Goal: Transaction & Acquisition: Book appointment/travel/reservation

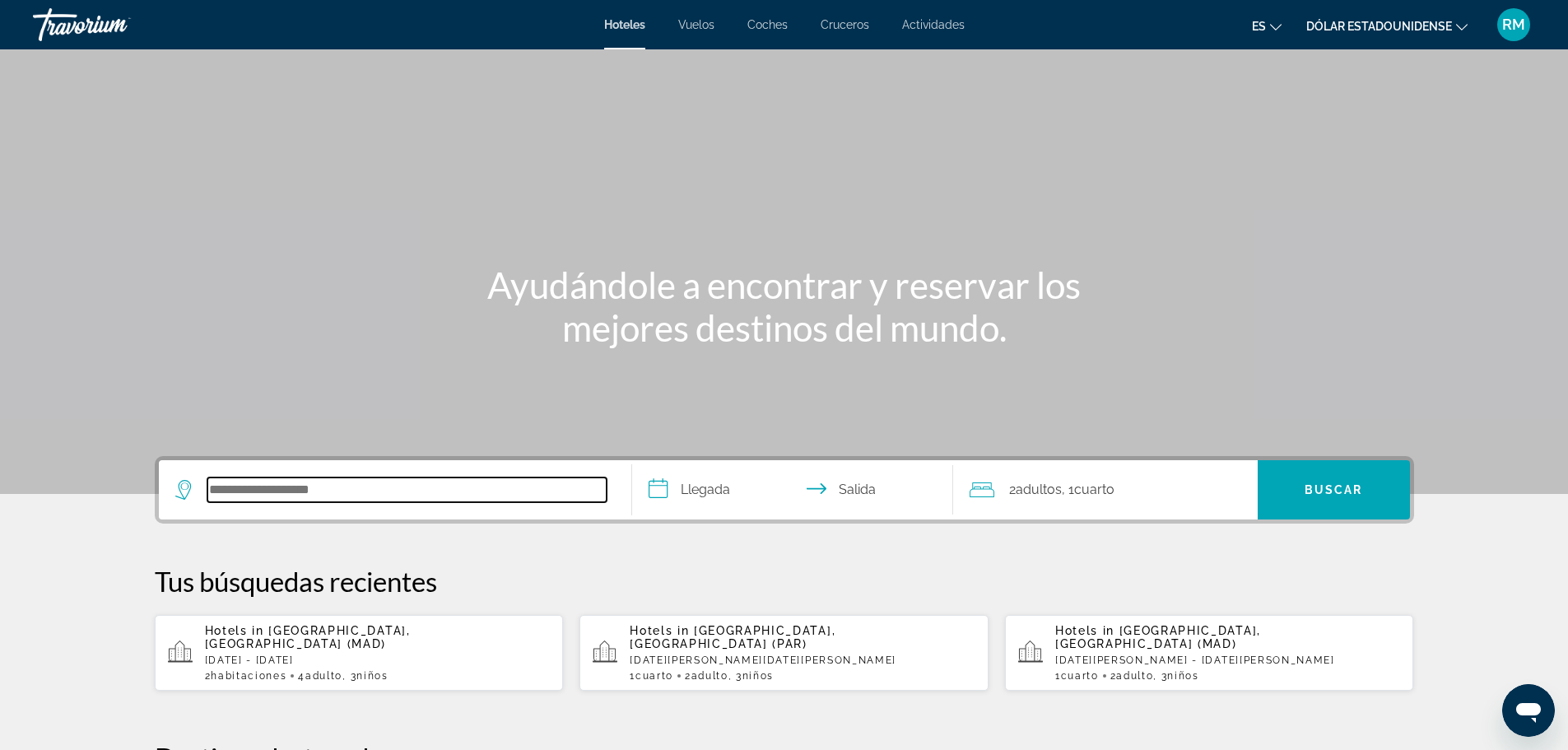
click at [308, 491] on input "Buscar destino de hotel" at bounding box center [407, 490] width 400 height 25
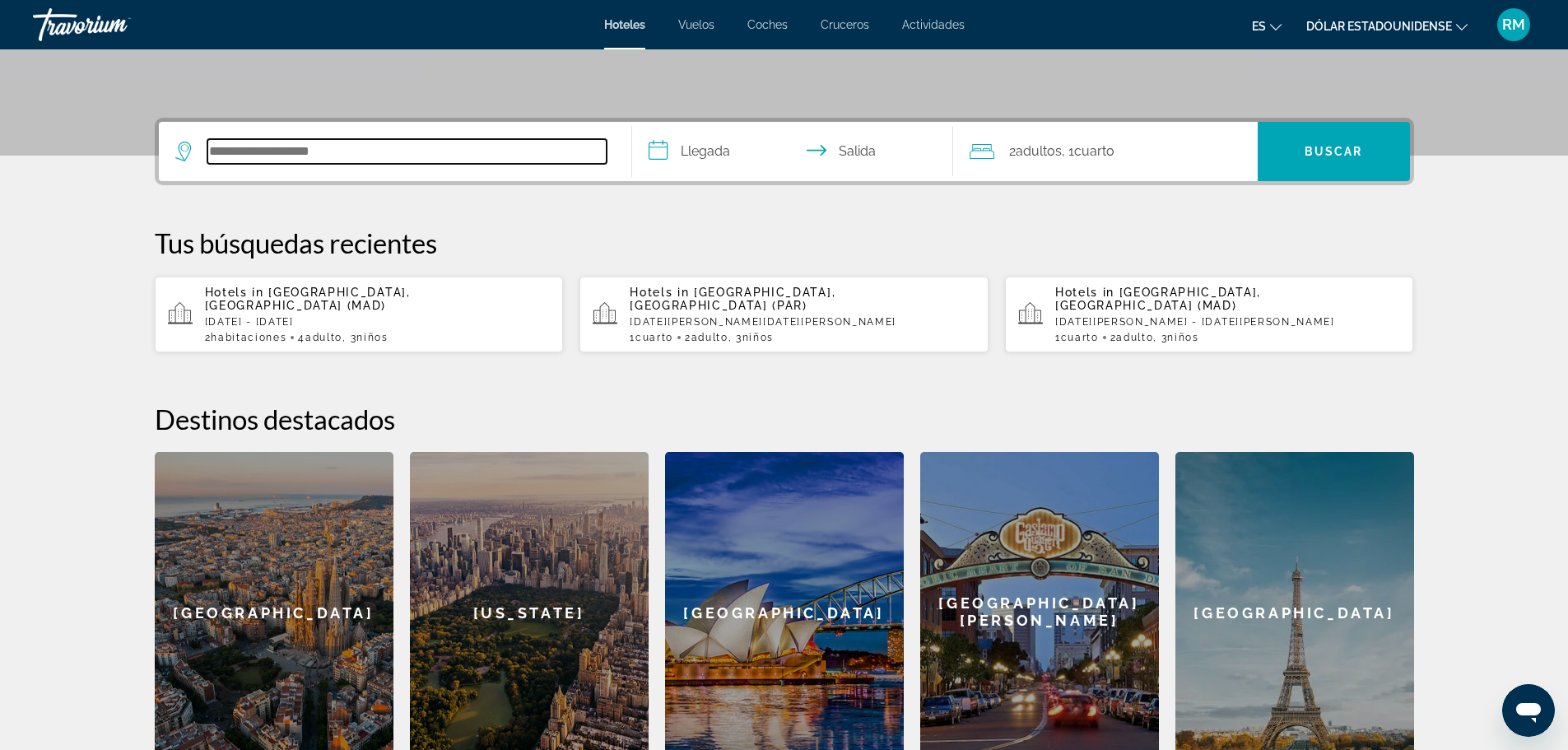
scroll to position [320, 0]
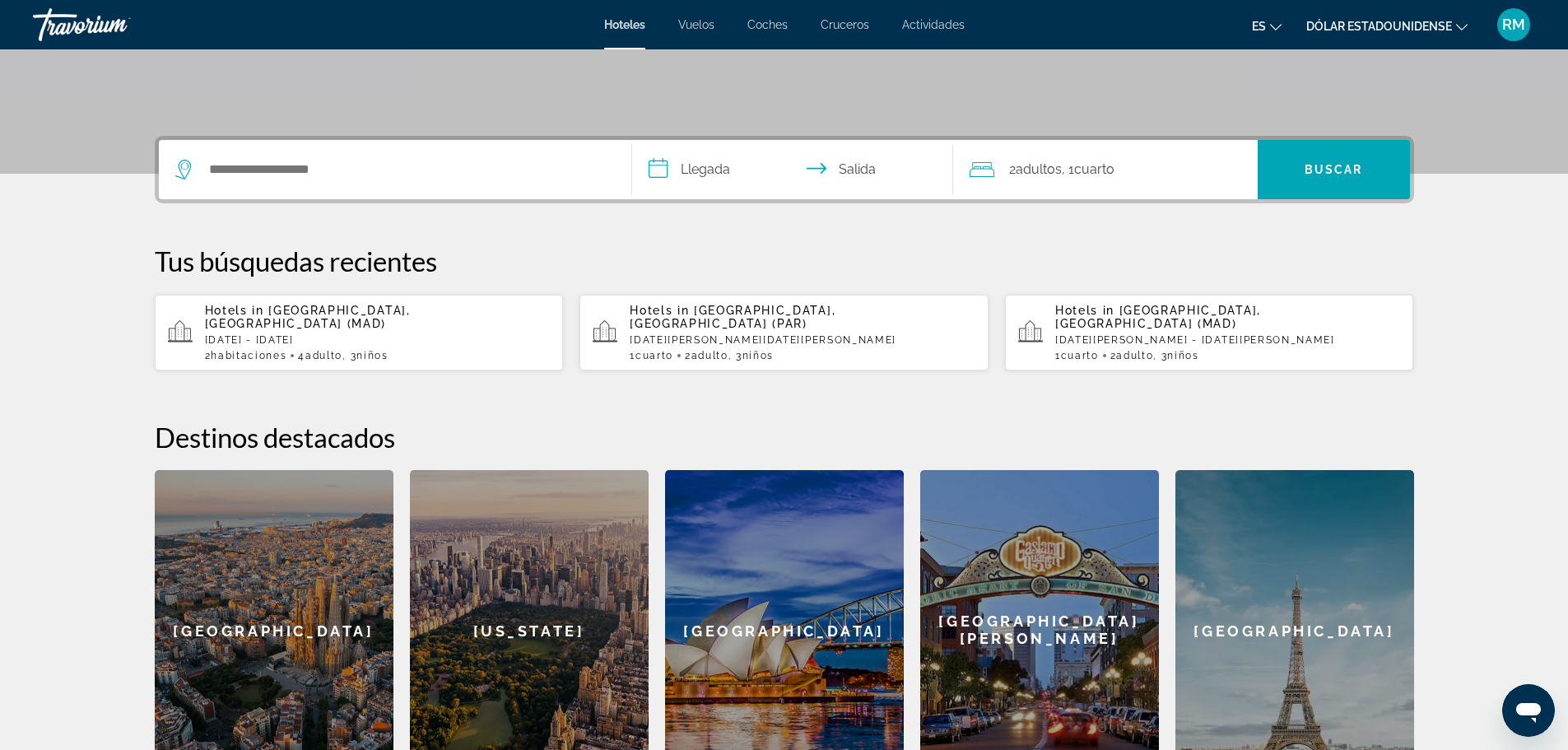
click at [1261, 622] on div "[GEOGRAPHIC_DATA]" at bounding box center [1294, 630] width 238 height 321
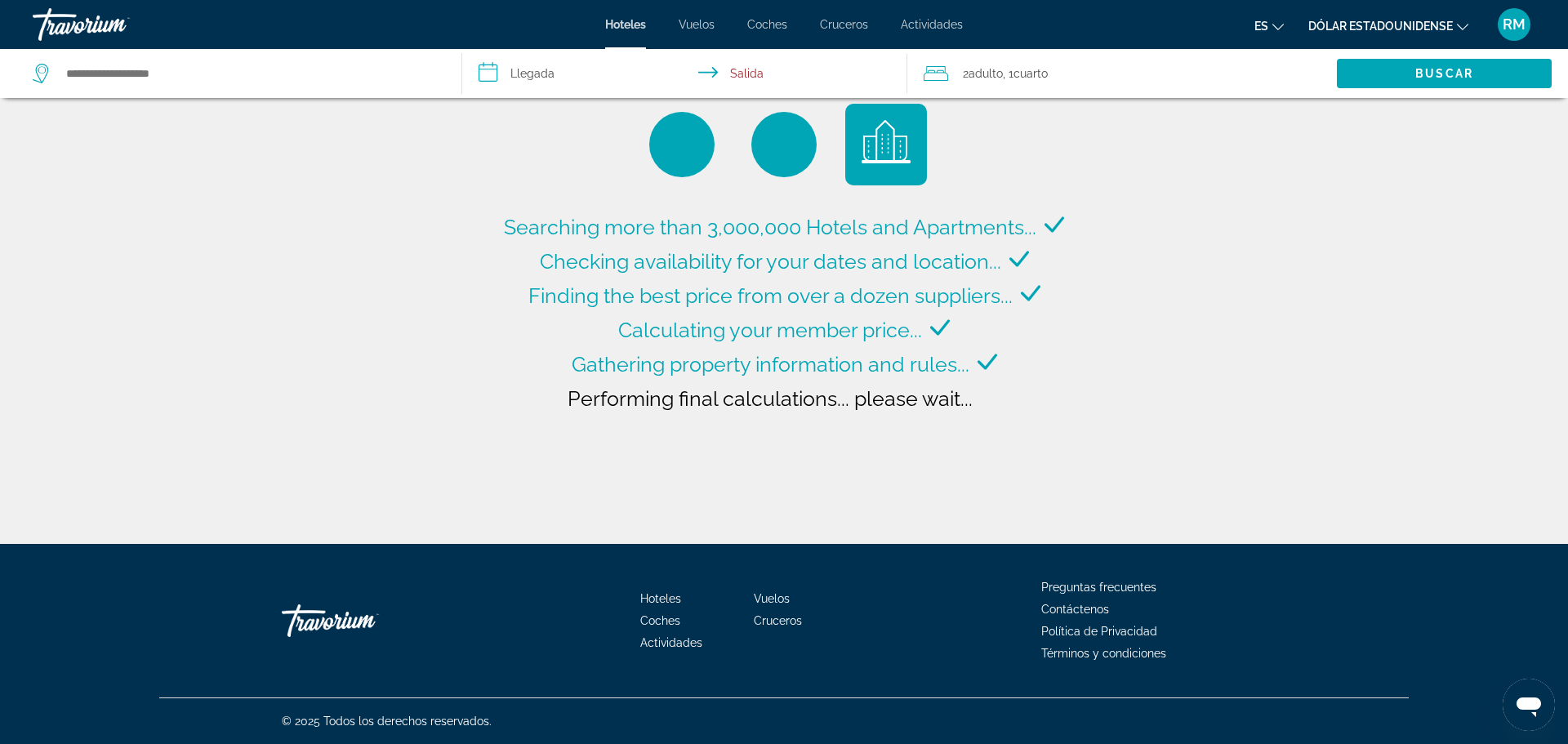
type input "**********"
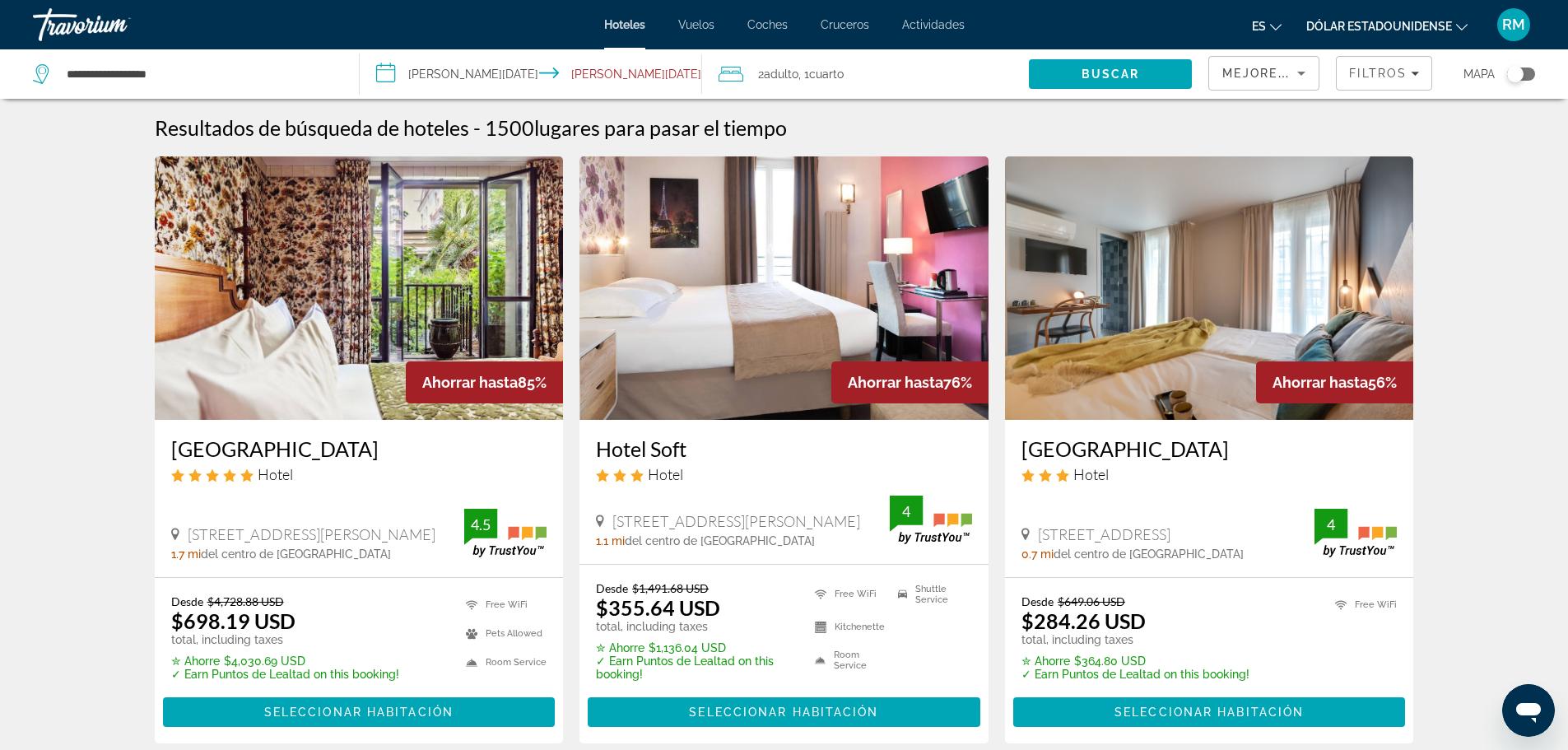
click at [428, 75] on input "**********" at bounding box center [534, 76] width 350 height 54
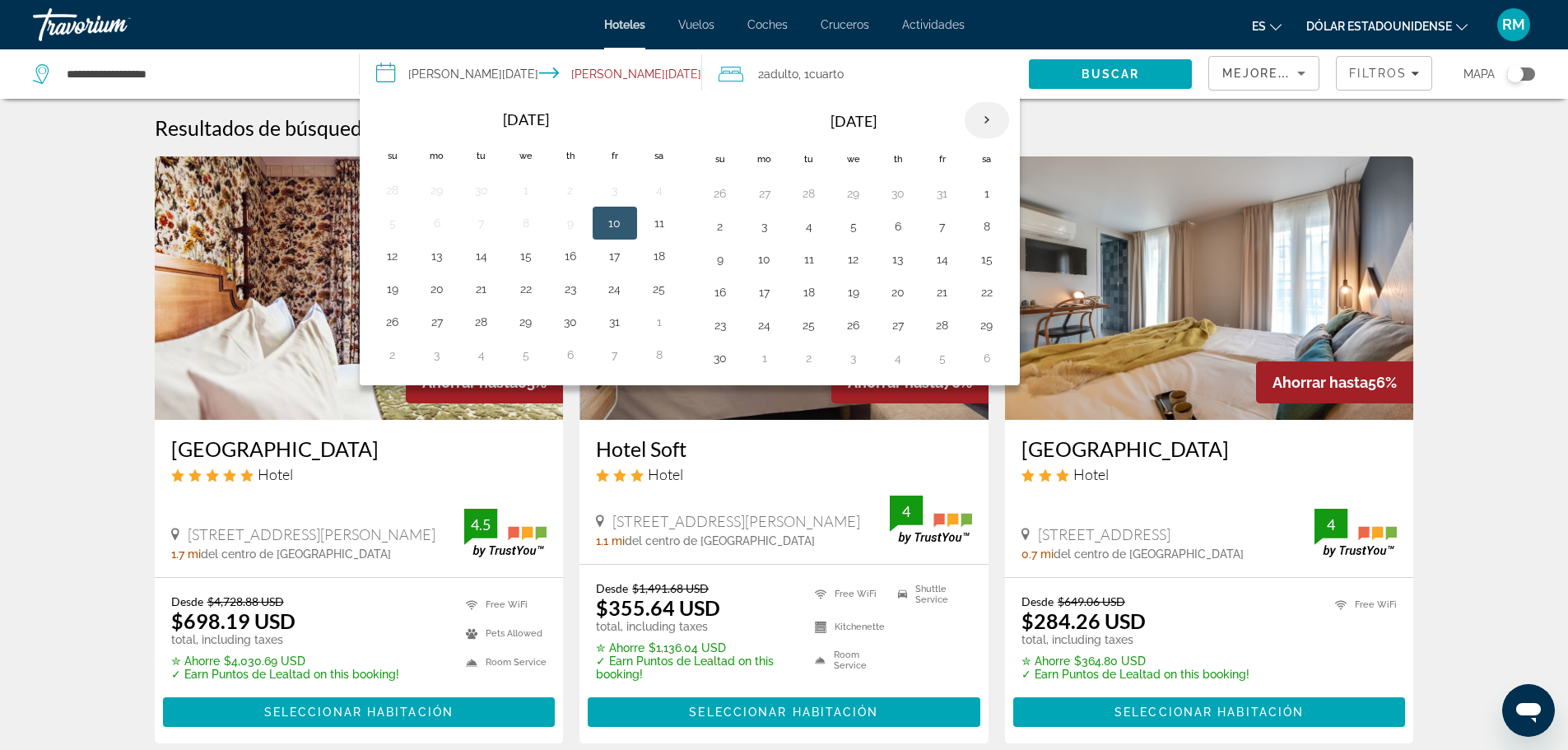
click at [980, 122] on th "Next month" at bounding box center [987, 120] width 44 height 36
click at [725, 226] on button "1" at bounding box center [720, 227] width 27 height 23
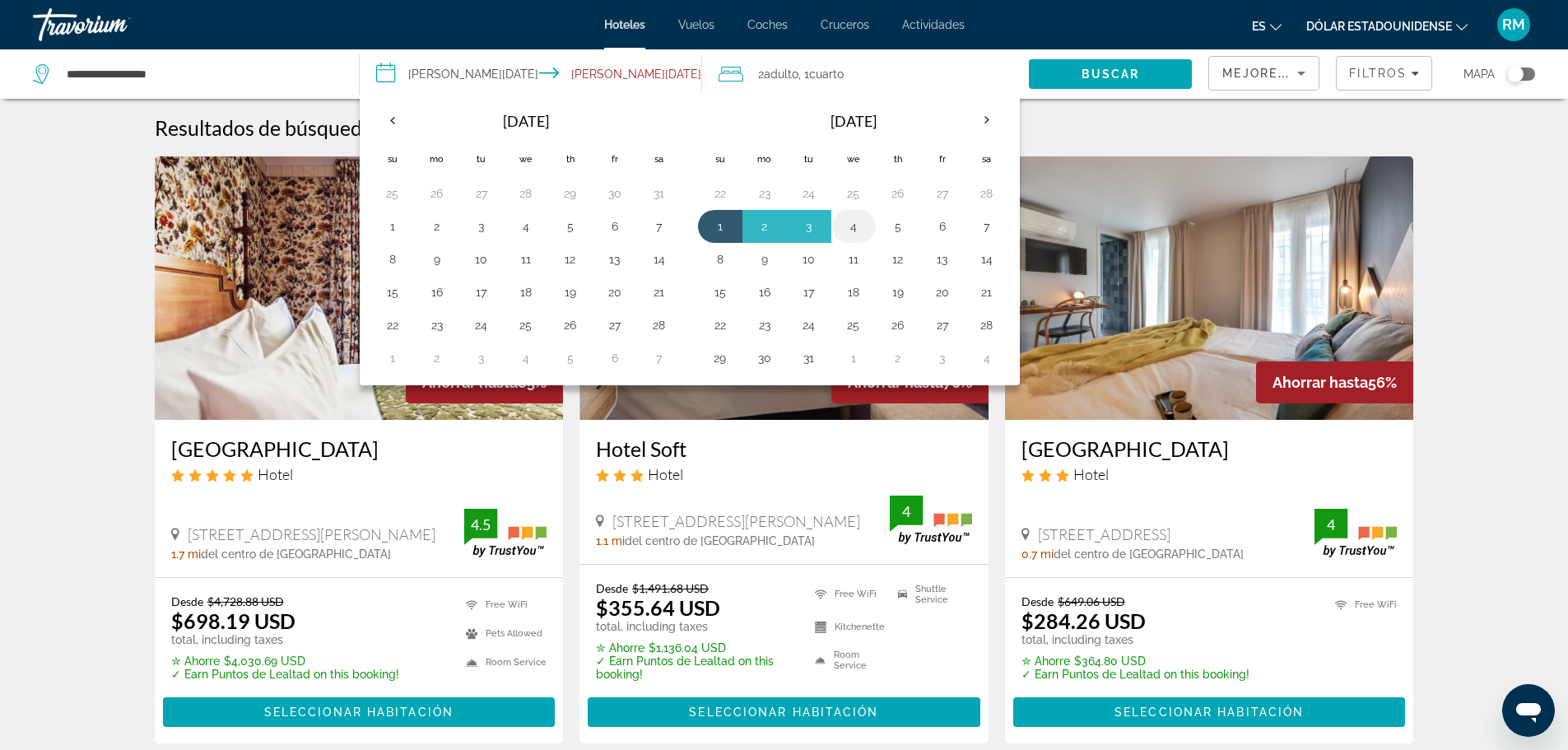
click at [857, 226] on button "4" at bounding box center [854, 227] width 27 height 23
type input "**********"
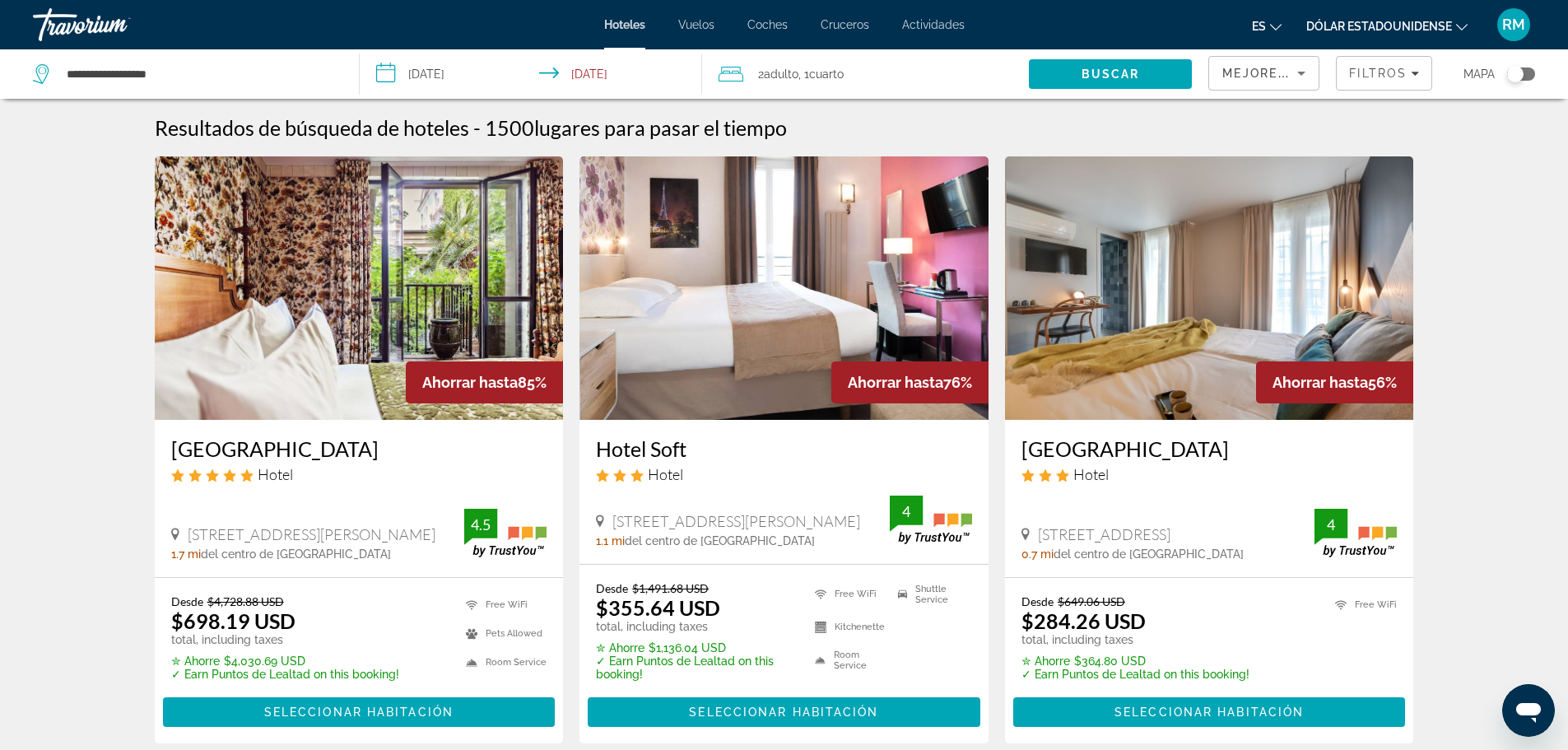
click at [816, 74] on span "Cuarto" at bounding box center [826, 73] width 35 height 13
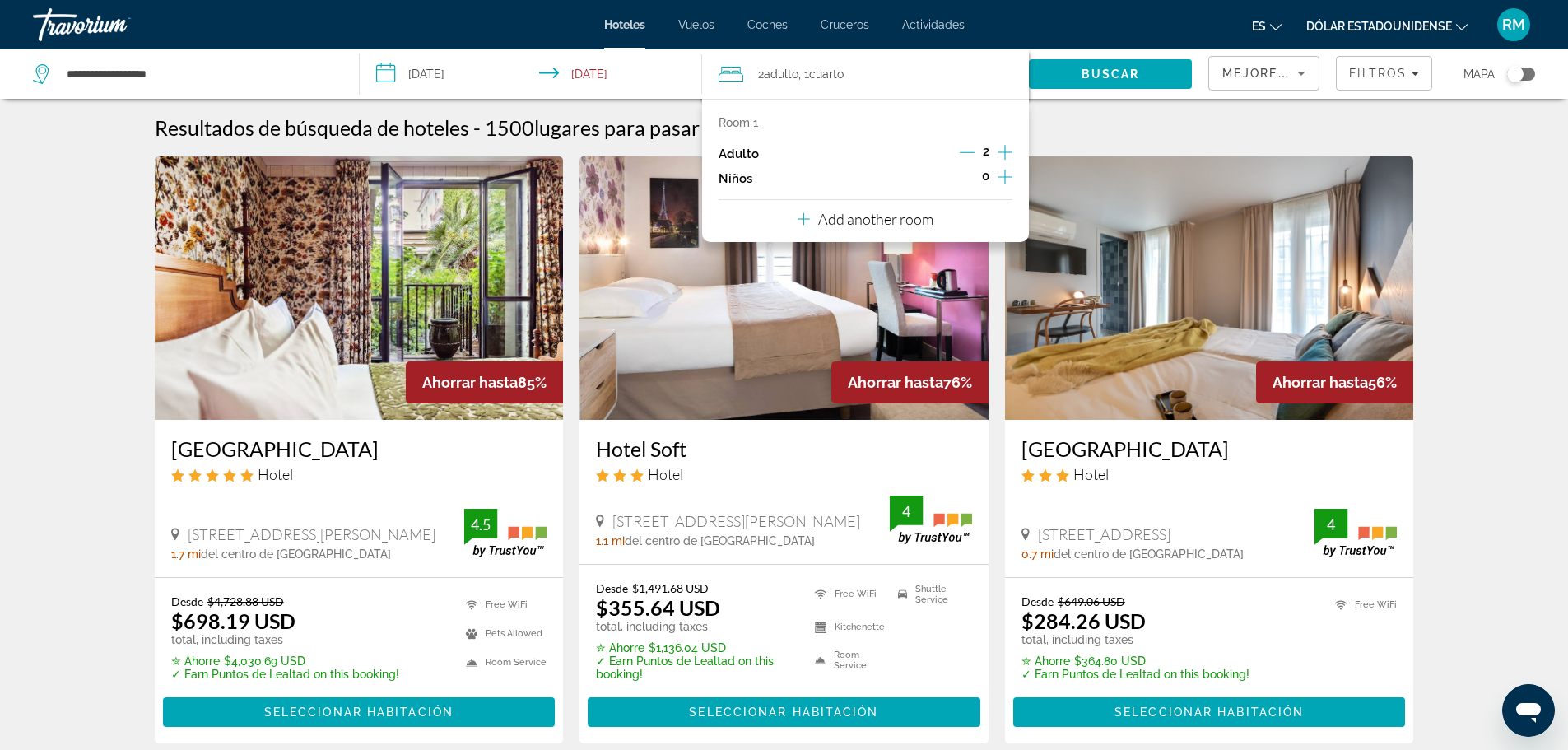
click at [1005, 150] on icon "Increment adults" at bounding box center [1005, 152] width 15 height 15
click at [1004, 176] on icon "Increment children" at bounding box center [1005, 177] width 15 height 19
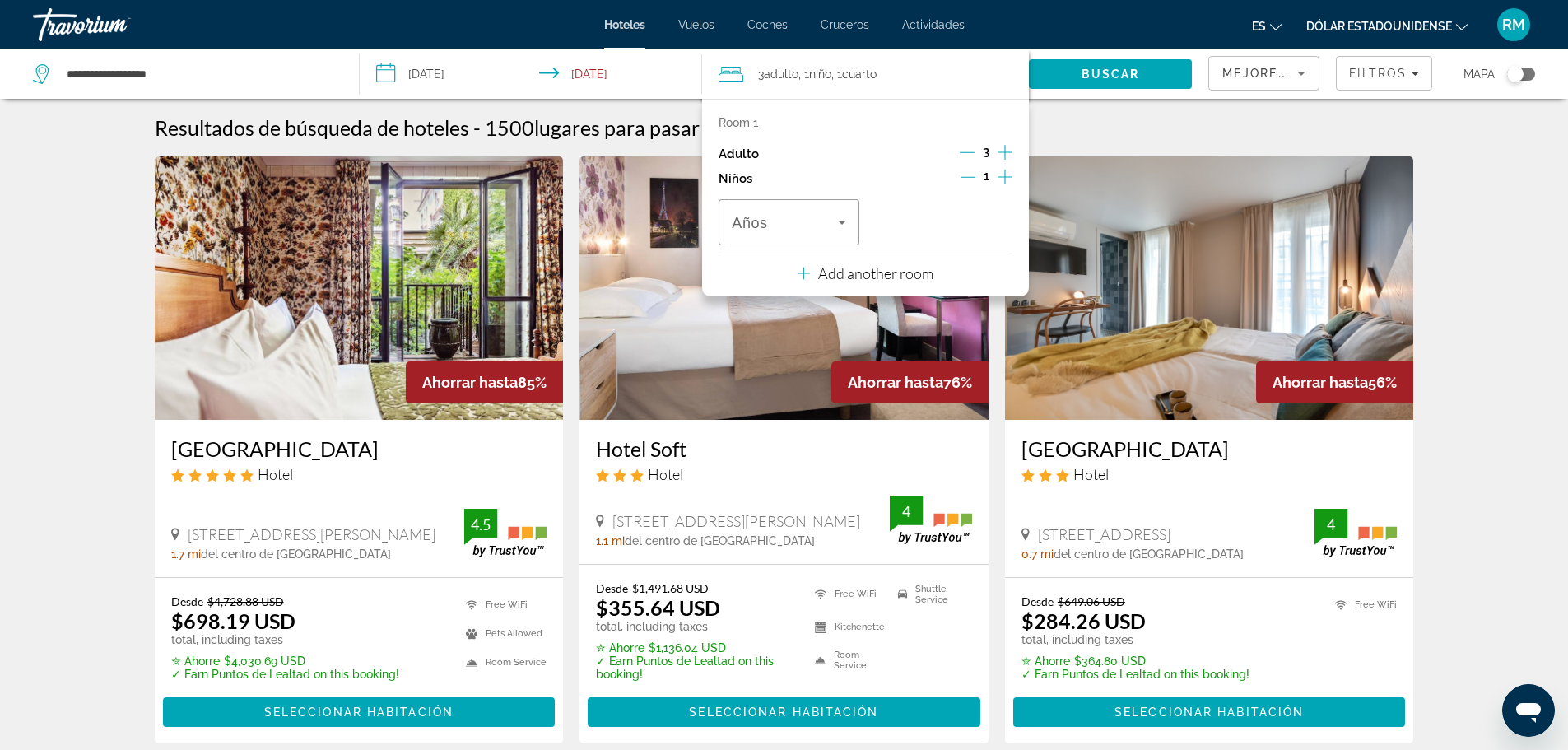
click at [1004, 176] on icon "Increment children" at bounding box center [1005, 177] width 15 height 19
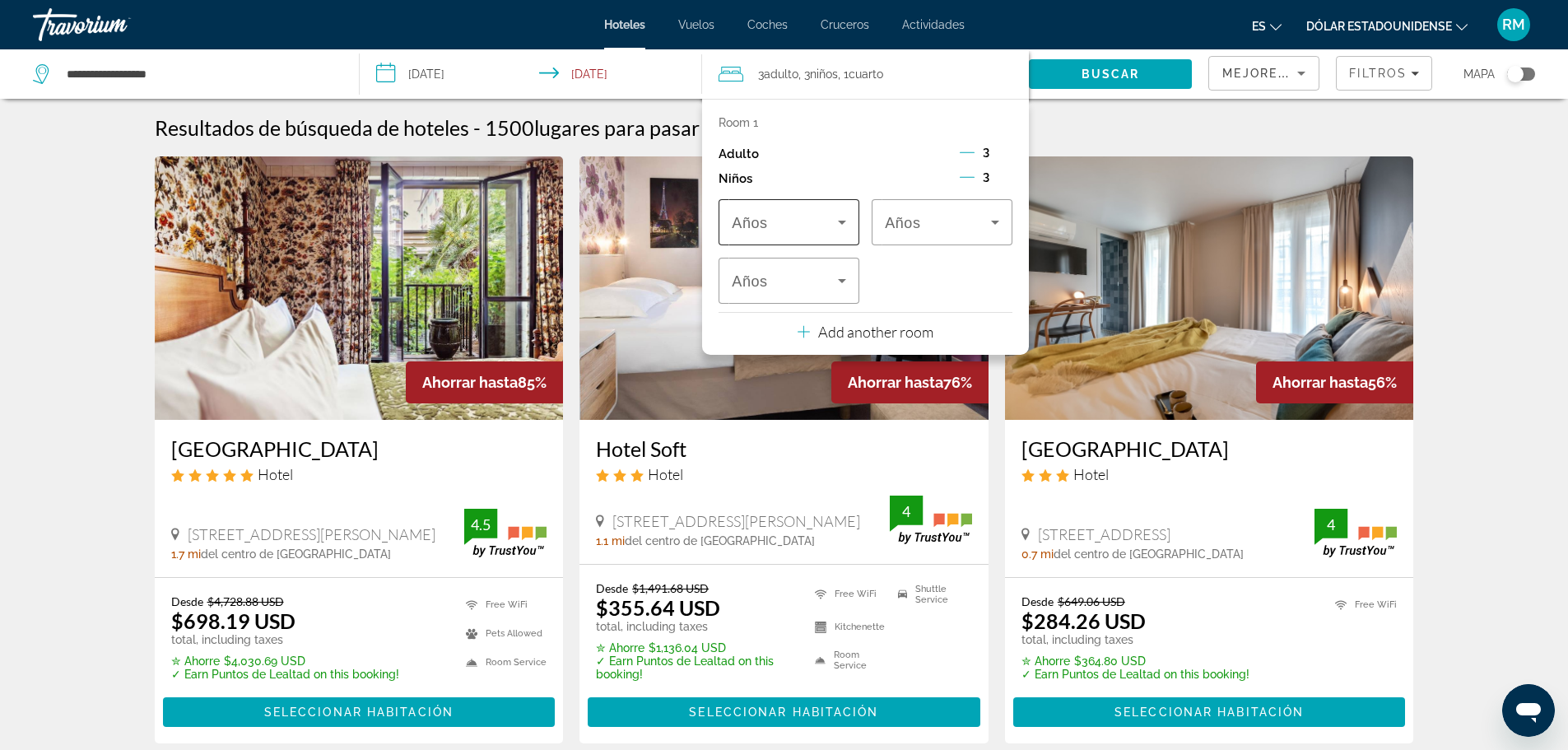
click at [842, 220] on icon "Travelers: 3 adults, 3 children" at bounding box center [842, 222] width 8 height 4
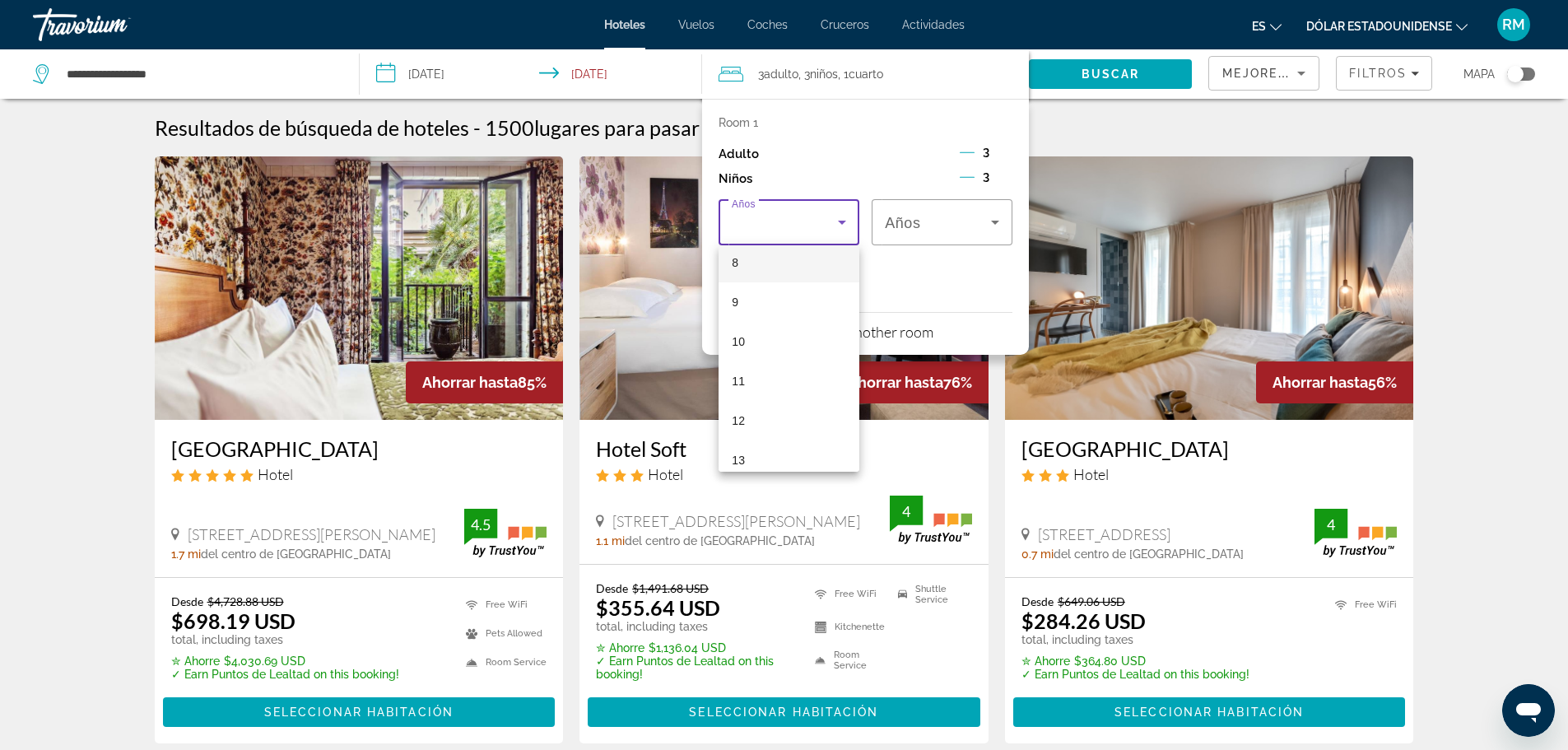
scroll to position [329, 0]
click at [749, 294] on mat-option "9" at bounding box center [788, 298] width 141 height 40
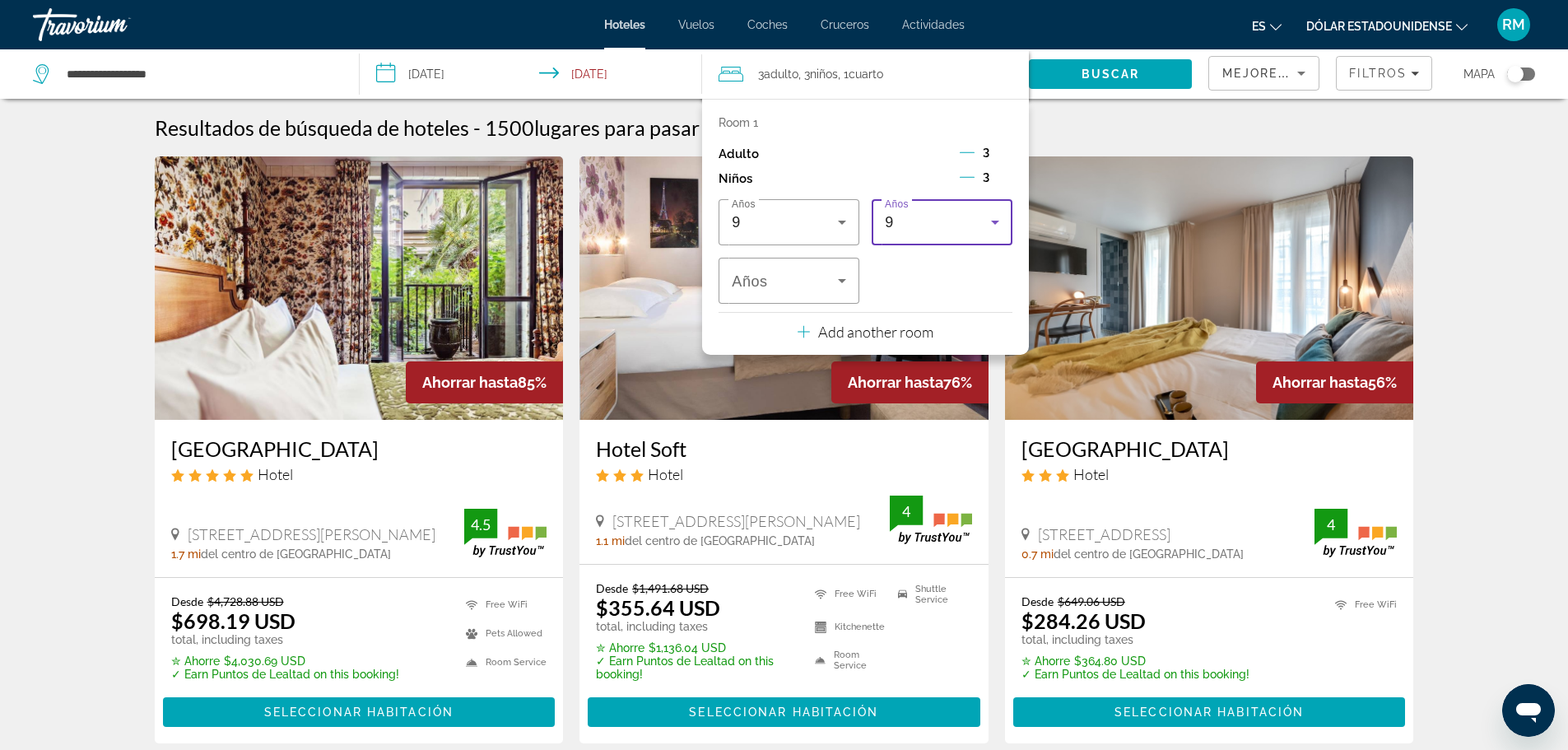
click at [992, 223] on icon "Travelers: 3 adults, 3 children" at bounding box center [995, 222] width 19 height 19
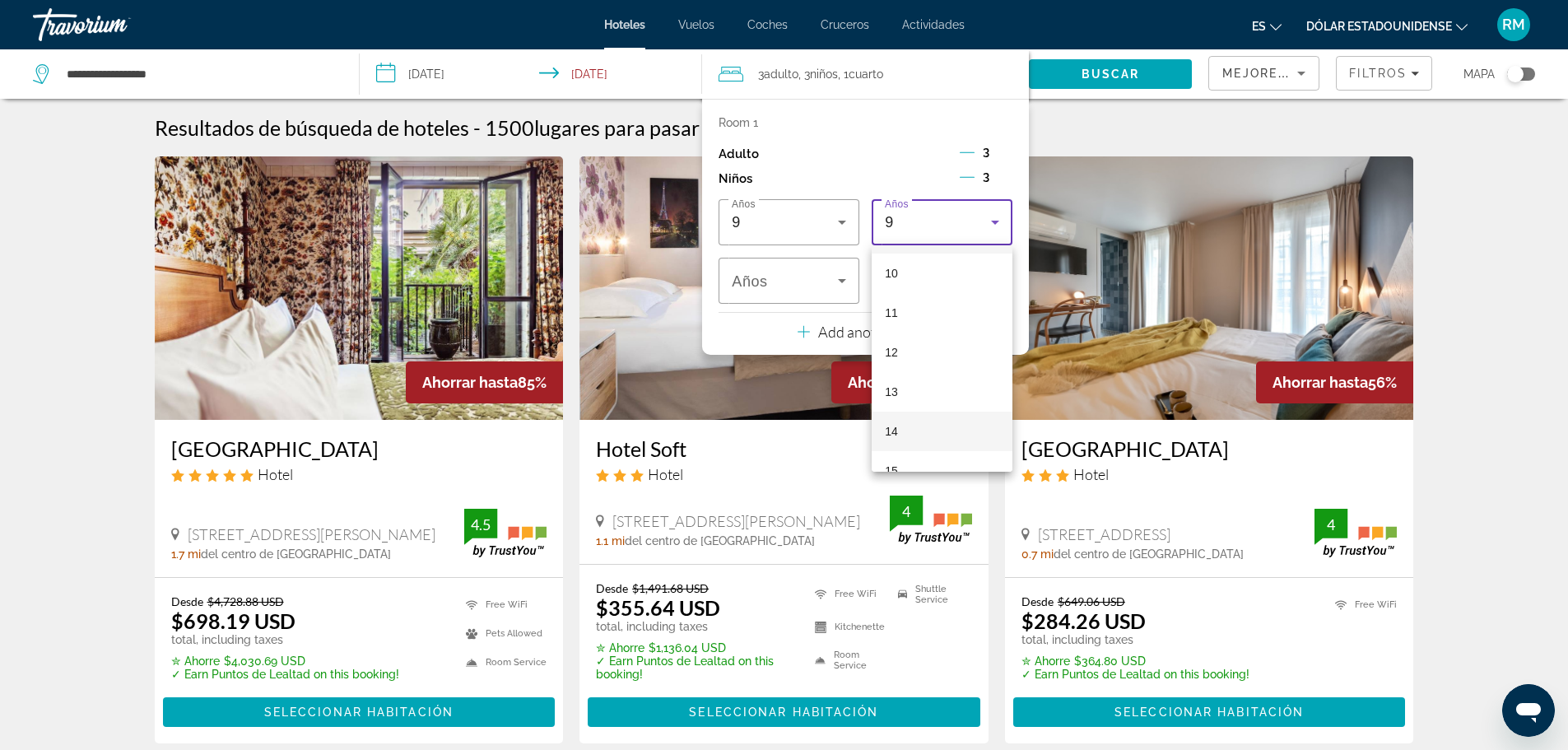
scroll to position [422, 0]
click at [931, 283] on mat-option "11" at bounding box center [942, 283] width 141 height 40
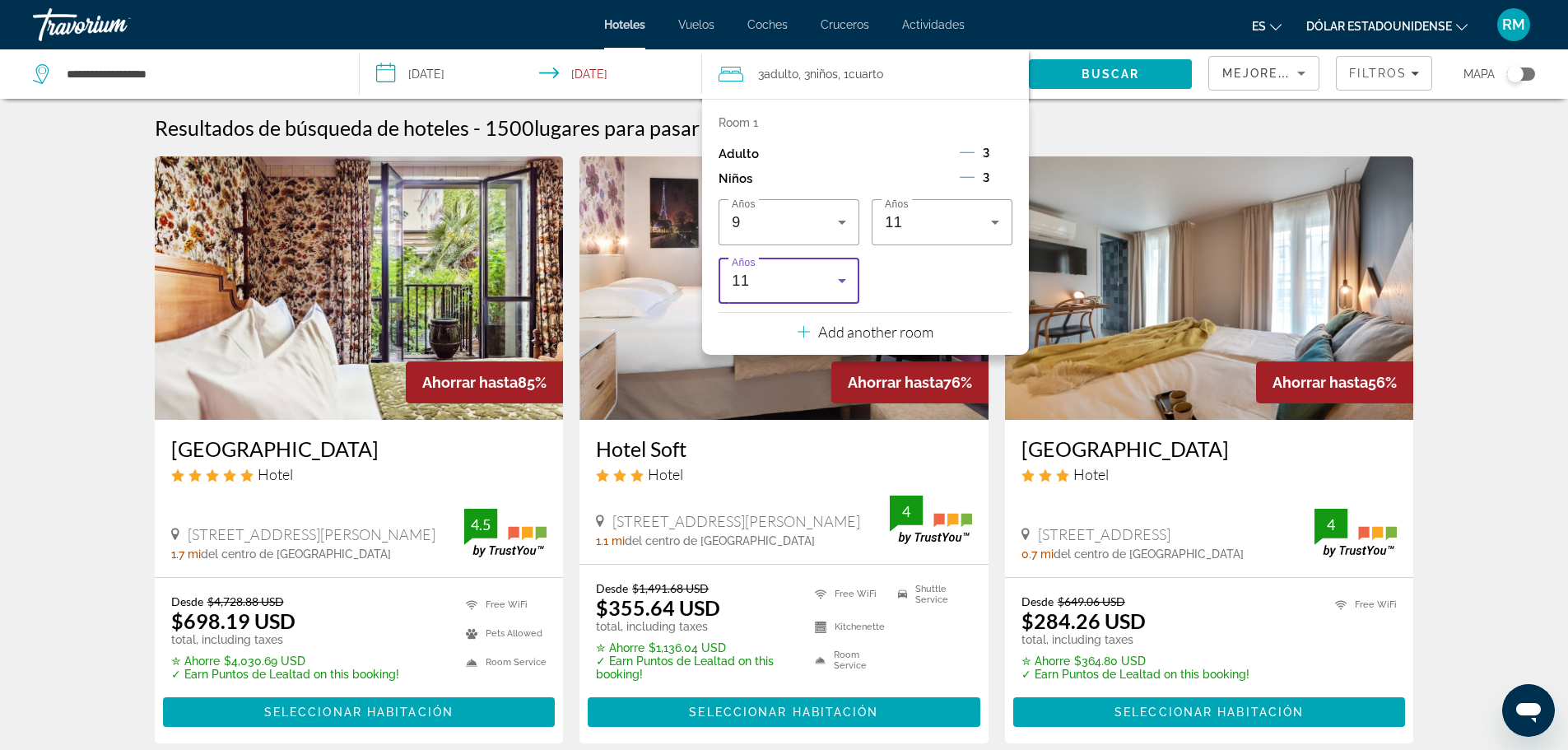
click at [842, 277] on icon "Travelers: 3 adults, 3 children" at bounding box center [842, 281] width 19 height 19
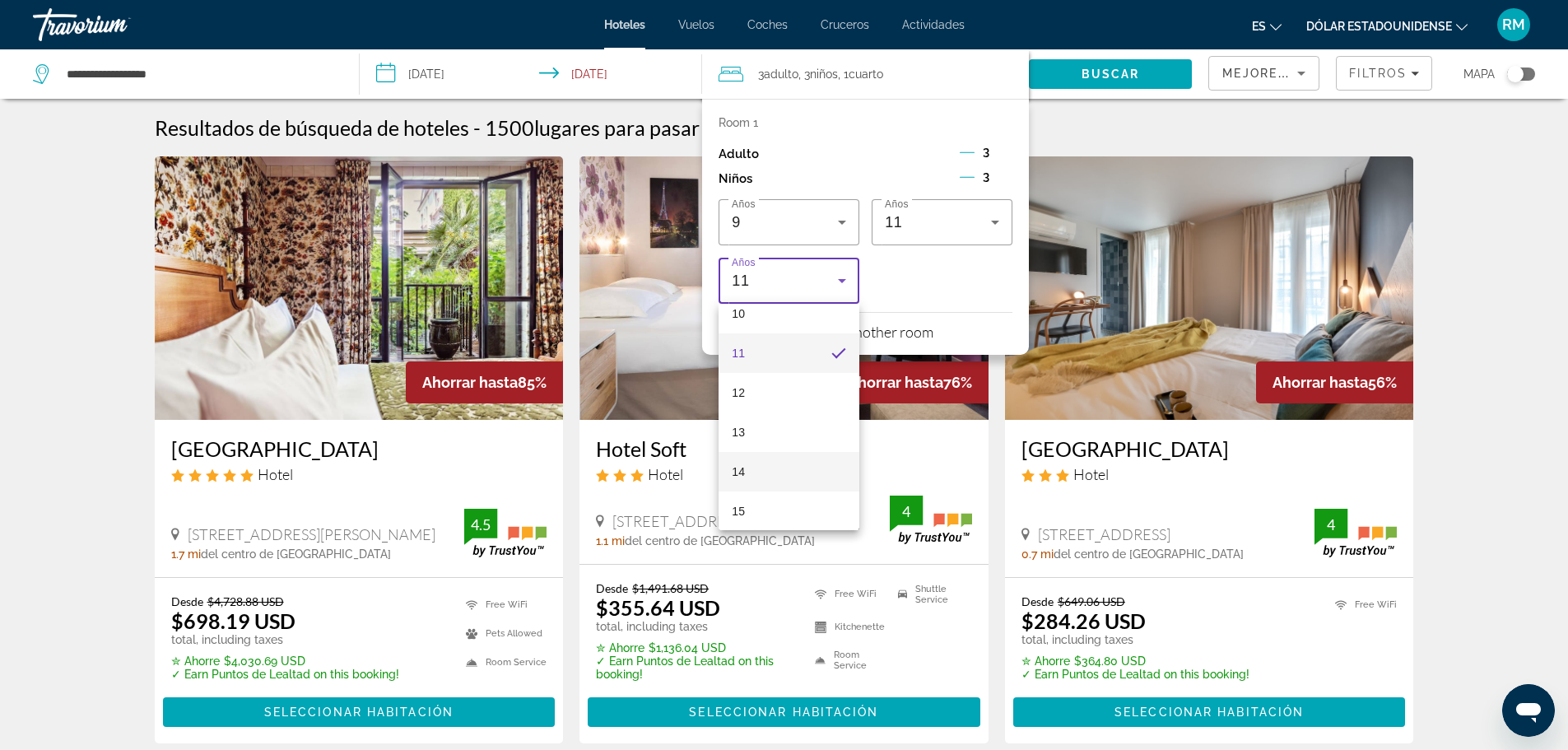
scroll to position [419, 0]
click at [750, 501] on mat-option "15" at bounding box center [788, 503] width 141 height 40
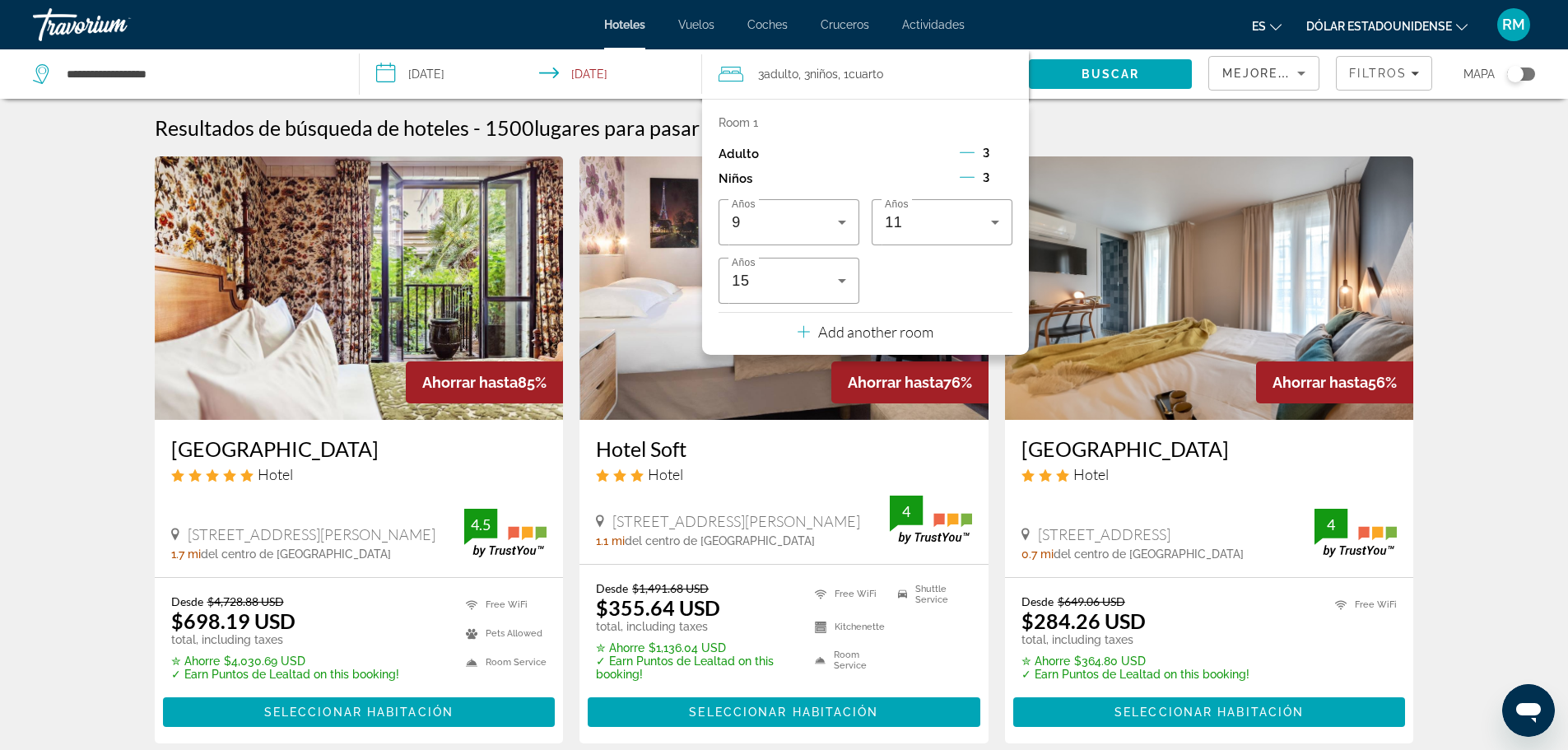
click at [820, 328] on p "Add another room" at bounding box center [876, 331] width 115 height 18
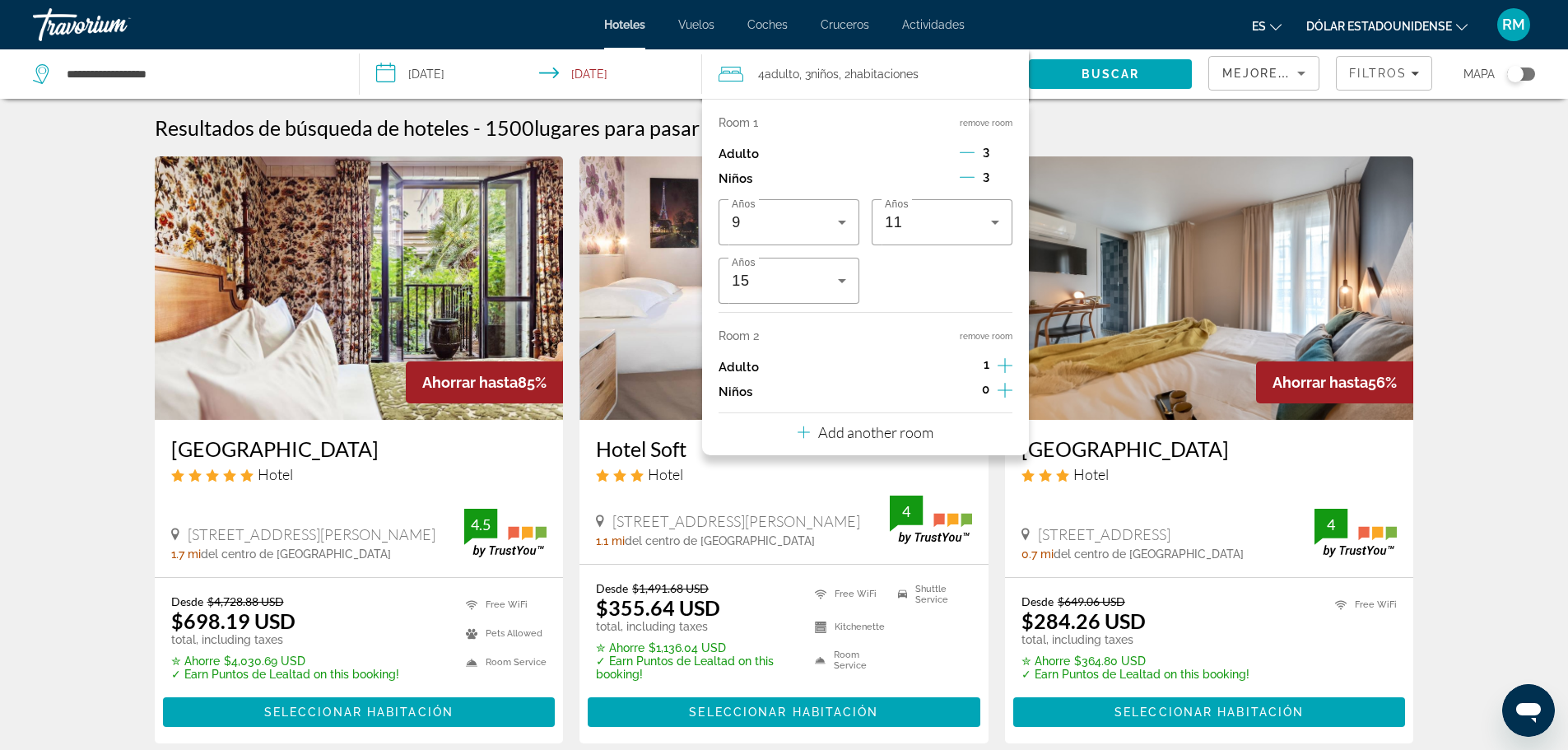
click at [964, 153] on icon "Decrement adults" at bounding box center [966, 152] width 15 height 15
click at [966, 147] on icon "Decrement adults" at bounding box center [966, 152] width 15 height 15
click at [1006, 364] on icon "Increment adults" at bounding box center [1005, 365] width 15 height 19
click at [1007, 363] on icon "Increment adults" at bounding box center [1005, 365] width 15 height 19
click at [1104, 73] on span "Buscar" at bounding box center [1111, 73] width 58 height 13
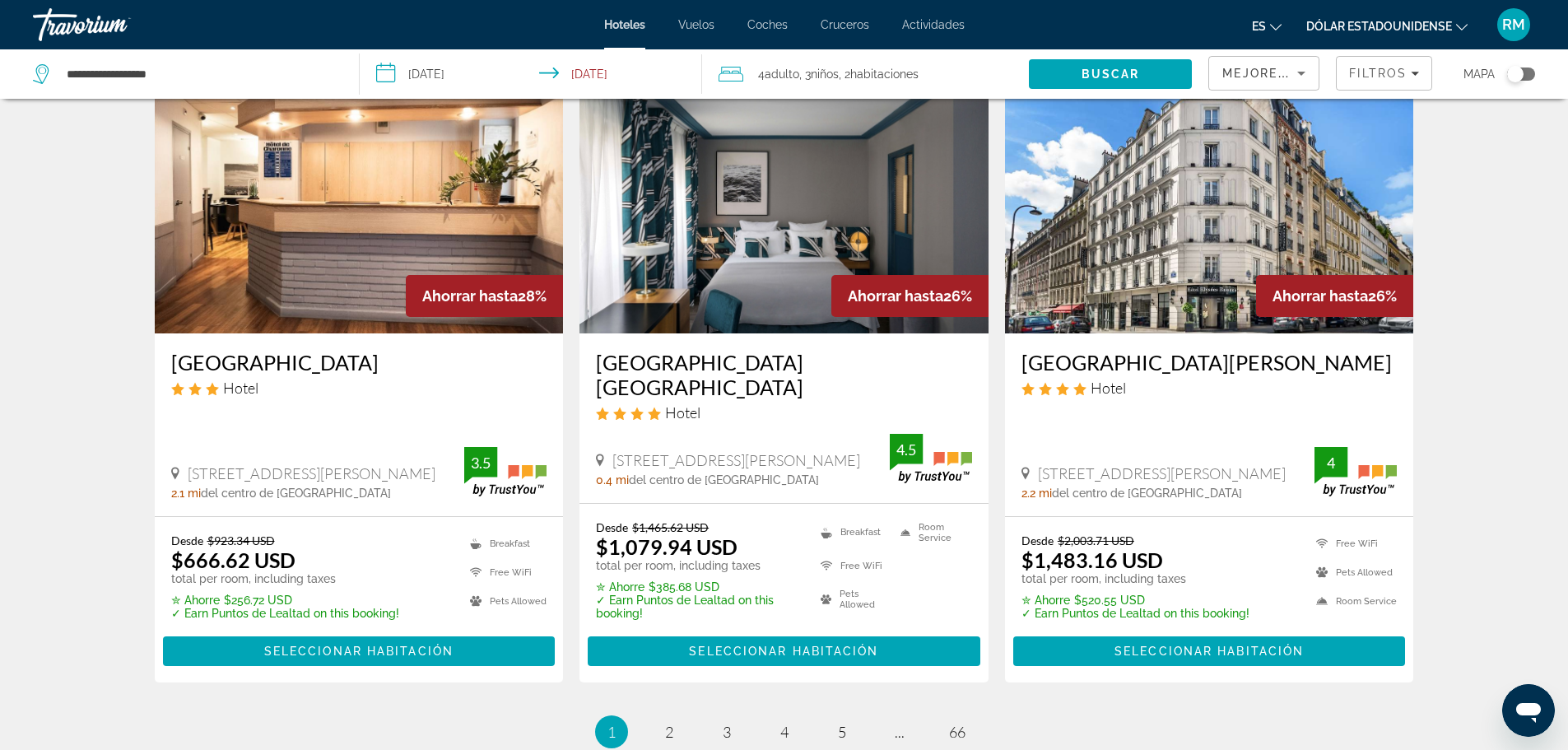
scroll to position [1975, 0]
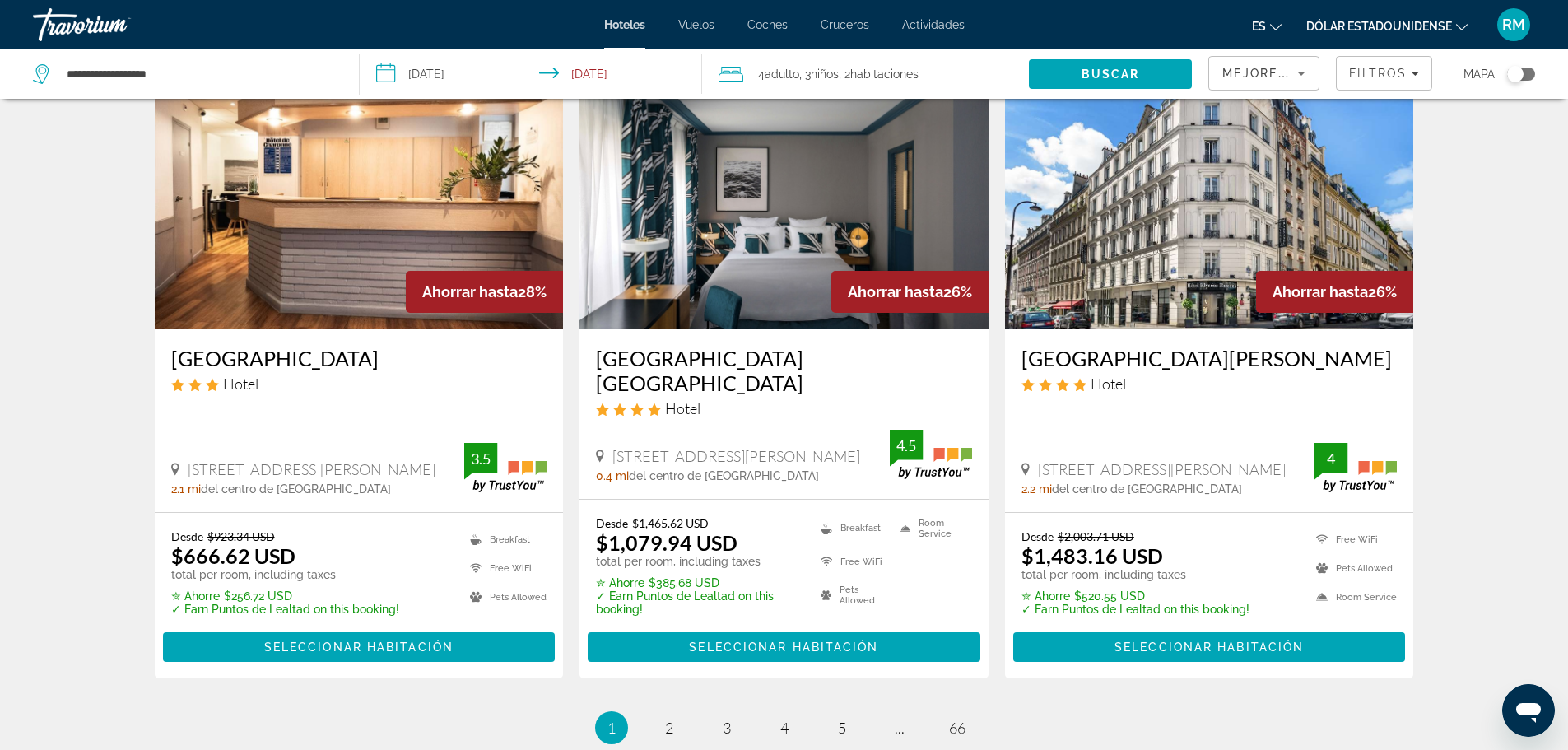
click at [252, 221] on img "Contenido principal" at bounding box center [360, 197] width 409 height 263
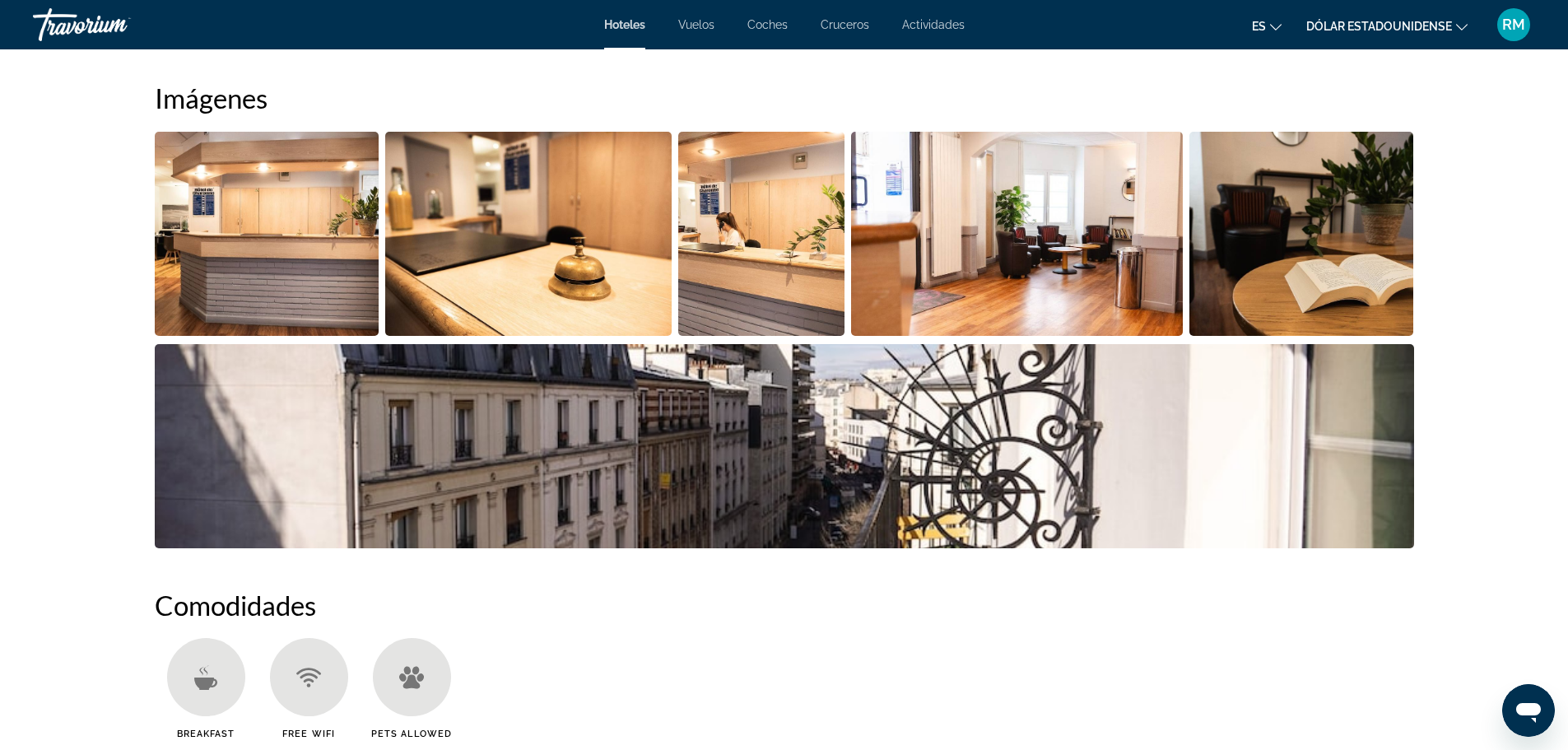
scroll to position [823, 0]
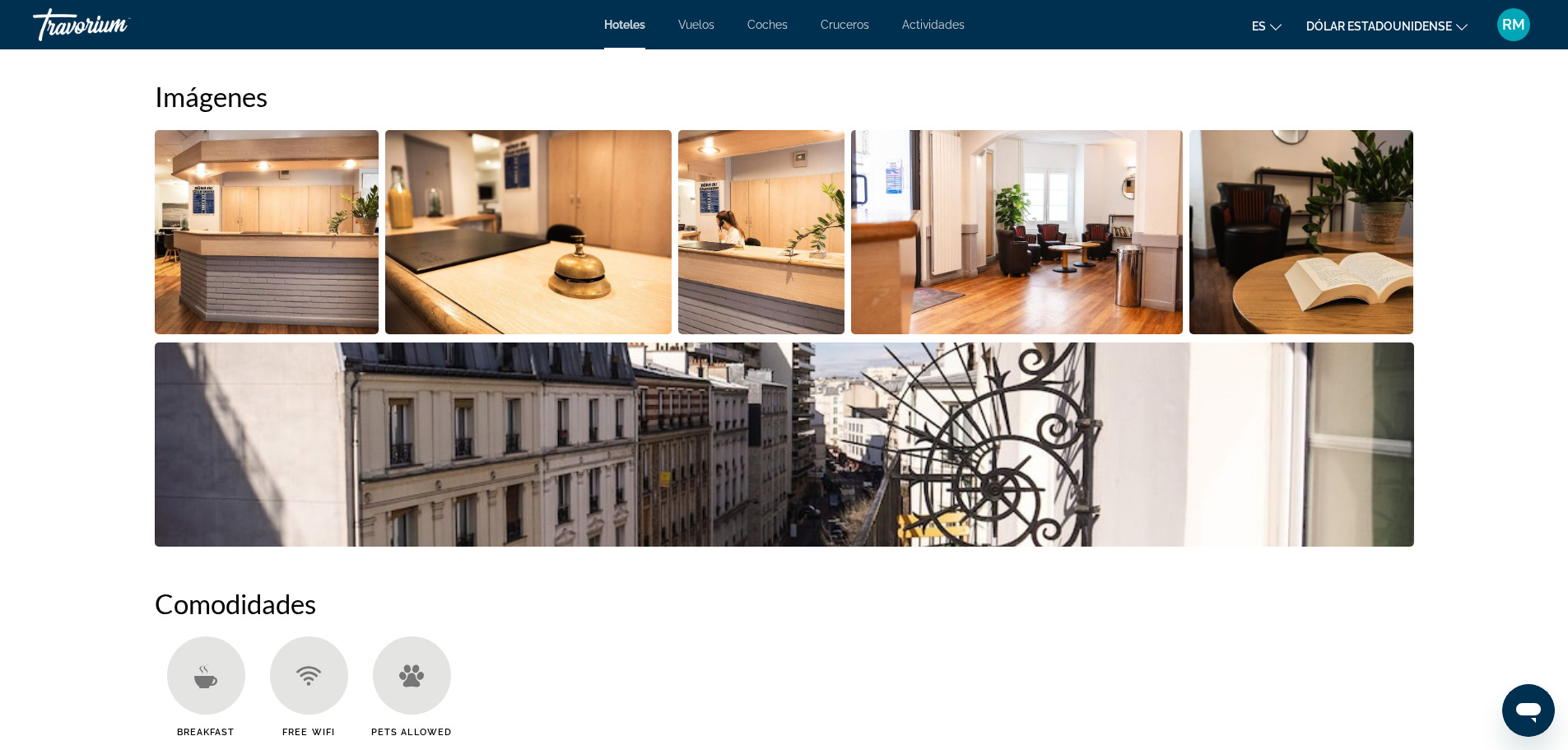
click at [262, 204] on img "Open full-screen image slider" at bounding box center [268, 232] width 225 height 204
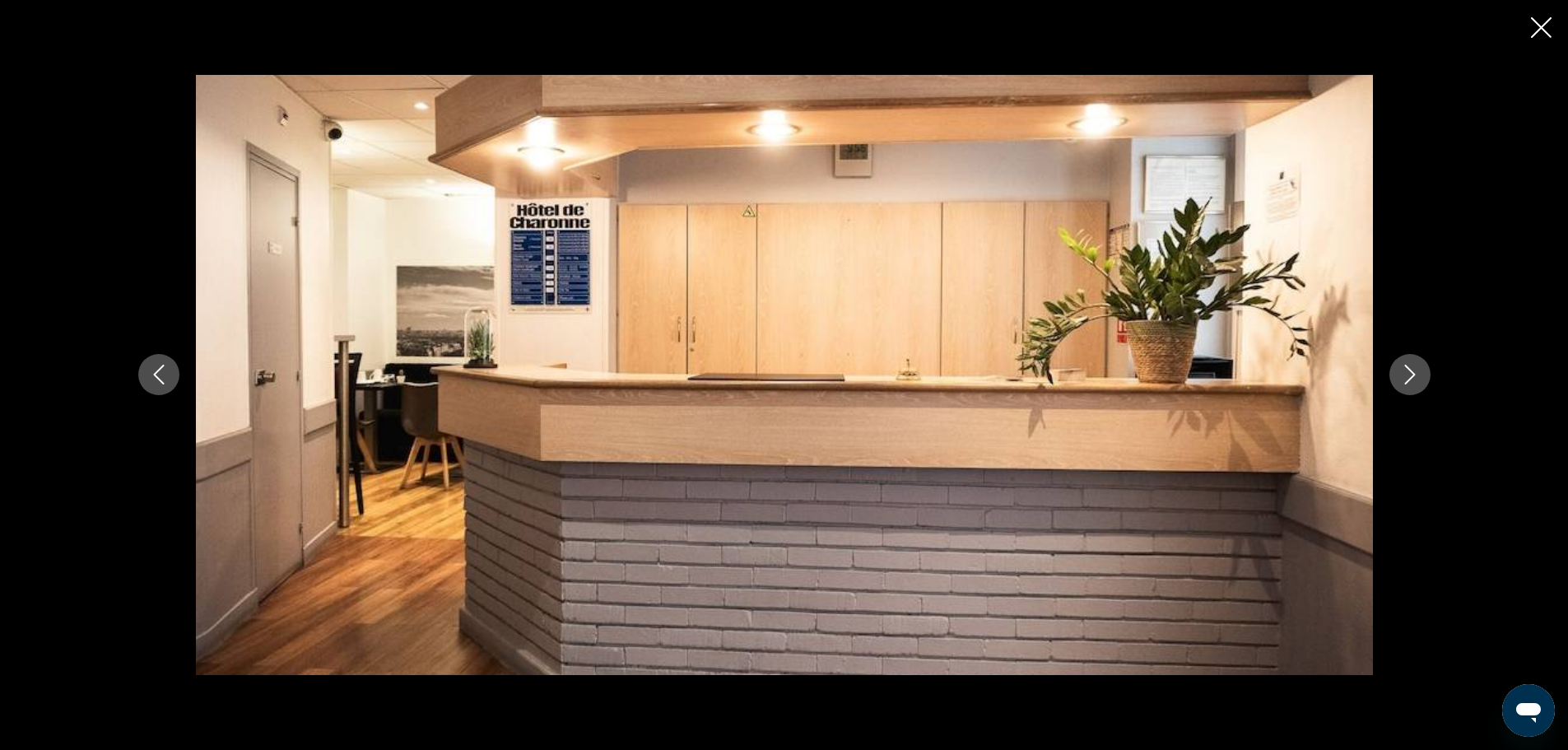
click at [1406, 367] on icon "Next image" at bounding box center [1410, 375] width 19 height 19
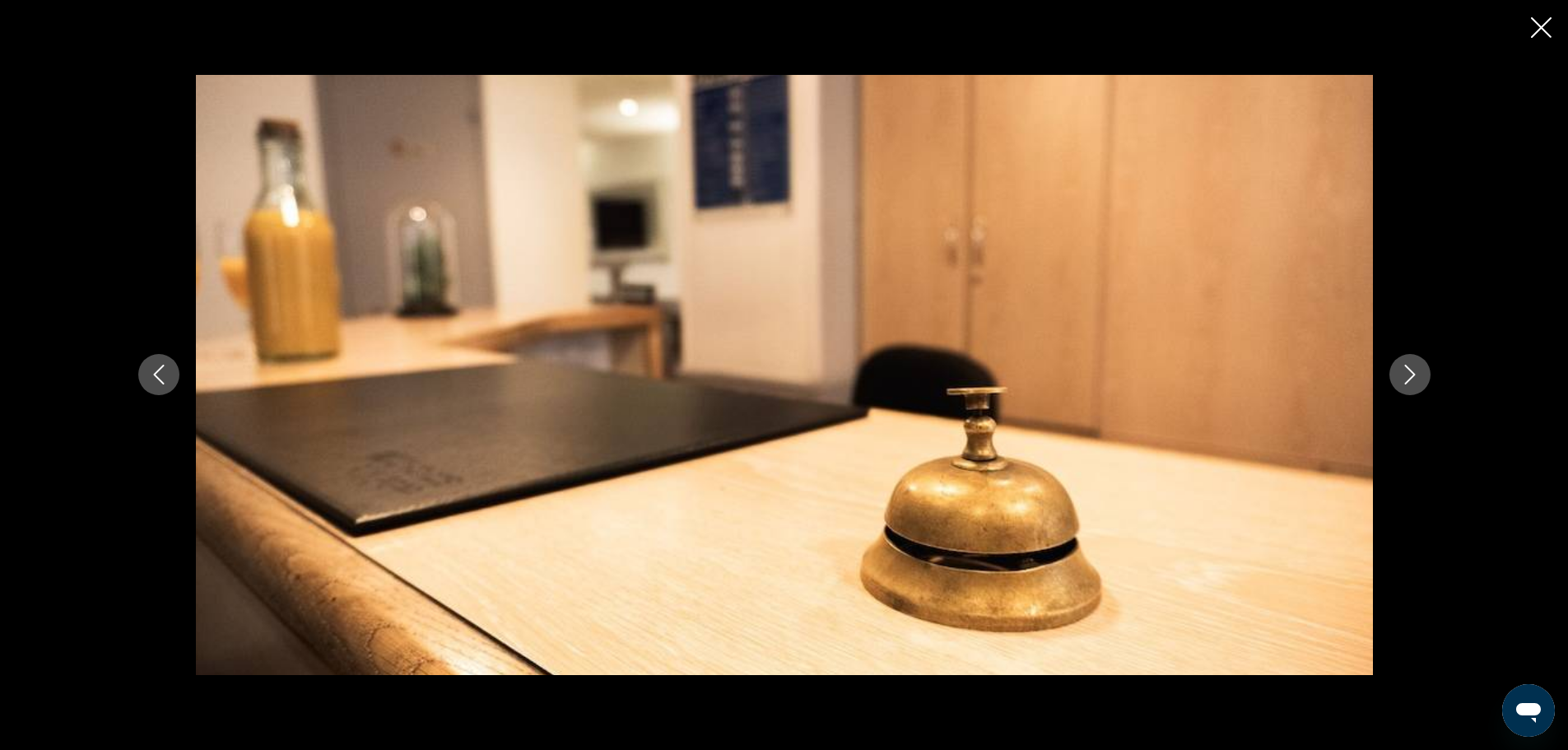
click at [1408, 364] on button "Next image" at bounding box center [1410, 375] width 41 height 41
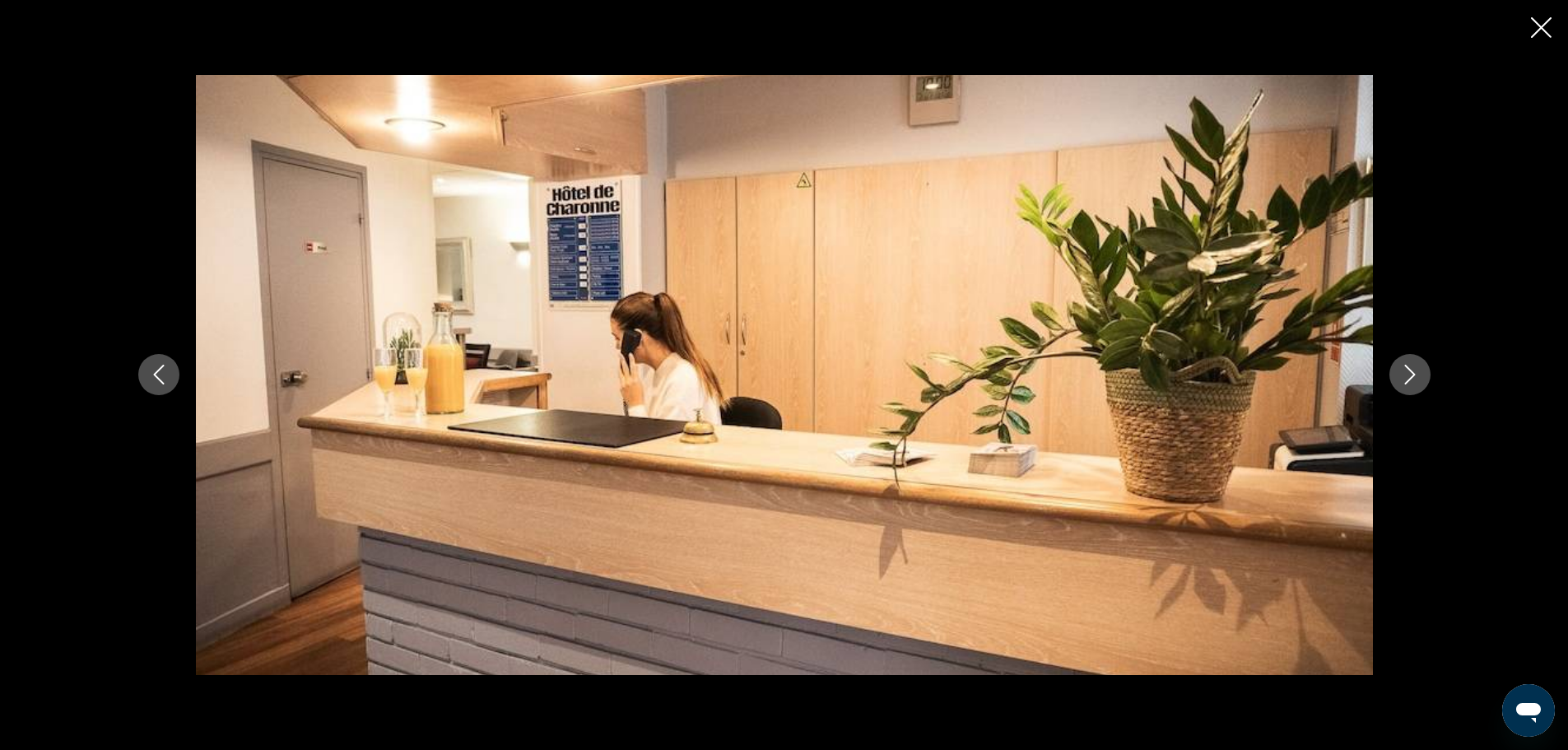
click at [1407, 364] on button "Next image" at bounding box center [1410, 375] width 41 height 41
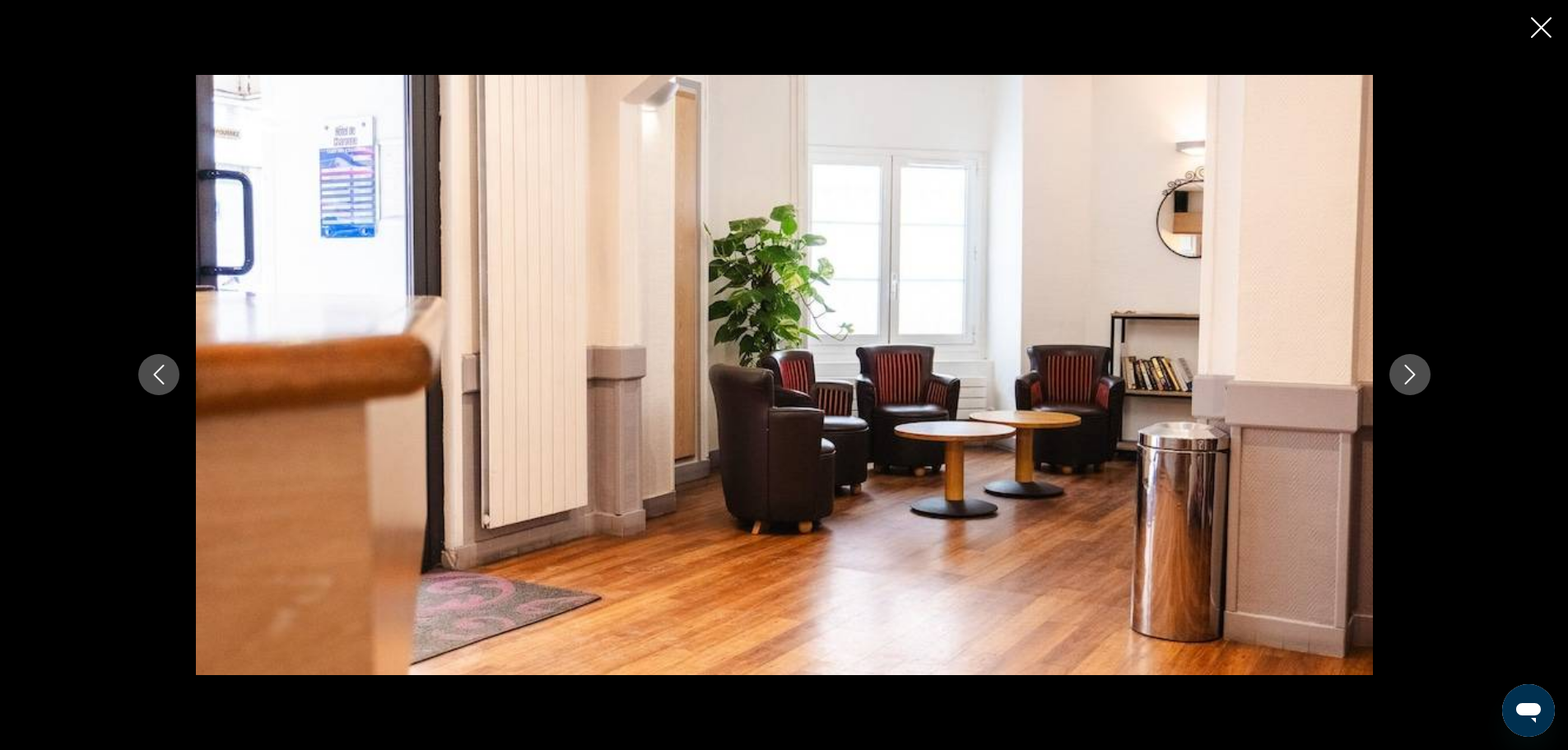
click at [1413, 366] on icon "Next image" at bounding box center [1410, 375] width 19 height 19
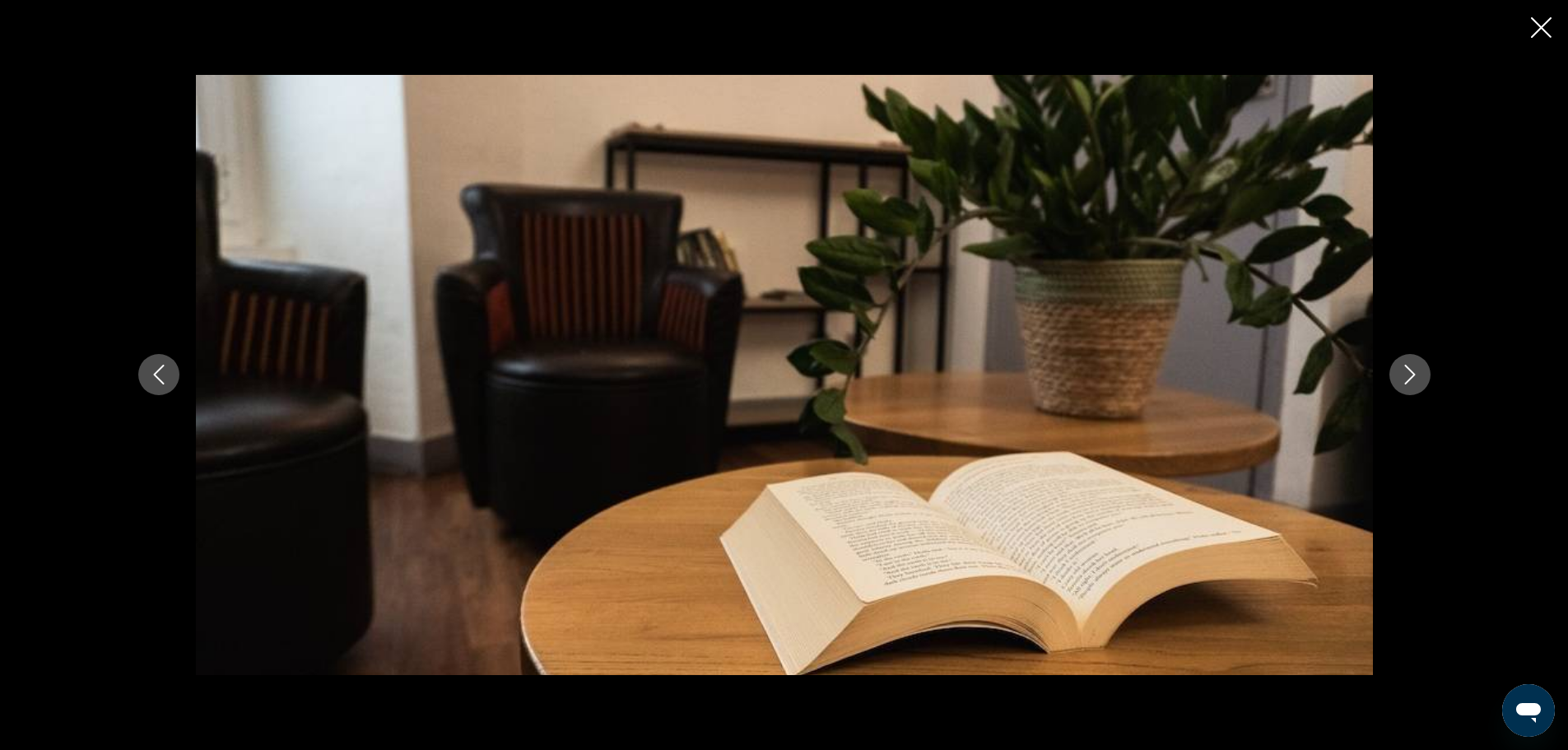
click at [1409, 369] on icon "Next image" at bounding box center [1409, 375] width 11 height 19
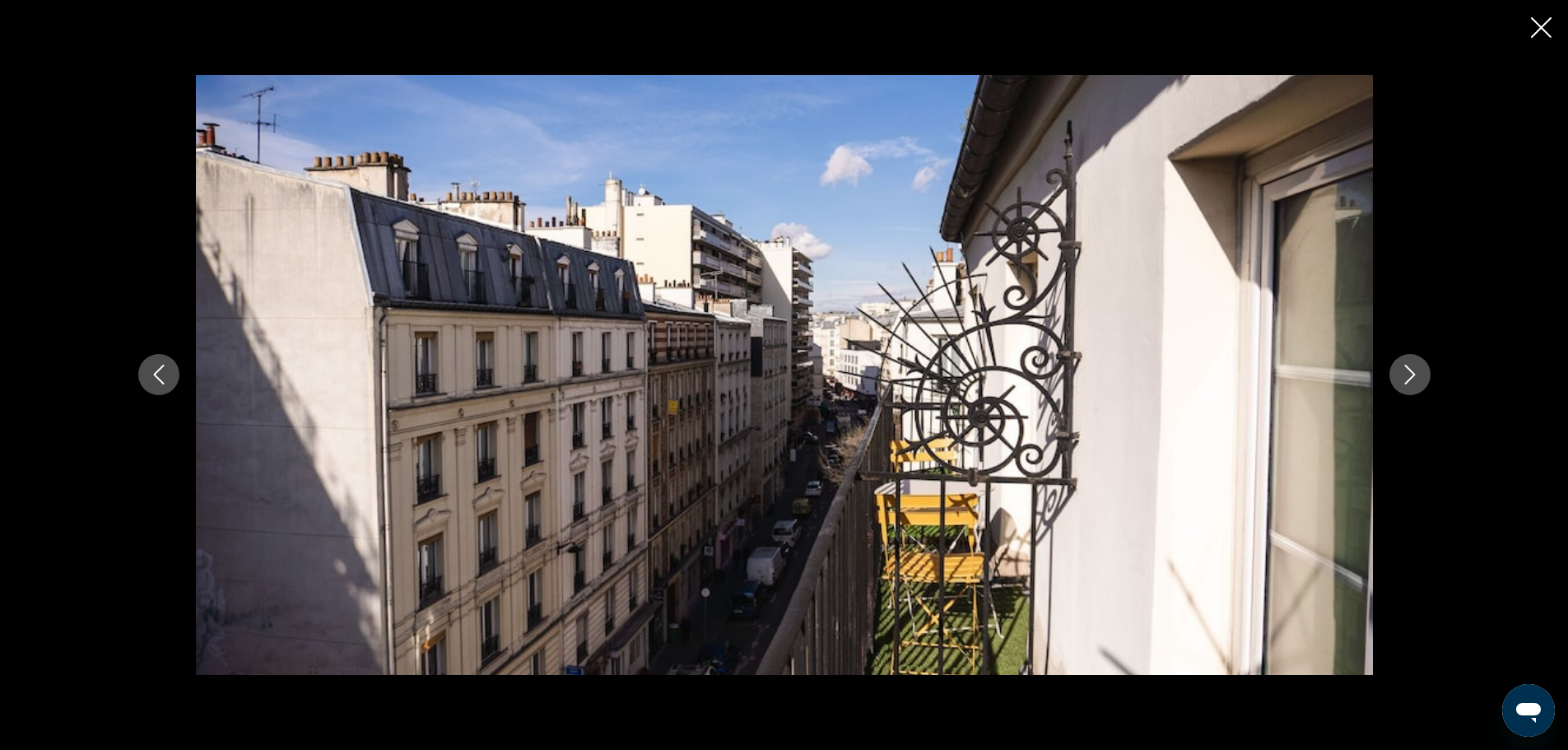
click at [1408, 366] on icon "Next image" at bounding box center [1410, 375] width 19 height 19
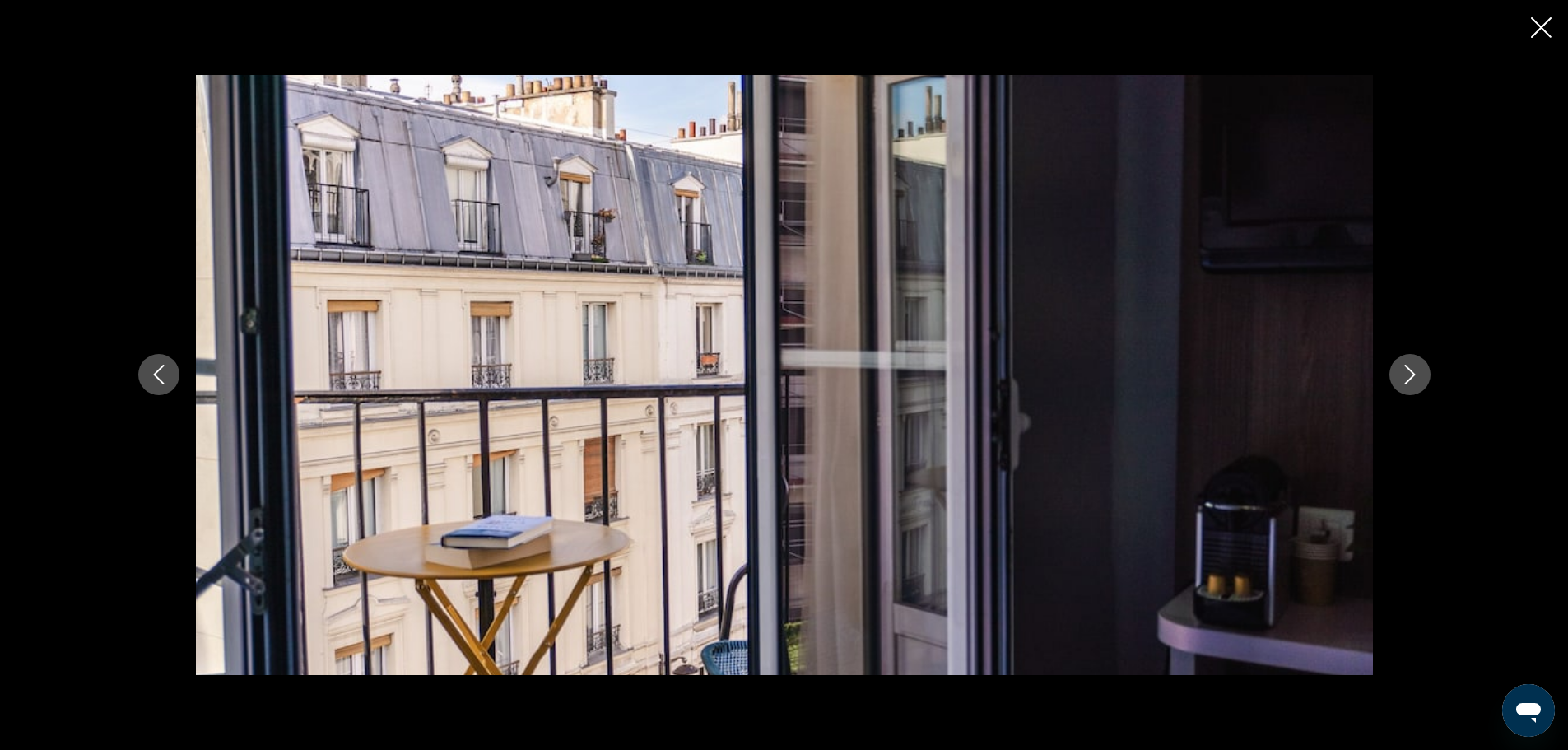
click at [1408, 366] on icon "Next image" at bounding box center [1410, 375] width 19 height 19
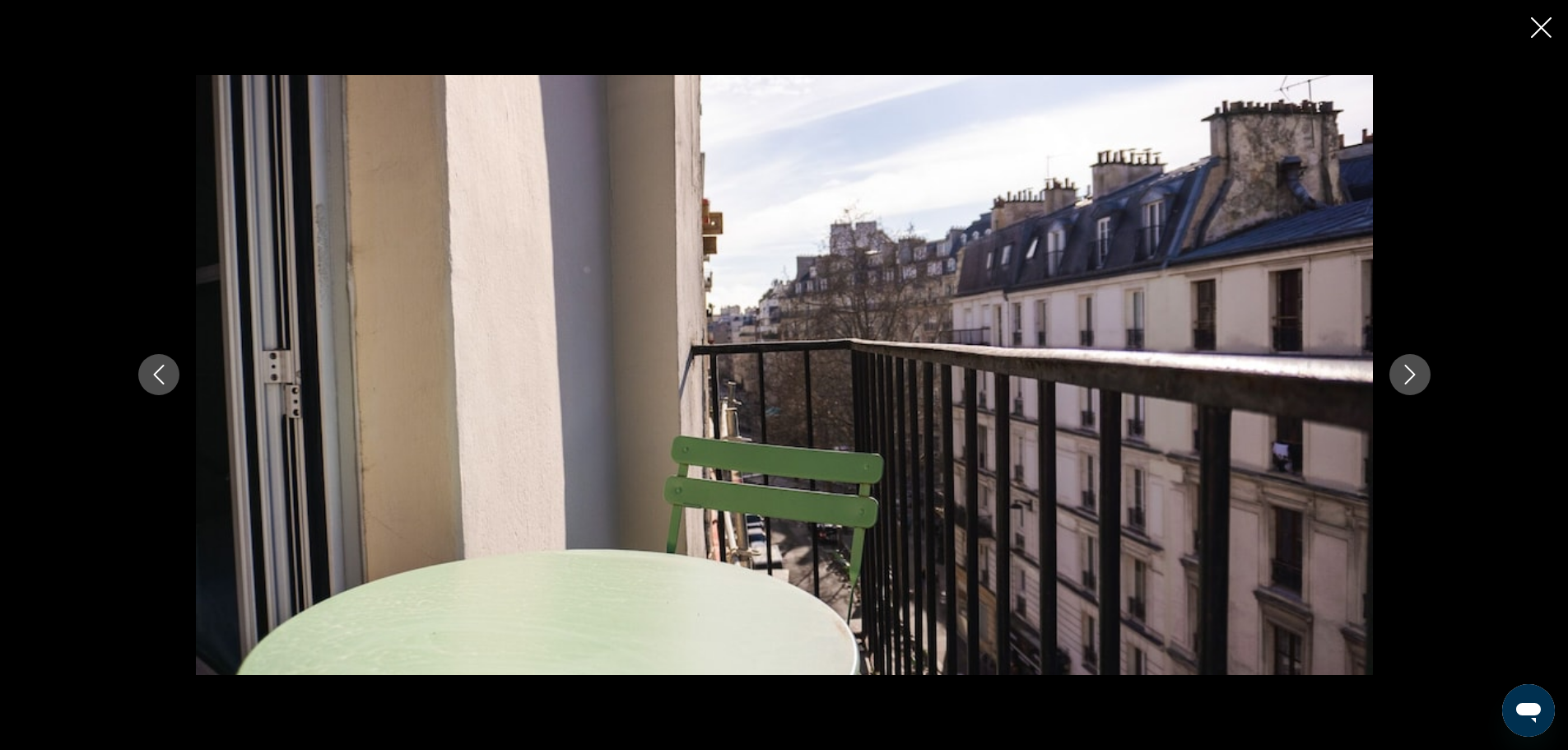
click at [1408, 366] on icon "Next image" at bounding box center [1410, 375] width 19 height 19
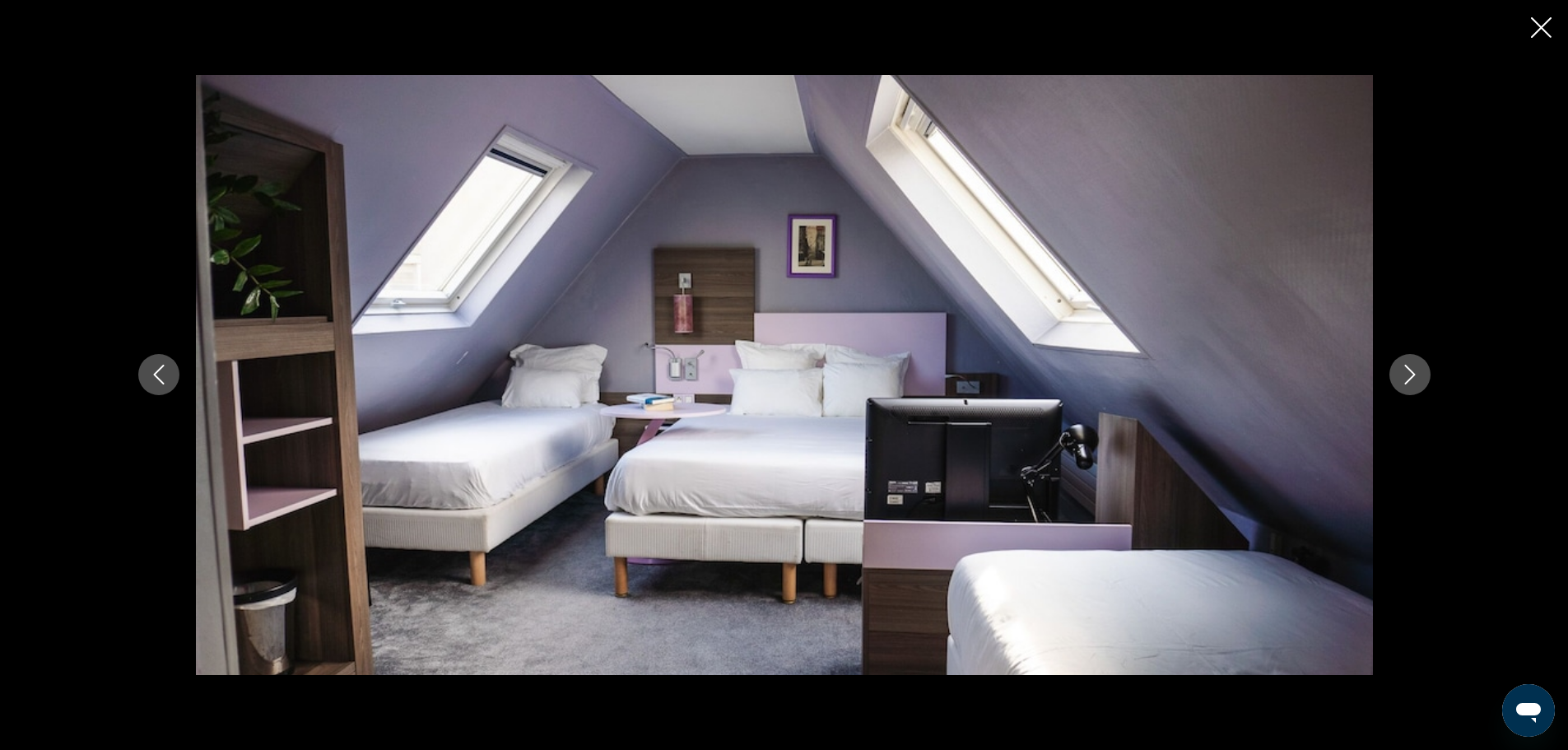
click at [1412, 368] on icon "Next image" at bounding box center [1410, 375] width 19 height 19
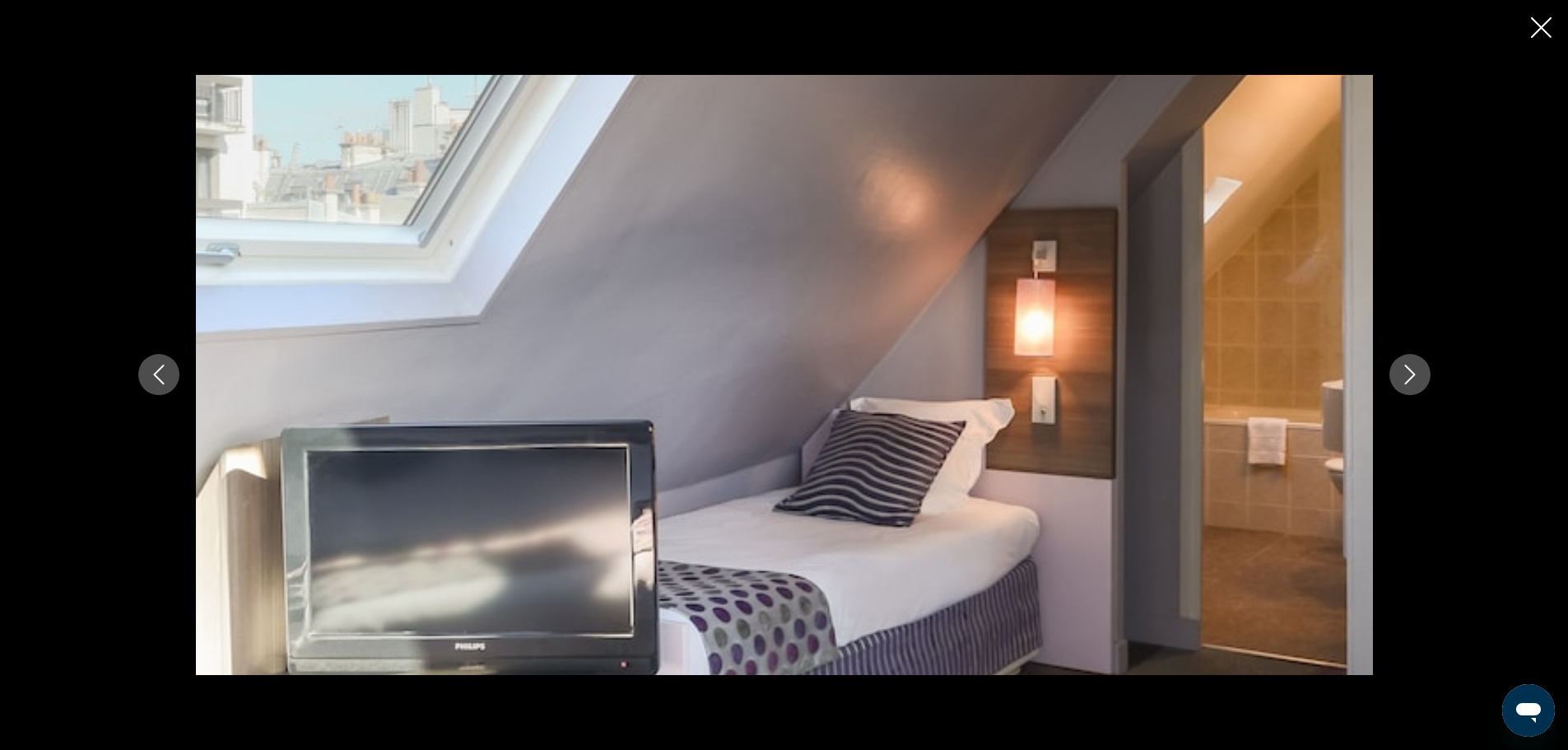
click at [1411, 379] on icon "Next image" at bounding box center [1410, 375] width 19 height 19
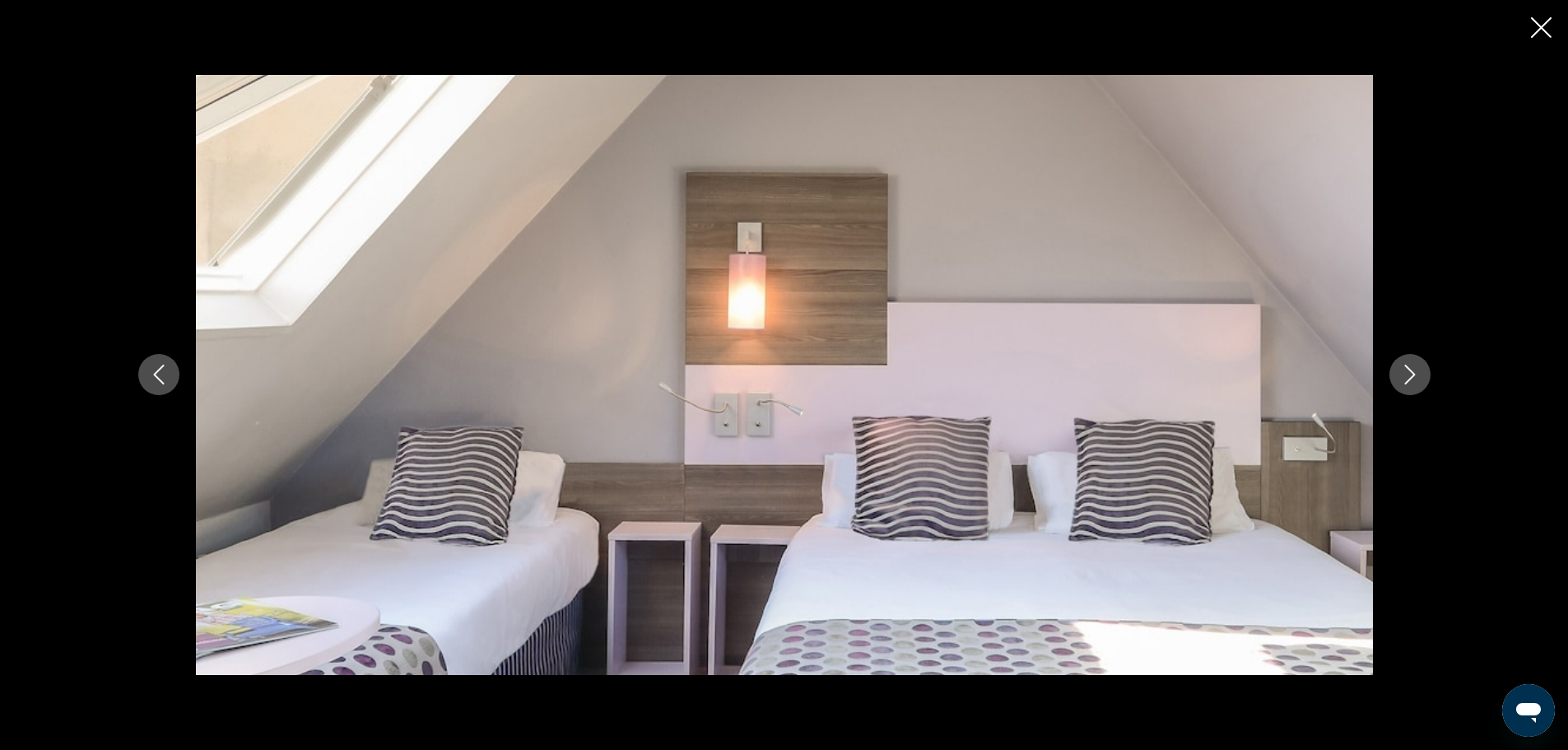
click at [1410, 371] on icon "Next image" at bounding box center [1410, 375] width 19 height 19
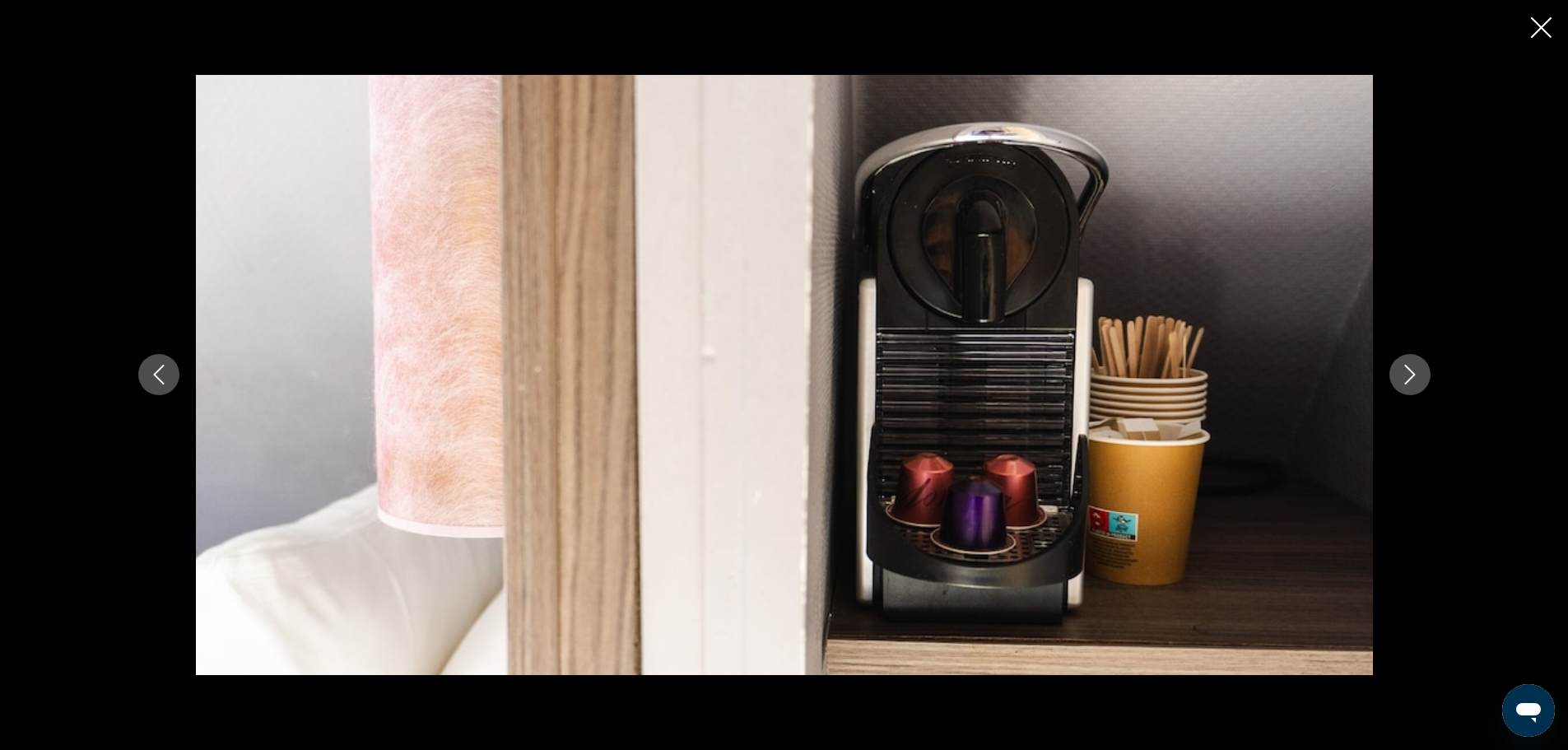
drag, startPoint x: 1540, startPoint y: 30, endPoint x: 1164, endPoint y: 298, distance: 461.7
click at [1541, 30] on icon "Close slideshow" at bounding box center [1541, 27] width 20 height 20
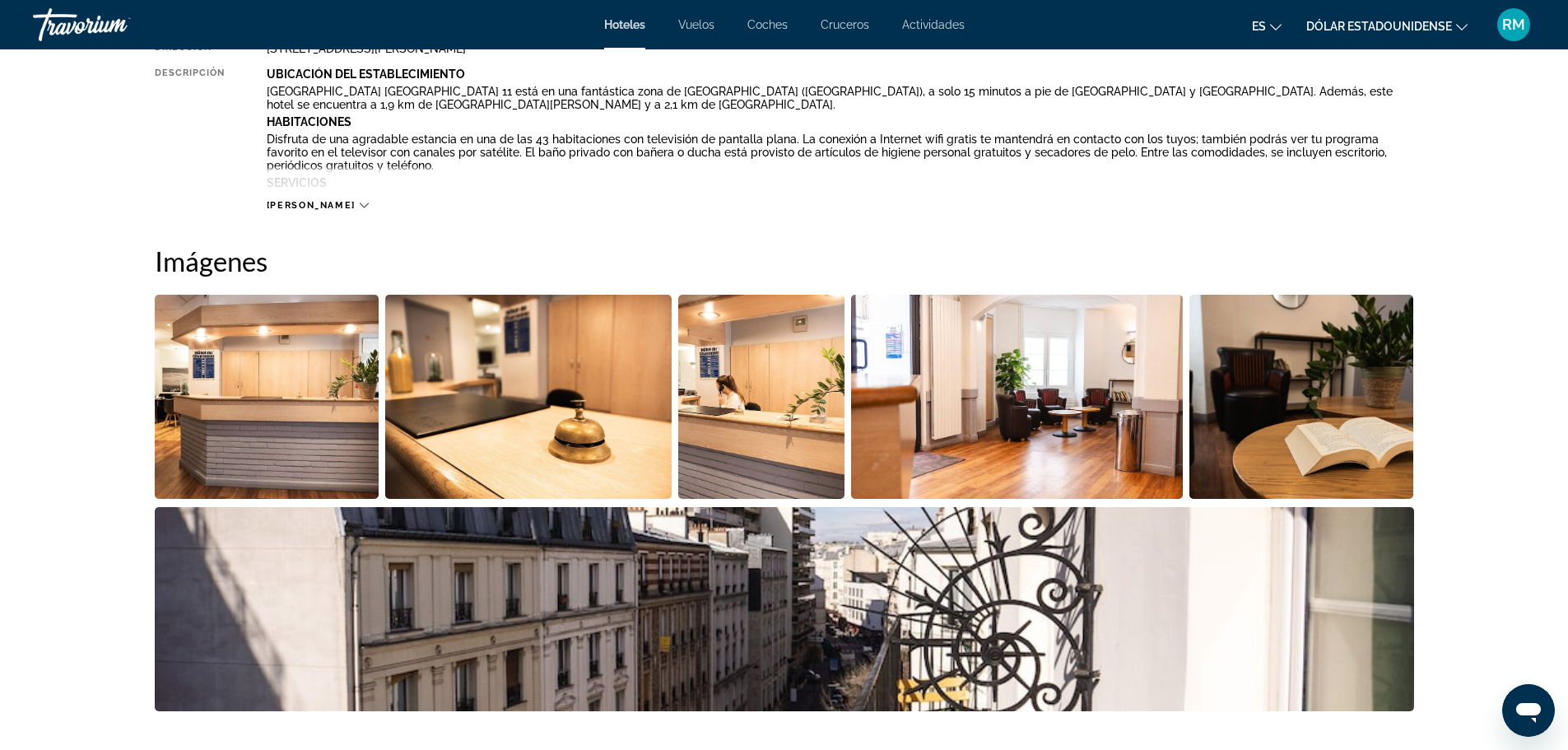
scroll to position [905, 0]
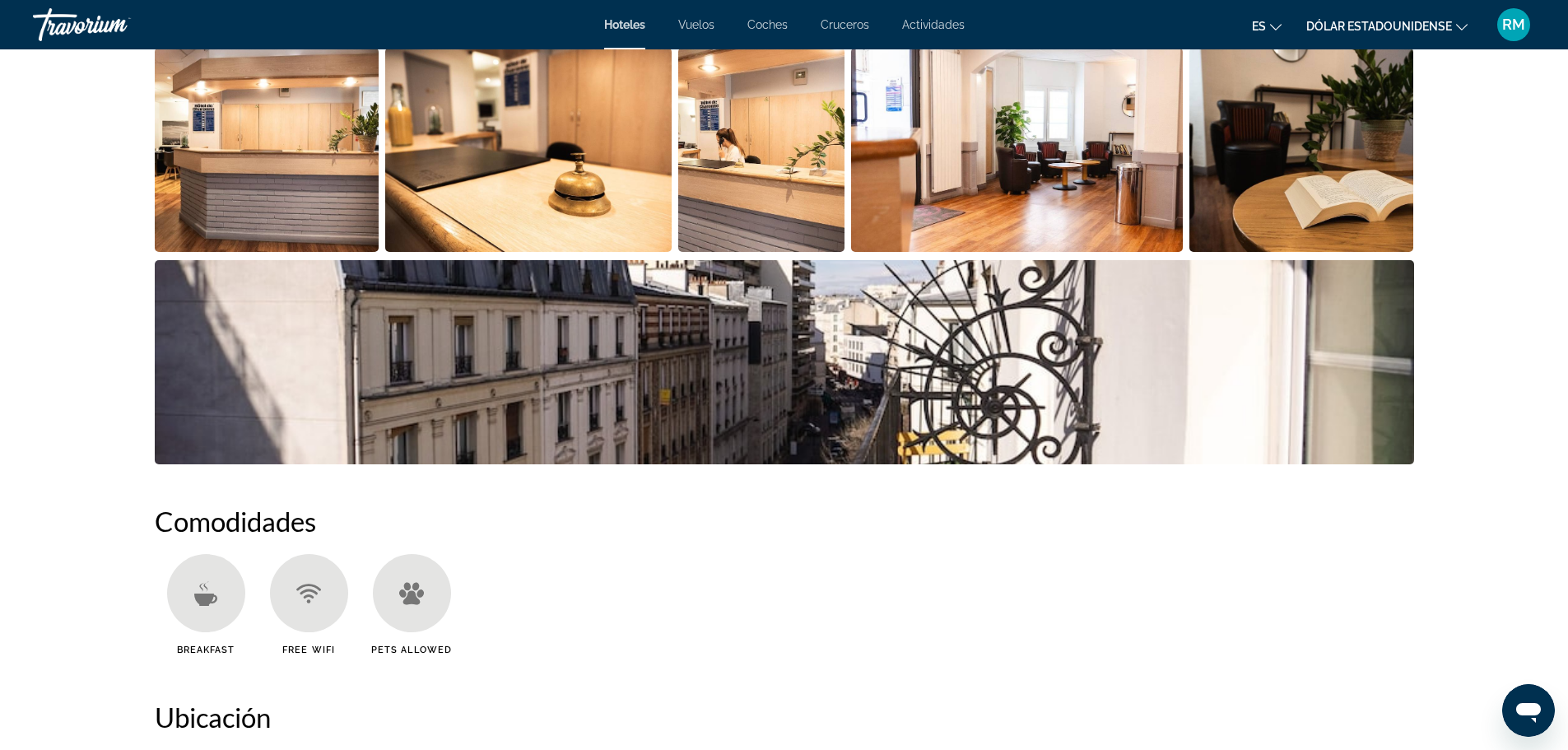
click at [517, 373] on img "Open full-screen image slider" at bounding box center [785, 362] width 1260 height 204
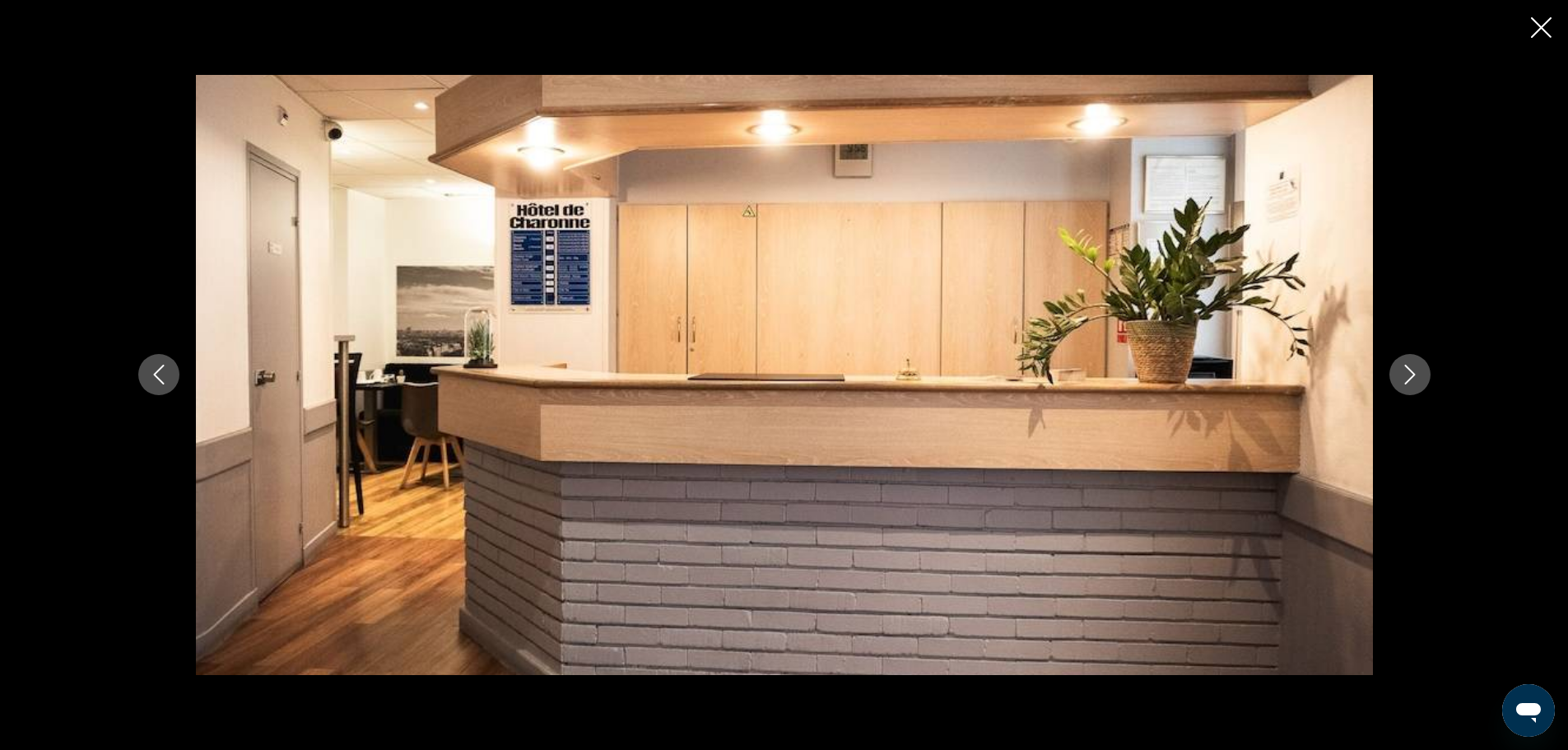
click at [1407, 372] on icon "Next image" at bounding box center [1410, 375] width 19 height 19
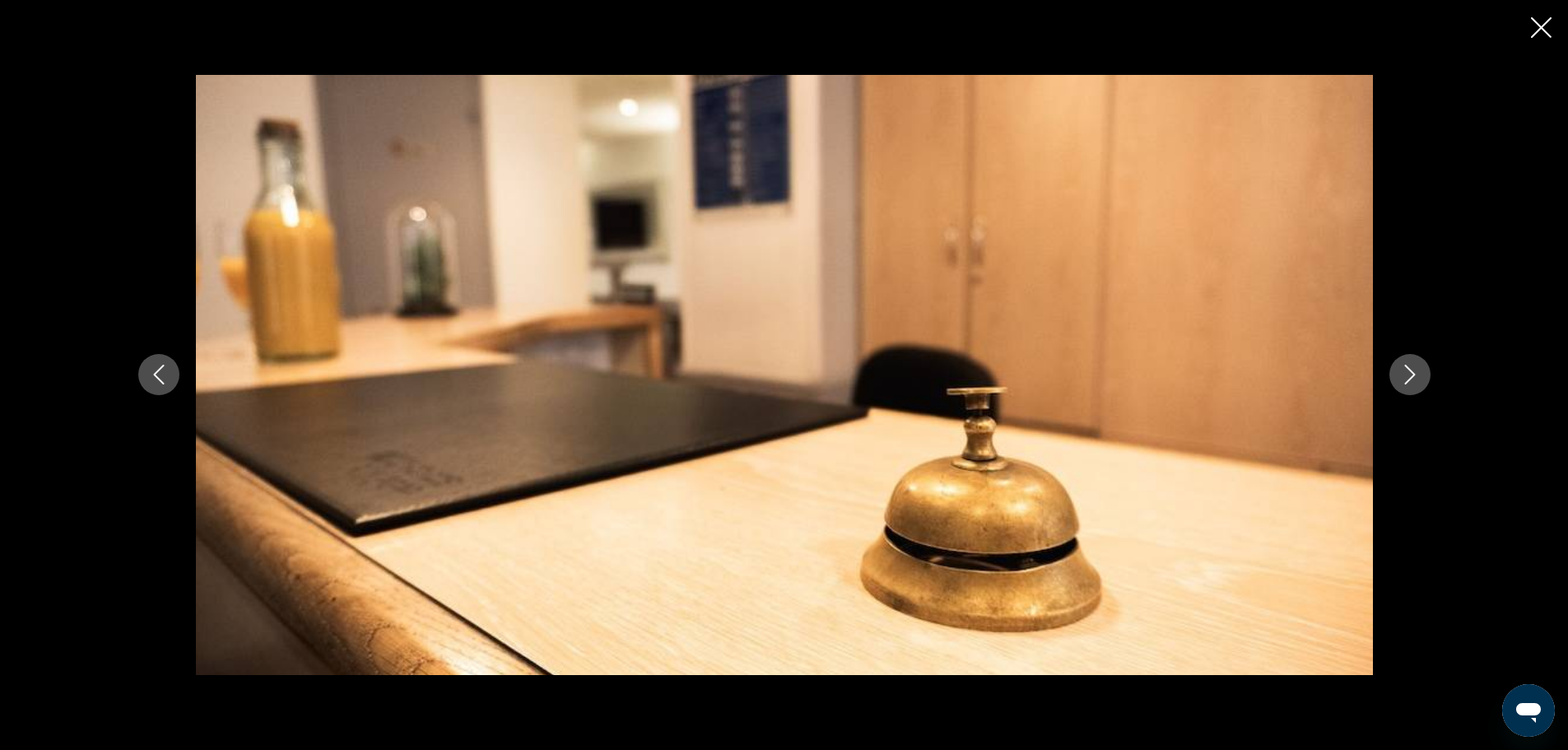
click at [1413, 366] on icon "Next image" at bounding box center [1410, 375] width 19 height 19
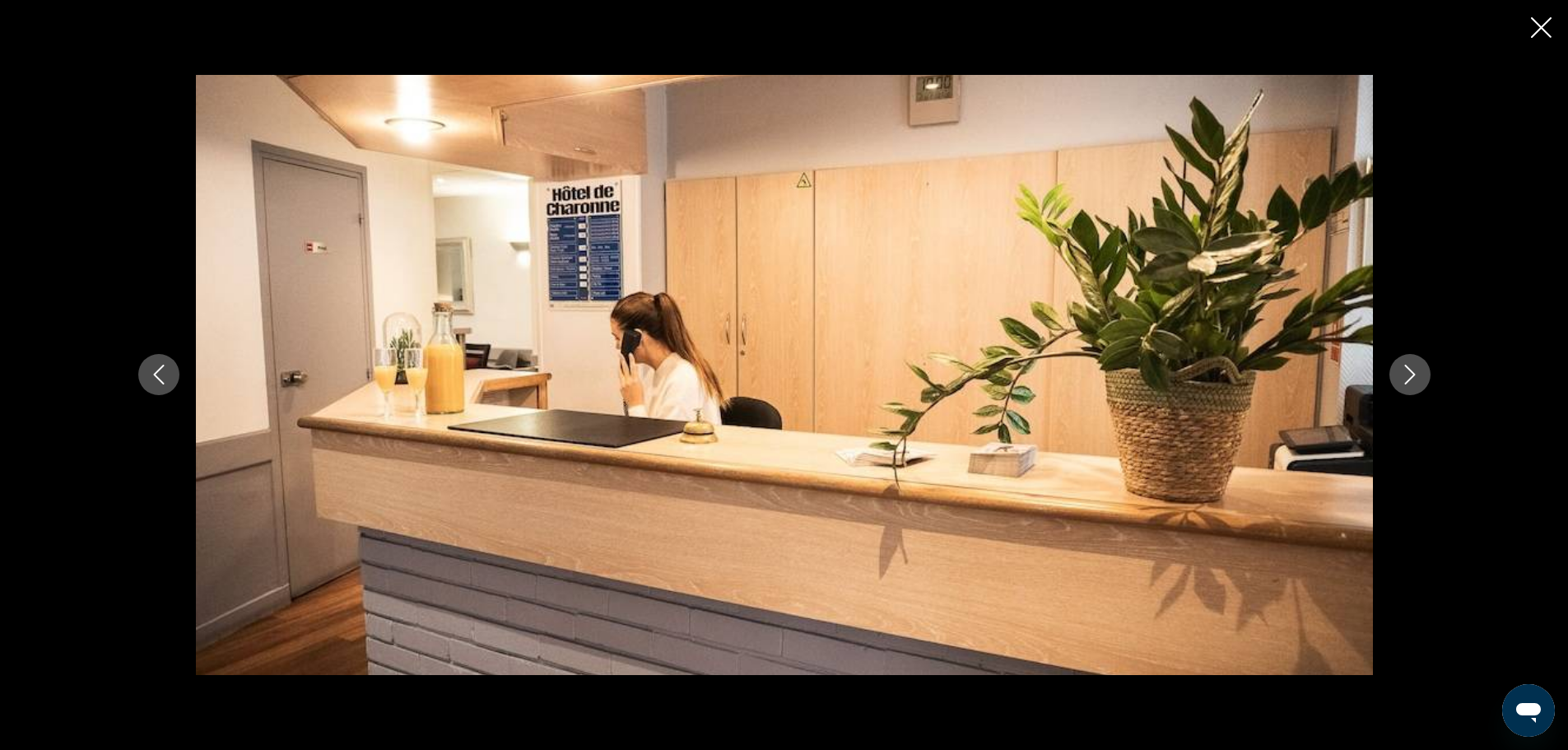
click at [1413, 366] on icon "Next image" at bounding box center [1410, 375] width 19 height 19
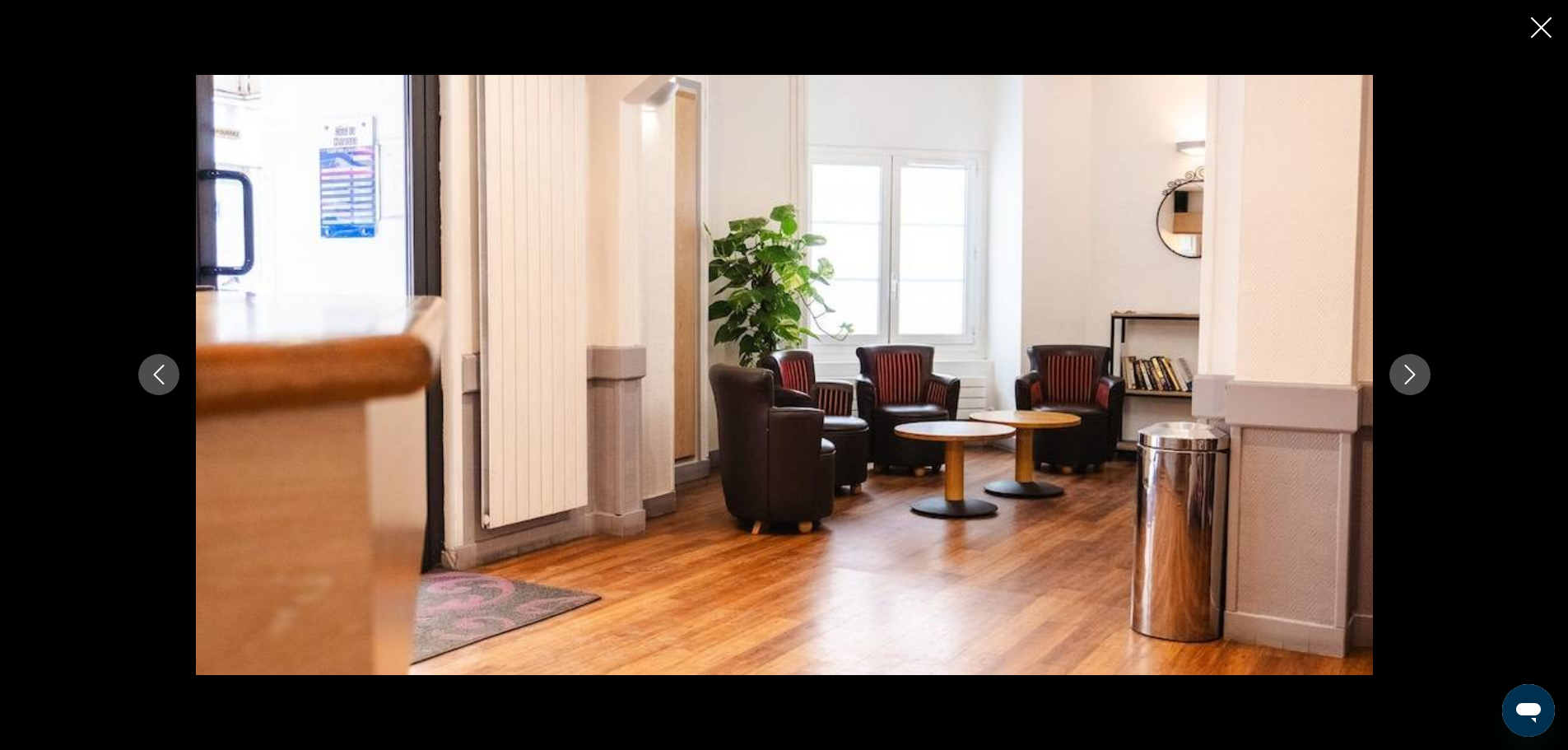
click at [1413, 366] on icon "Next image" at bounding box center [1410, 375] width 19 height 19
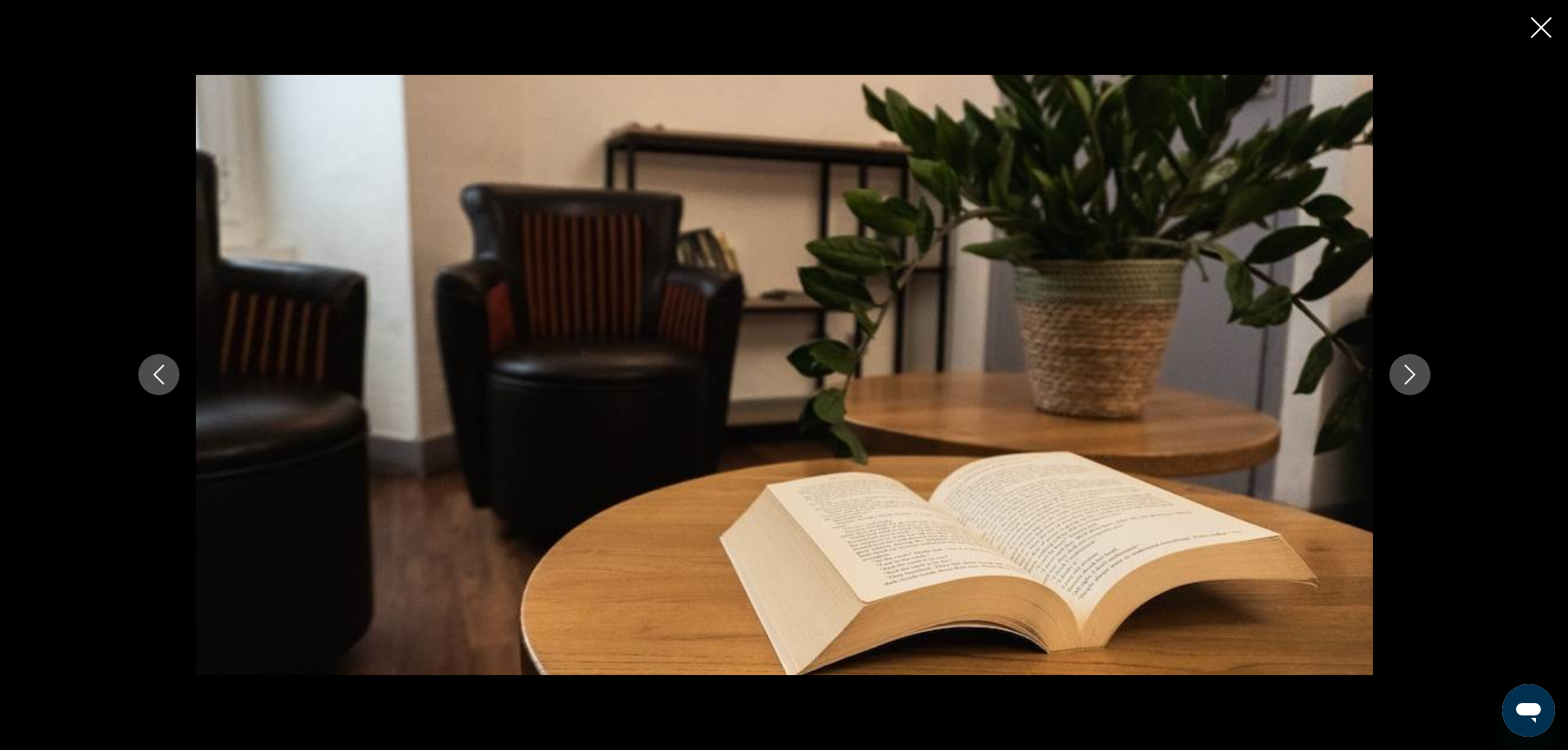
click at [1413, 366] on icon "Next image" at bounding box center [1410, 375] width 19 height 19
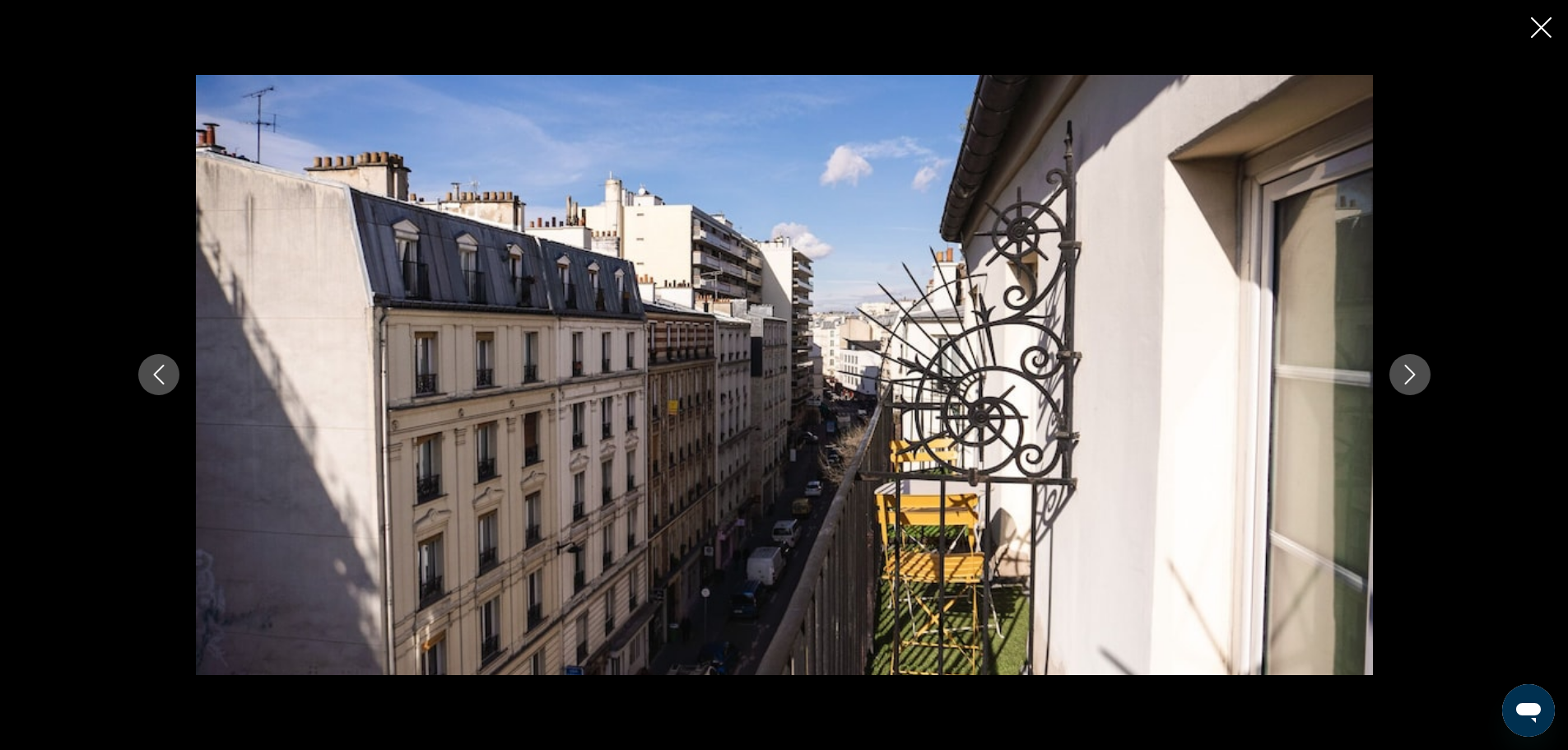
click at [1411, 368] on icon "Next image" at bounding box center [1410, 375] width 19 height 19
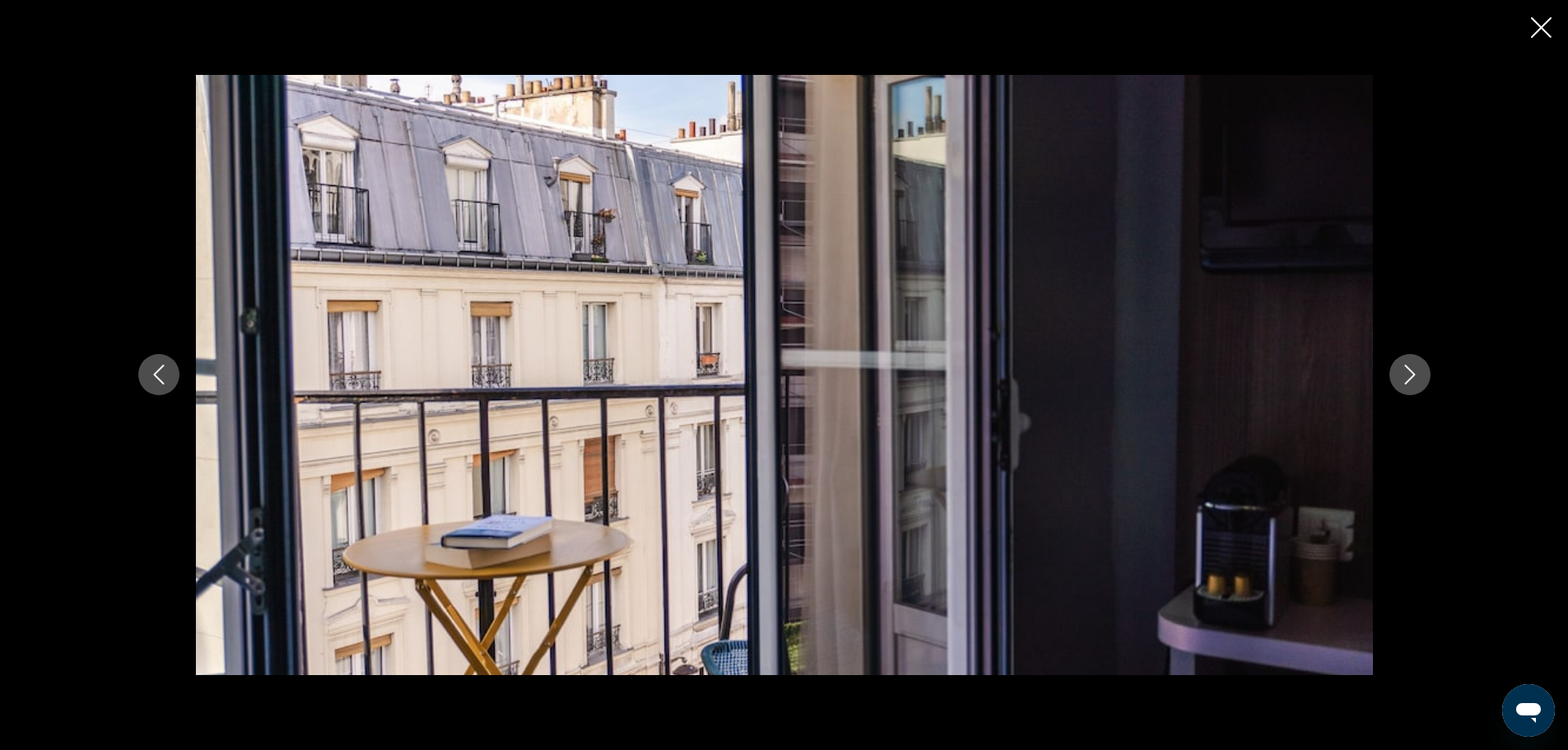
click at [1411, 368] on icon "Next image" at bounding box center [1410, 375] width 19 height 19
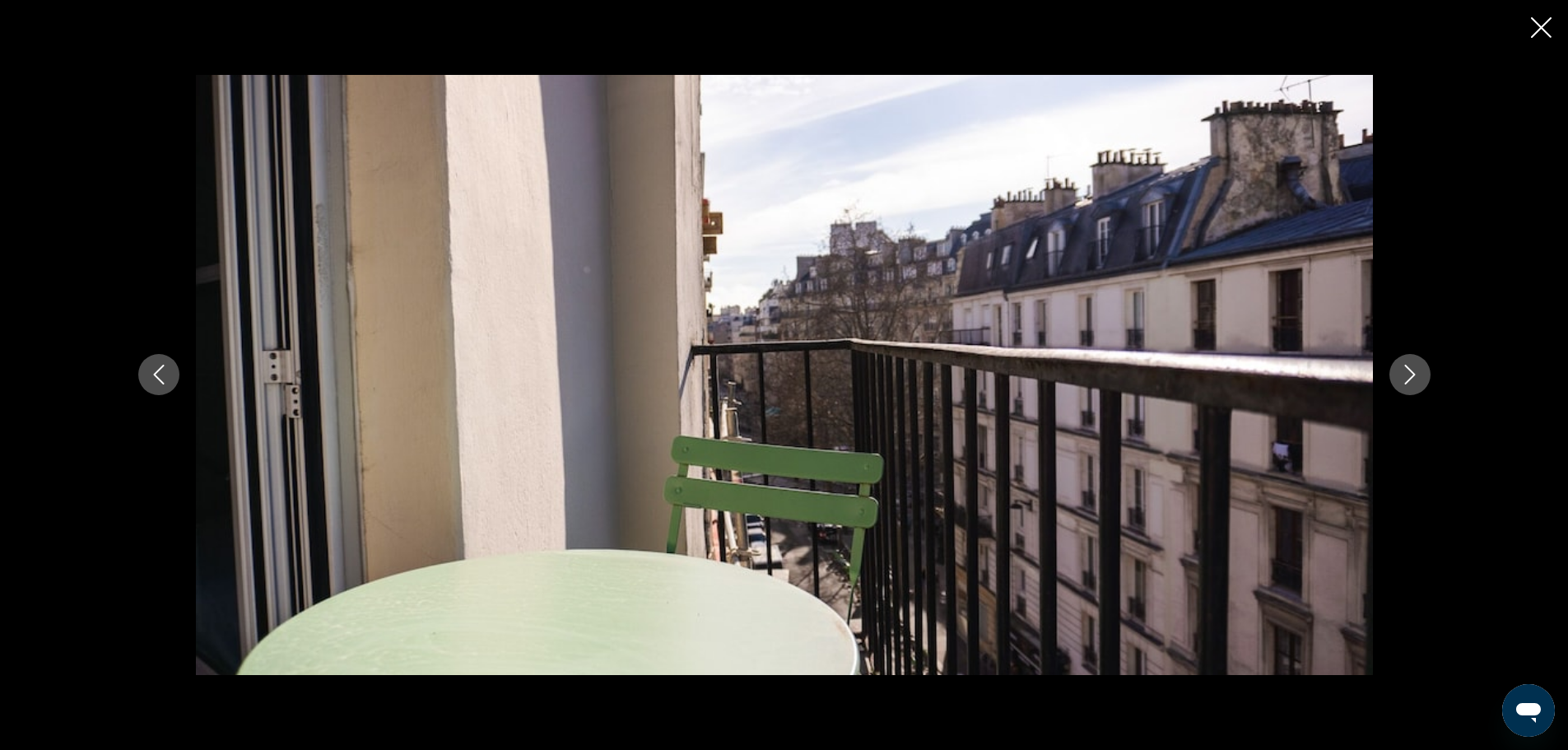
click at [1409, 369] on icon "Next image" at bounding box center [1409, 375] width 11 height 19
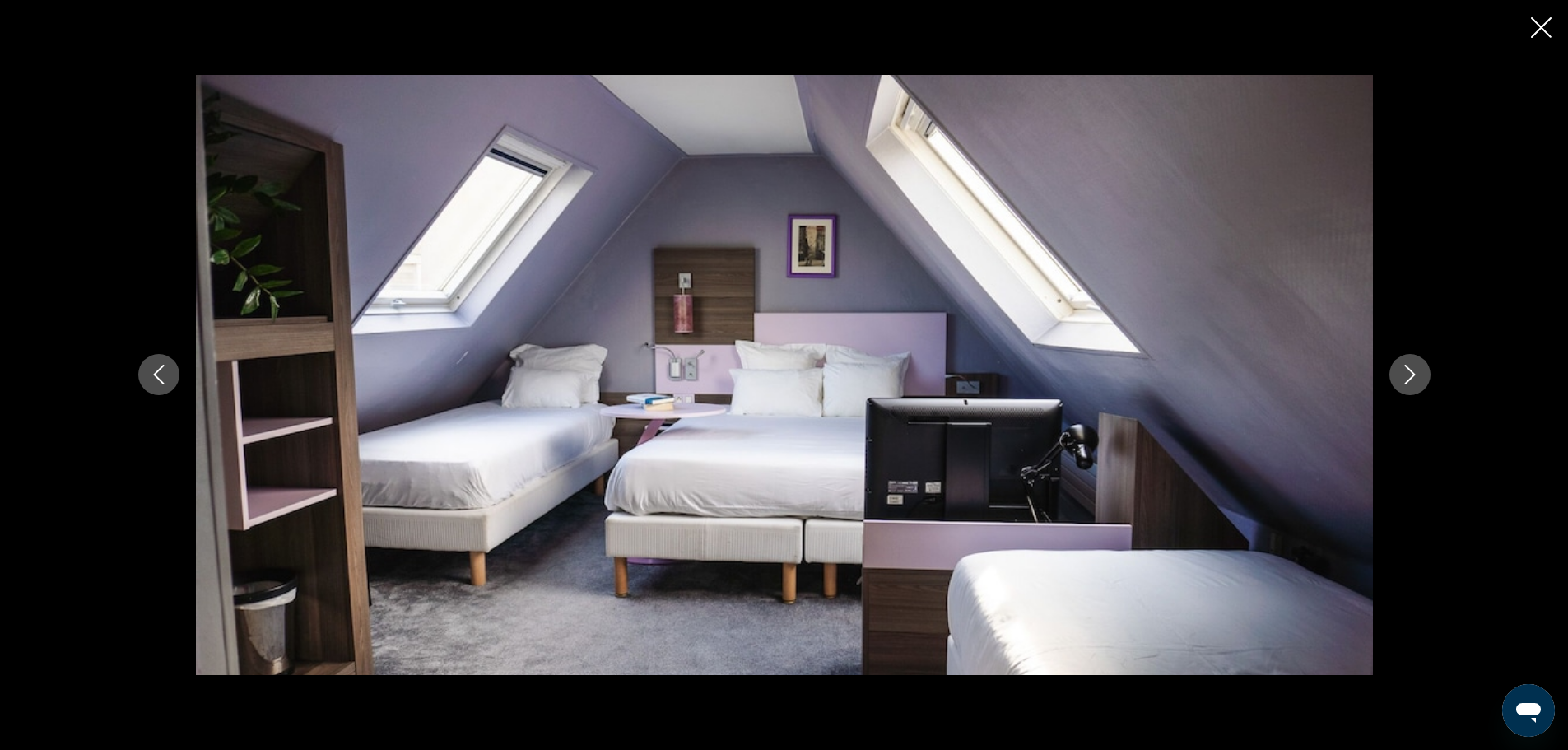
click at [1406, 369] on icon "Next image" at bounding box center [1410, 375] width 19 height 19
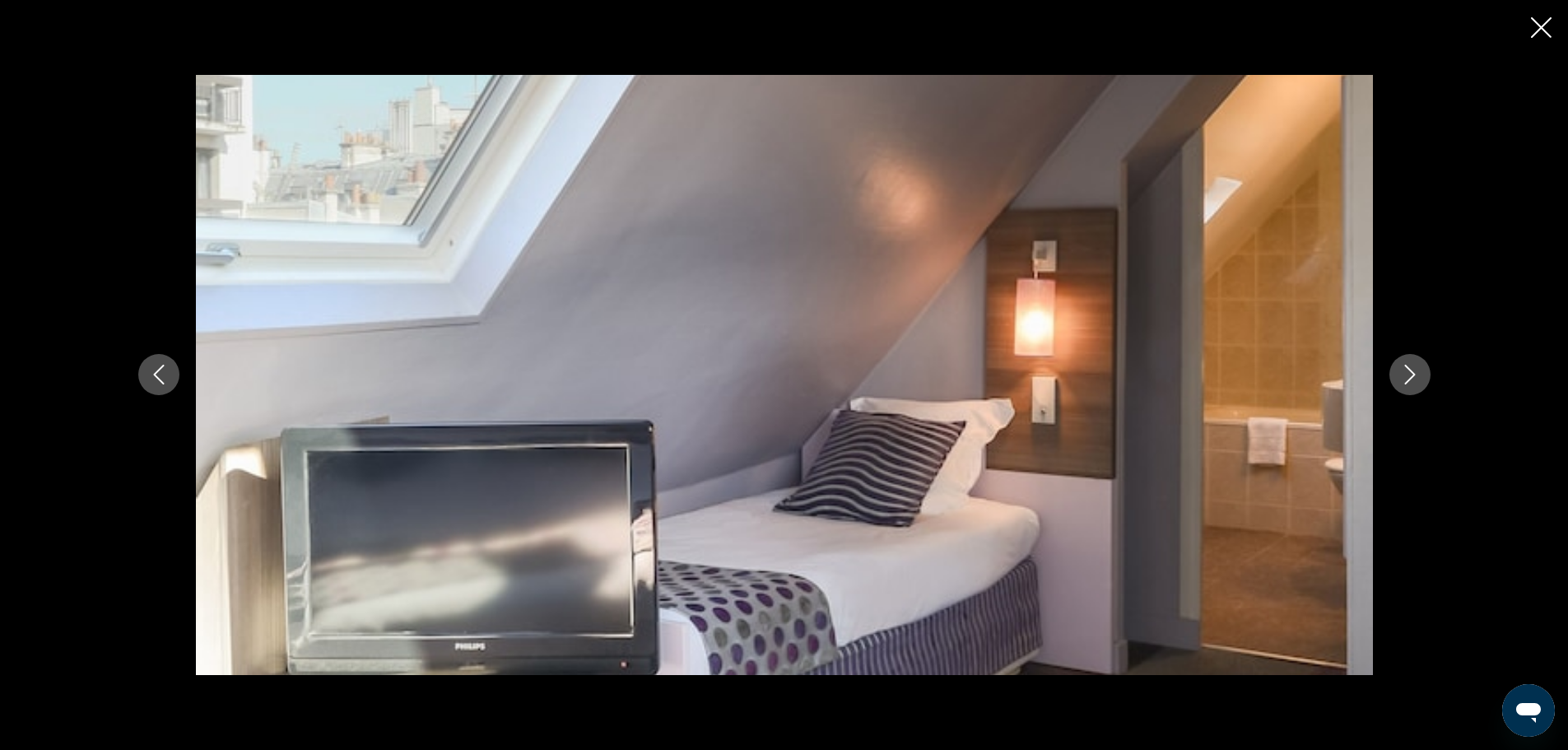
click at [1415, 365] on icon "Next image" at bounding box center [1410, 375] width 19 height 19
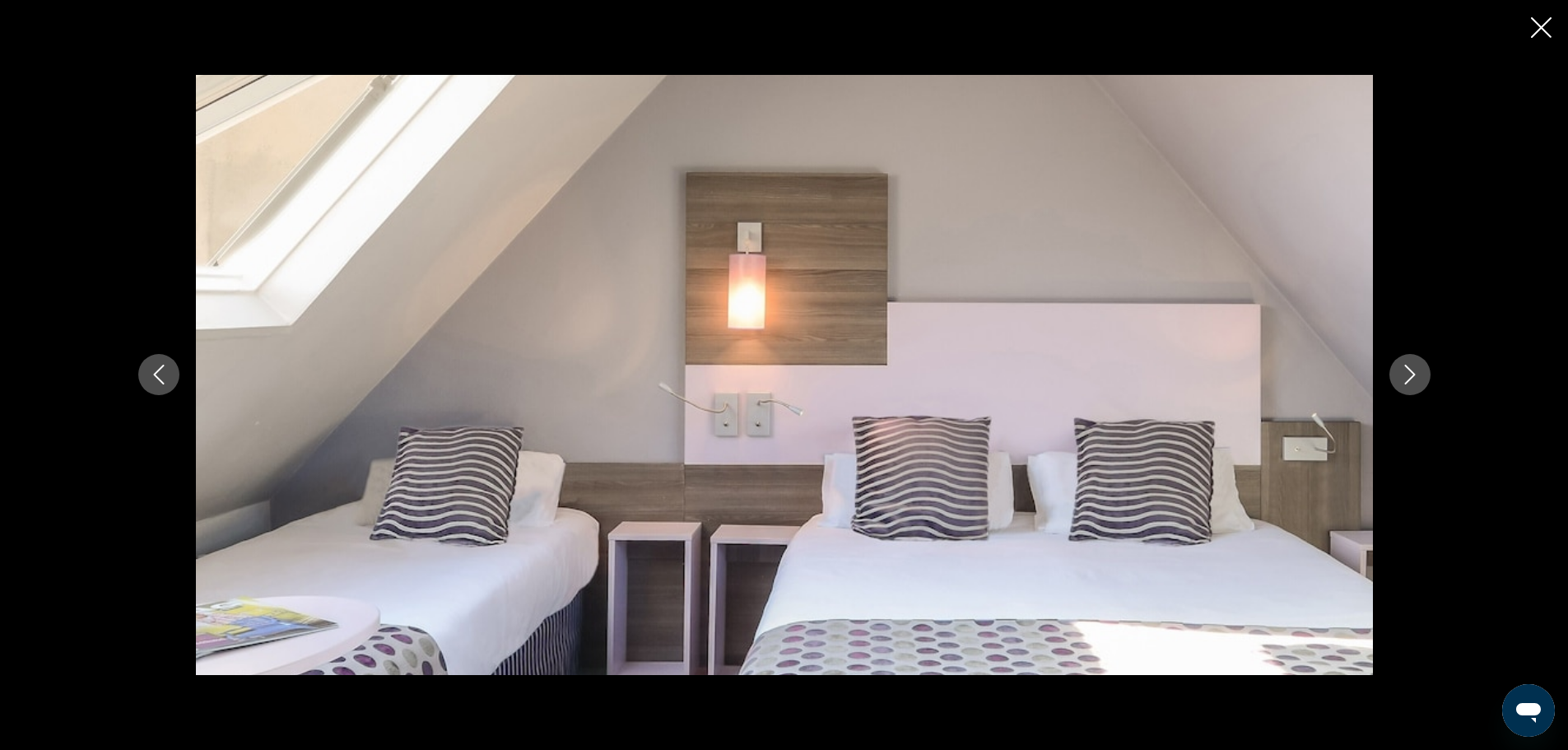
click at [1411, 372] on icon "Next image" at bounding box center [1410, 375] width 19 height 19
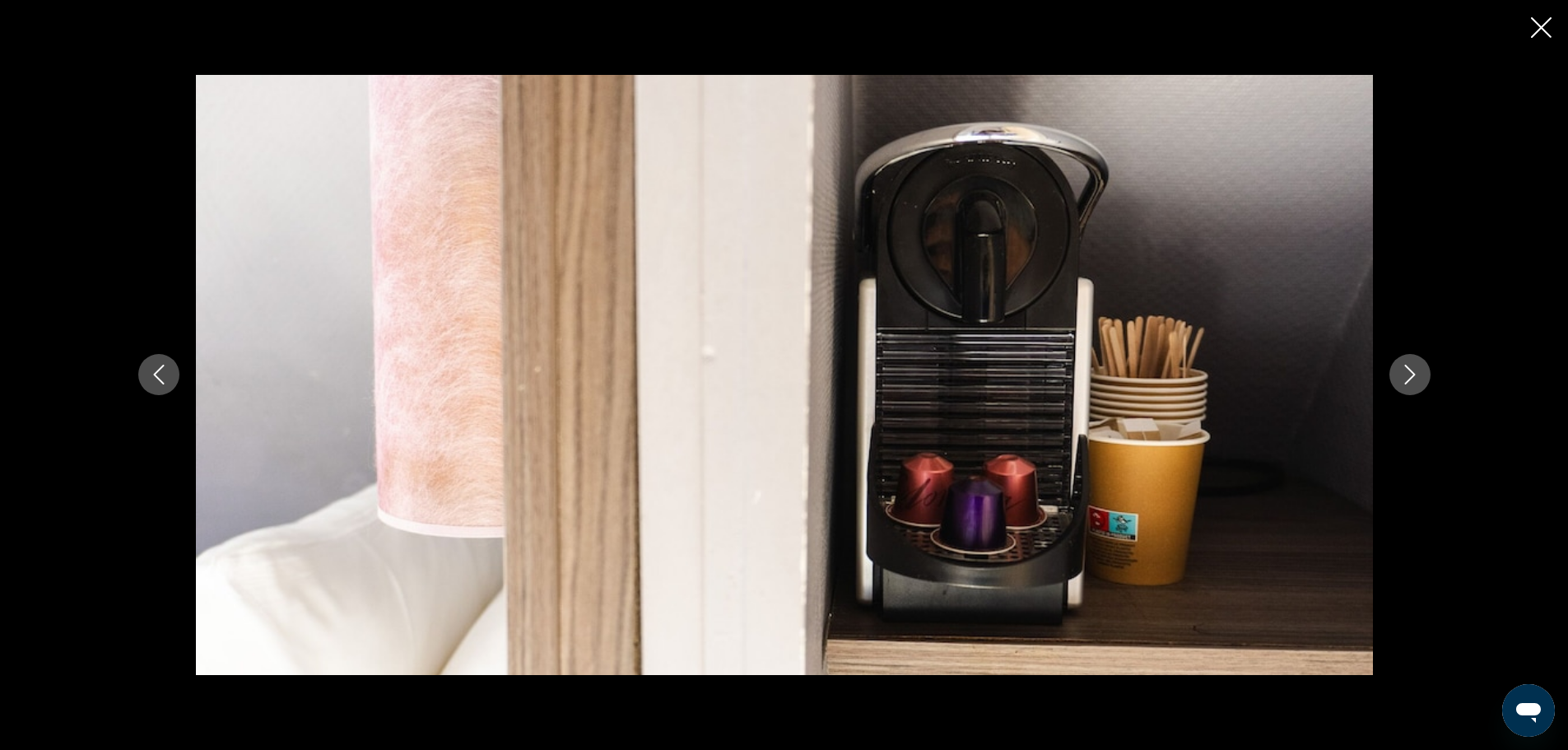
click at [1411, 372] on icon "Next image" at bounding box center [1409, 375] width 11 height 19
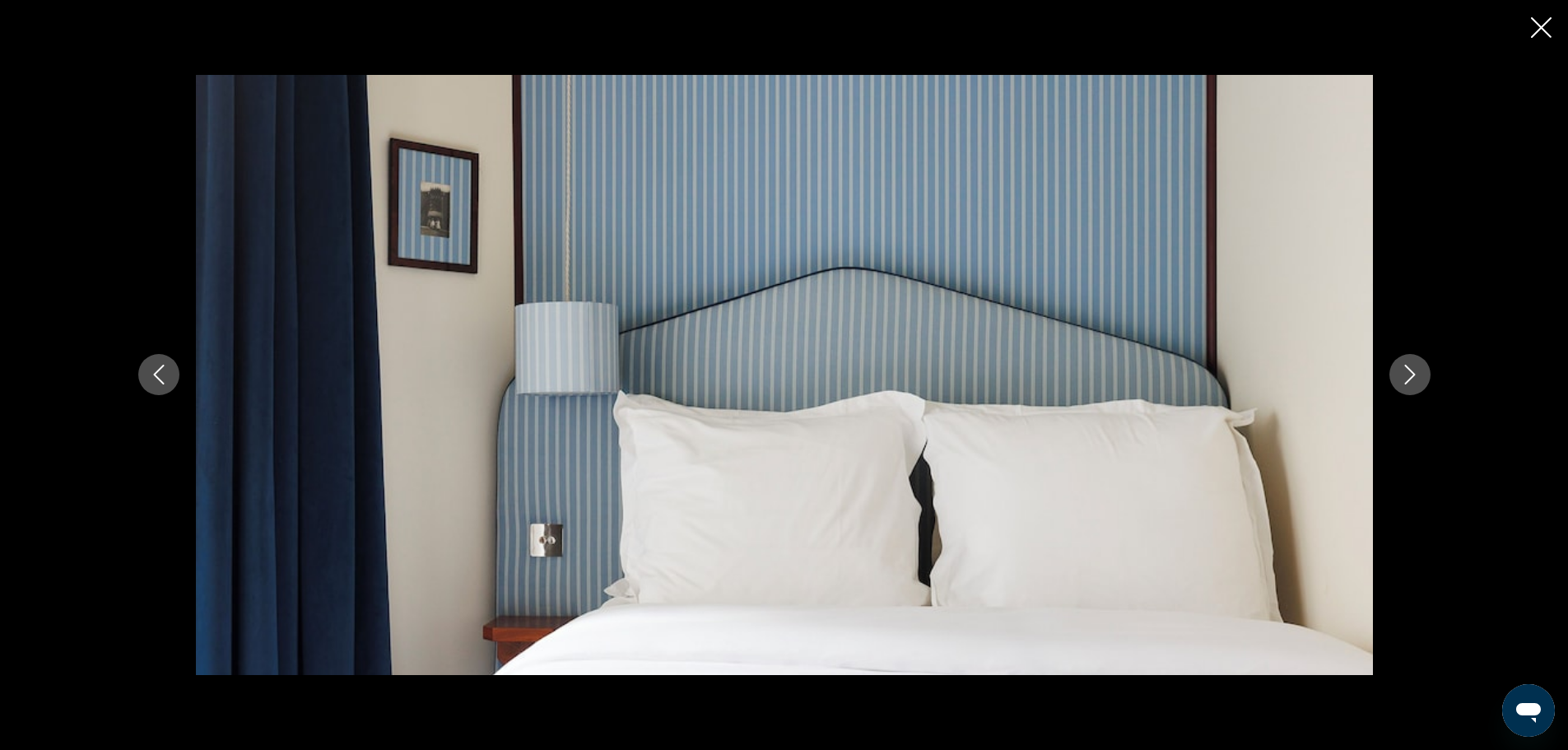
click at [1411, 372] on icon "Next image" at bounding box center [1409, 375] width 11 height 19
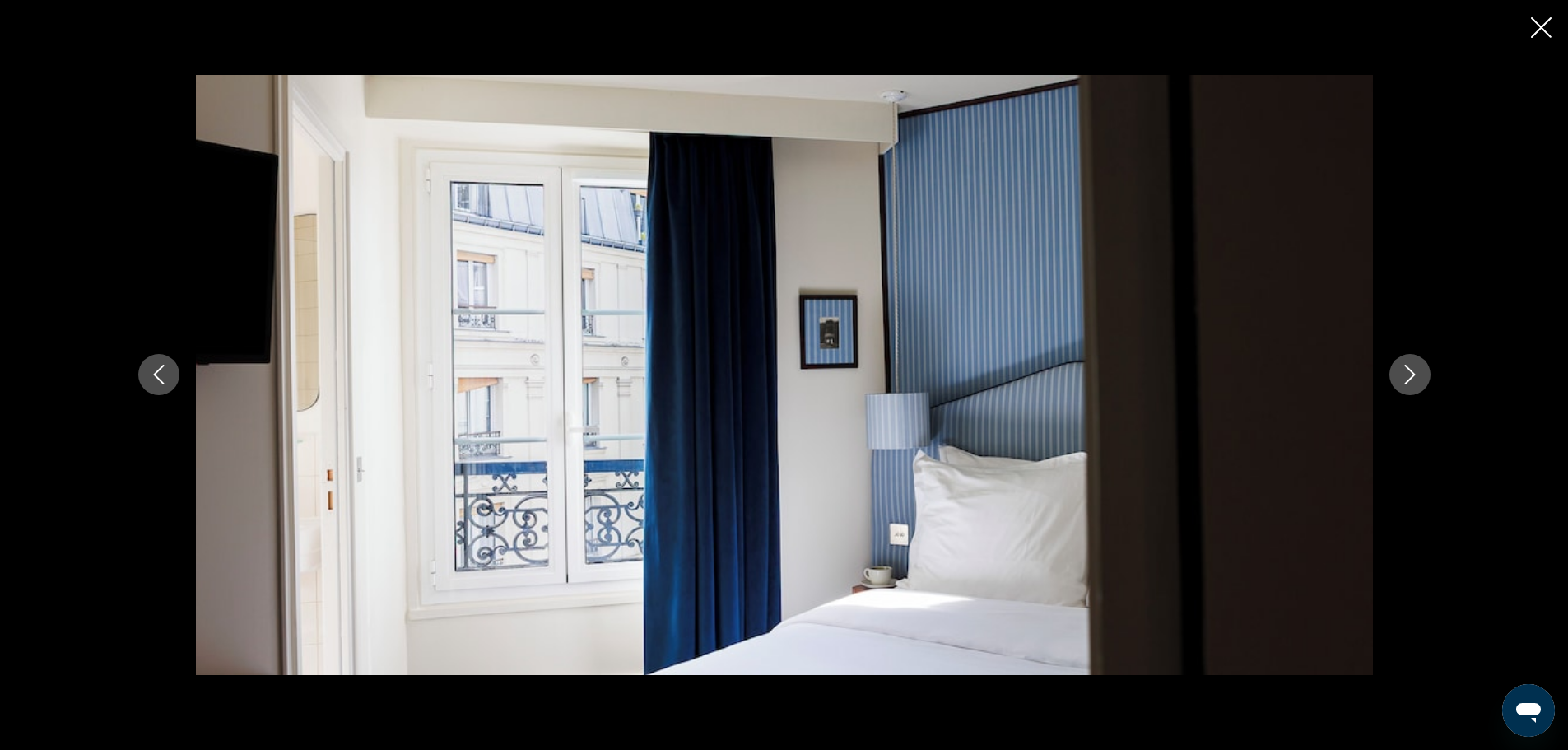
click at [1536, 22] on icon "Close slideshow" at bounding box center [1541, 27] width 20 height 20
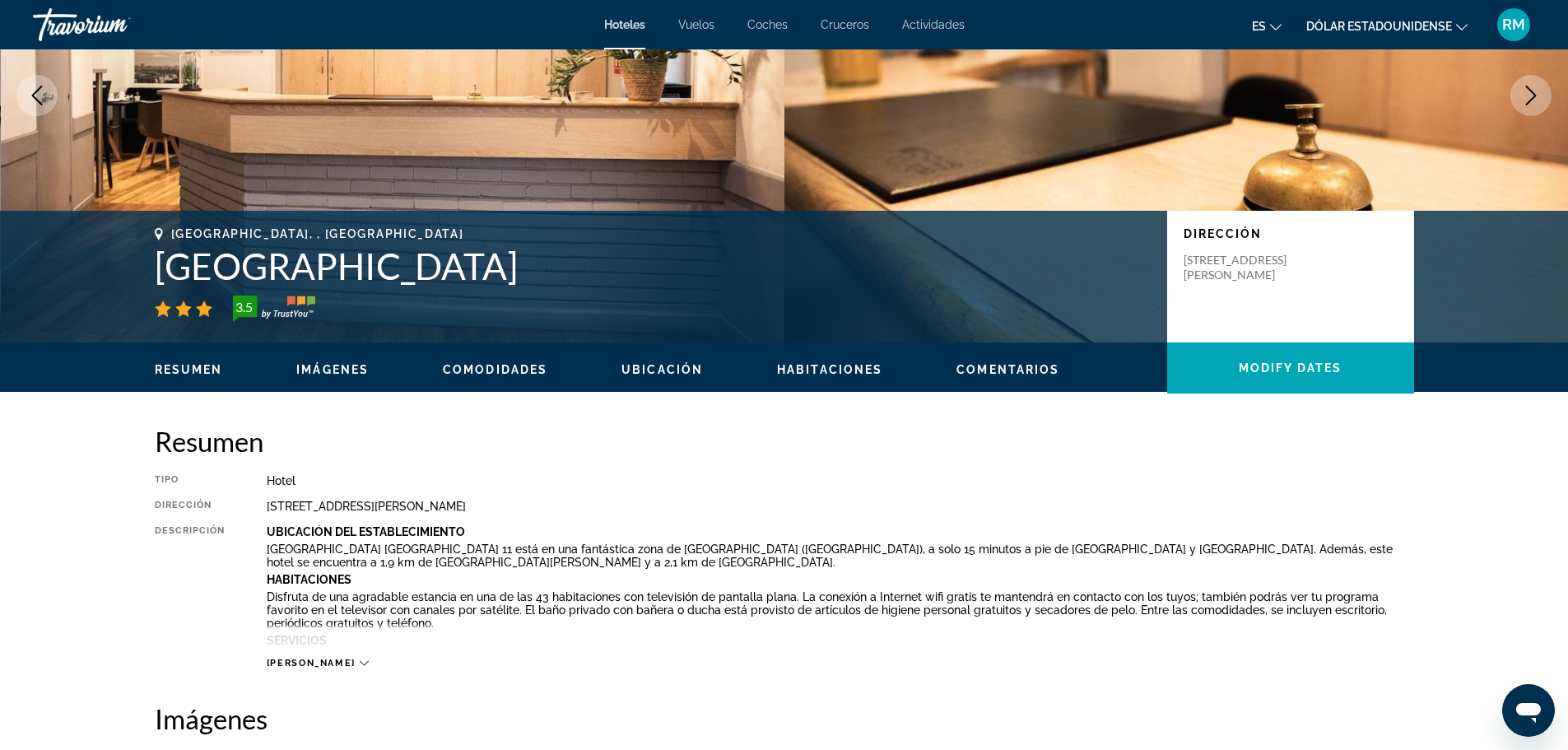
scroll to position [0, 0]
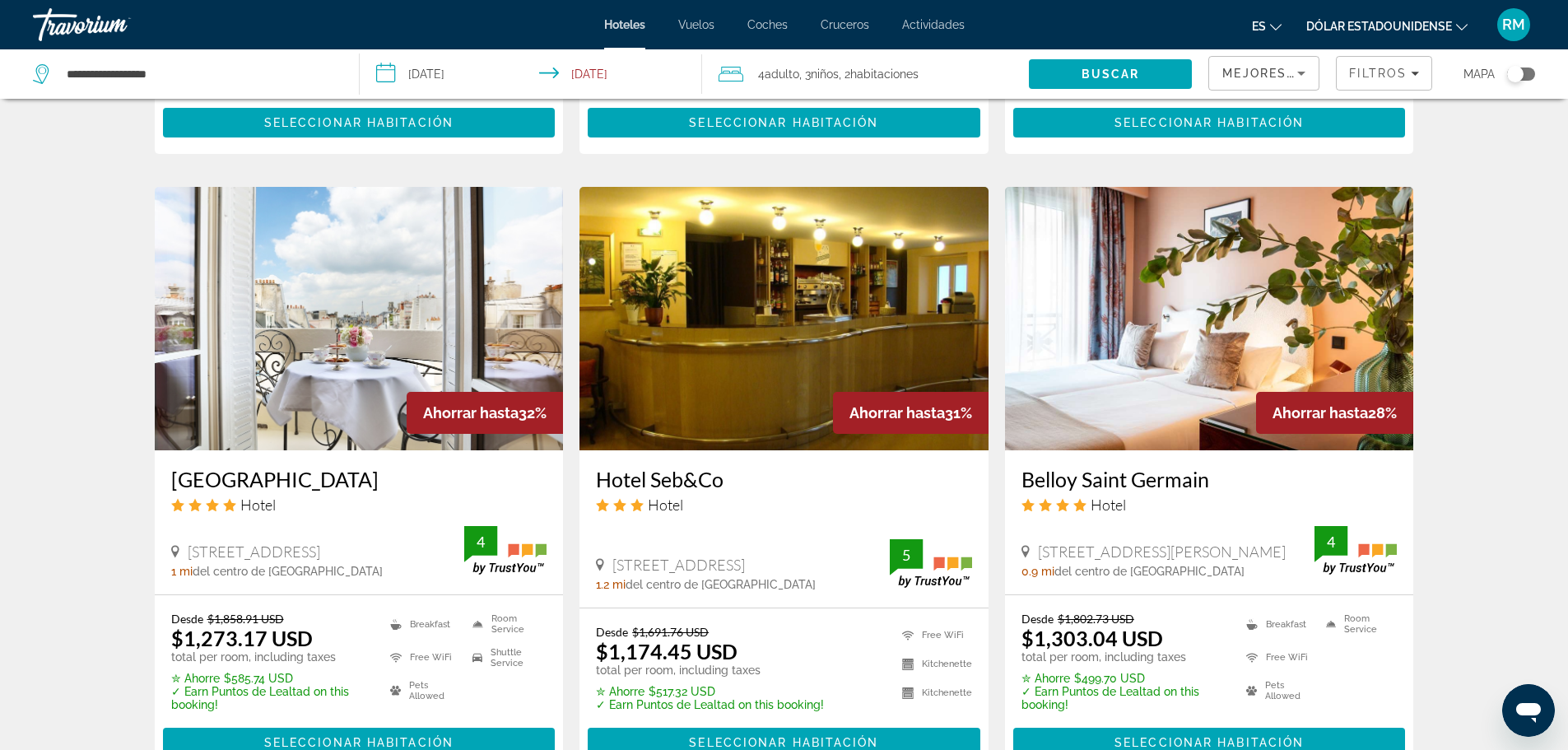
scroll to position [1317, 0]
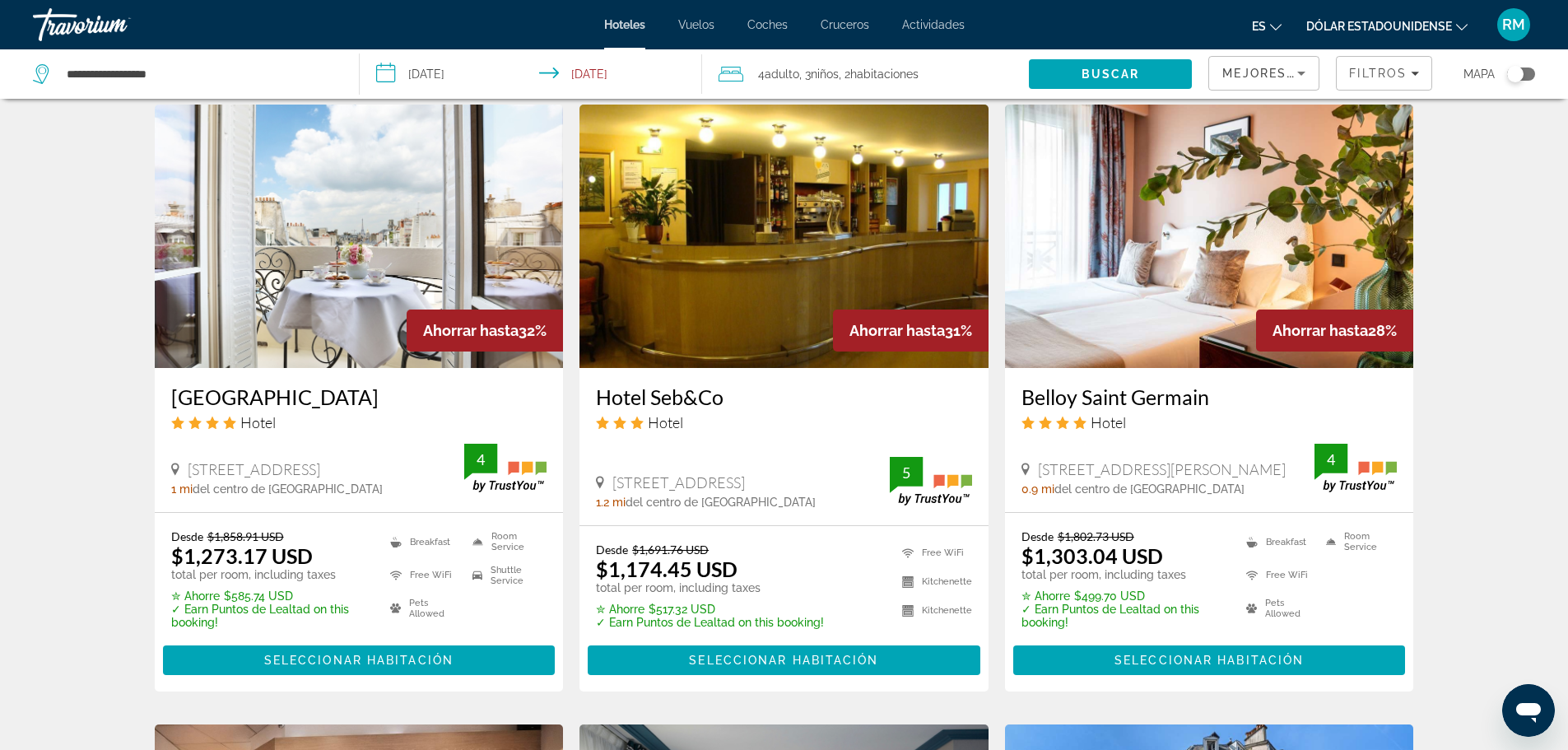
click at [313, 237] on img "Contenido principal" at bounding box center [360, 236] width 409 height 263
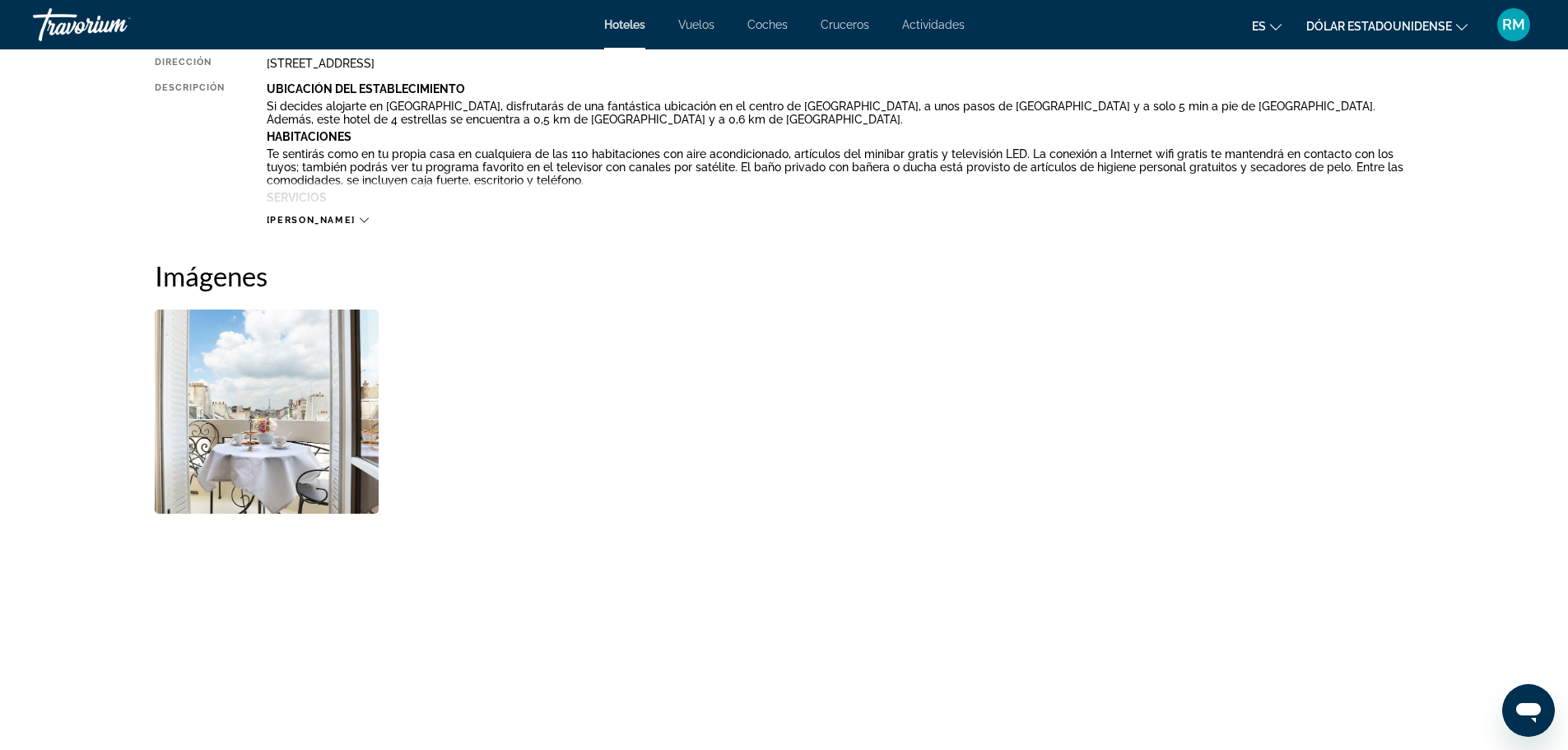
scroll to position [658, 0]
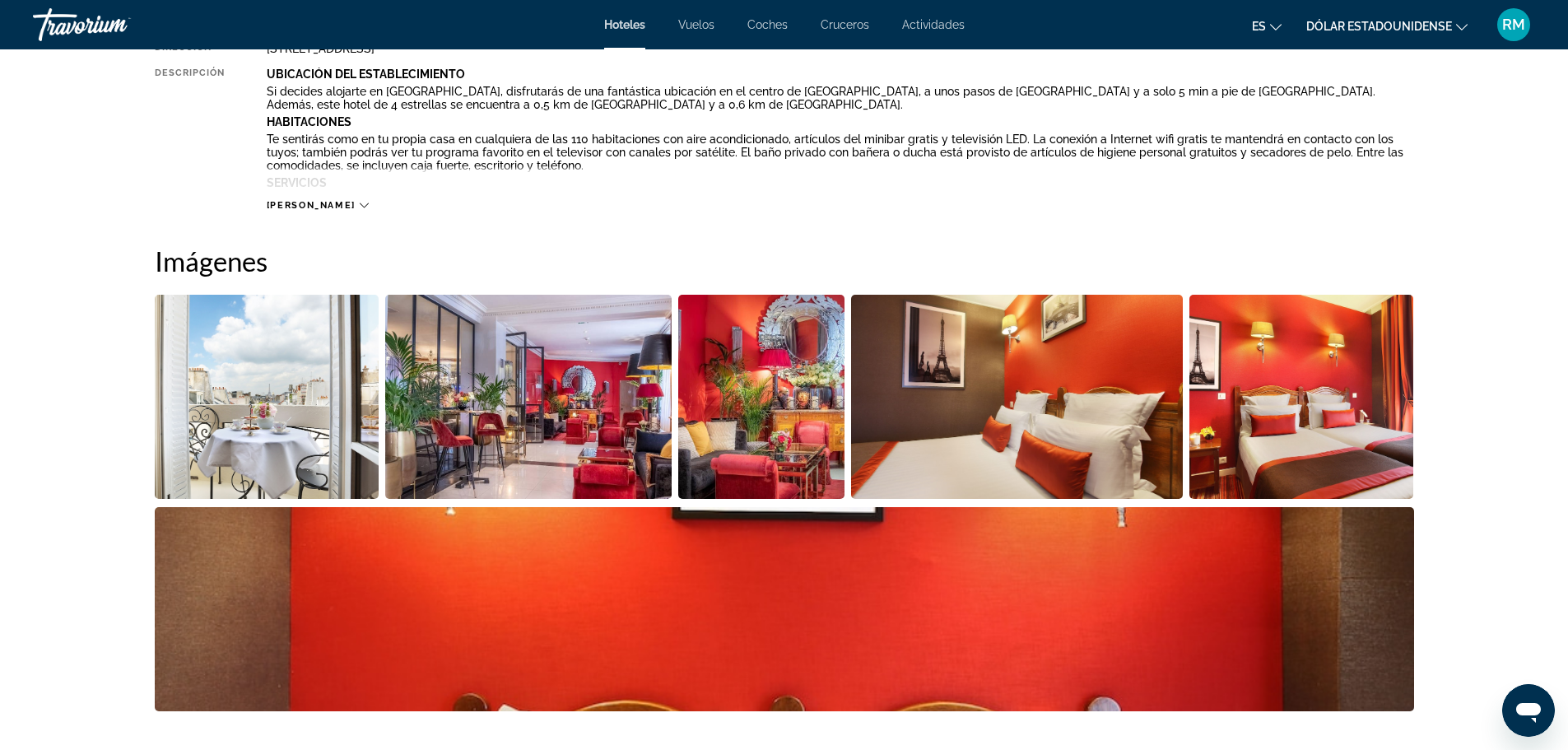
click at [261, 367] on img "Open full-screen image slider" at bounding box center [268, 397] width 225 height 204
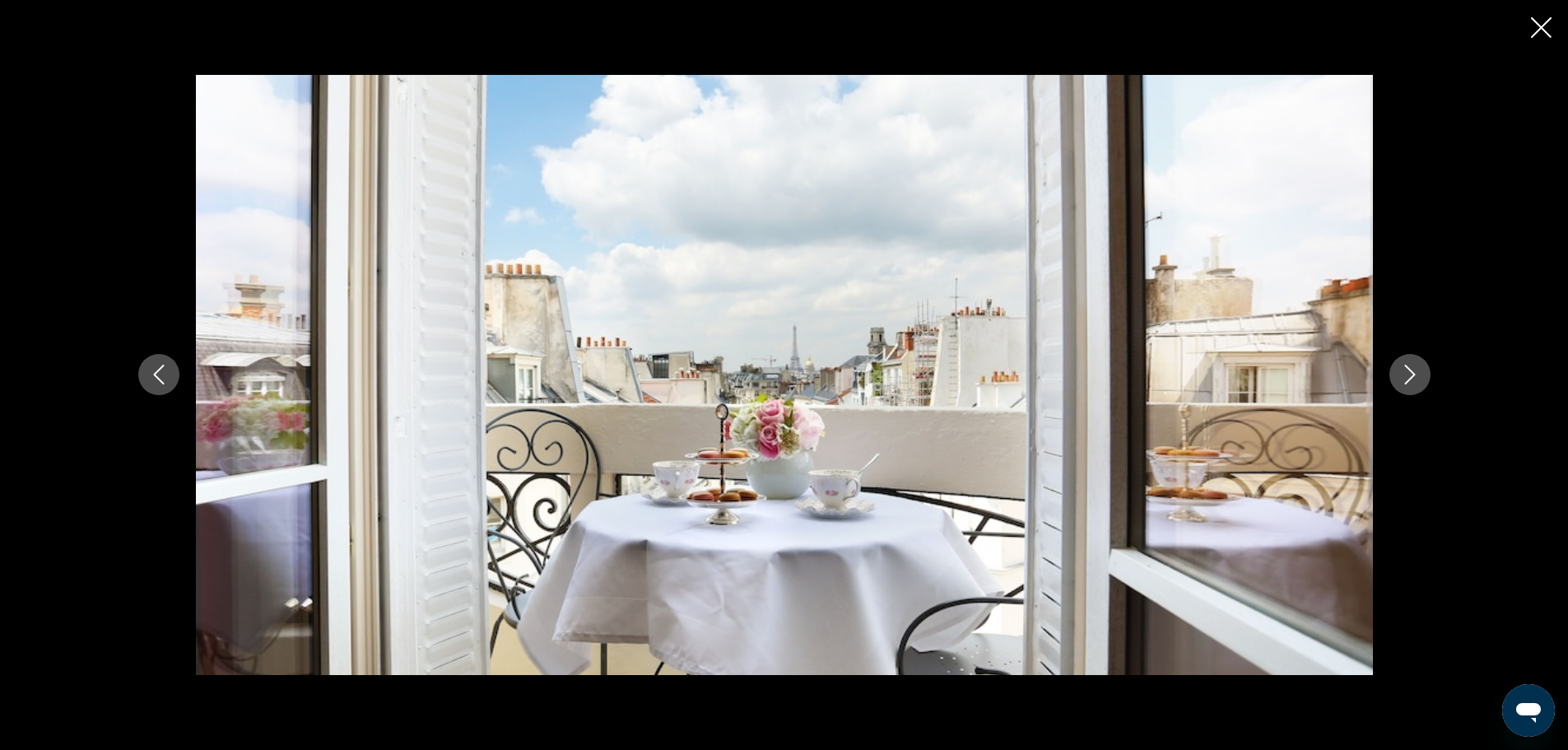
click at [1404, 370] on icon "Next image" at bounding box center [1410, 375] width 19 height 19
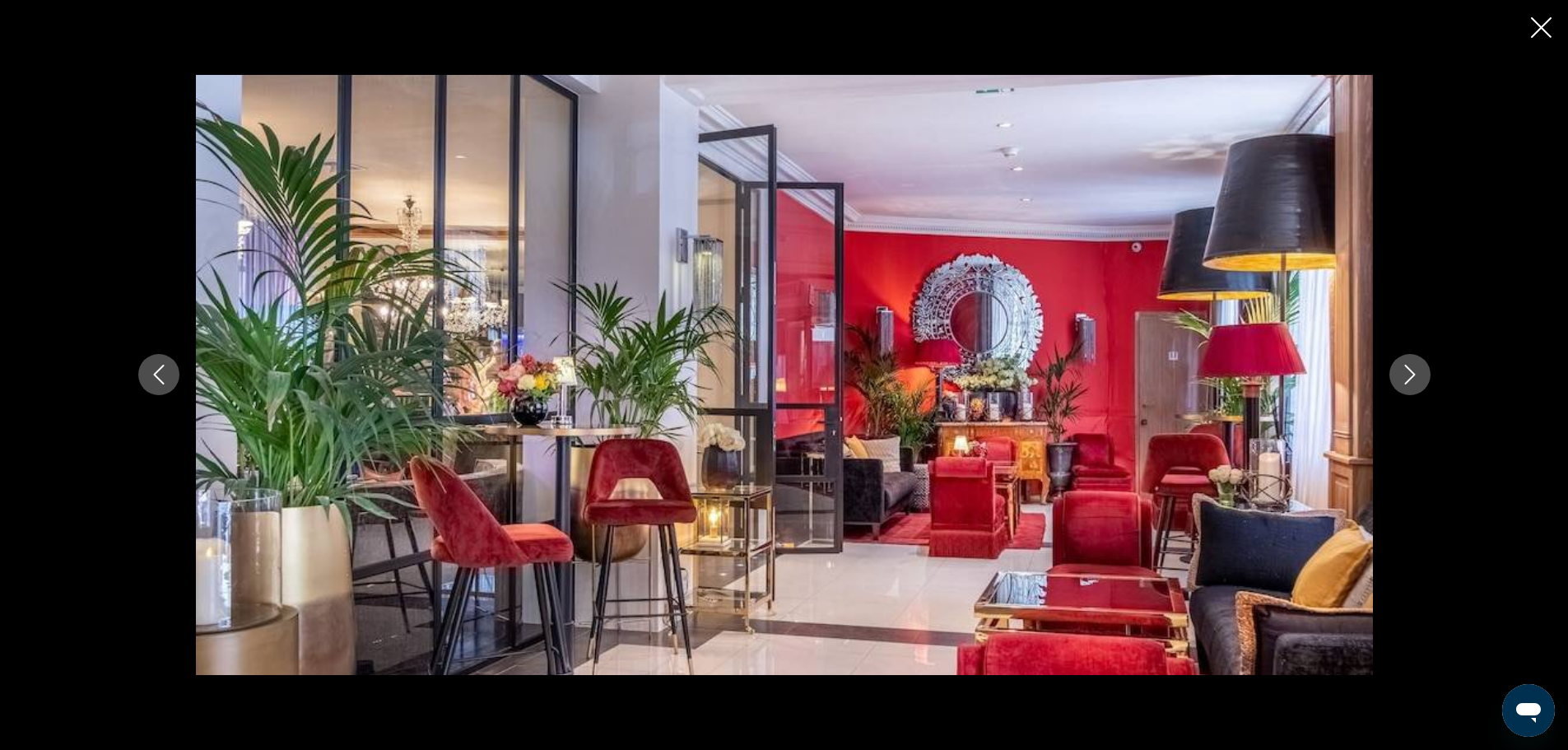
click at [1404, 370] on icon "Next image" at bounding box center [1410, 375] width 19 height 19
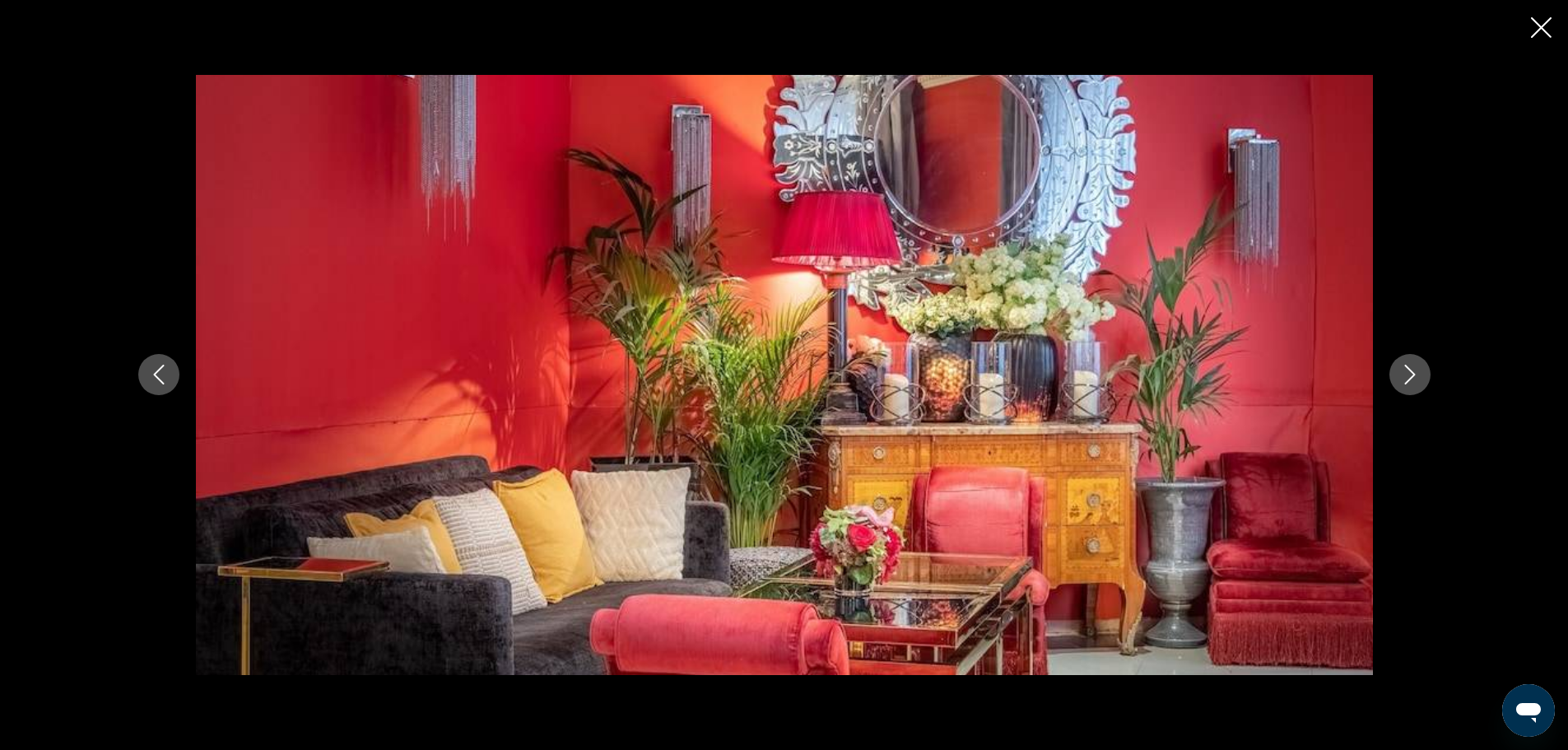
click at [1403, 370] on icon "Next image" at bounding box center [1410, 375] width 19 height 19
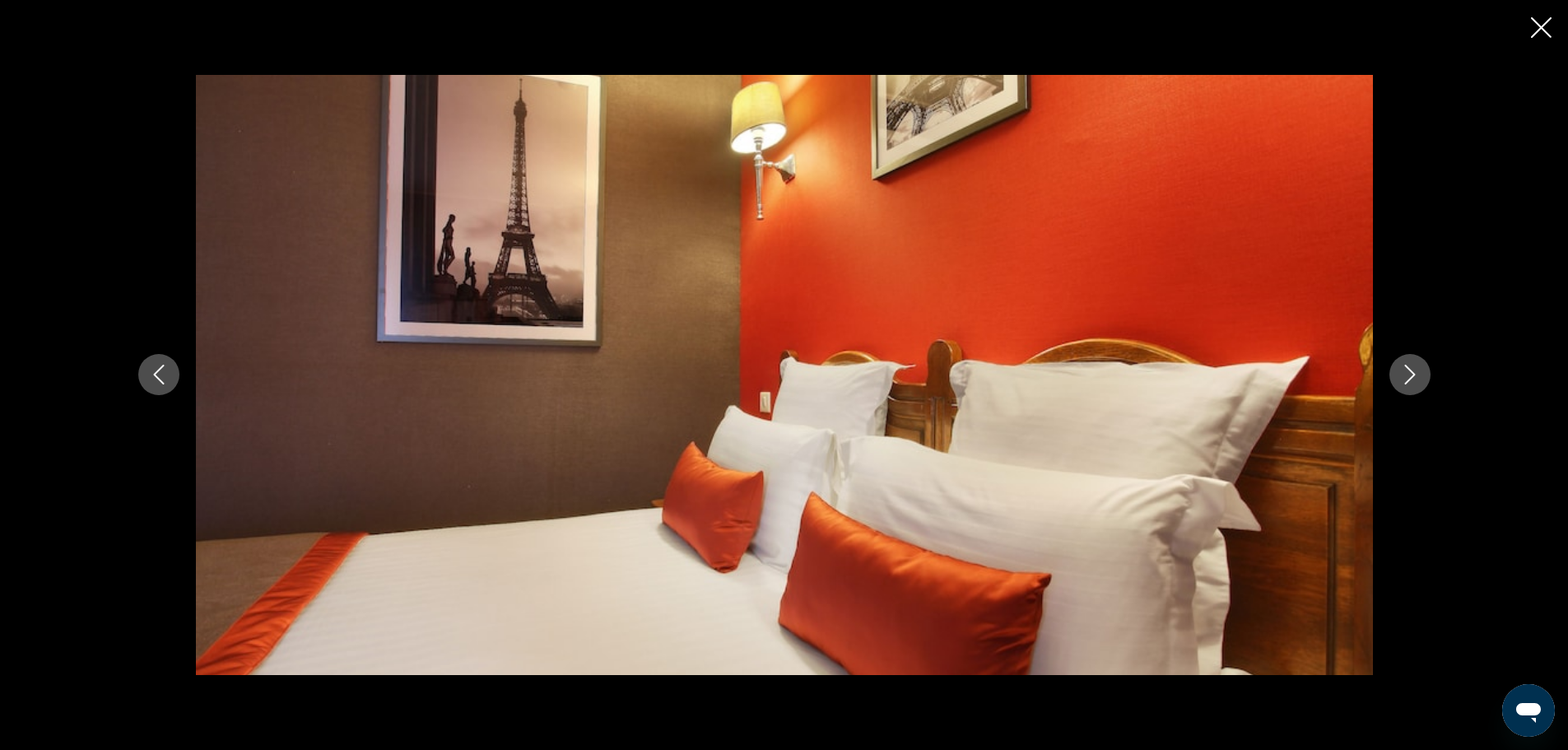
click at [1403, 370] on icon "Next image" at bounding box center [1410, 375] width 19 height 19
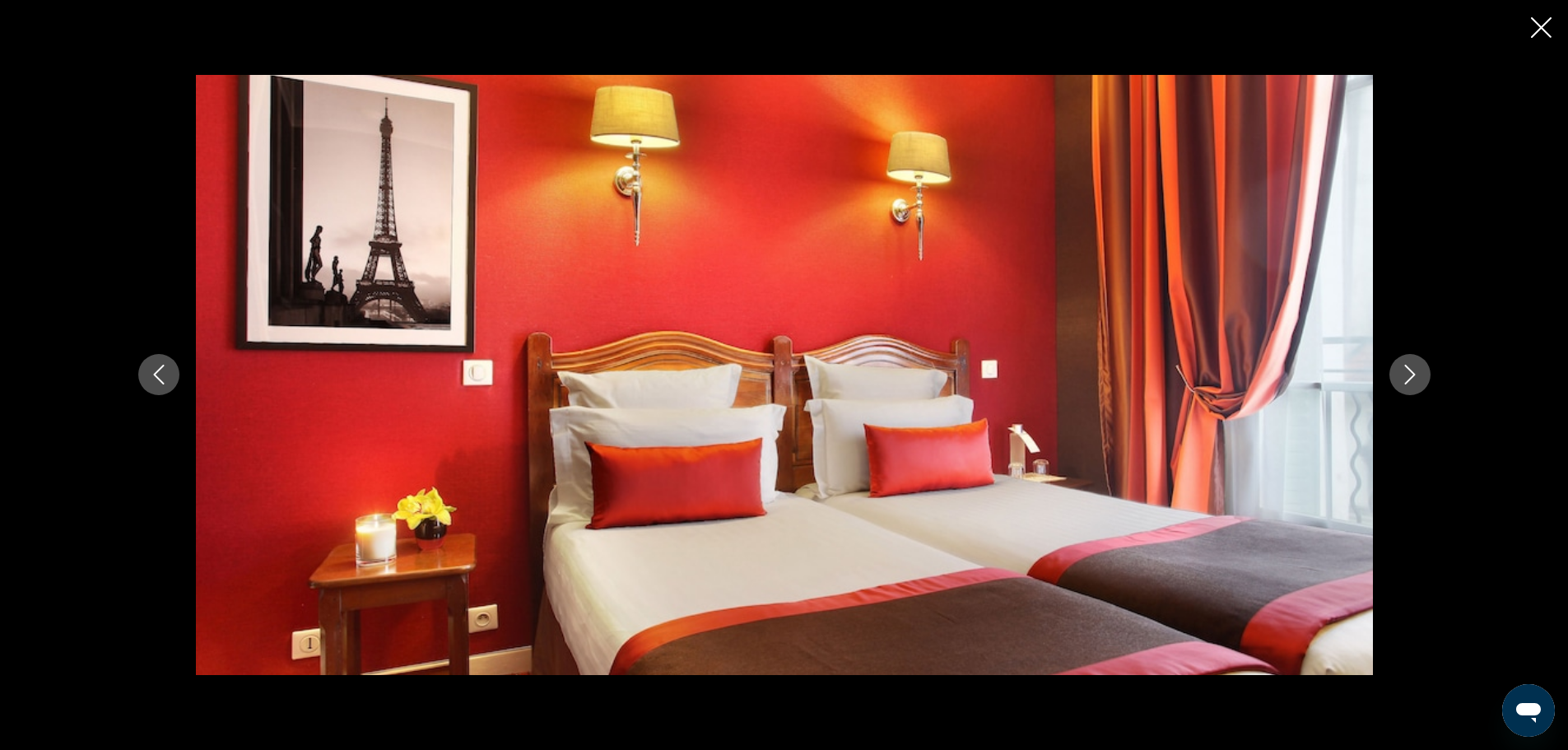
click at [1403, 370] on icon "Next image" at bounding box center [1410, 375] width 19 height 19
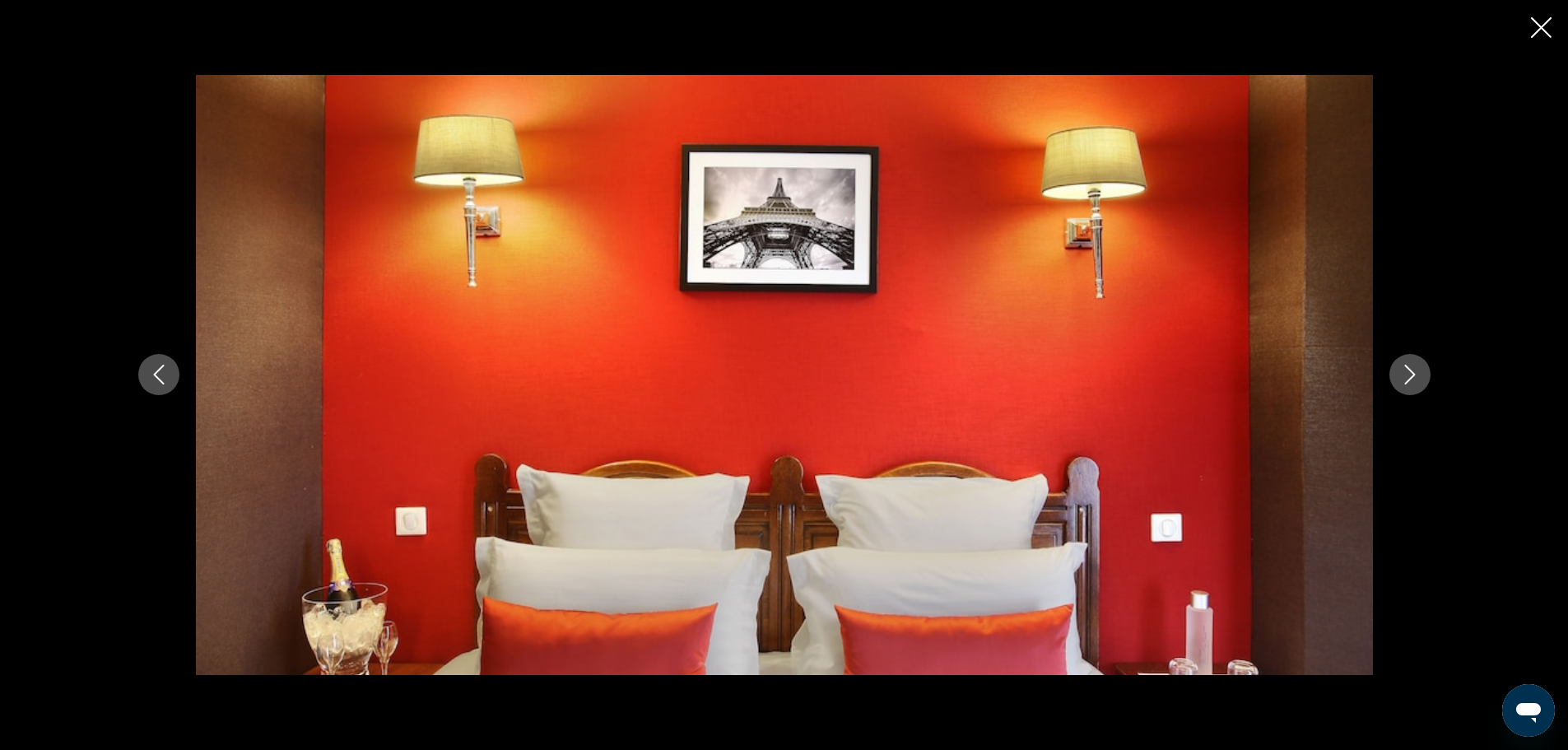
click at [1403, 370] on icon "Next image" at bounding box center [1410, 375] width 19 height 19
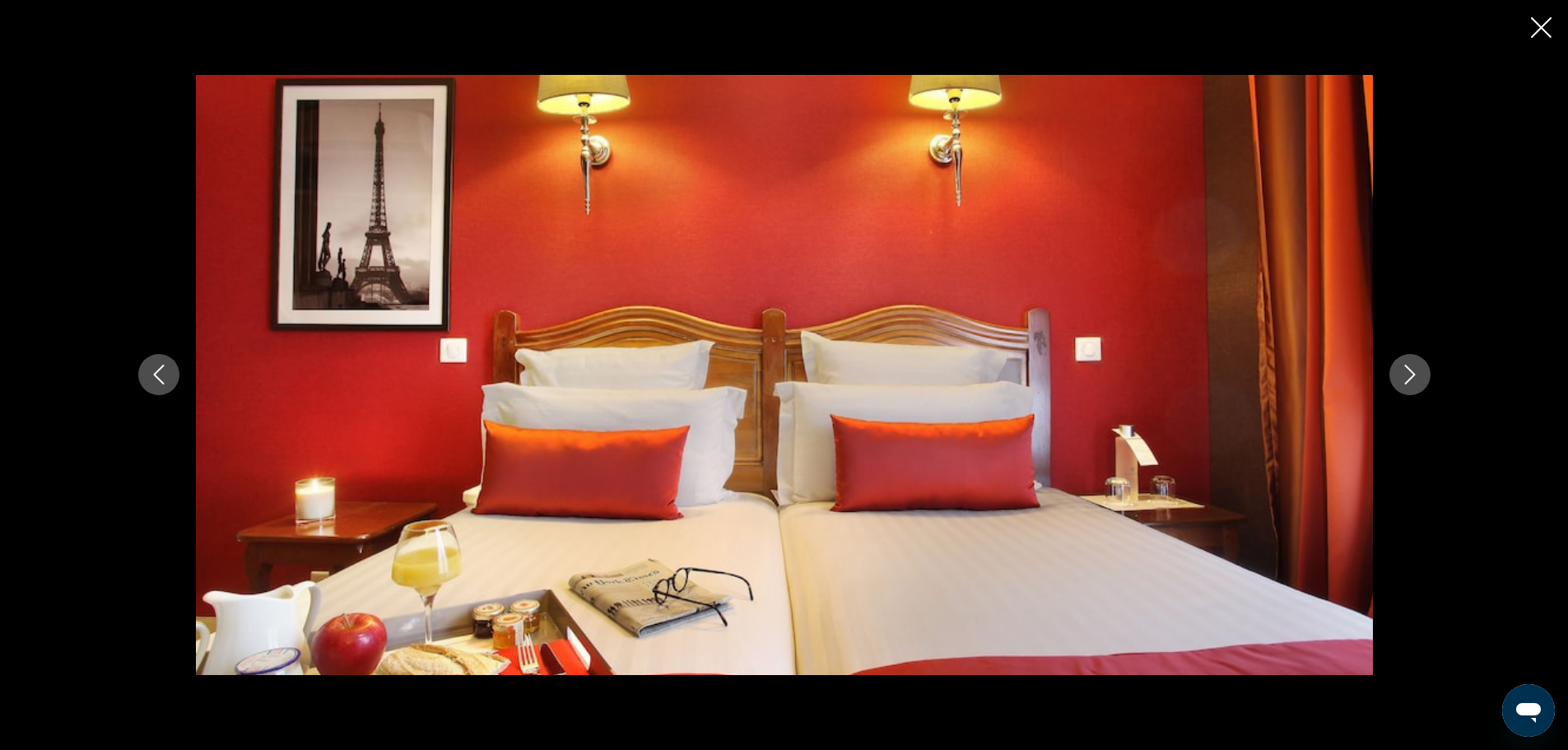
click at [1403, 370] on icon "Next image" at bounding box center [1410, 375] width 19 height 19
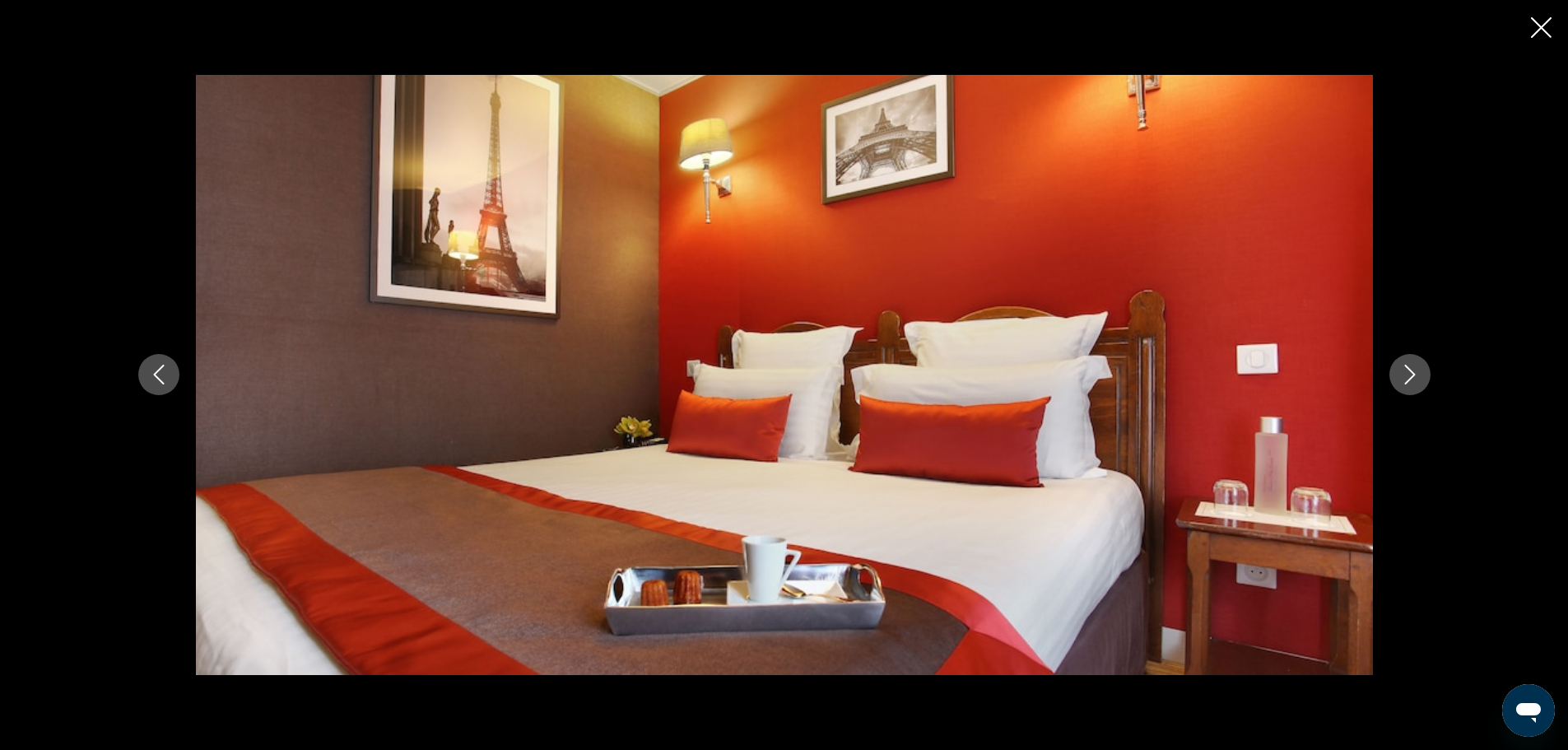
click at [1403, 370] on icon "Next image" at bounding box center [1410, 375] width 19 height 19
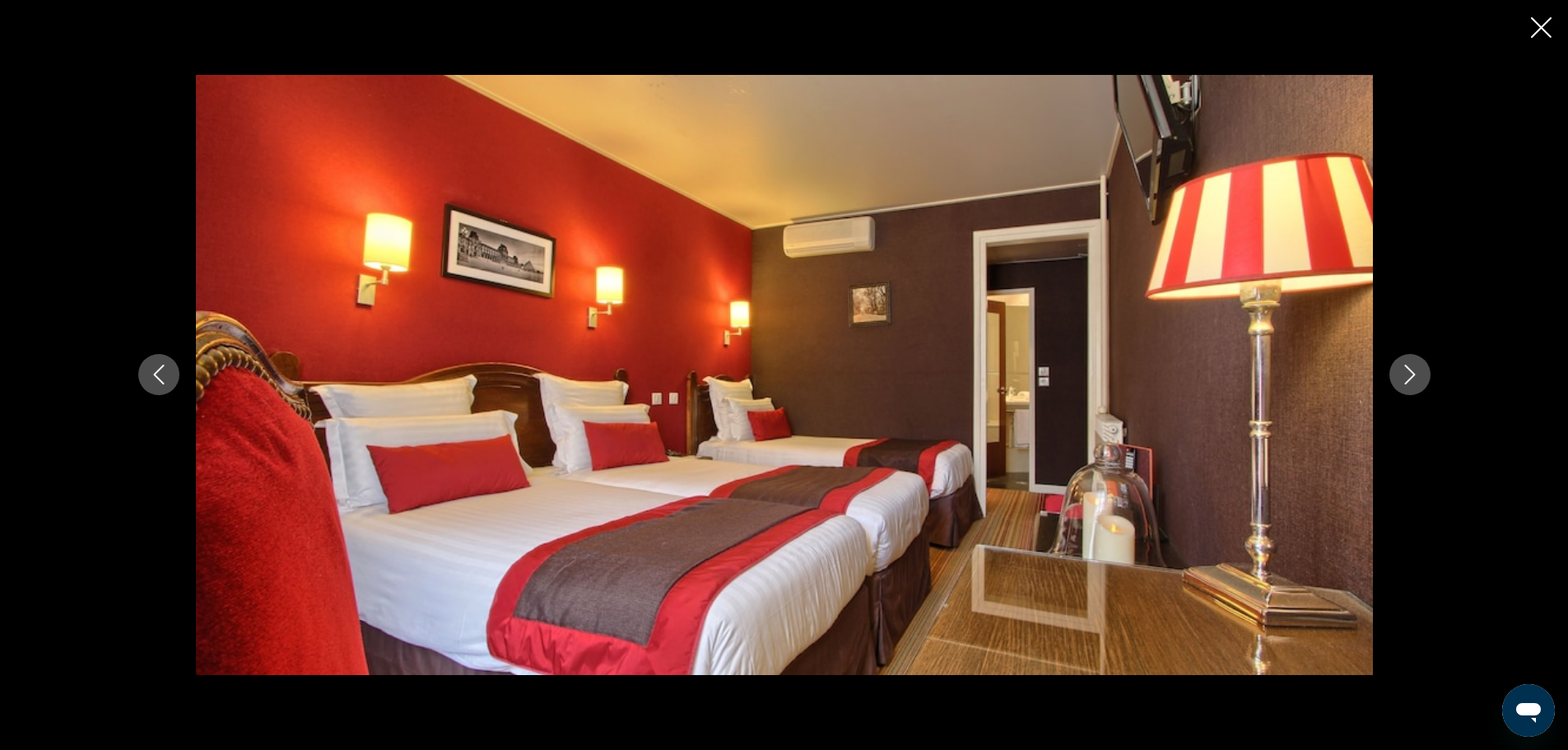
click at [1402, 370] on icon "Next image" at bounding box center [1410, 375] width 19 height 19
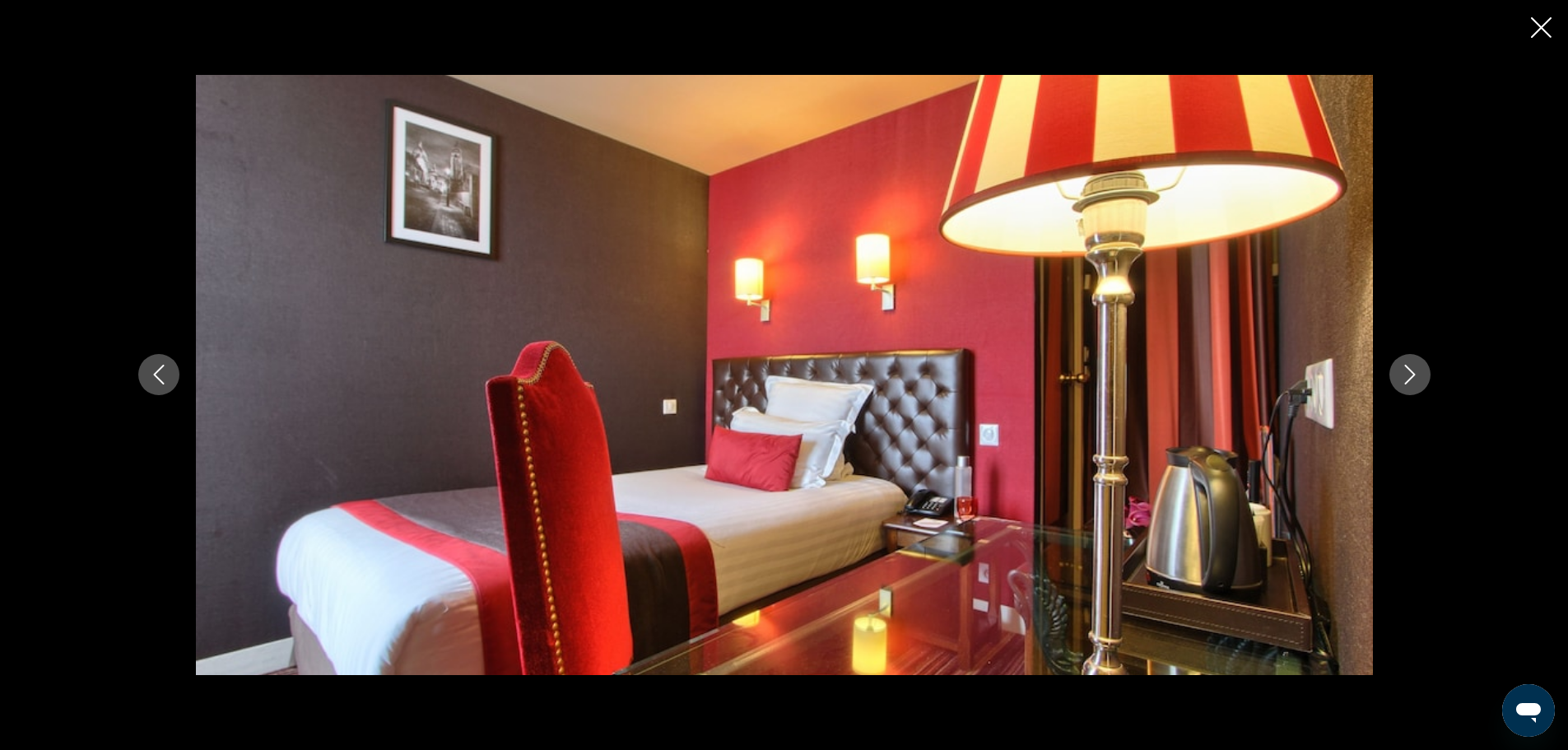
click at [1402, 370] on icon "Next image" at bounding box center [1410, 375] width 19 height 19
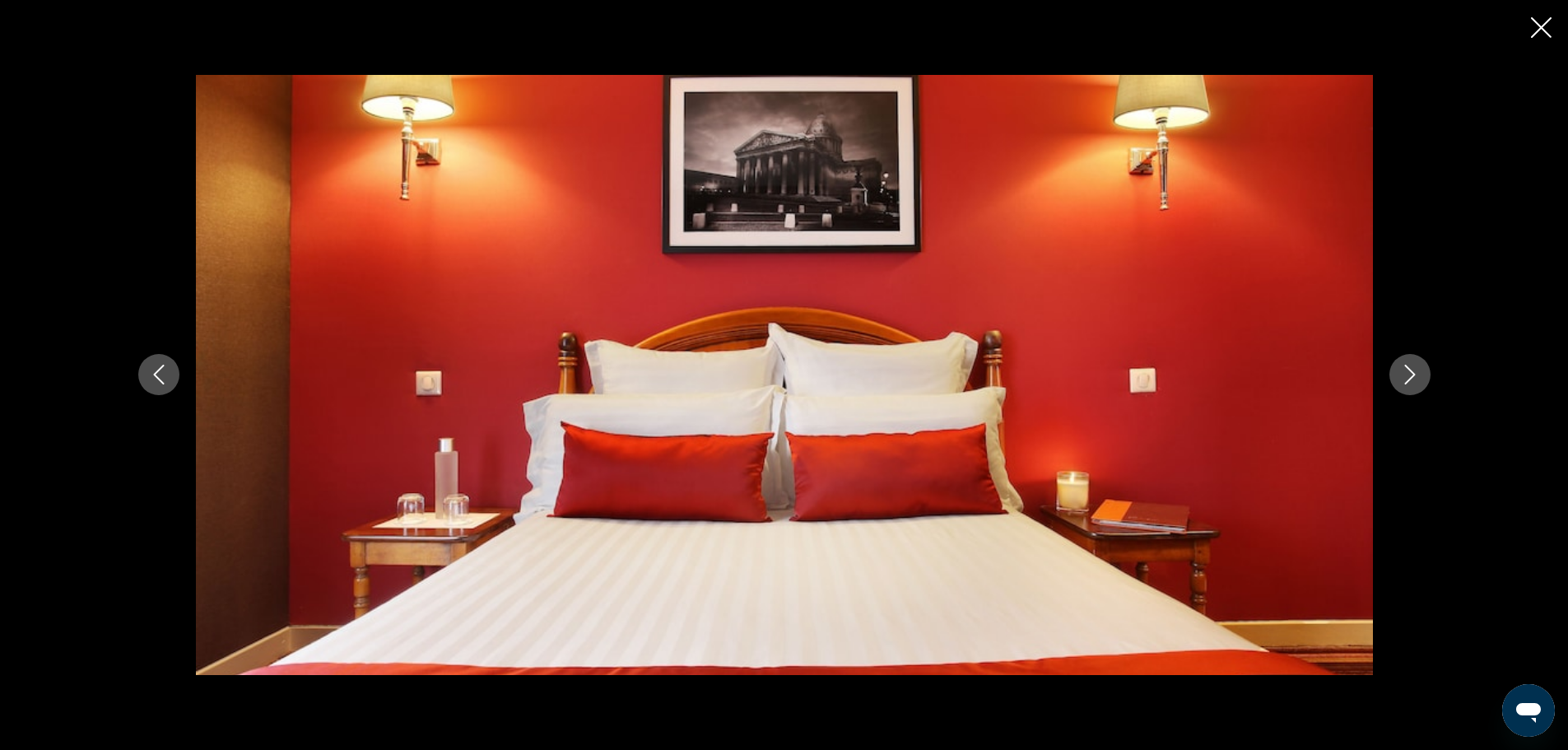
click at [1402, 370] on icon "Next image" at bounding box center [1410, 375] width 19 height 19
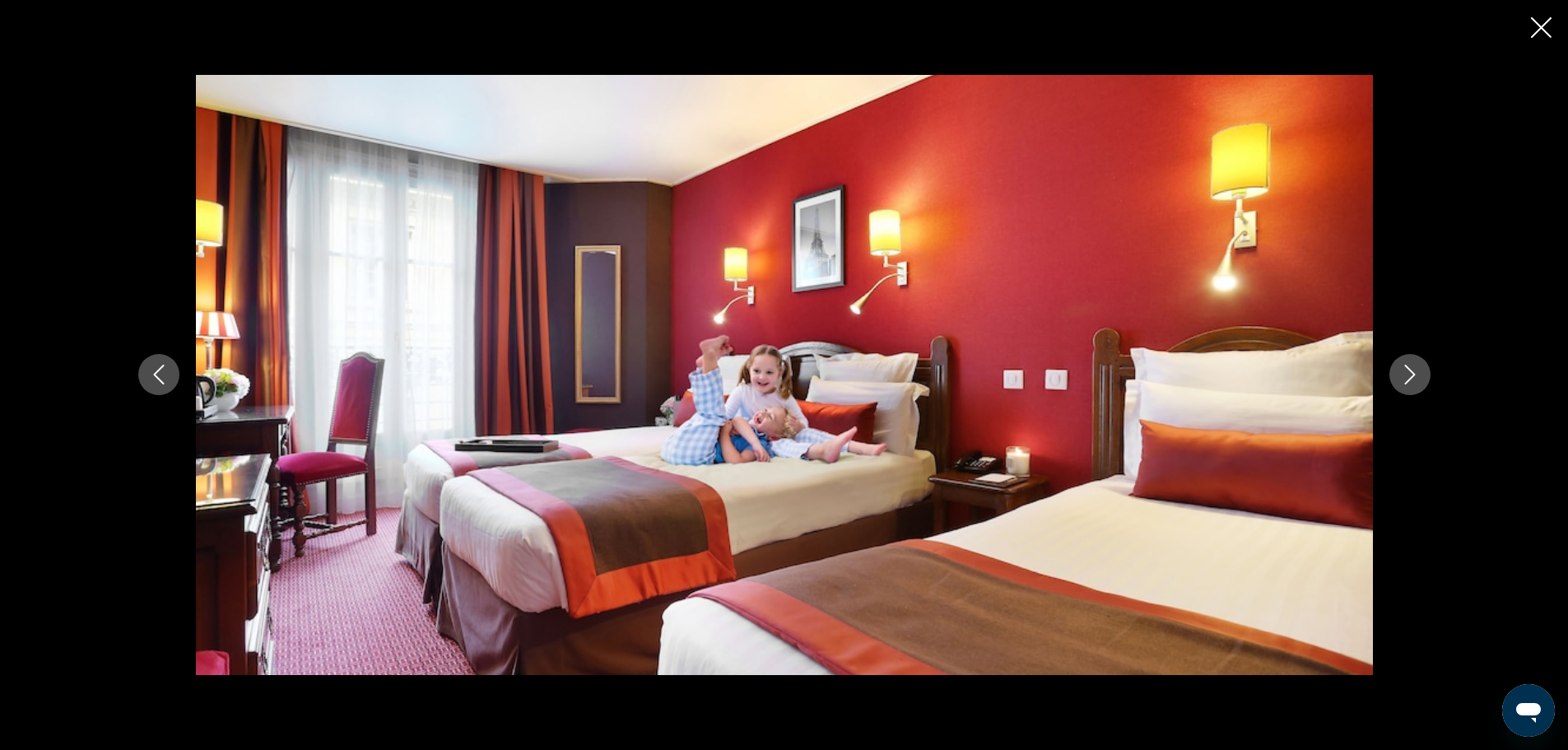
click at [1402, 370] on icon "Next image" at bounding box center [1410, 375] width 19 height 19
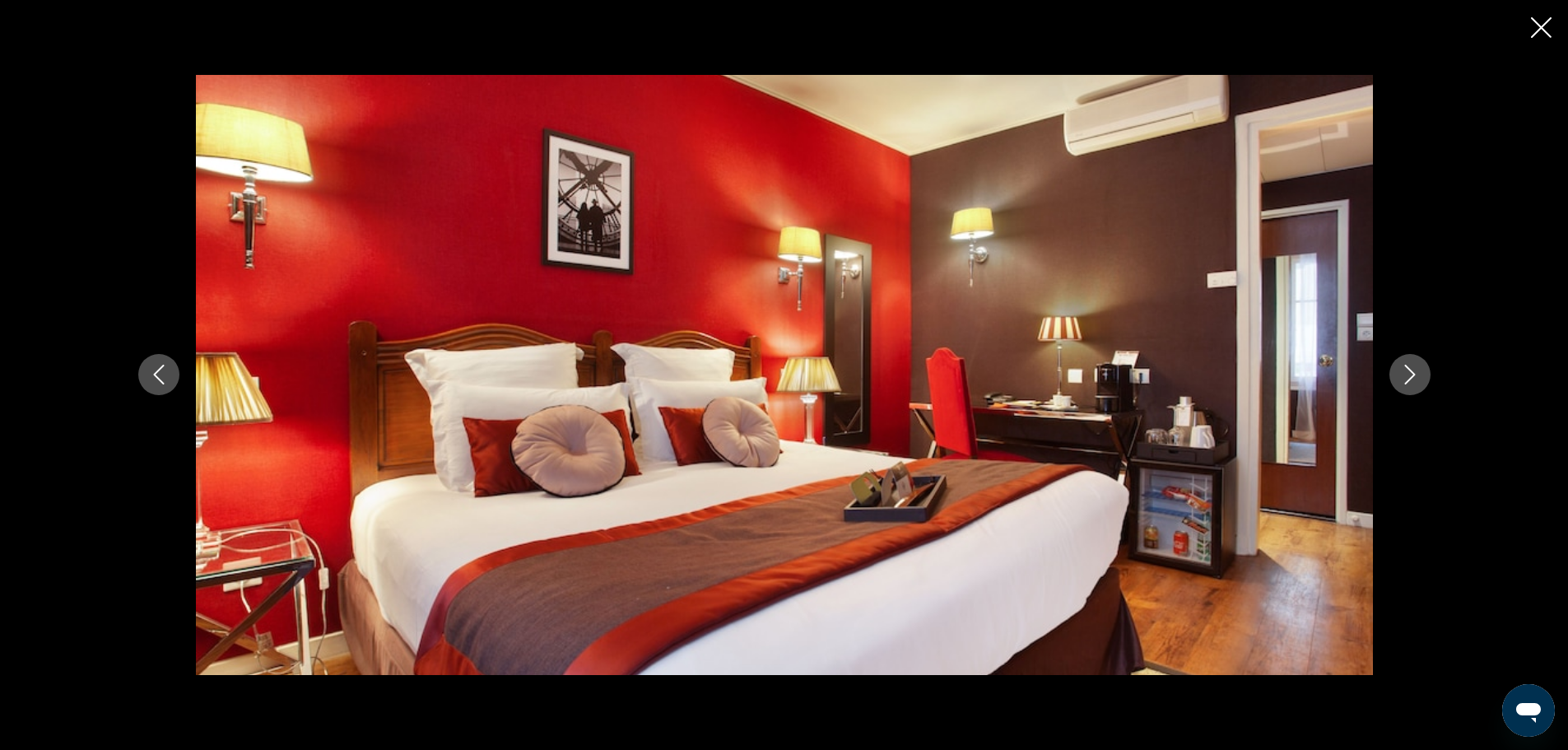
click at [1402, 370] on icon "Next image" at bounding box center [1410, 375] width 19 height 19
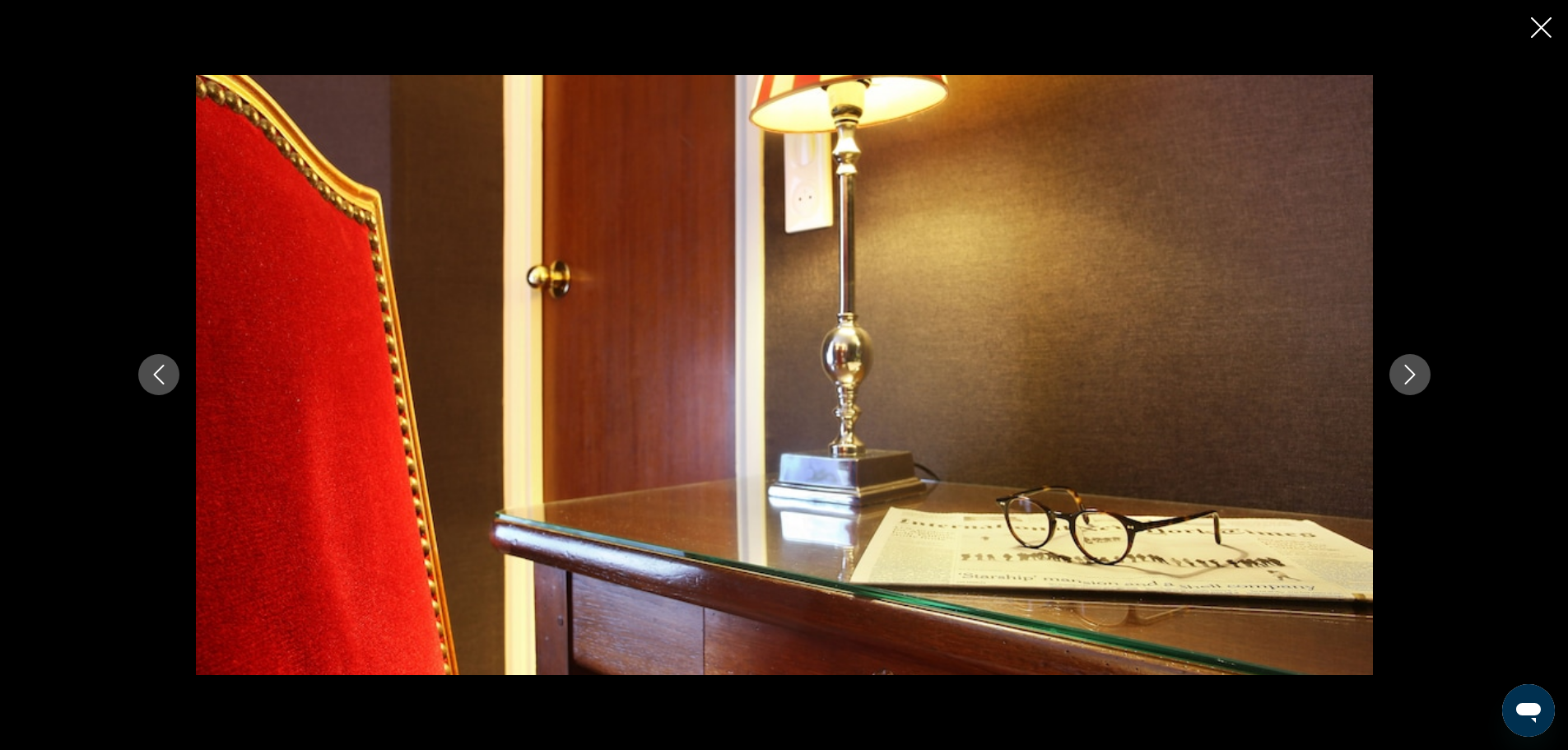
click at [1402, 370] on icon "Next image" at bounding box center [1410, 375] width 19 height 19
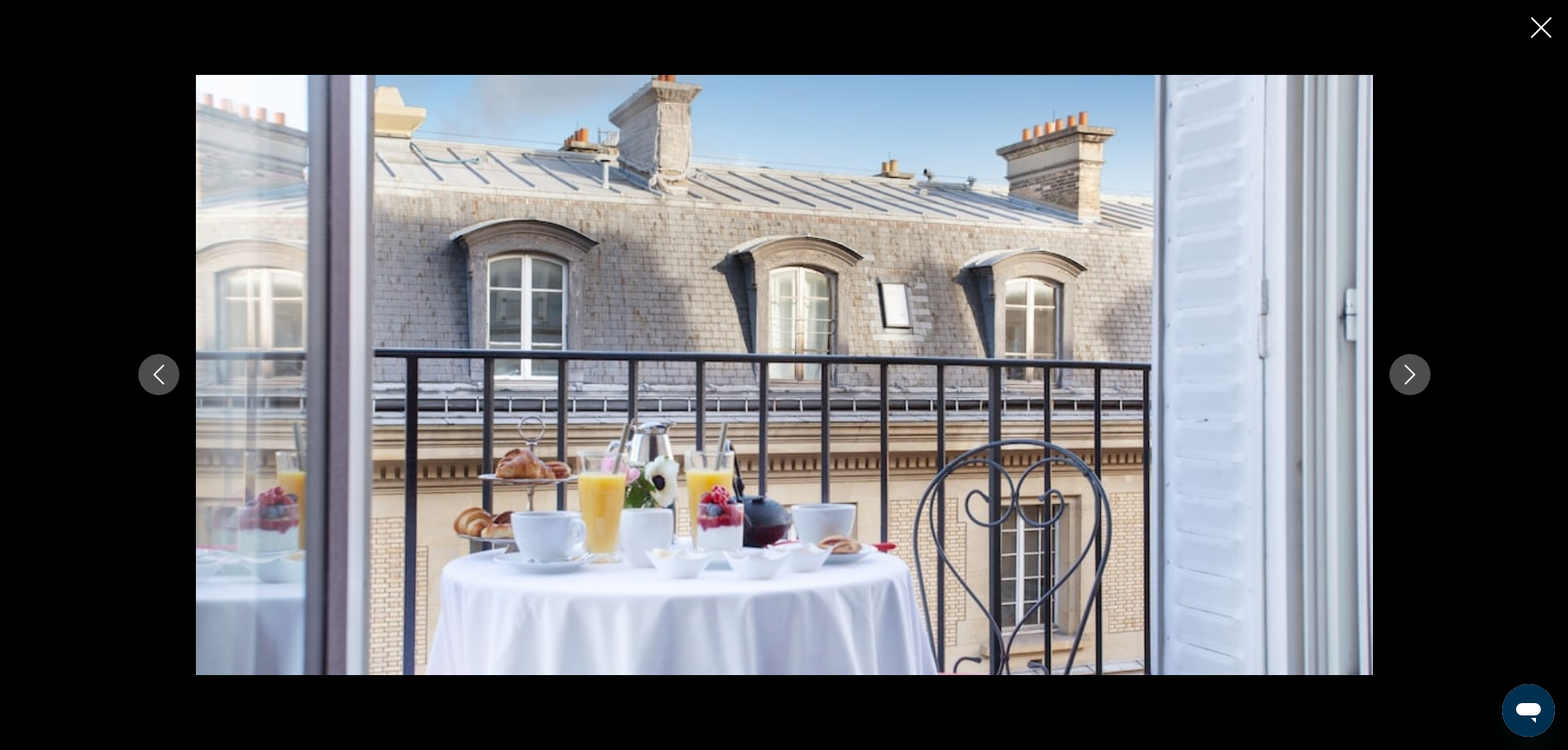
click at [1402, 370] on icon "Next image" at bounding box center [1410, 375] width 19 height 19
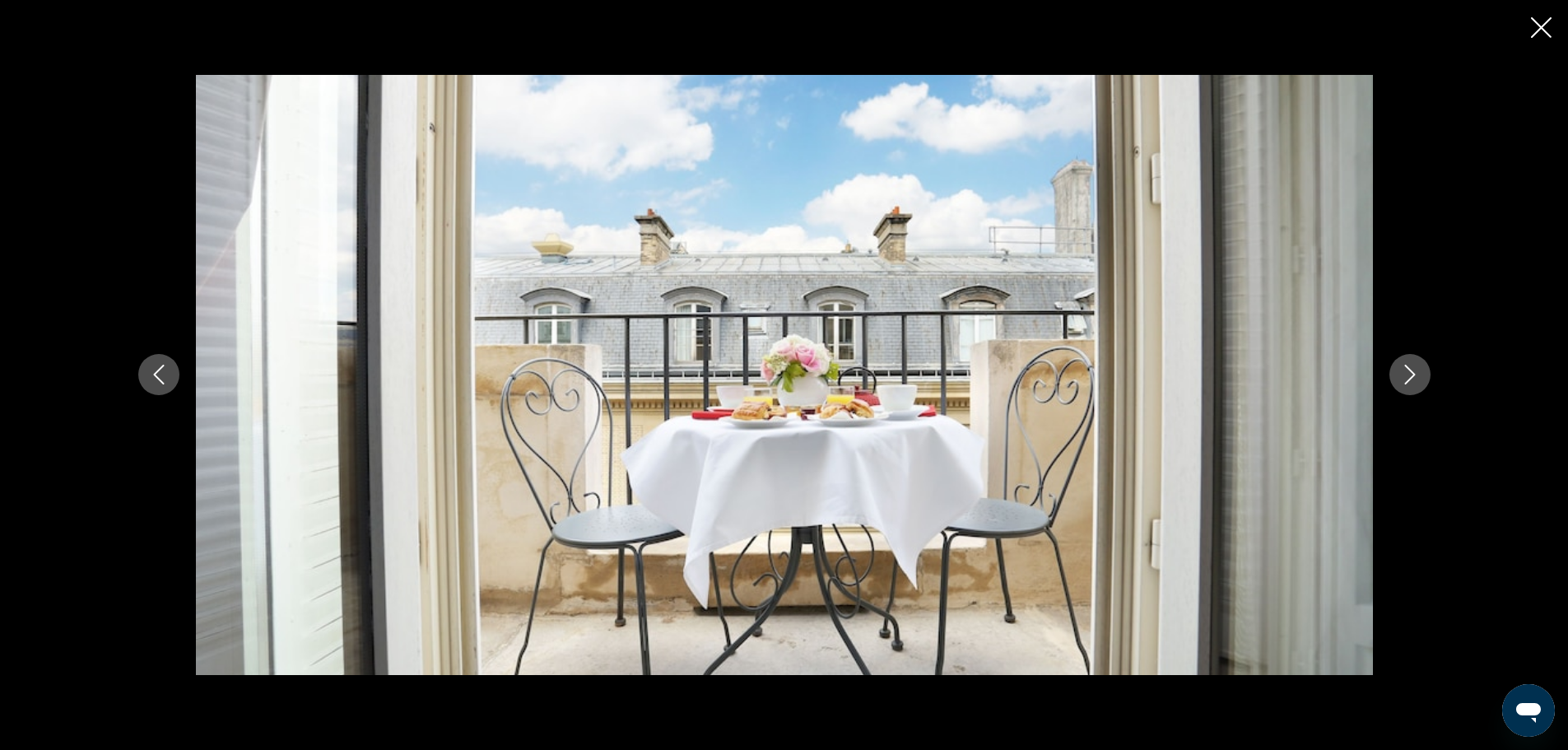
click at [1402, 370] on icon "Next image" at bounding box center [1410, 375] width 19 height 19
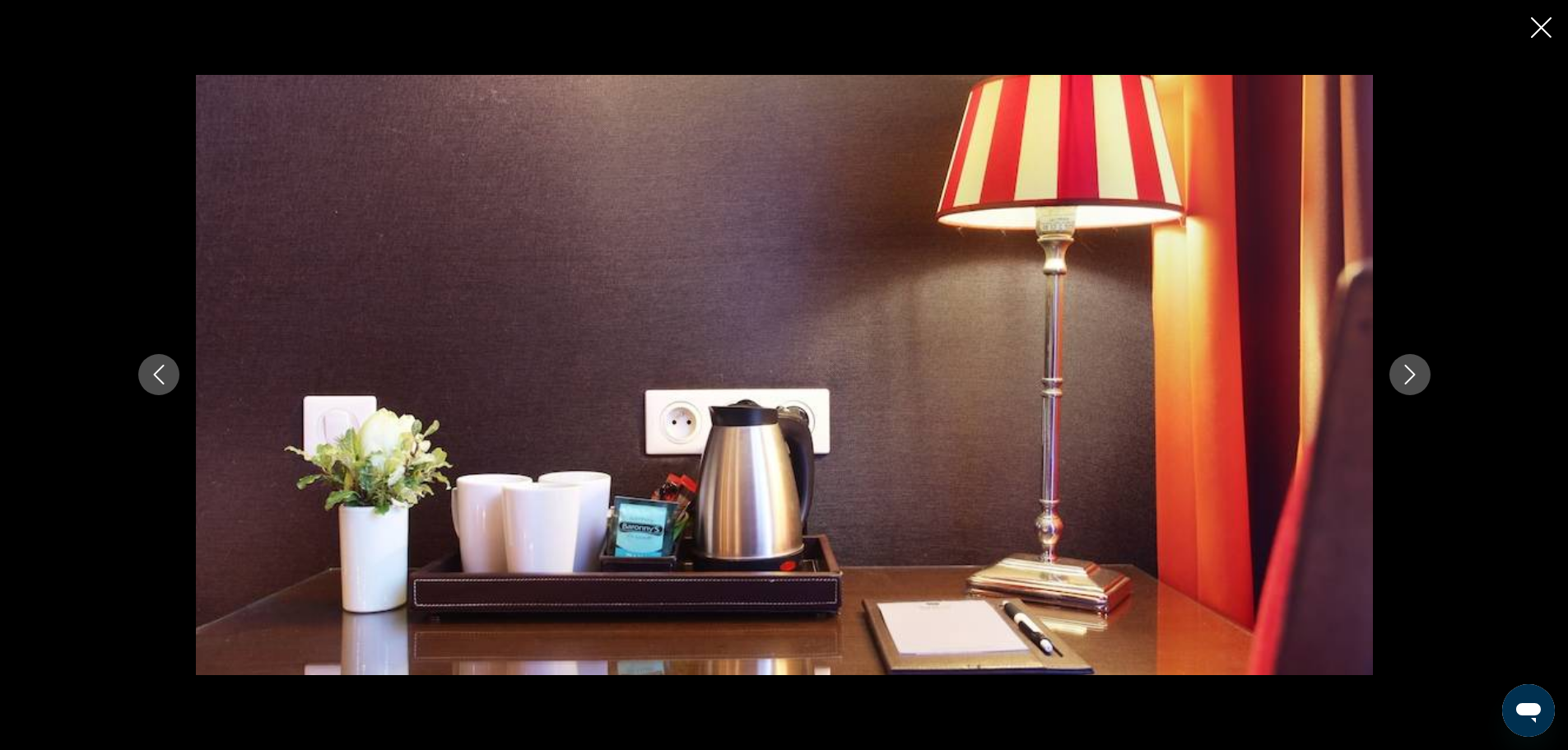
click at [1402, 370] on icon "Next image" at bounding box center [1410, 375] width 19 height 19
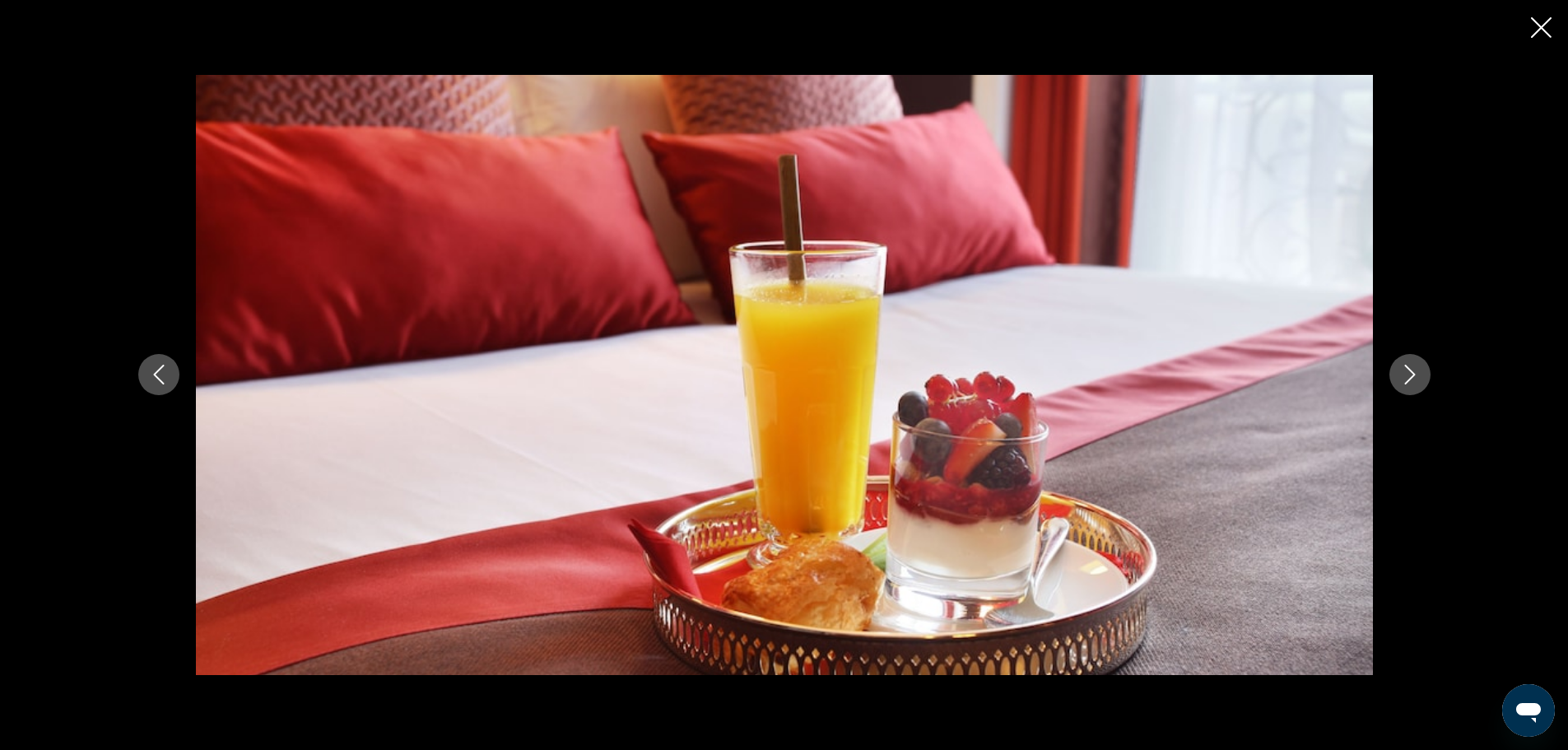
click at [1402, 370] on icon "Next image" at bounding box center [1410, 375] width 19 height 19
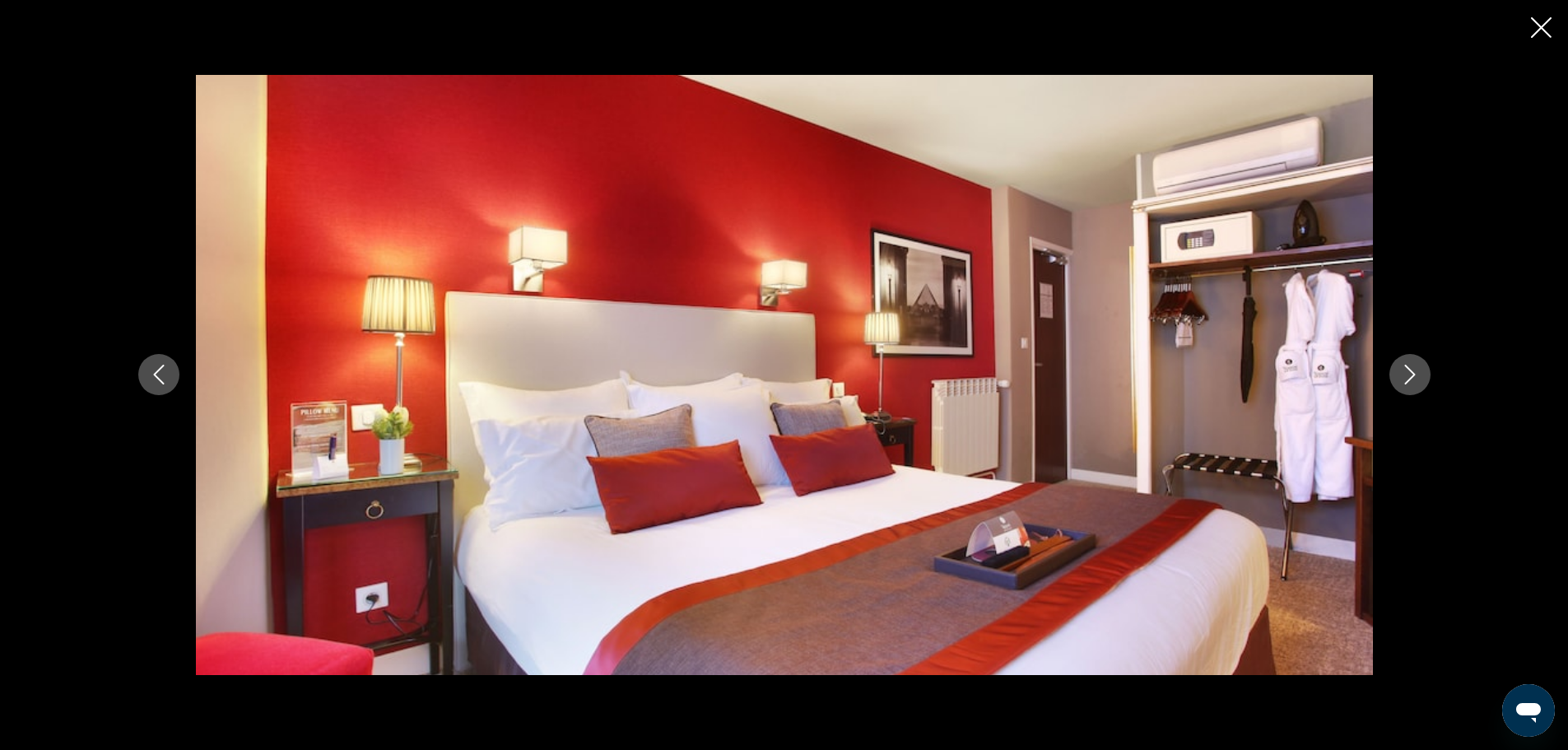
click at [1402, 370] on icon "Next image" at bounding box center [1410, 375] width 19 height 19
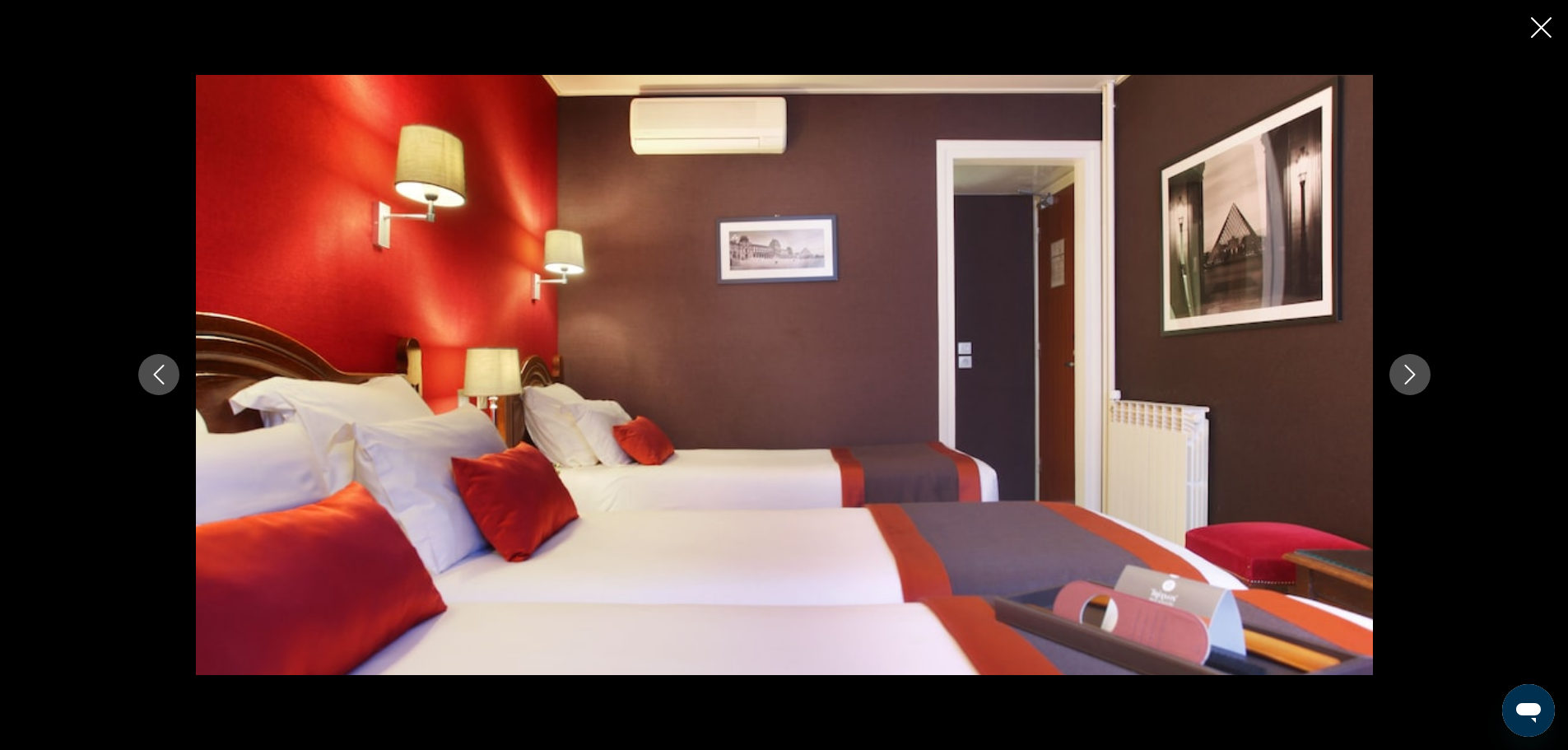
click at [1532, 26] on icon "Close slideshow" at bounding box center [1541, 27] width 20 height 20
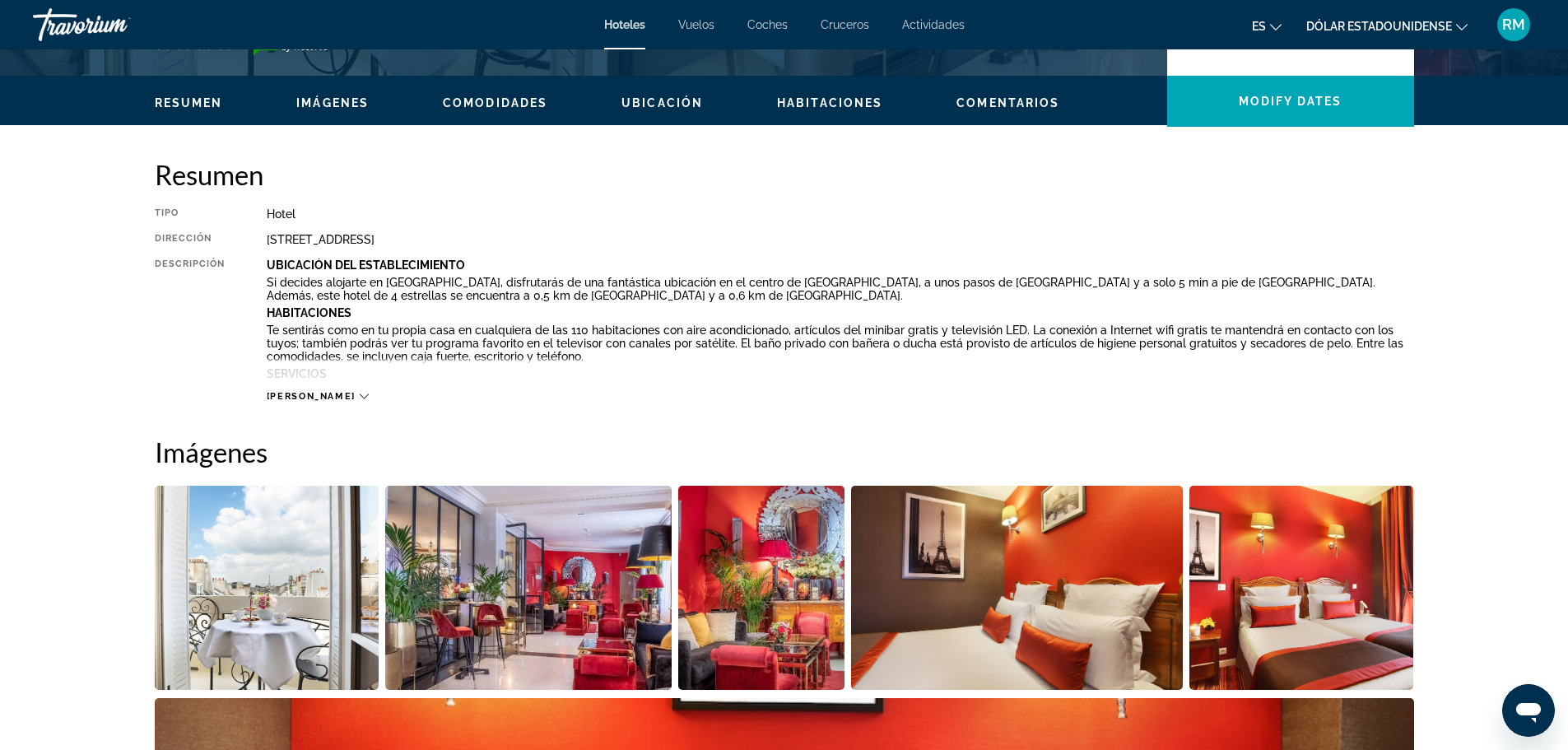
scroll to position [494, 0]
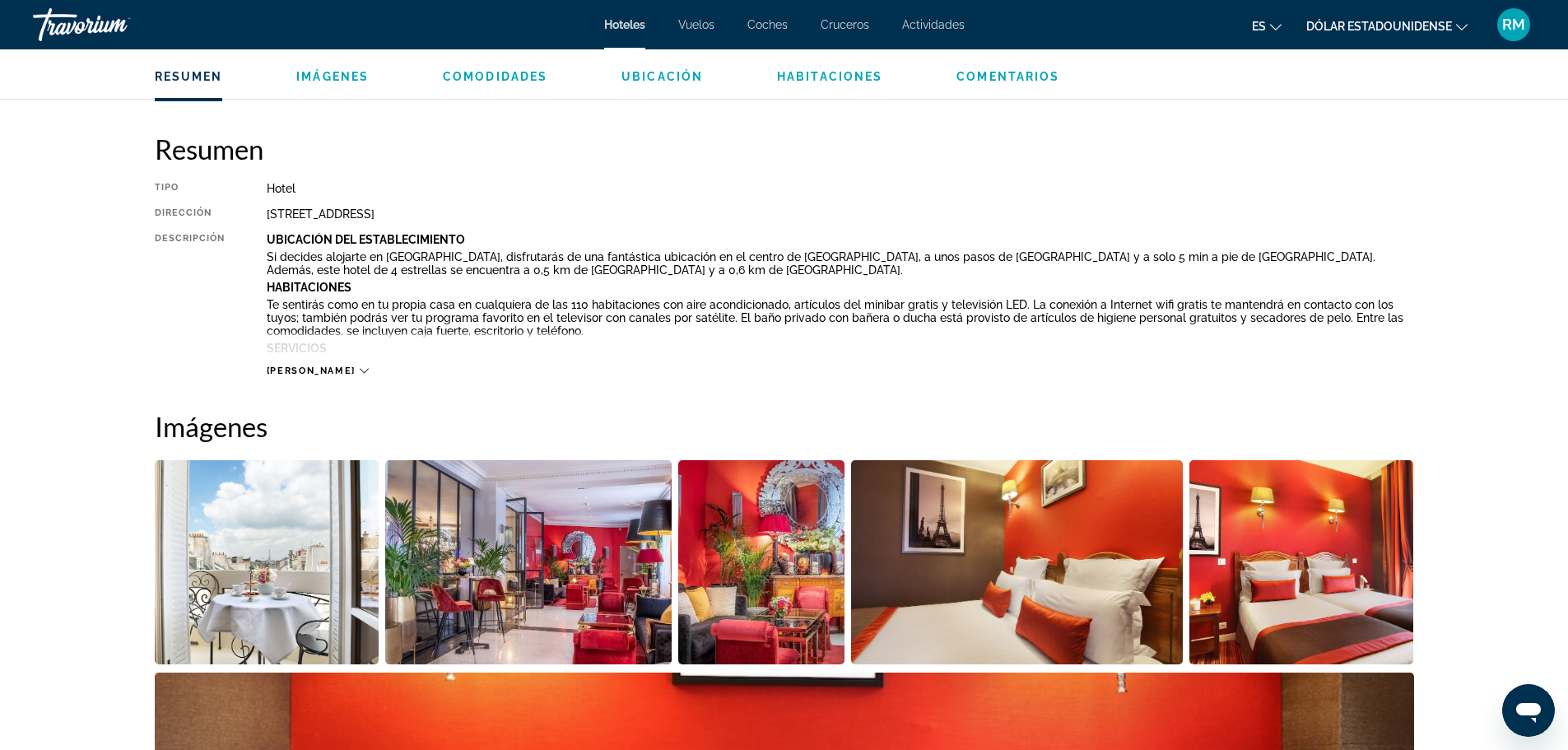
click at [360, 368] on icon "Contenido principal" at bounding box center [364, 371] width 9 height 9
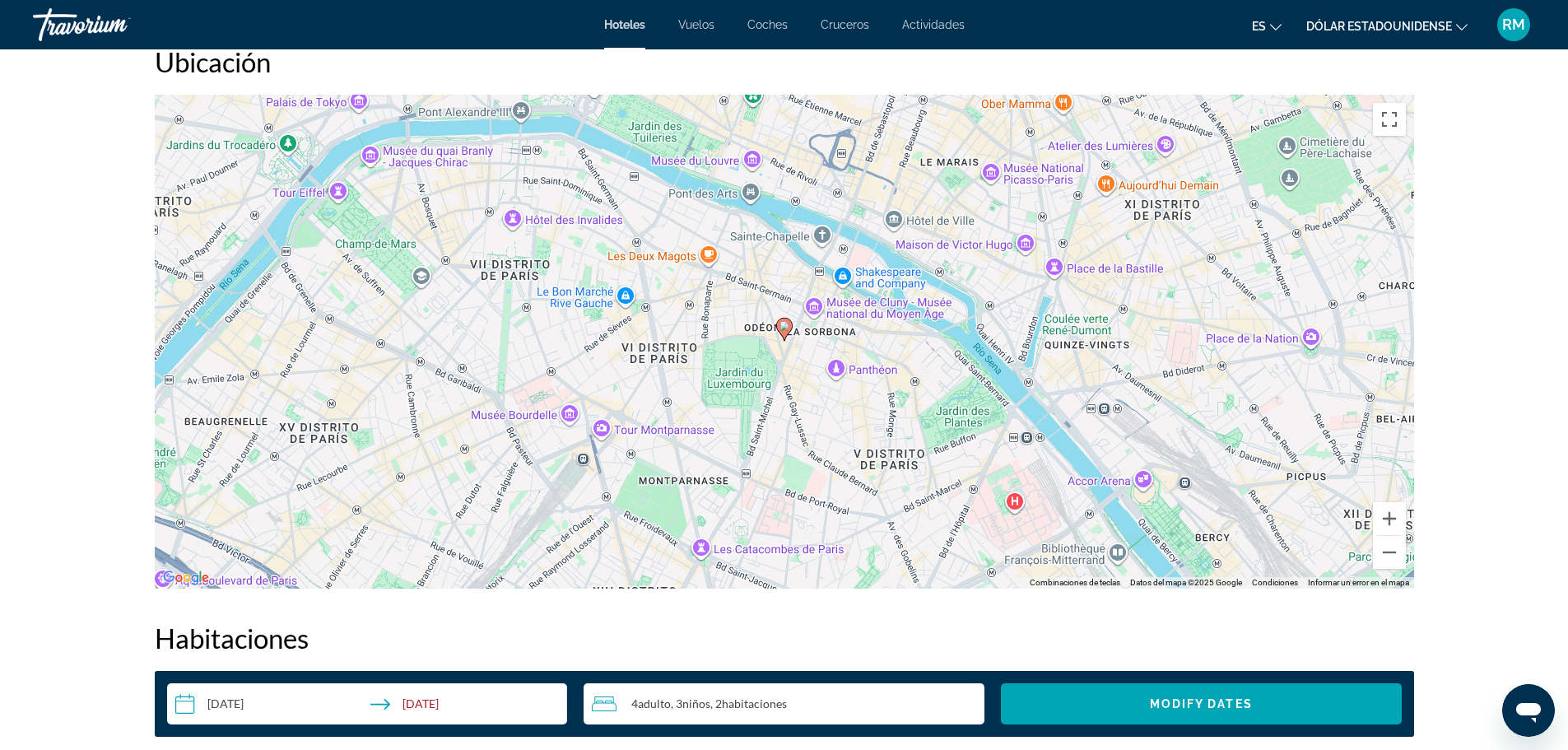
scroll to position [1645, 0]
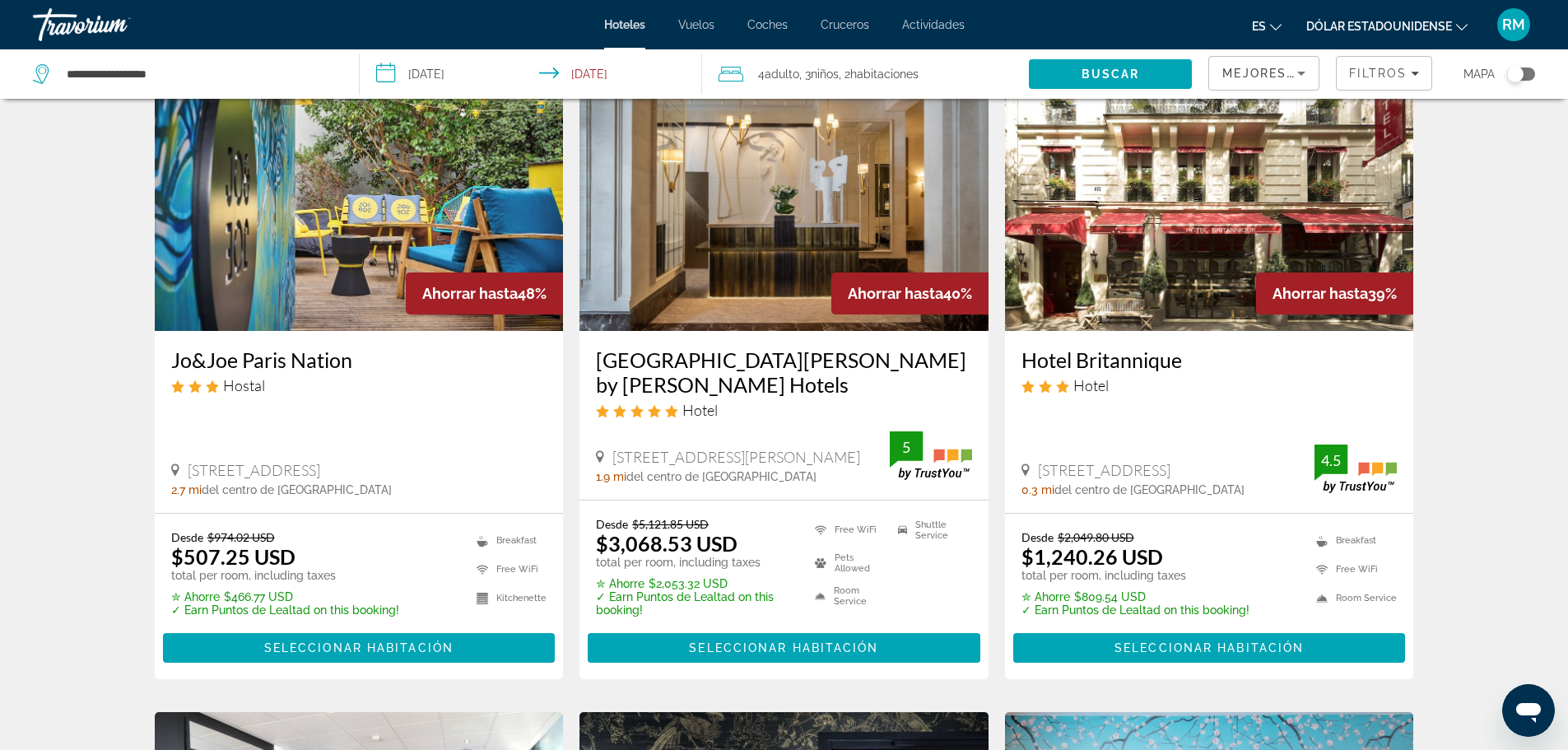
scroll to position [82, 0]
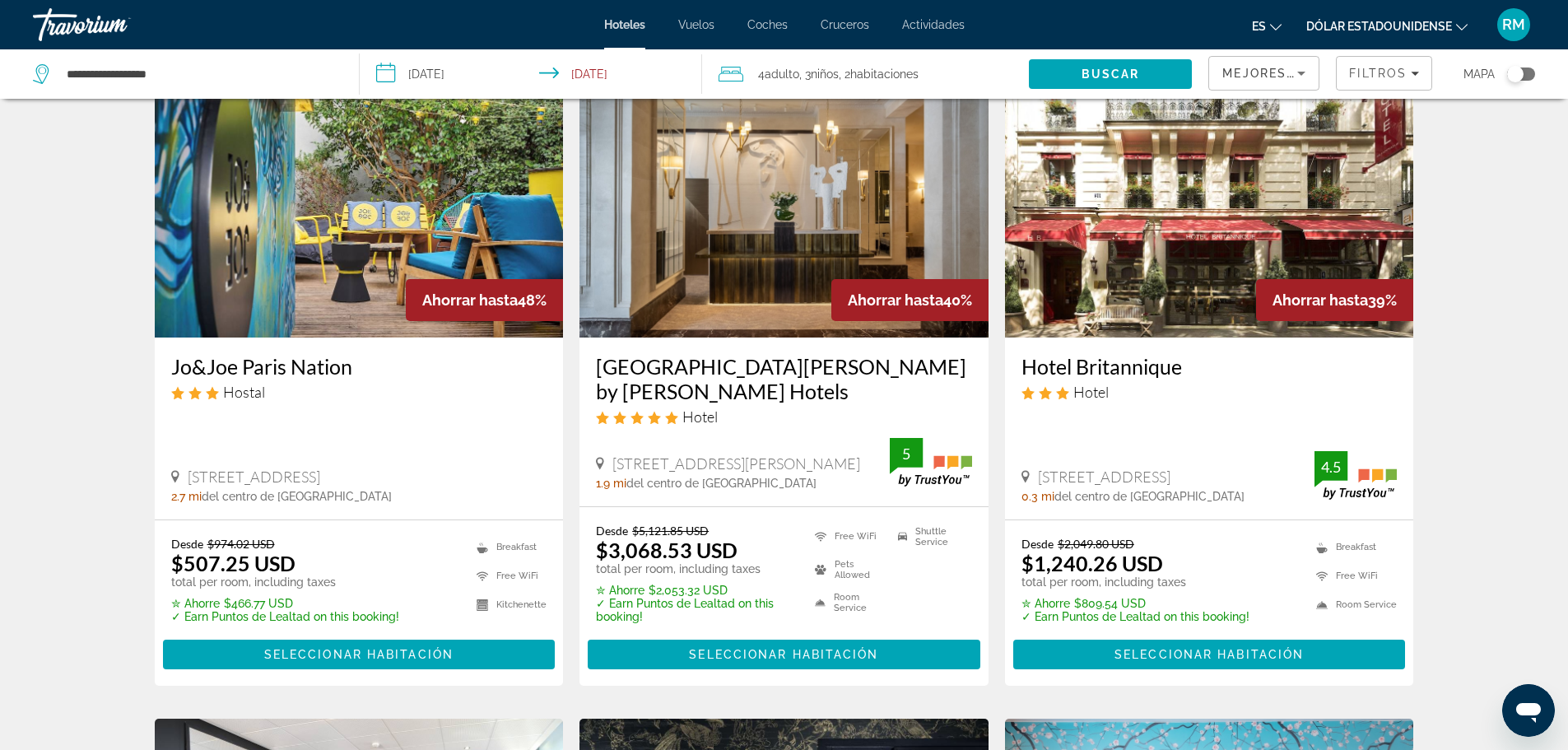
click at [390, 242] on img "Contenido principal" at bounding box center [360, 205] width 409 height 263
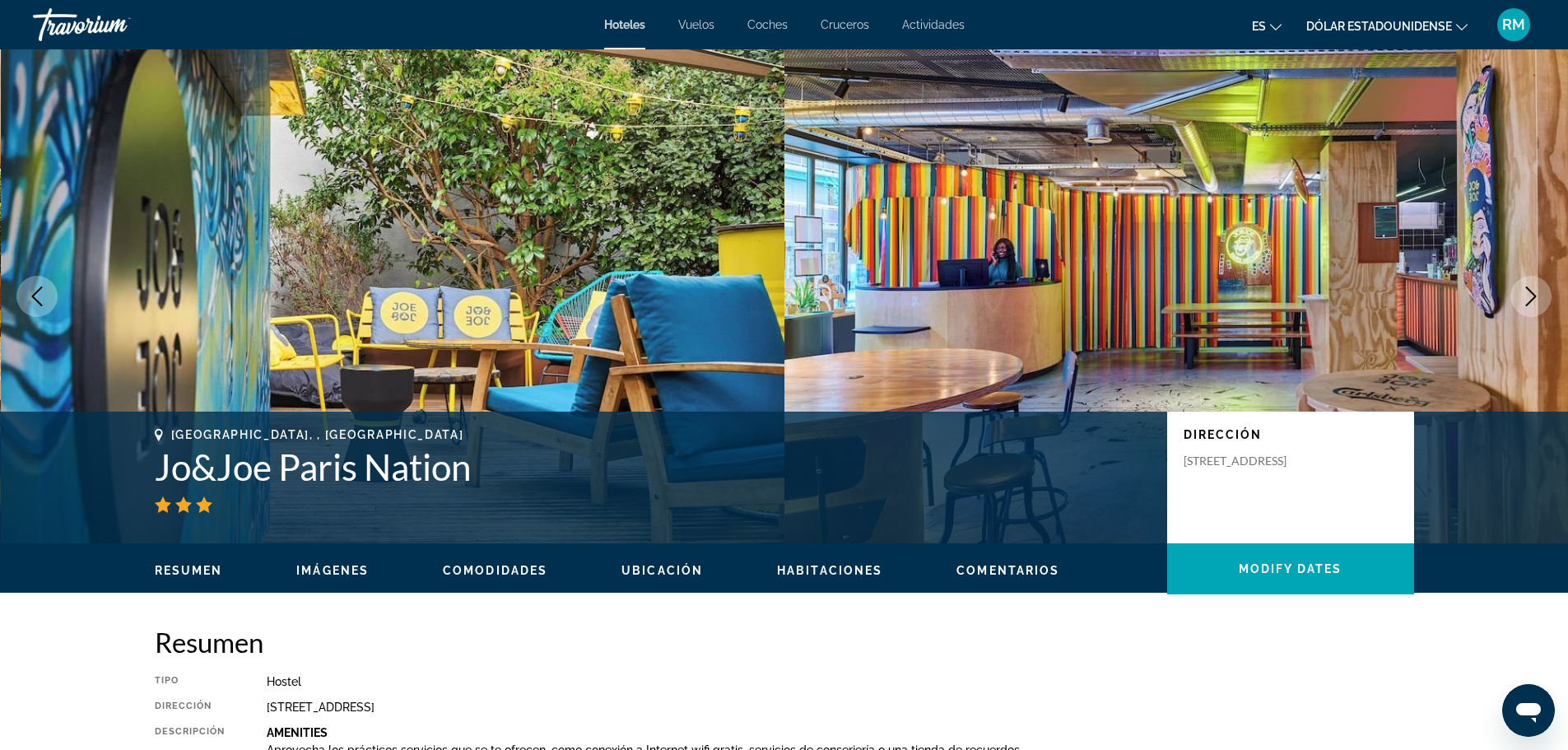
click at [1526, 297] on icon "Next image" at bounding box center [1531, 296] width 19 height 19
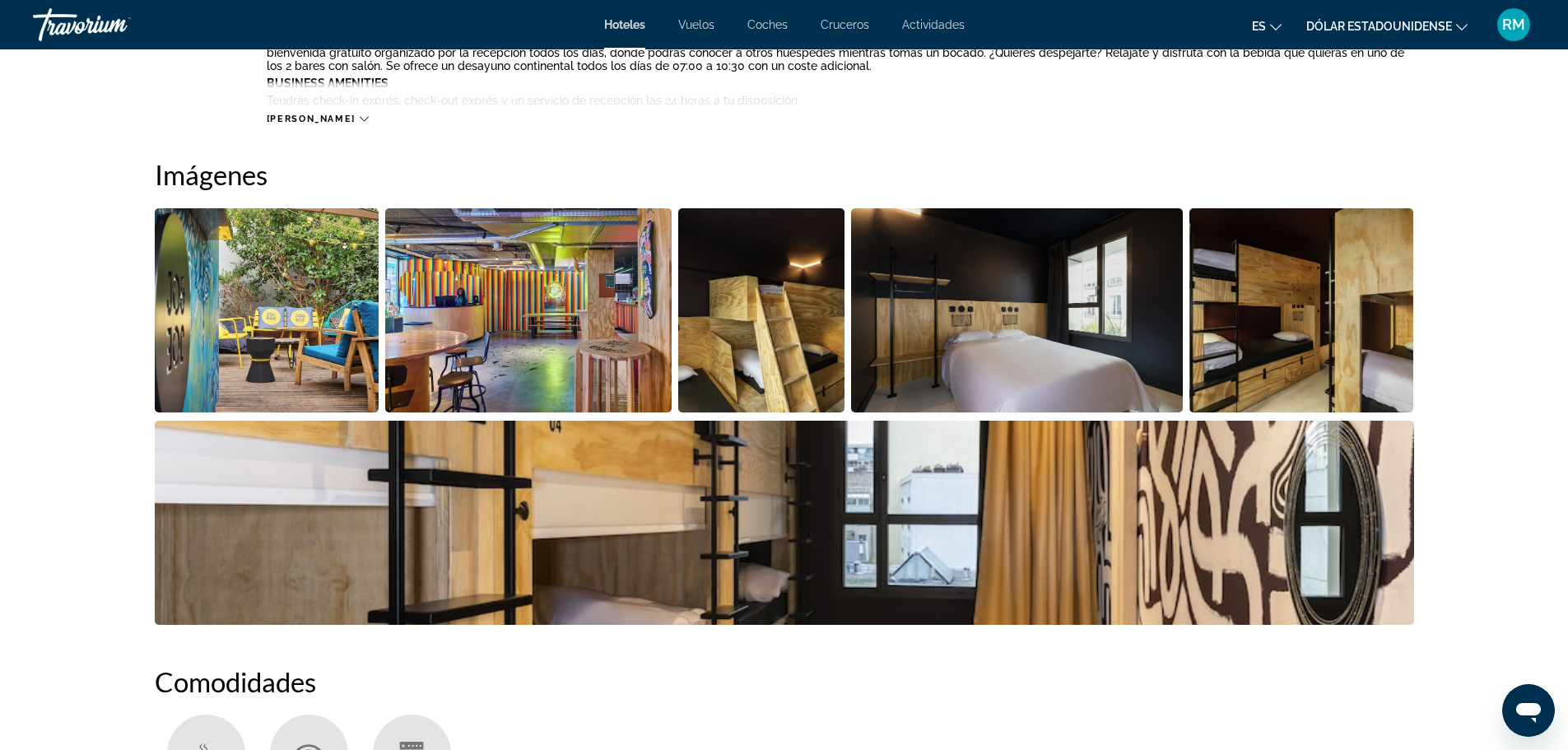
scroll to position [740, 0]
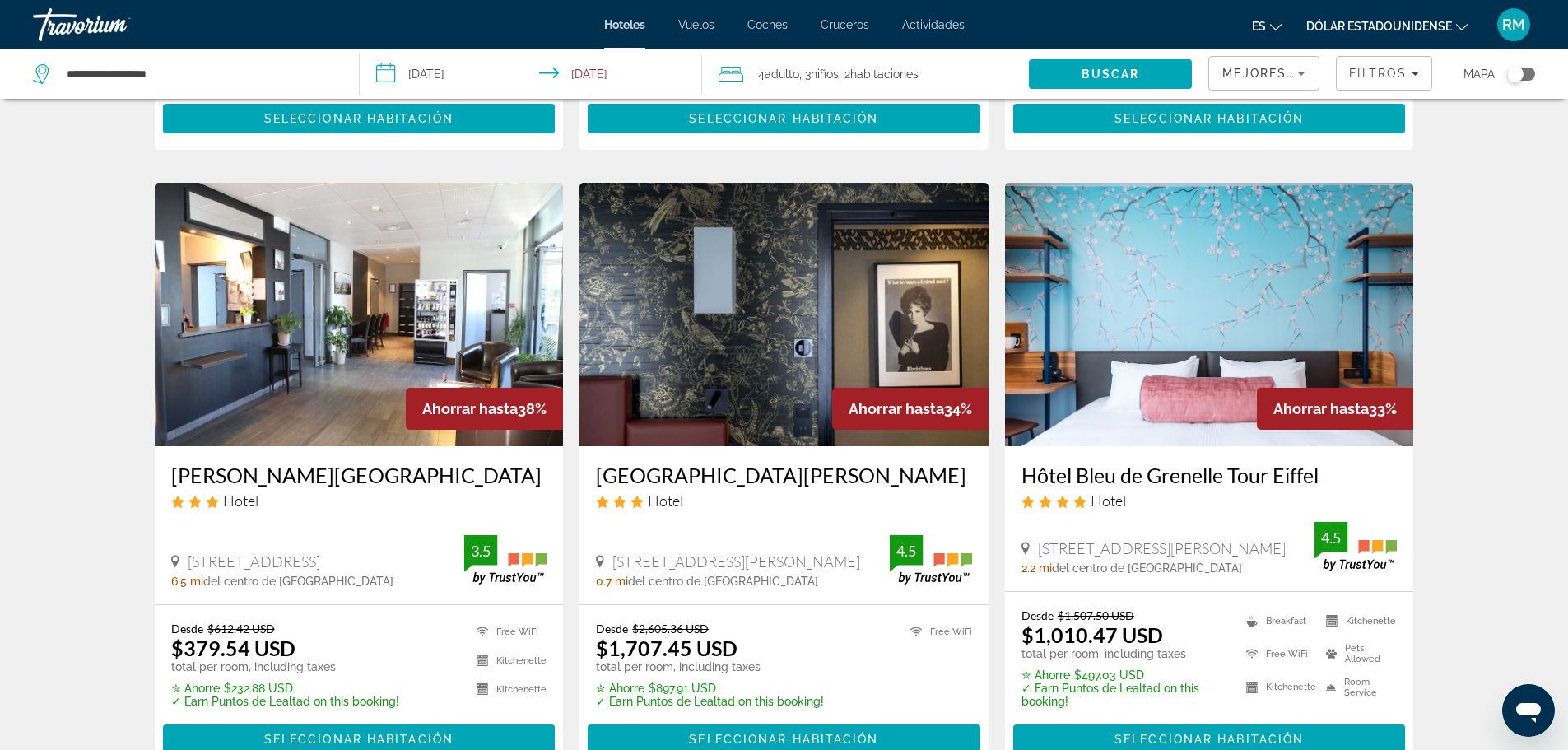
scroll to position [658, 0]
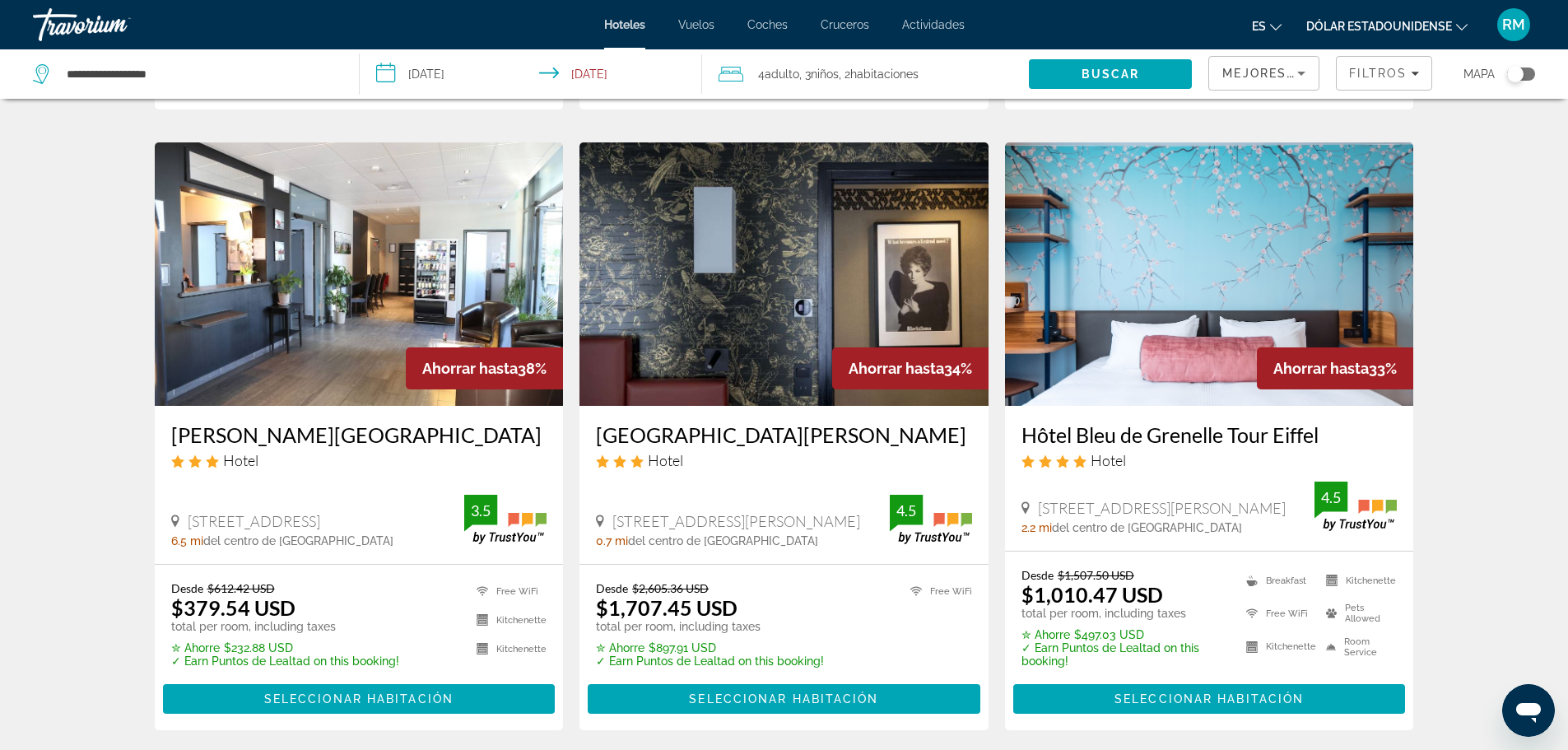
click at [322, 213] on img "Contenido principal" at bounding box center [360, 274] width 409 height 263
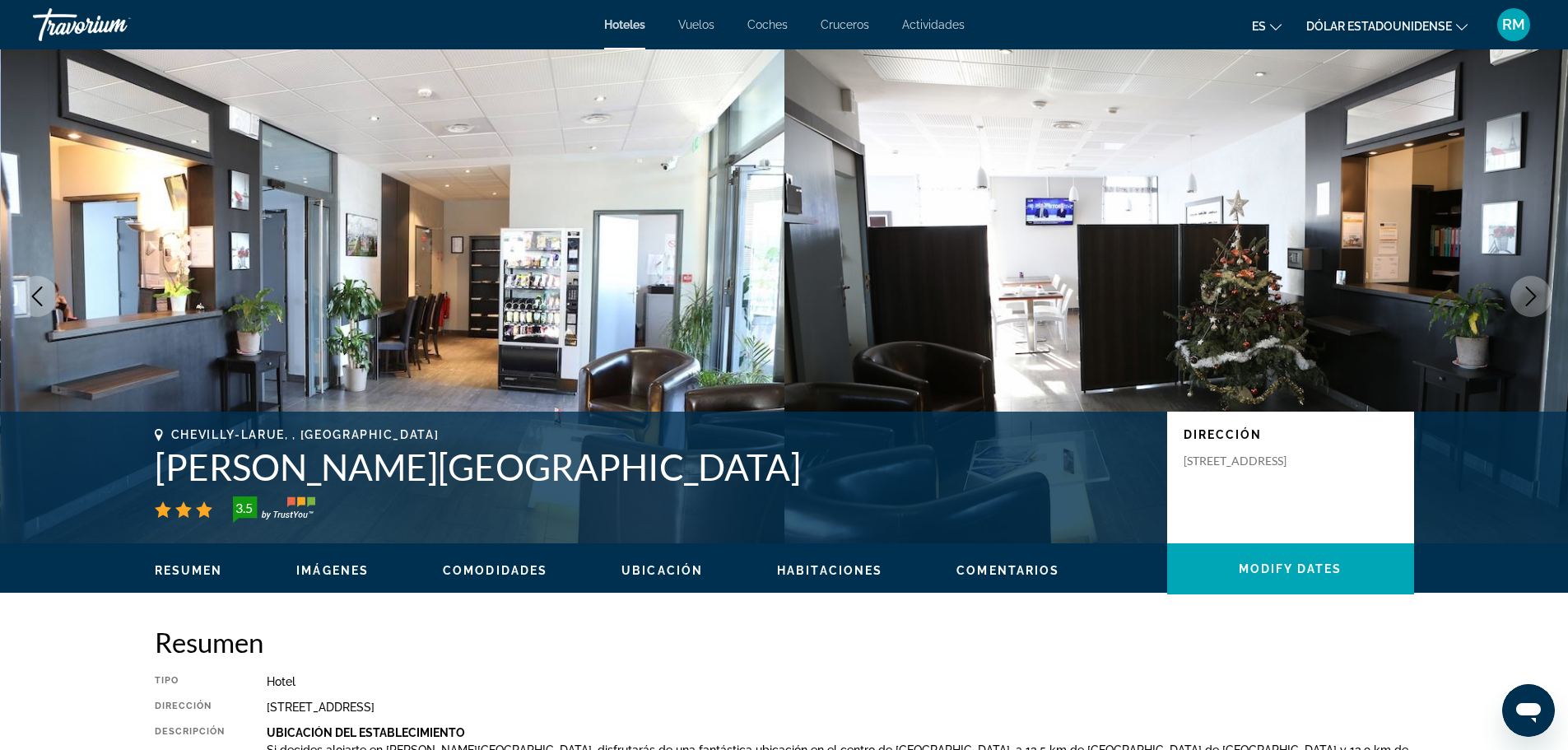
click at [1525, 296] on icon "Next image" at bounding box center [1531, 296] width 19 height 19
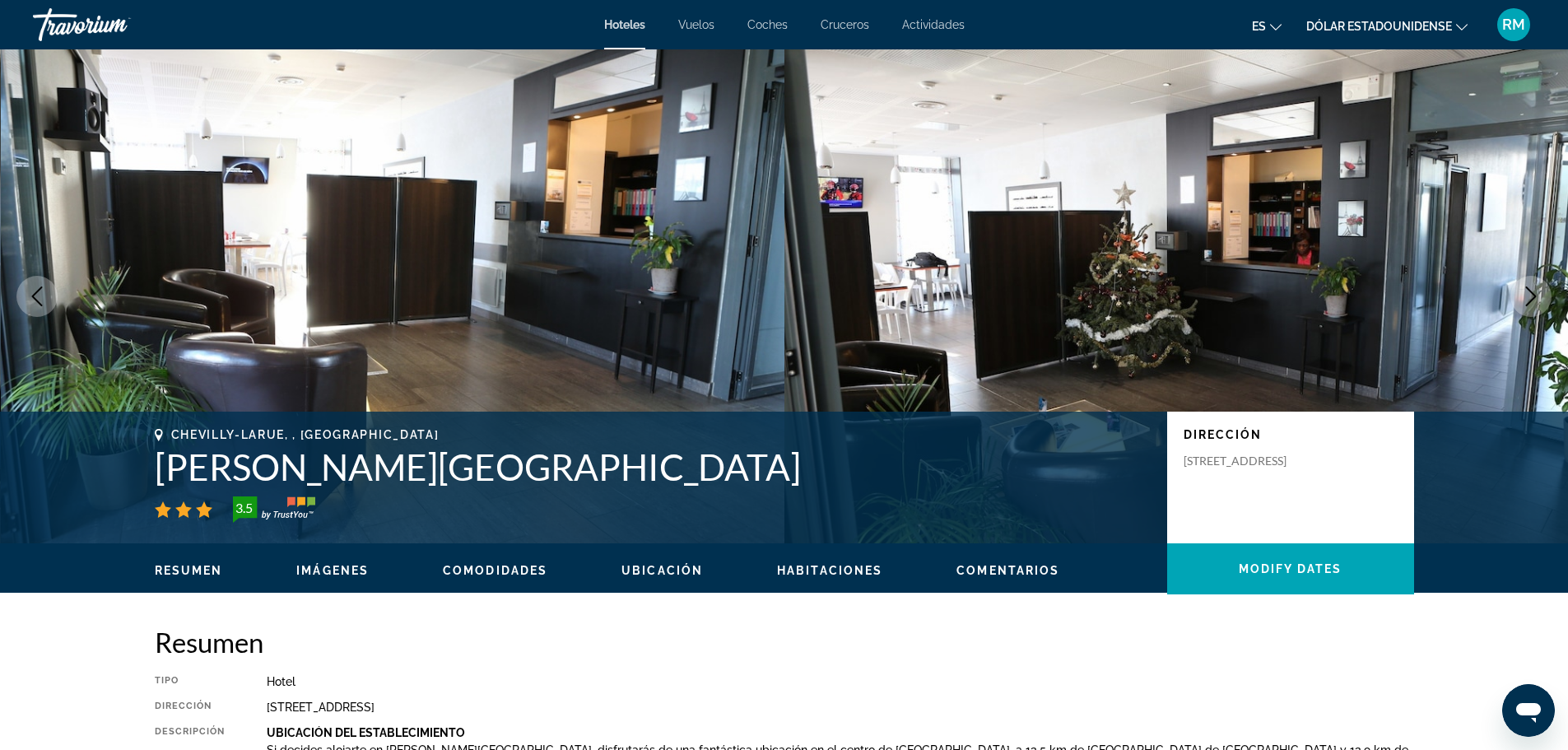
click at [1525, 296] on icon "Next image" at bounding box center [1531, 296] width 19 height 19
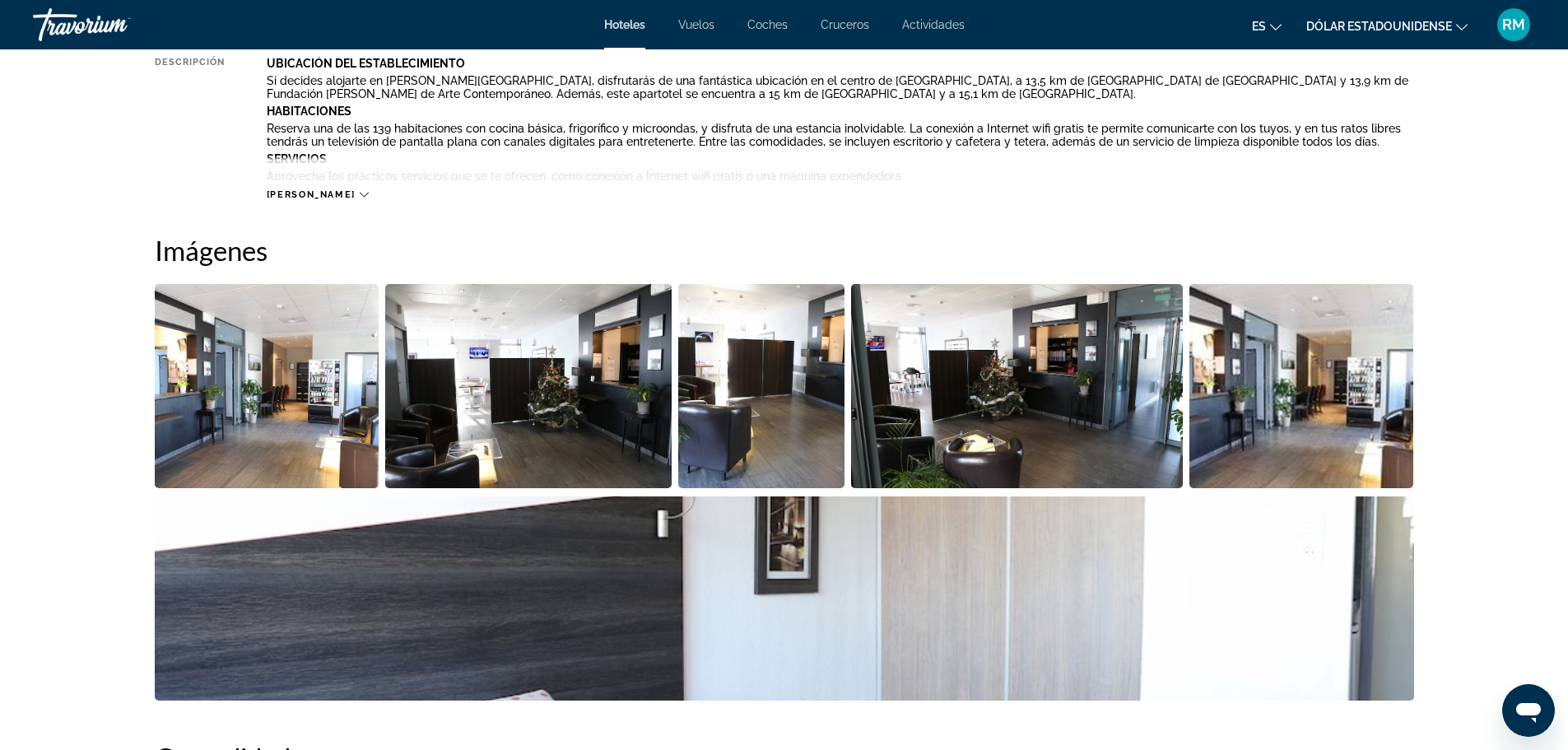
scroll to position [823, 0]
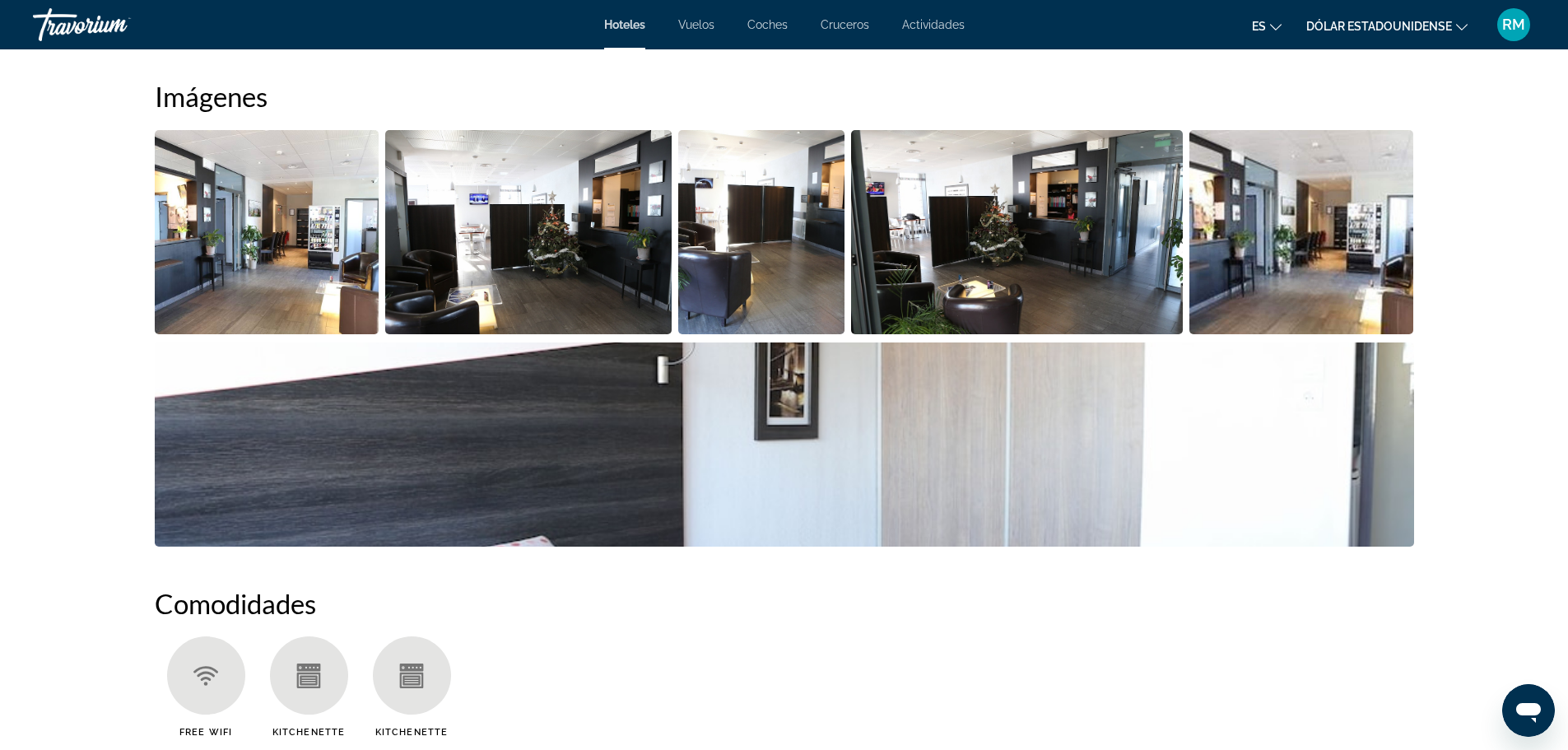
click at [298, 244] on img "Open full-screen image slider" at bounding box center [268, 232] width 225 height 204
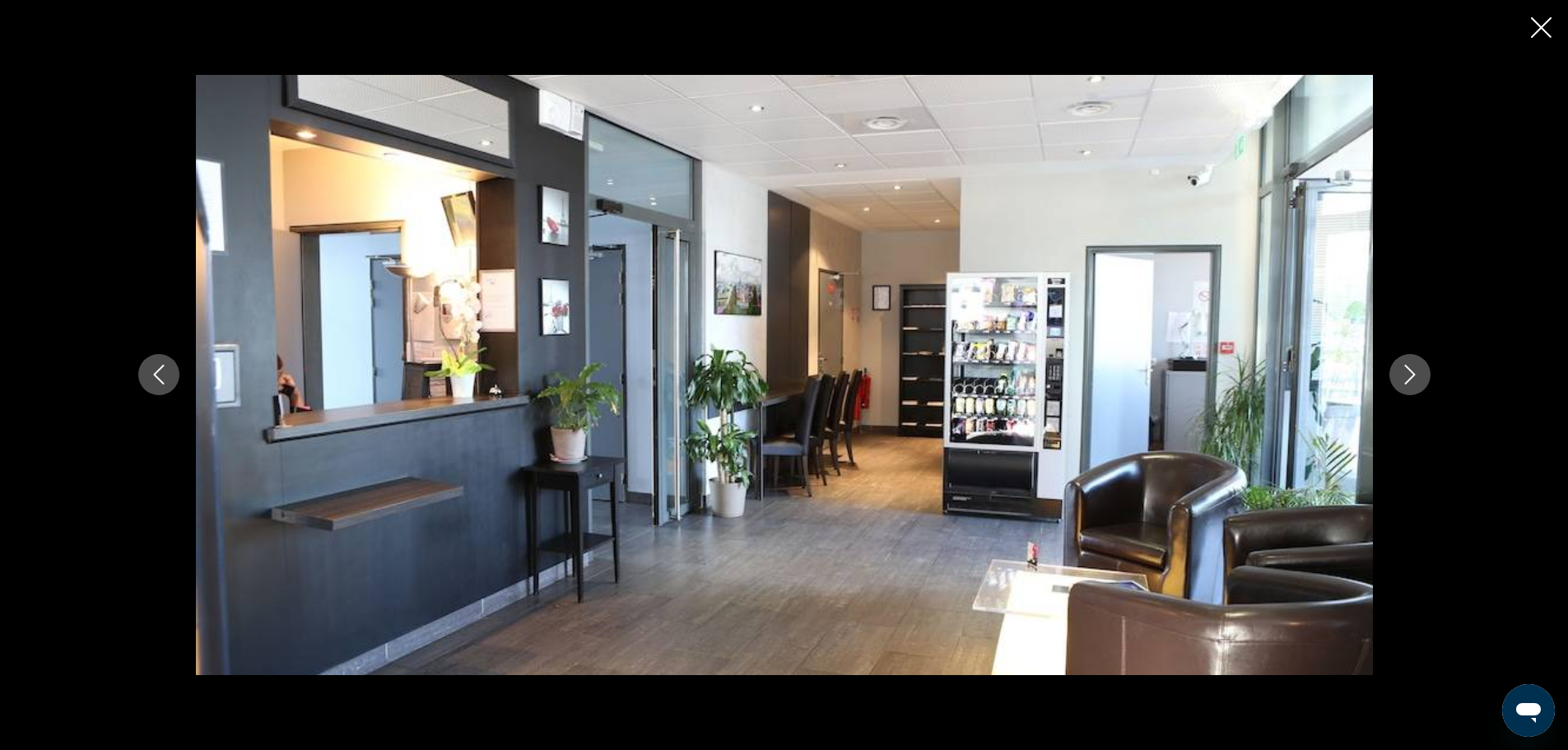
click at [1411, 370] on icon "Next image" at bounding box center [1410, 375] width 19 height 19
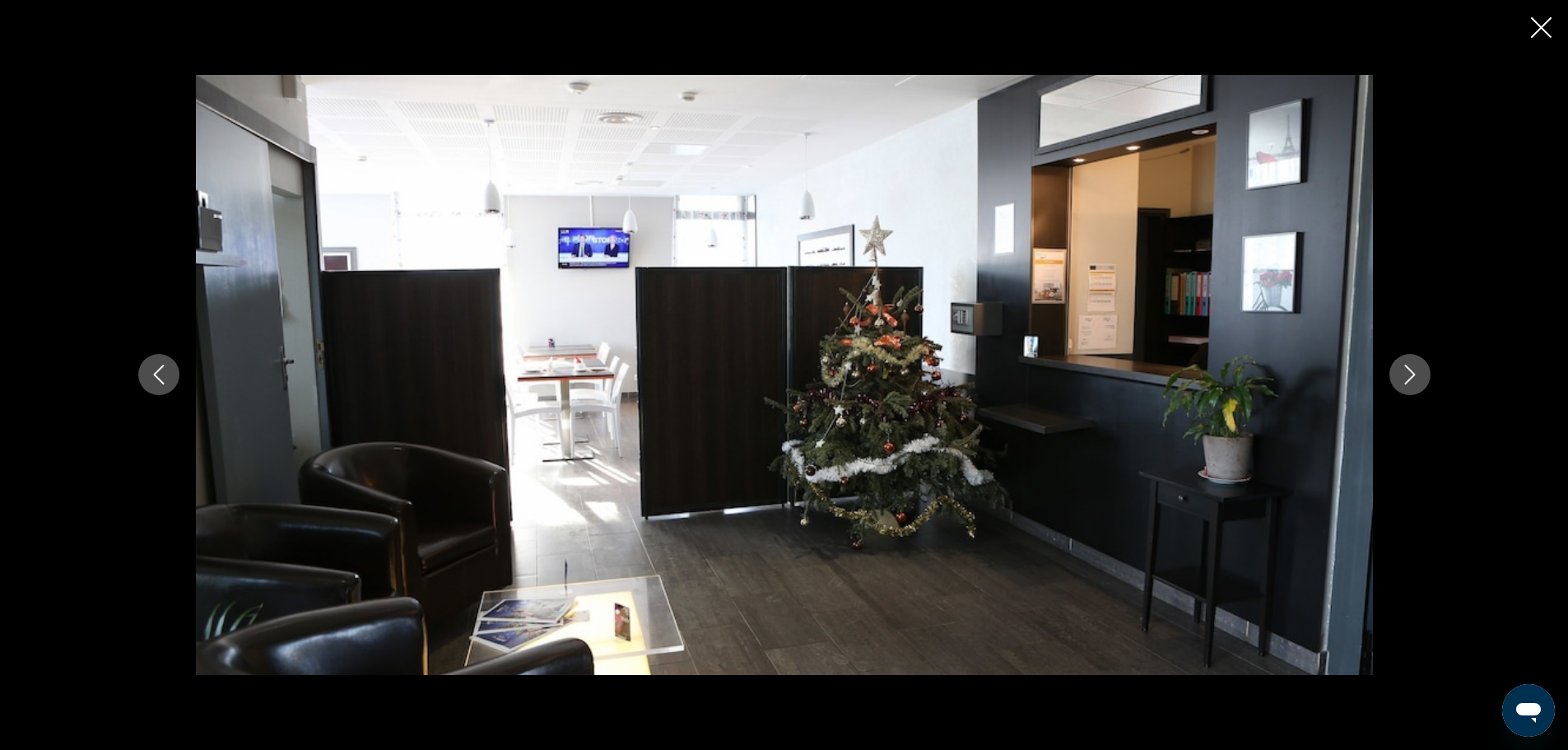
click at [1411, 370] on icon "Next image" at bounding box center [1410, 375] width 19 height 19
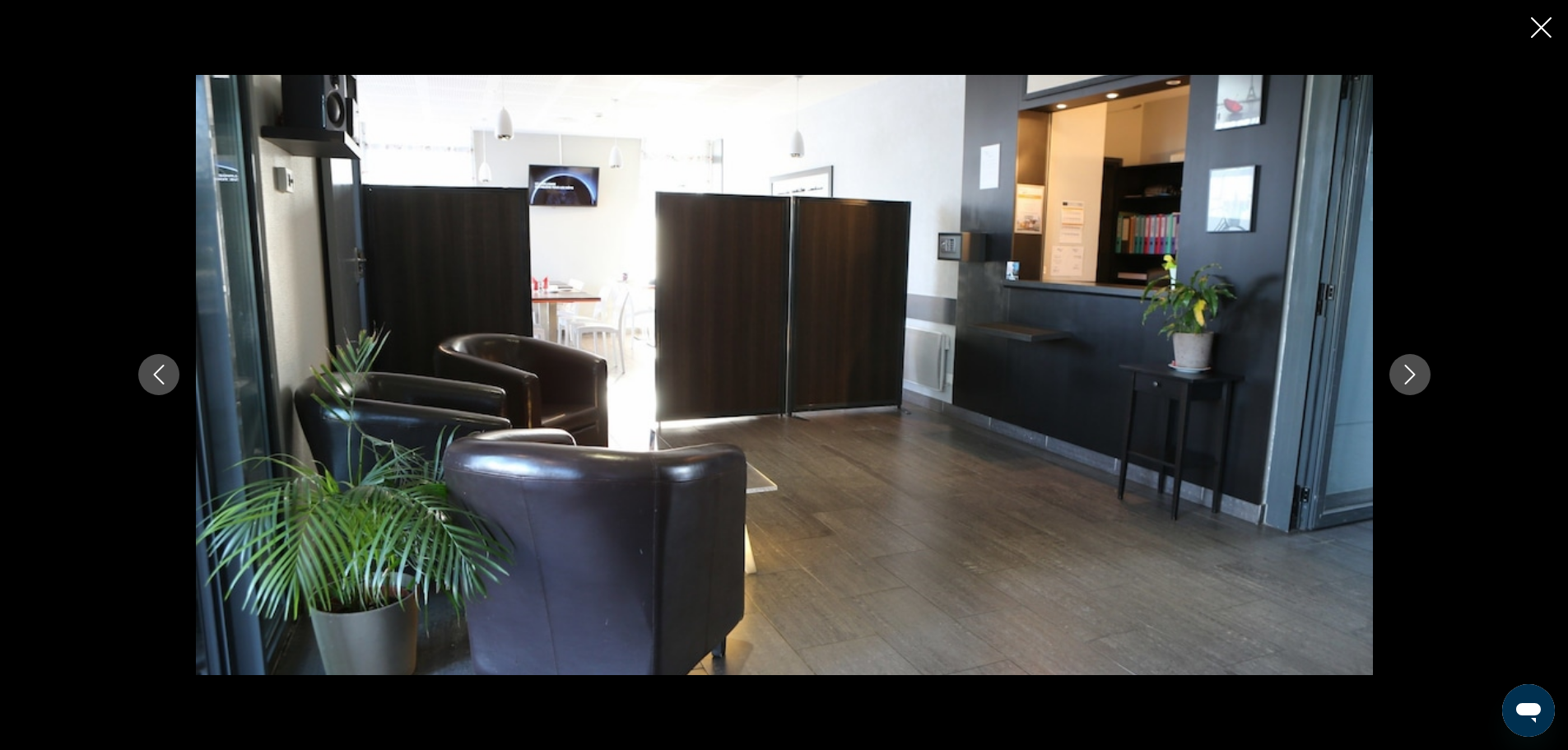
click at [1411, 370] on icon "Next image" at bounding box center [1410, 375] width 19 height 19
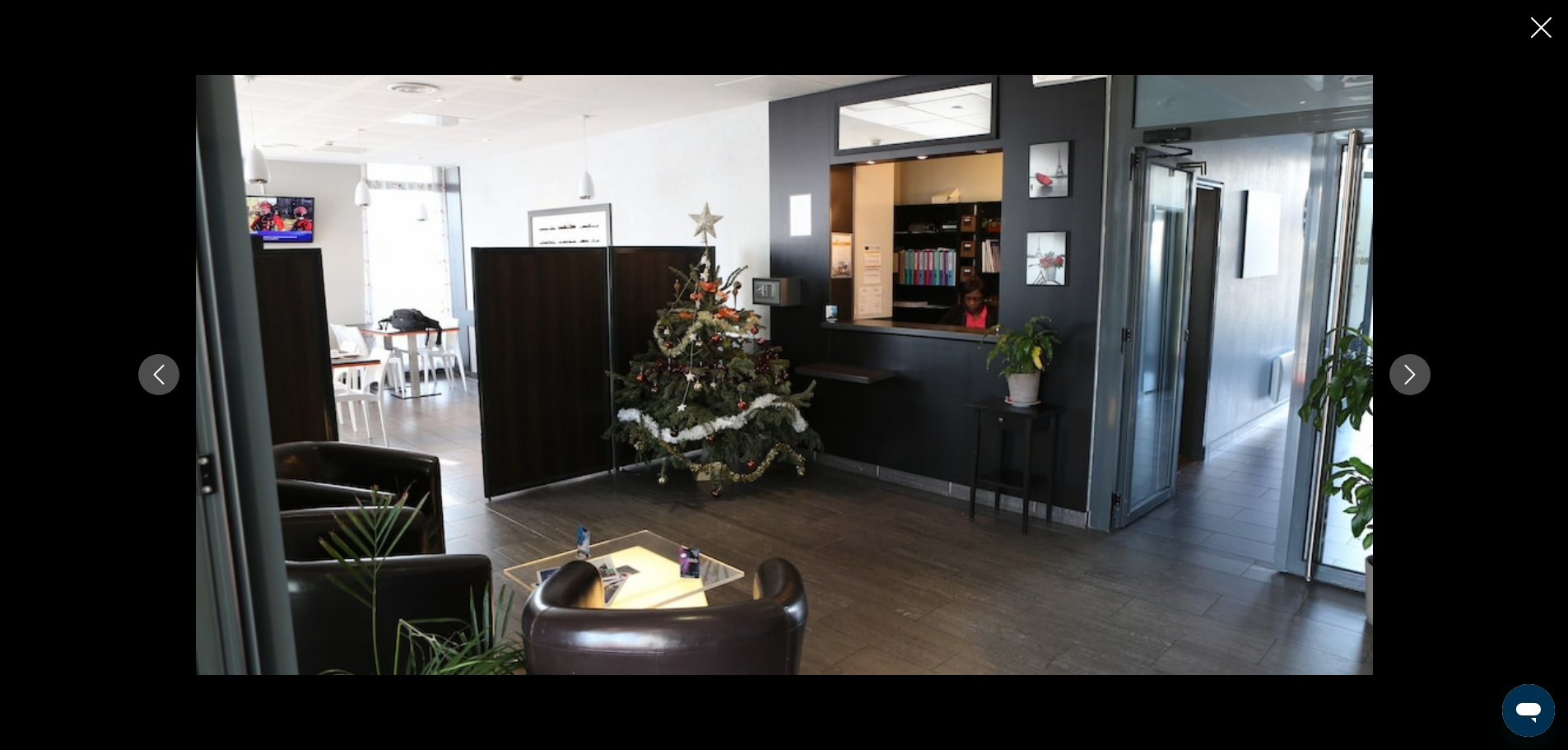
click at [1411, 370] on icon "Next image" at bounding box center [1410, 375] width 19 height 19
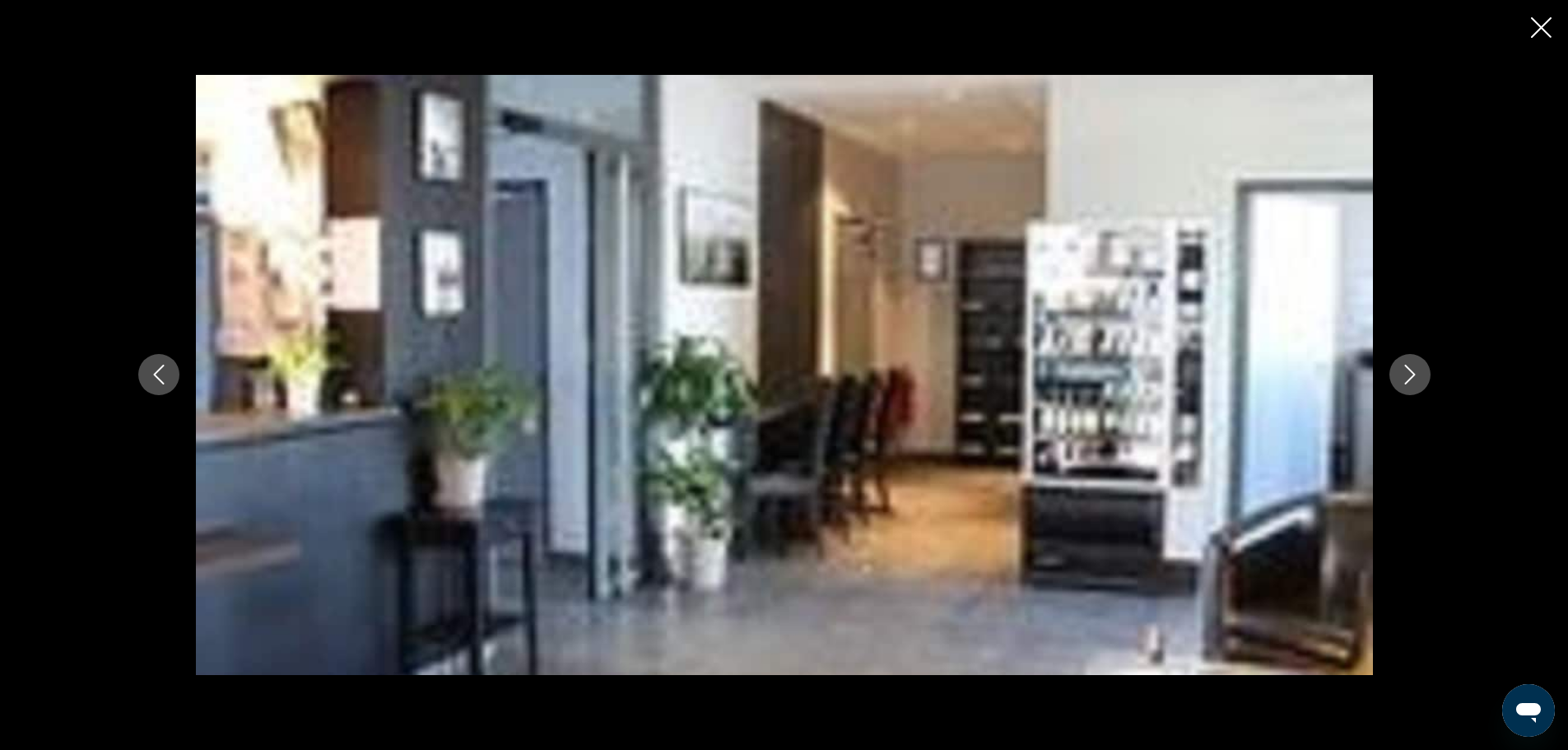
click at [1411, 370] on icon "Next image" at bounding box center [1410, 375] width 19 height 19
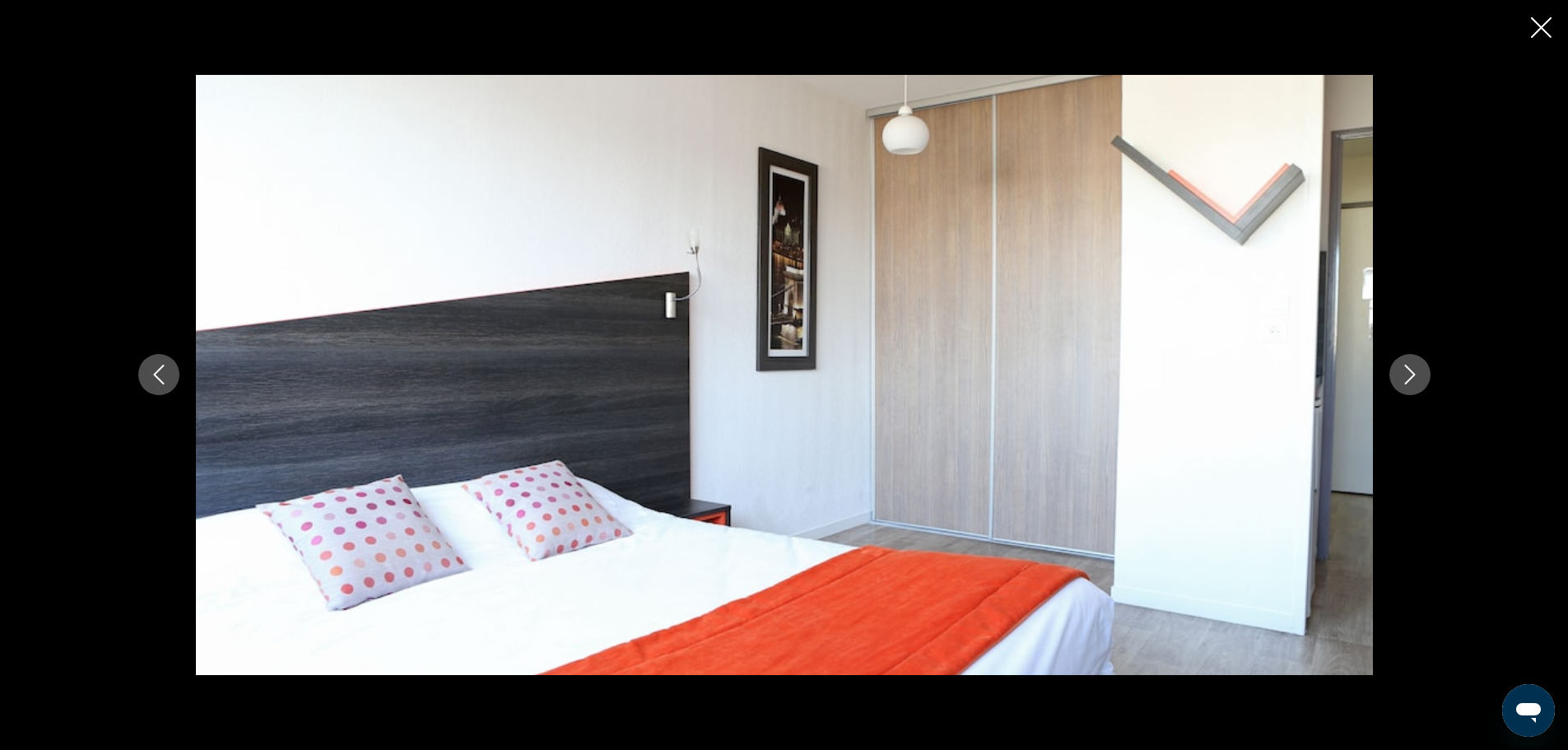
click at [1411, 370] on icon "Next image" at bounding box center [1410, 375] width 19 height 19
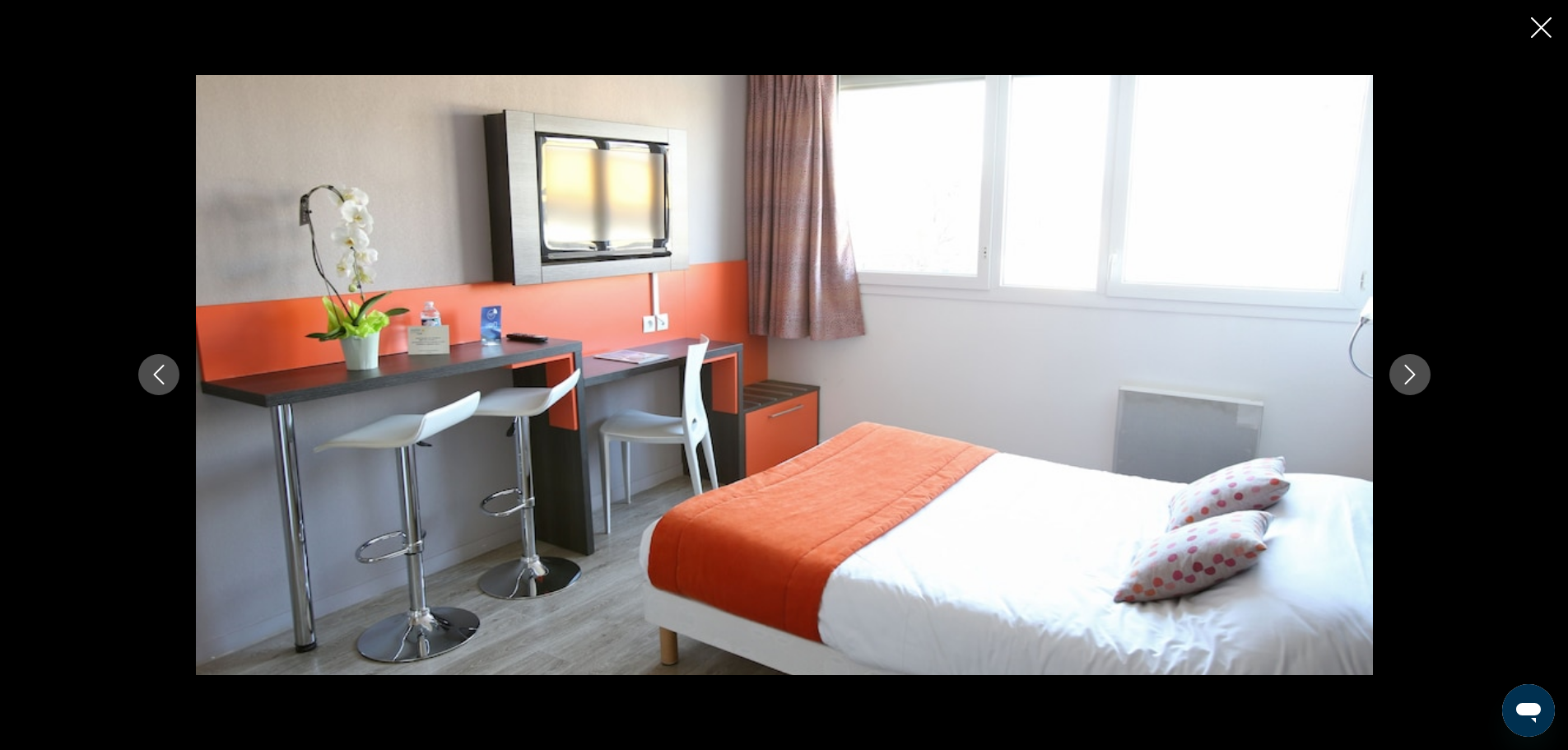
click at [1411, 370] on icon "Next image" at bounding box center [1410, 375] width 19 height 19
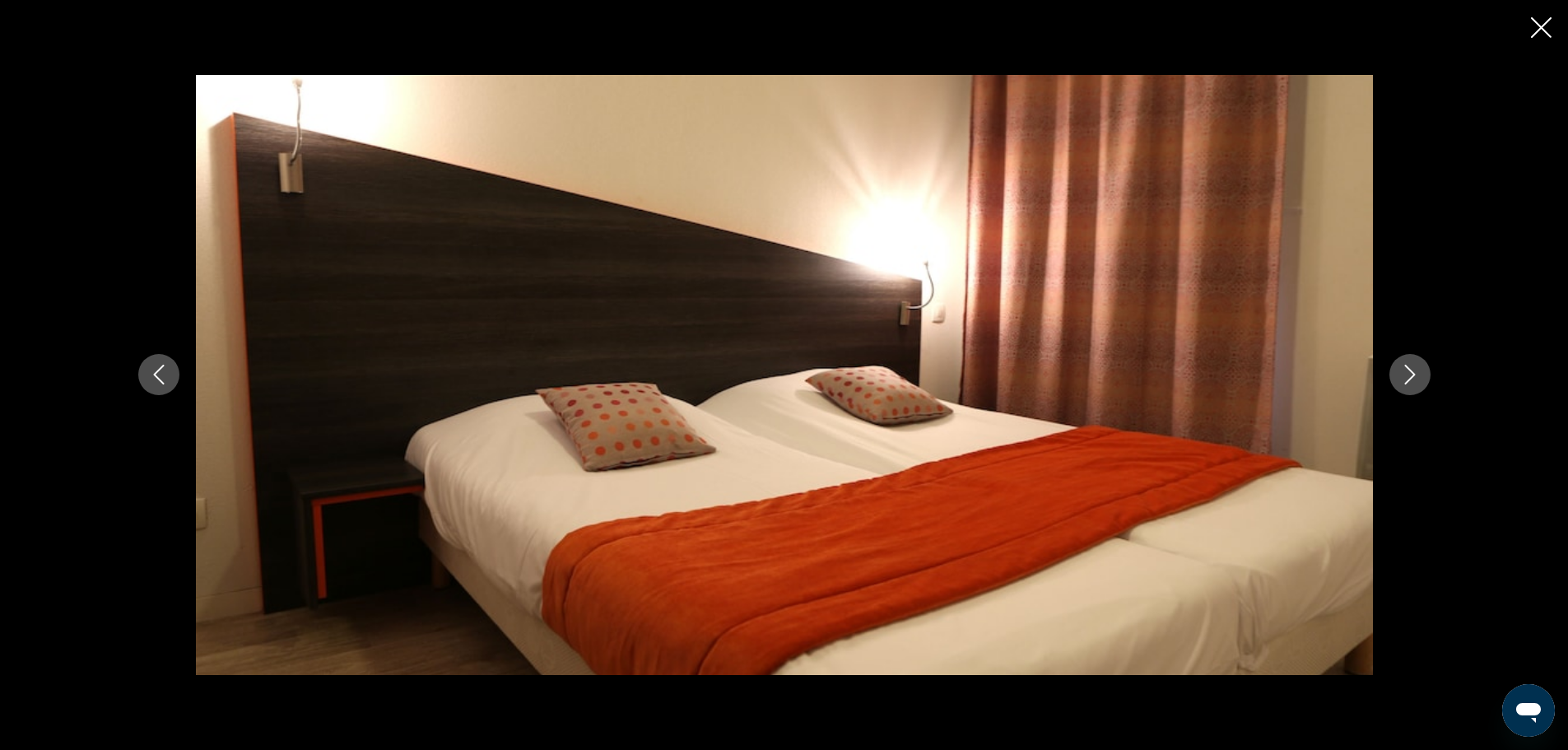
click at [1411, 370] on icon "Next image" at bounding box center [1410, 375] width 19 height 19
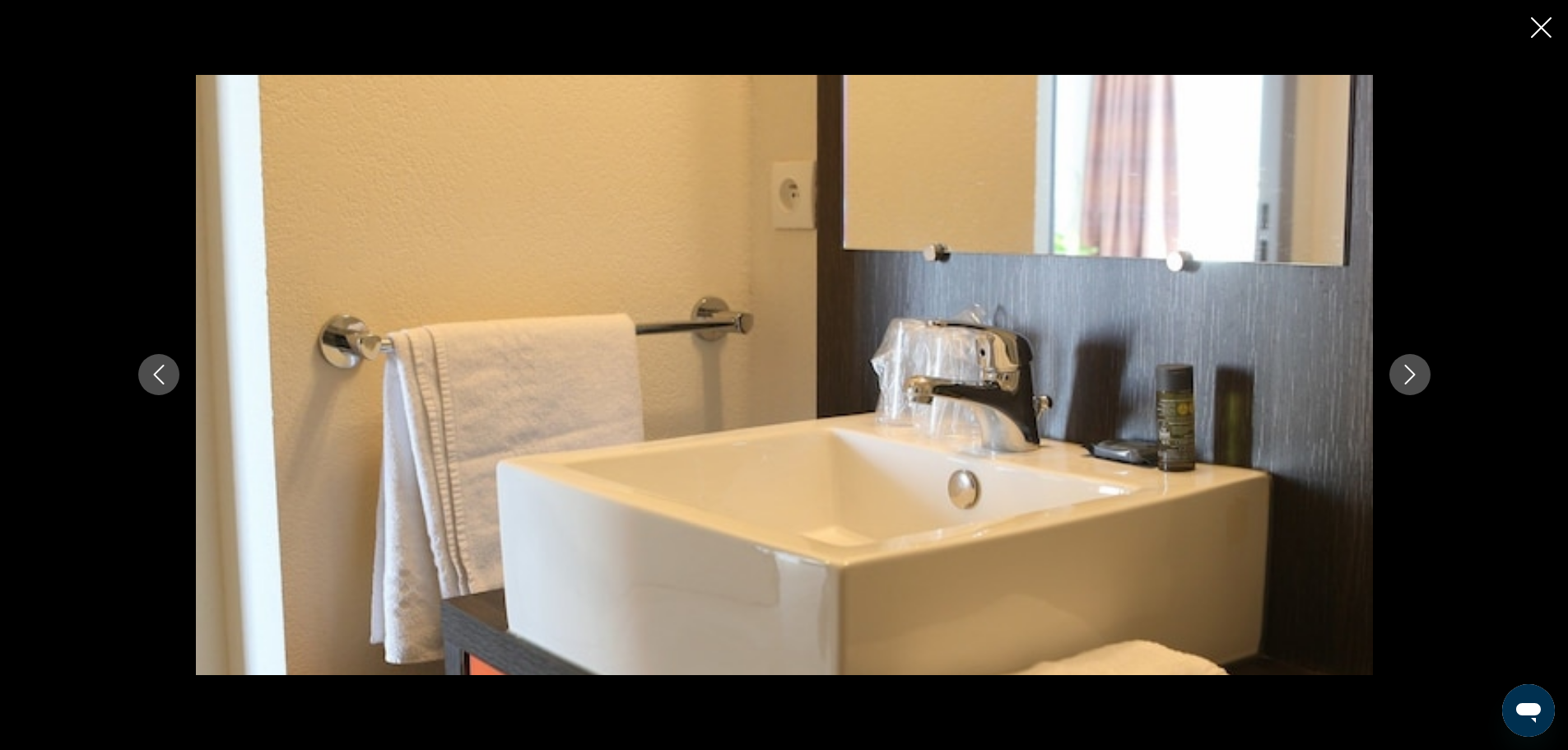
click at [1411, 370] on icon "Next image" at bounding box center [1410, 375] width 19 height 19
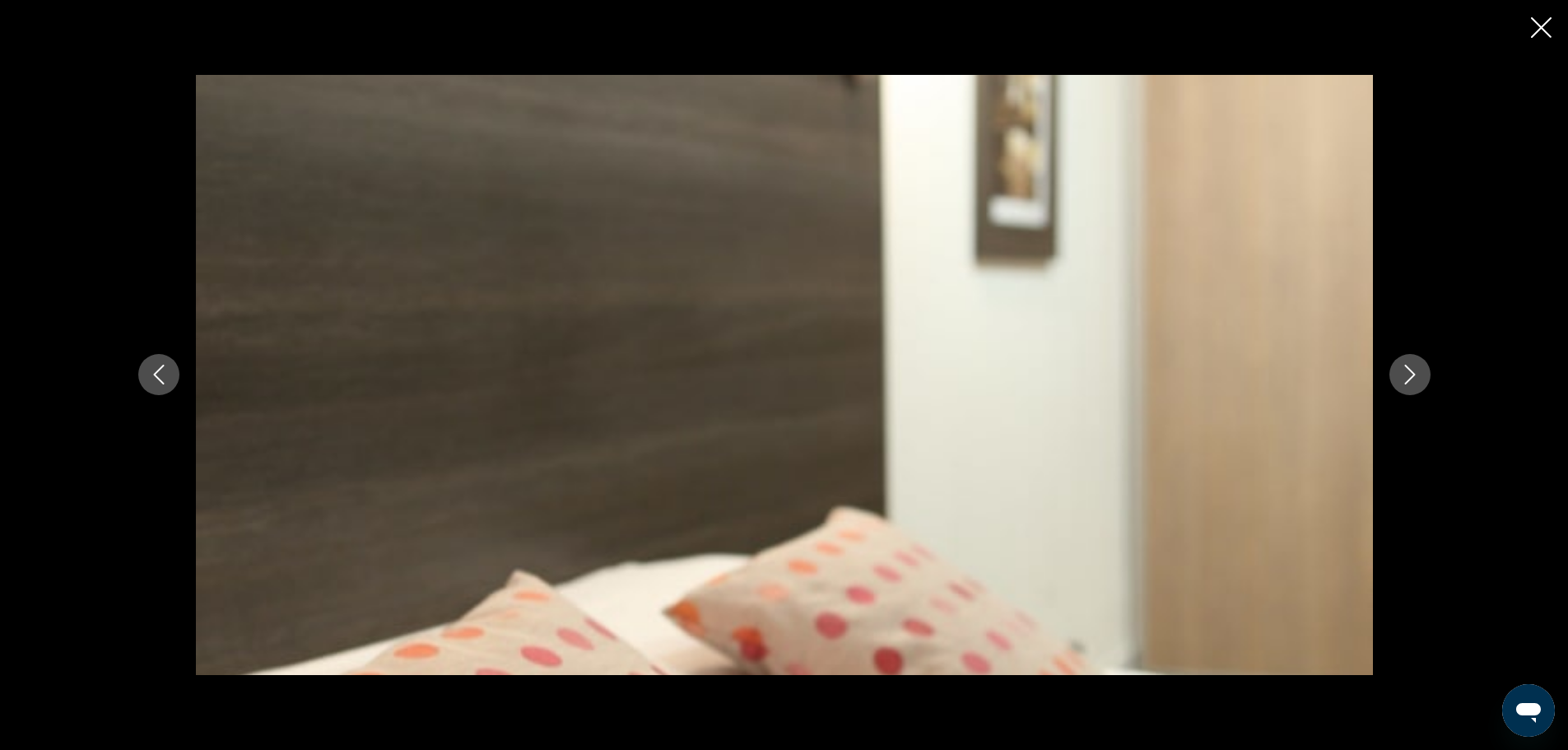
click at [1411, 370] on icon "Next image" at bounding box center [1410, 375] width 19 height 19
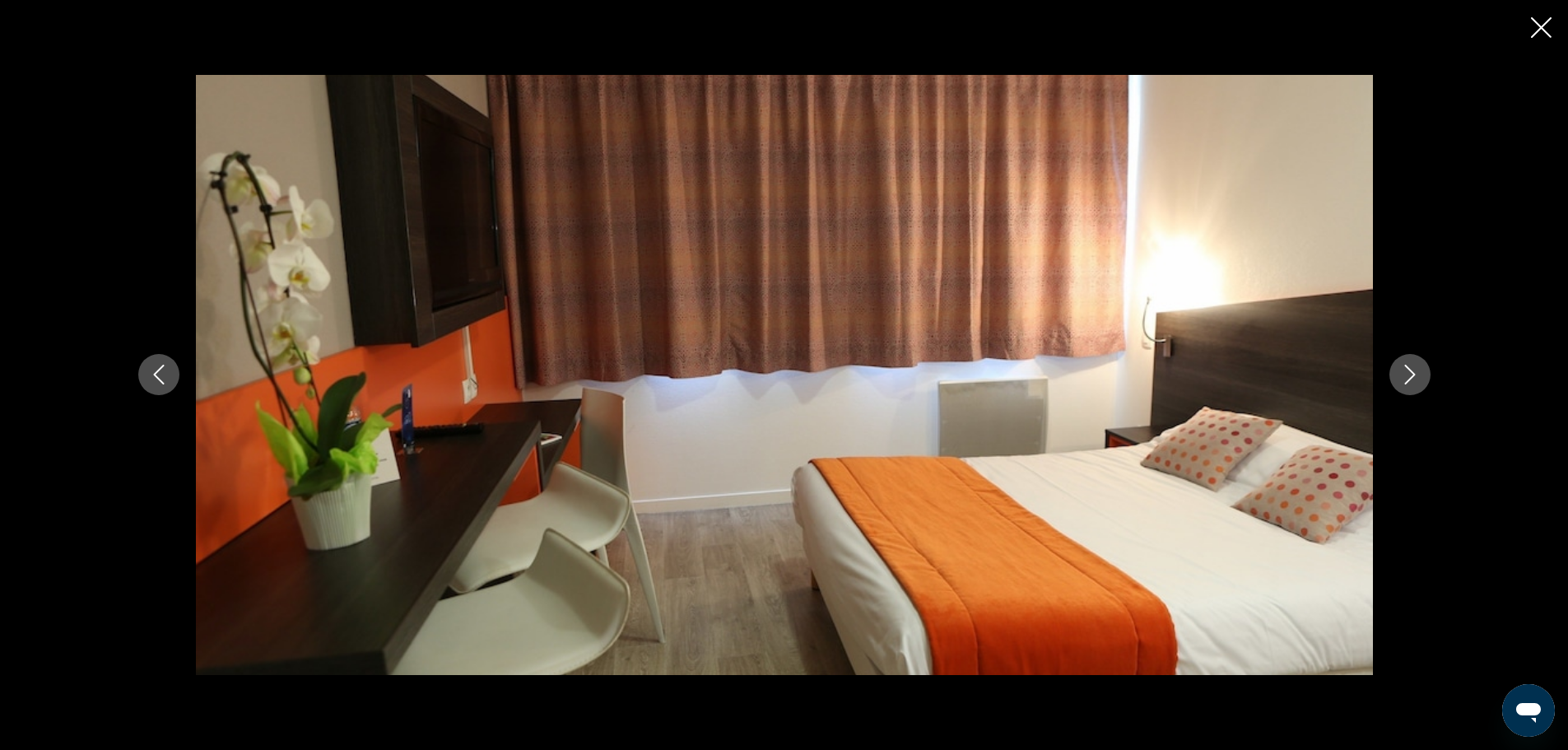
click at [1414, 371] on icon "Next image" at bounding box center [1410, 375] width 19 height 19
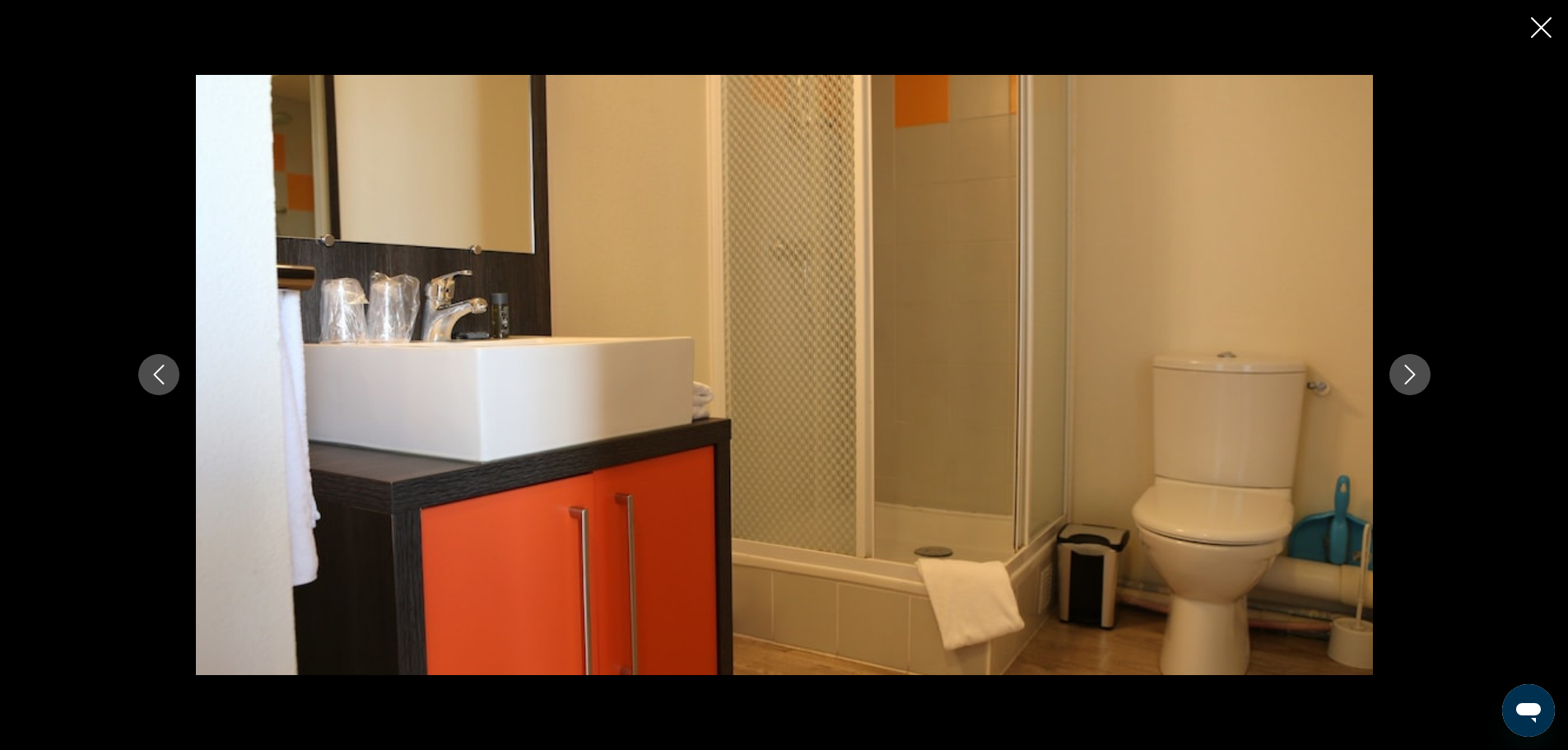
click at [1414, 371] on icon "Next image" at bounding box center [1410, 375] width 19 height 19
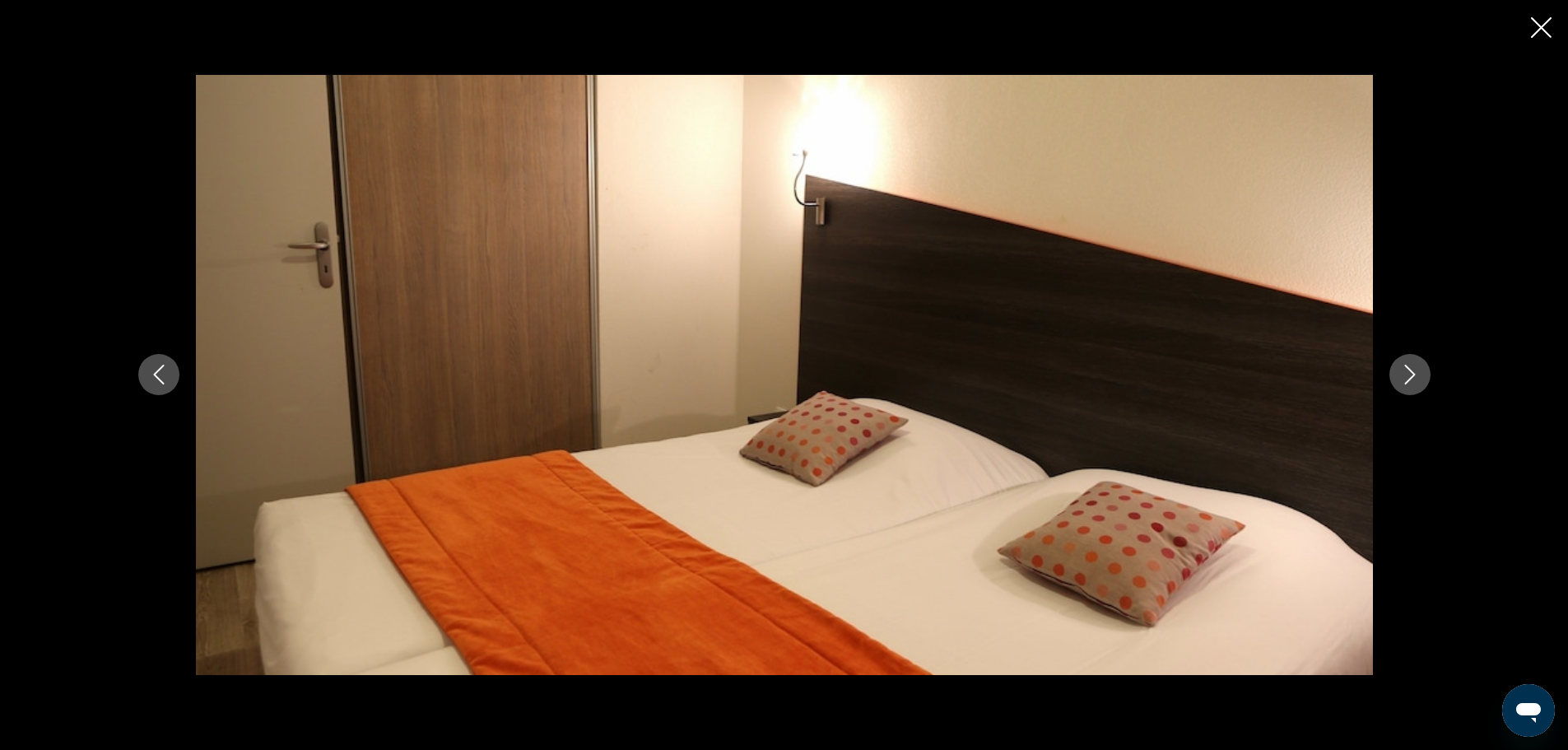
click at [1414, 371] on icon "Next image" at bounding box center [1410, 375] width 19 height 19
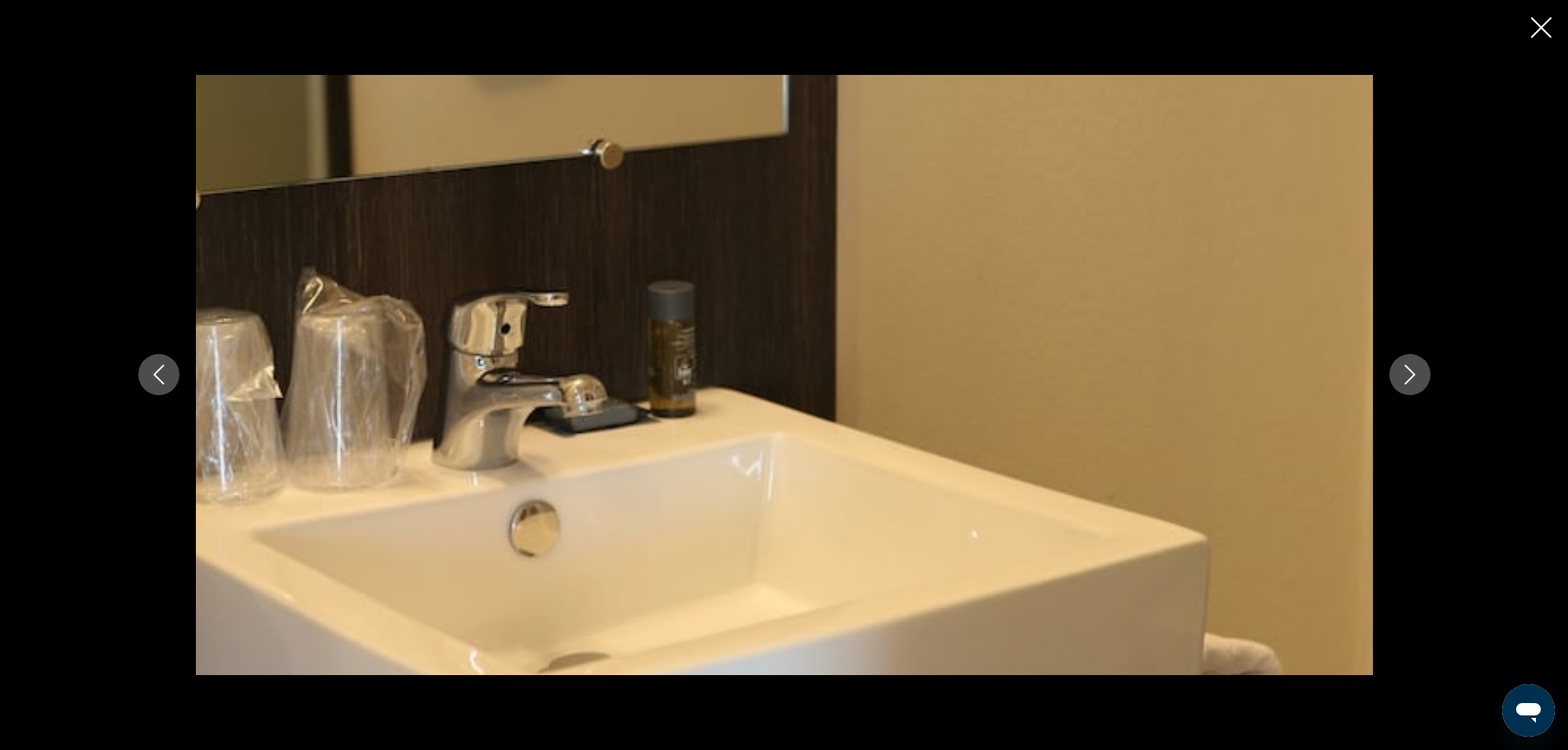
click at [1552, 33] on div "prev next" at bounding box center [784, 375] width 1568 height 750
click at [1536, 35] on icon "Close slideshow" at bounding box center [1541, 27] width 20 height 20
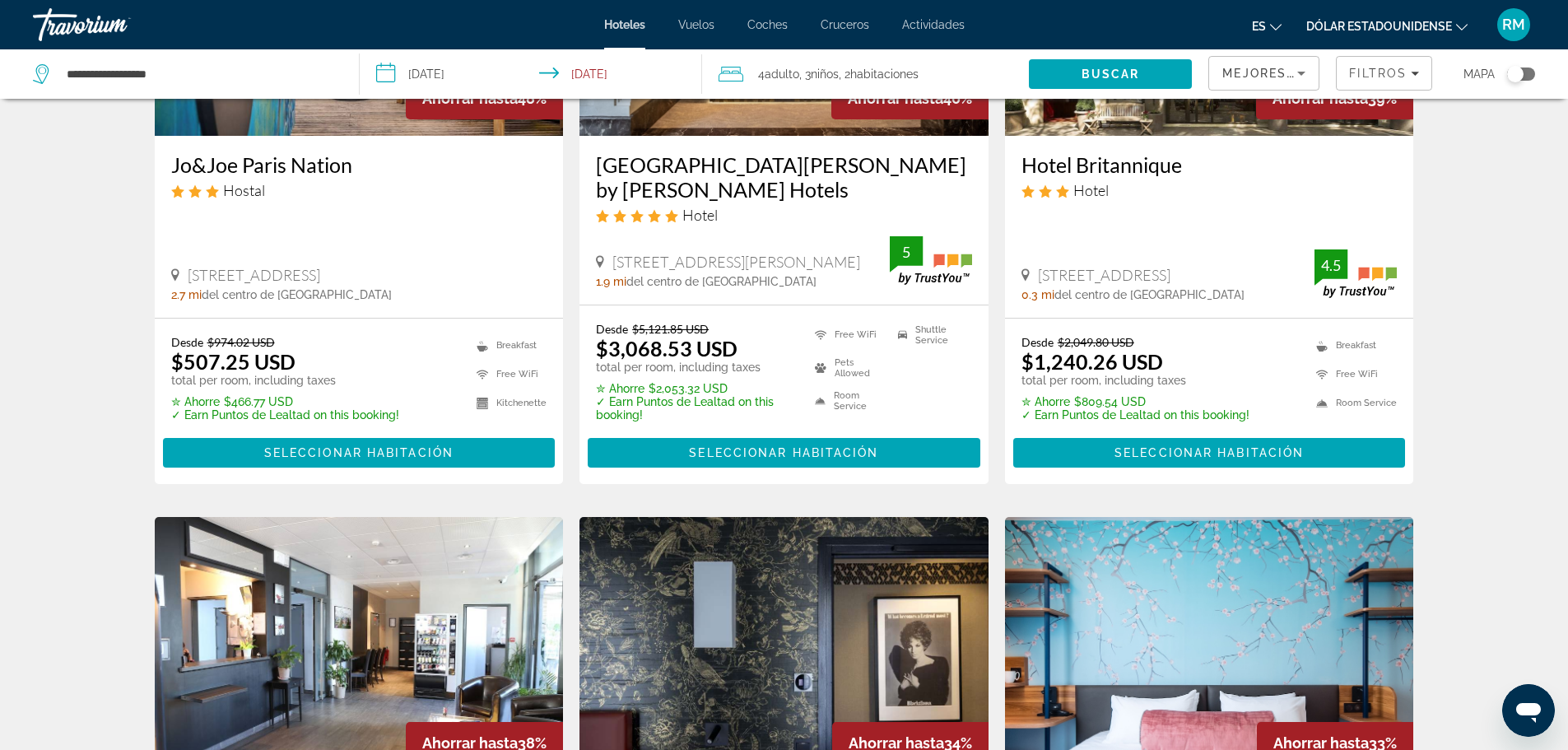
scroll to position [97, 0]
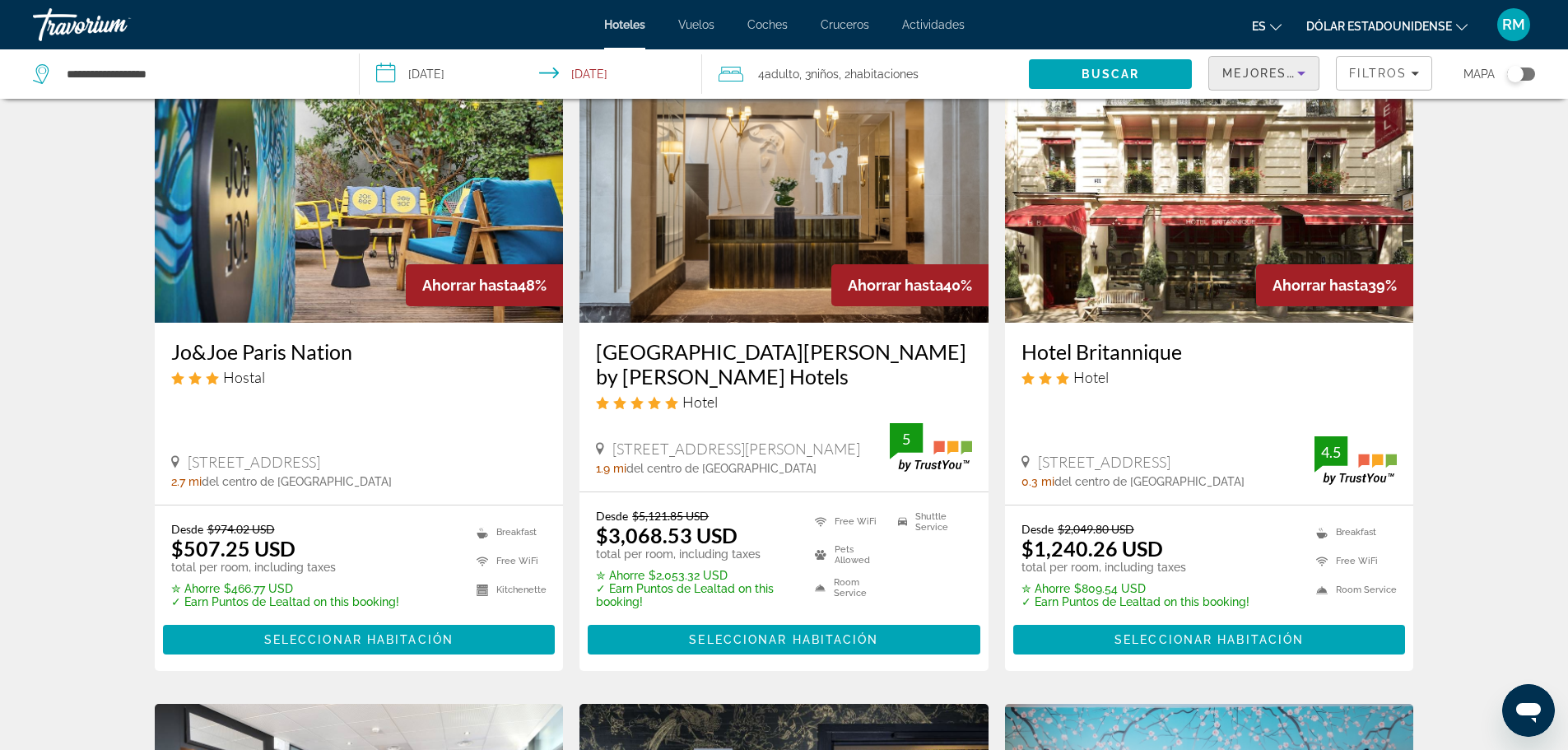
click at [1302, 73] on icon "Sort by" at bounding box center [1300, 73] width 8 height 4
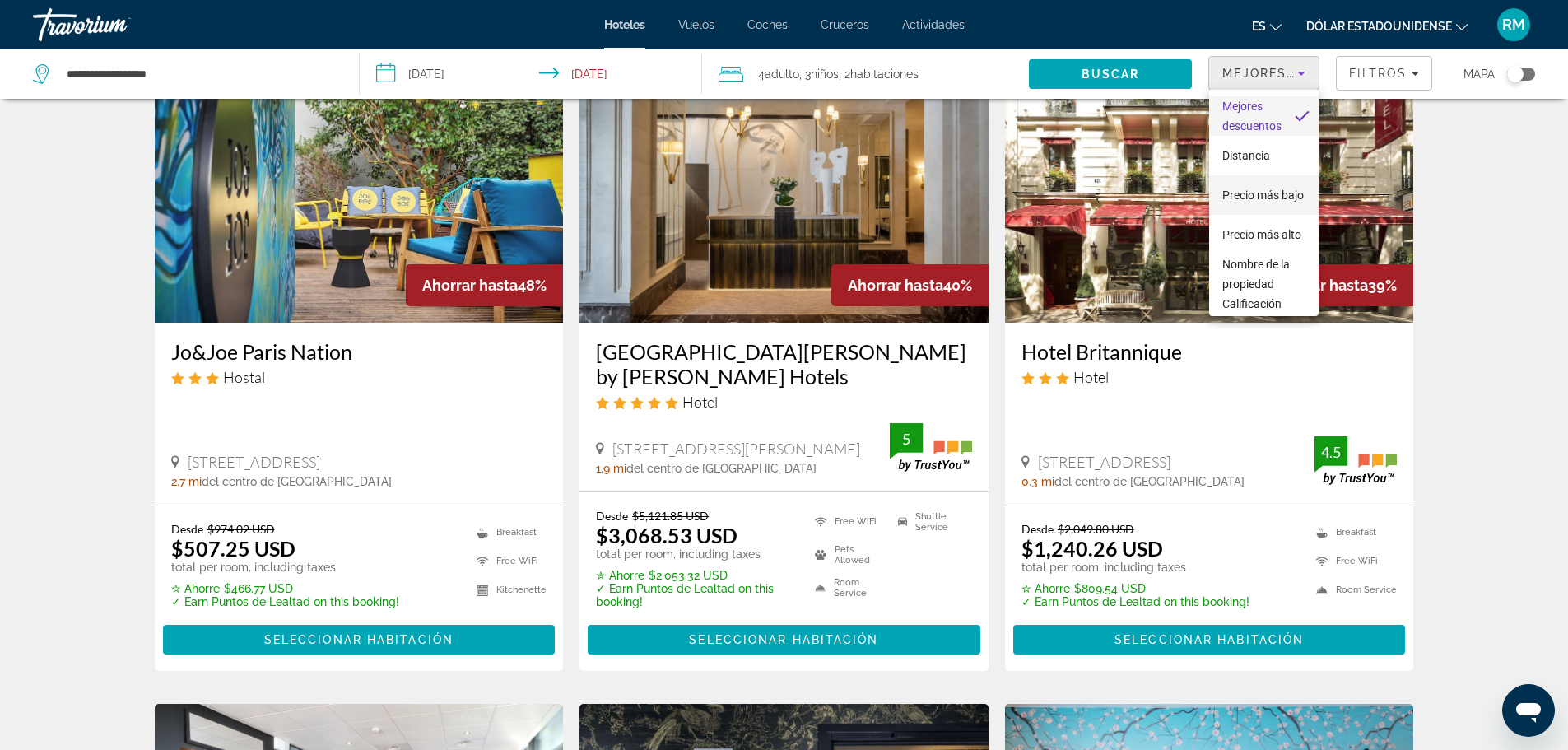
click at [1269, 198] on span "Precio más bajo" at bounding box center [1263, 195] width 82 height 19
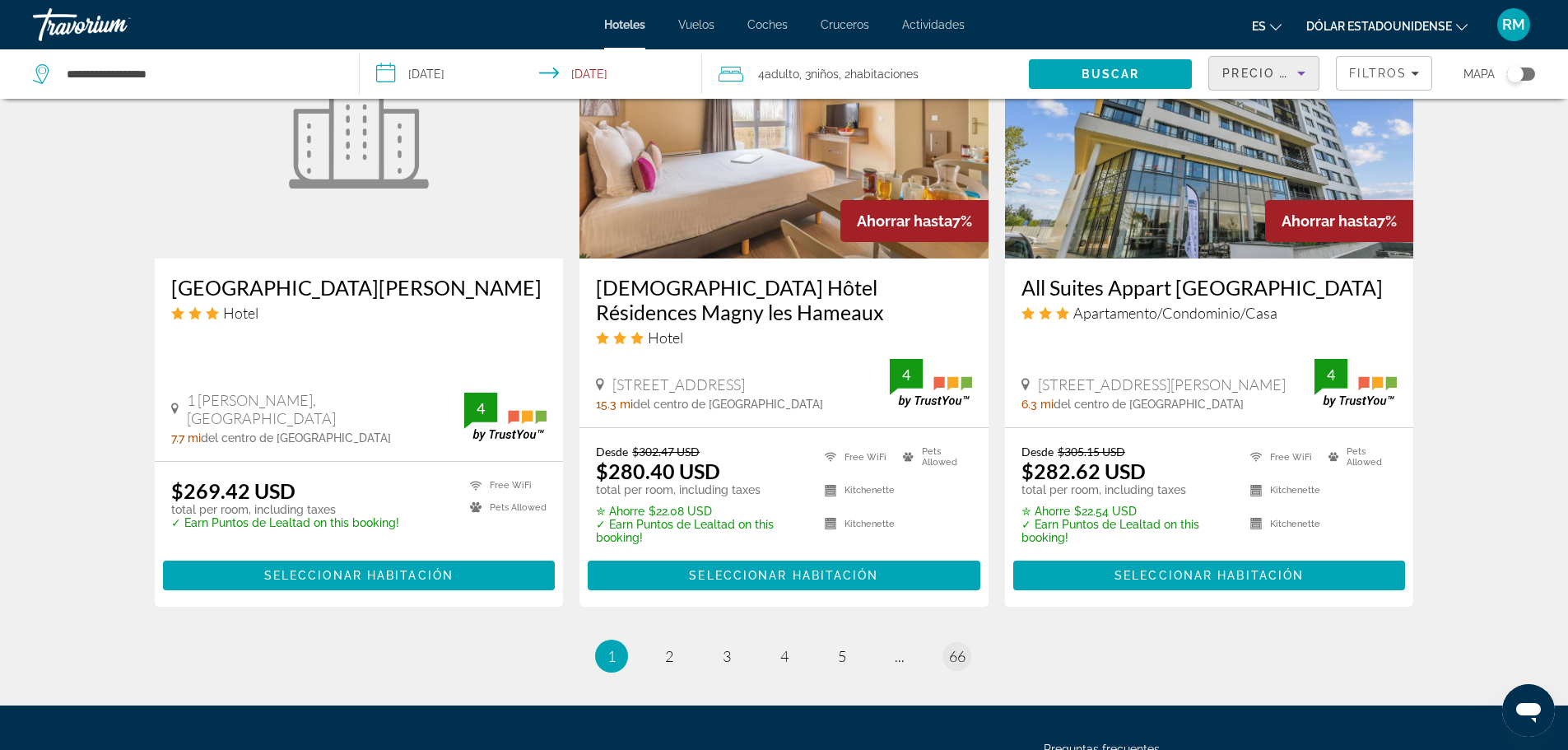
scroll to position [2139, 0]
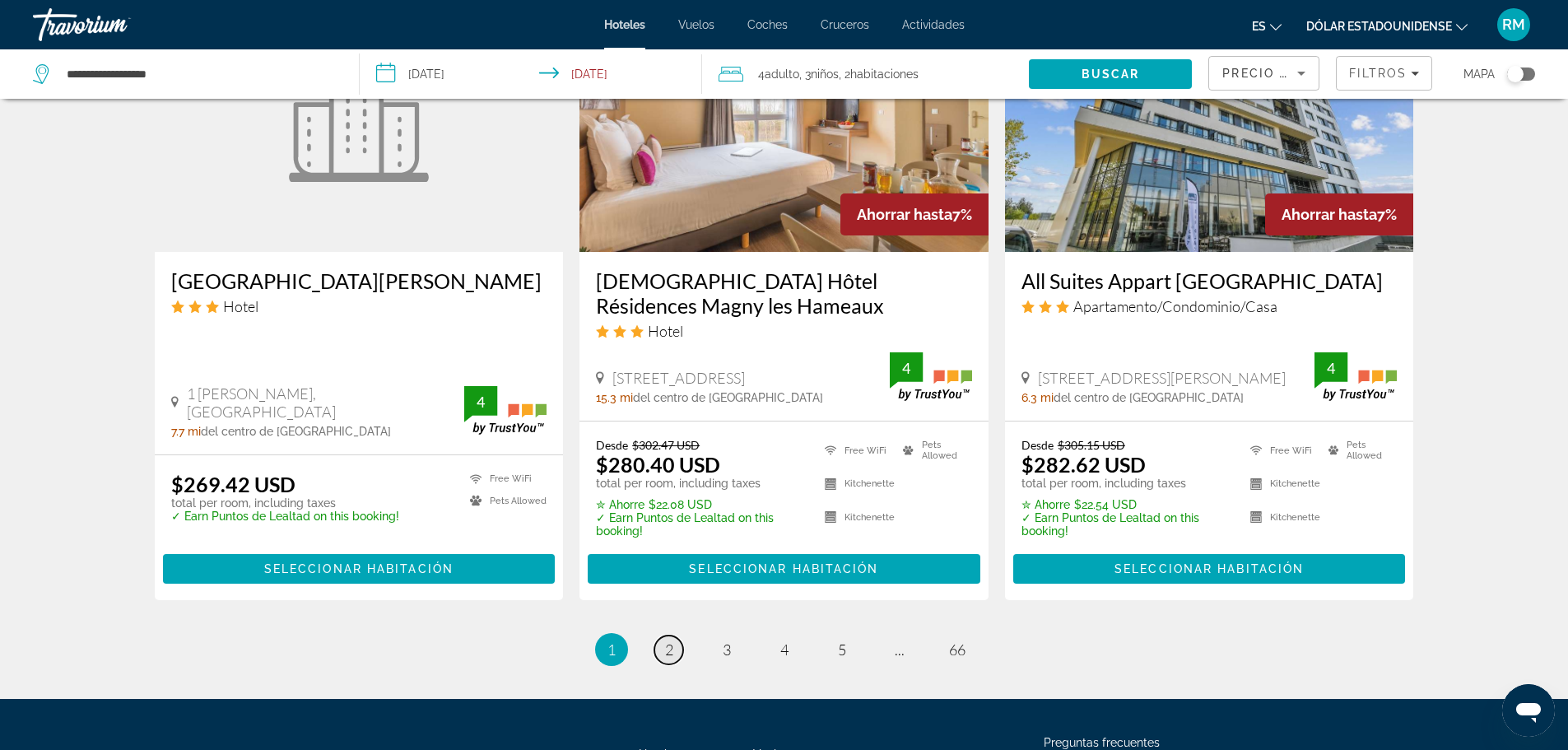
click at [672, 640] on span "2" at bounding box center [669, 649] width 8 height 18
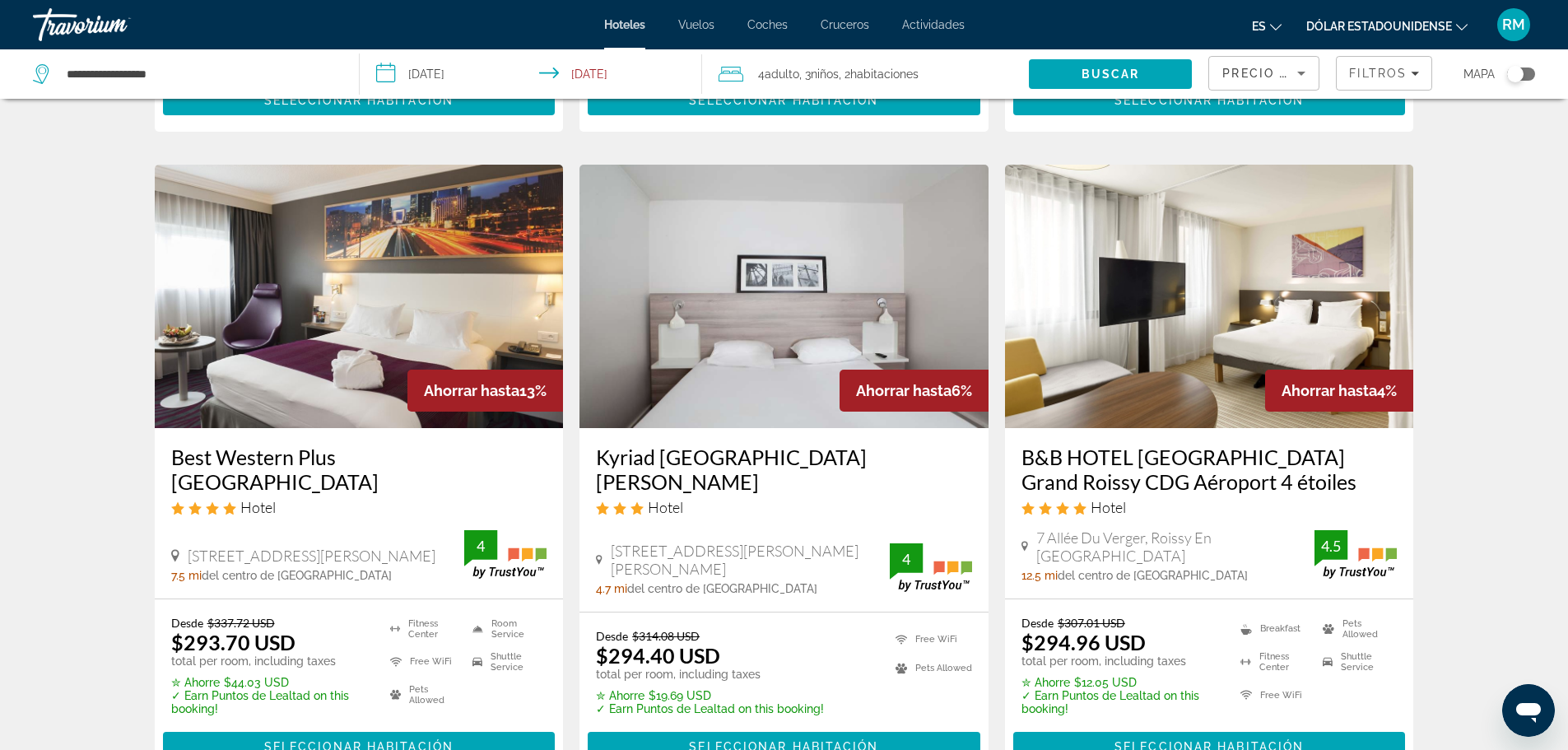
scroll to position [658, 0]
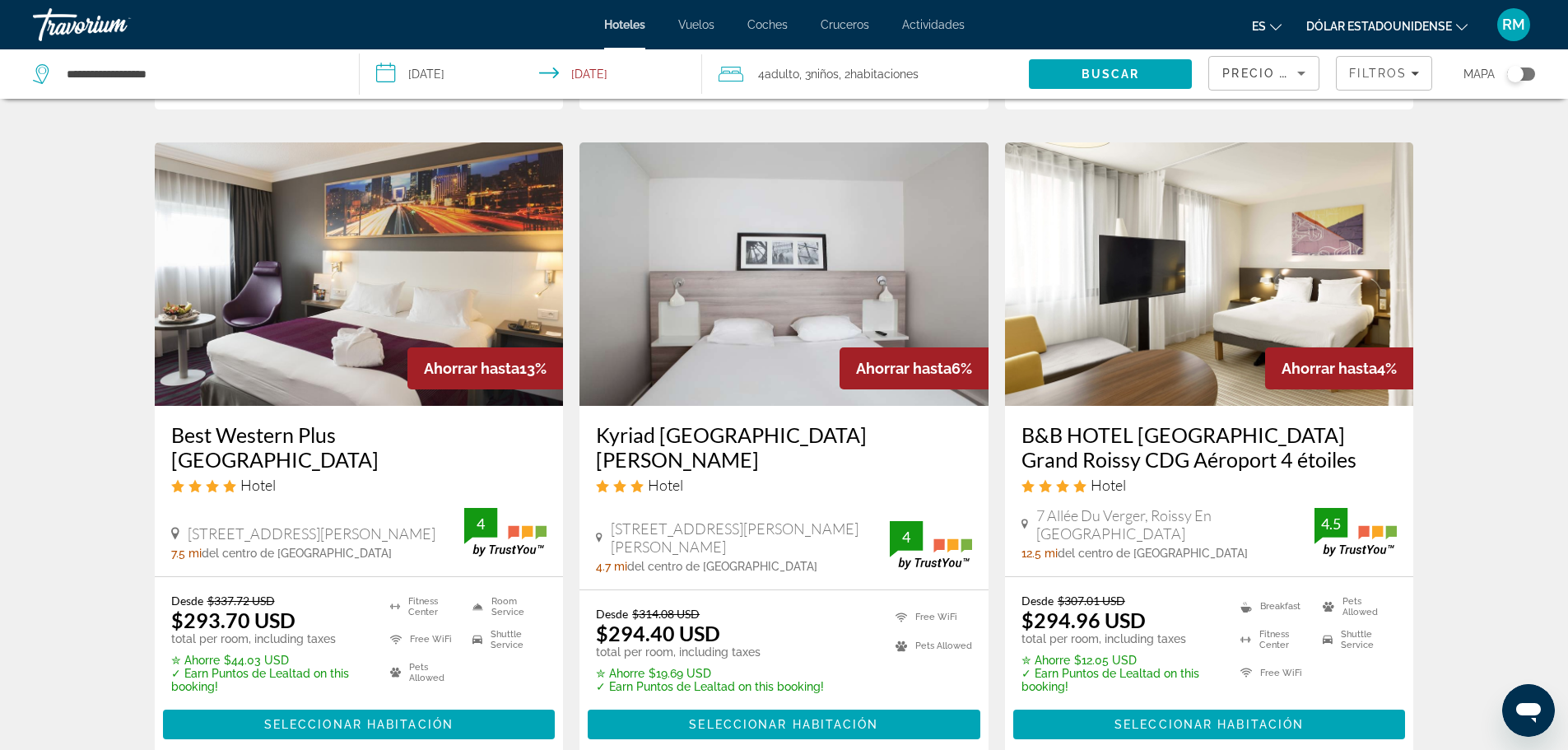
click at [324, 262] on img "Contenido principal" at bounding box center [360, 274] width 409 height 263
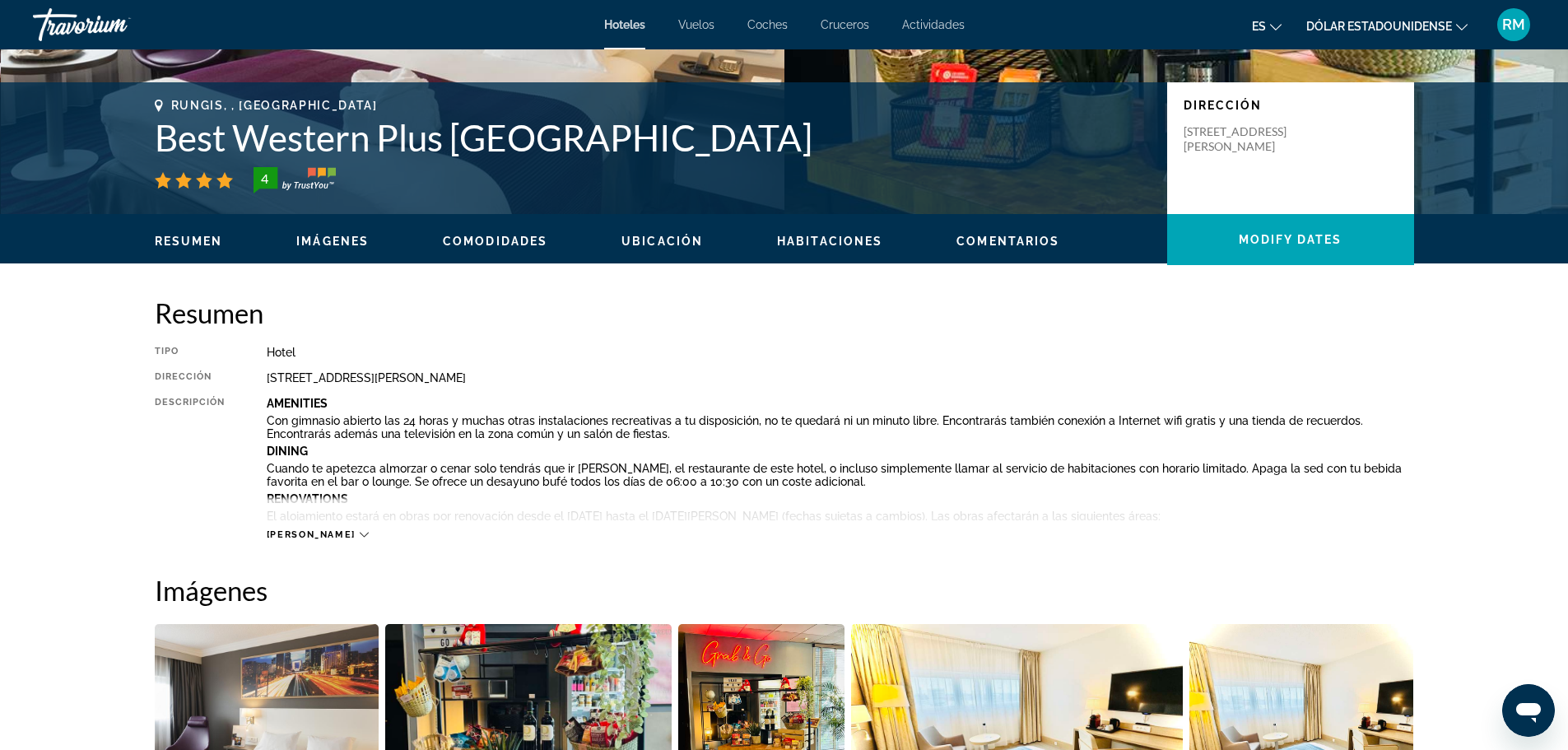
scroll to position [658, 0]
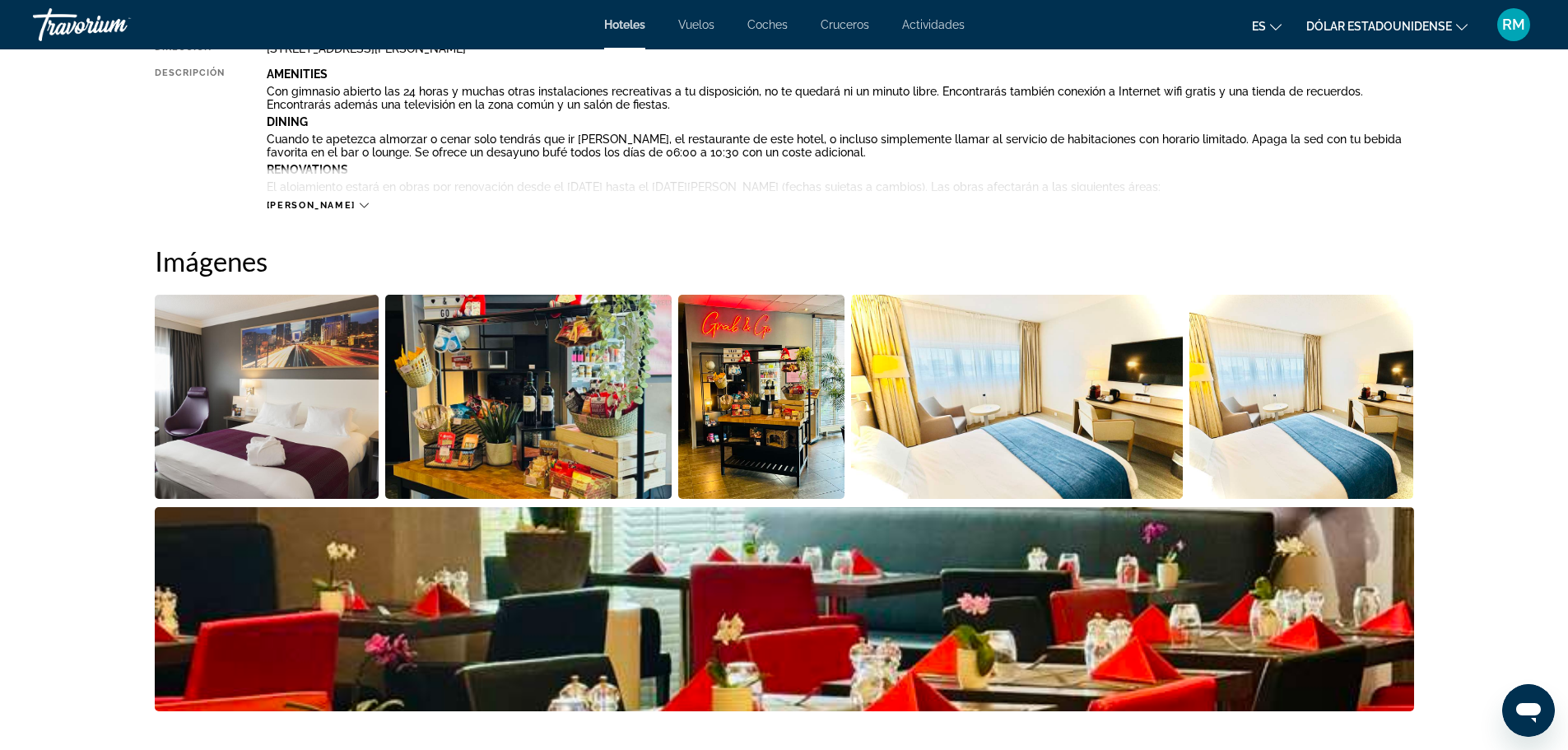
click at [261, 367] on img "Open full-screen image slider" at bounding box center [268, 397] width 225 height 204
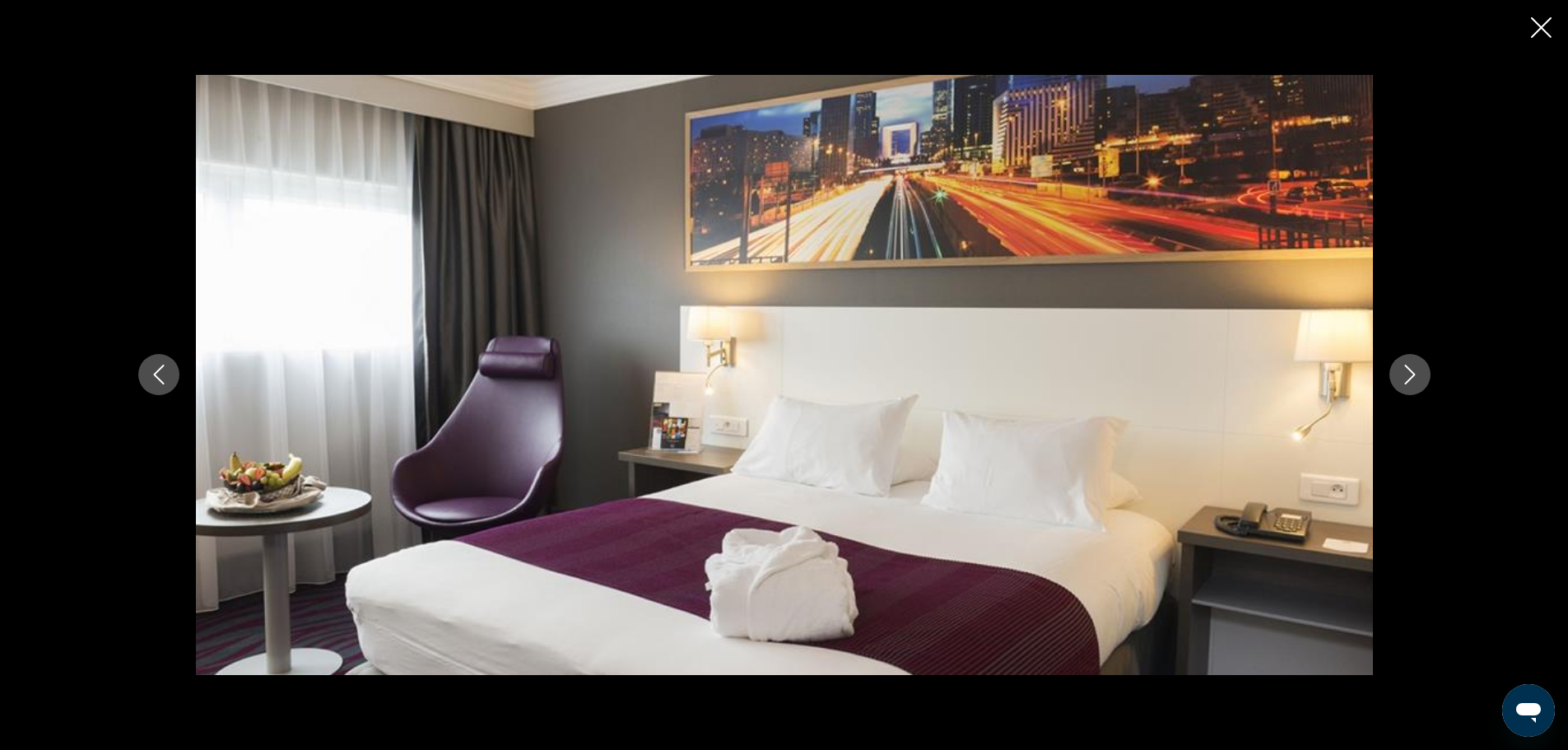
click at [1416, 379] on icon "Next image" at bounding box center [1410, 375] width 19 height 19
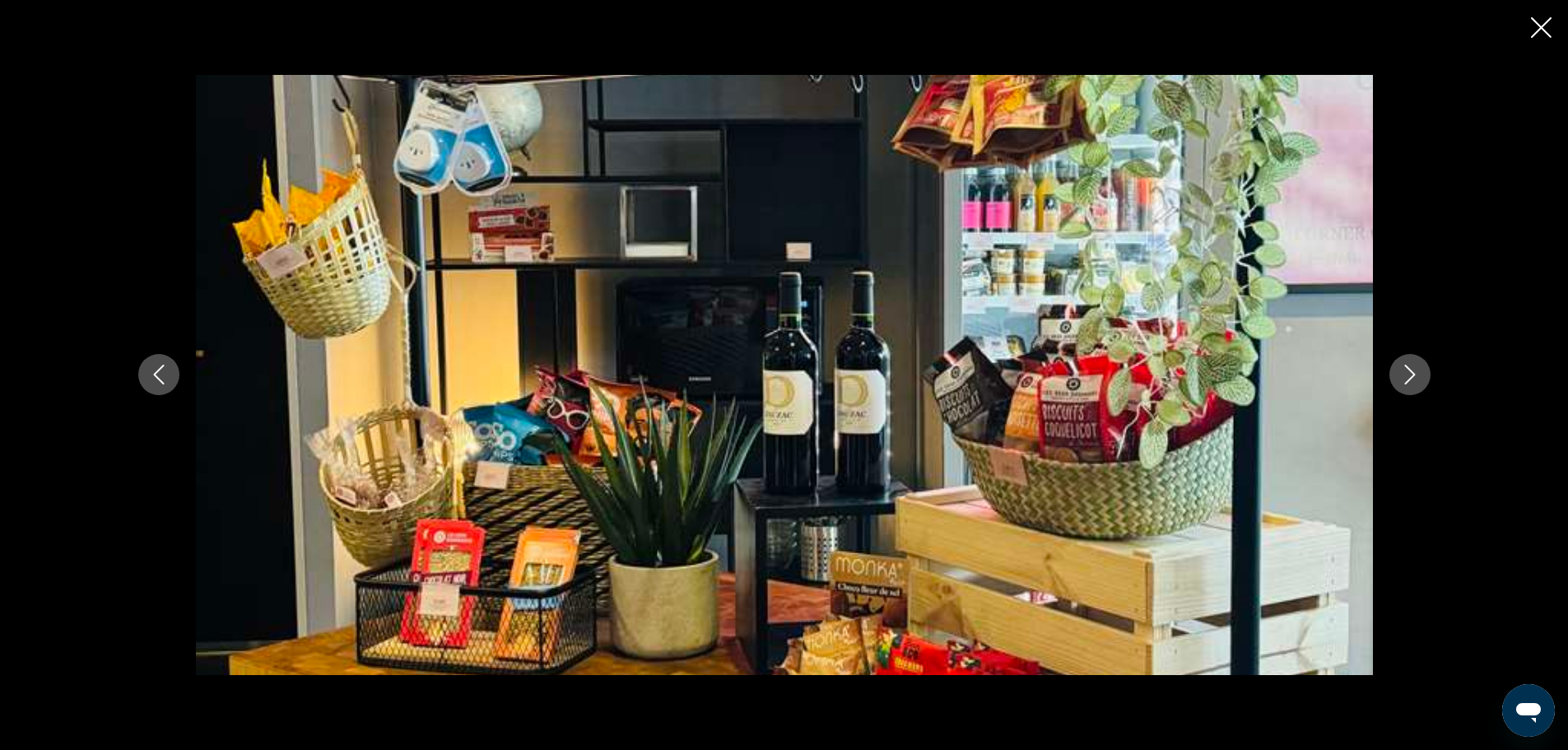
click at [1416, 379] on icon "Next image" at bounding box center [1410, 375] width 19 height 19
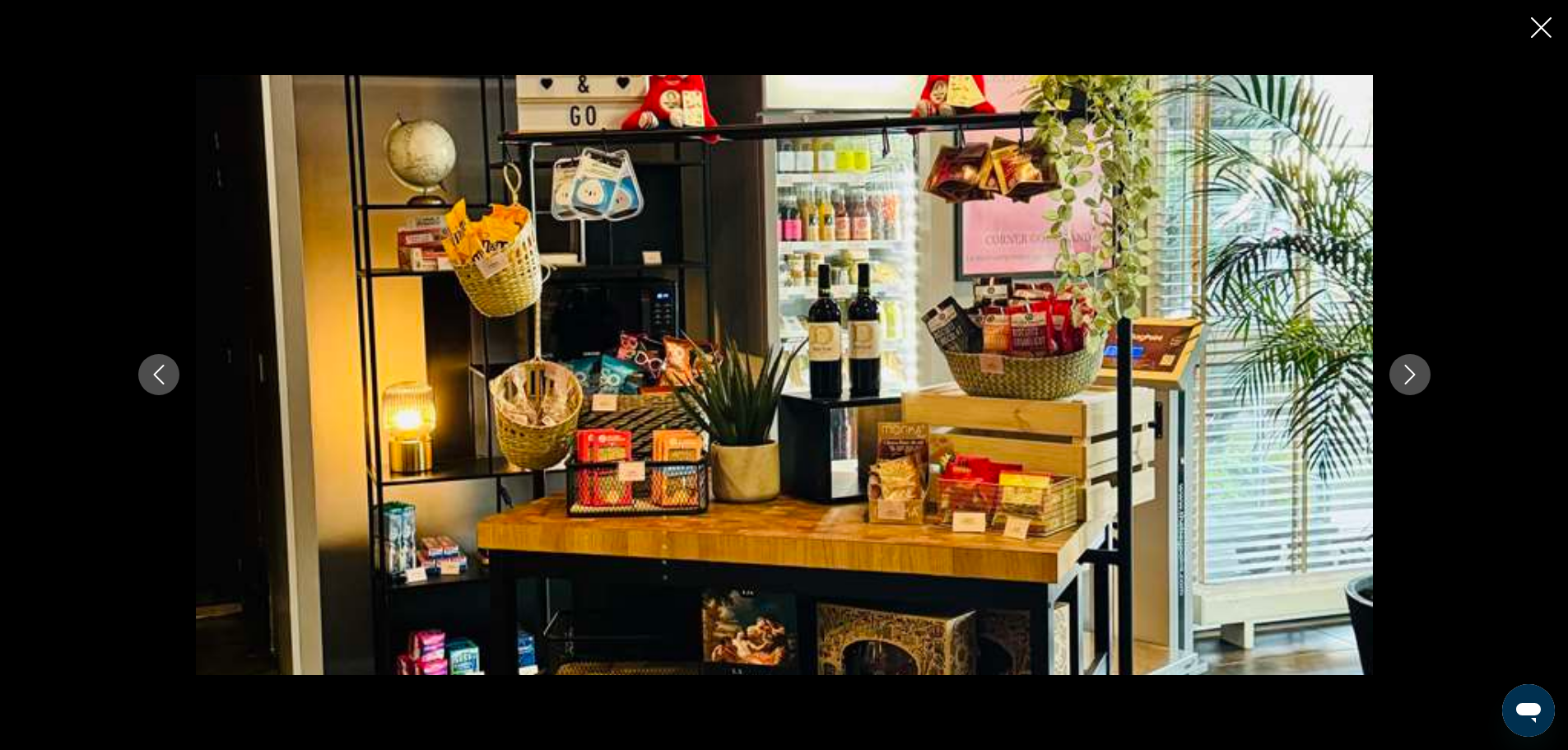
click at [1416, 379] on icon "Next image" at bounding box center [1410, 375] width 19 height 19
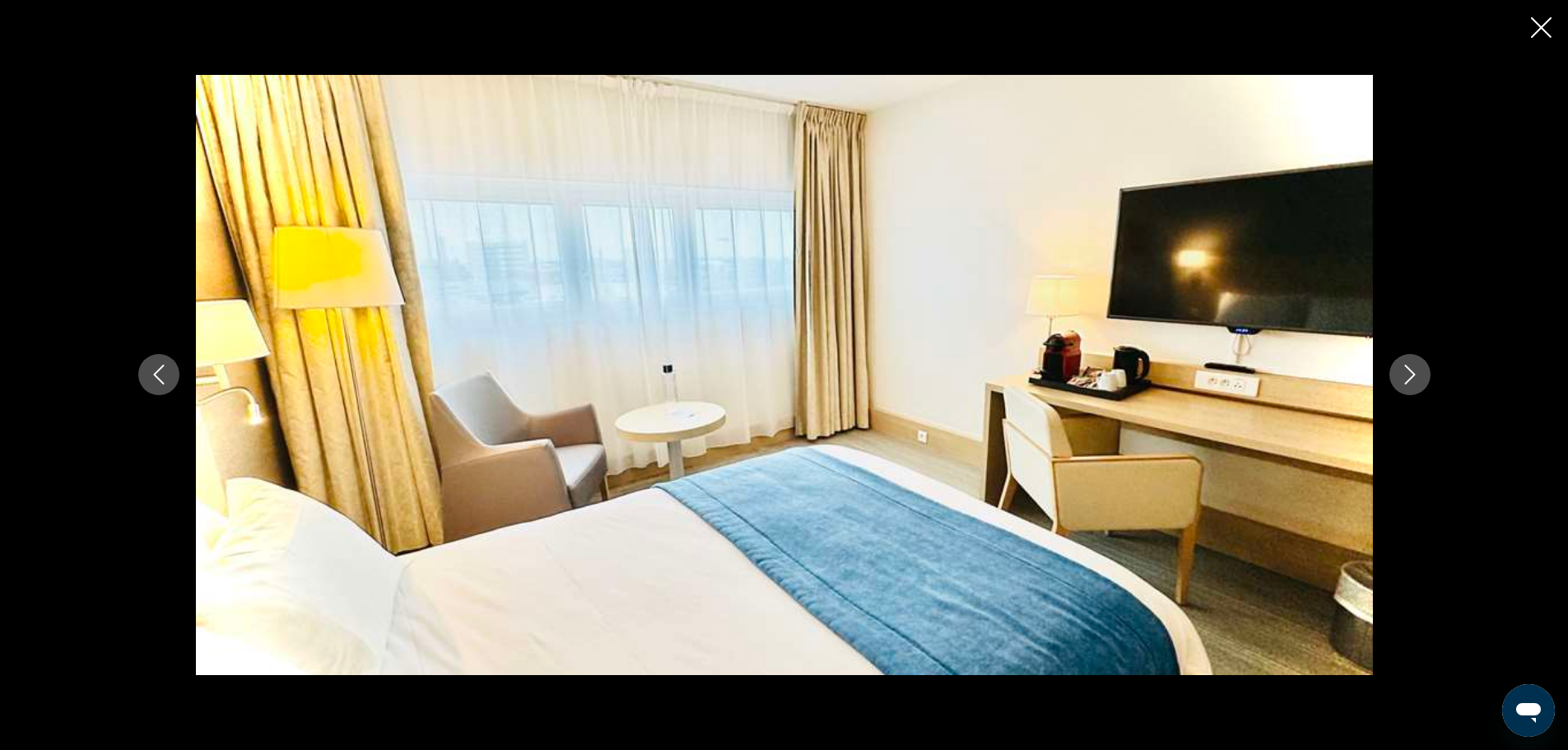
click at [1416, 379] on icon "Next image" at bounding box center [1410, 375] width 19 height 19
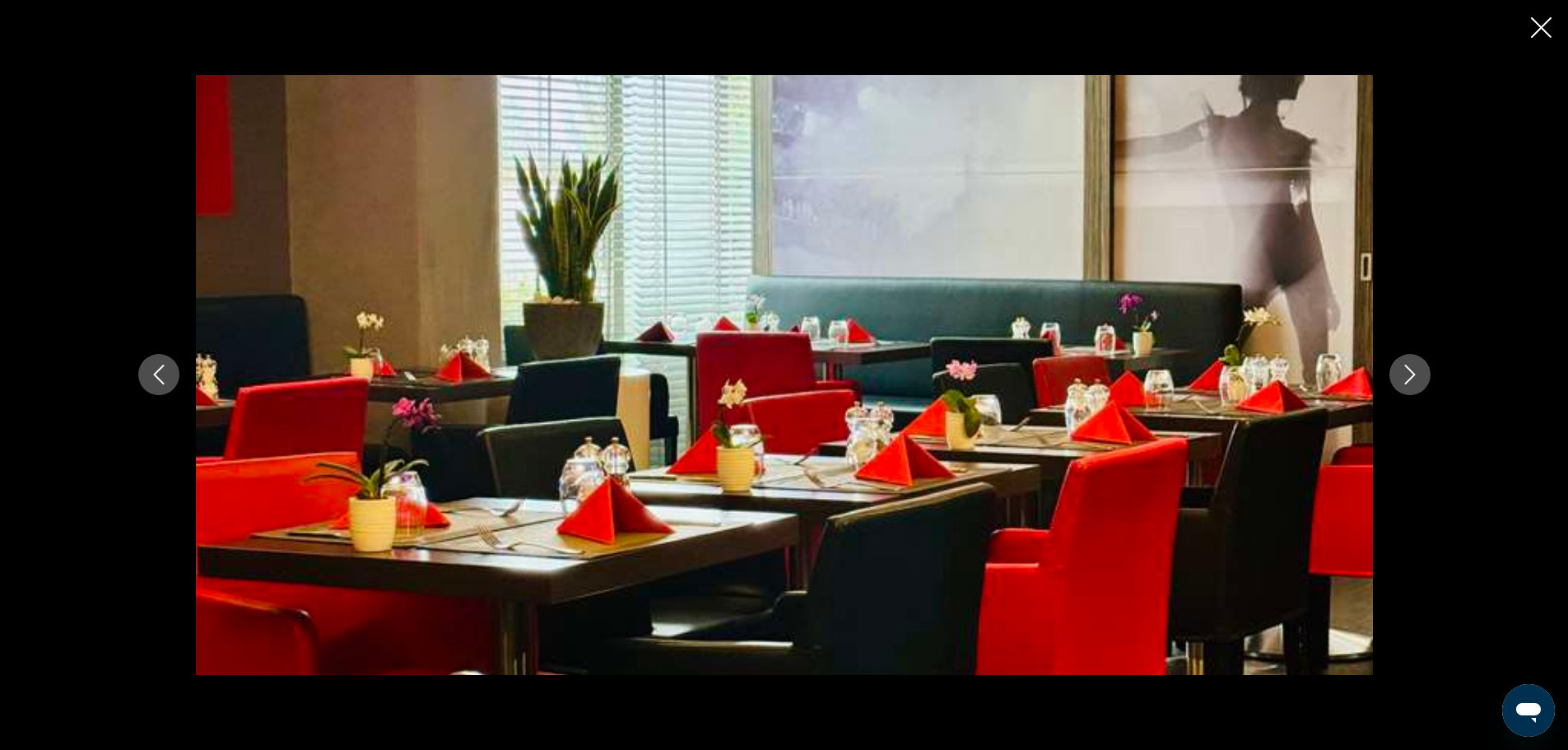
click at [1416, 379] on icon "Next image" at bounding box center [1410, 375] width 19 height 19
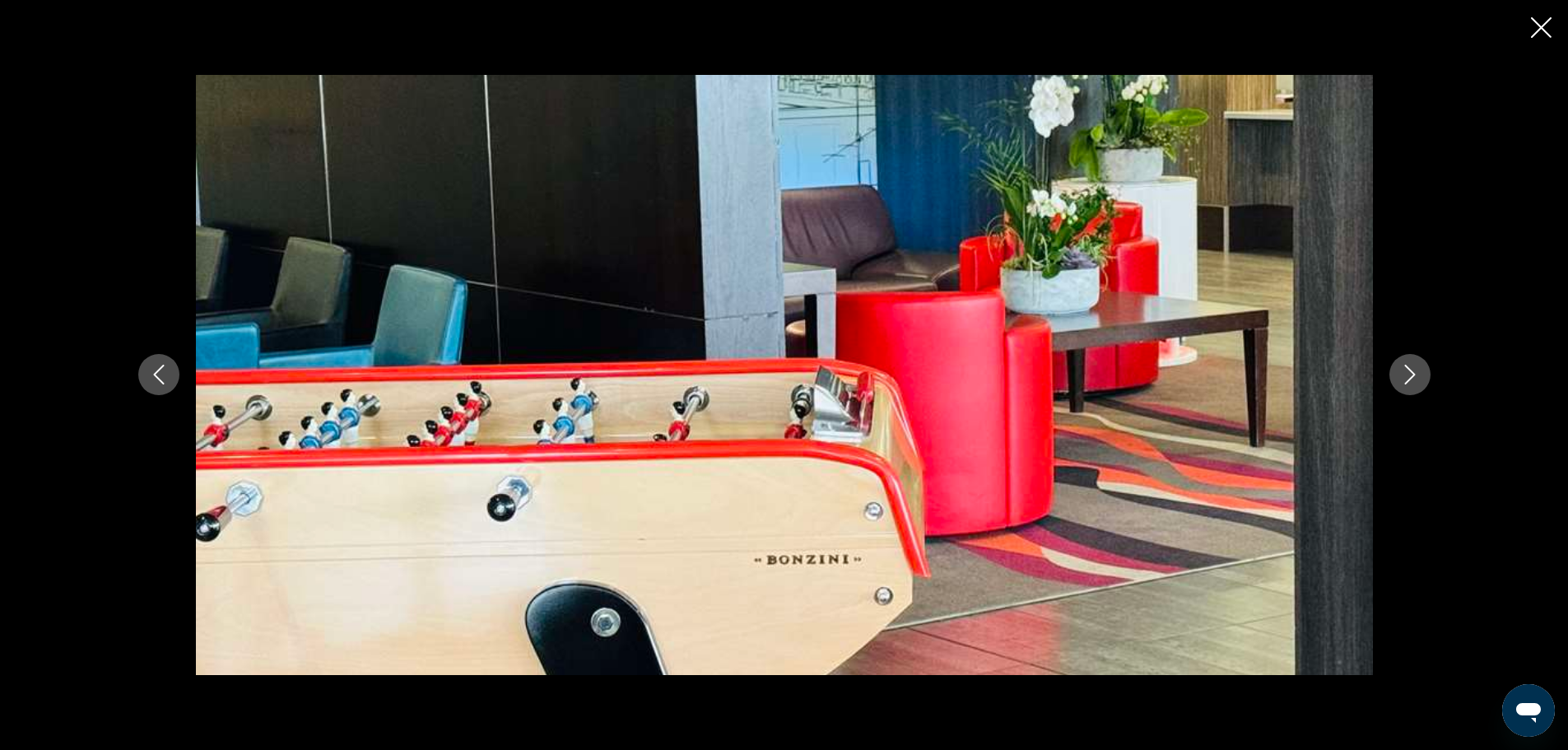
click at [1416, 379] on icon "Next image" at bounding box center [1410, 375] width 19 height 19
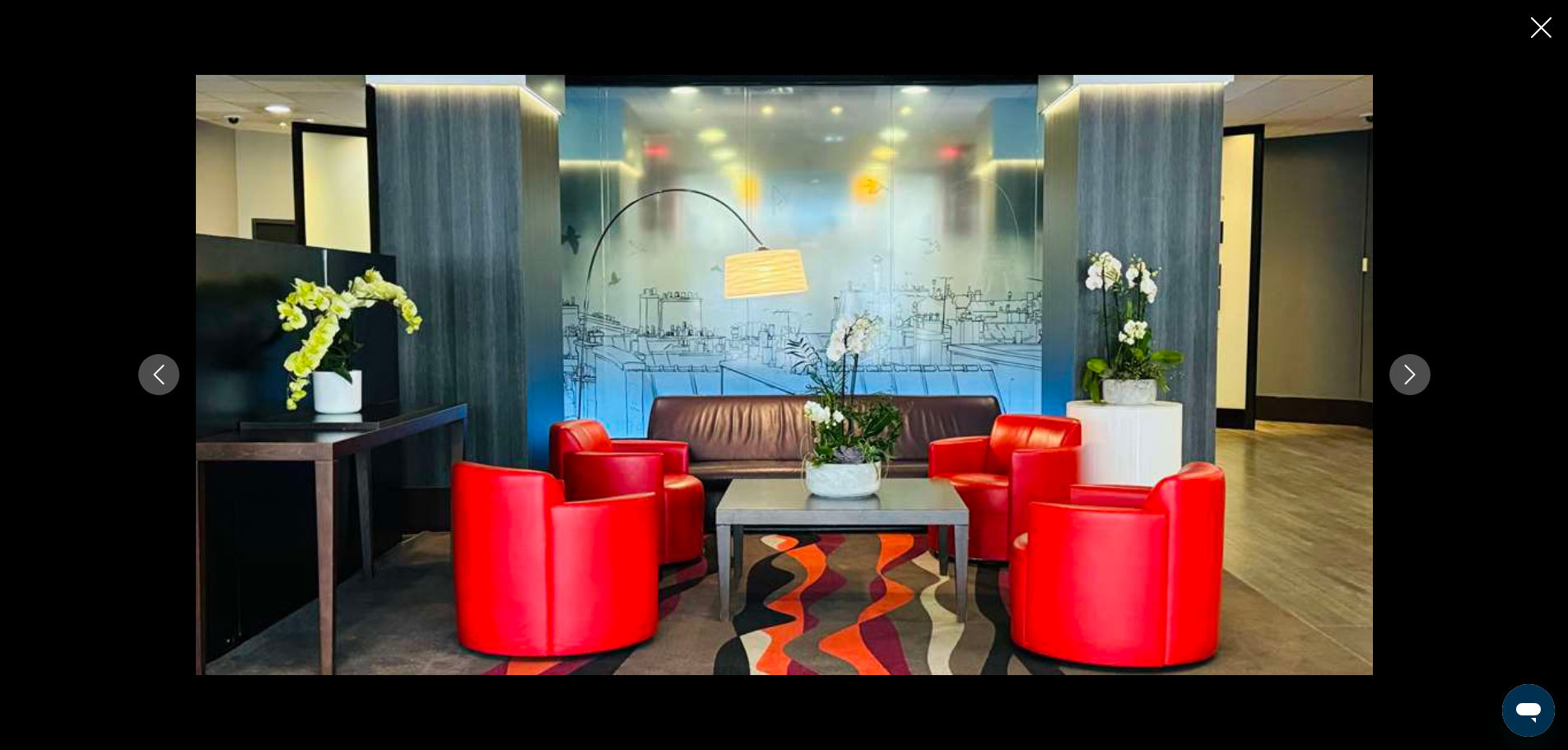
click at [1416, 379] on icon "Next image" at bounding box center [1410, 375] width 19 height 19
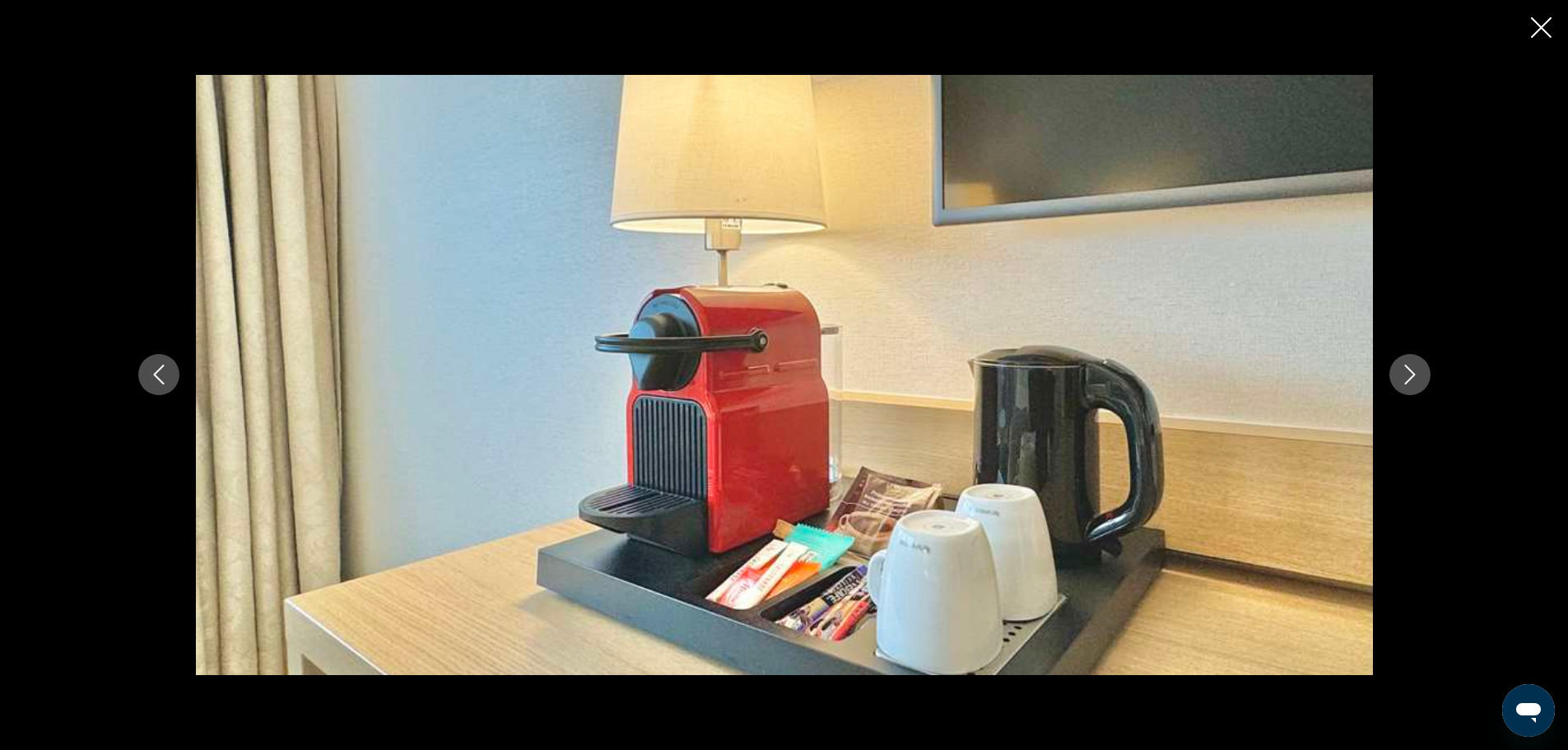
click at [1416, 379] on icon "Next image" at bounding box center [1410, 375] width 19 height 19
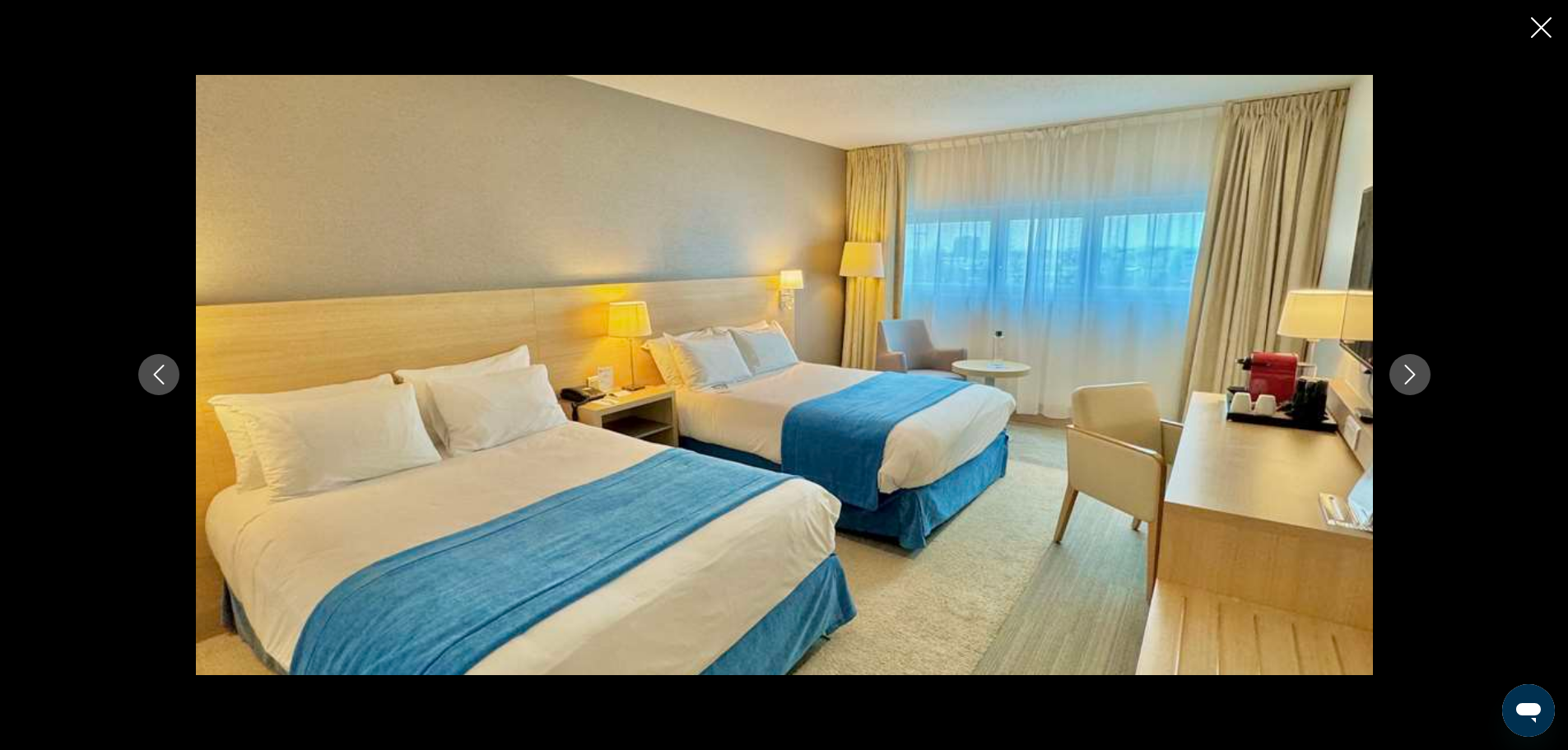
click at [1416, 379] on icon "Next image" at bounding box center [1410, 375] width 19 height 19
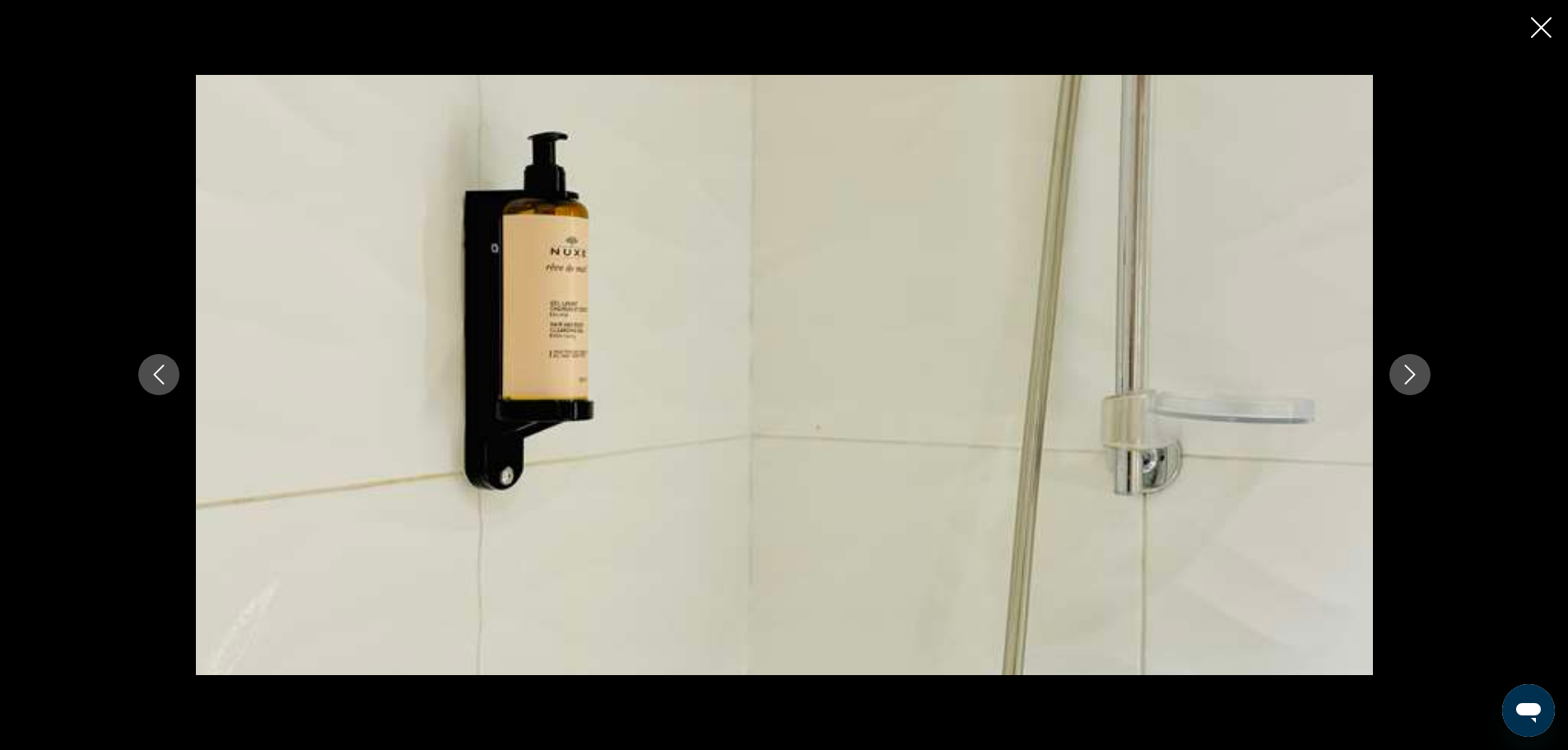
click at [1416, 379] on icon "Next image" at bounding box center [1410, 375] width 19 height 19
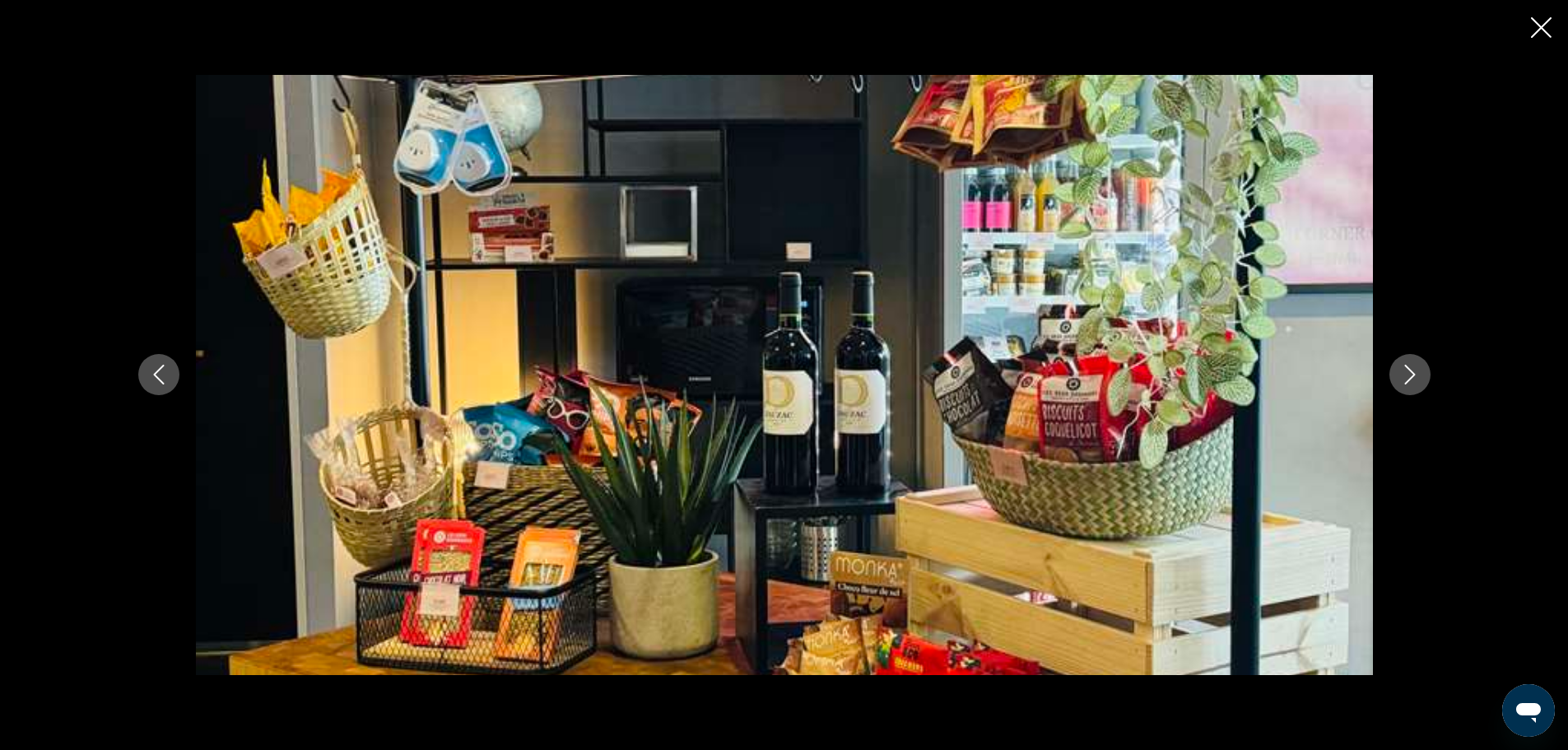
click at [1416, 379] on icon "Next image" at bounding box center [1410, 375] width 19 height 19
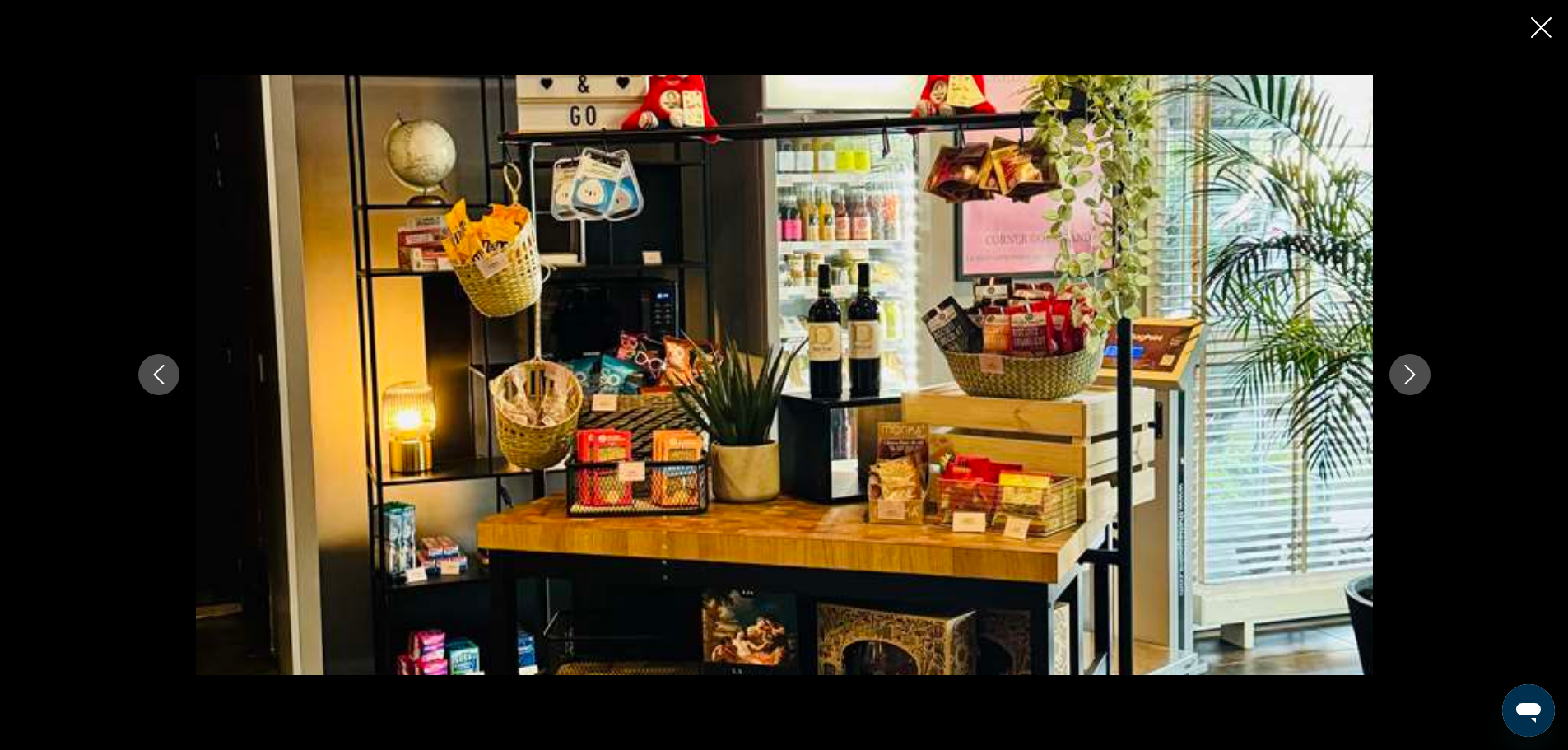
click at [1416, 379] on icon "Next image" at bounding box center [1410, 375] width 19 height 19
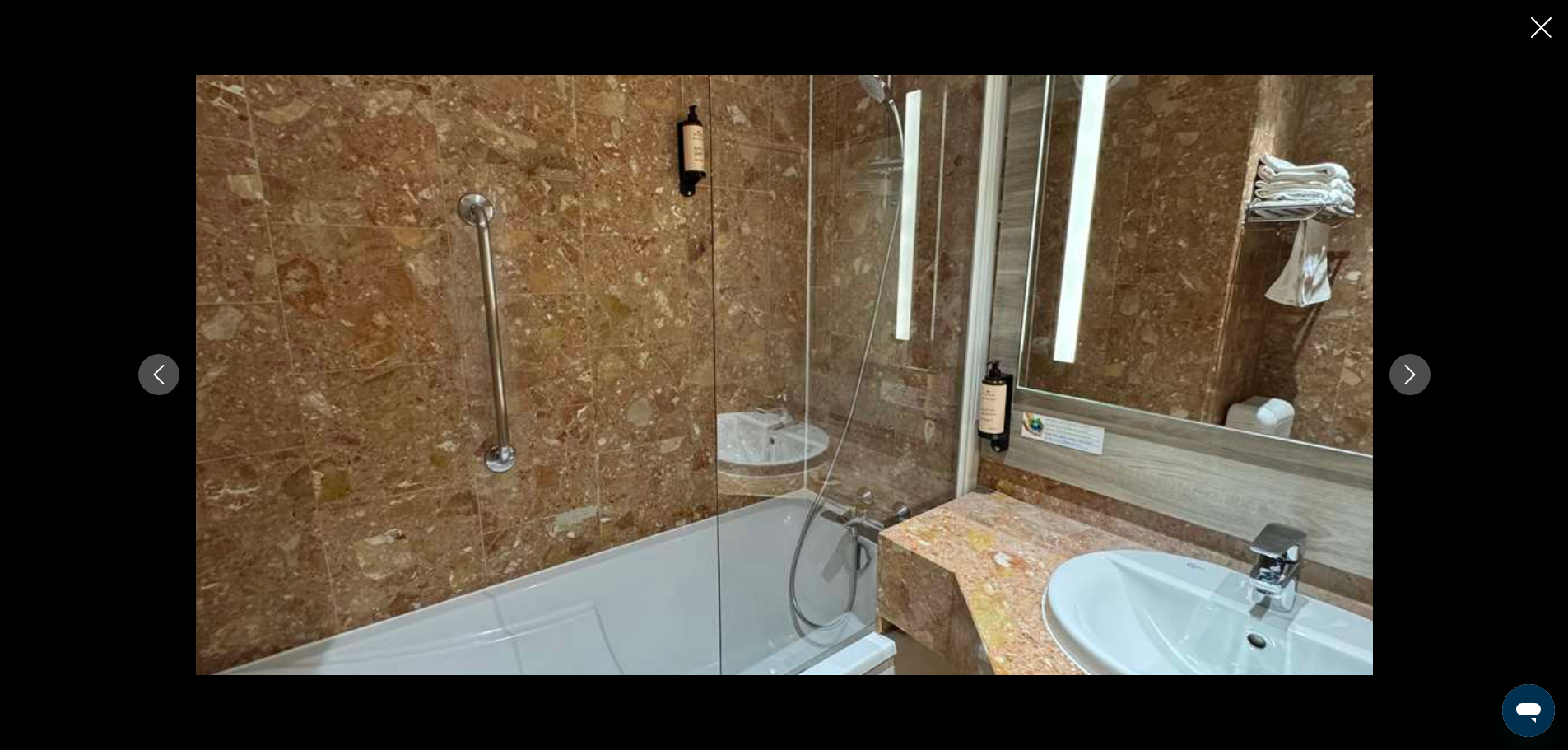
click at [1416, 372] on icon "Next image" at bounding box center [1410, 375] width 19 height 19
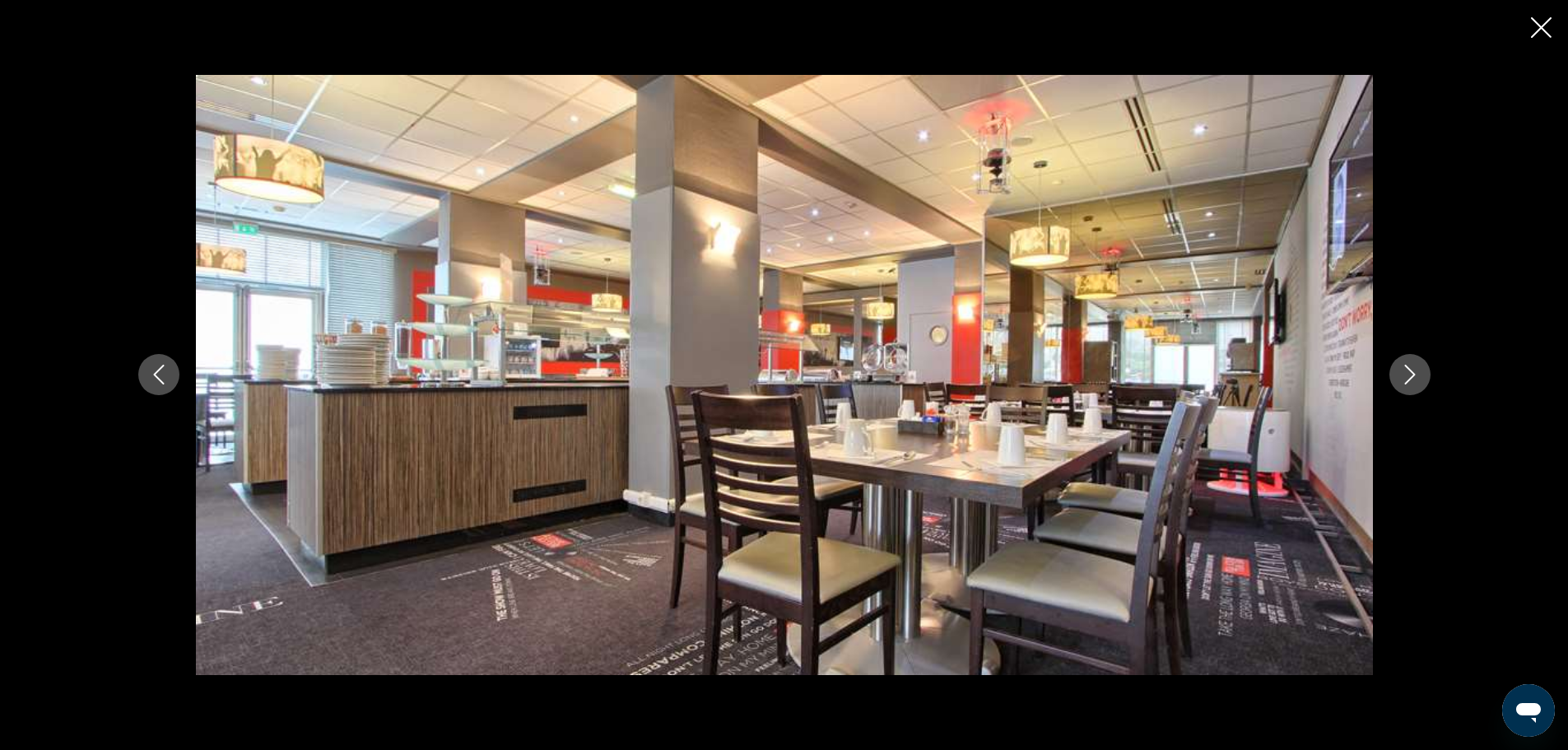
click at [1416, 372] on icon "Next image" at bounding box center [1410, 375] width 19 height 19
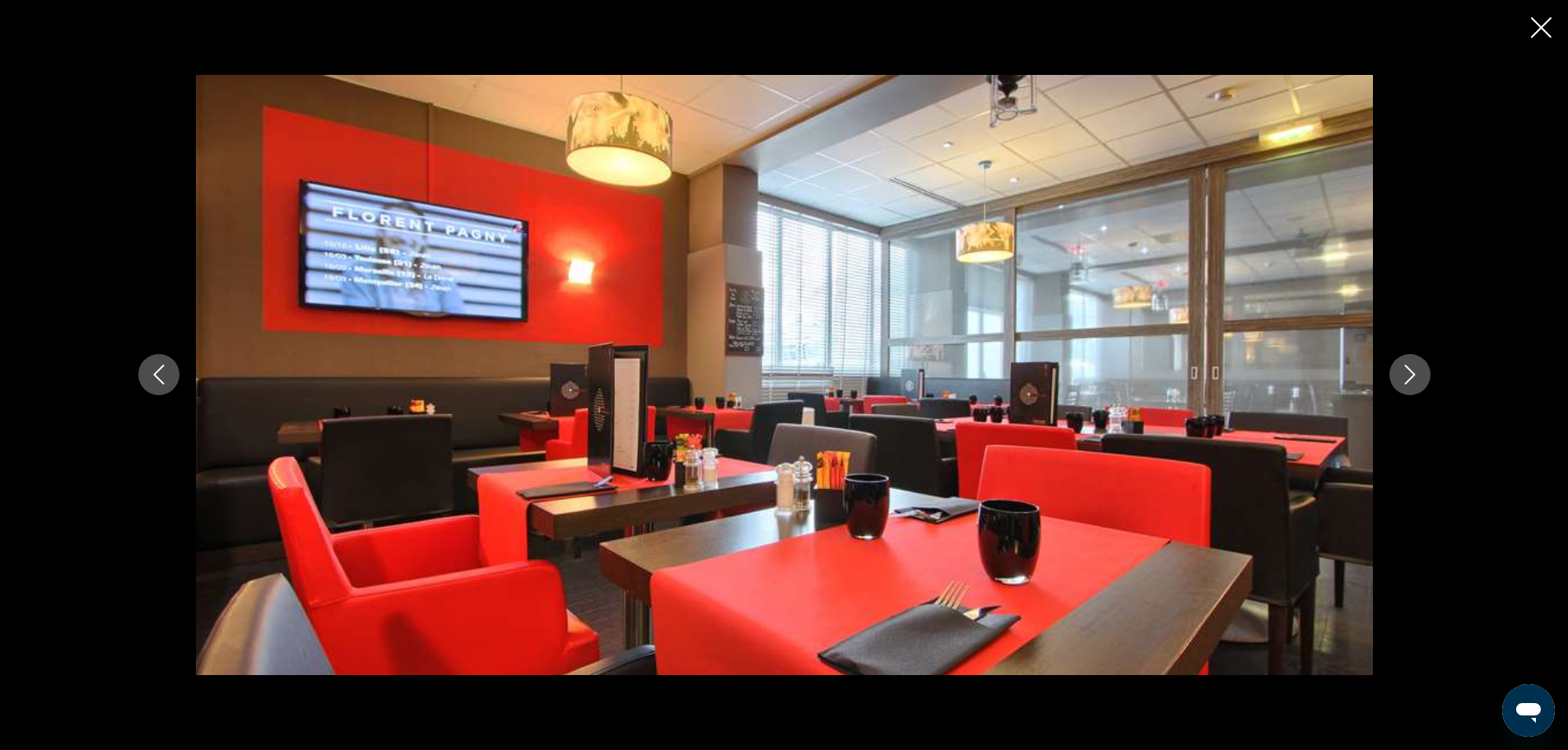
click at [1416, 372] on icon "Next image" at bounding box center [1410, 375] width 19 height 19
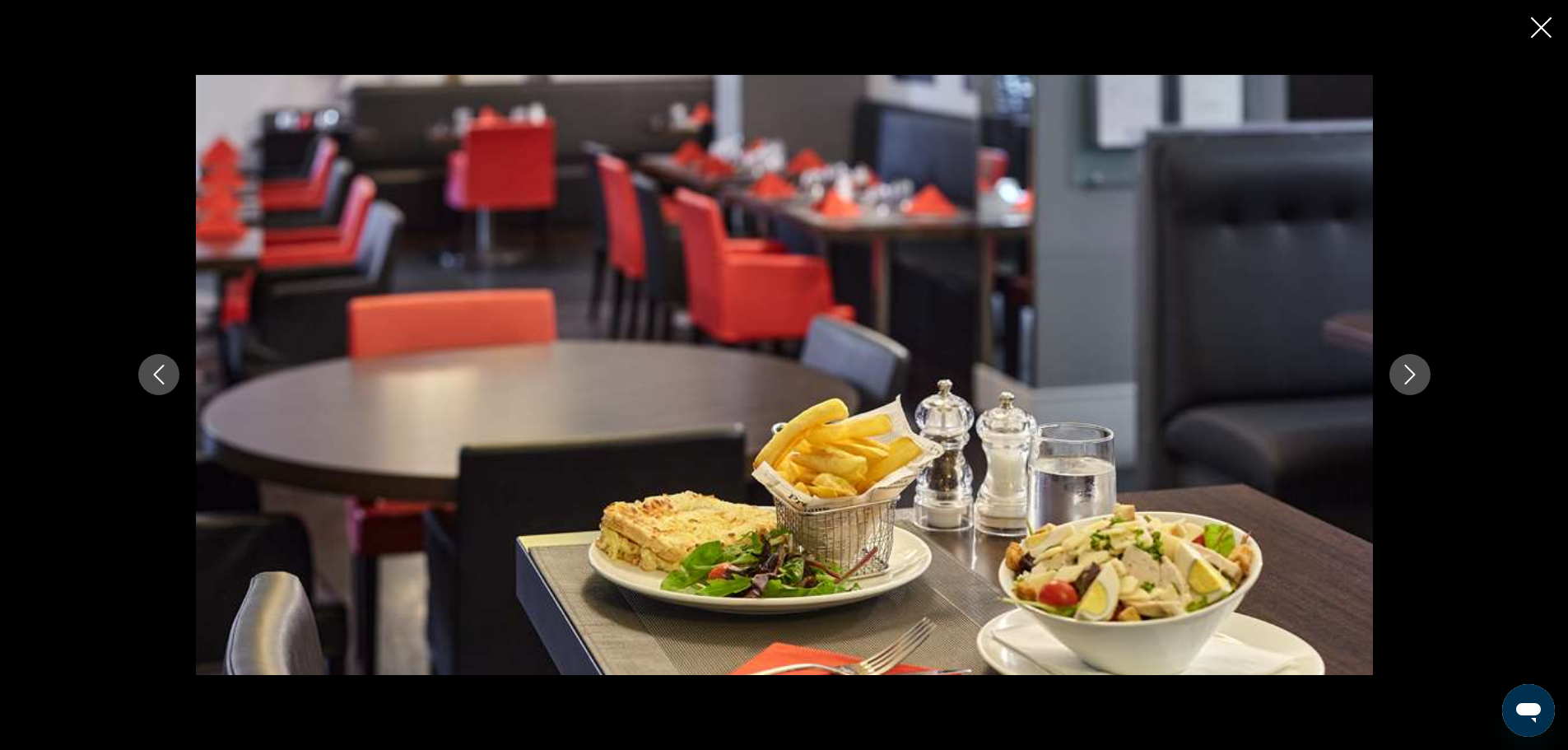
click at [1409, 364] on button "Next image" at bounding box center [1410, 375] width 41 height 41
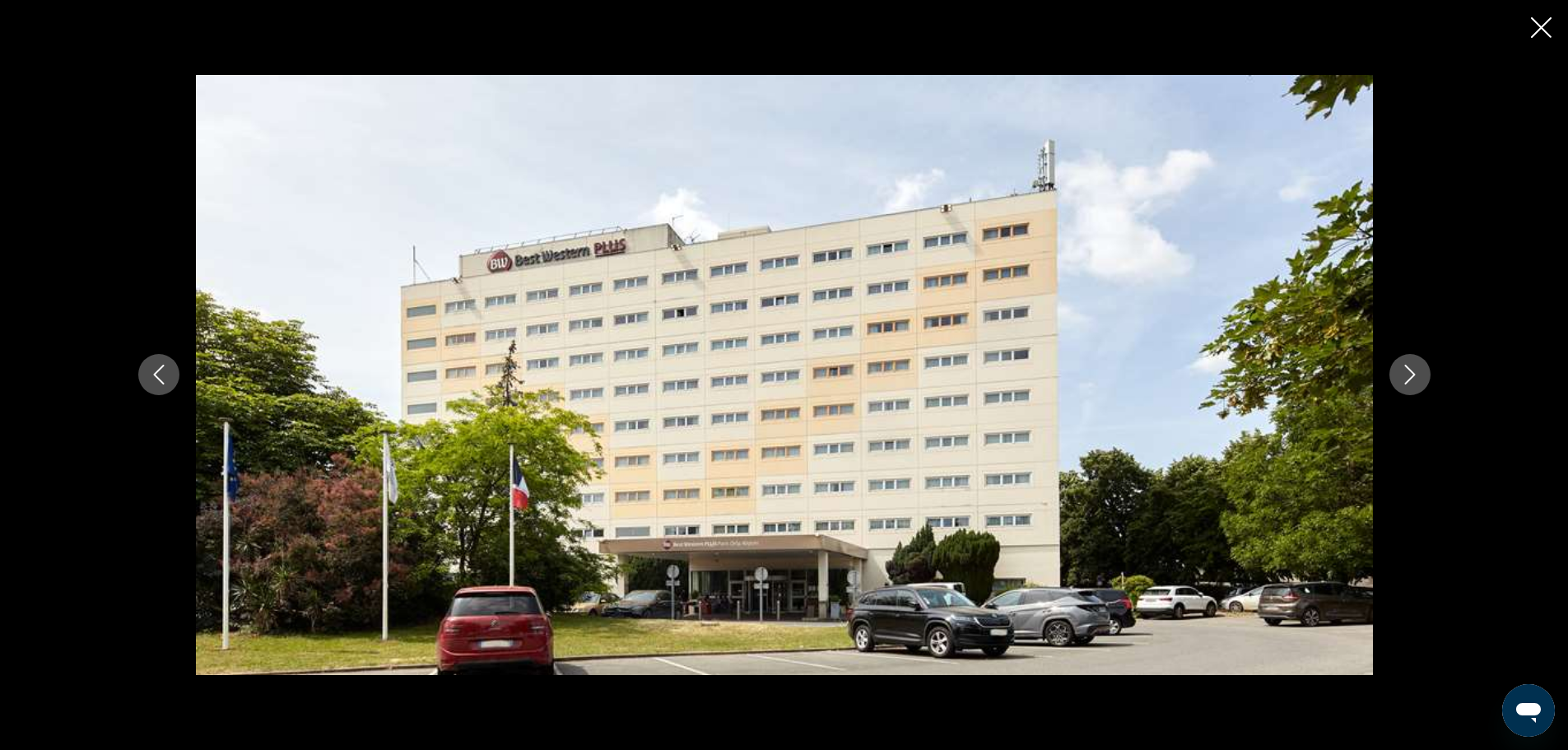
click at [1408, 367] on icon "Next image" at bounding box center [1410, 375] width 19 height 19
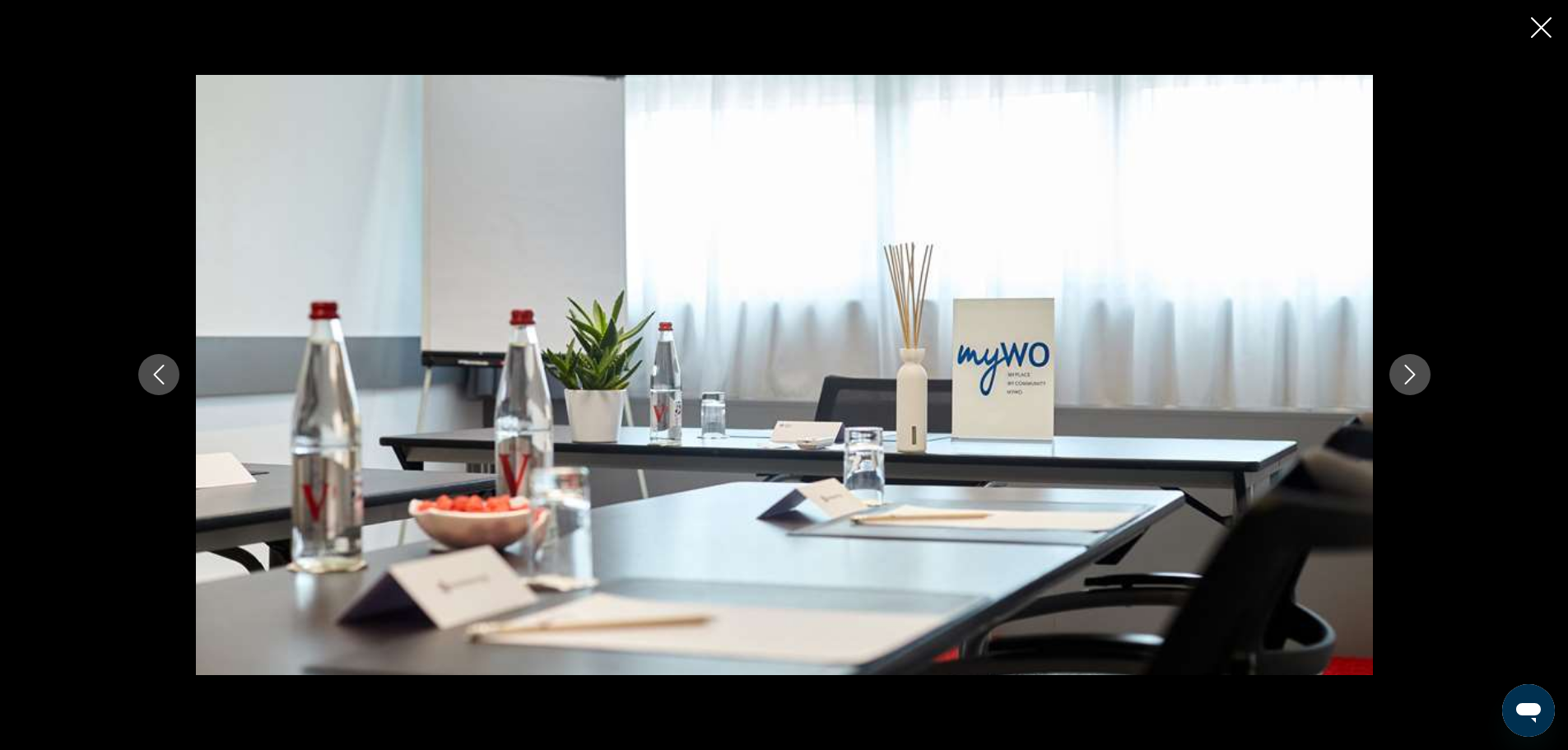
click at [1408, 367] on icon "Next image" at bounding box center [1410, 375] width 19 height 19
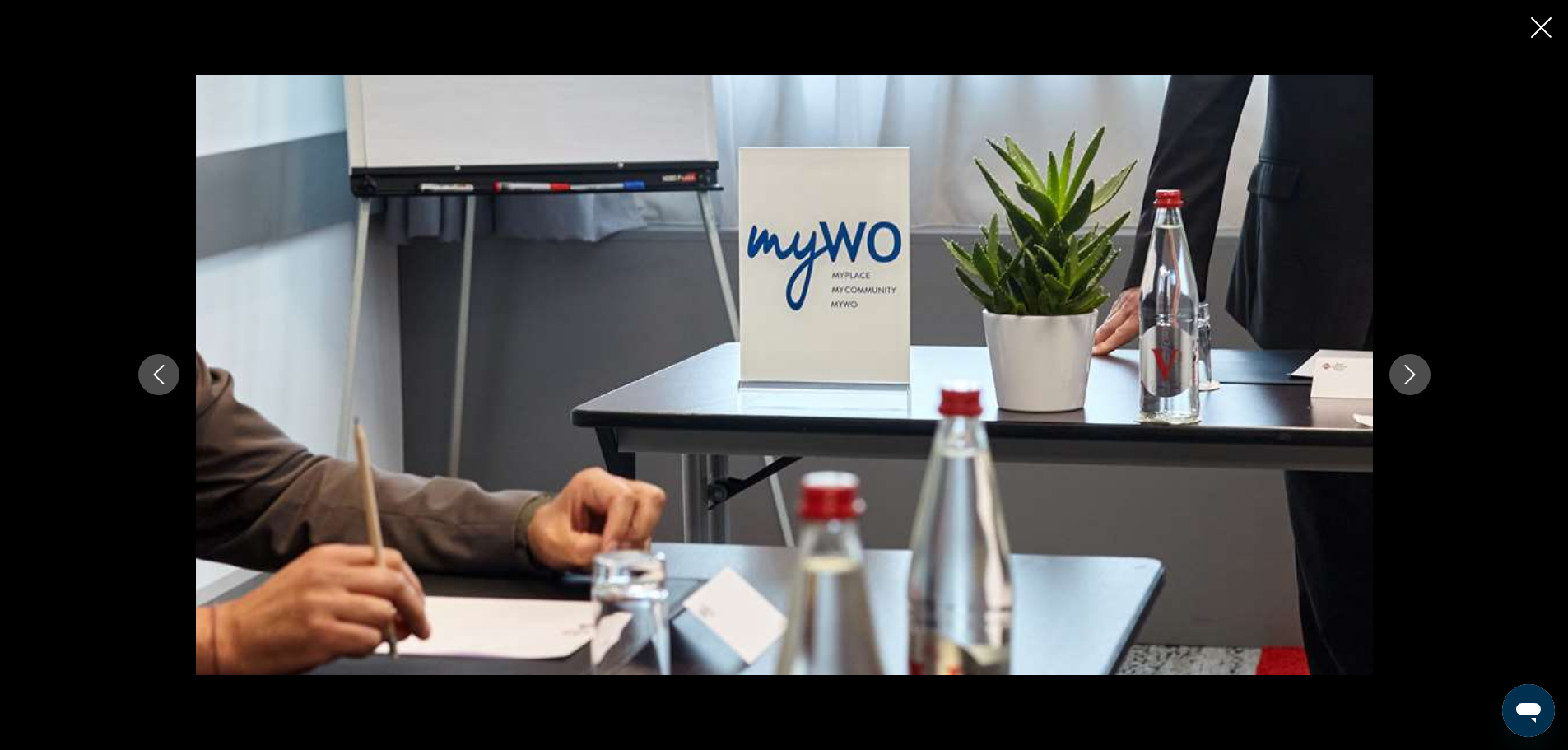
click at [1408, 367] on icon "Next image" at bounding box center [1410, 375] width 19 height 19
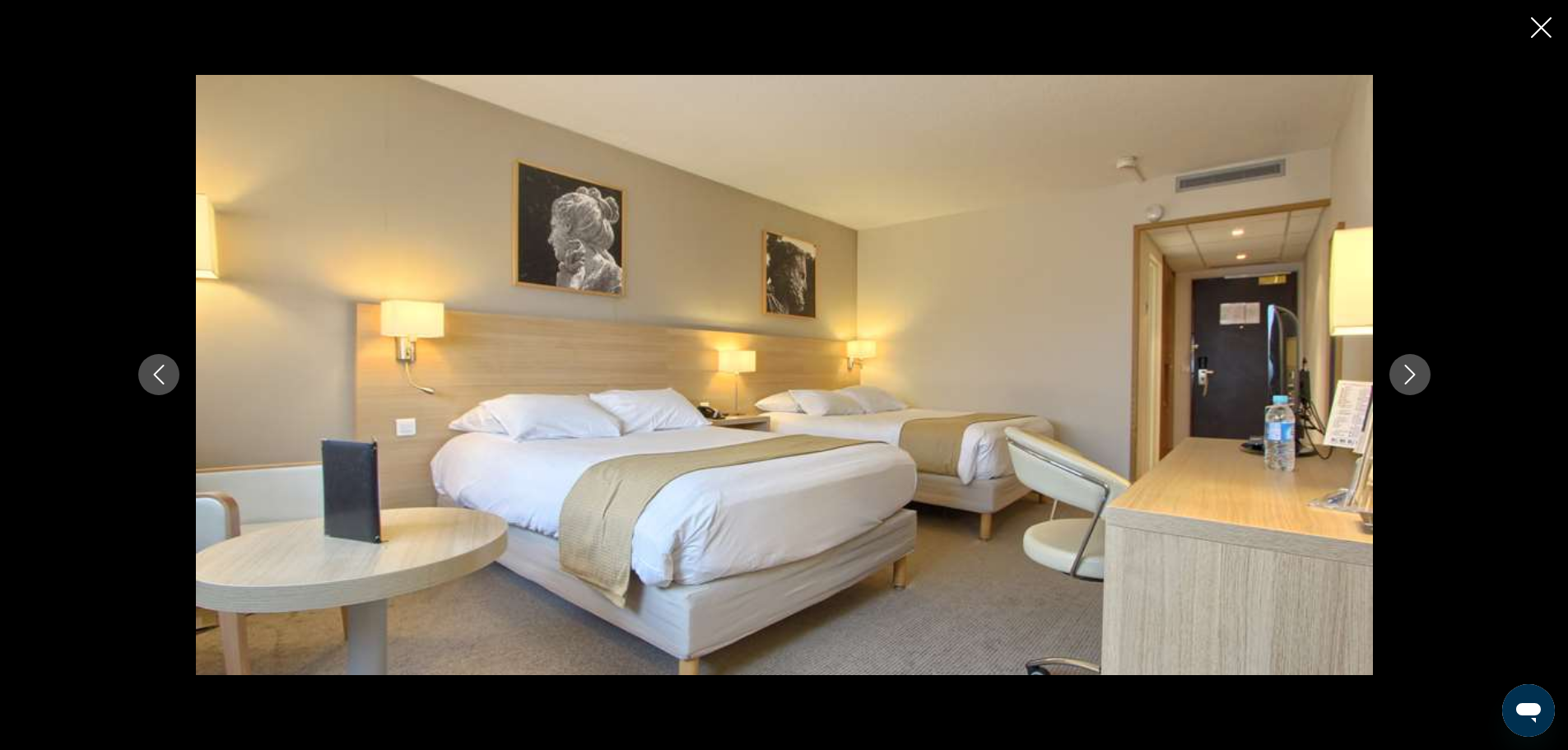
click at [1417, 374] on icon "Next image" at bounding box center [1410, 375] width 19 height 19
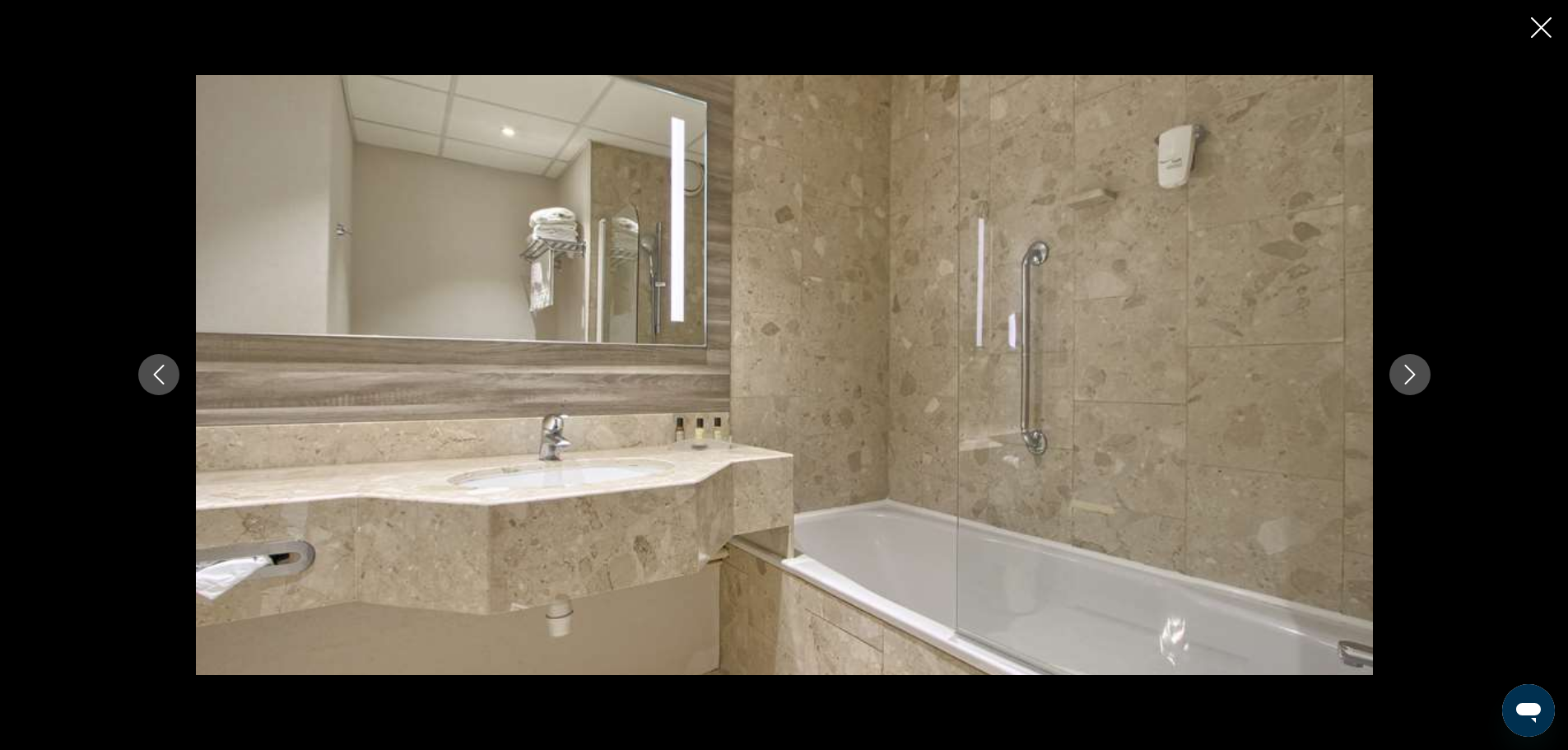
click at [1417, 374] on icon "Next image" at bounding box center [1410, 375] width 19 height 19
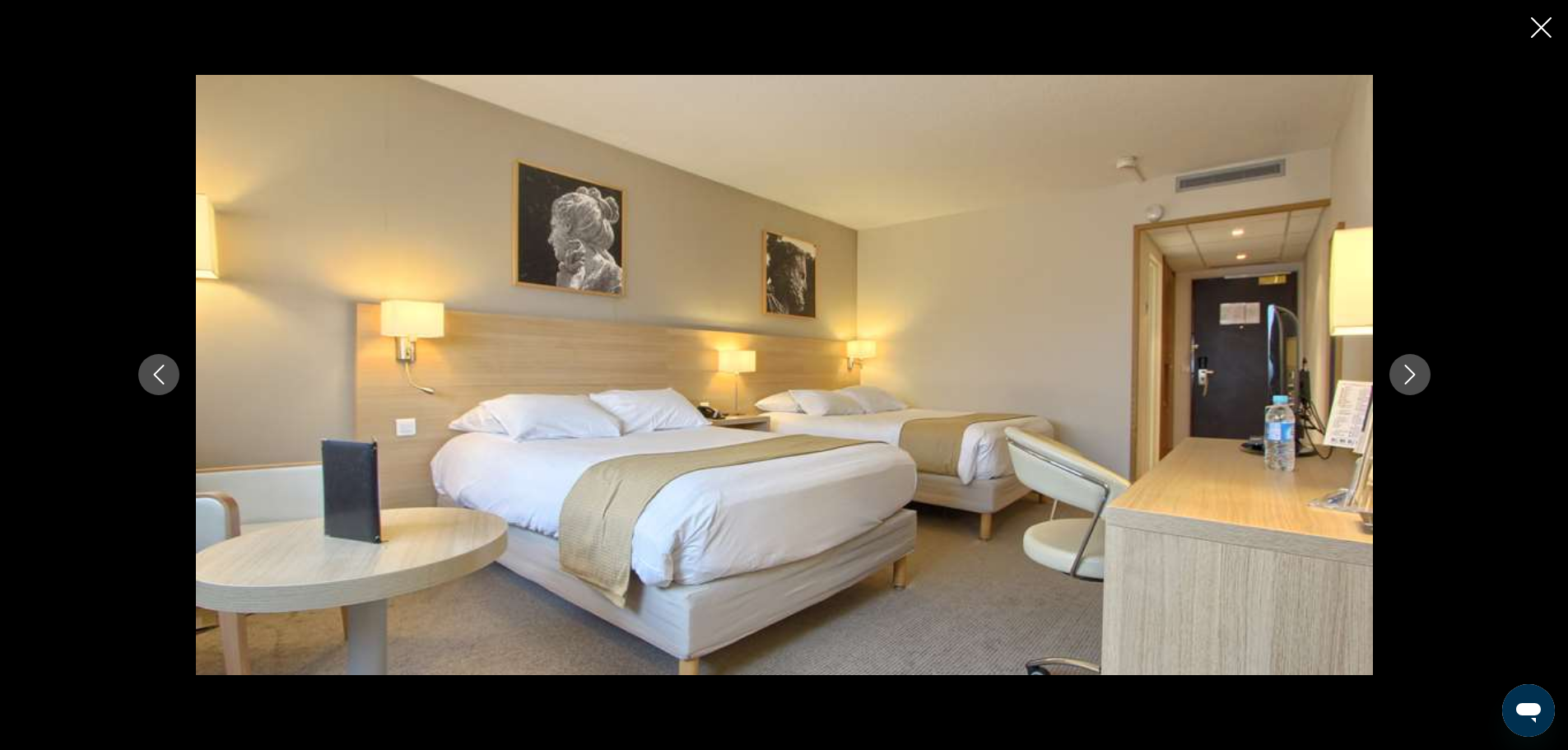
click at [1417, 374] on icon "Next image" at bounding box center [1410, 375] width 19 height 19
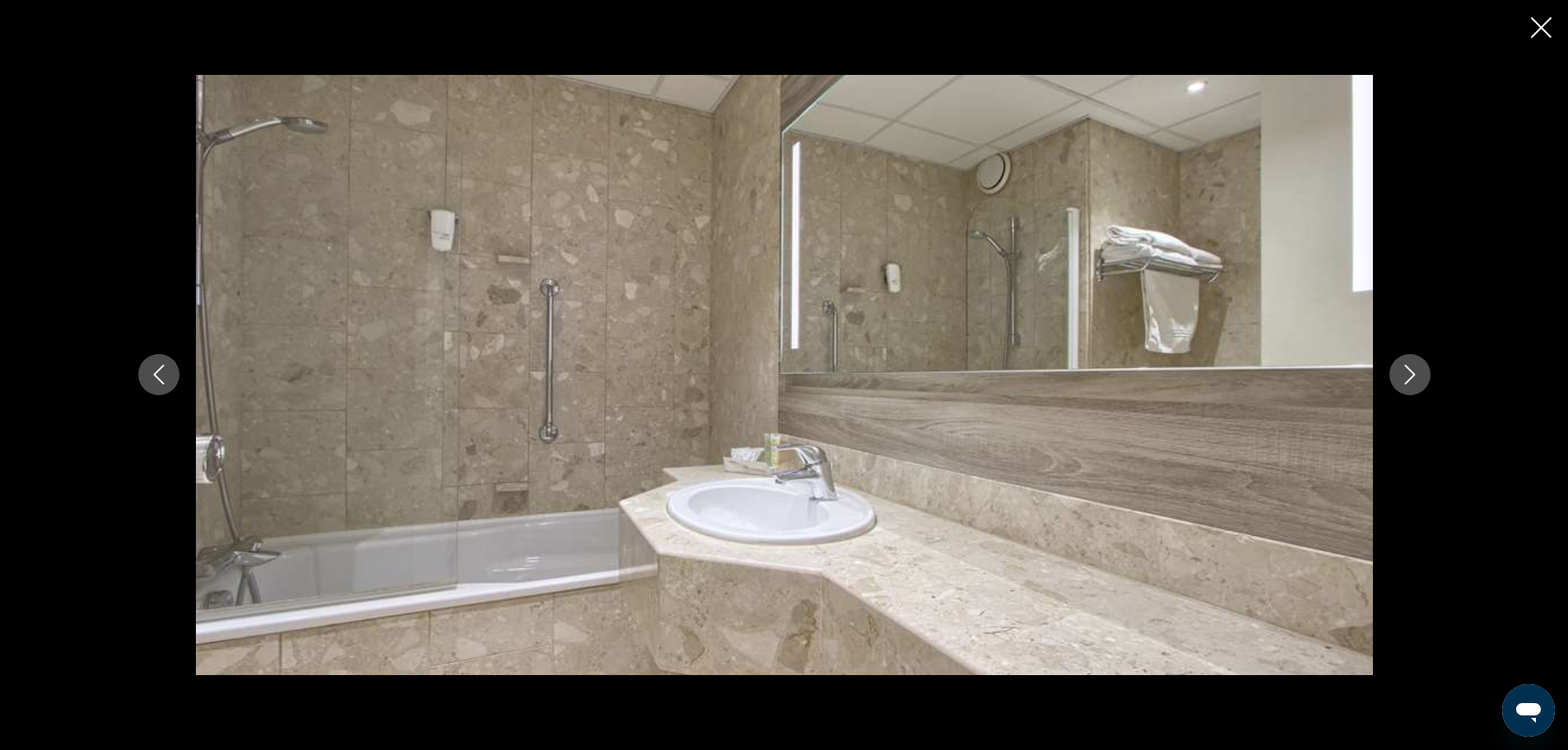
click at [1415, 365] on icon "Next image" at bounding box center [1410, 375] width 19 height 19
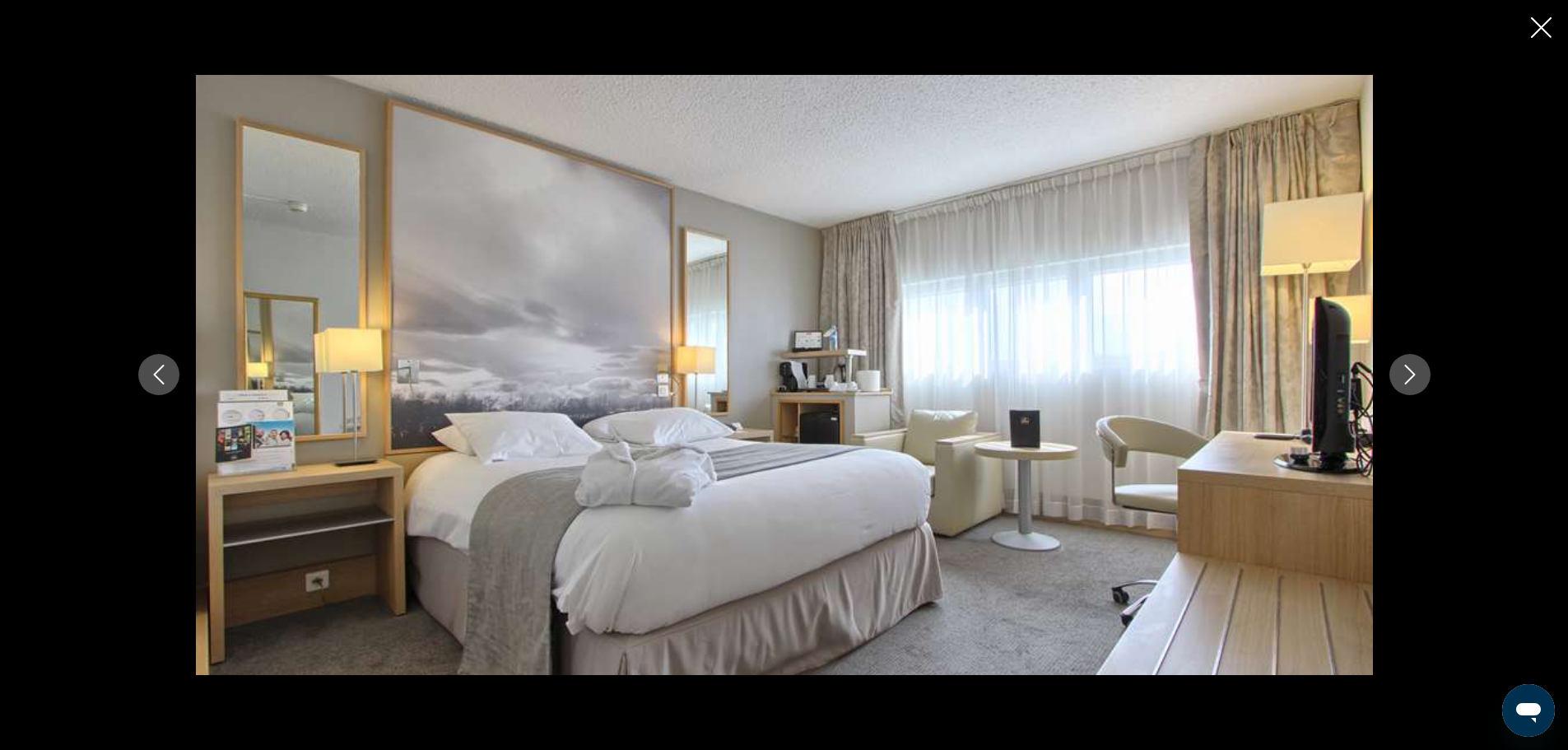
click at [1411, 375] on icon "Next image" at bounding box center [1410, 375] width 19 height 19
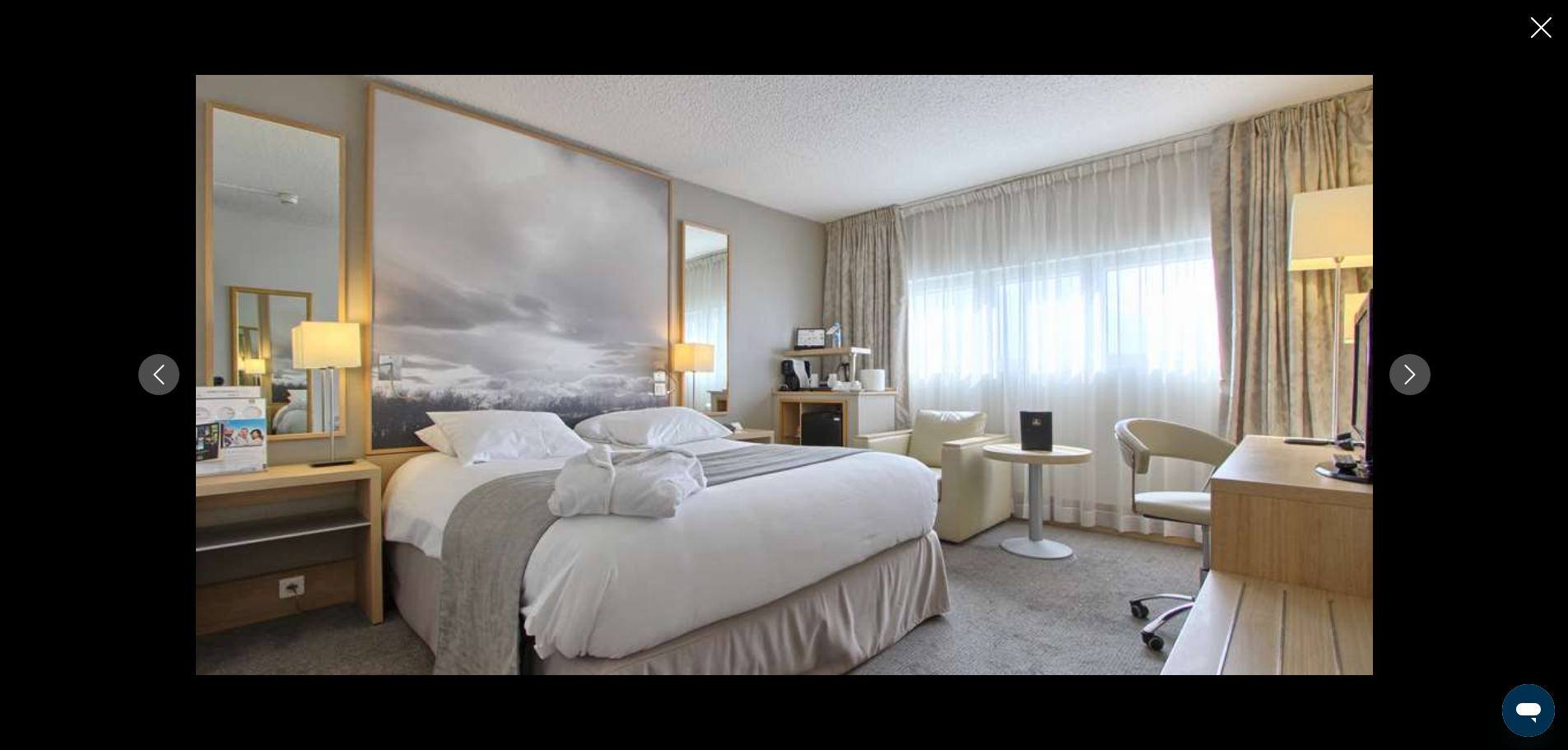
click at [1411, 375] on icon "Next image" at bounding box center [1410, 375] width 19 height 19
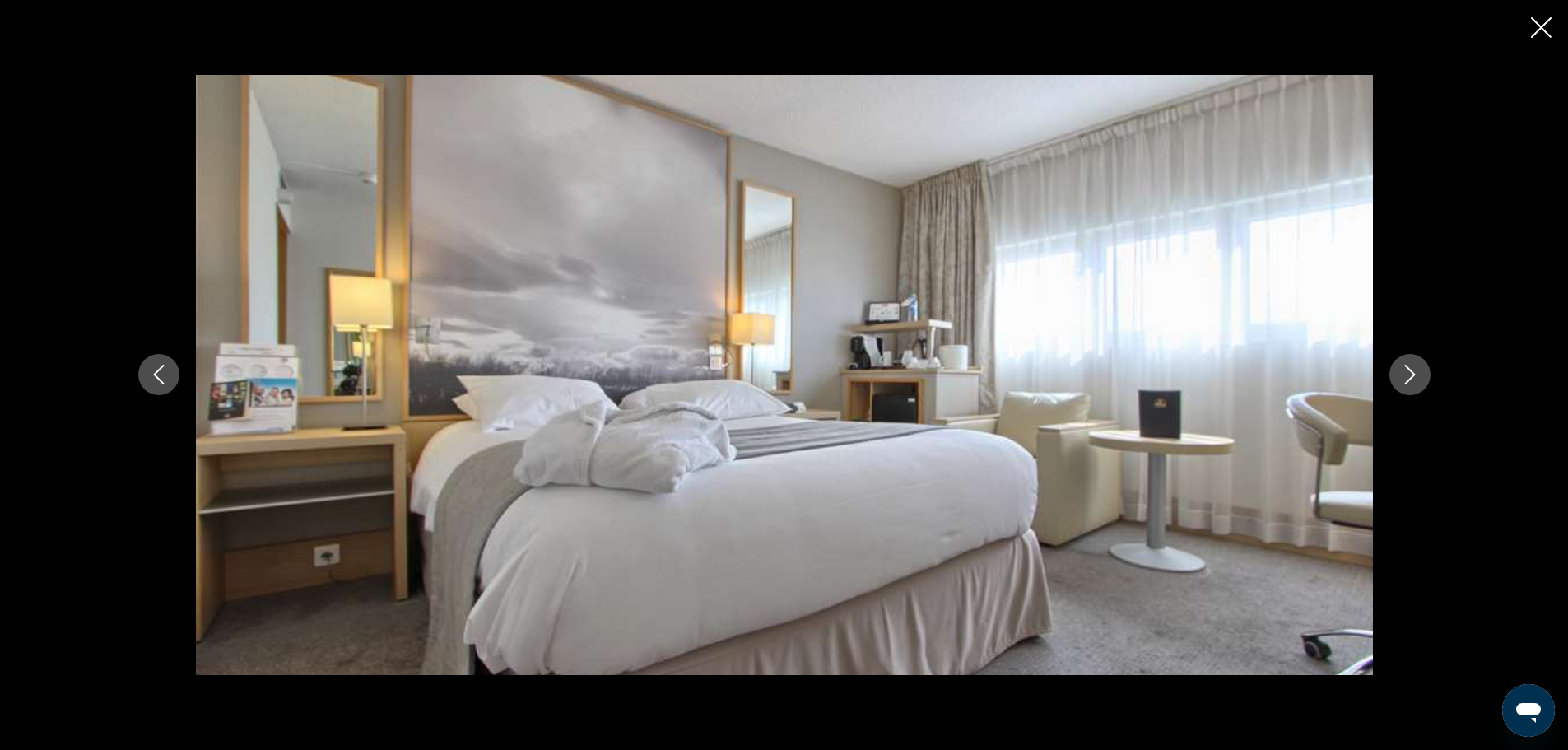
click at [1411, 375] on icon "Next image" at bounding box center [1410, 375] width 19 height 19
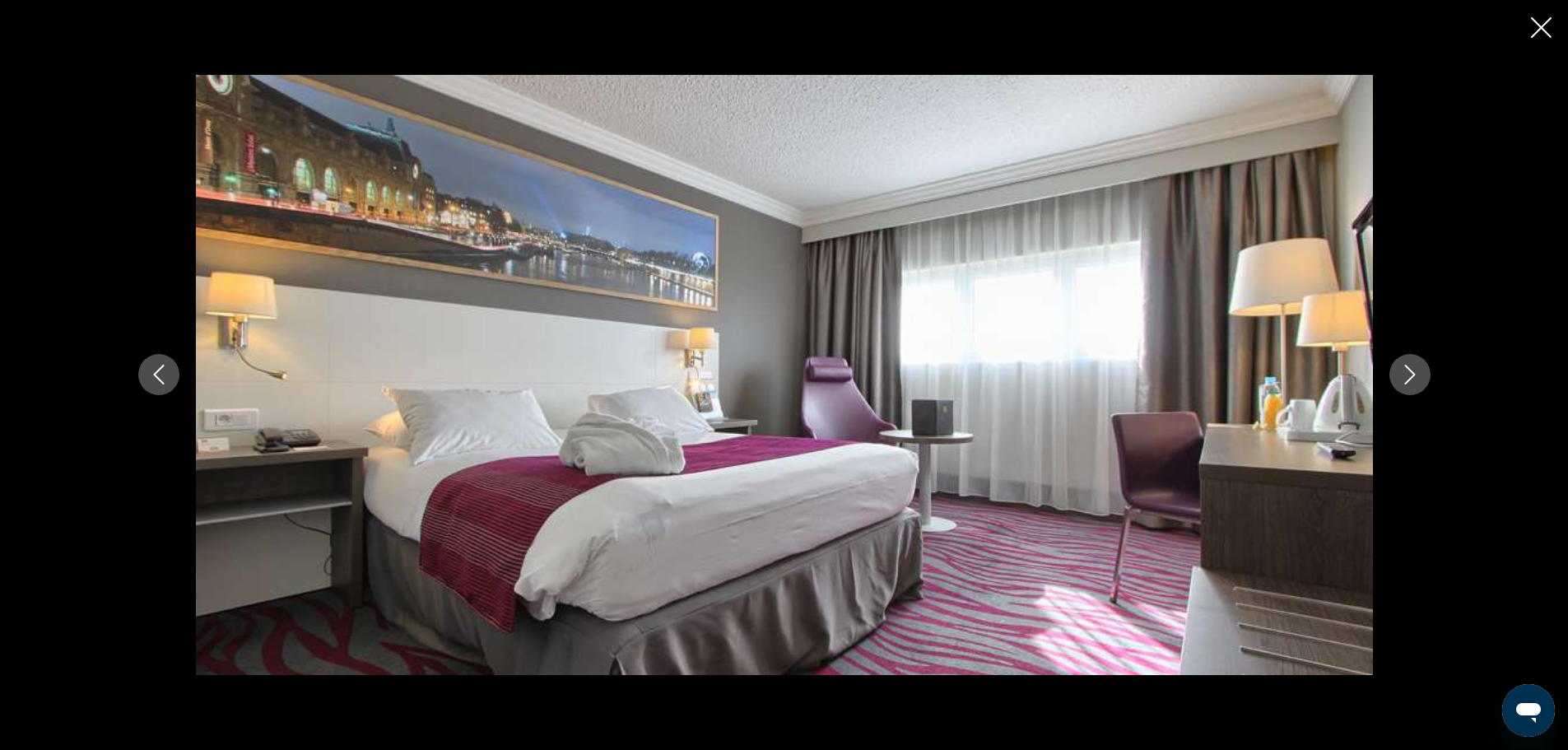
click at [1411, 375] on icon "Next image" at bounding box center [1410, 375] width 19 height 19
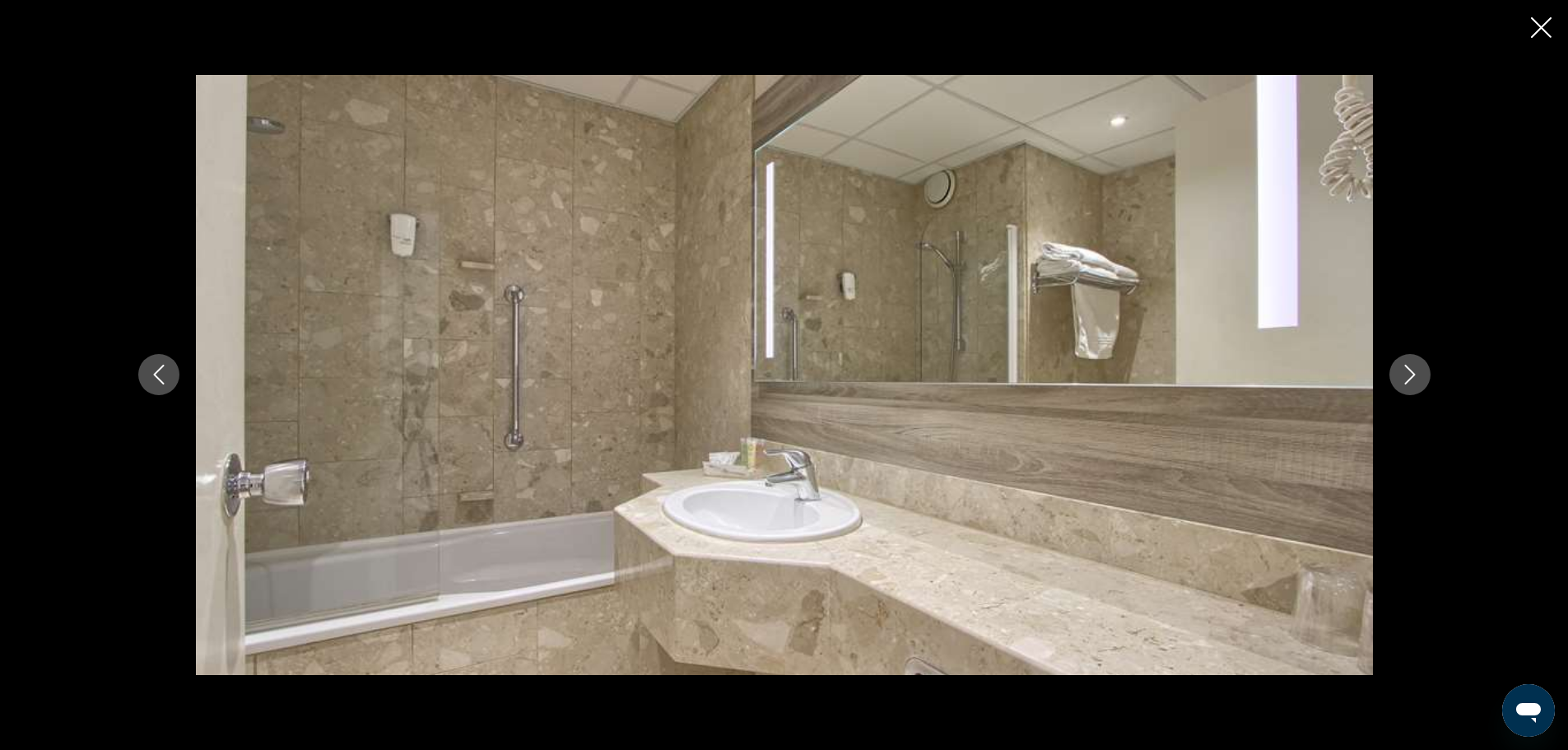
click at [1411, 375] on icon "Next image" at bounding box center [1410, 375] width 19 height 19
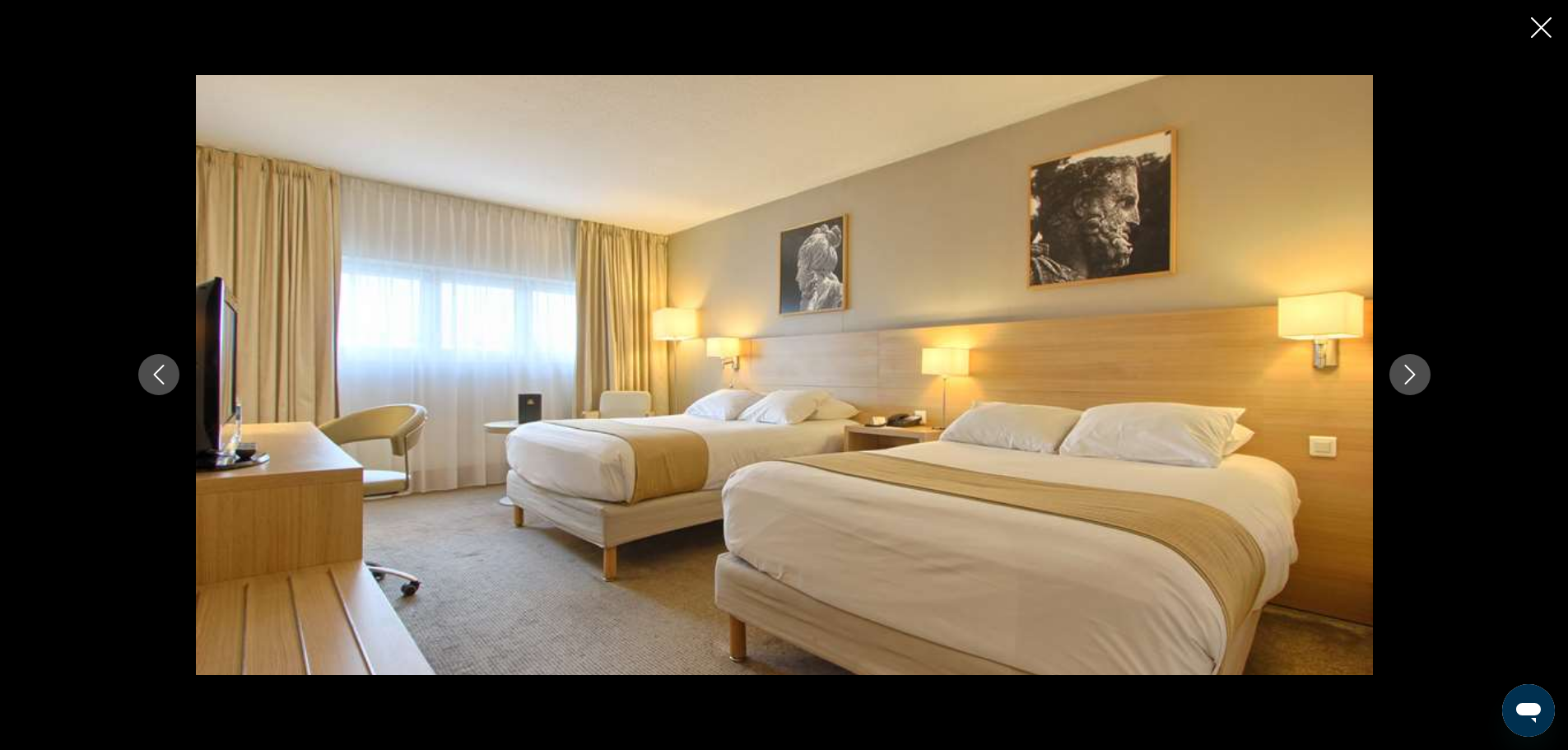
click at [1411, 375] on icon "Next image" at bounding box center [1410, 375] width 19 height 19
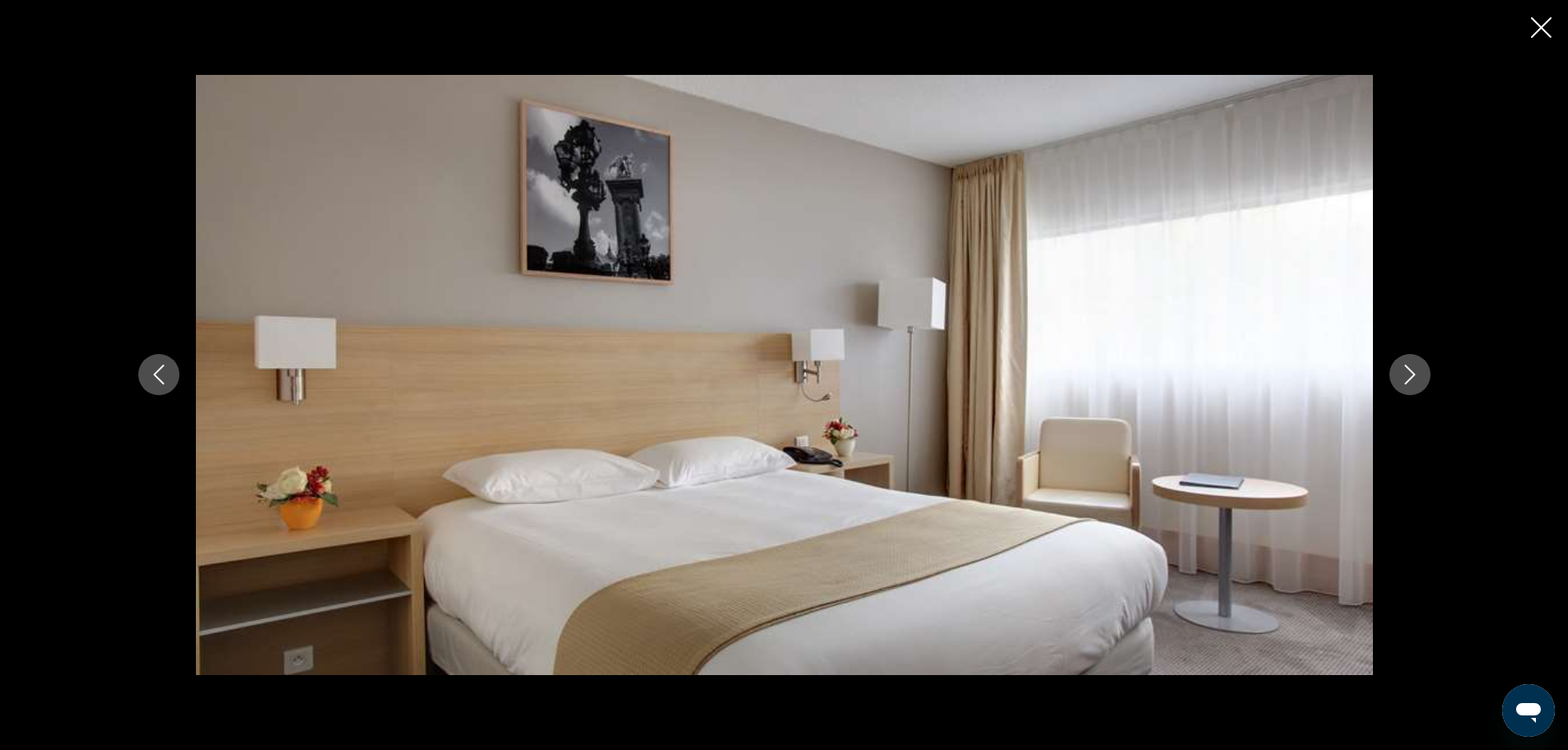
click at [1411, 375] on icon "Next image" at bounding box center [1410, 375] width 19 height 19
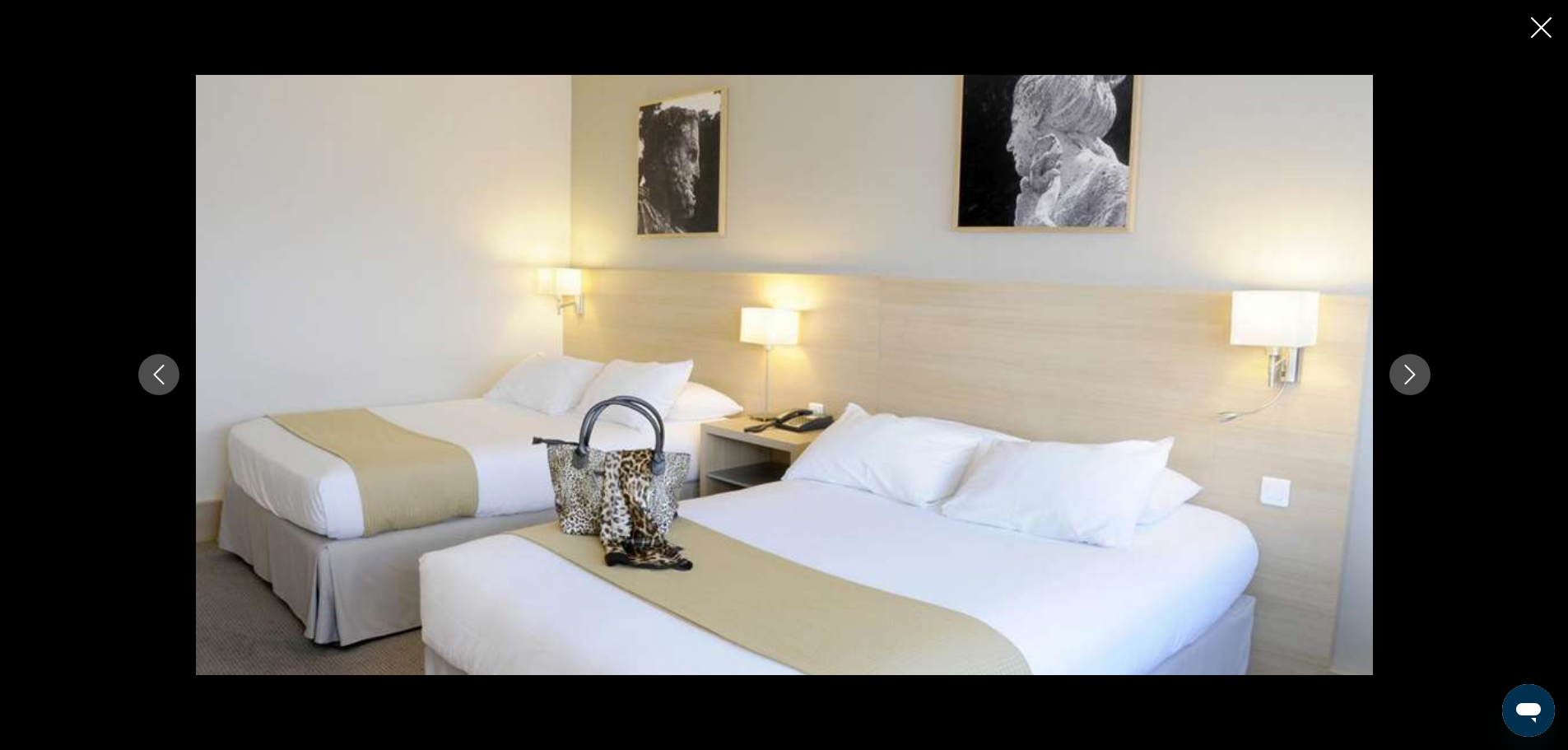
click at [1536, 28] on icon "Close slideshow" at bounding box center [1541, 27] width 20 height 20
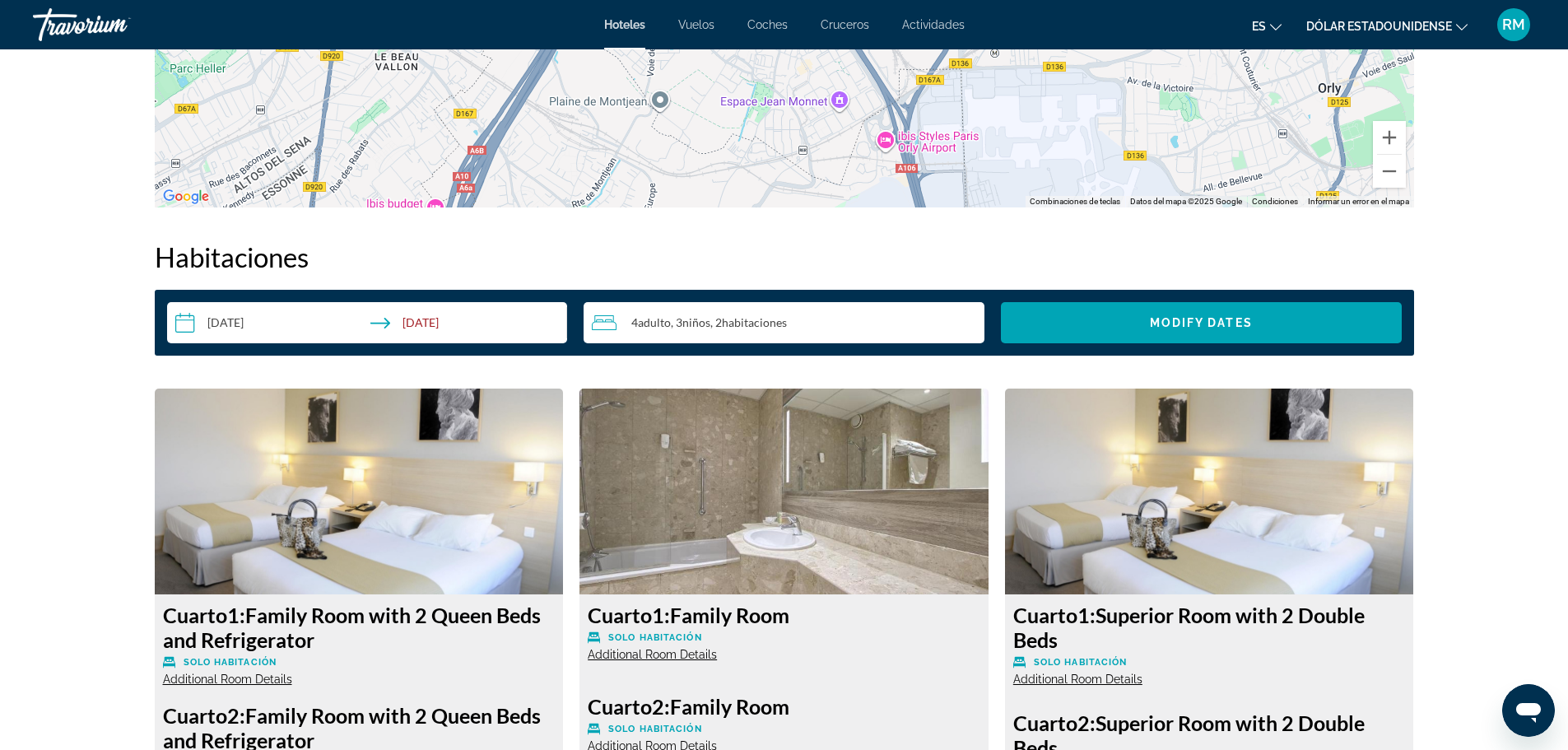
scroll to position [1939, 0]
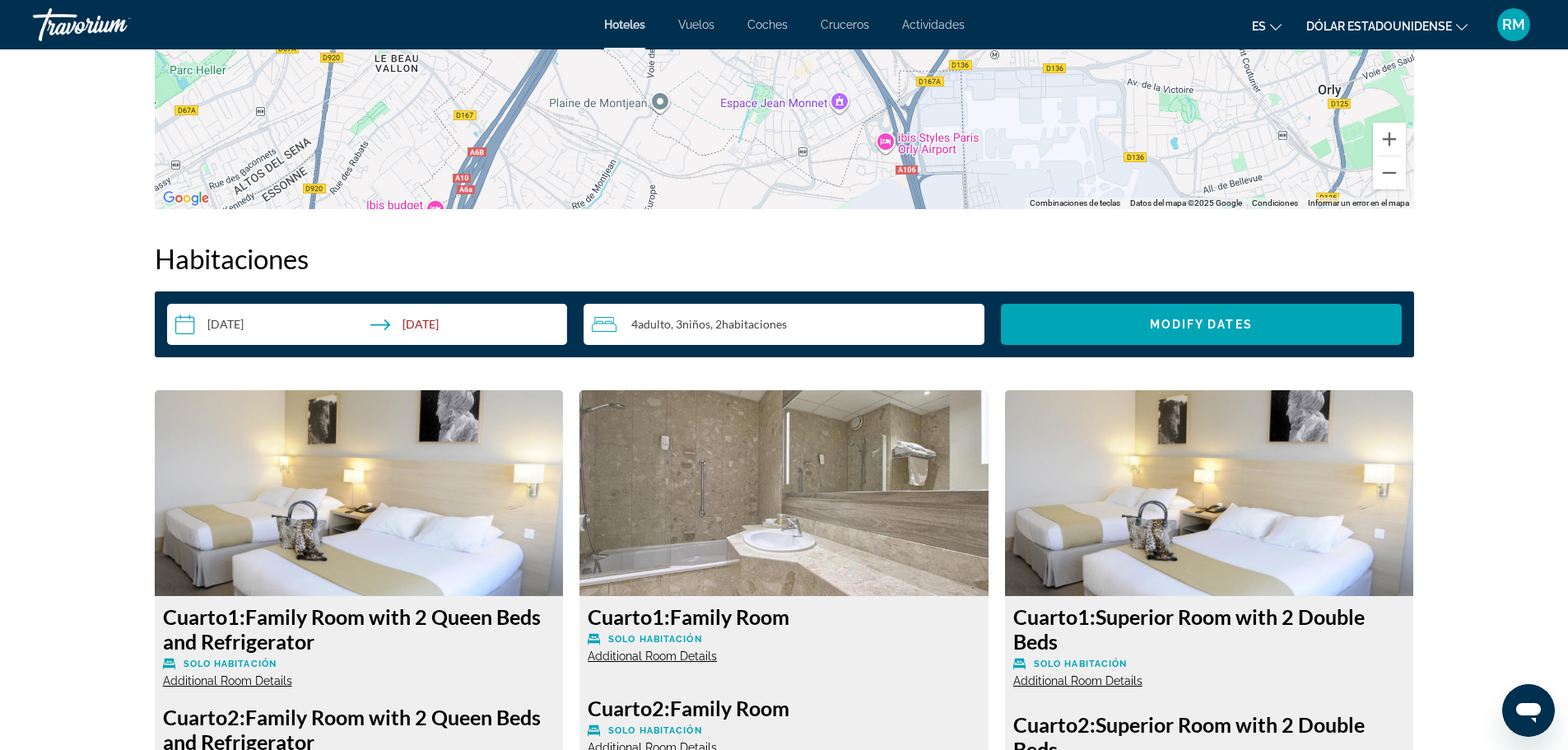
click at [748, 437] on img "Contenido principal" at bounding box center [784, 492] width 409 height 205
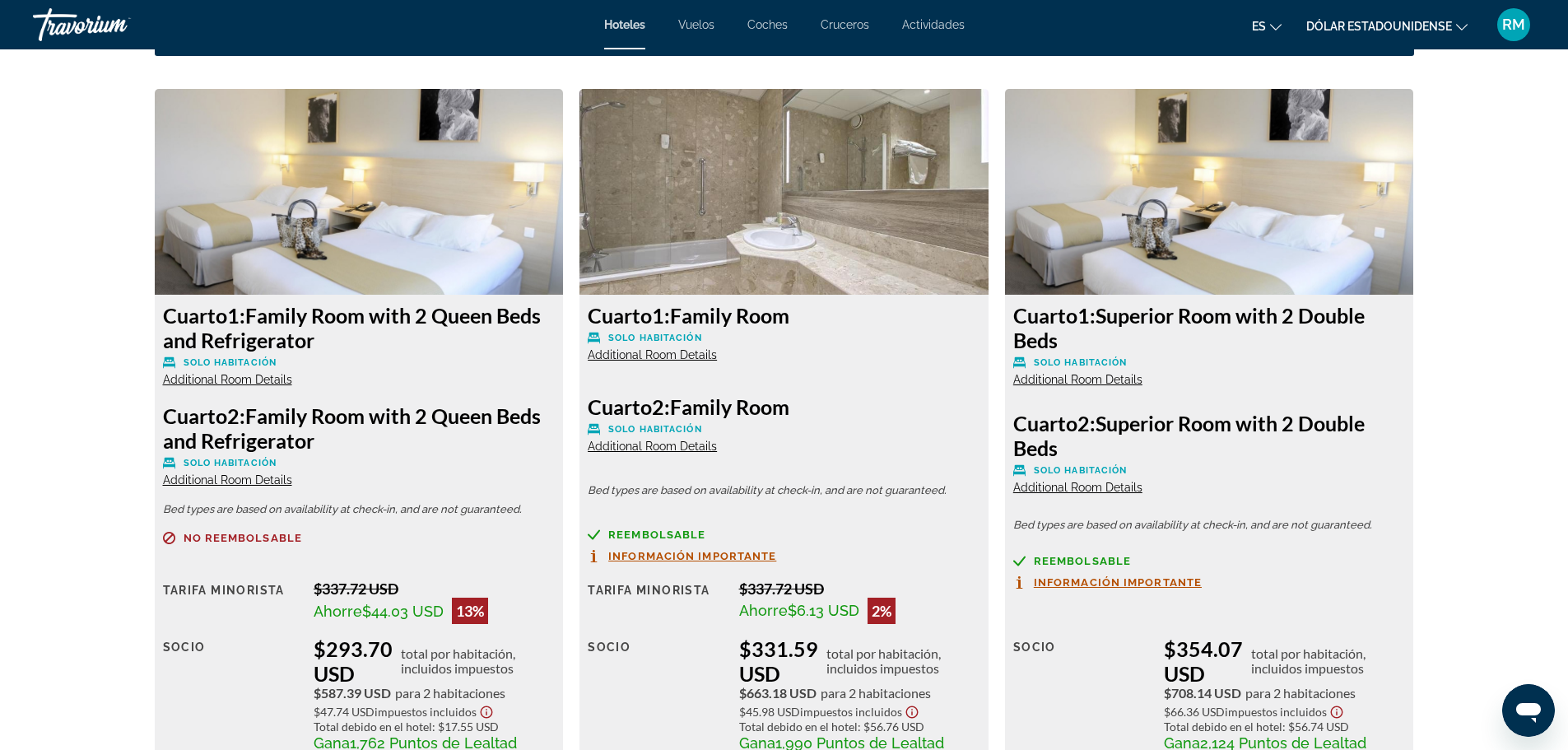
scroll to position [2269, 0]
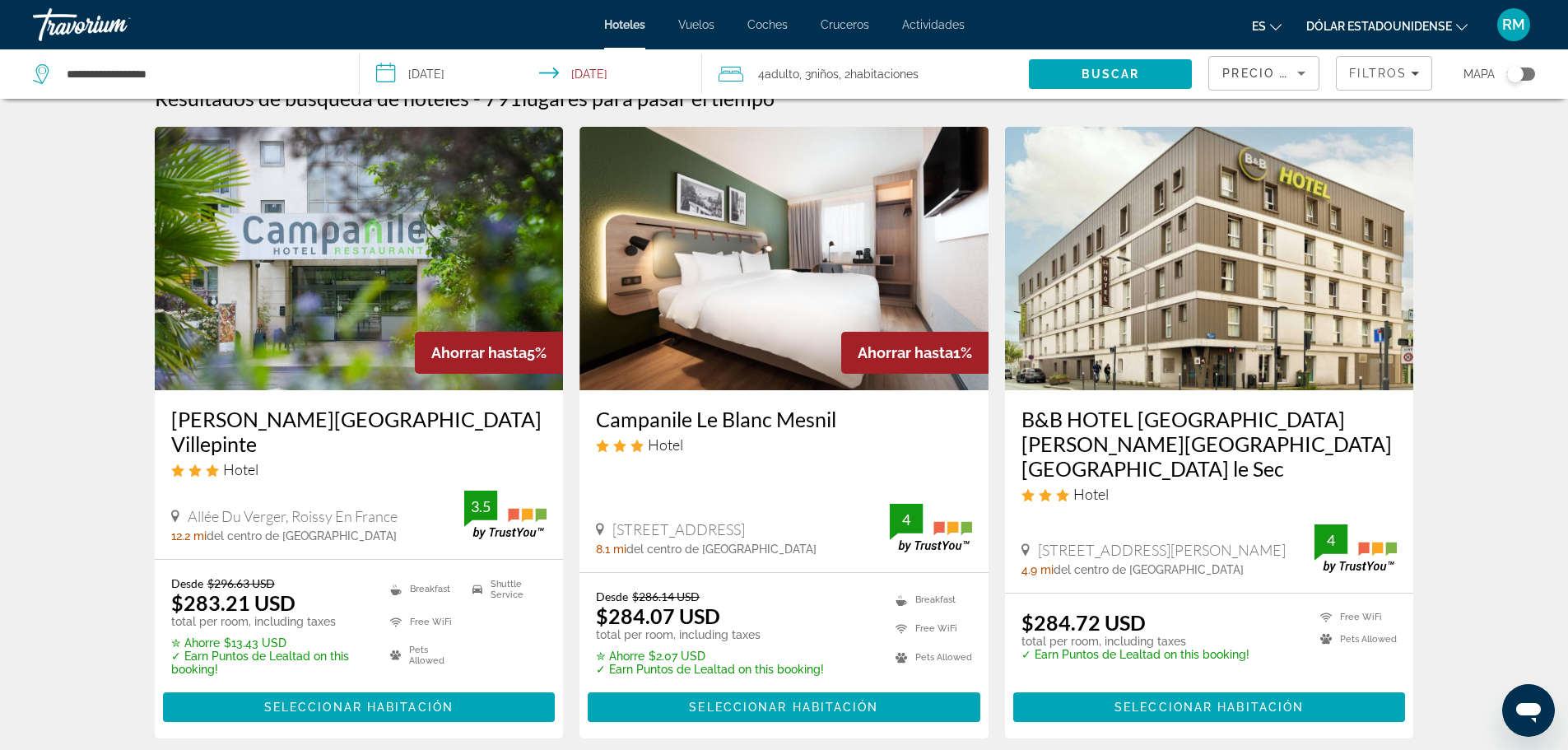
scroll to position [82, 0]
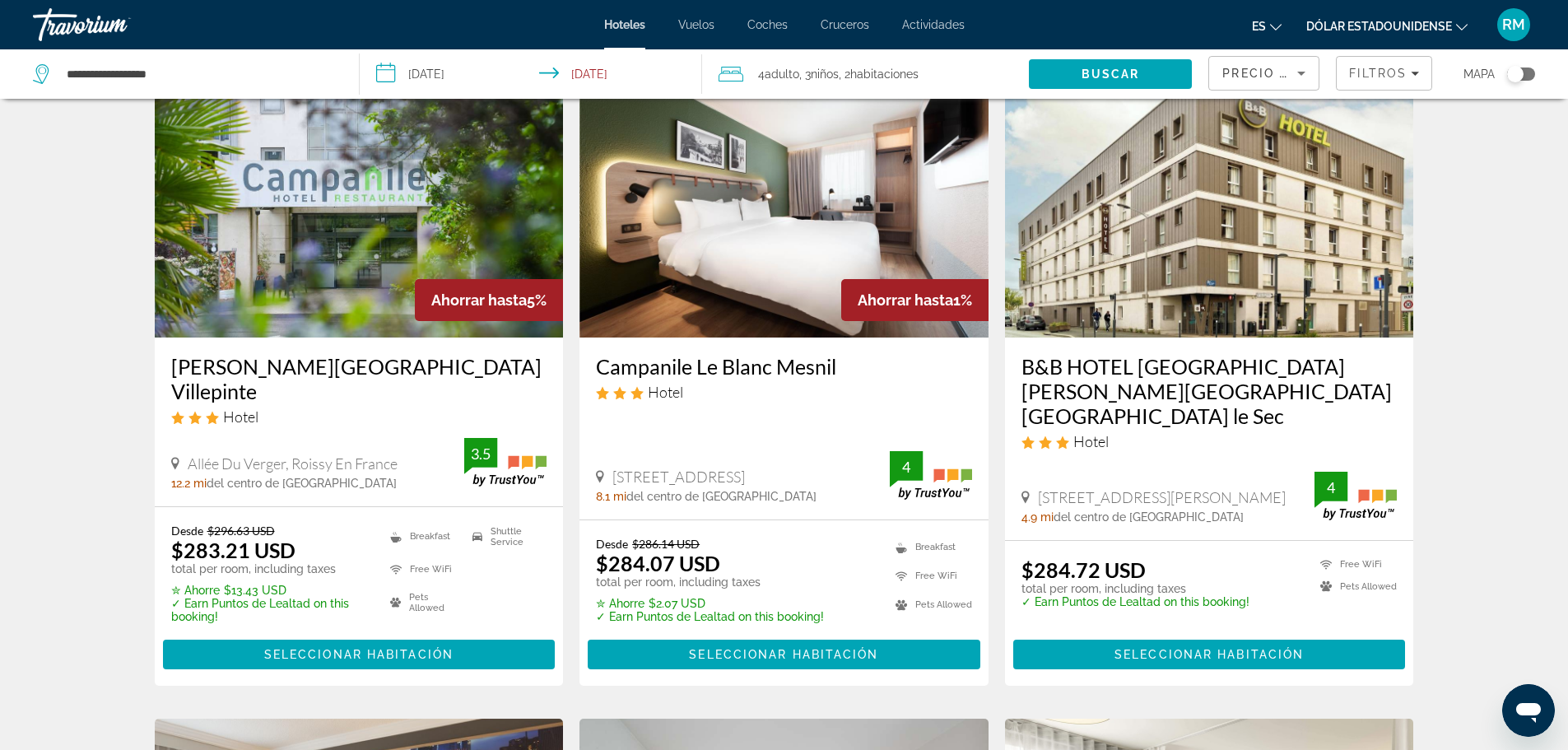
click at [821, 228] on img "Contenido principal" at bounding box center [784, 205] width 409 height 263
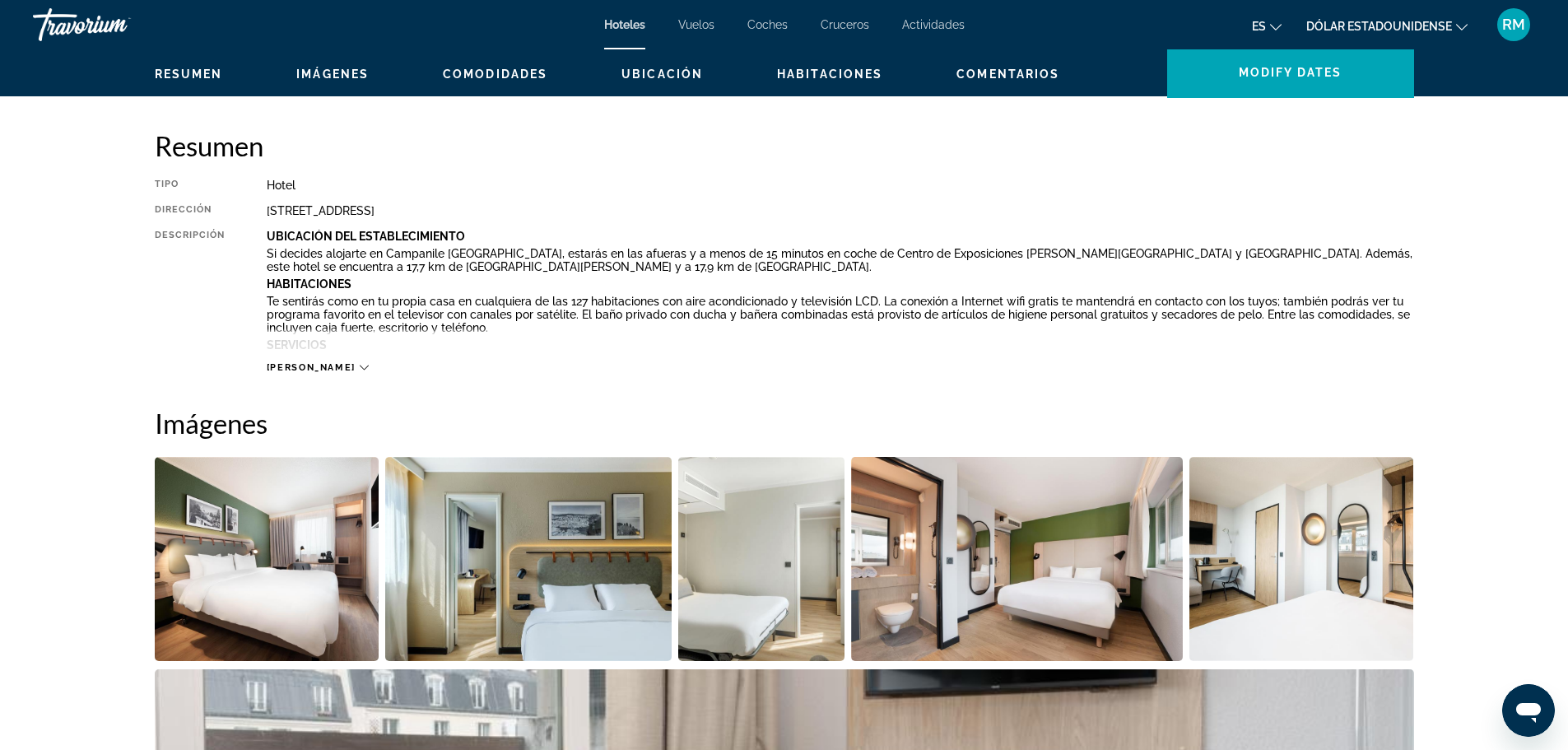
scroll to position [740, 0]
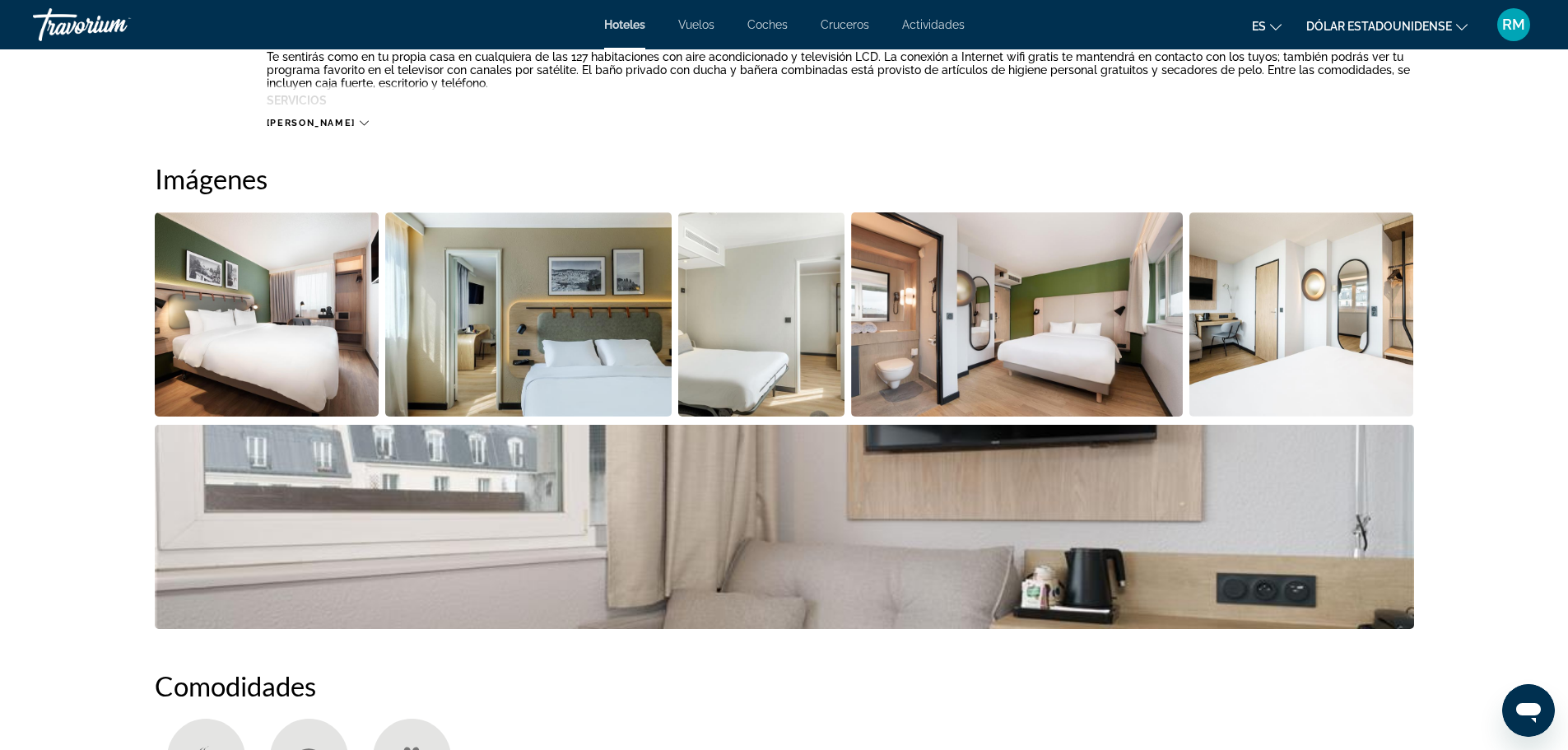
click at [199, 298] on img "Open full-screen image slider" at bounding box center [268, 314] width 225 height 204
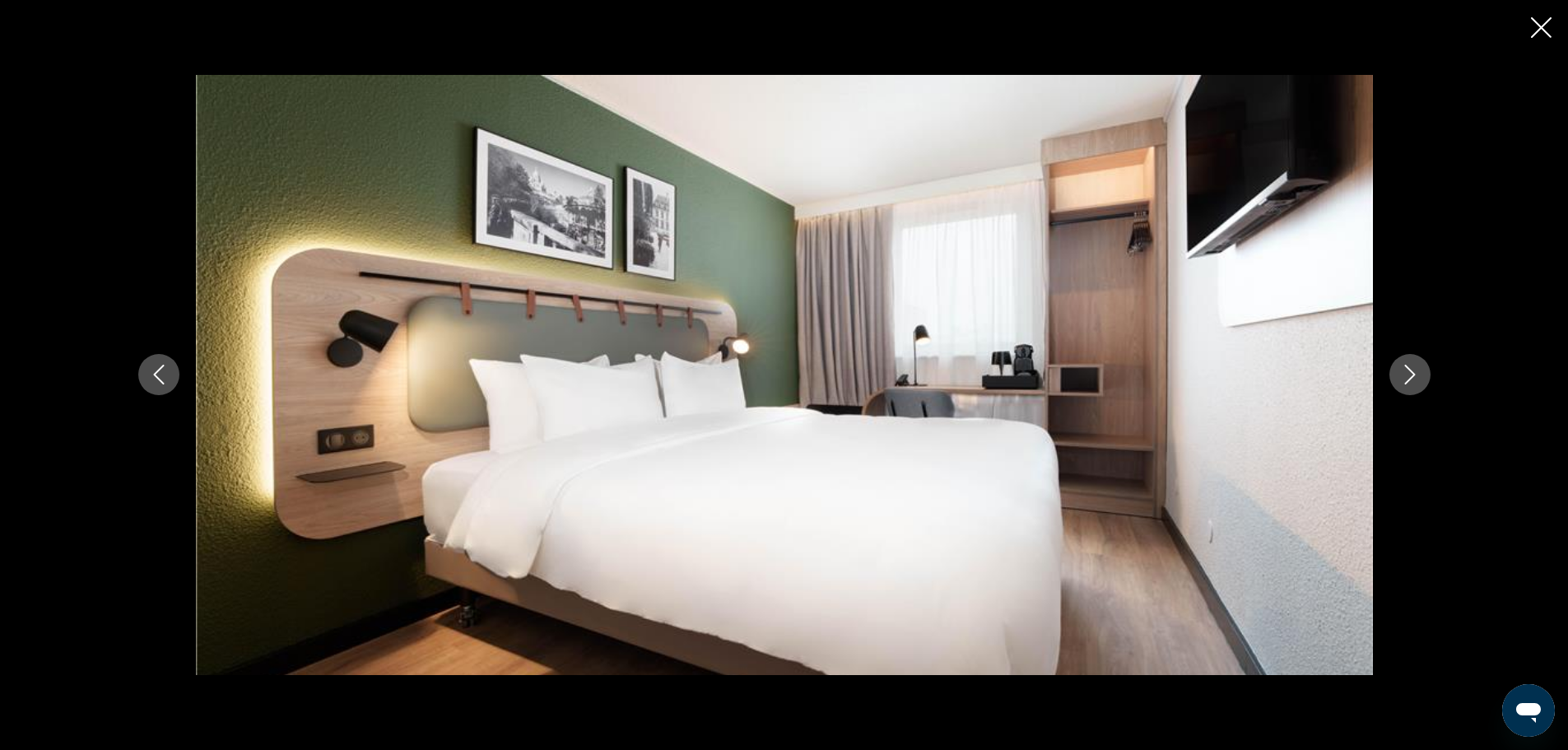
click at [1423, 374] on button "Next image" at bounding box center [1410, 375] width 41 height 41
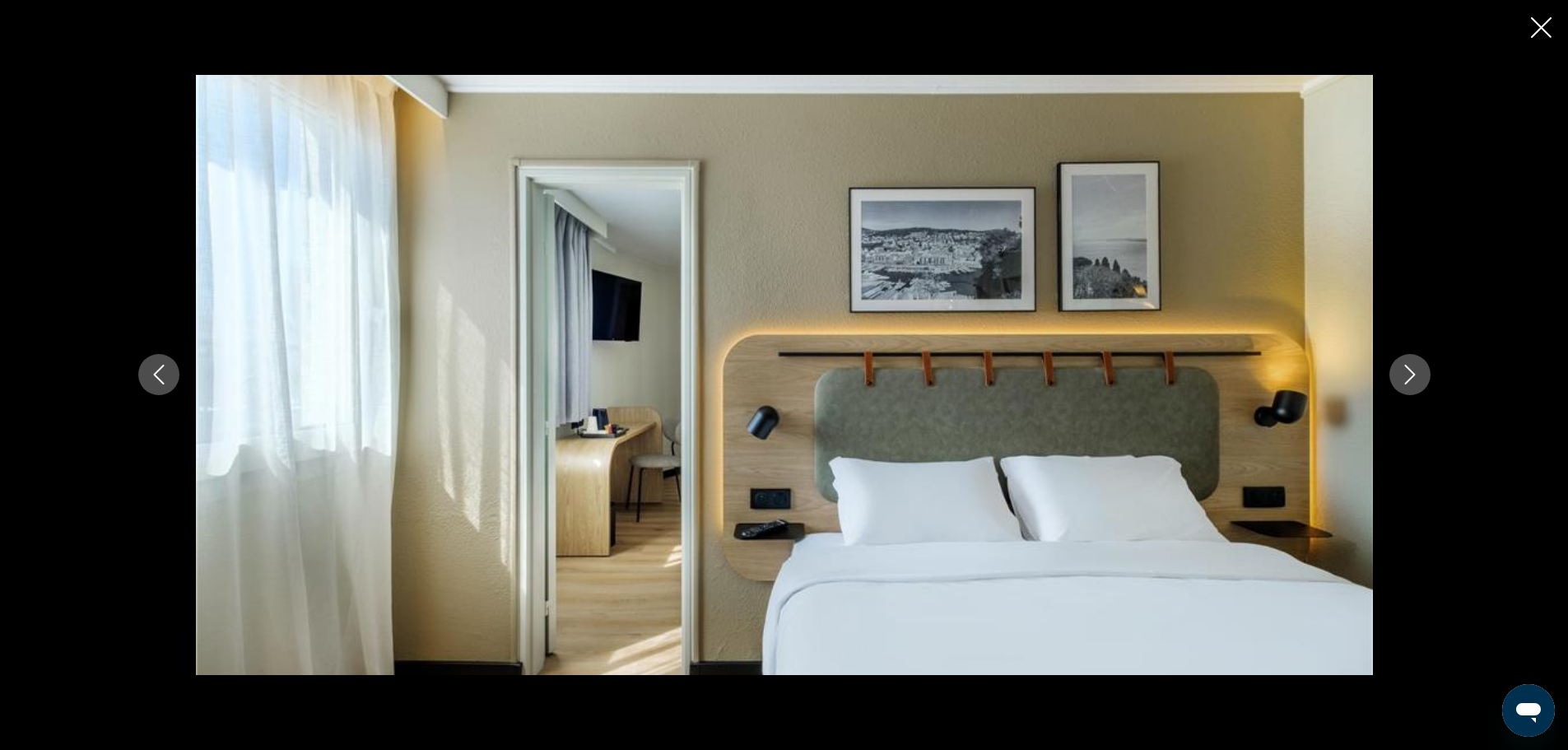
click at [1423, 374] on button "Next image" at bounding box center [1410, 375] width 41 height 41
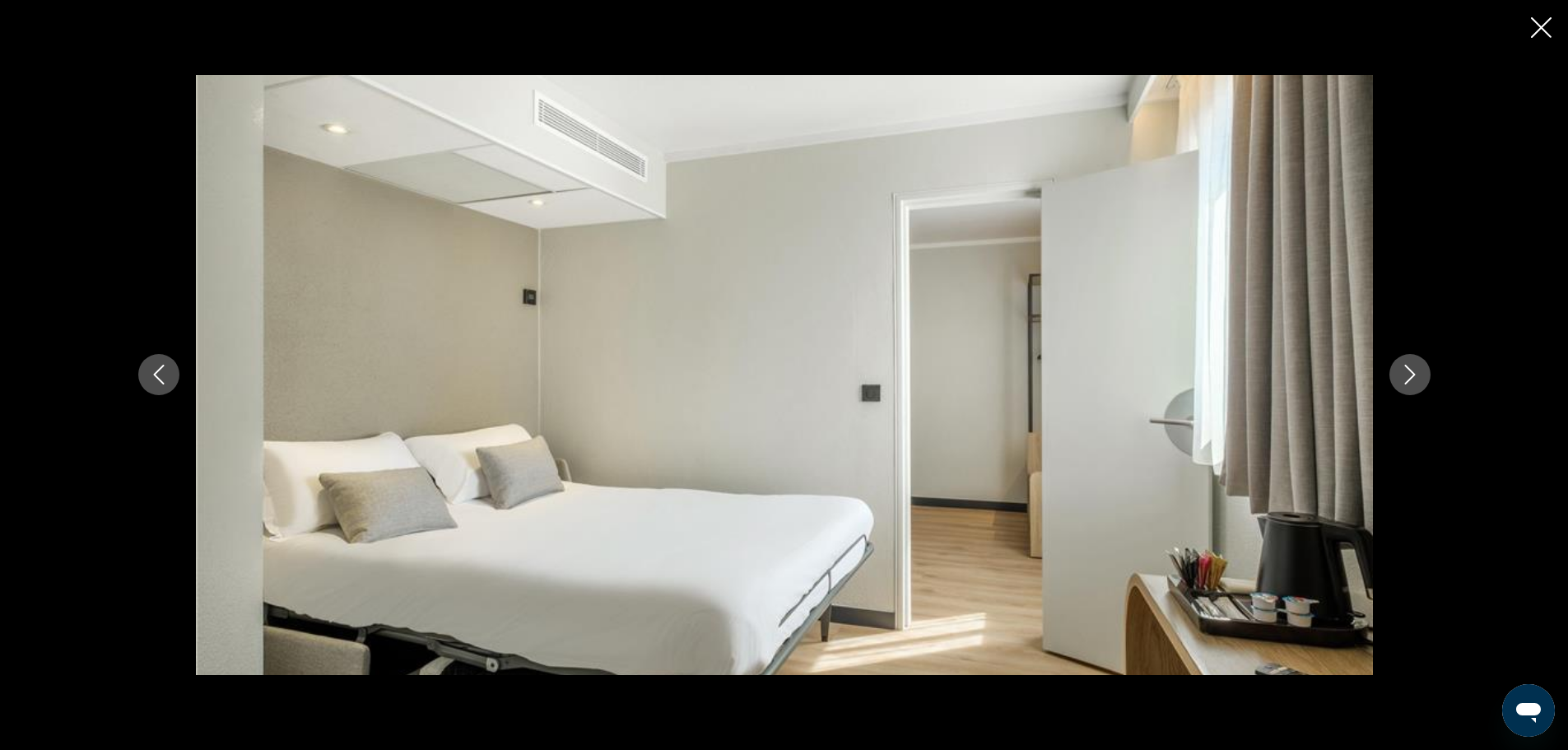
click at [1422, 377] on button "Next image" at bounding box center [1410, 375] width 41 height 41
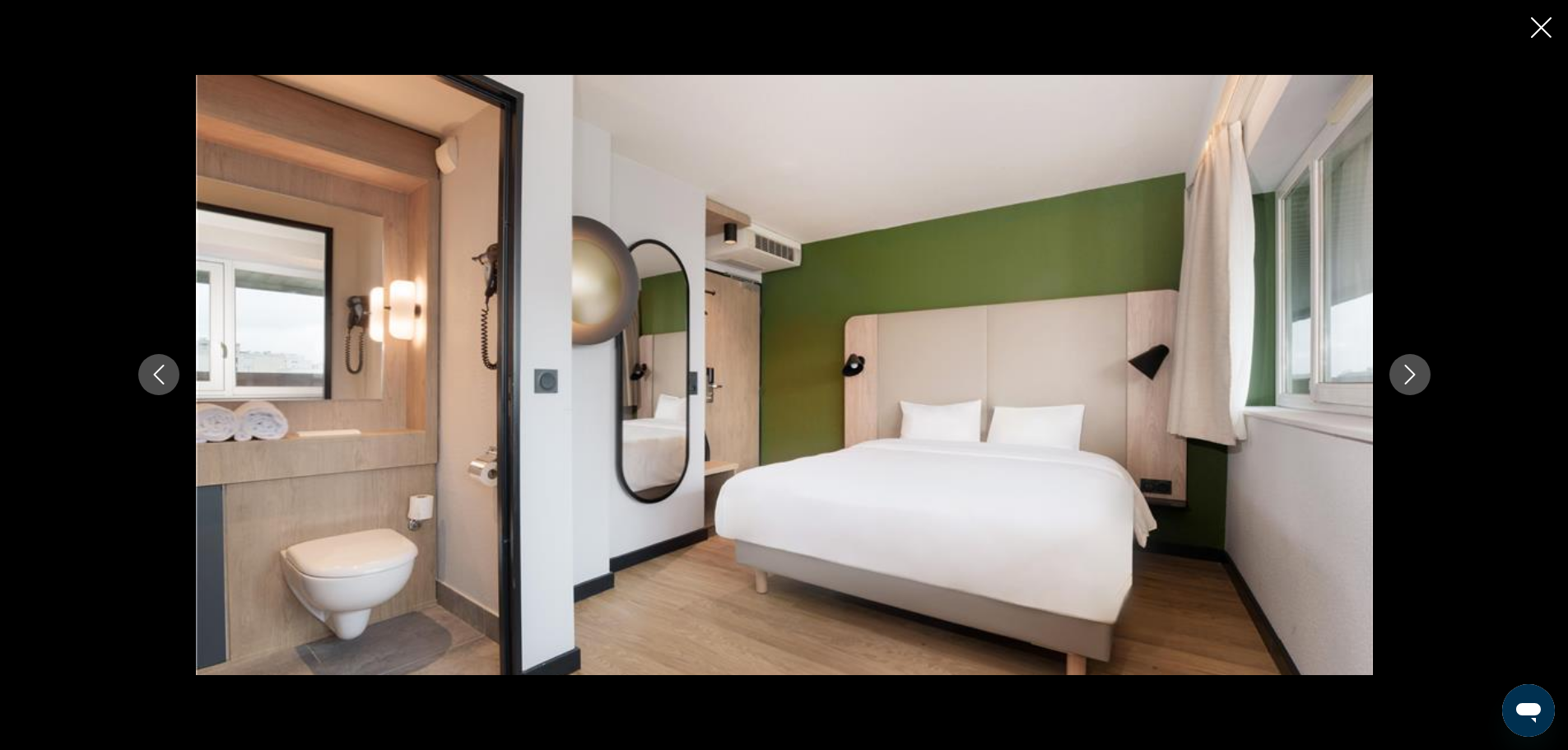
click at [1421, 375] on button "Next image" at bounding box center [1410, 375] width 41 height 41
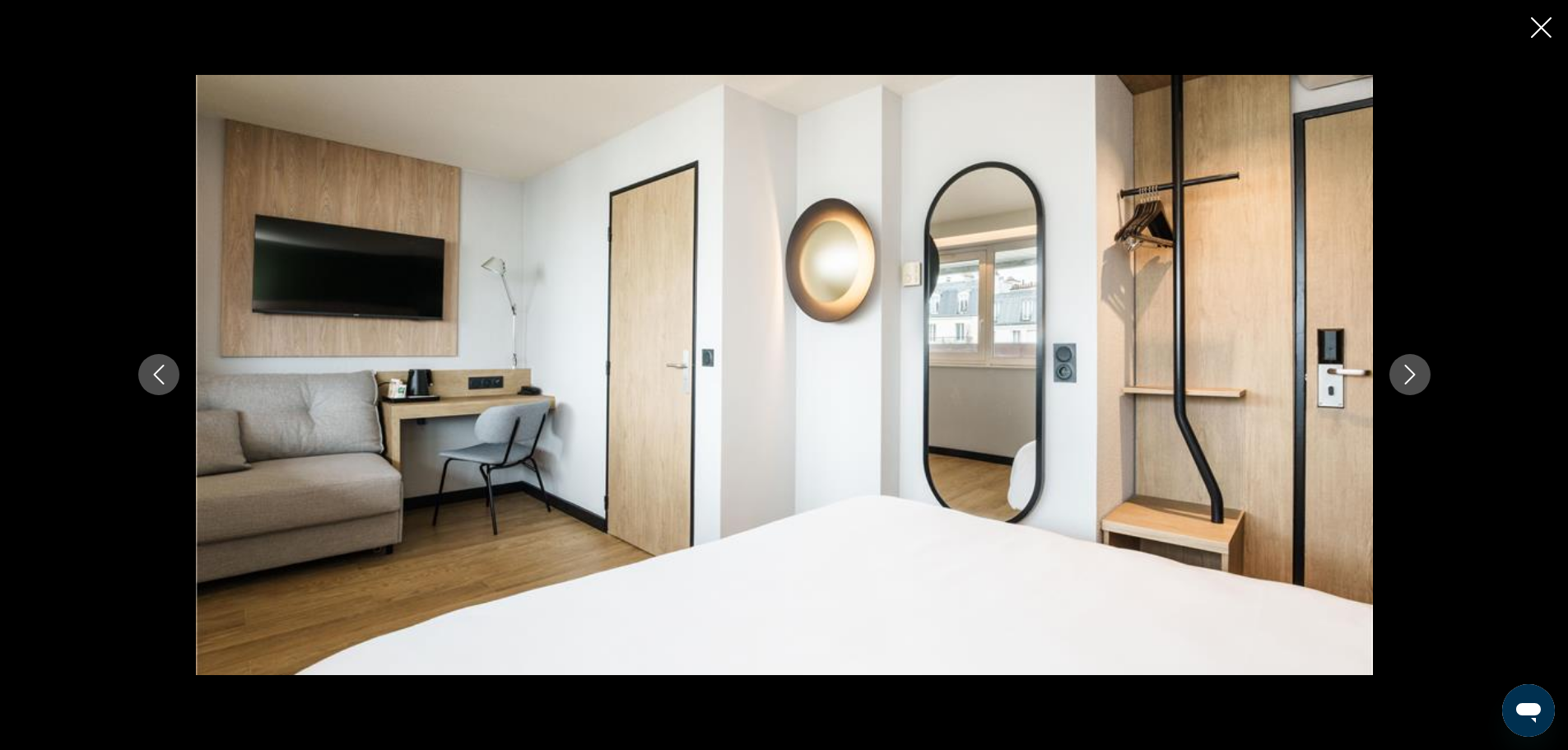
click at [1421, 375] on button "Next image" at bounding box center [1410, 375] width 41 height 41
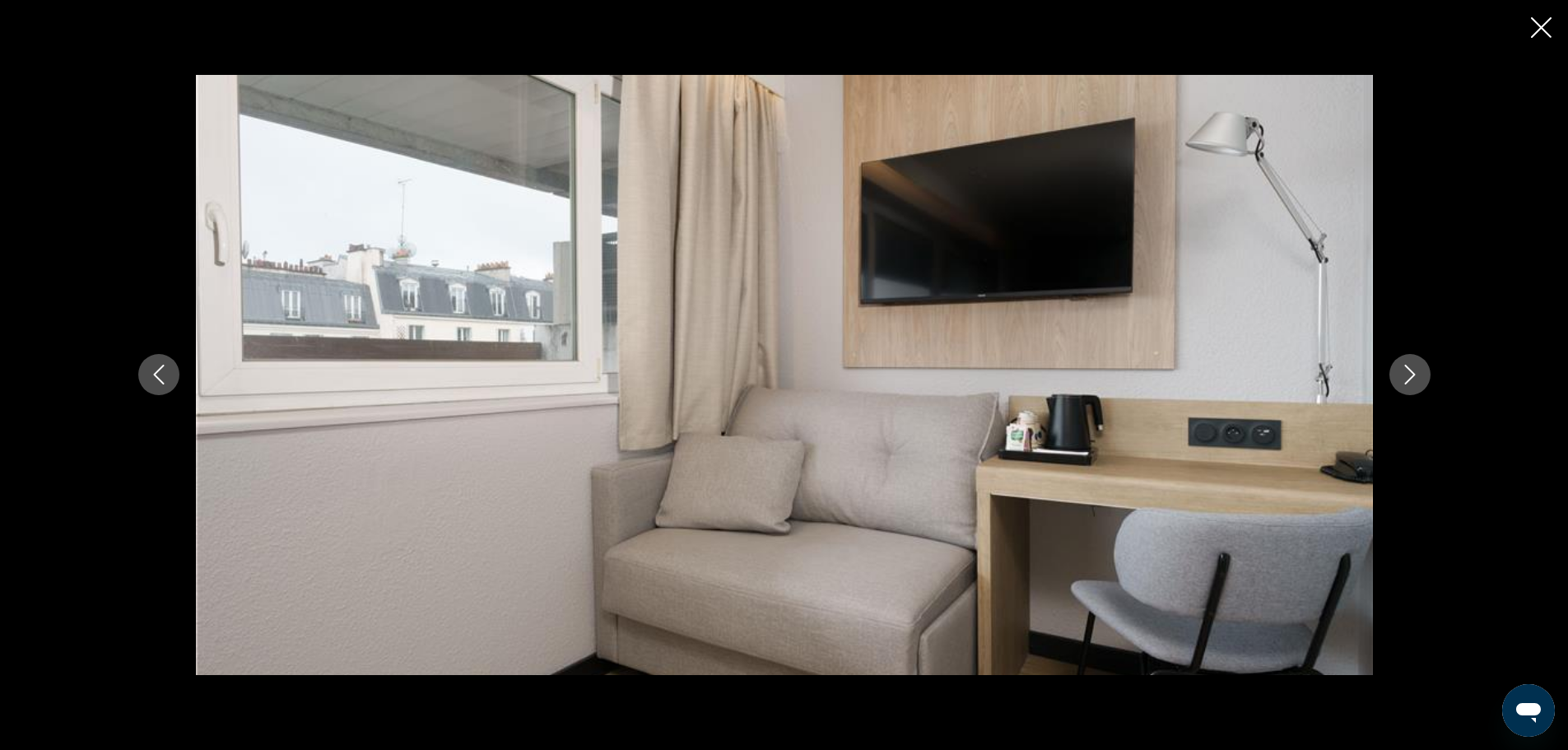
click at [1421, 375] on button "Next image" at bounding box center [1410, 375] width 41 height 41
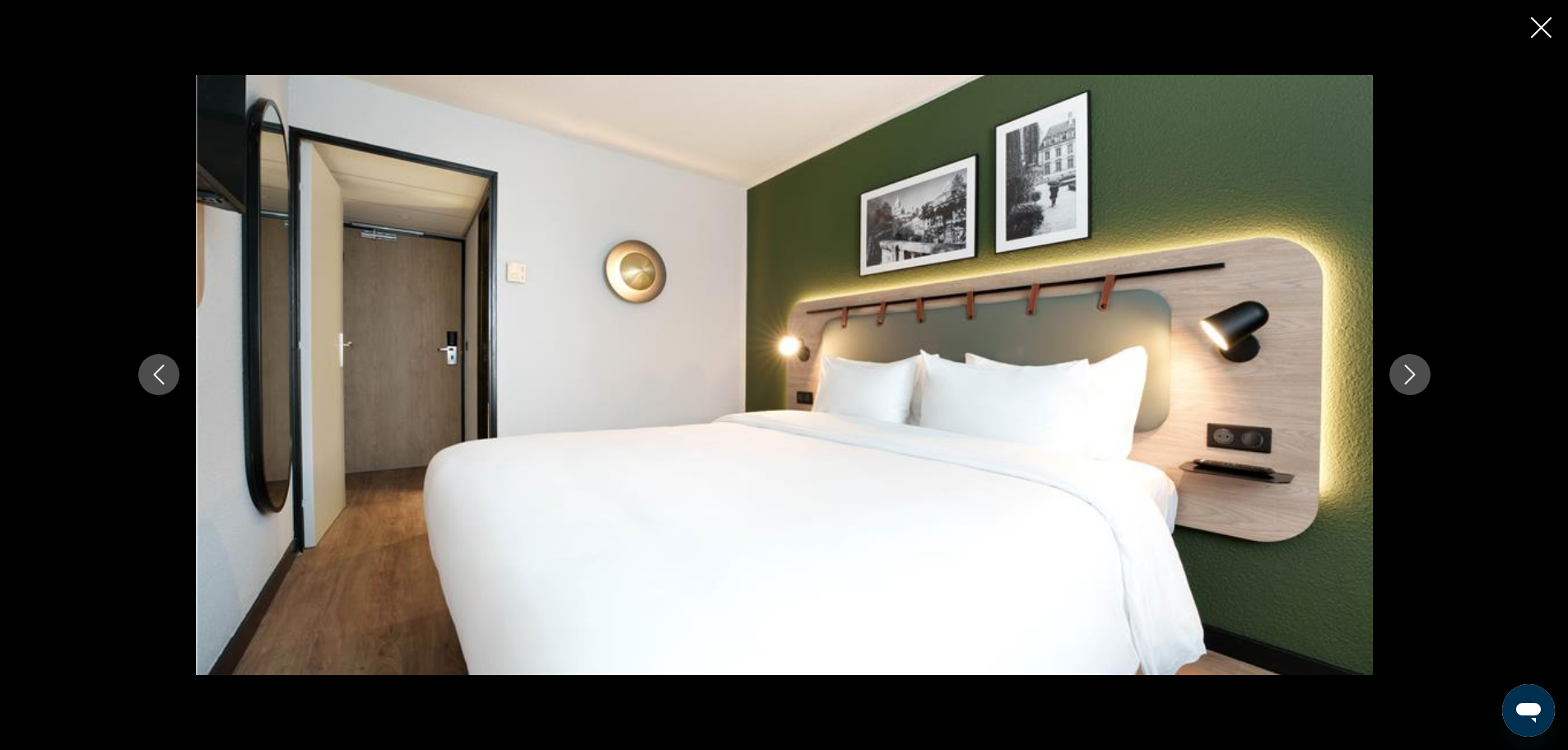
click at [1421, 375] on button "Next image" at bounding box center [1410, 375] width 41 height 41
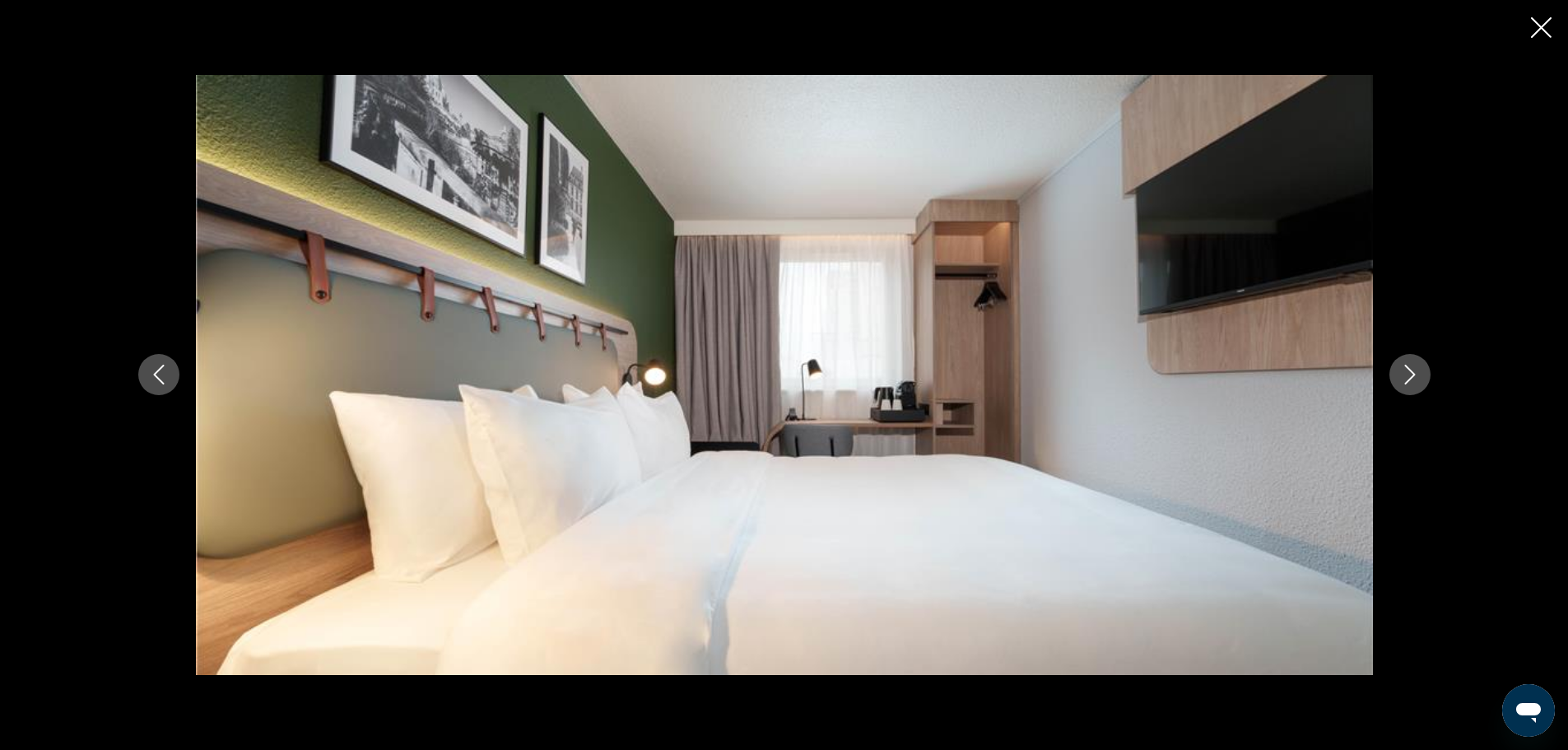
click at [1421, 375] on button "Next image" at bounding box center [1410, 375] width 41 height 41
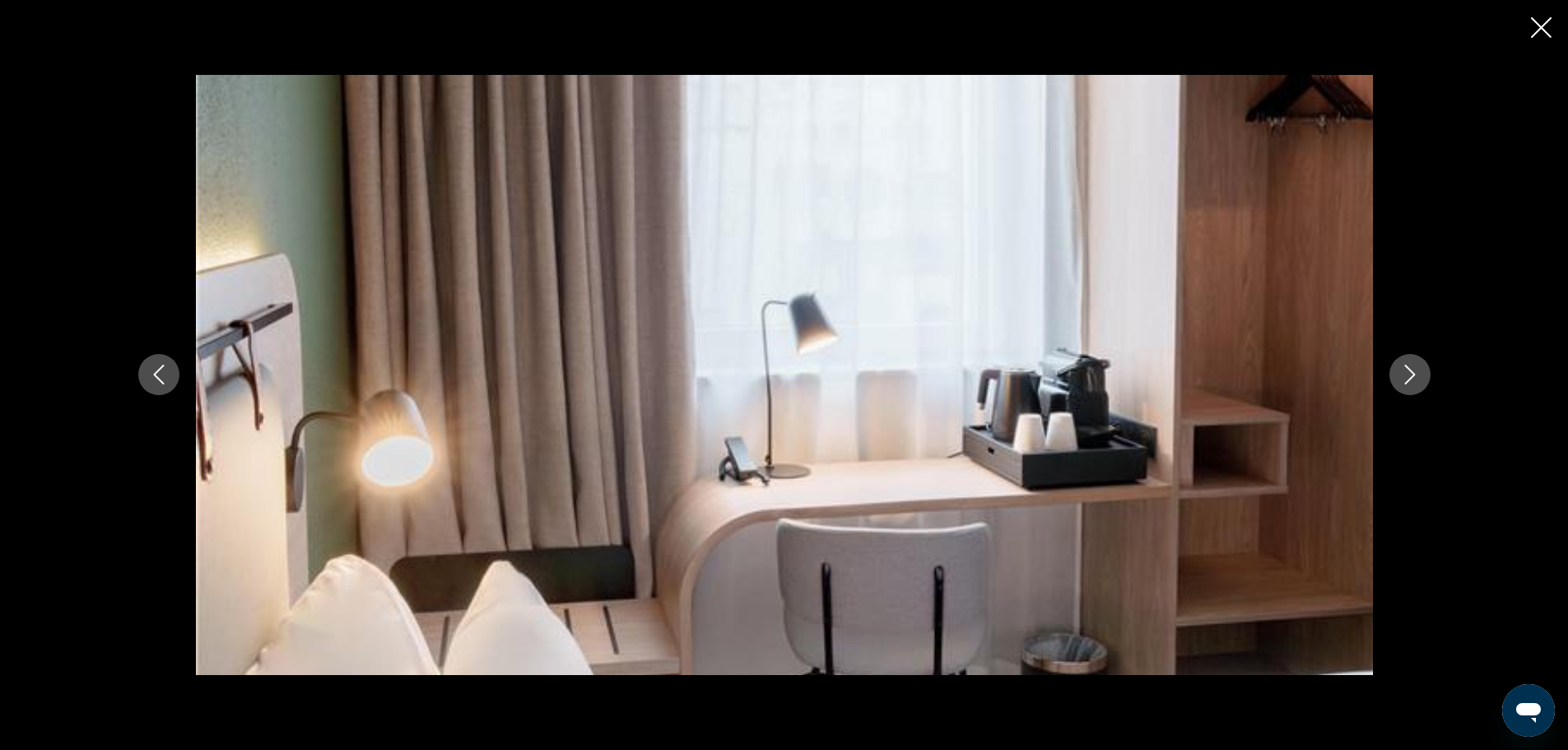
click at [1421, 375] on button "Next image" at bounding box center [1410, 375] width 41 height 41
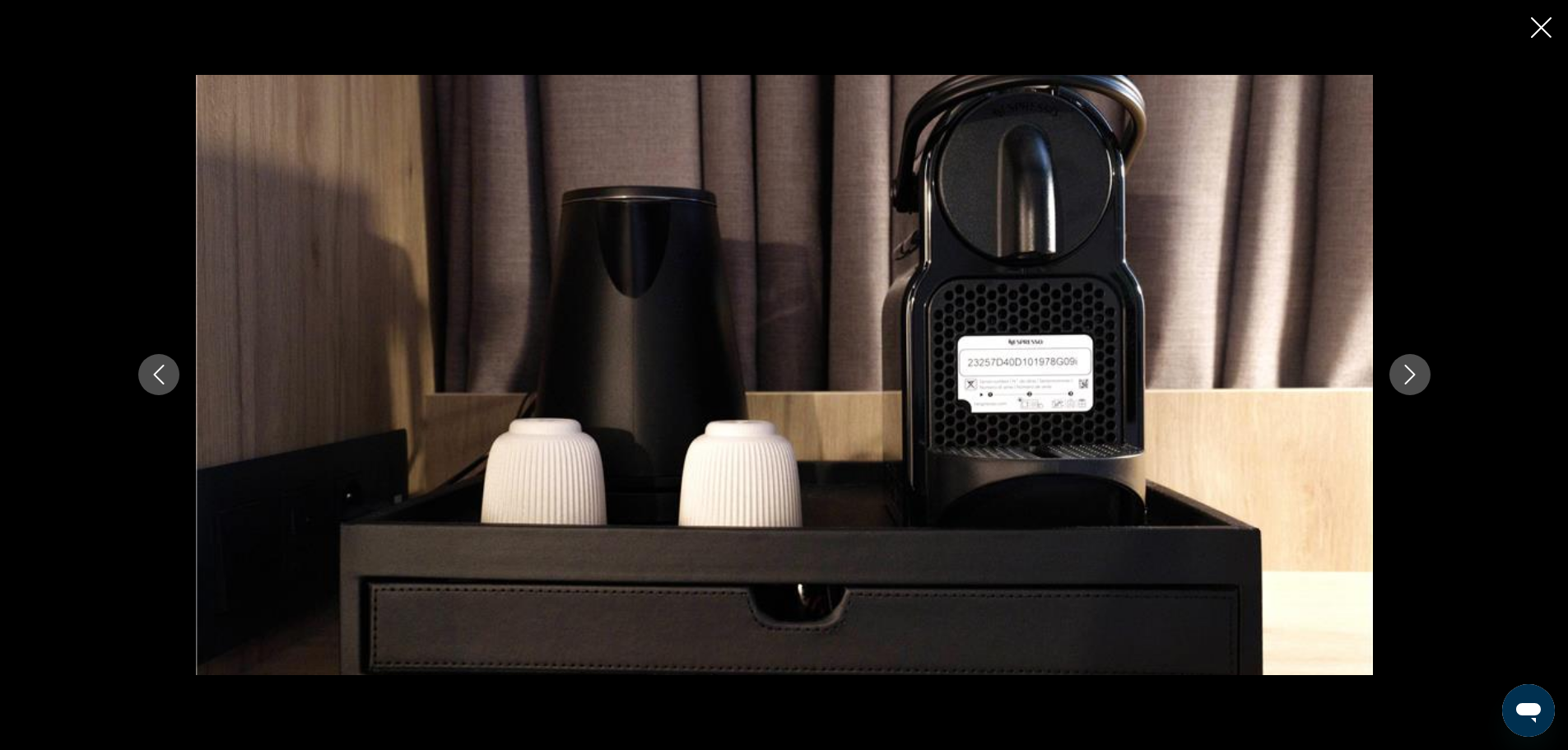
click at [1421, 375] on button "Next image" at bounding box center [1410, 375] width 41 height 41
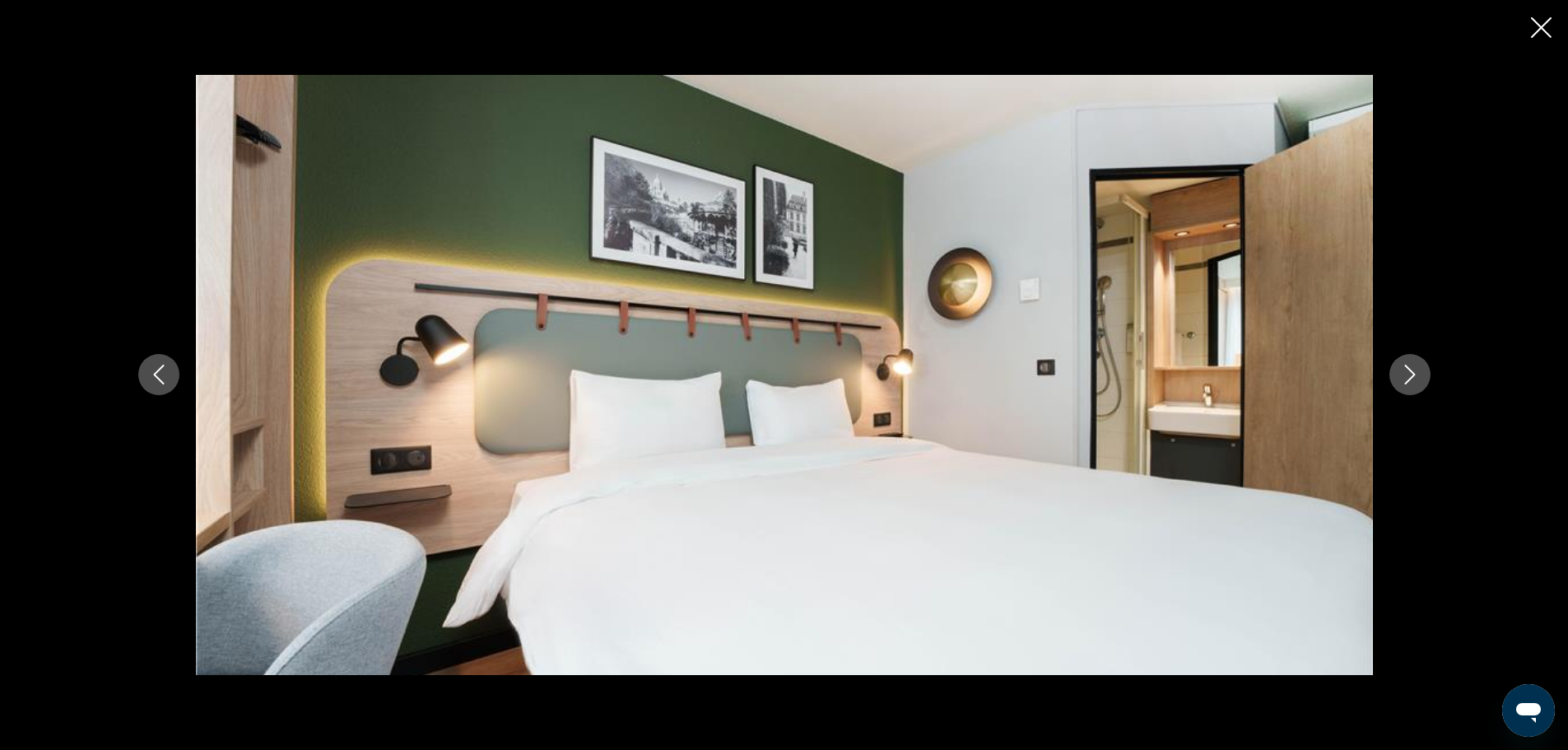
click at [1421, 375] on button "Next image" at bounding box center [1410, 375] width 41 height 41
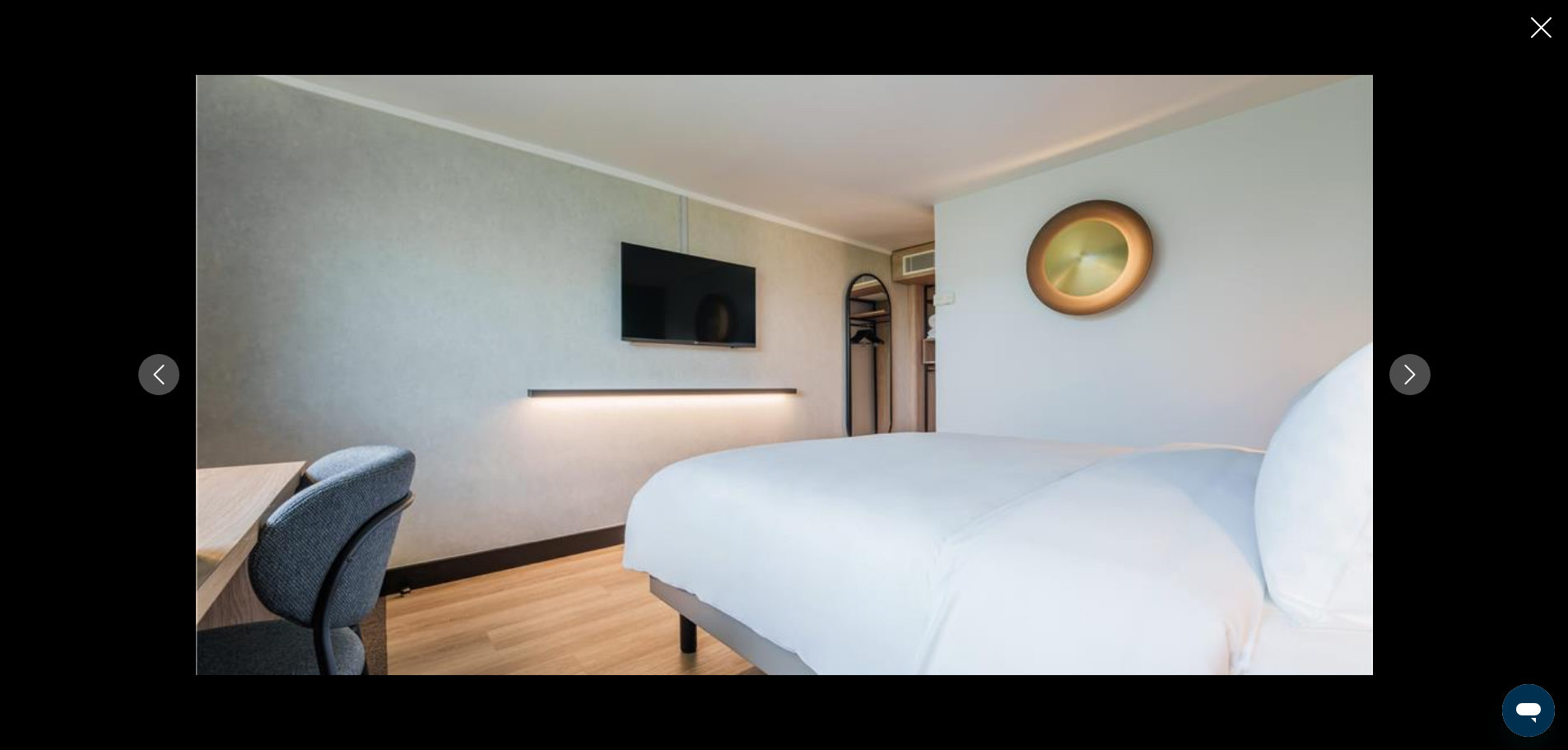
click at [1421, 375] on button "Next image" at bounding box center [1410, 375] width 41 height 41
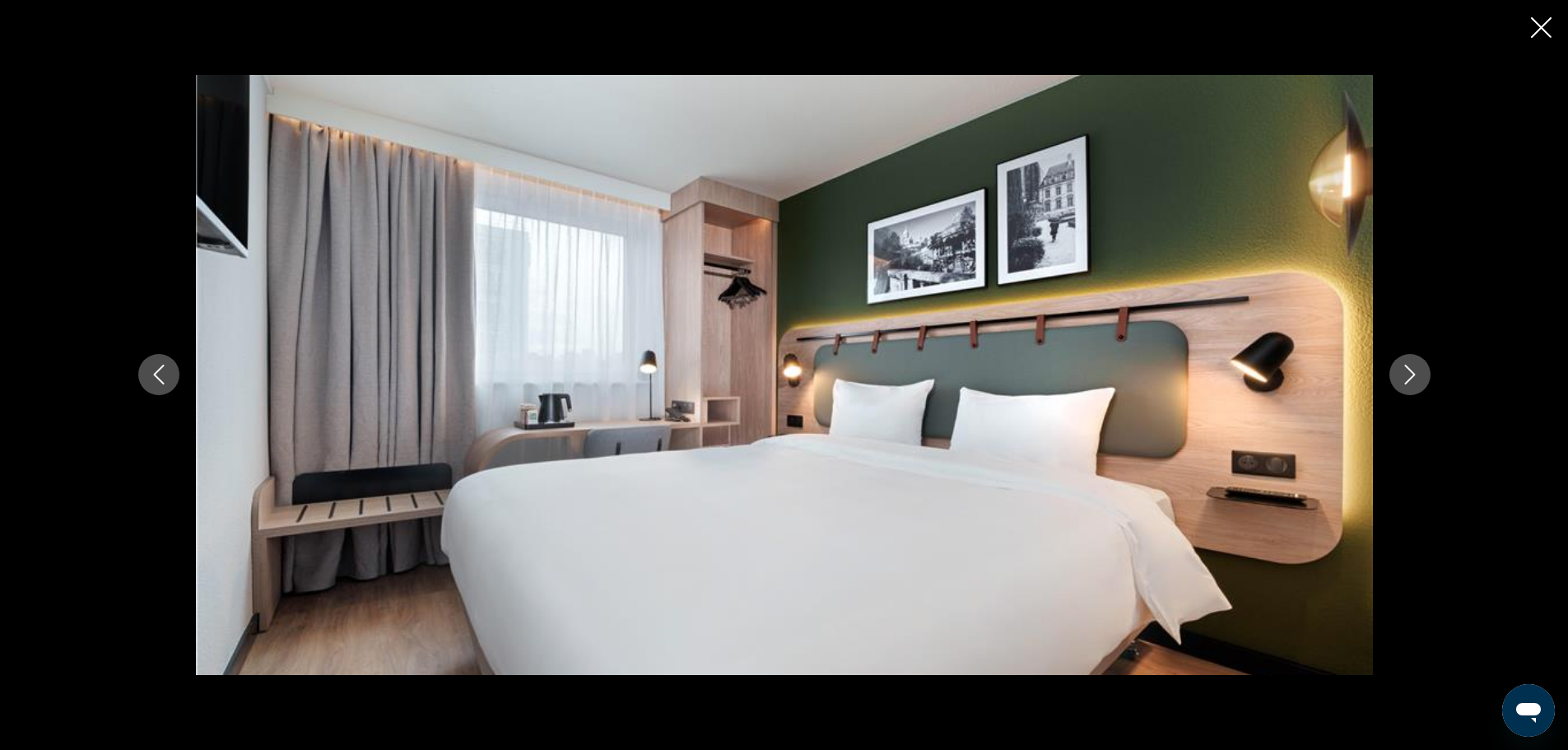
click at [1421, 375] on button "Next image" at bounding box center [1410, 375] width 41 height 41
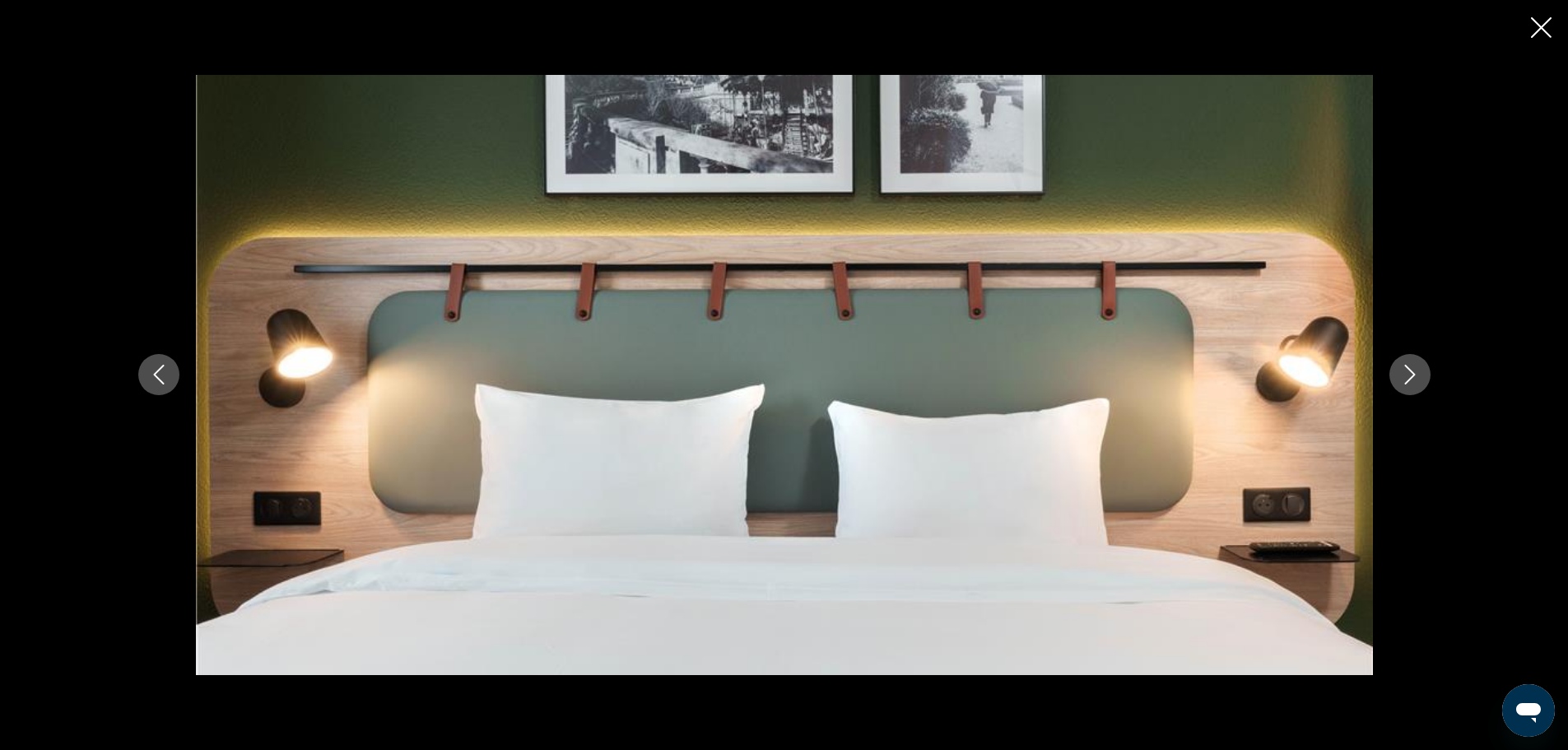
click at [1417, 367] on icon "Next image" at bounding box center [1410, 375] width 19 height 19
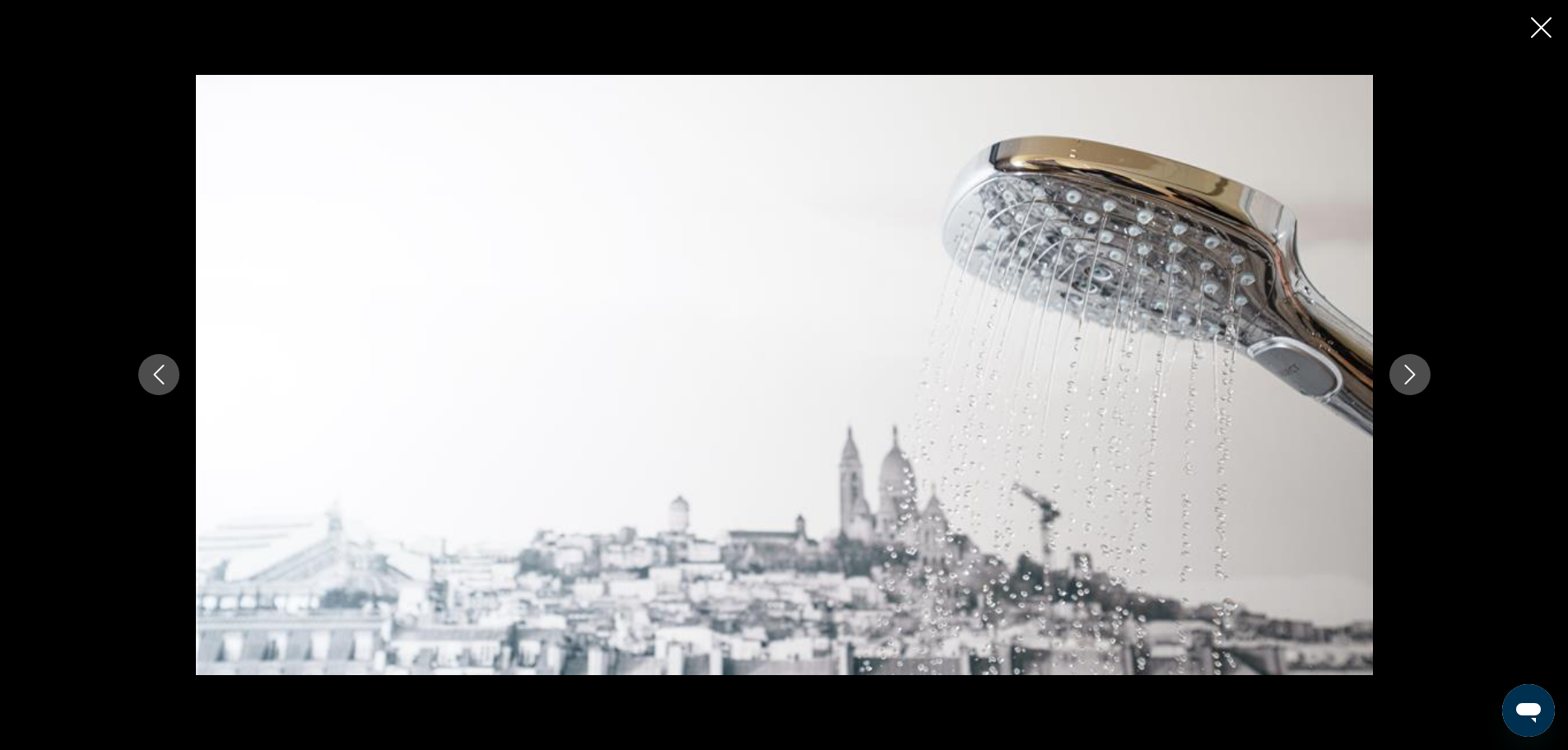
click at [1417, 367] on icon "Next image" at bounding box center [1410, 375] width 19 height 19
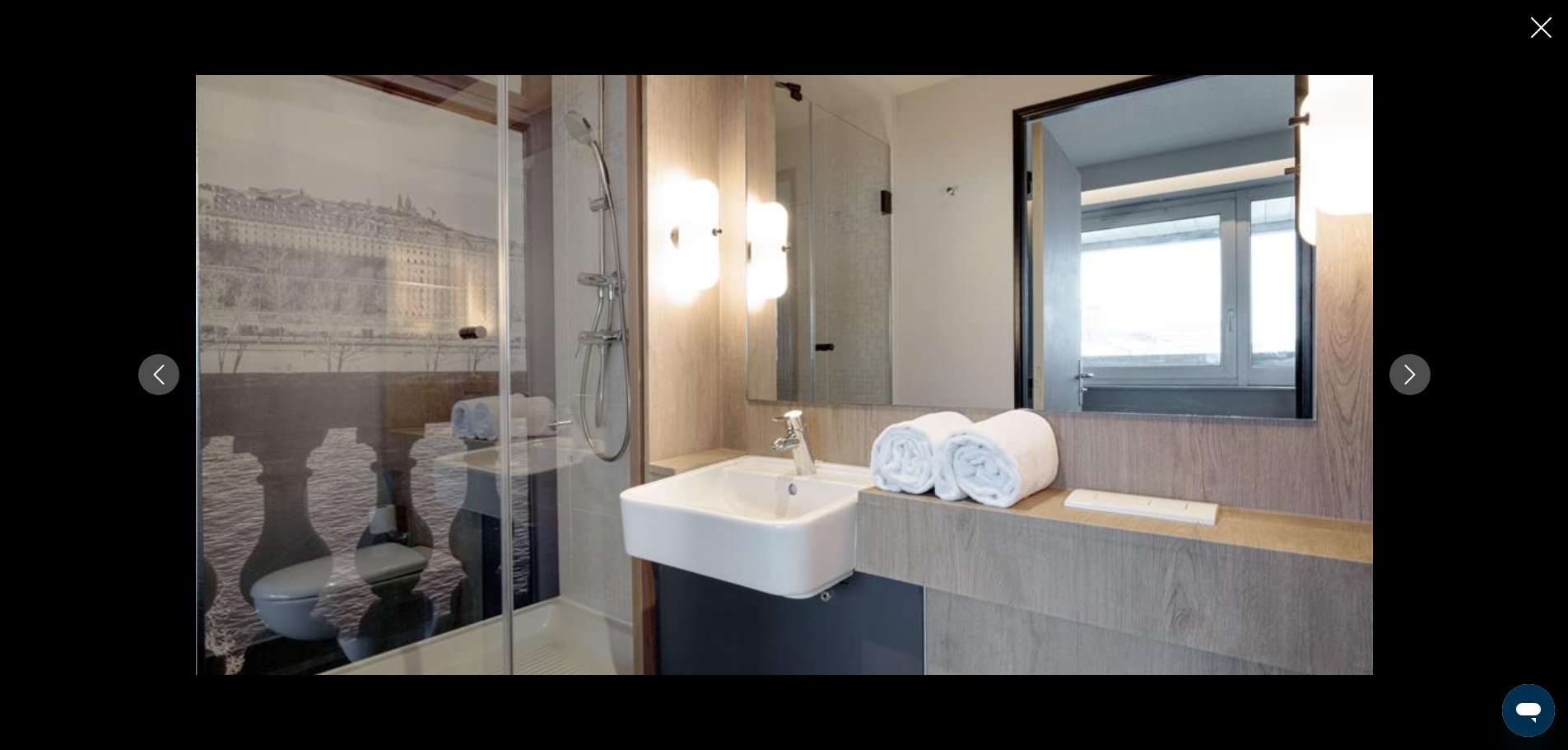
click at [1417, 367] on icon "Next image" at bounding box center [1410, 375] width 19 height 19
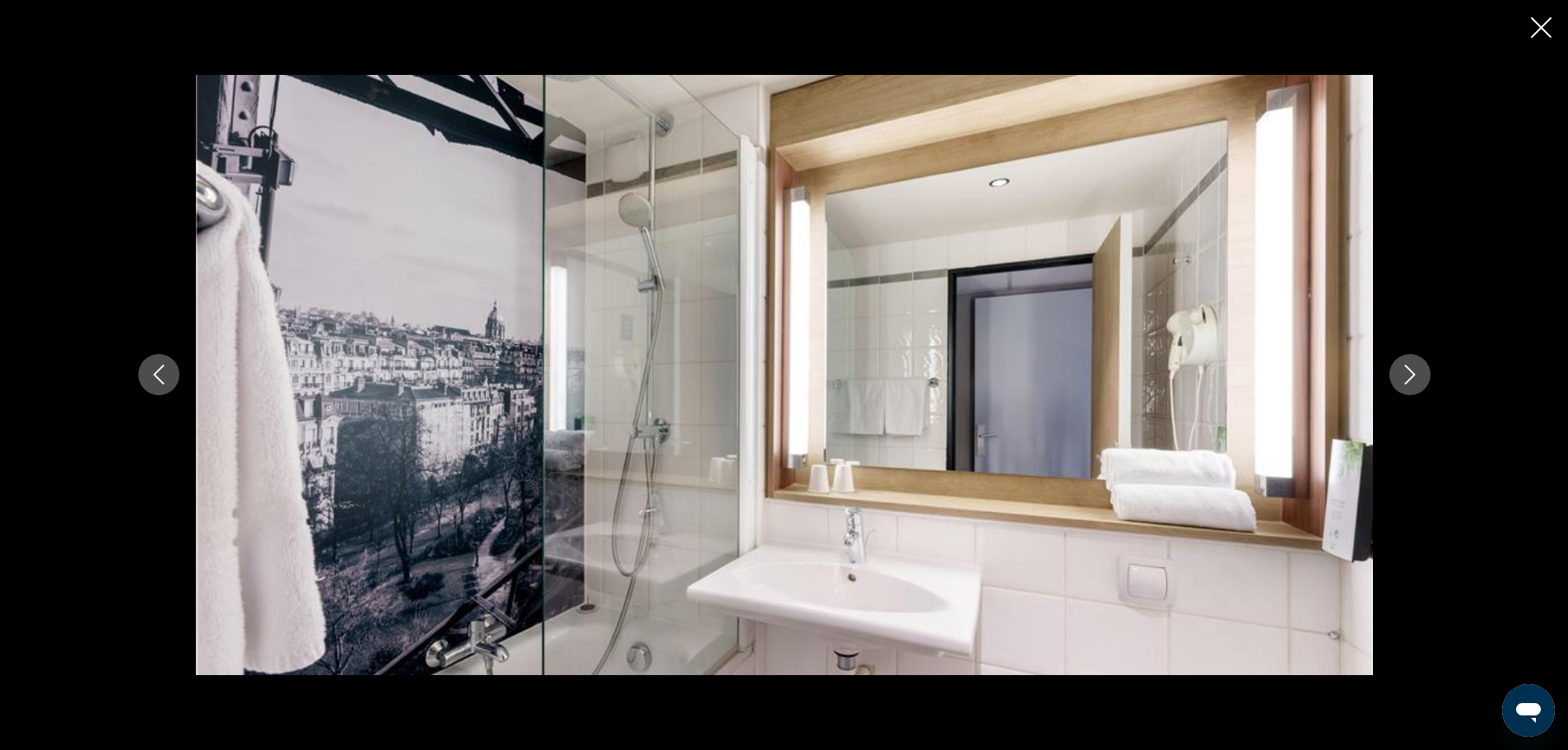
click at [1417, 367] on icon "Next image" at bounding box center [1410, 375] width 19 height 19
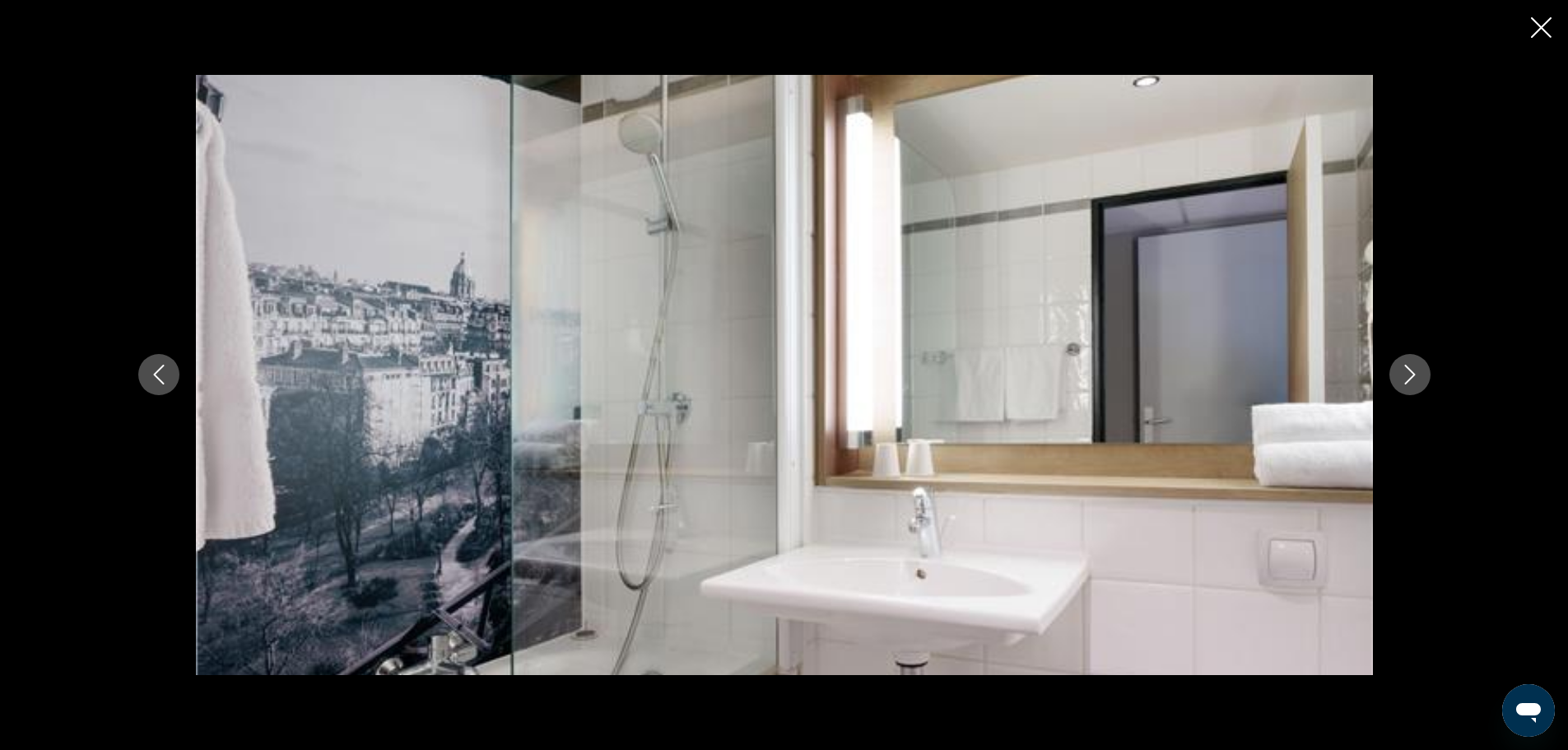
click at [1417, 367] on icon "Next image" at bounding box center [1410, 375] width 19 height 19
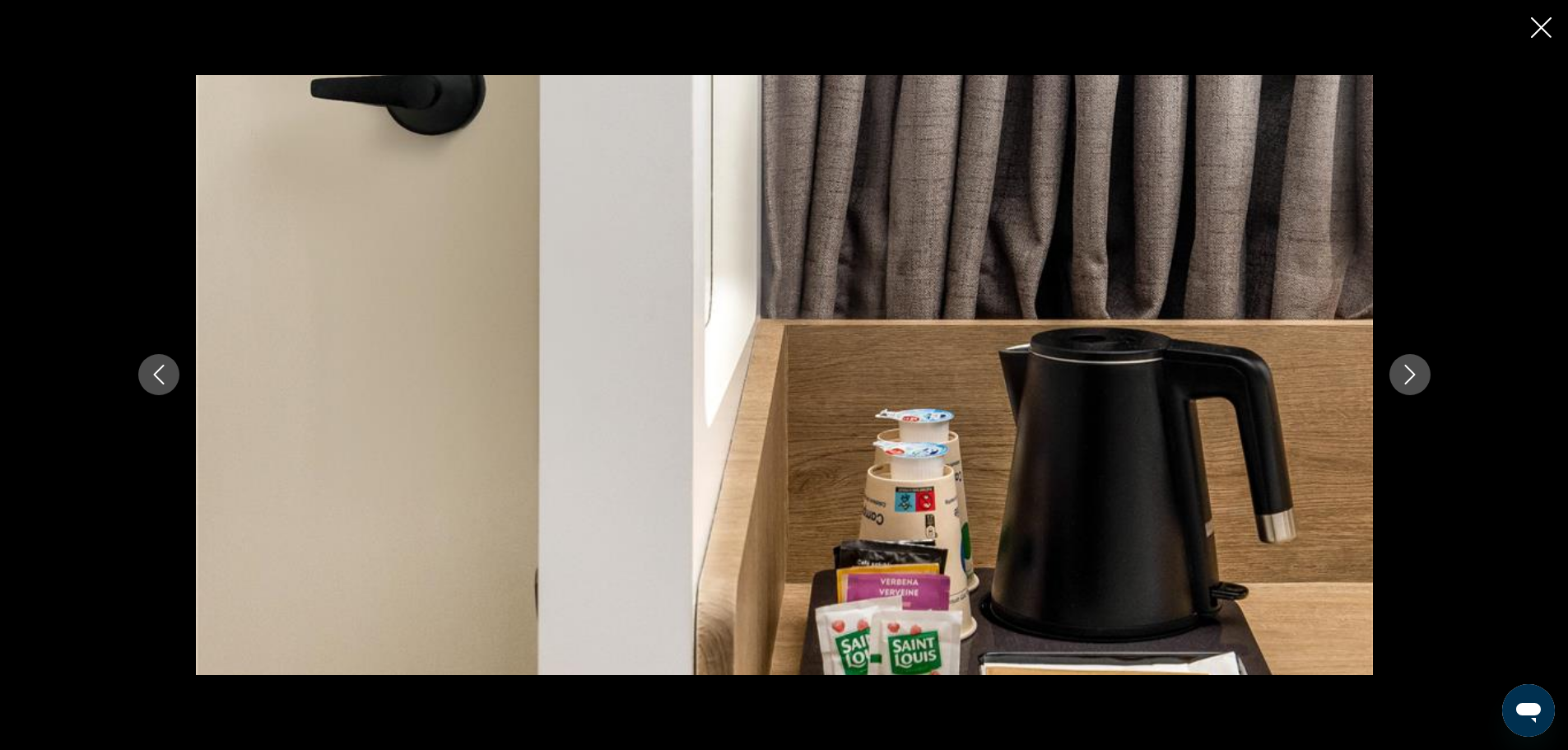
click at [1417, 367] on icon "Next image" at bounding box center [1410, 375] width 19 height 19
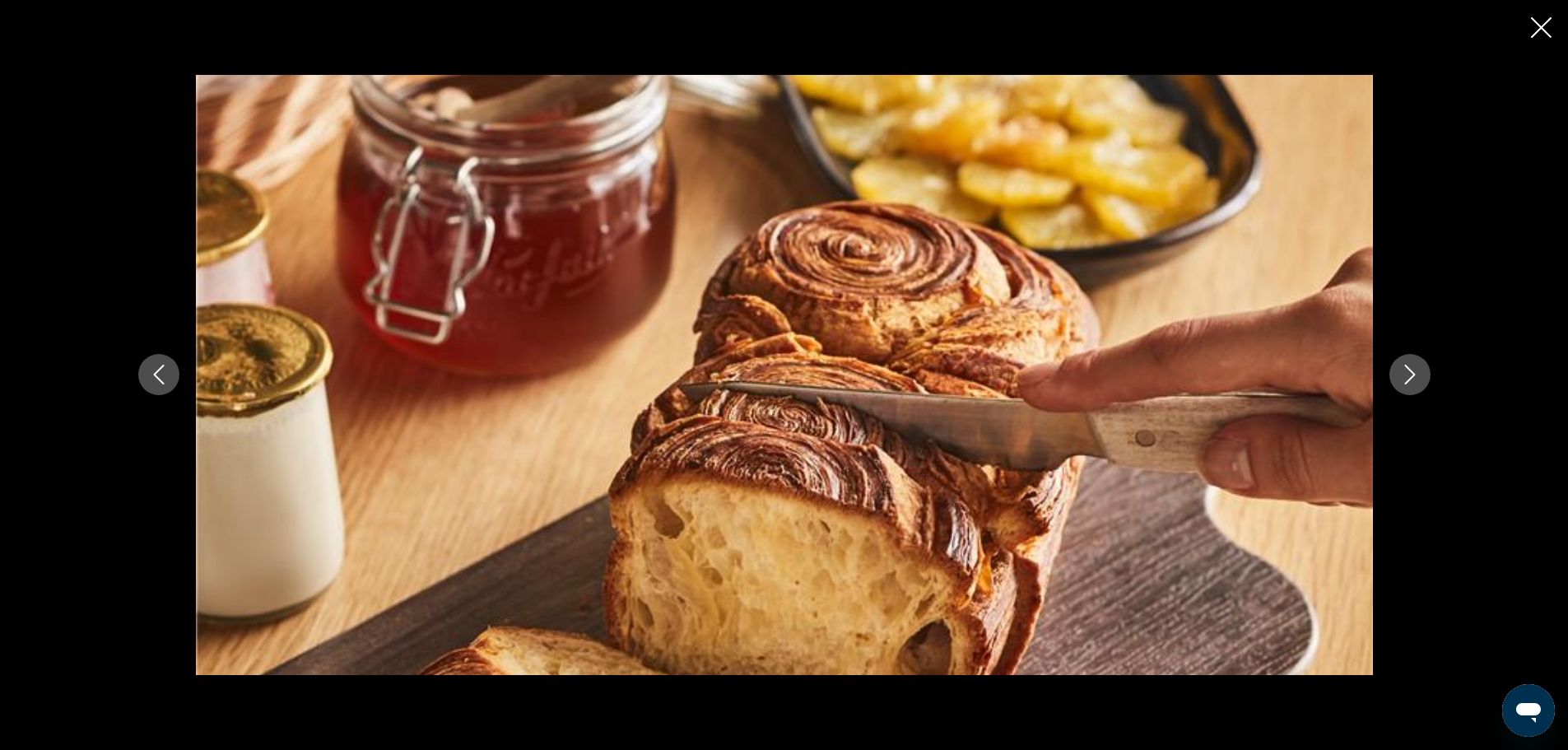
click at [1417, 367] on icon "Next image" at bounding box center [1410, 375] width 19 height 19
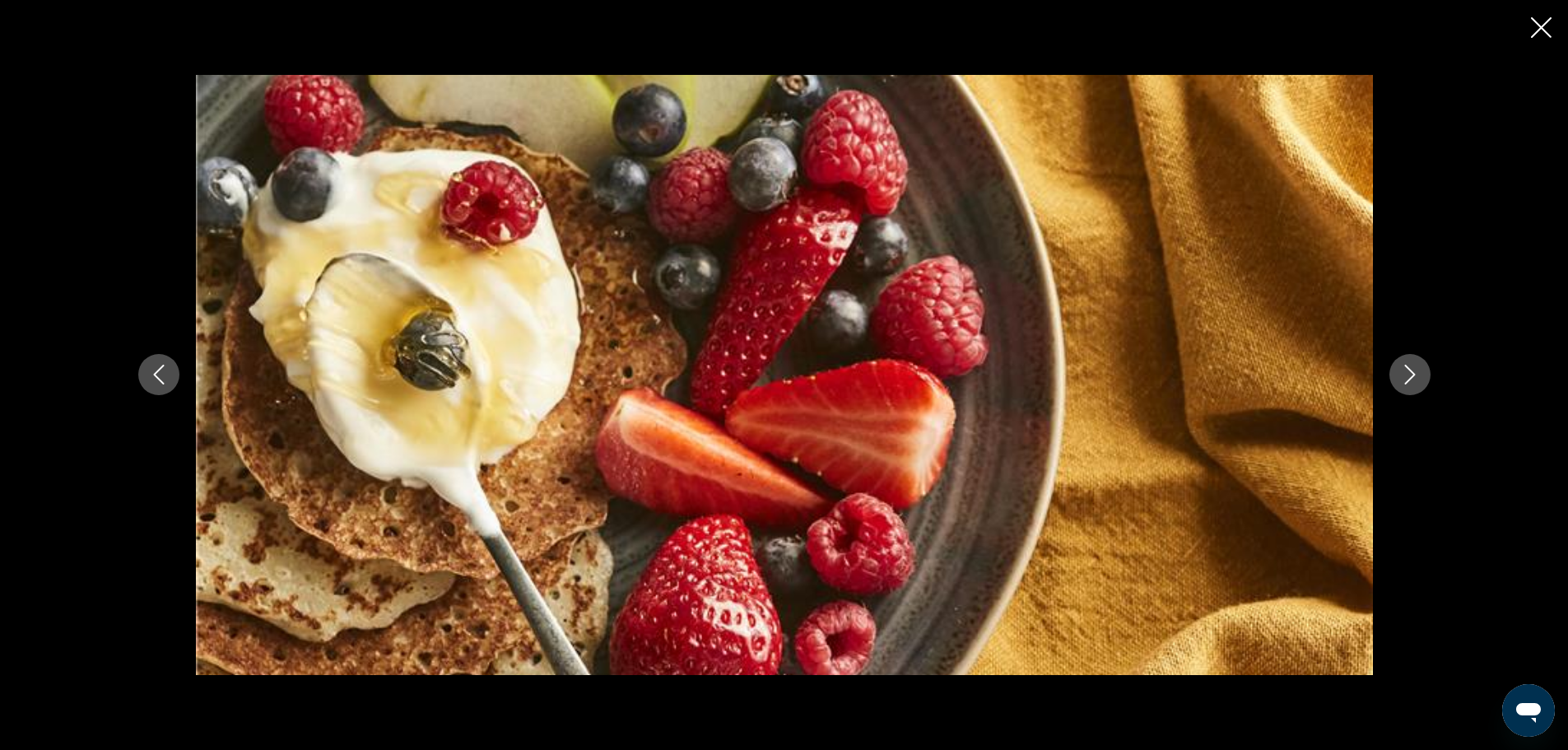
click at [1417, 367] on icon "Next image" at bounding box center [1410, 375] width 19 height 19
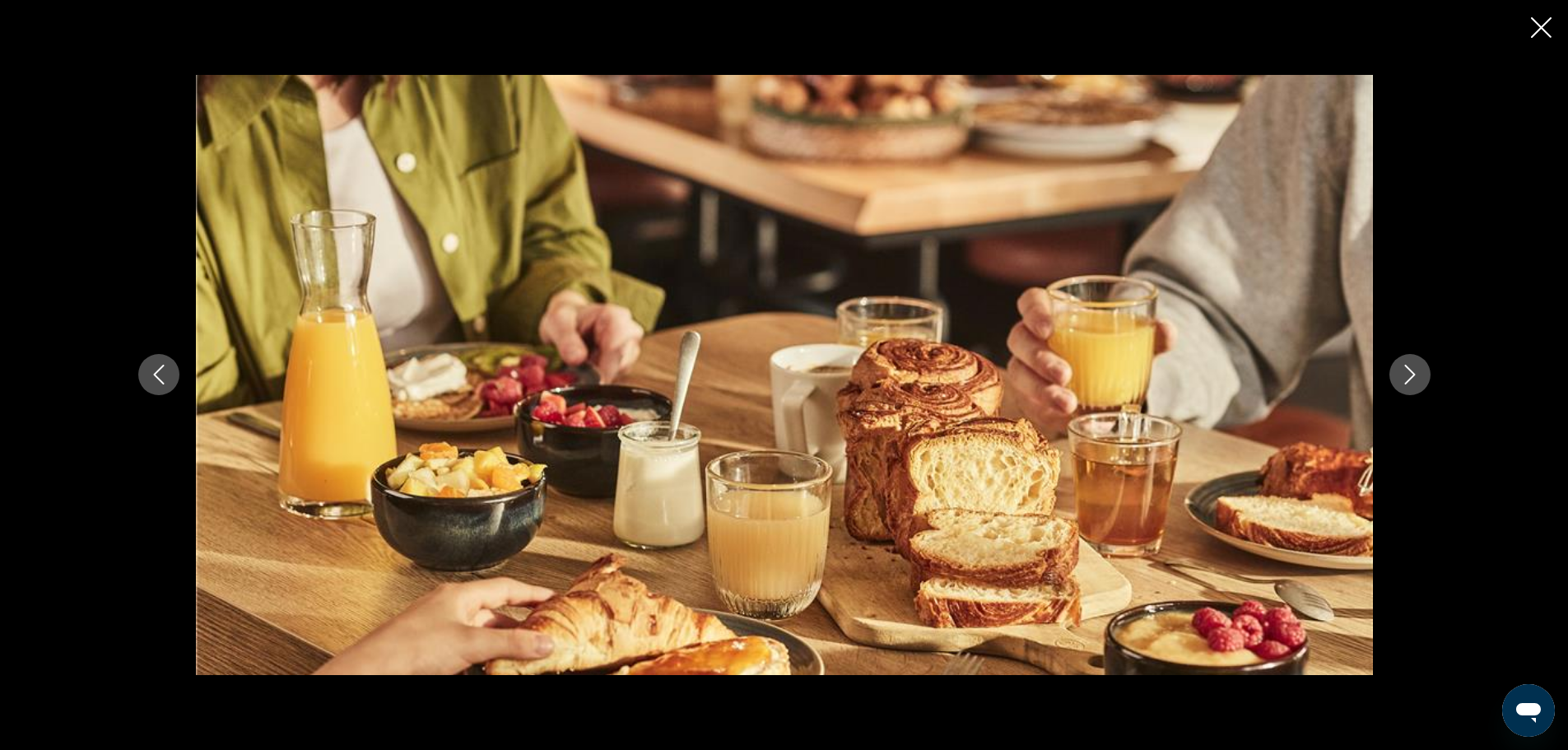
click at [1417, 367] on icon "Next image" at bounding box center [1410, 375] width 19 height 19
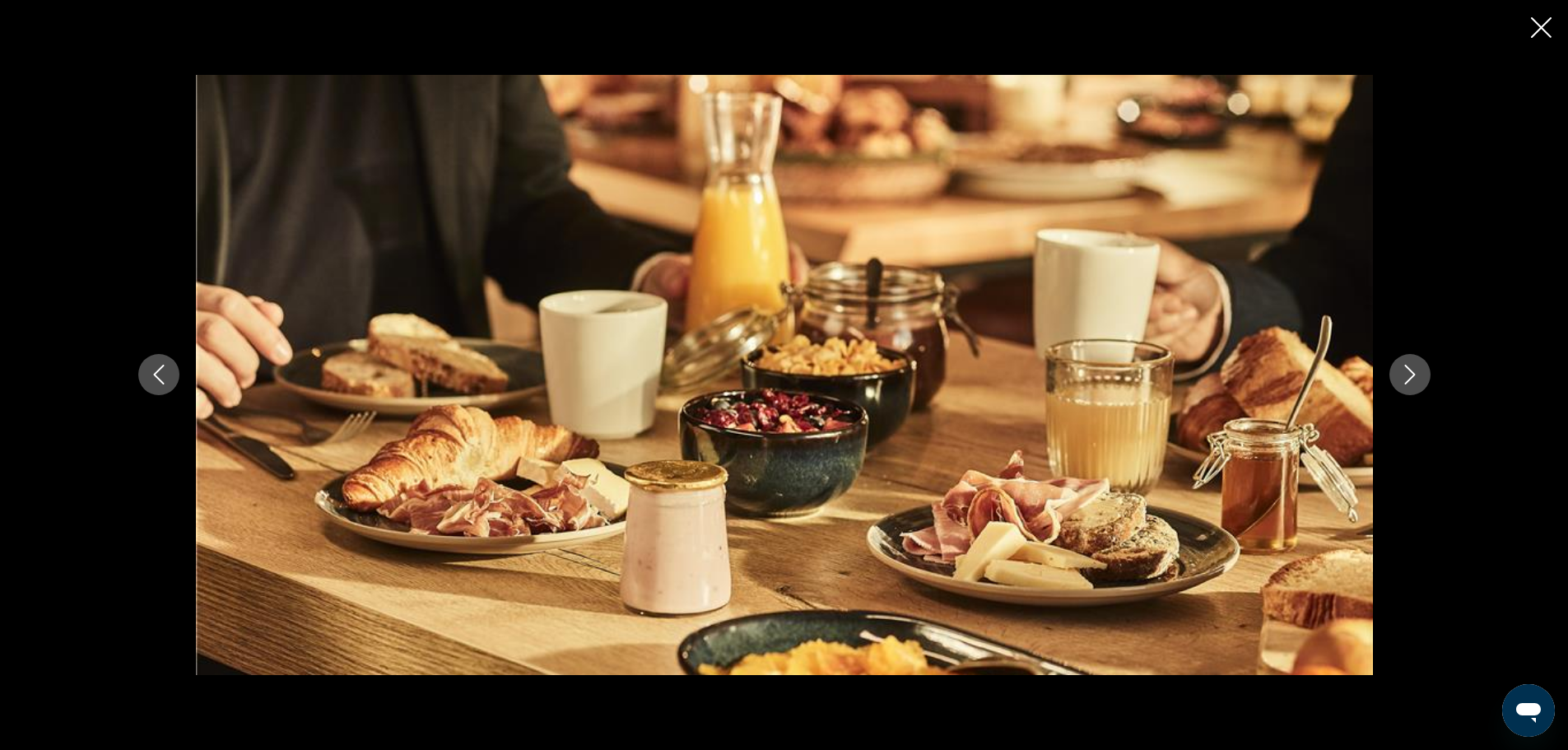
click at [1417, 367] on icon "Next image" at bounding box center [1410, 375] width 19 height 19
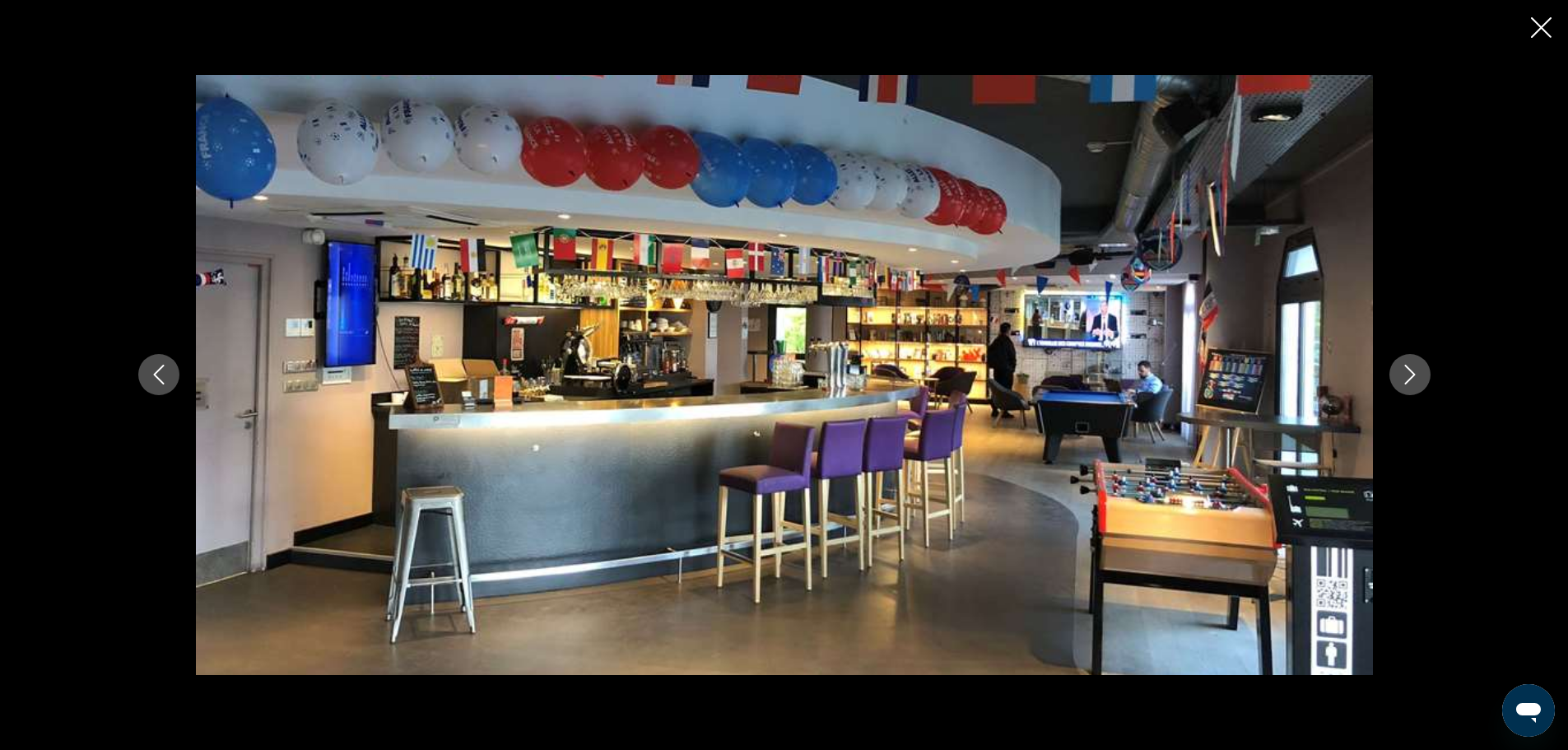
click at [1417, 367] on icon "Next image" at bounding box center [1410, 375] width 19 height 19
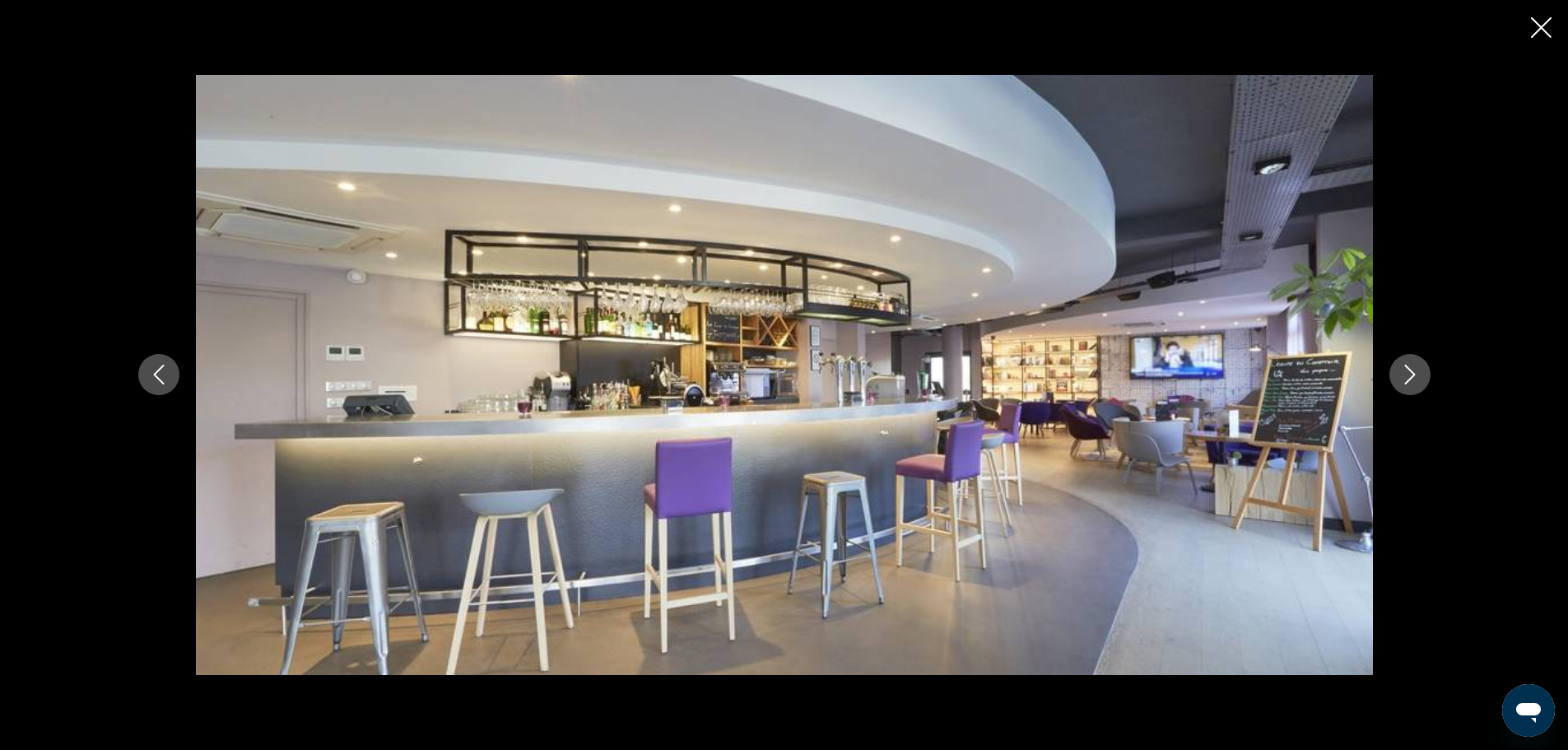
click at [1417, 367] on icon "Next image" at bounding box center [1410, 375] width 19 height 19
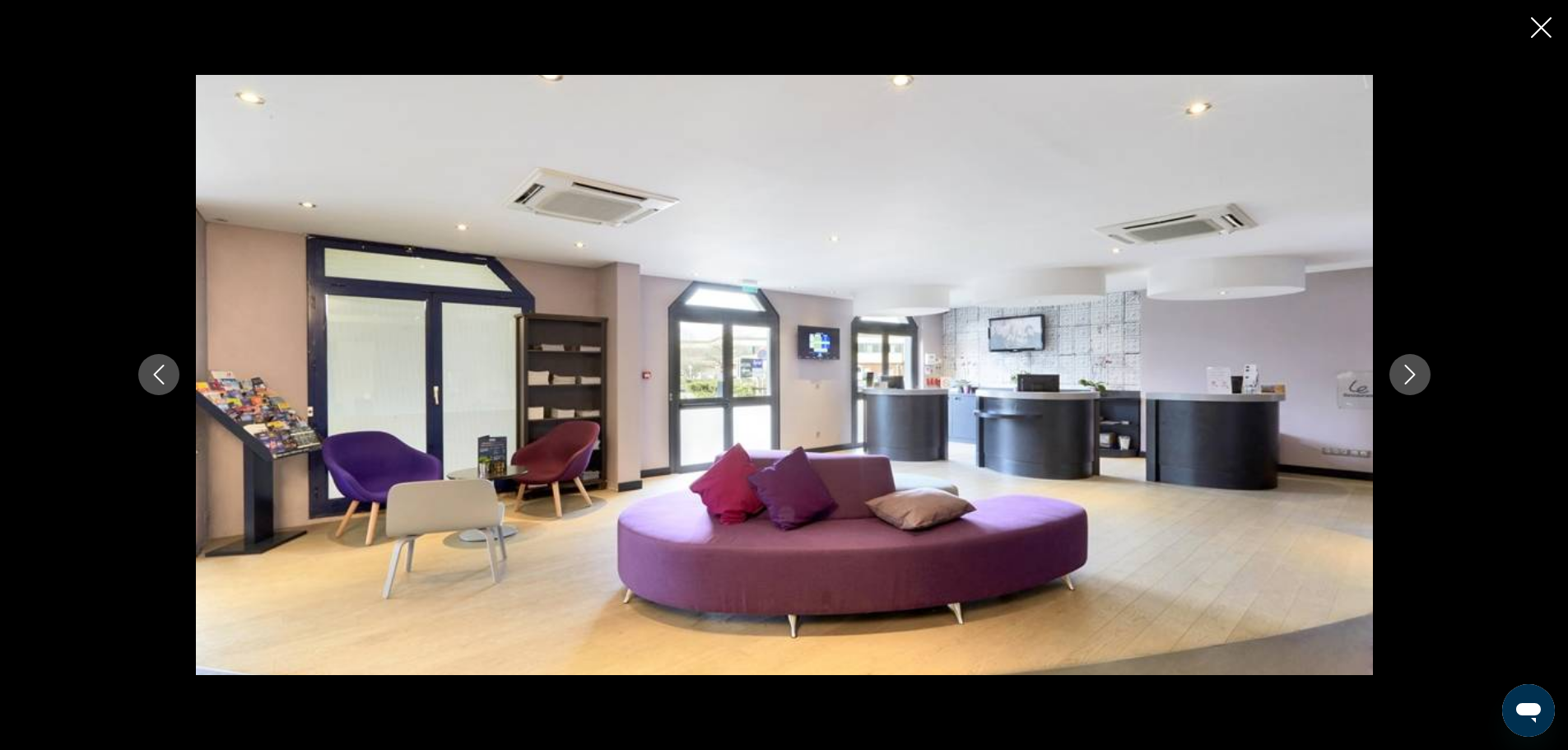
click at [1417, 367] on icon "Next image" at bounding box center [1410, 375] width 19 height 19
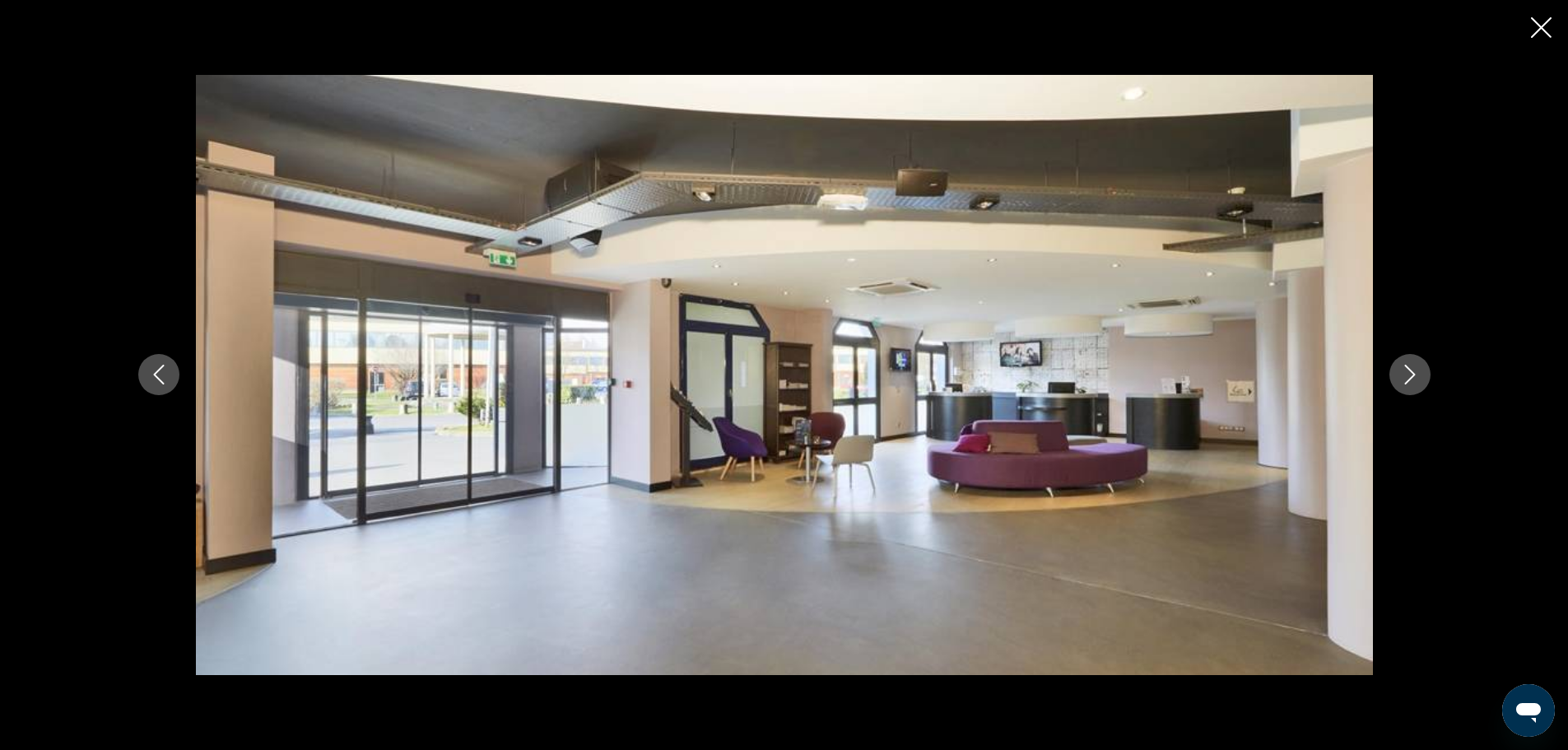
click at [1417, 367] on icon "Next image" at bounding box center [1410, 375] width 19 height 19
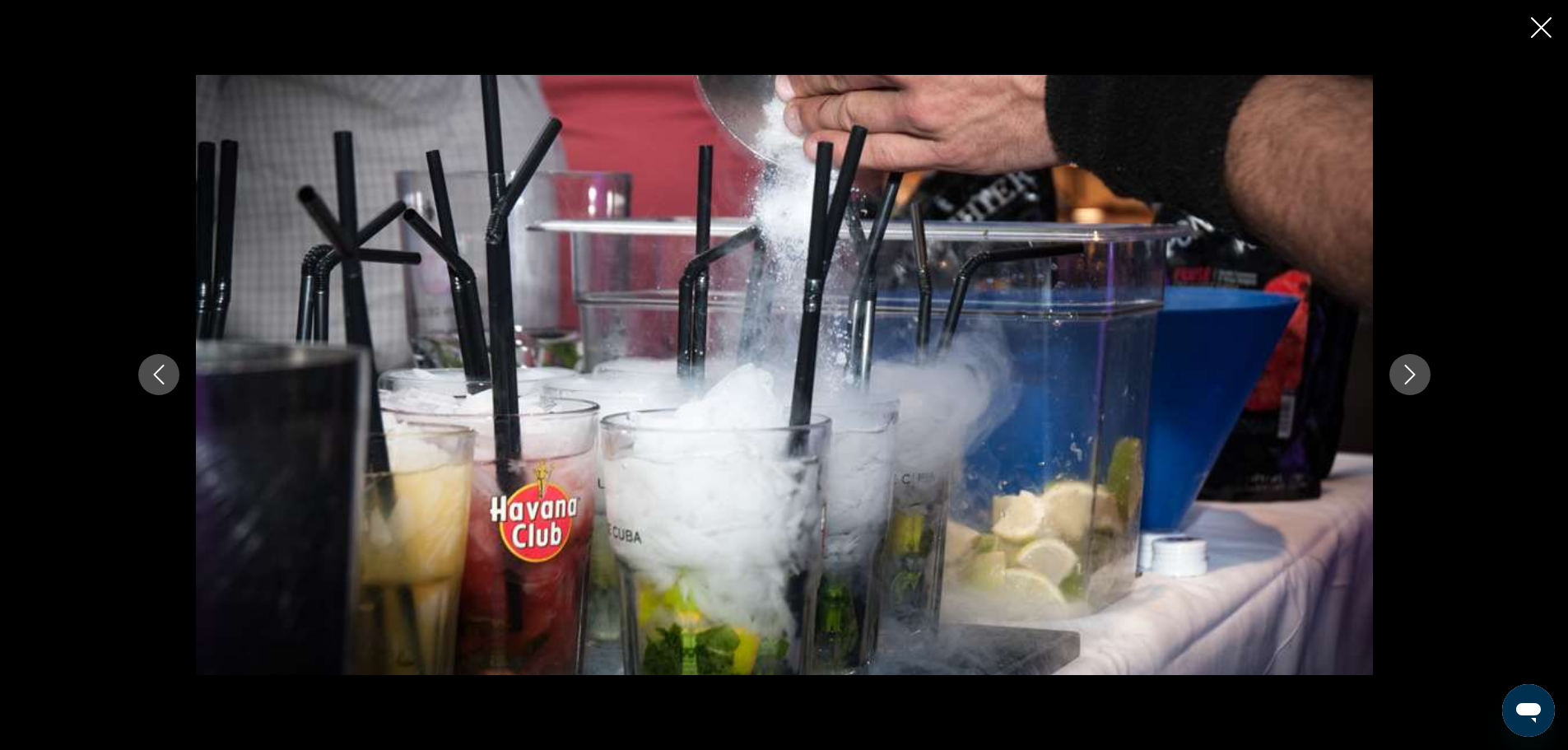
click at [1417, 367] on icon "Next image" at bounding box center [1410, 375] width 19 height 19
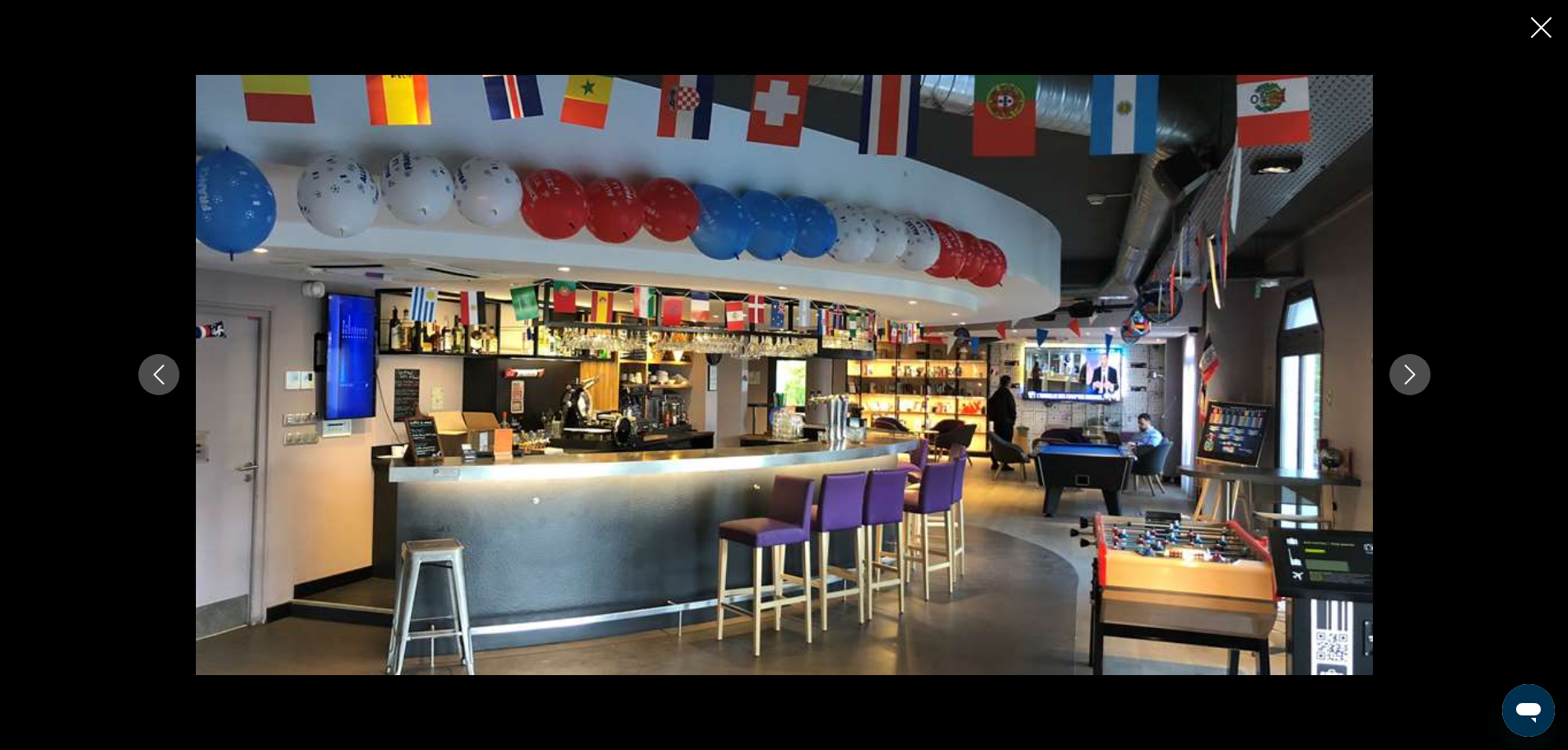
click at [1417, 367] on icon "Next image" at bounding box center [1410, 375] width 19 height 19
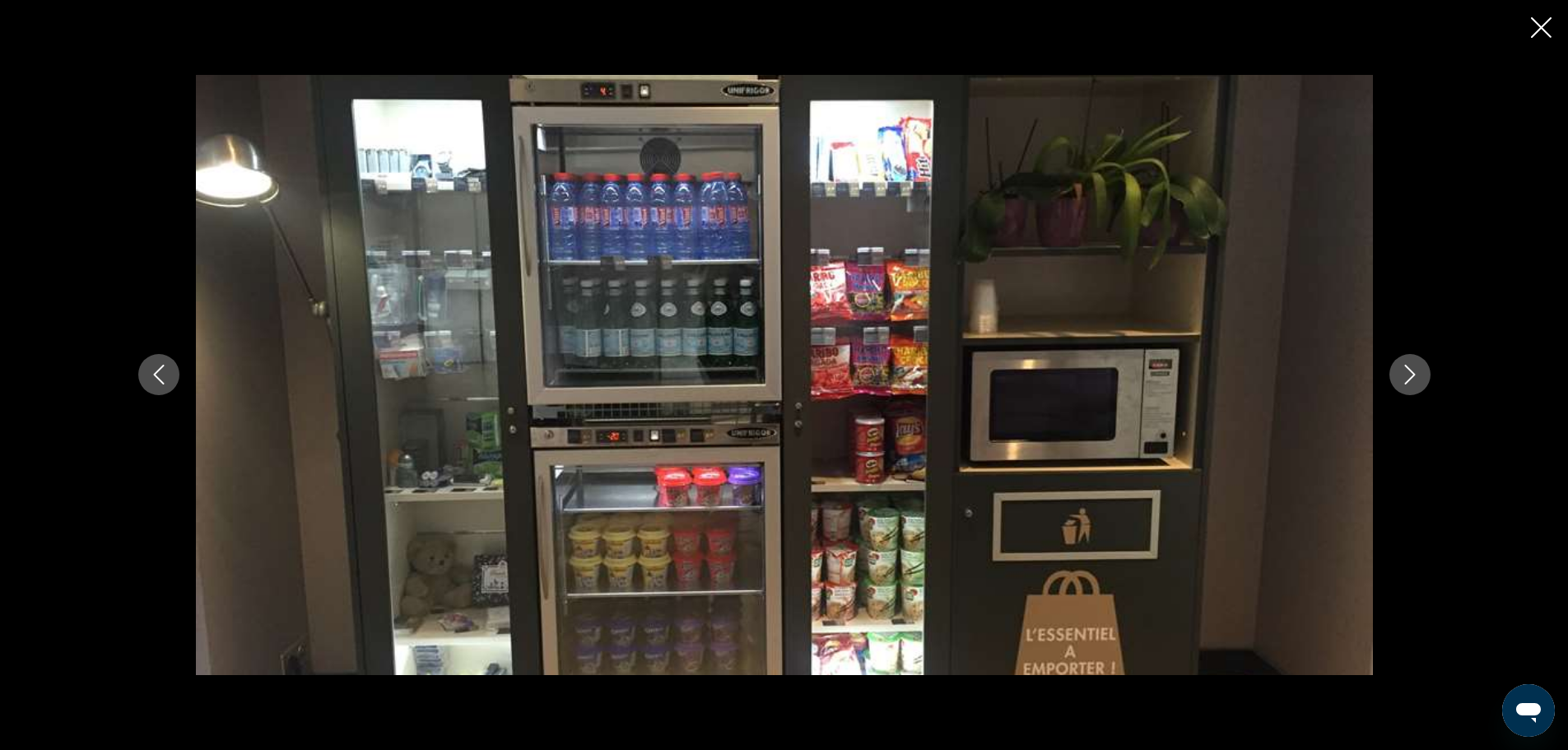
click at [1413, 373] on icon "Next image" at bounding box center [1410, 375] width 19 height 19
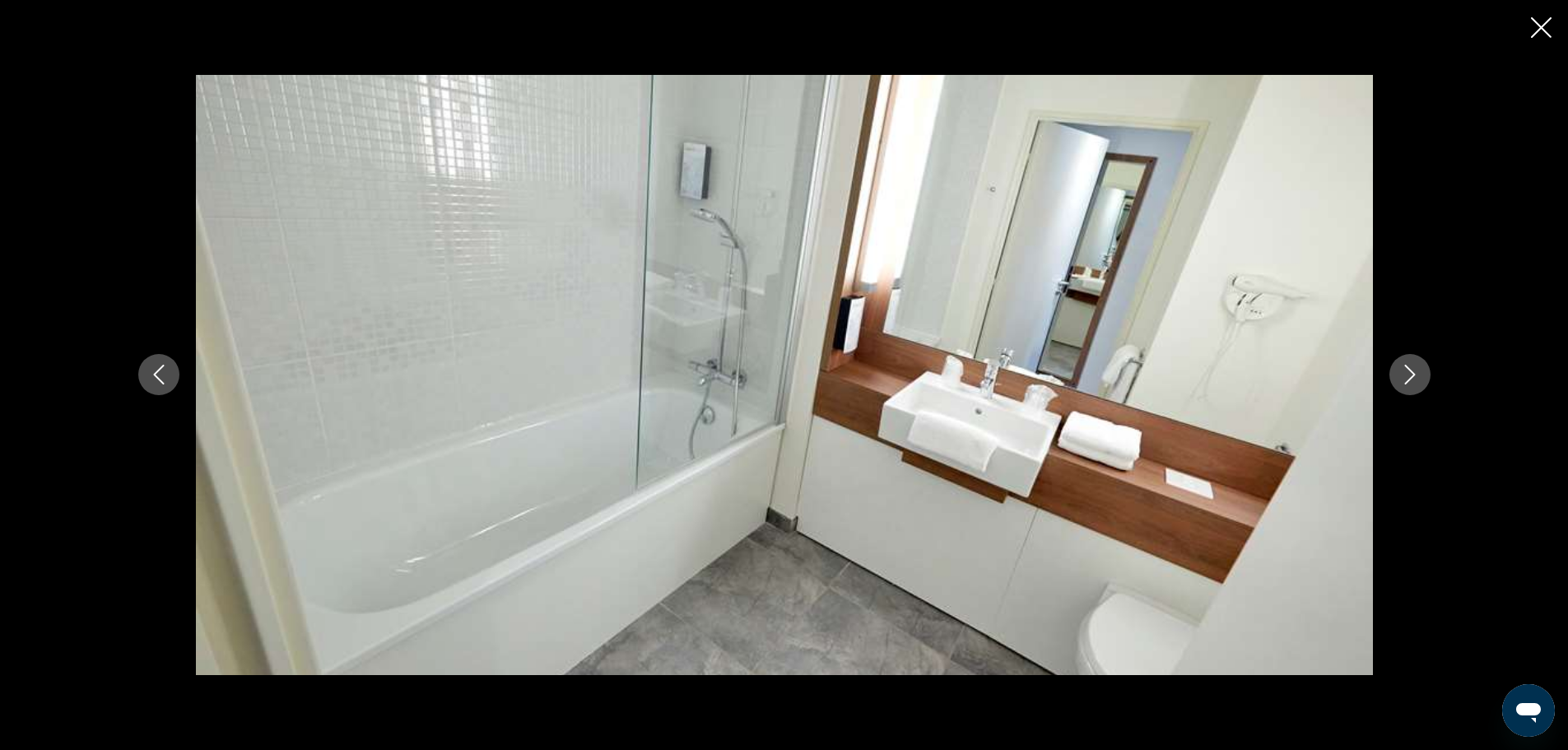
click at [1417, 374] on icon "Next image" at bounding box center [1410, 375] width 19 height 19
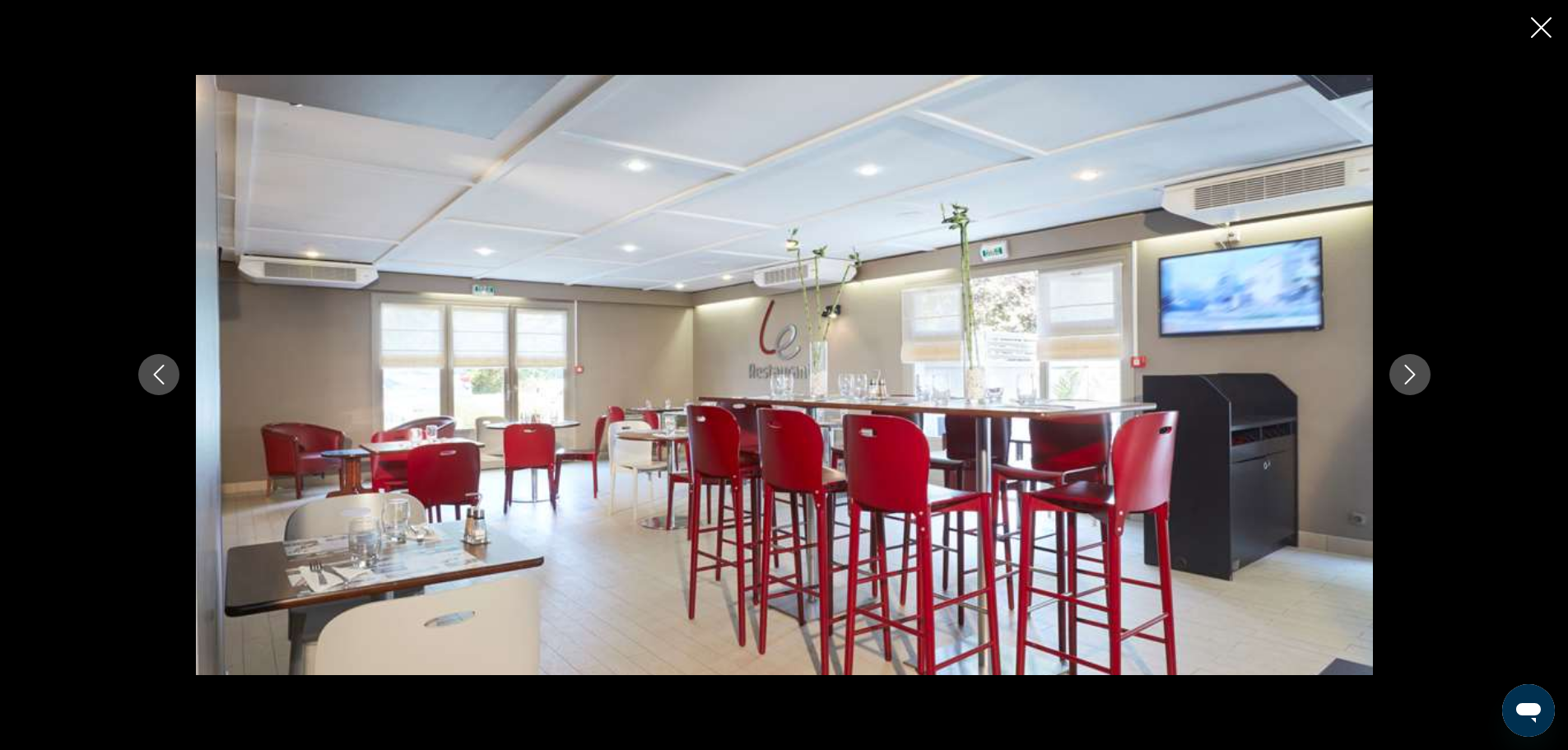
click at [1414, 376] on icon "Next image" at bounding box center [1410, 375] width 19 height 19
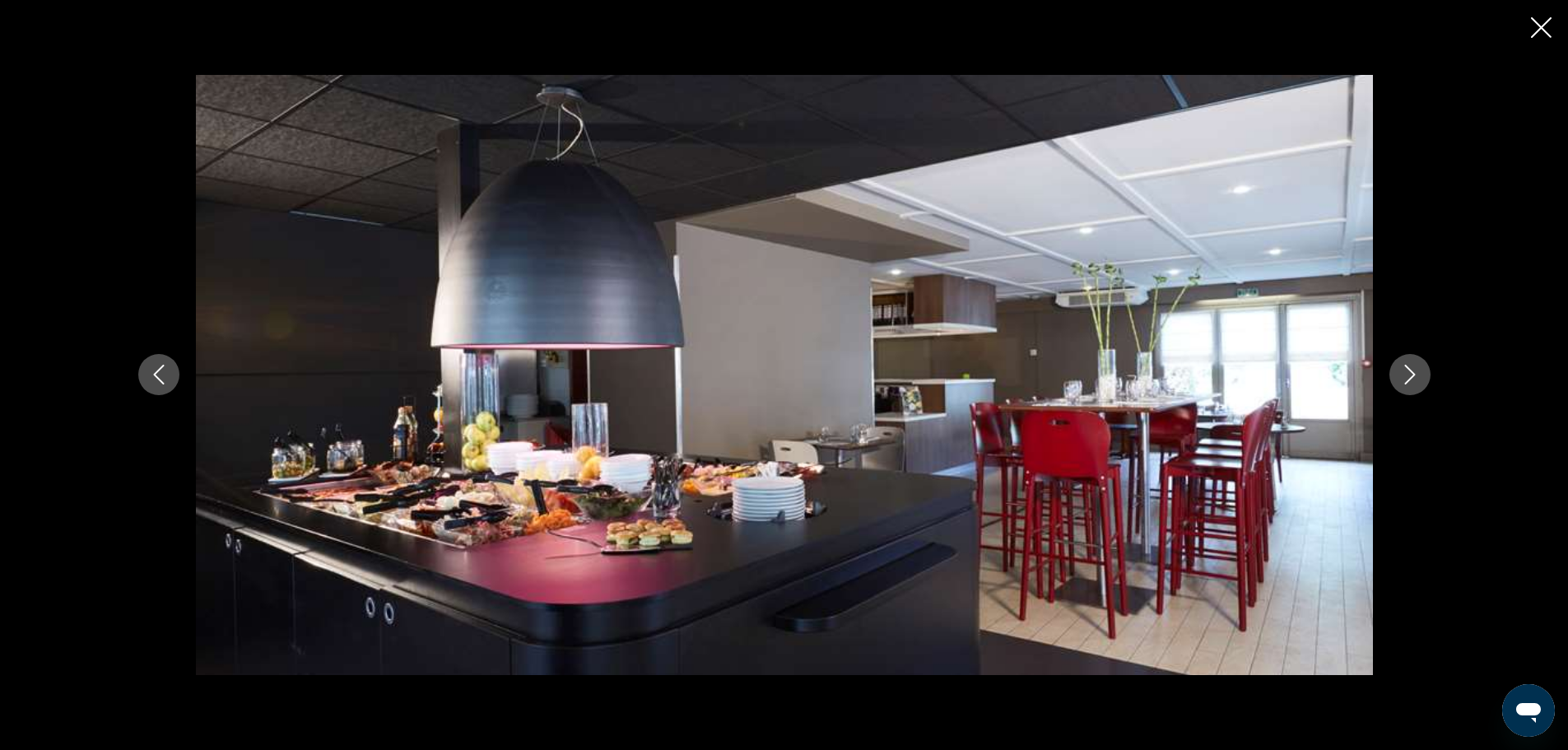
click at [1414, 376] on icon "Next image" at bounding box center [1410, 375] width 19 height 19
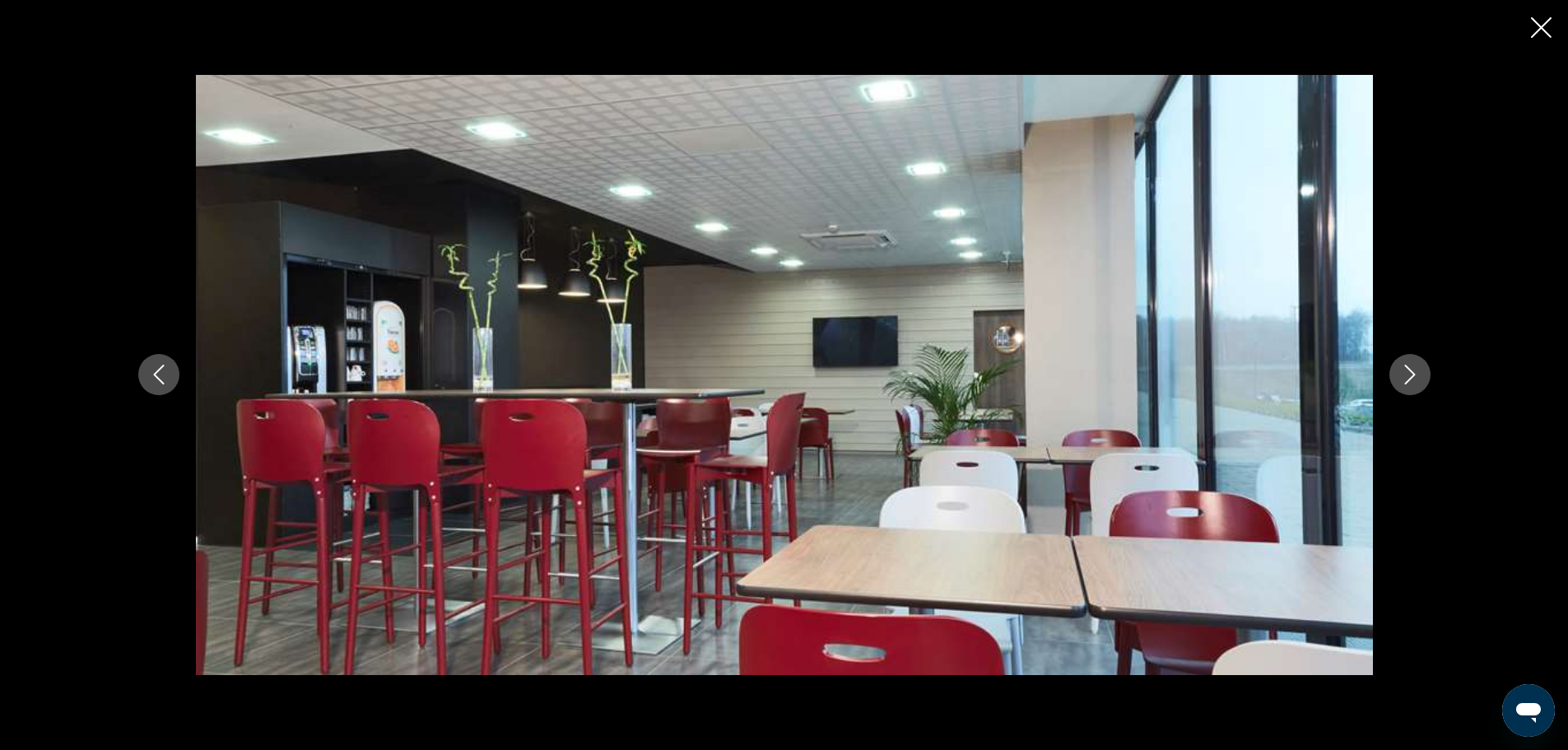
click at [1409, 363] on button "Next image" at bounding box center [1410, 375] width 41 height 41
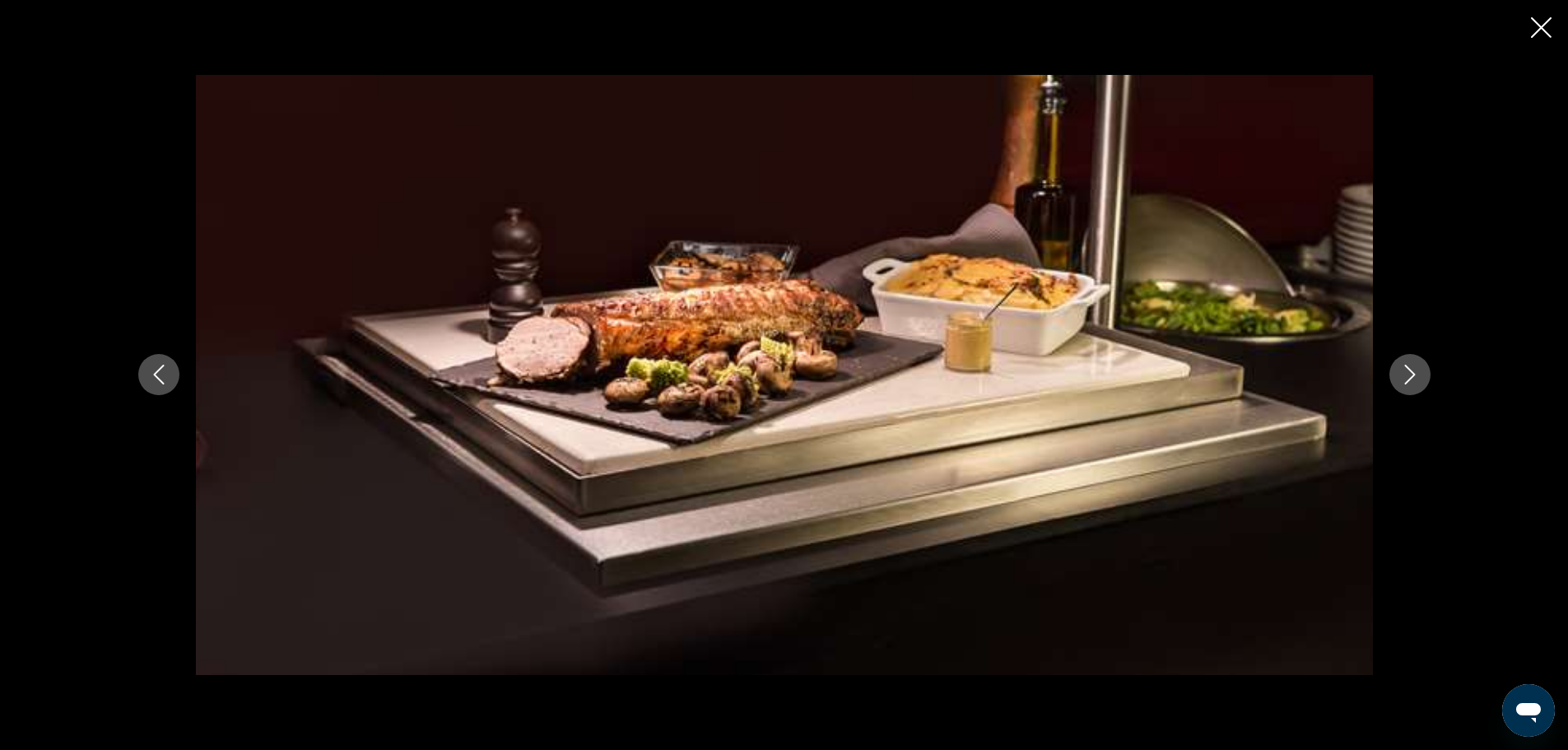
click at [1409, 361] on button "Next image" at bounding box center [1410, 375] width 41 height 41
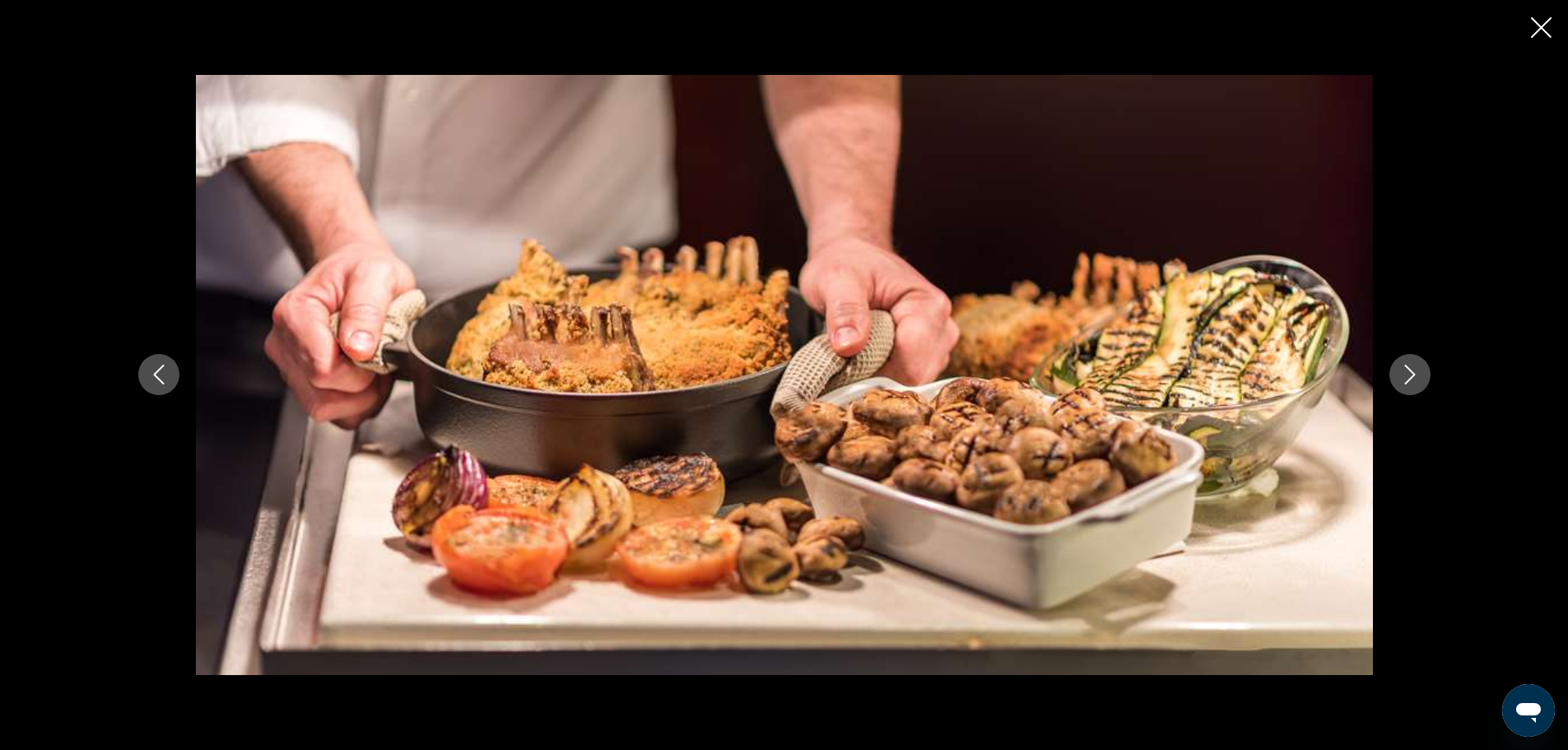
click at [1409, 361] on button "Next image" at bounding box center [1410, 375] width 41 height 41
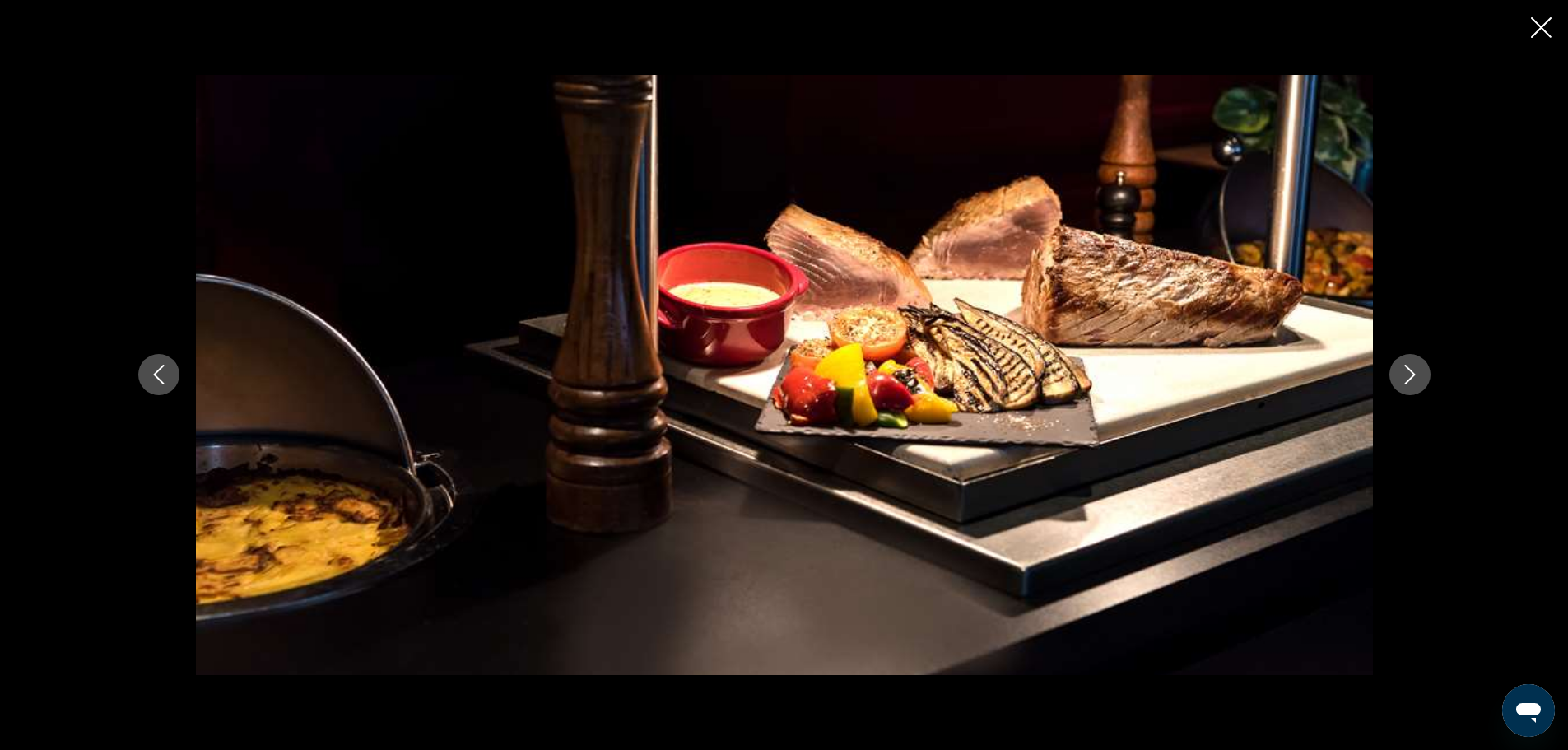
click at [1410, 360] on button "Next image" at bounding box center [1410, 375] width 41 height 41
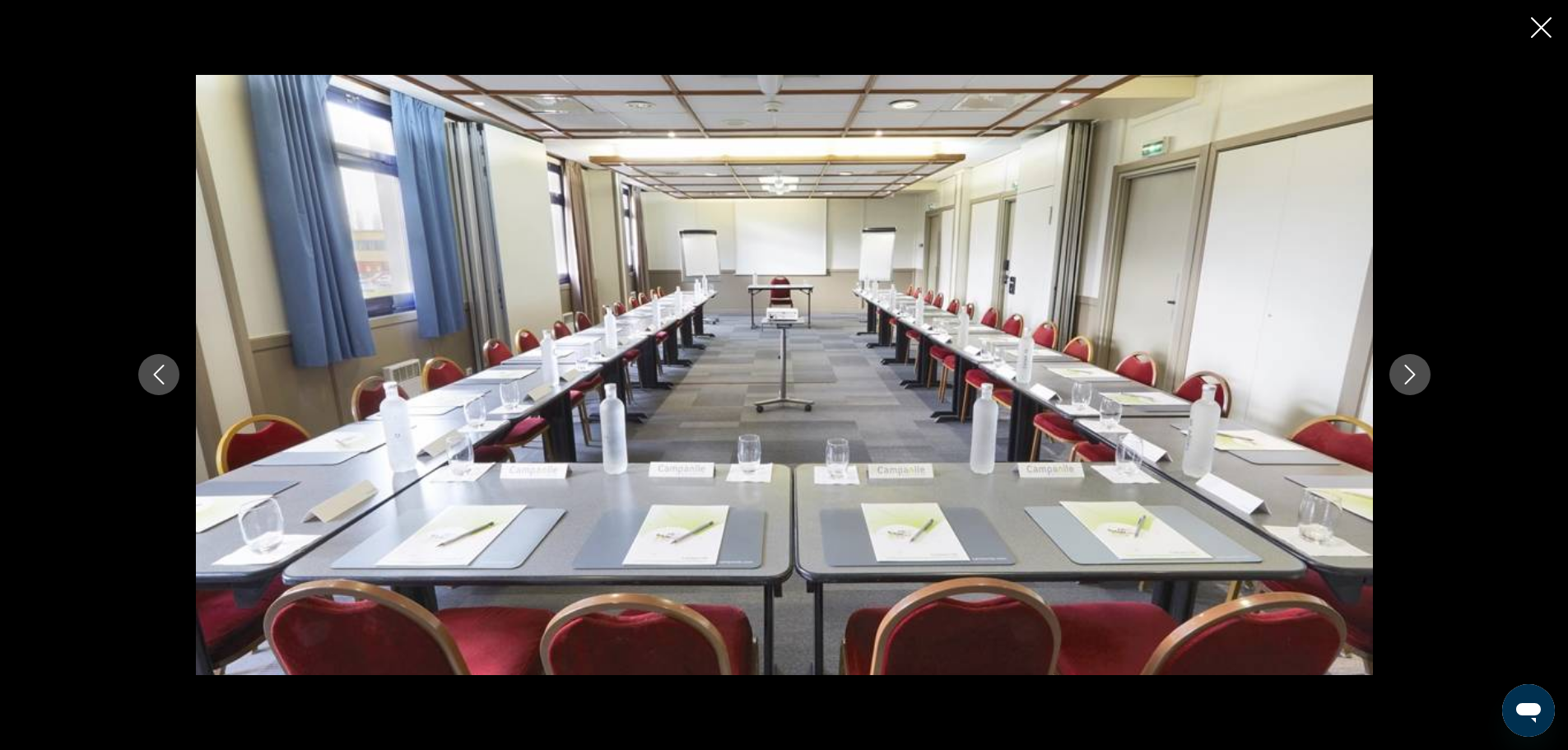
click at [1410, 360] on button "Next image" at bounding box center [1410, 375] width 41 height 41
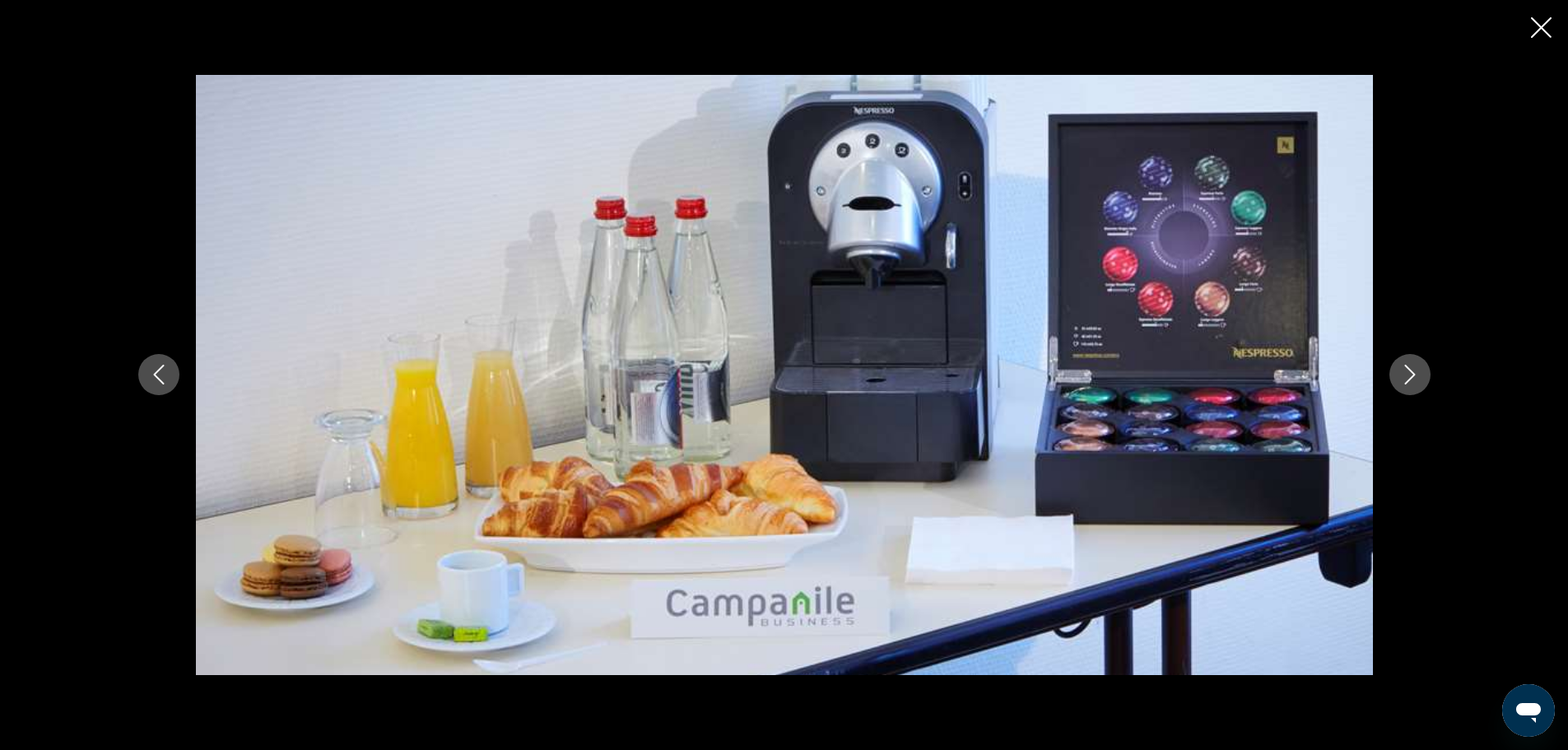
click at [1410, 360] on button "Next image" at bounding box center [1410, 375] width 41 height 41
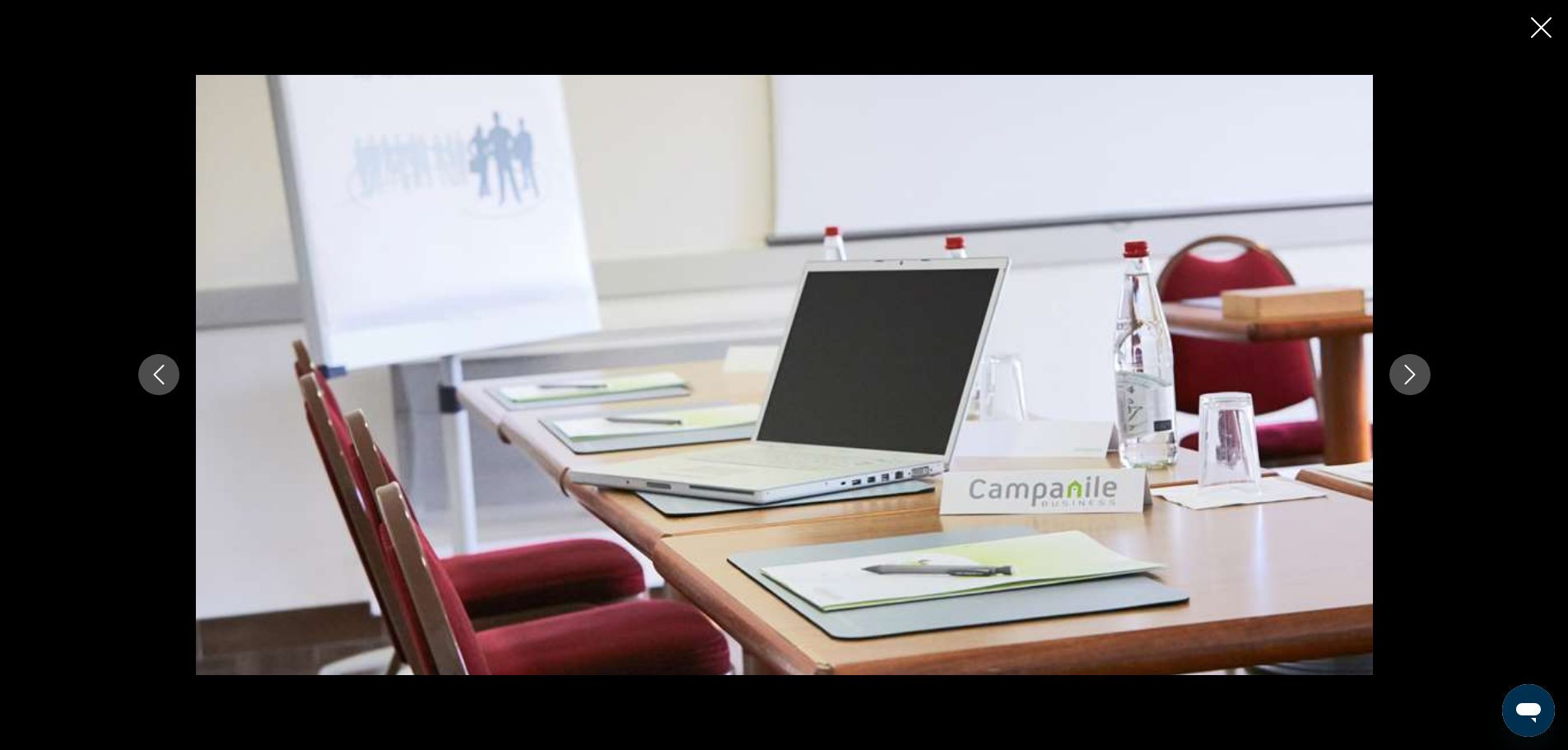
click at [1410, 360] on button "Next image" at bounding box center [1410, 375] width 41 height 41
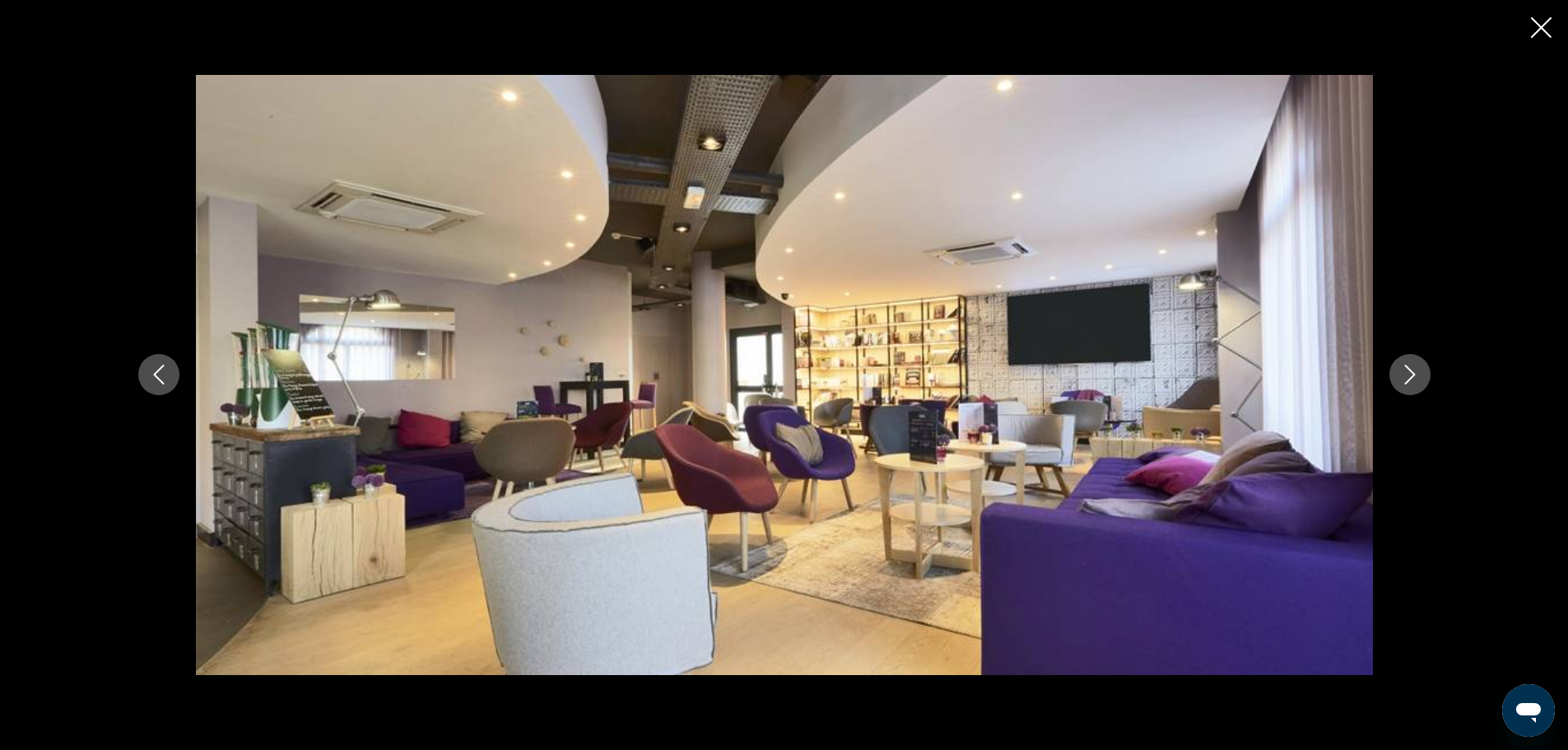
click at [1537, 29] on icon "Close slideshow" at bounding box center [1541, 27] width 20 height 20
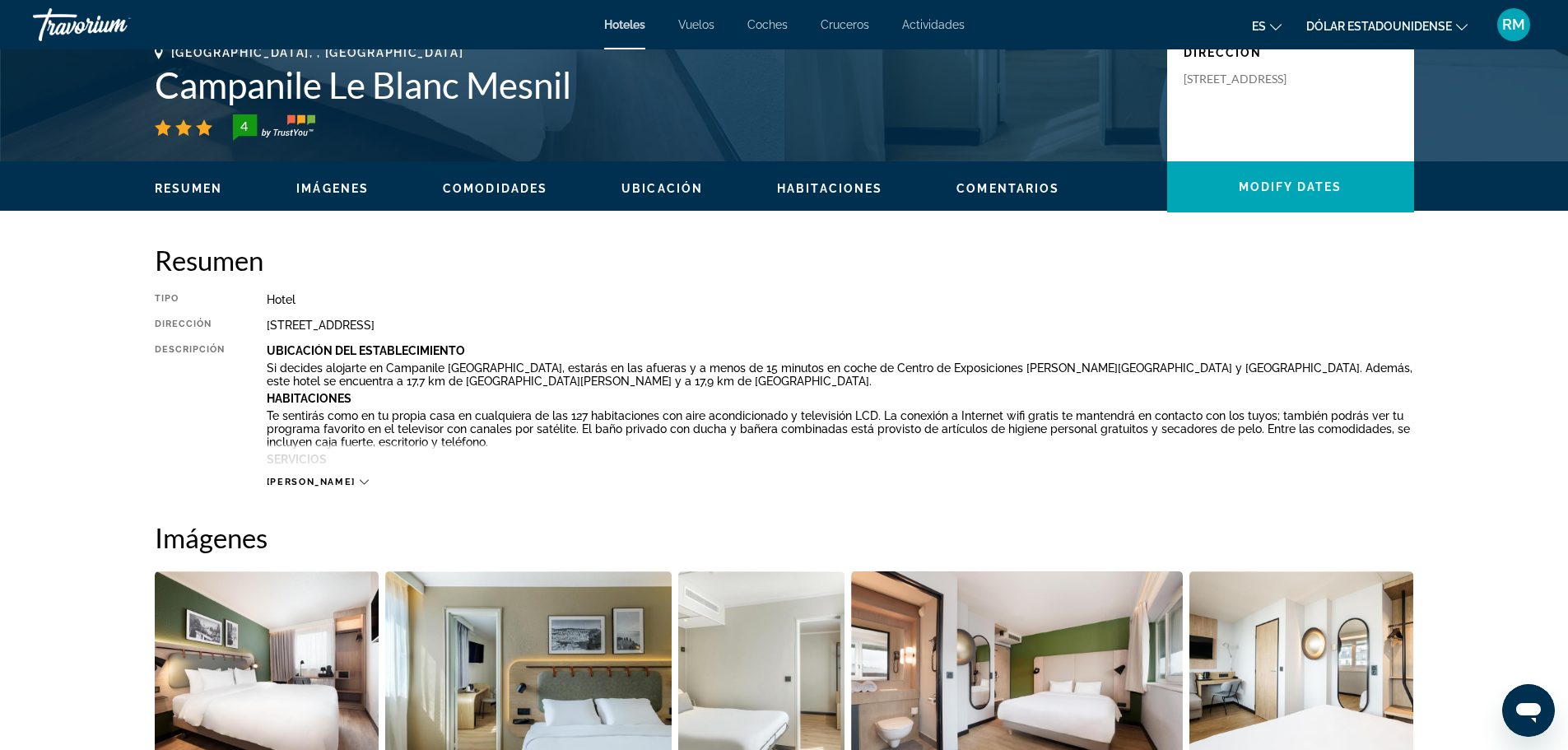
scroll to position [412, 0]
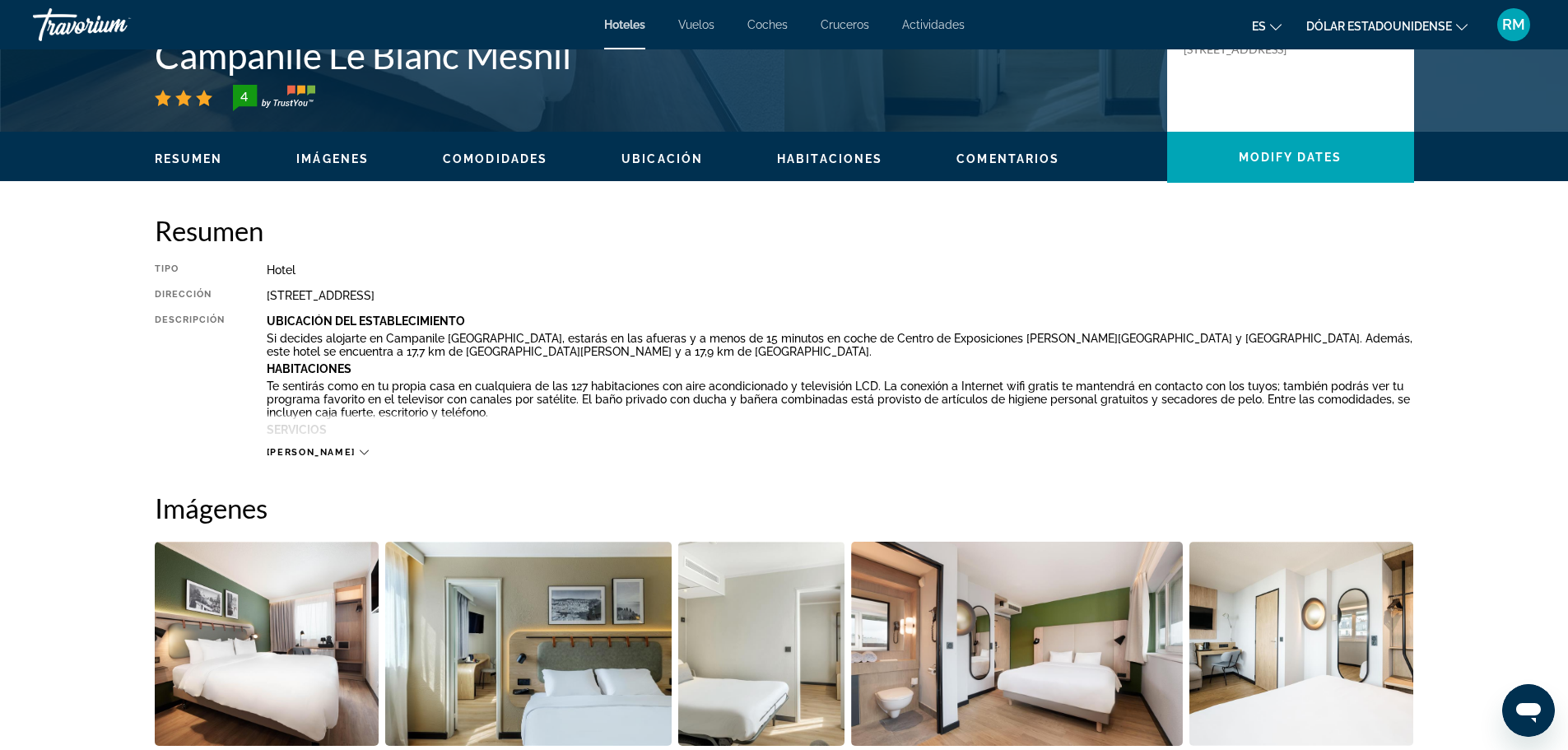
click at [360, 449] on icon "Contenido principal" at bounding box center [364, 452] width 9 height 9
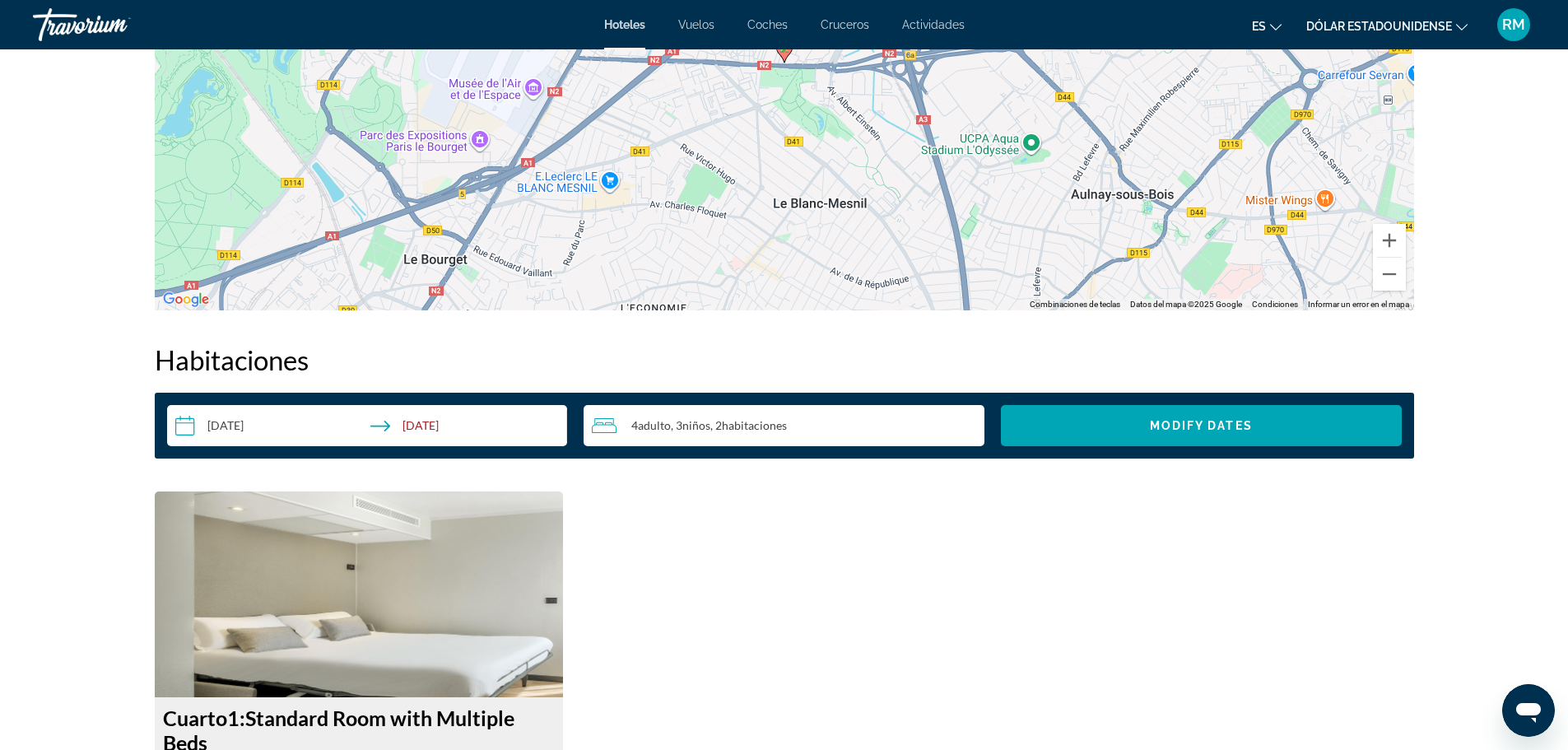
scroll to position [1912, 0]
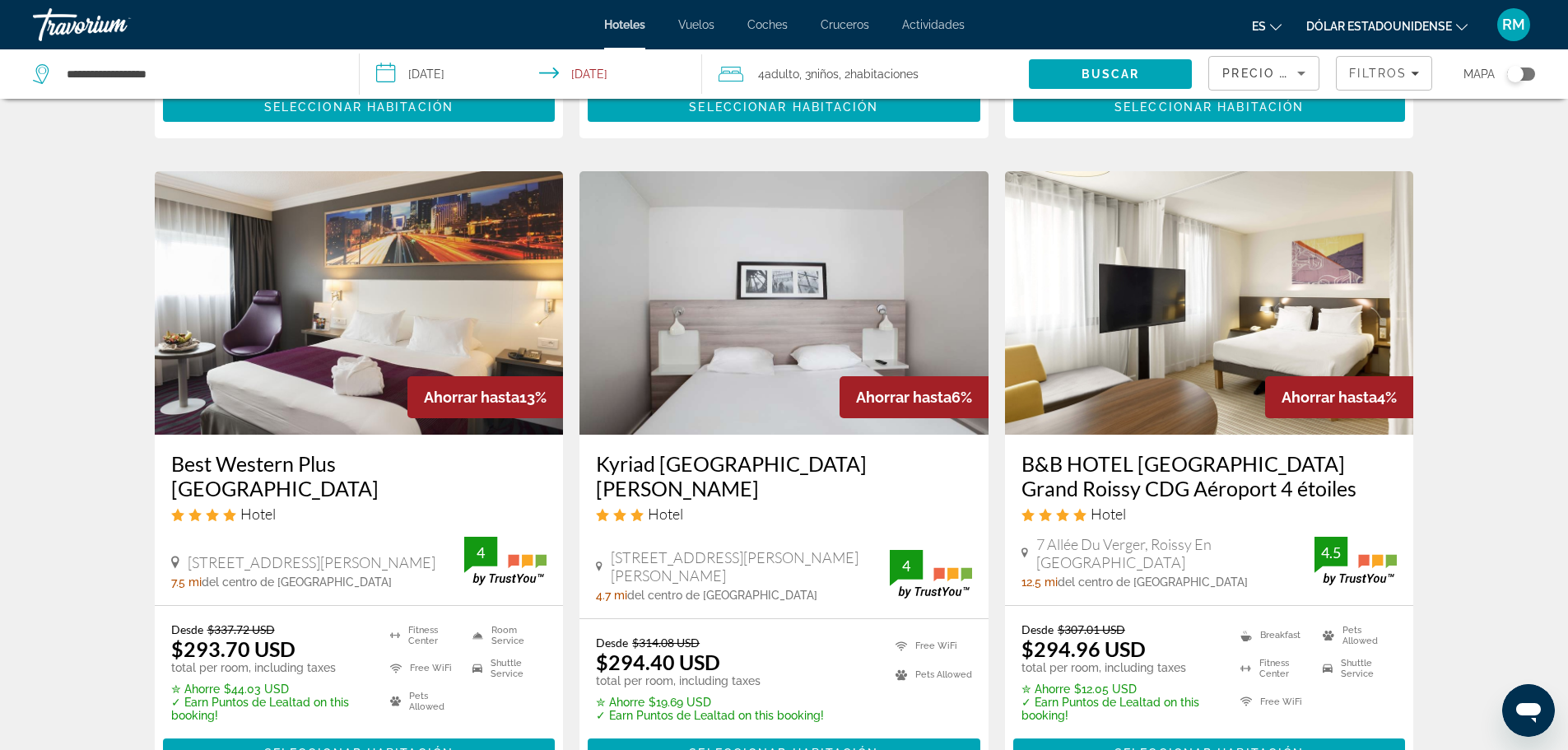
scroll to position [658, 0]
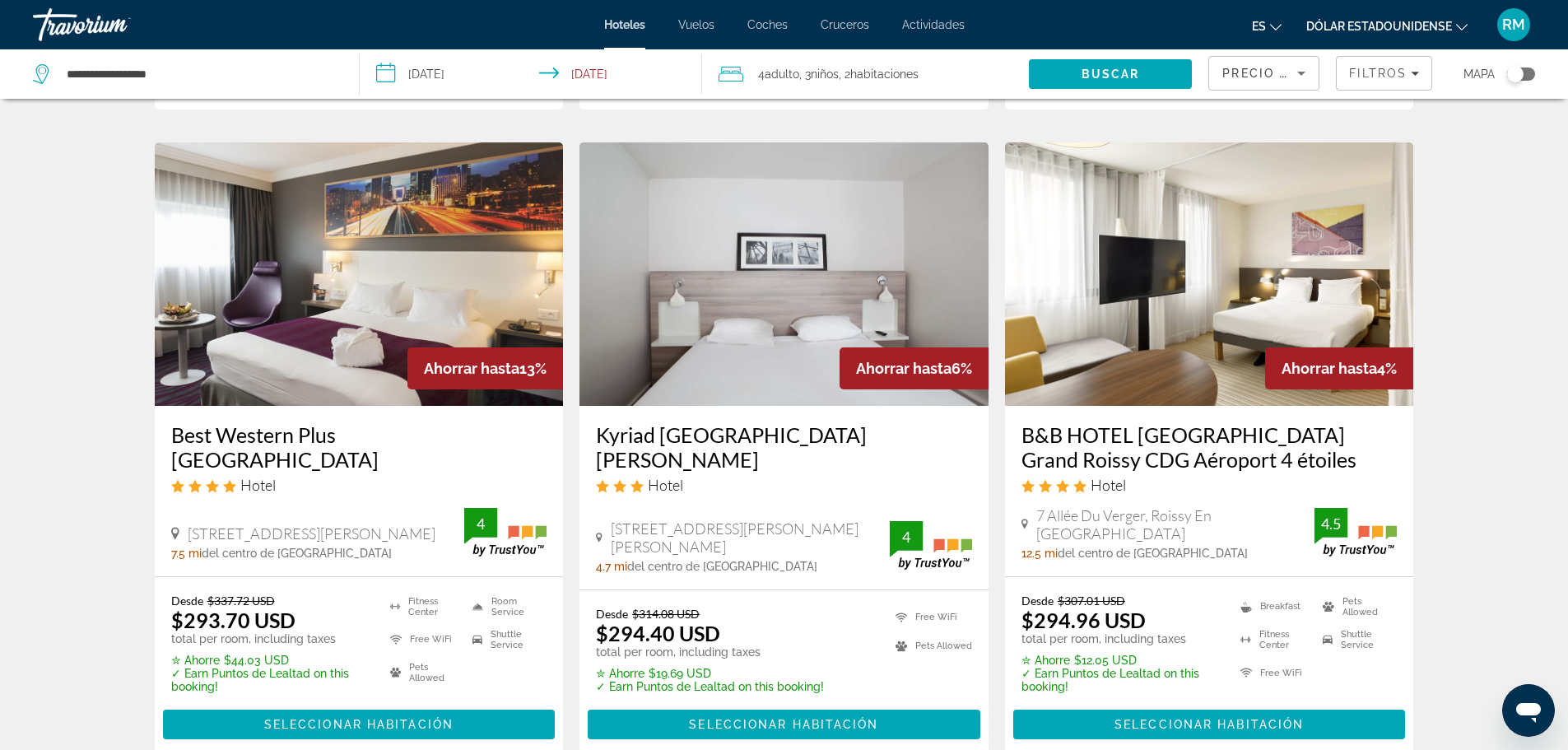
click at [1227, 274] on img "Contenido principal" at bounding box center [1210, 274] width 409 height 263
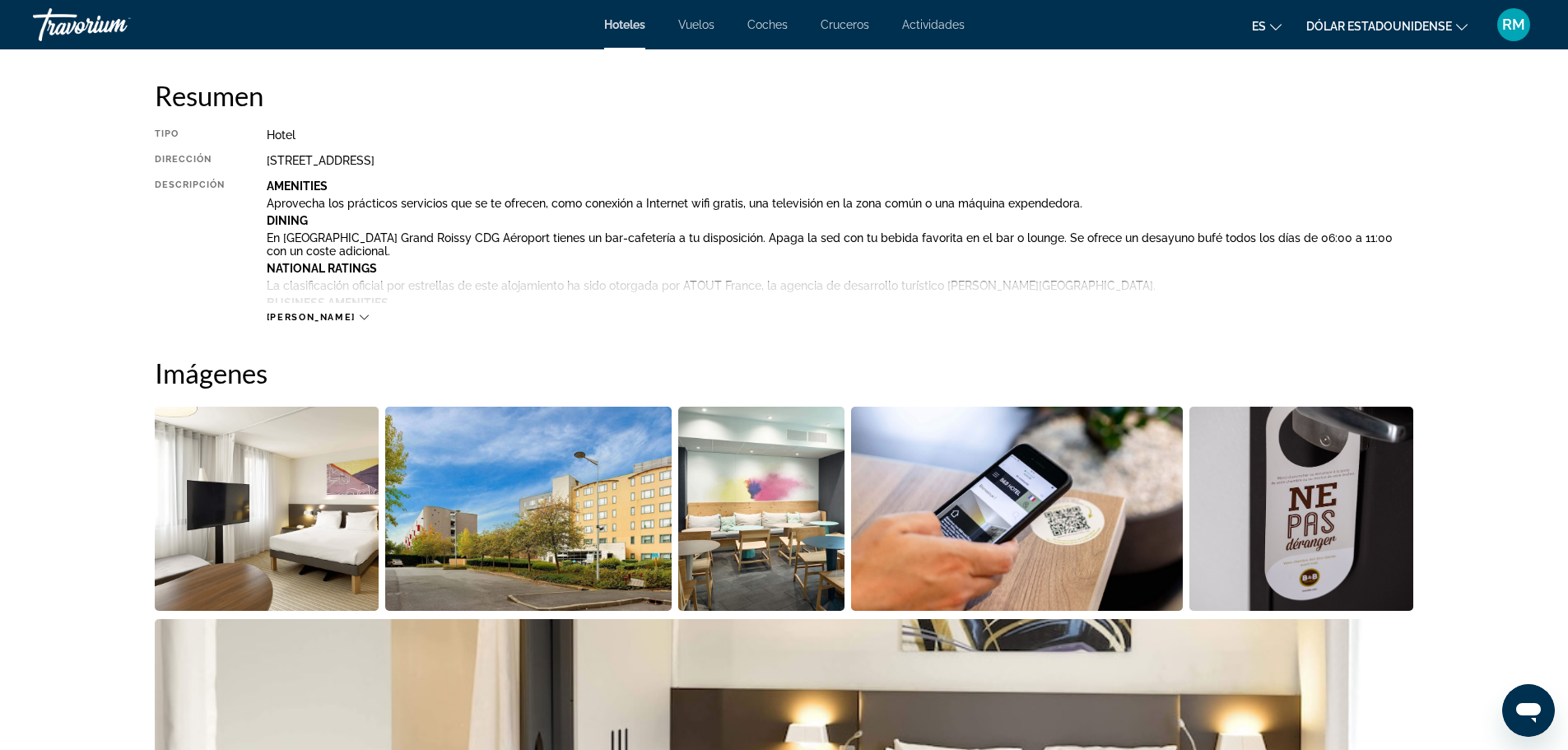
scroll to position [576, 0]
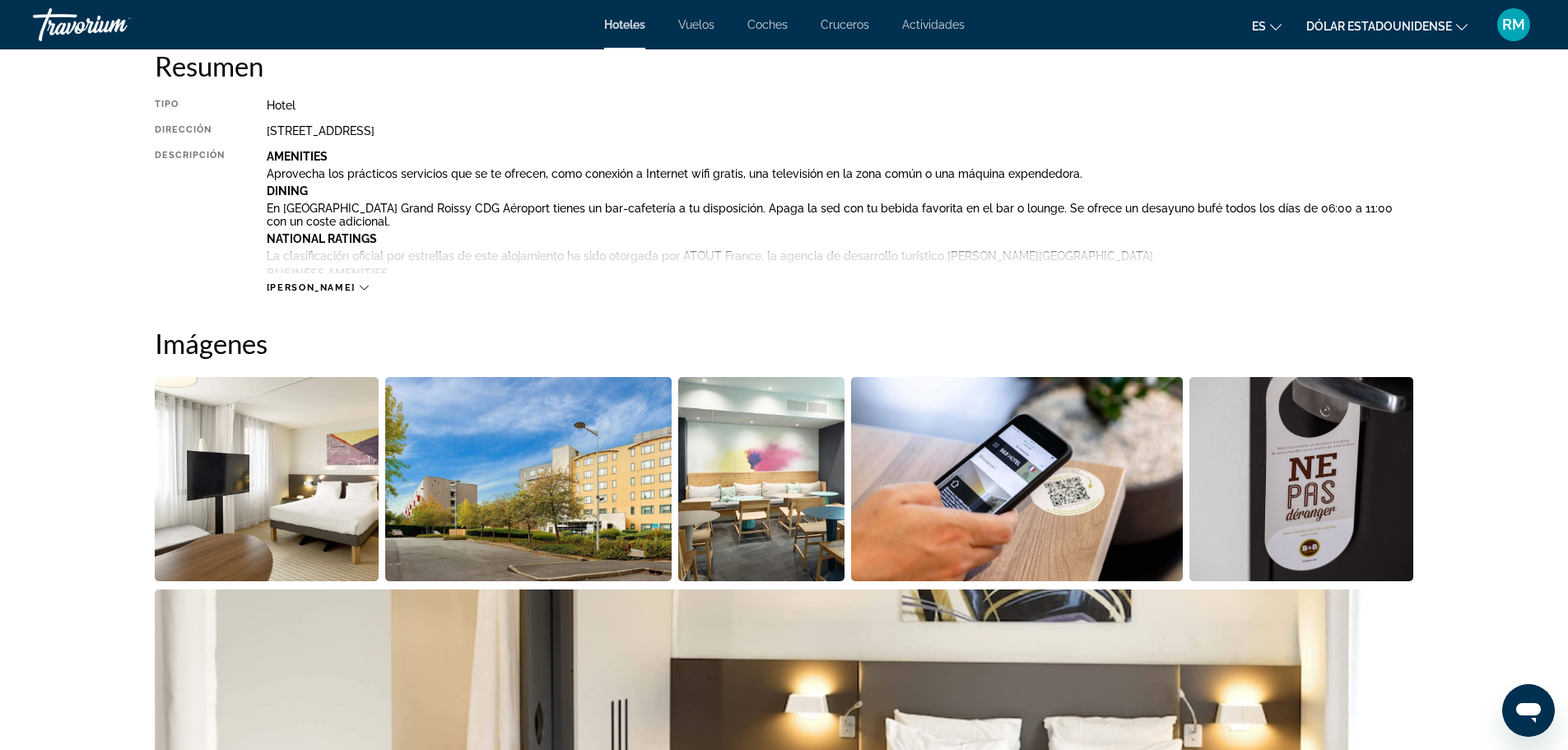
click at [360, 289] on icon "Contenido principal" at bounding box center [364, 288] width 9 height 9
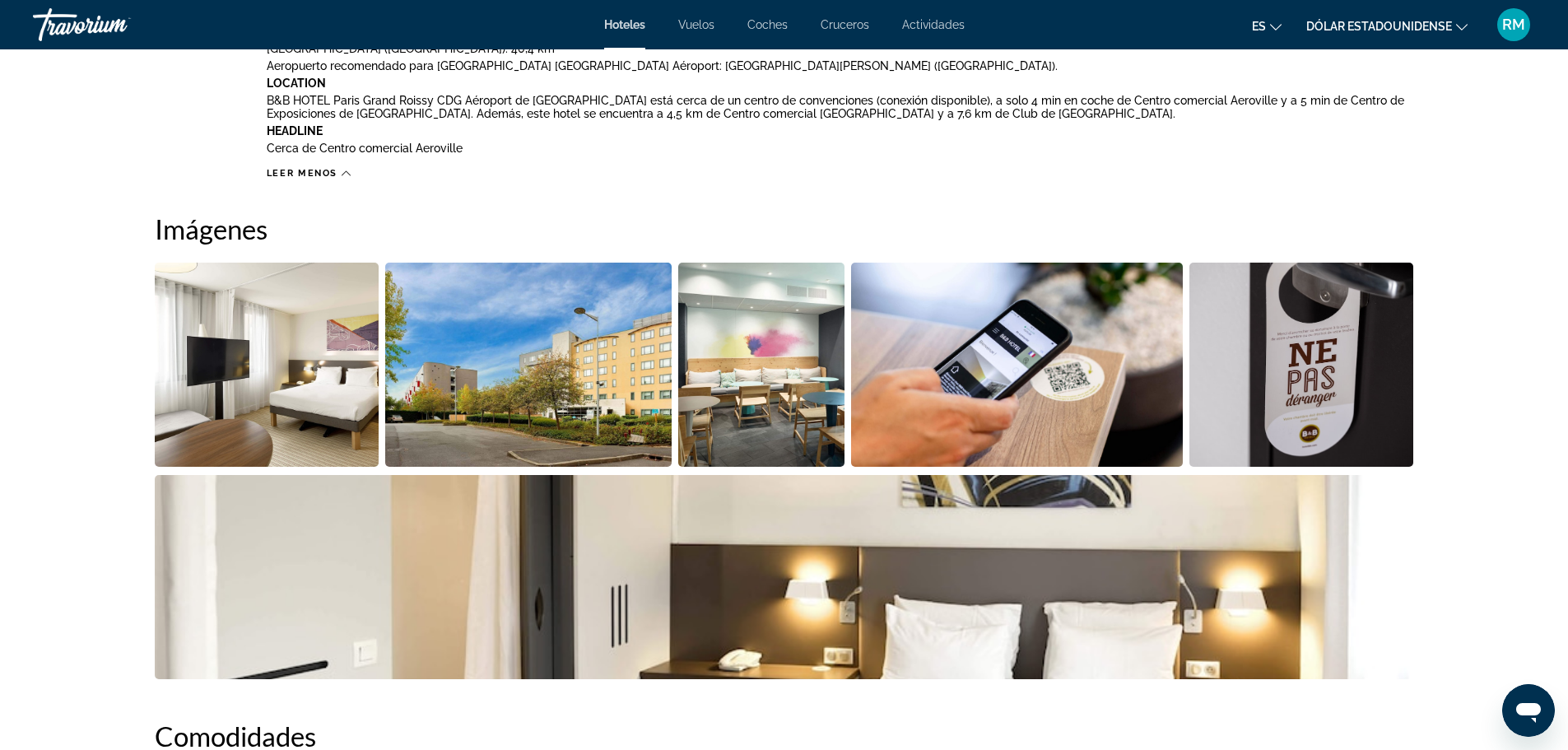
scroll to position [1234, 0]
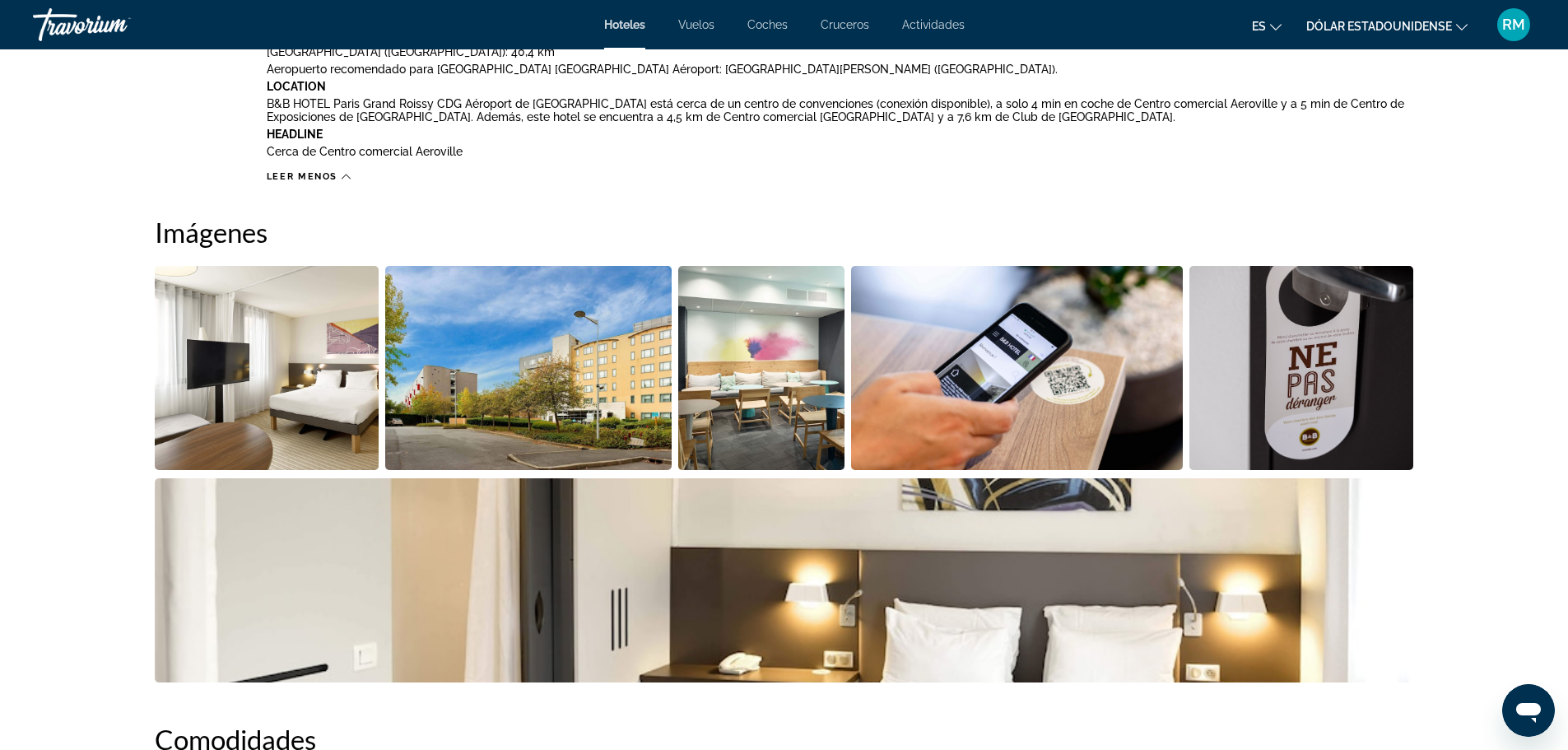
click at [252, 378] on img "Open full-screen image slider" at bounding box center [268, 367] width 225 height 204
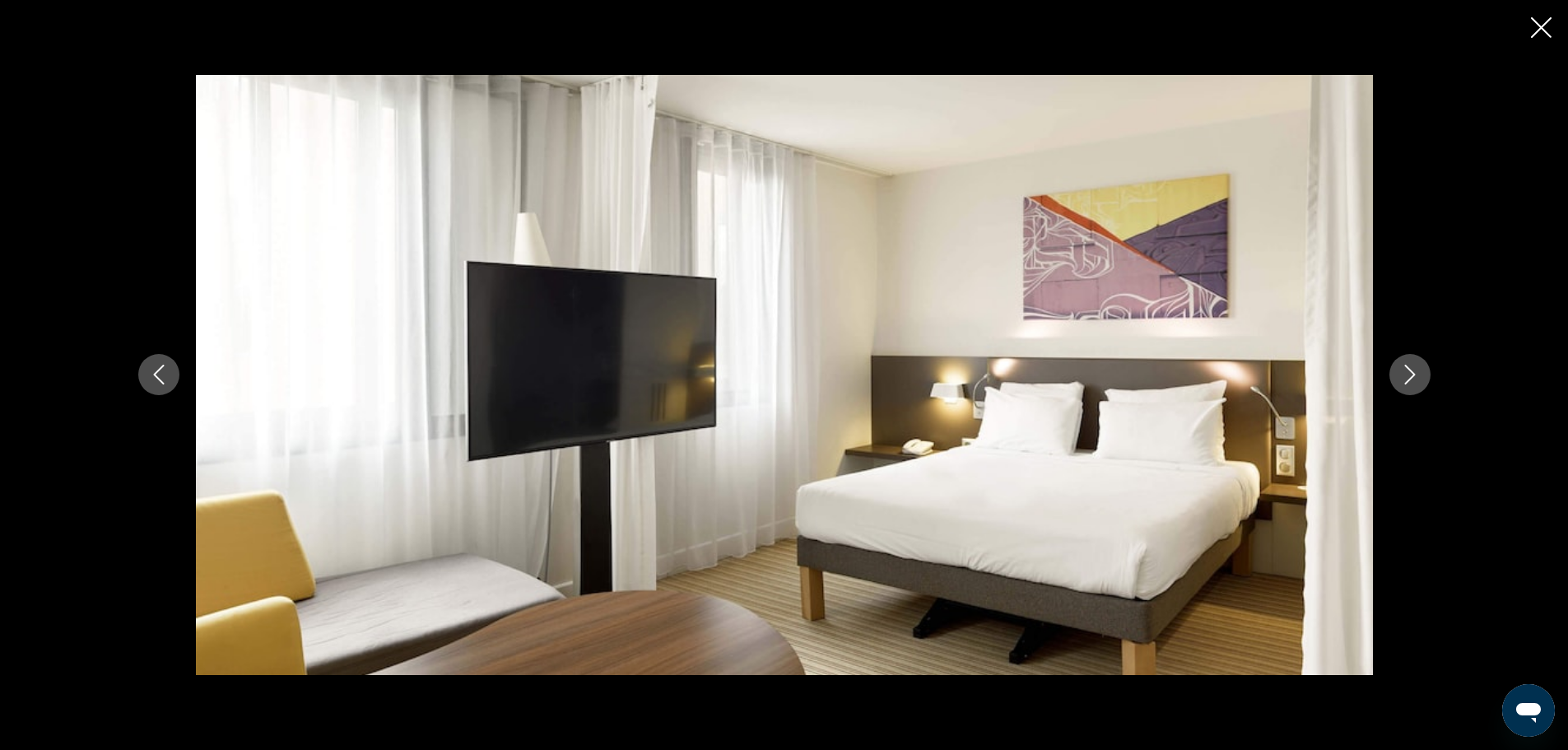
click at [1410, 367] on icon "Next image" at bounding box center [1410, 375] width 19 height 19
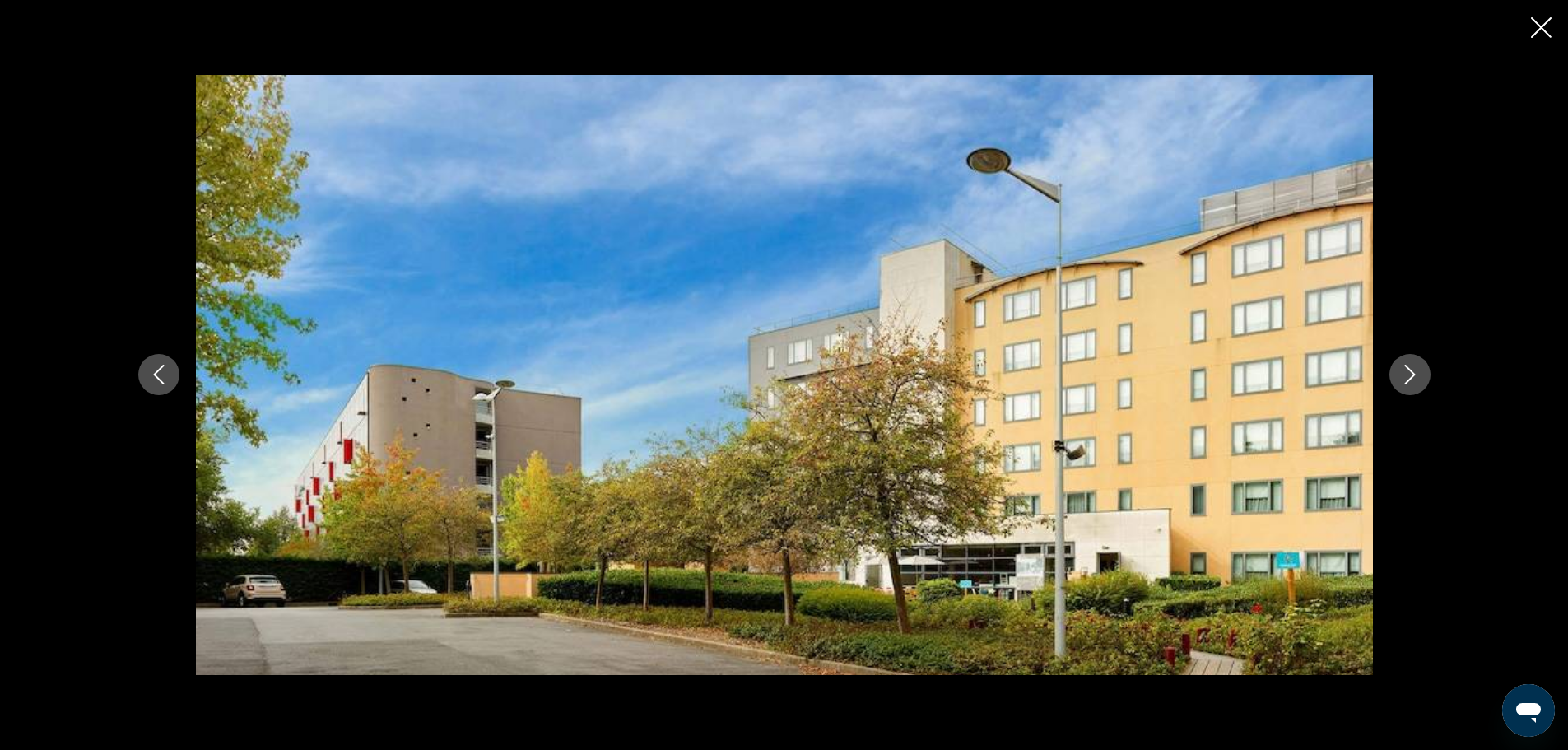
click at [1409, 367] on icon "Next image" at bounding box center [1410, 375] width 19 height 19
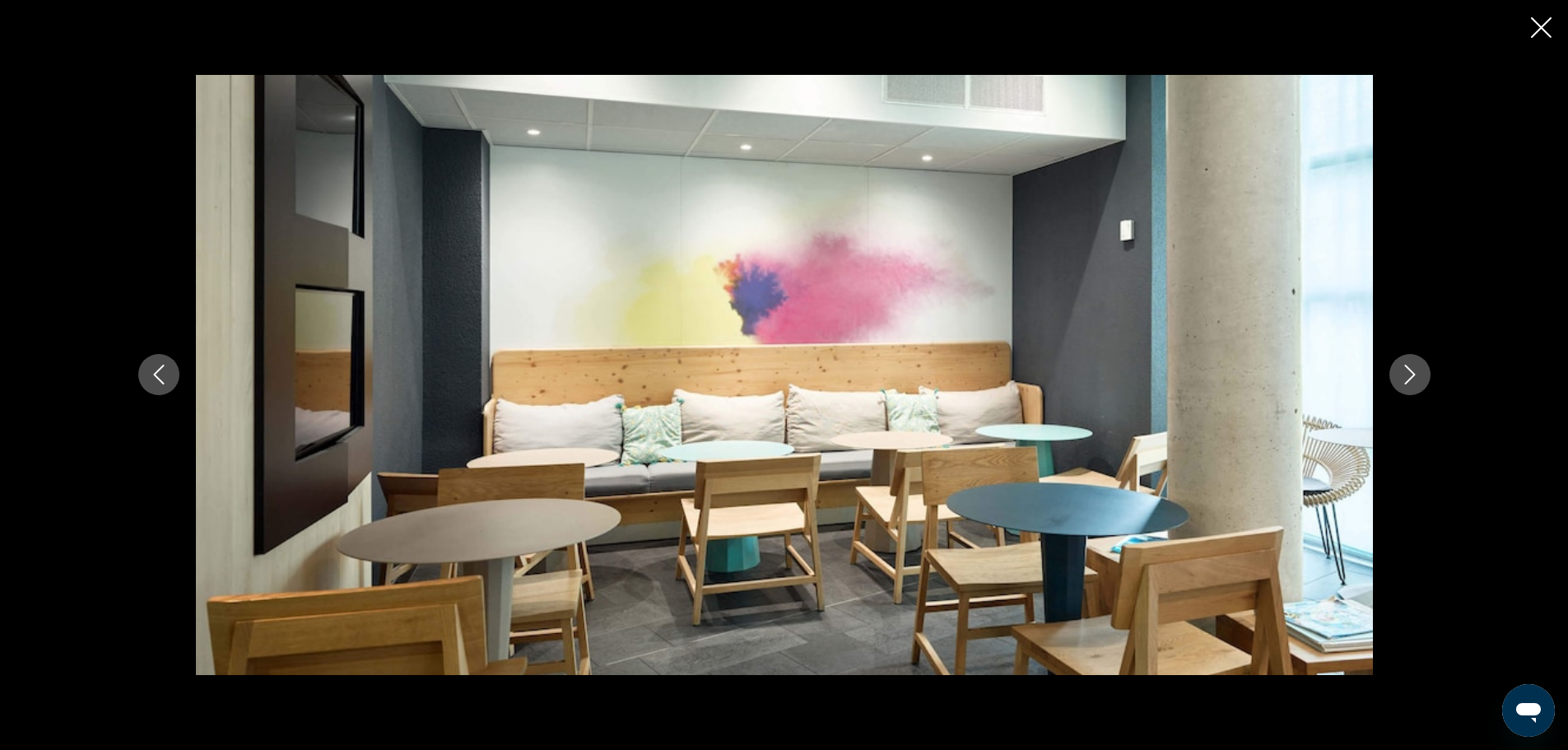
click at [1409, 367] on icon "Next image" at bounding box center [1410, 375] width 19 height 19
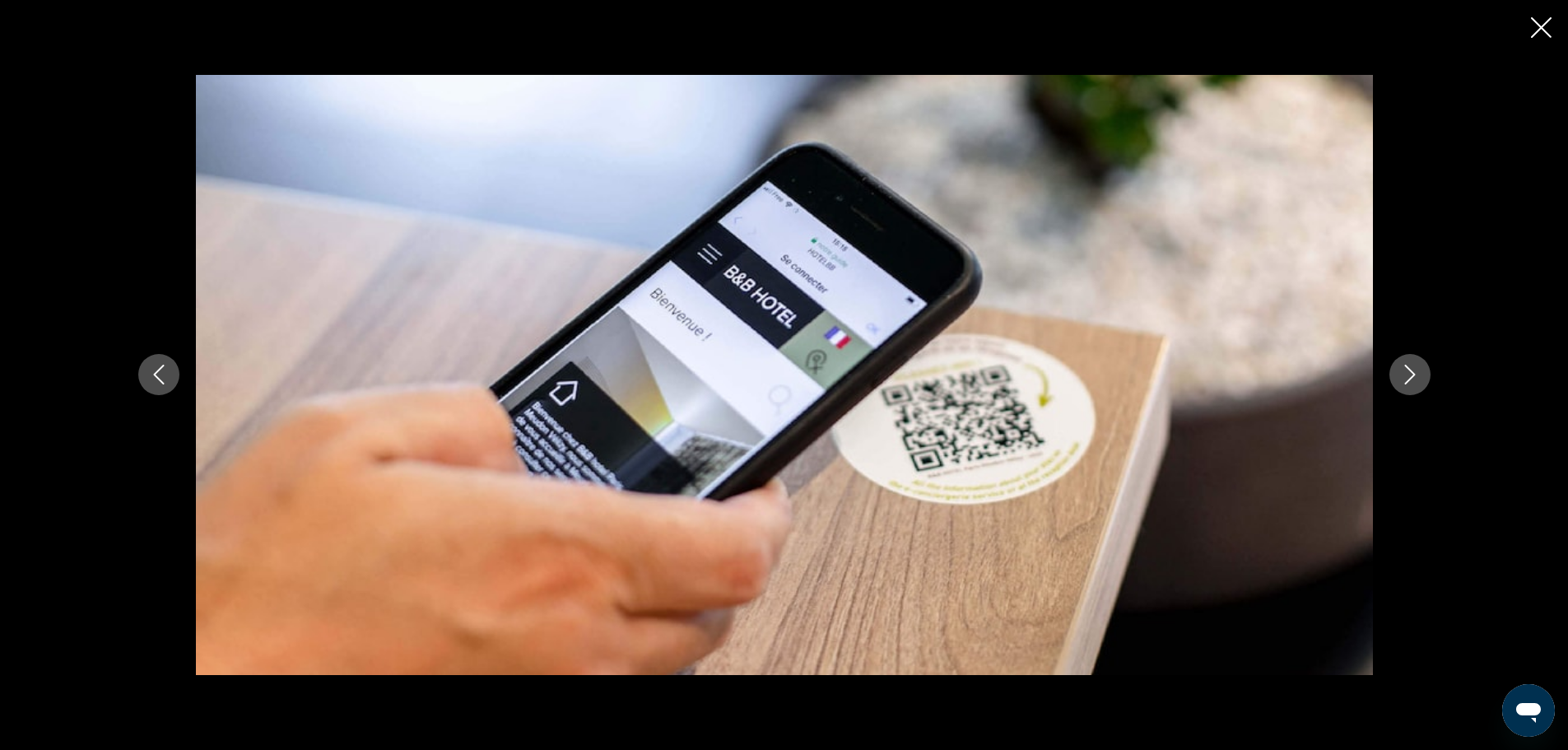
click at [1409, 367] on icon "Next image" at bounding box center [1410, 375] width 19 height 19
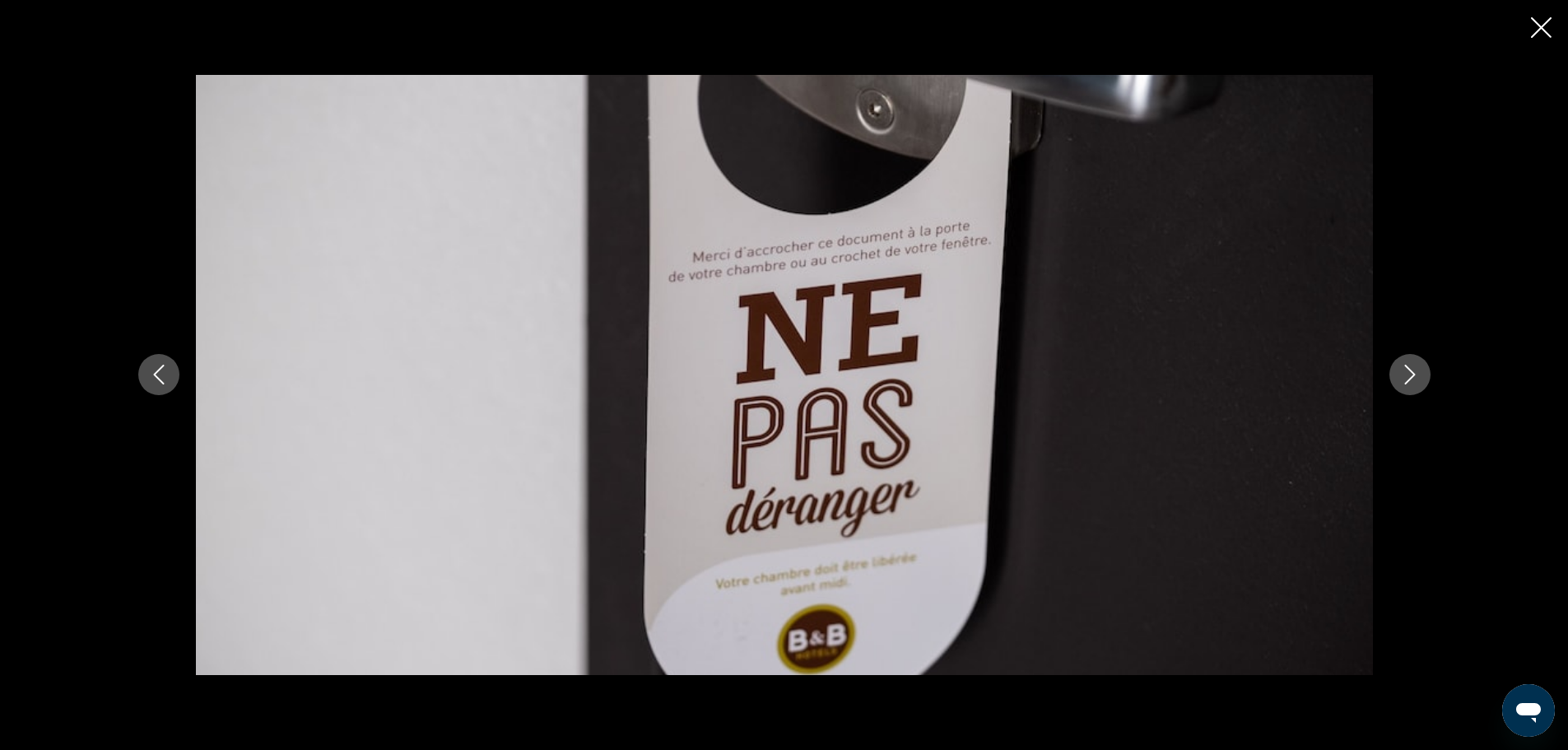
click at [1407, 369] on icon "Next image" at bounding box center [1410, 375] width 19 height 19
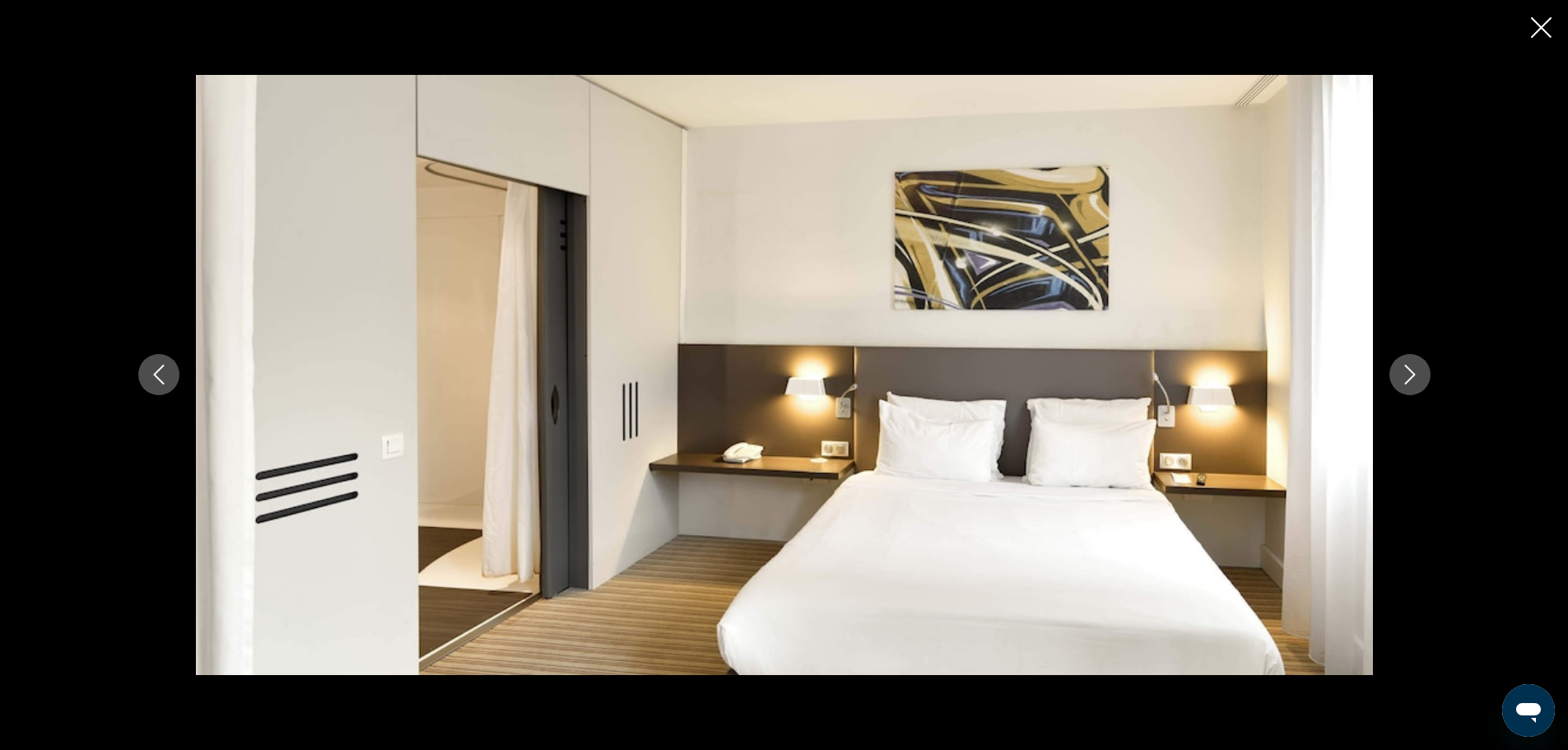
click at [1407, 370] on icon "Next image" at bounding box center [1410, 375] width 19 height 19
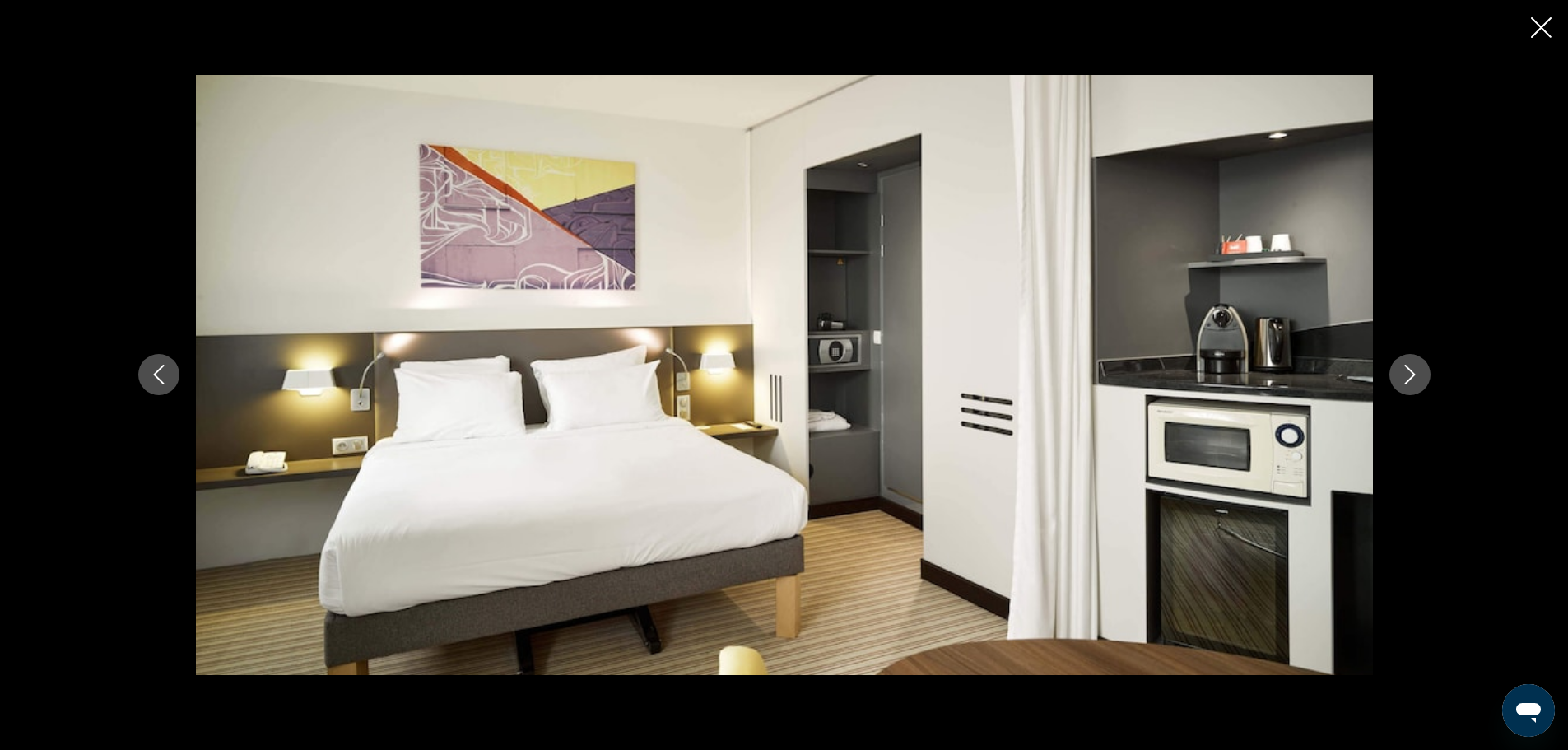
click at [1407, 370] on icon "Next image" at bounding box center [1410, 375] width 19 height 19
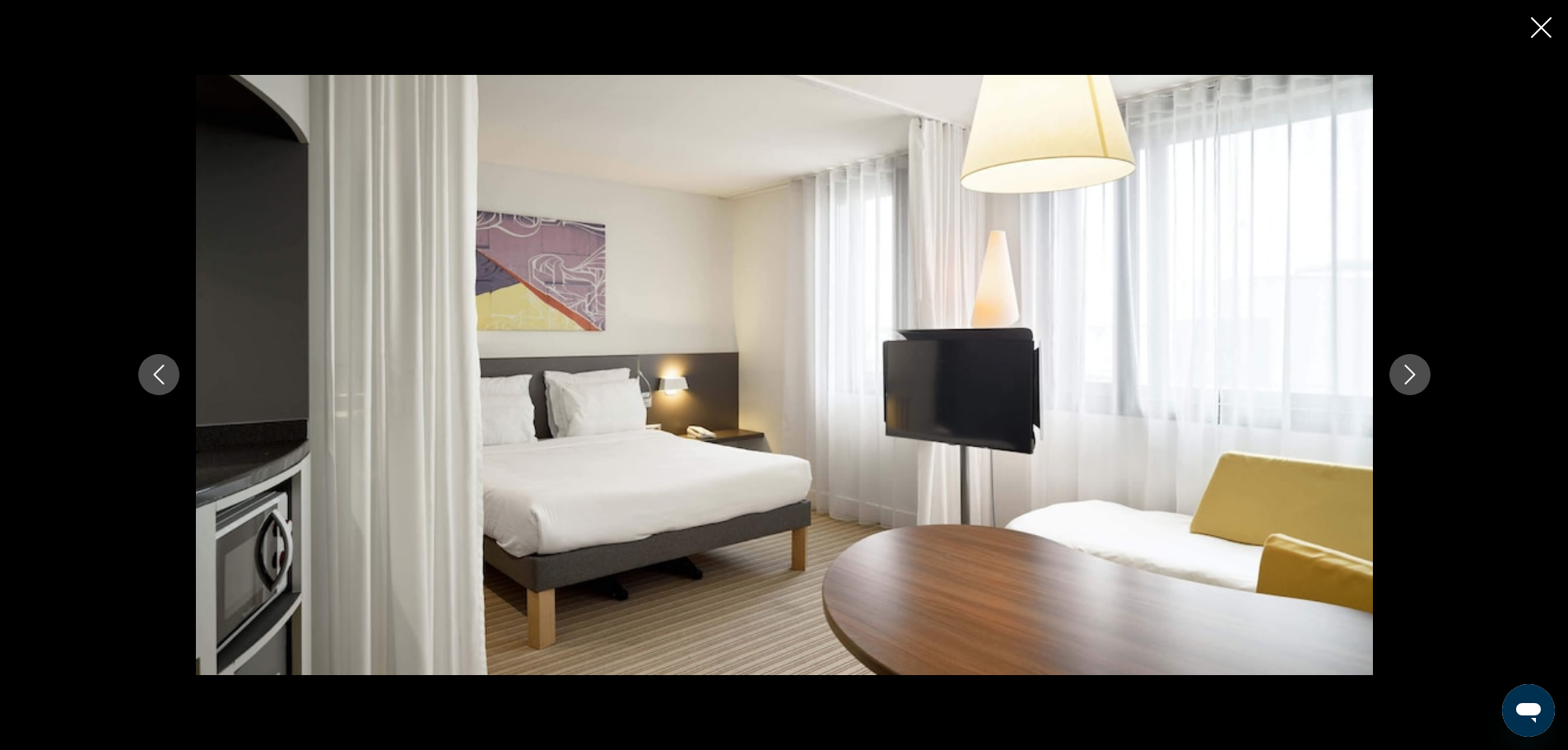
click at [1407, 370] on icon "Next image" at bounding box center [1410, 375] width 19 height 19
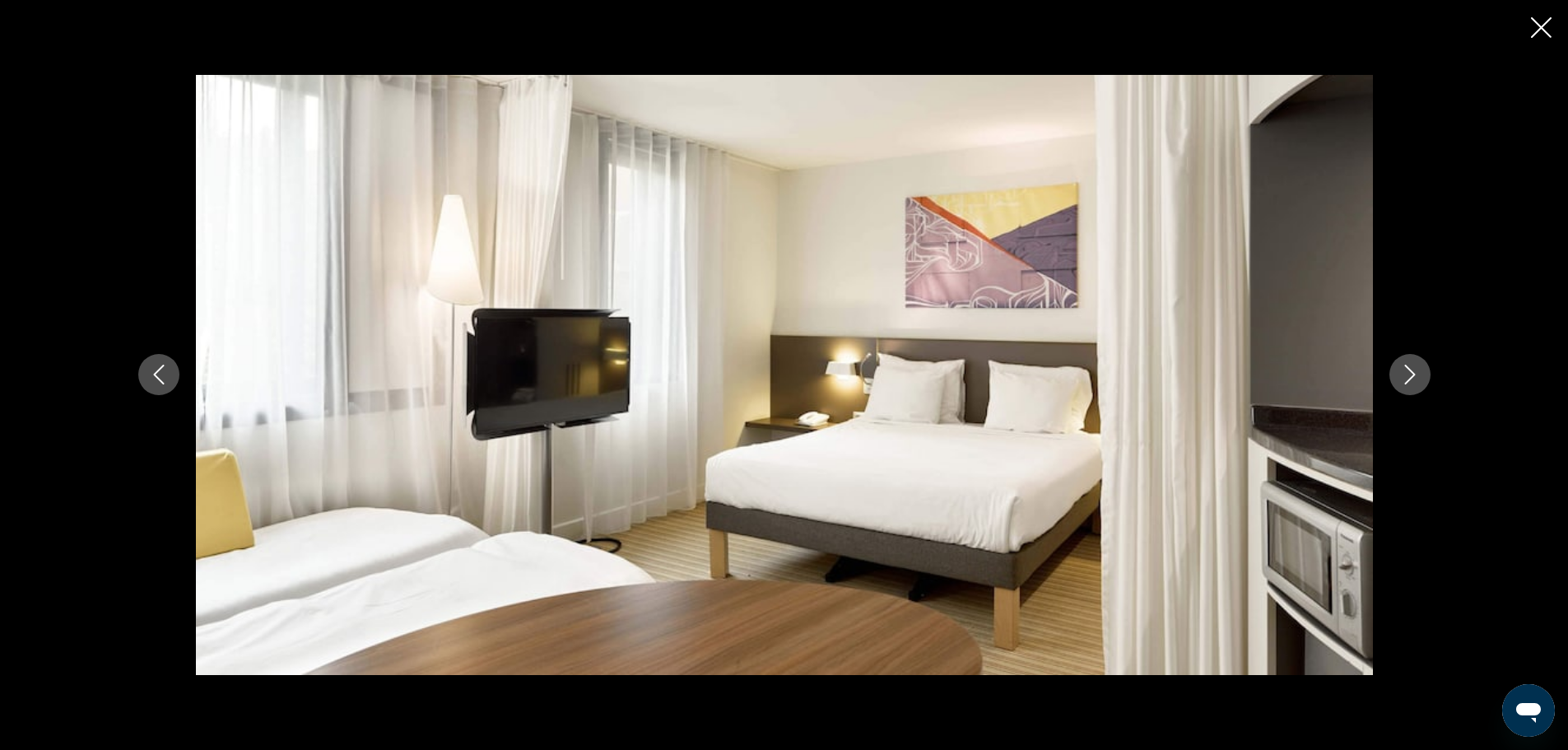
click at [1407, 370] on icon "Next image" at bounding box center [1410, 375] width 19 height 19
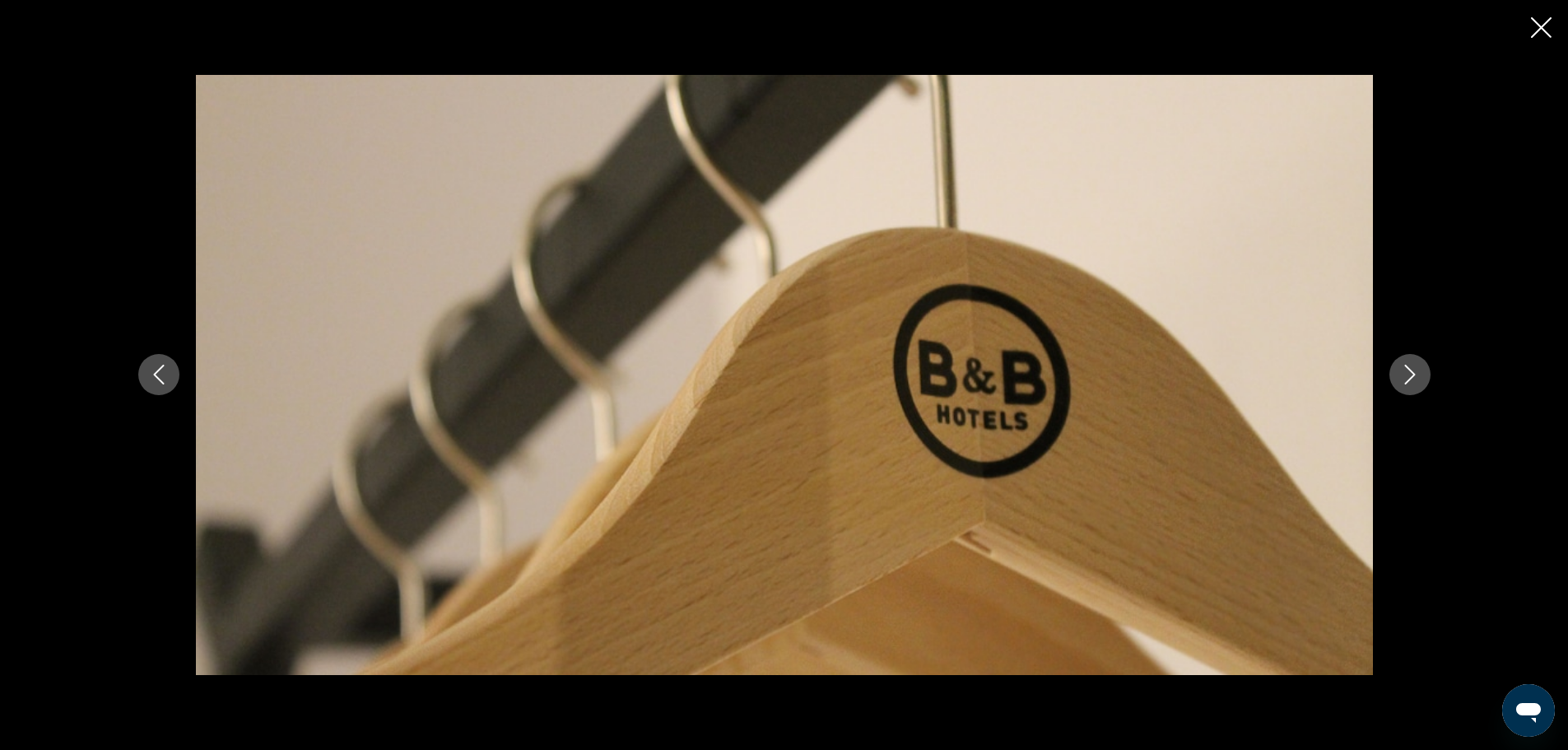
click at [1407, 370] on icon "Next image" at bounding box center [1410, 375] width 19 height 19
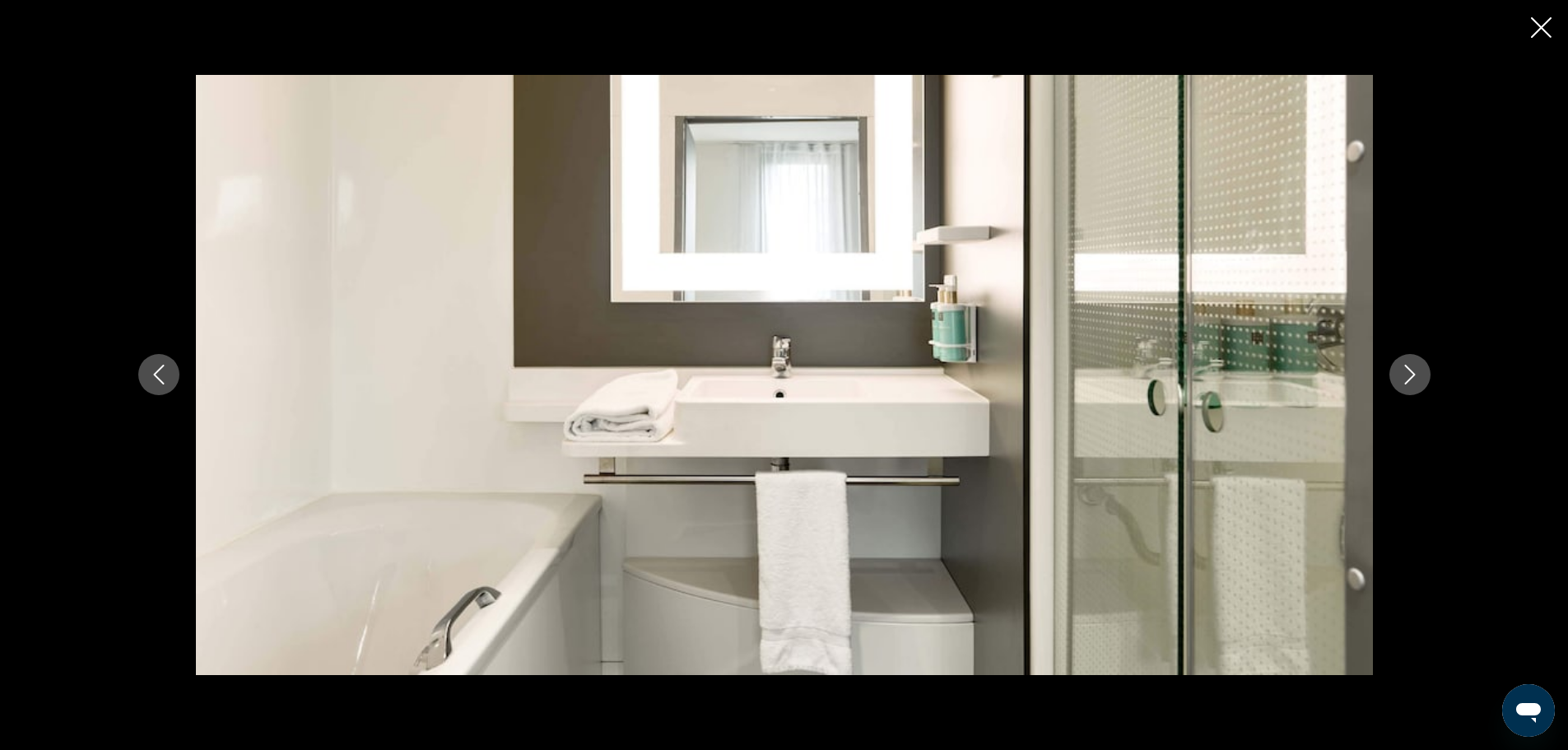
click at [1407, 370] on icon "Next image" at bounding box center [1410, 375] width 19 height 19
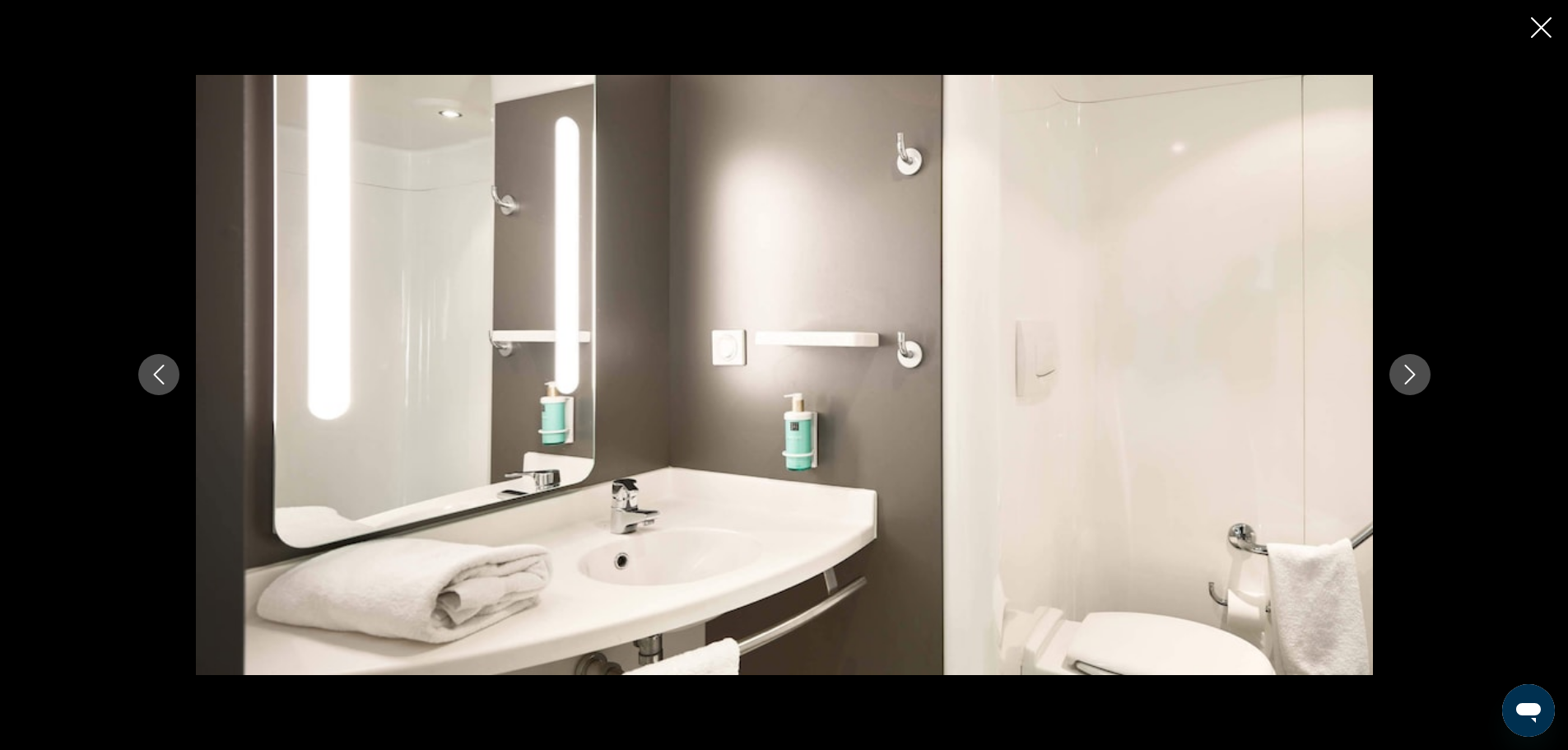
click at [1407, 370] on icon "Next image" at bounding box center [1410, 375] width 19 height 19
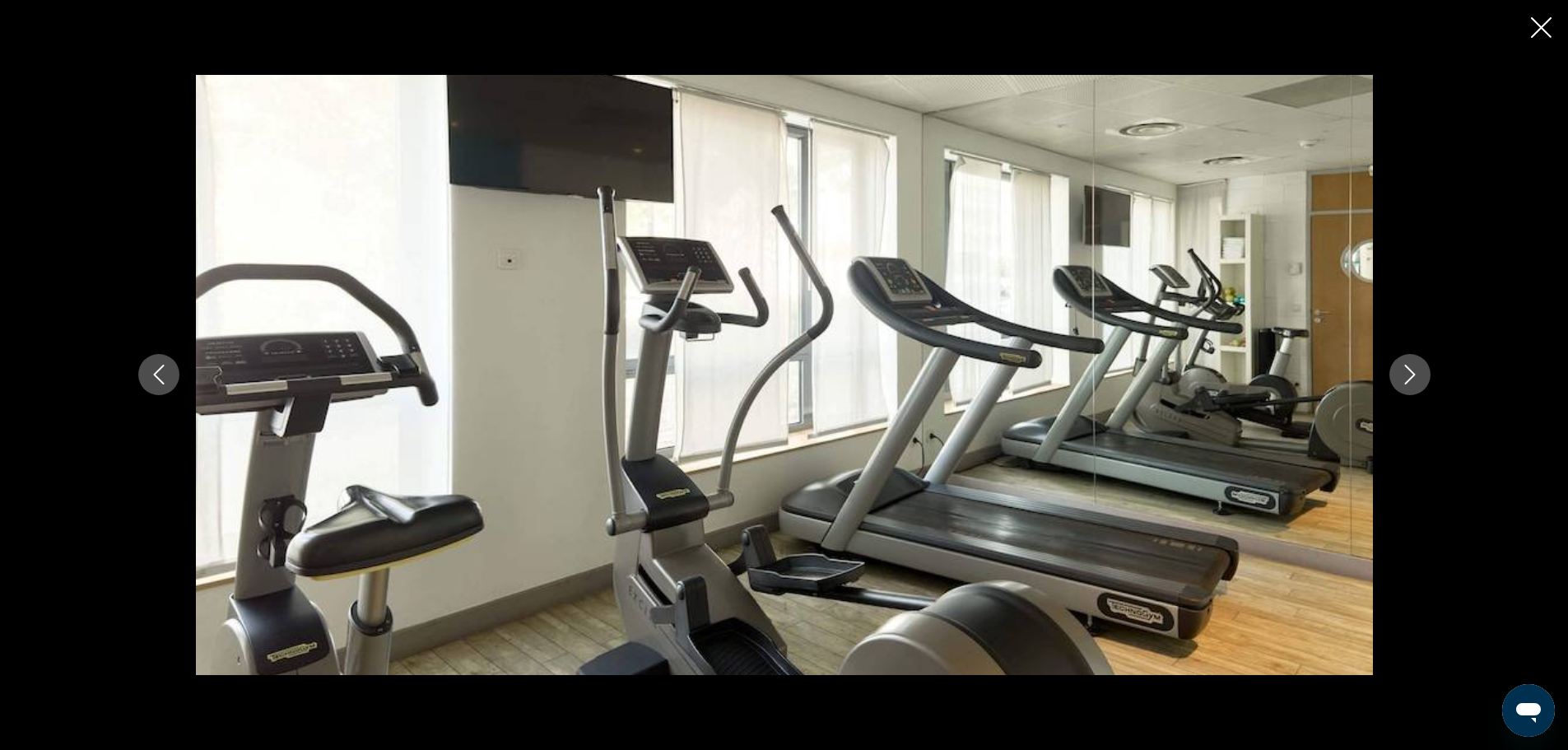
click at [1407, 370] on icon "Next image" at bounding box center [1410, 375] width 19 height 19
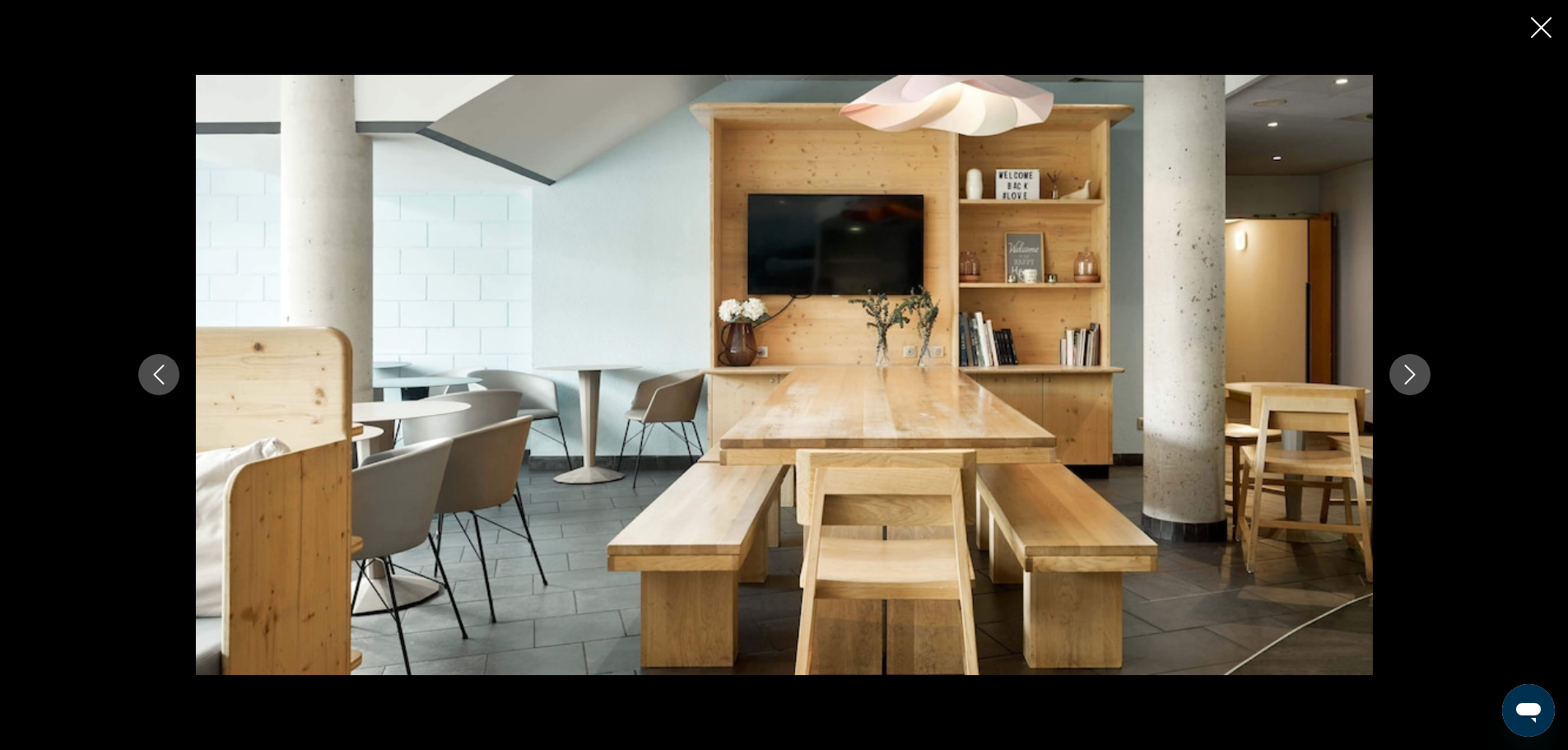
click at [1407, 370] on icon "Next image" at bounding box center [1410, 375] width 19 height 19
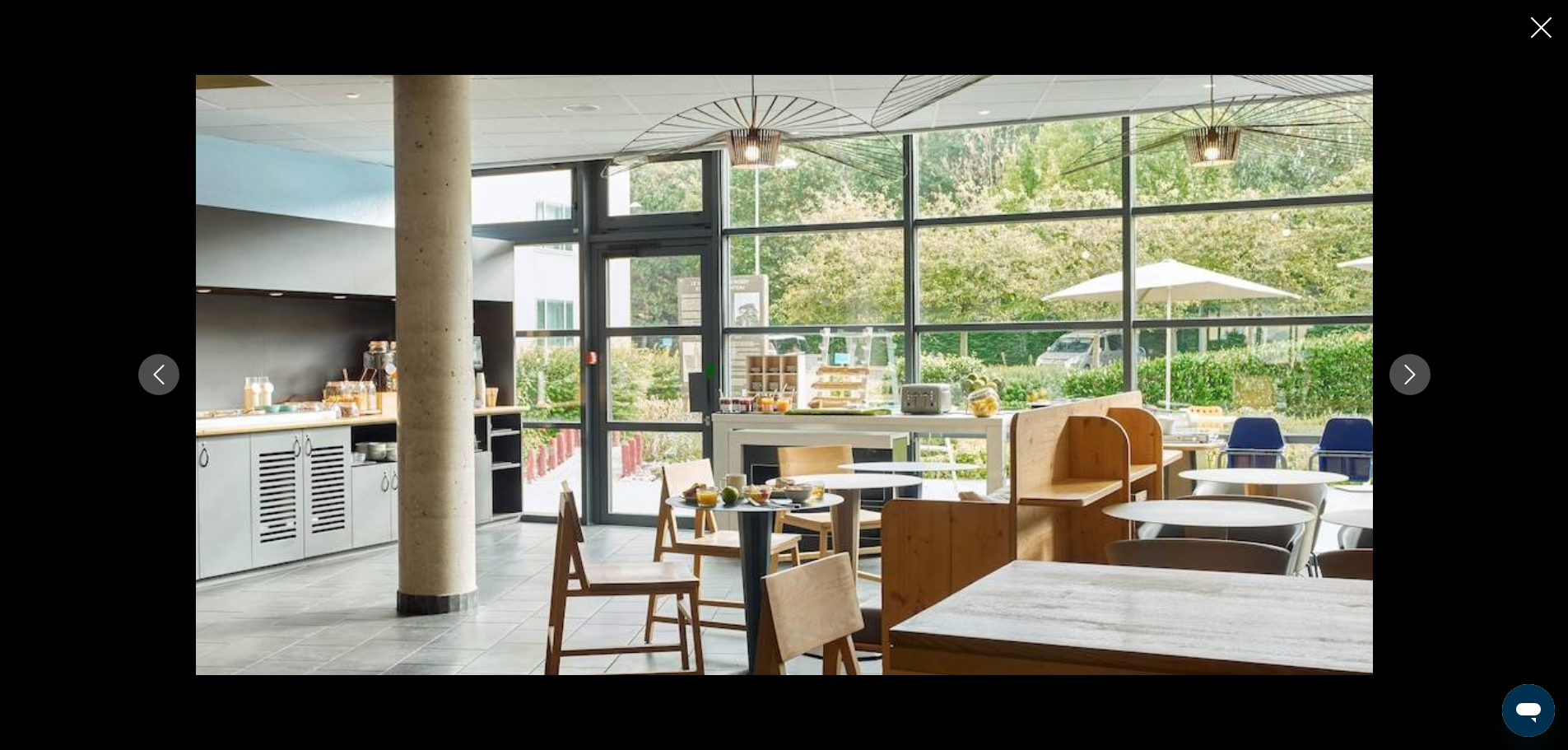
click at [1407, 370] on icon "Next image" at bounding box center [1410, 375] width 19 height 19
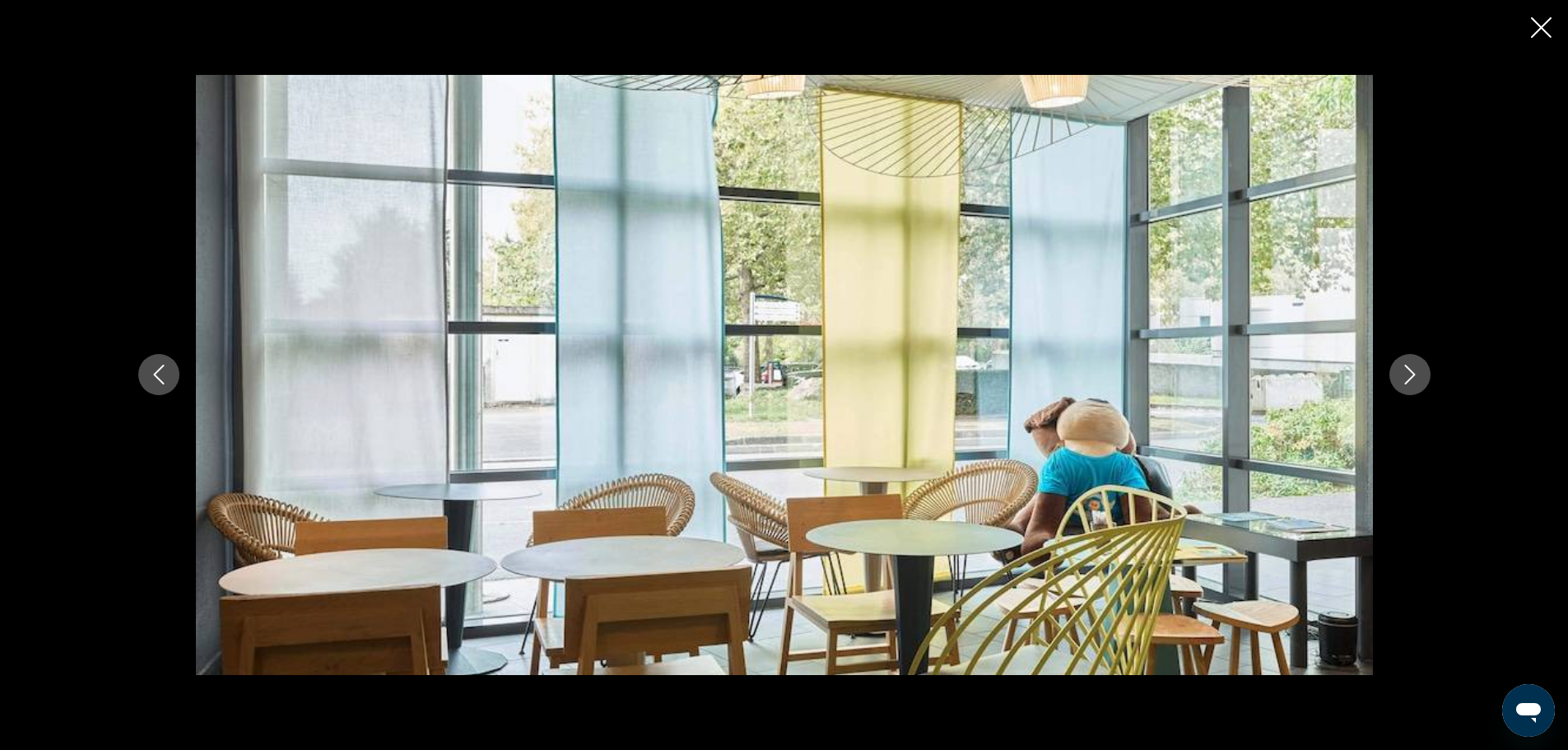
click at [1401, 376] on icon "Next image" at bounding box center [1410, 375] width 19 height 19
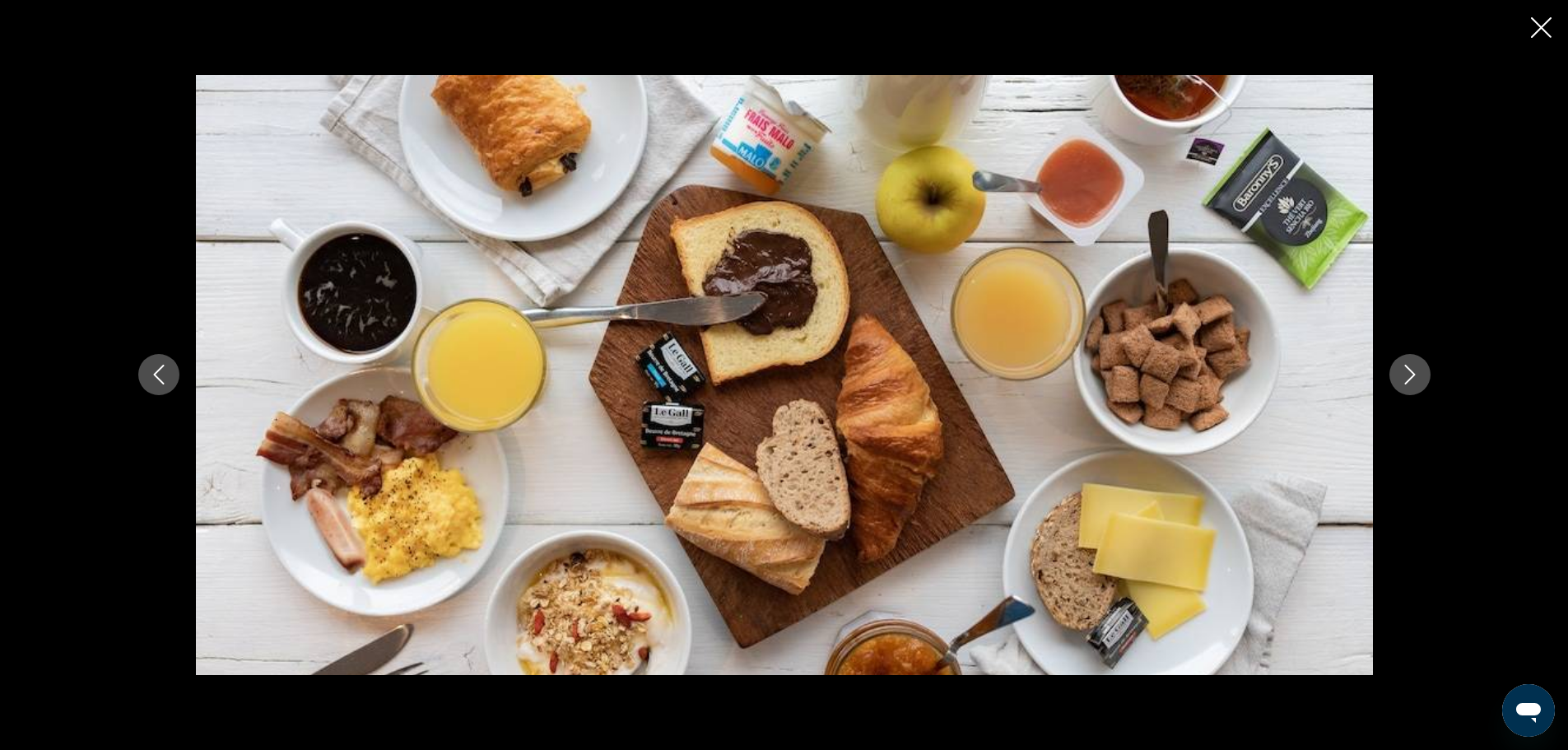
click at [1399, 377] on button "Next image" at bounding box center [1410, 375] width 41 height 41
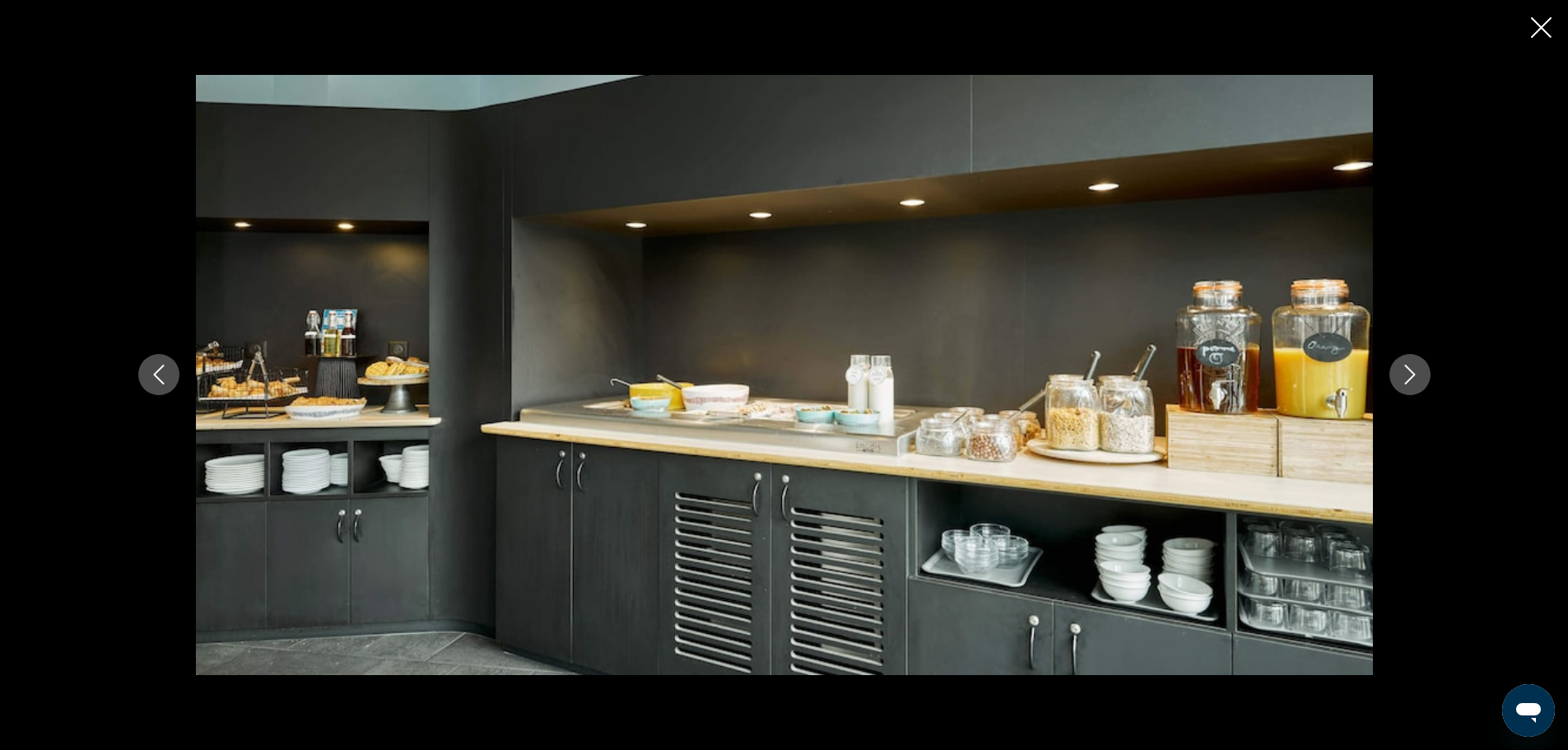
click at [1399, 377] on button "Next image" at bounding box center [1410, 375] width 41 height 41
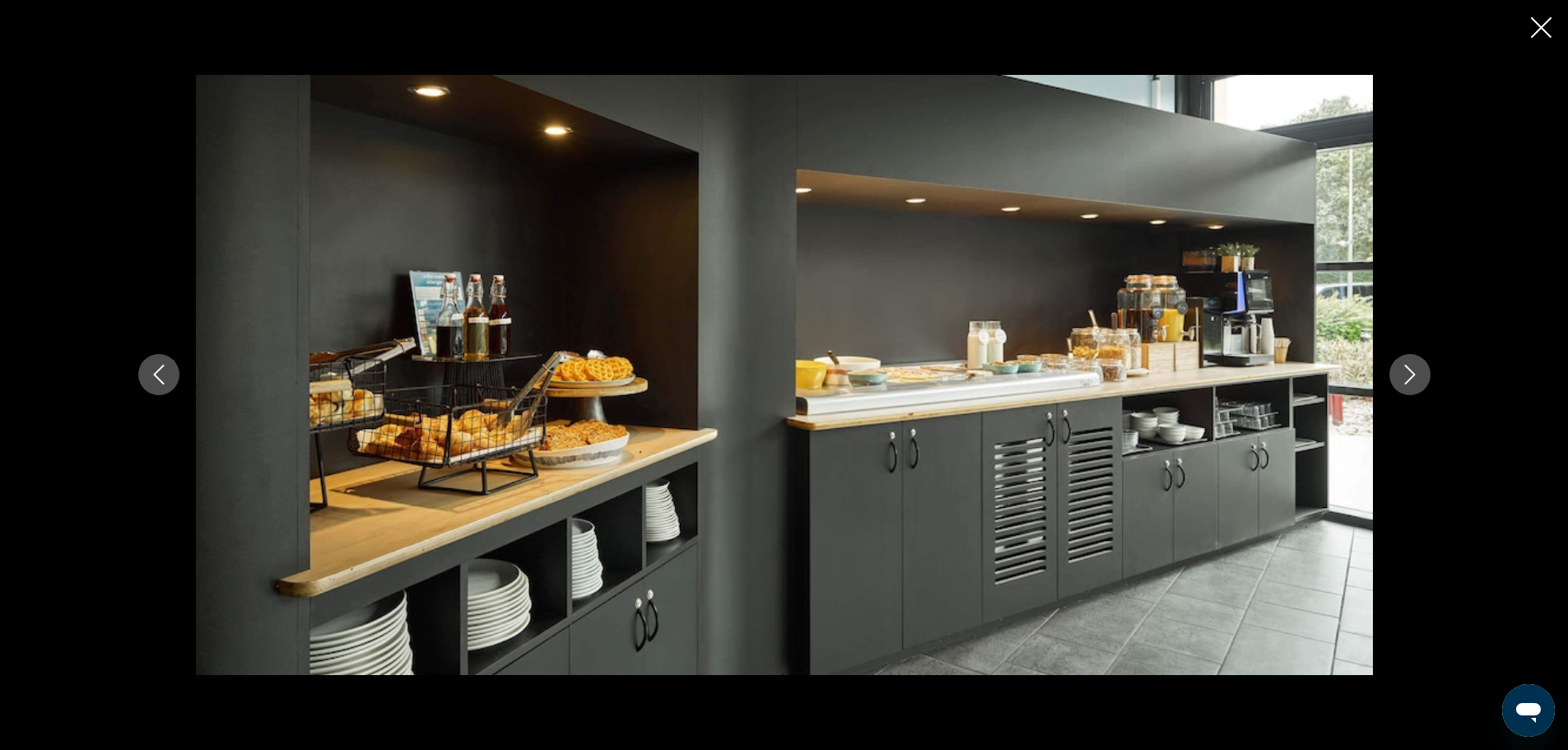
click at [1396, 378] on button "Next image" at bounding box center [1410, 375] width 41 height 41
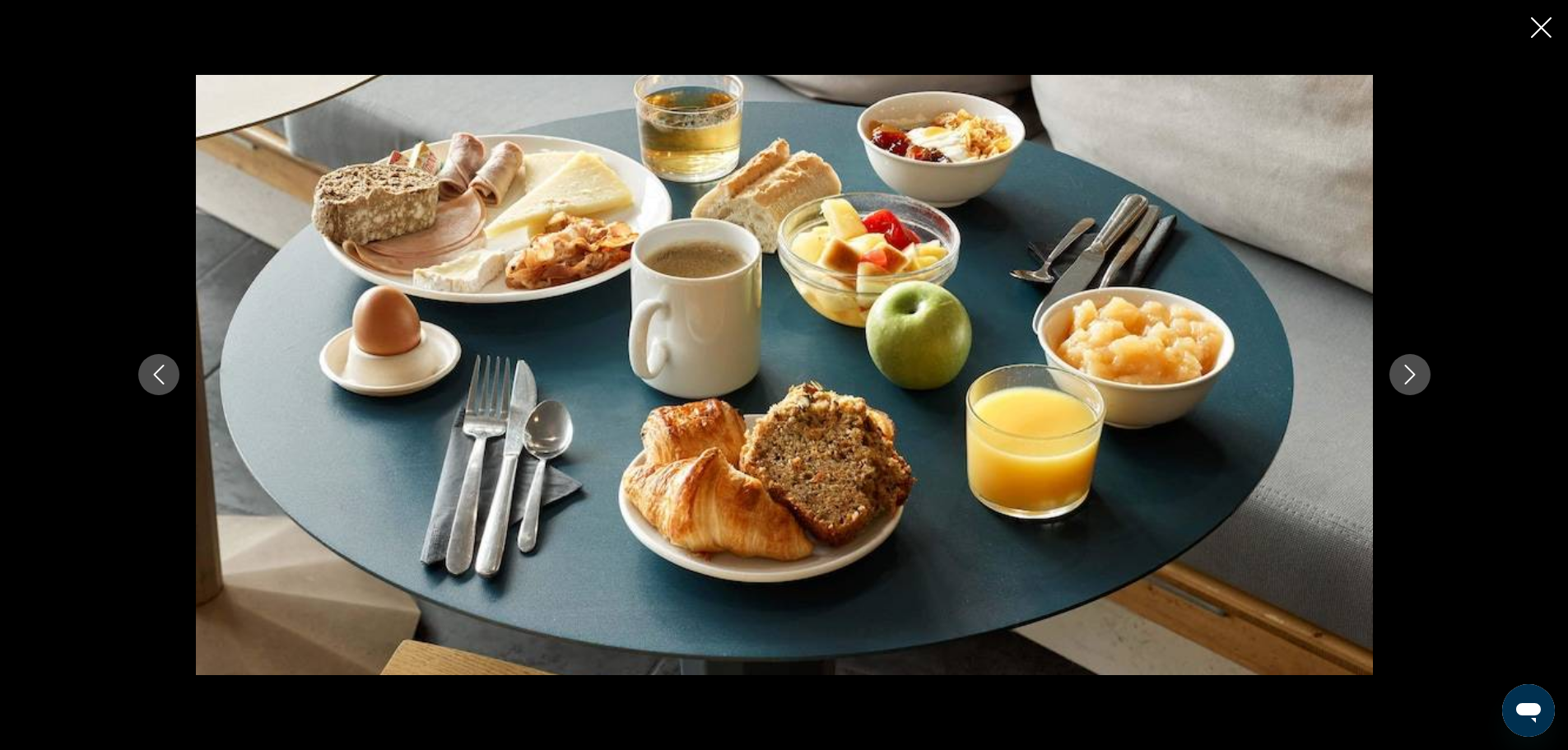
click at [1393, 378] on button "Next image" at bounding box center [1410, 375] width 41 height 41
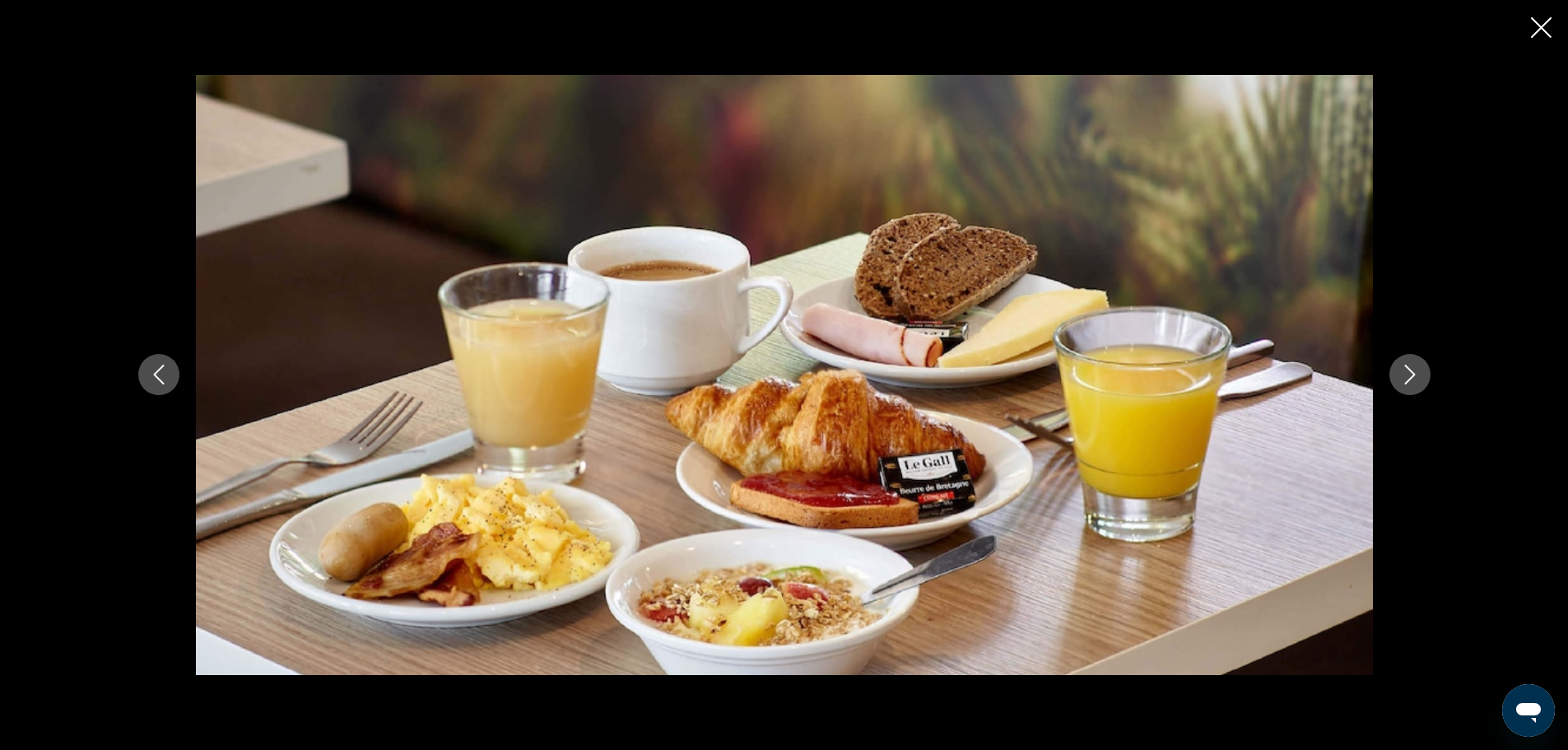
click at [1393, 378] on button "Next image" at bounding box center [1410, 375] width 41 height 41
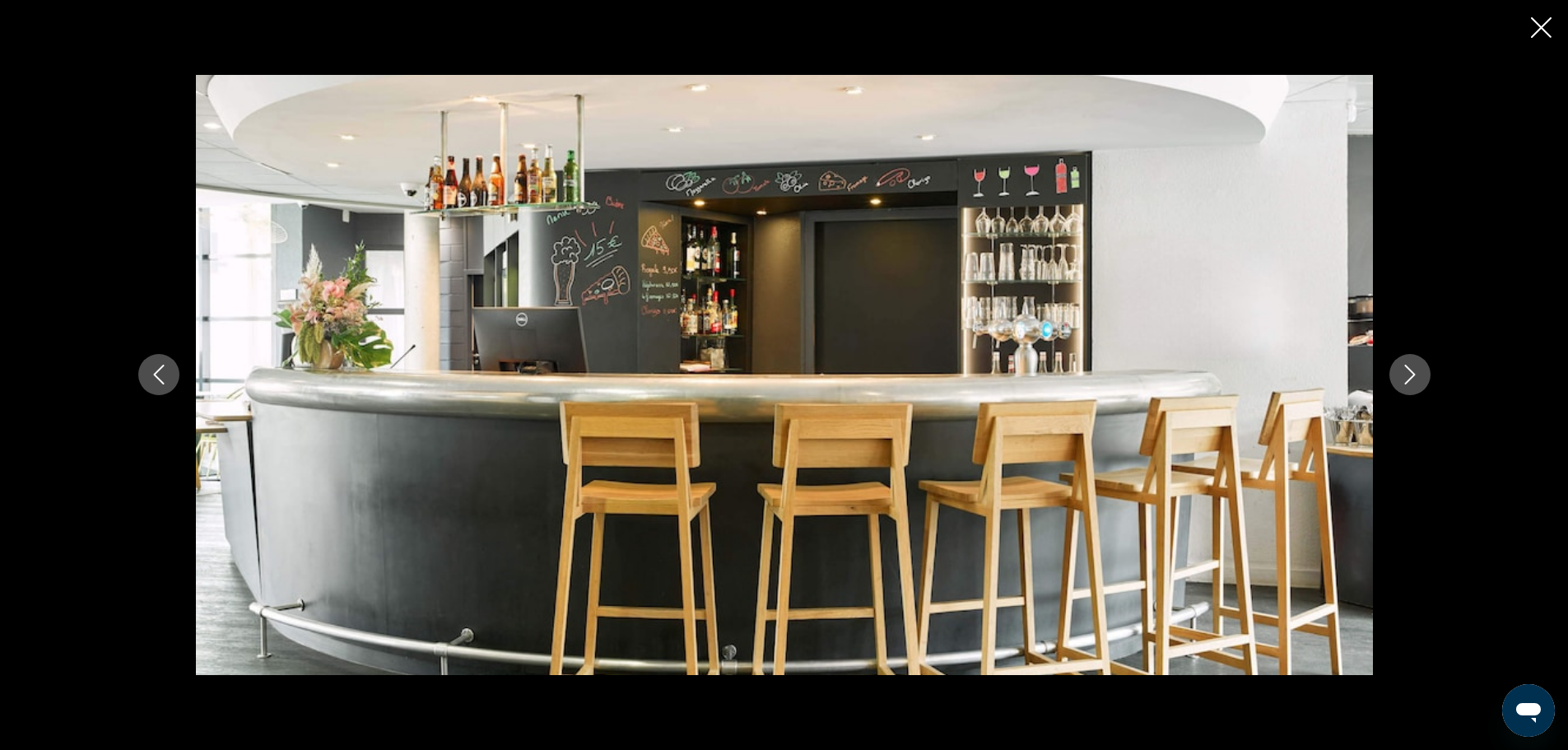
click at [1393, 378] on button "Next image" at bounding box center [1410, 375] width 41 height 41
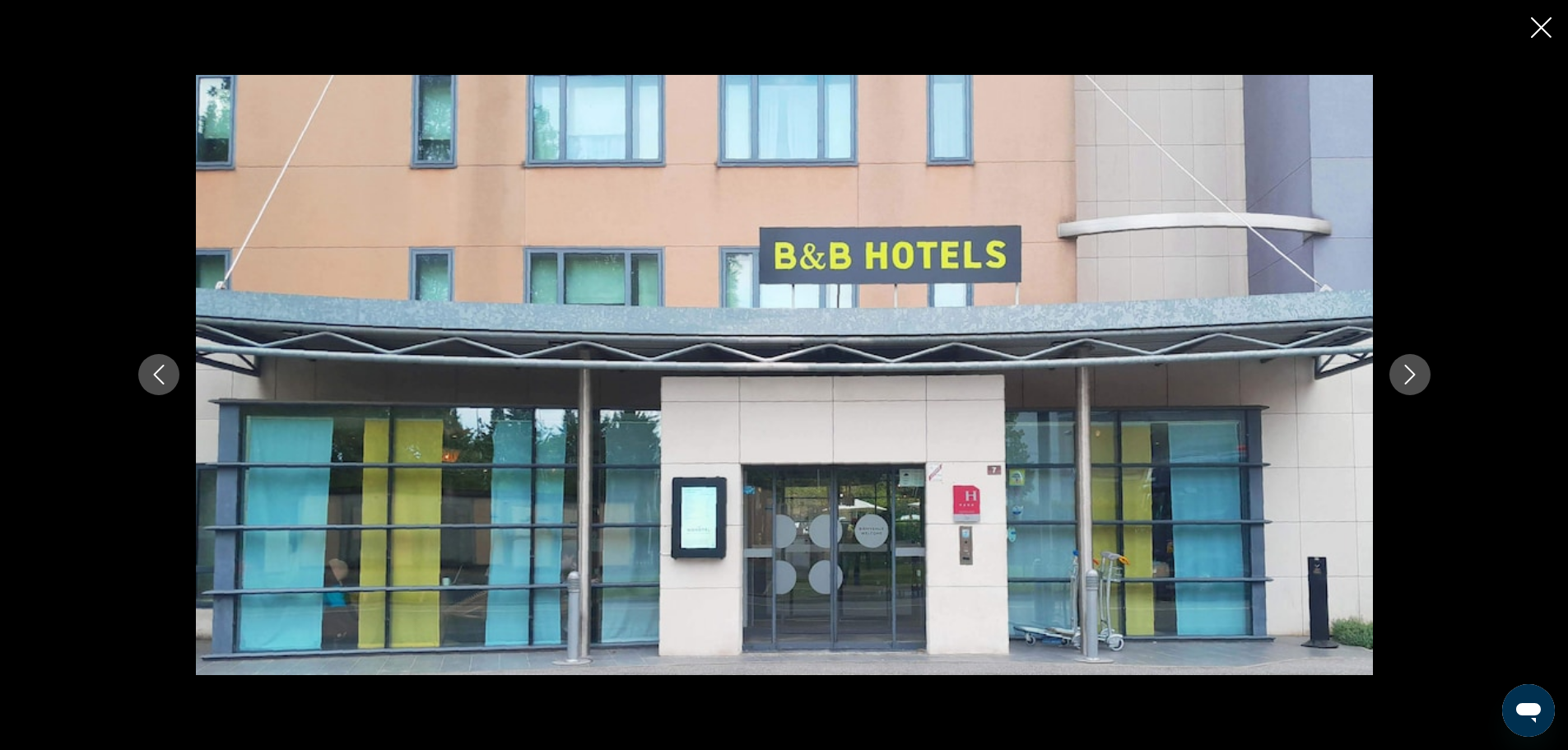
click at [1393, 378] on button "Next image" at bounding box center [1410, 375] width 41 height 41
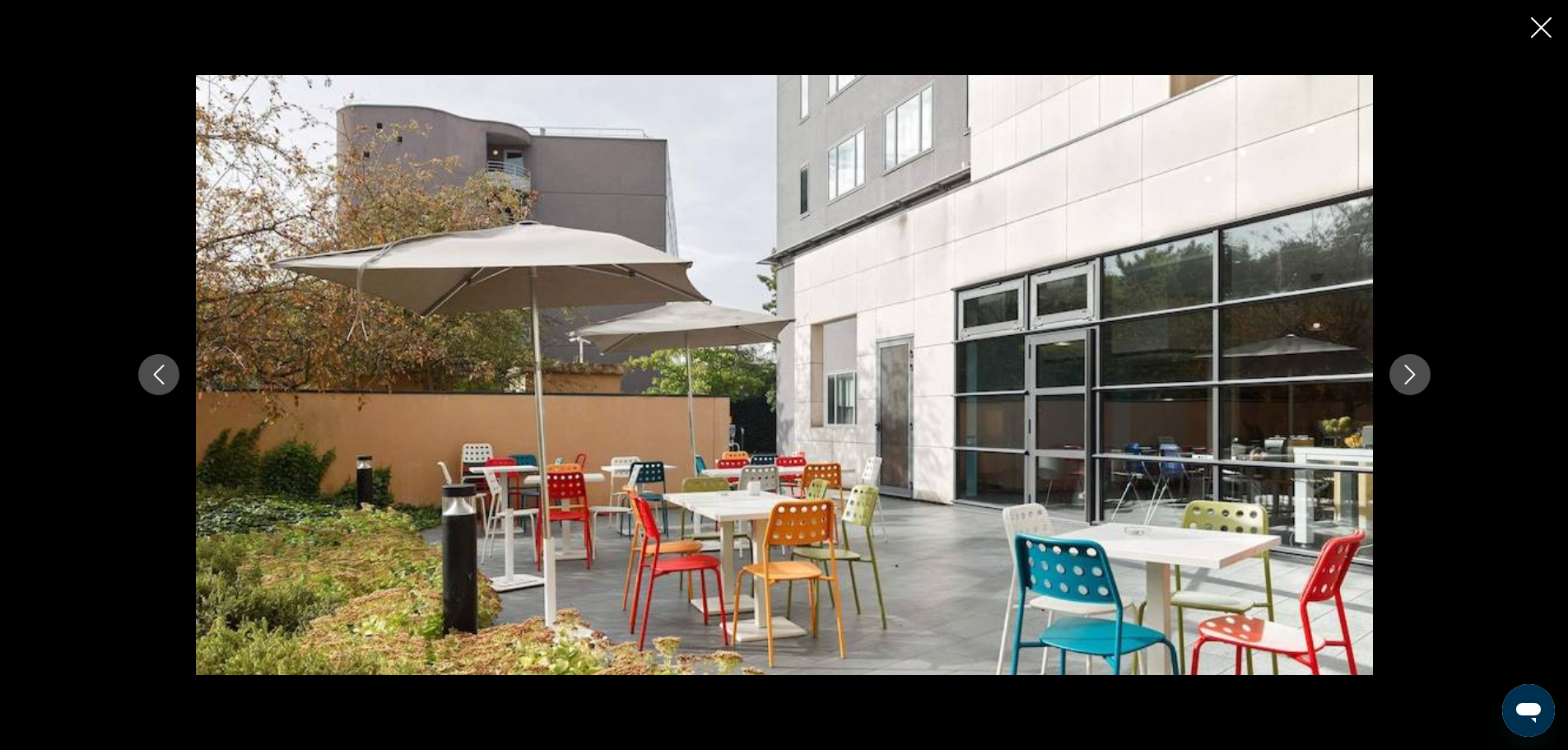
click at [1393, 378] on button "Next image" at bounding box center [1410, 375] width 41 height 41
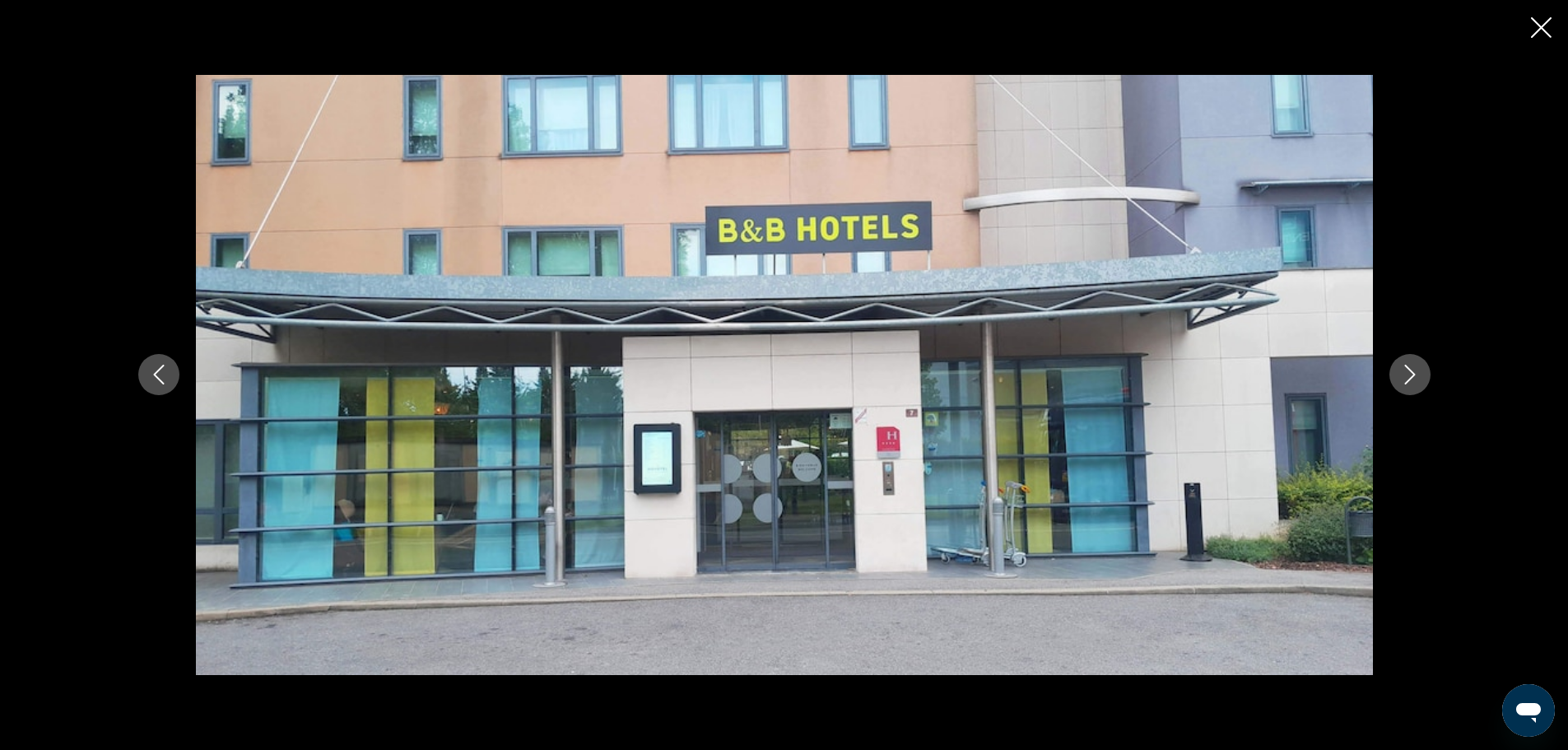
click at [1393, 378] on button "Next image" at bounding box center [1410, 375] width 41 height 41
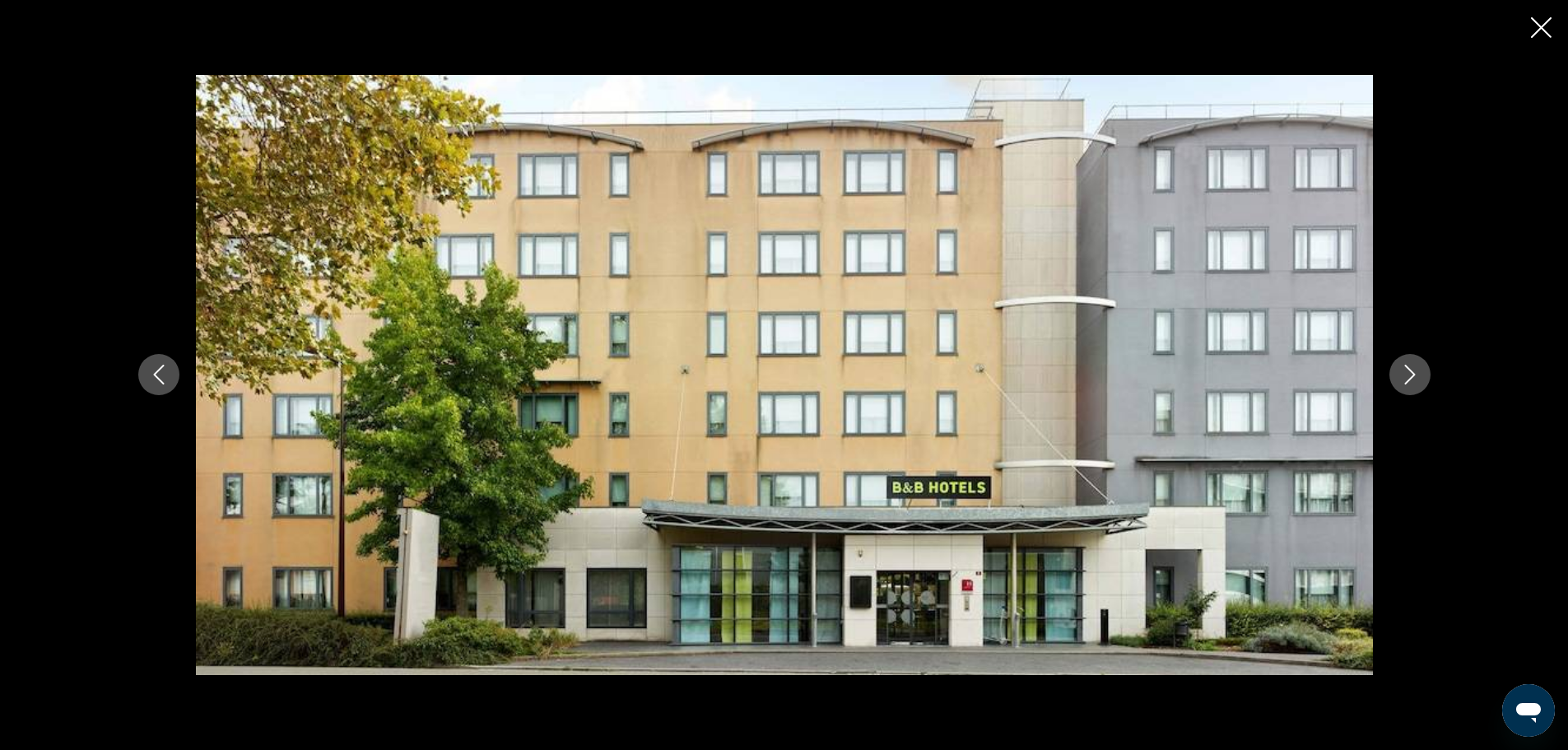
click at [1393, 378] on button "Next image" at bounding box center [1410, 375] width 41 height 41
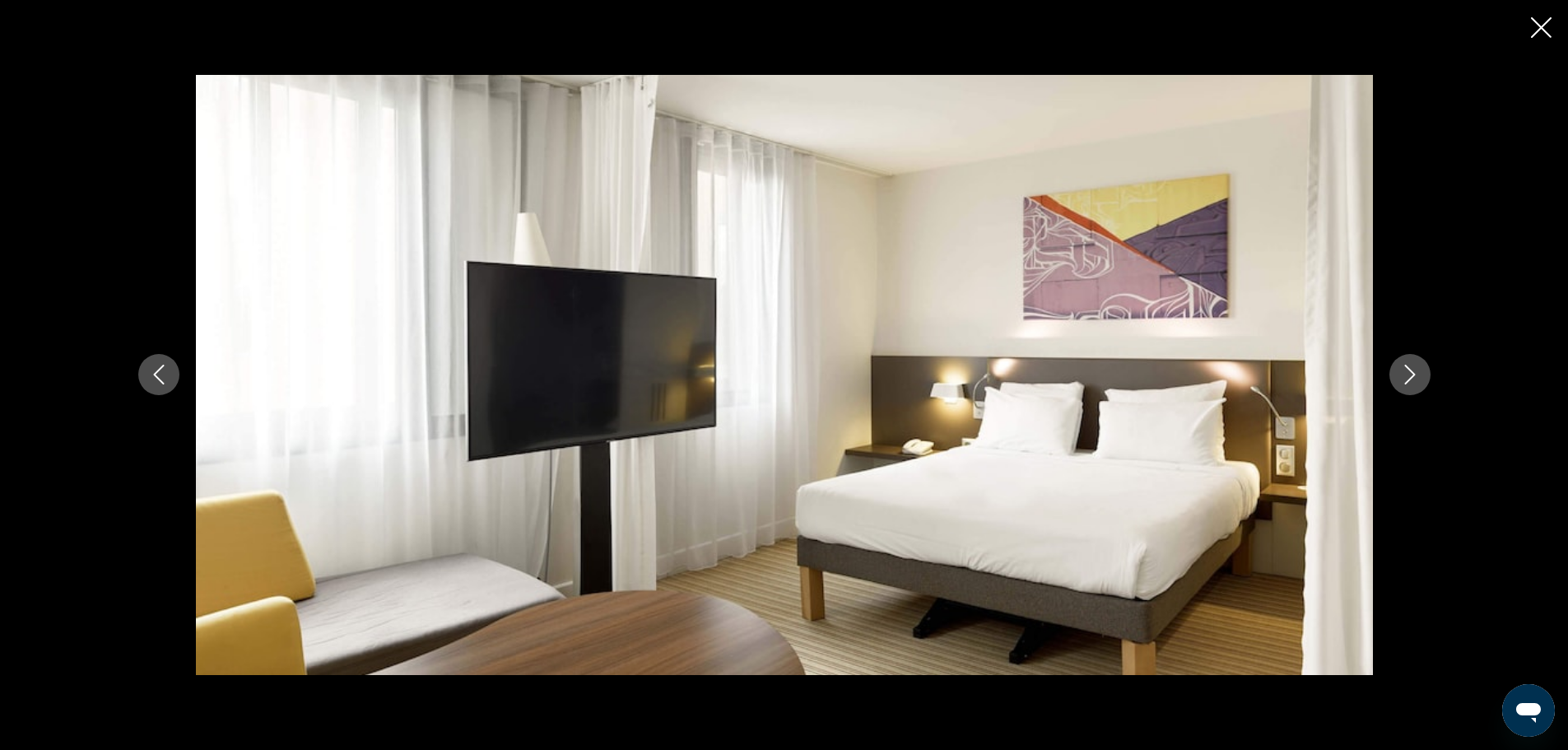
click at [1393, 378] on button "Next image" at bounding box center [1410, 375] width 41 height 41
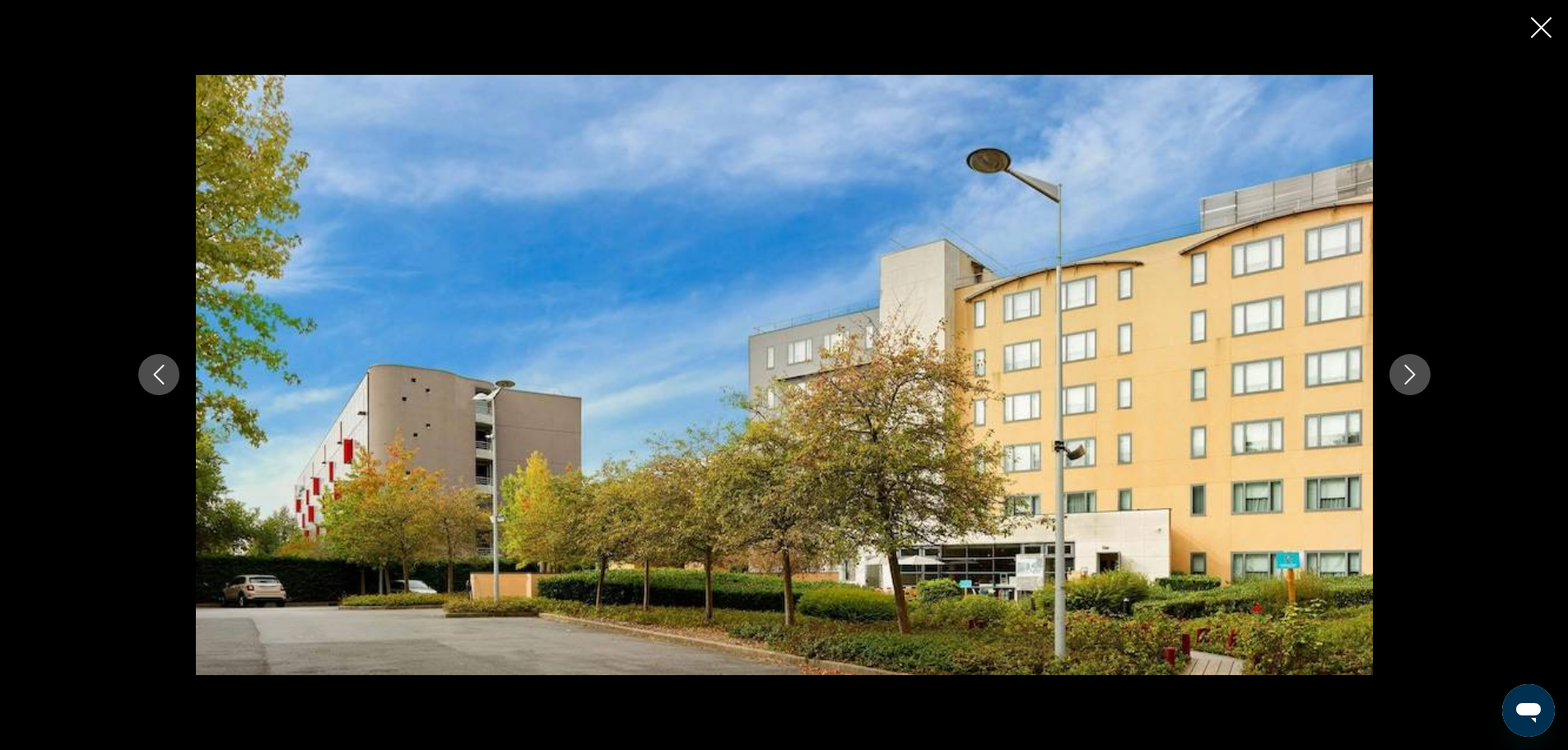
click at [1393, 378] on button "Next image" at bounding box center [1410, 375] width 41 height 41
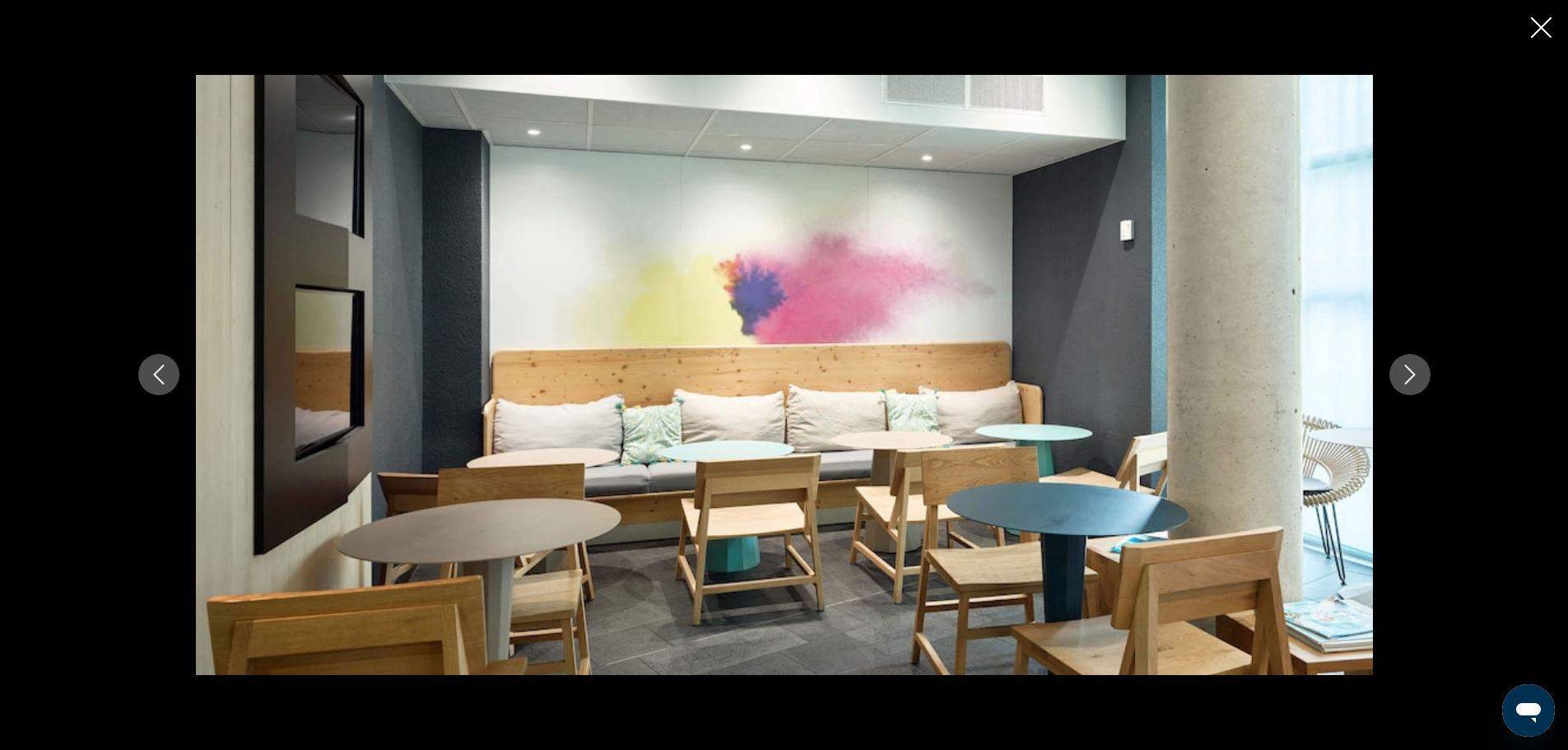
click at [1393, 378] on button "Next image" at bounding box center [1410, 375] width 41 height 41
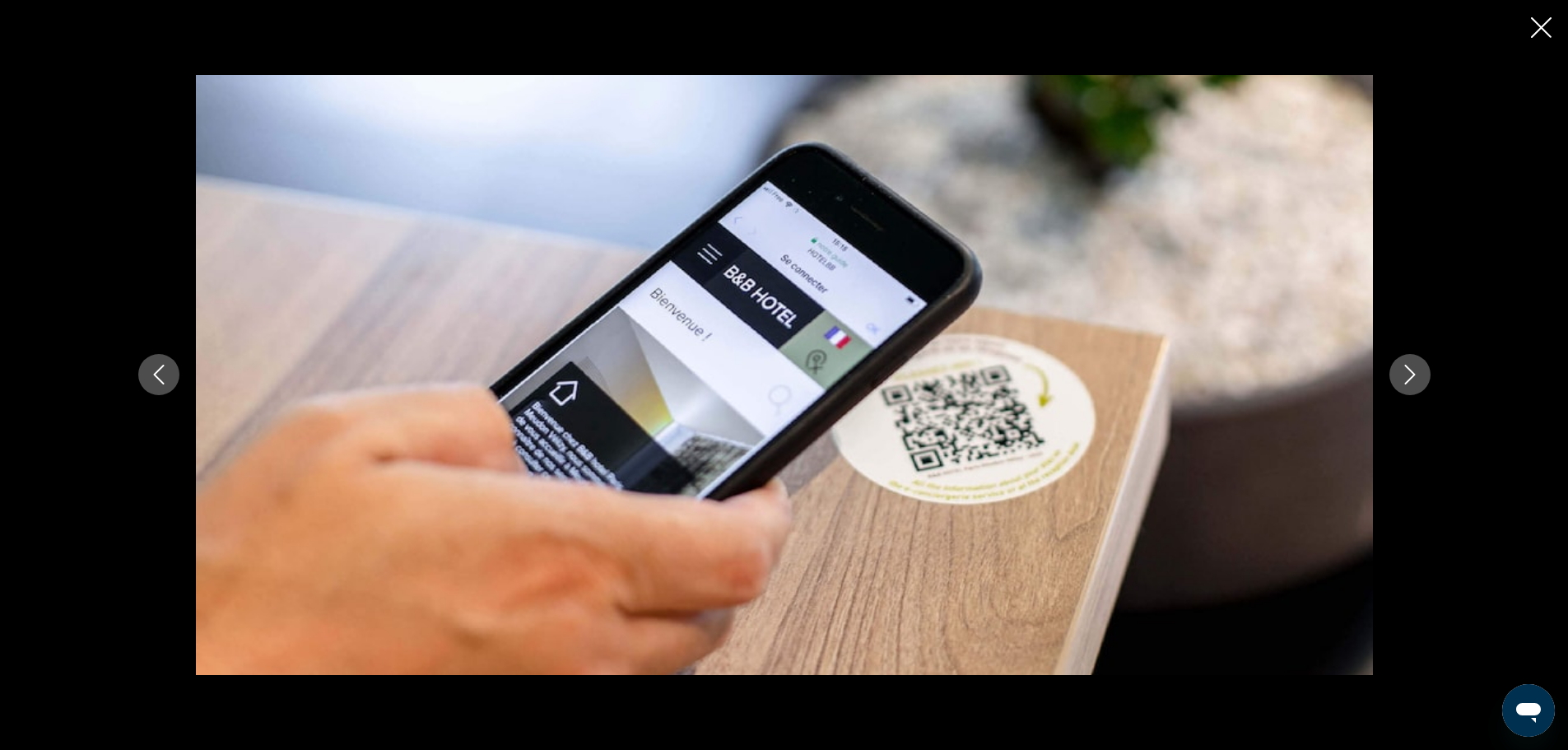
click at [1393, 378] on button "Next image" at bounding box center [1410, 375] width 41 height 41
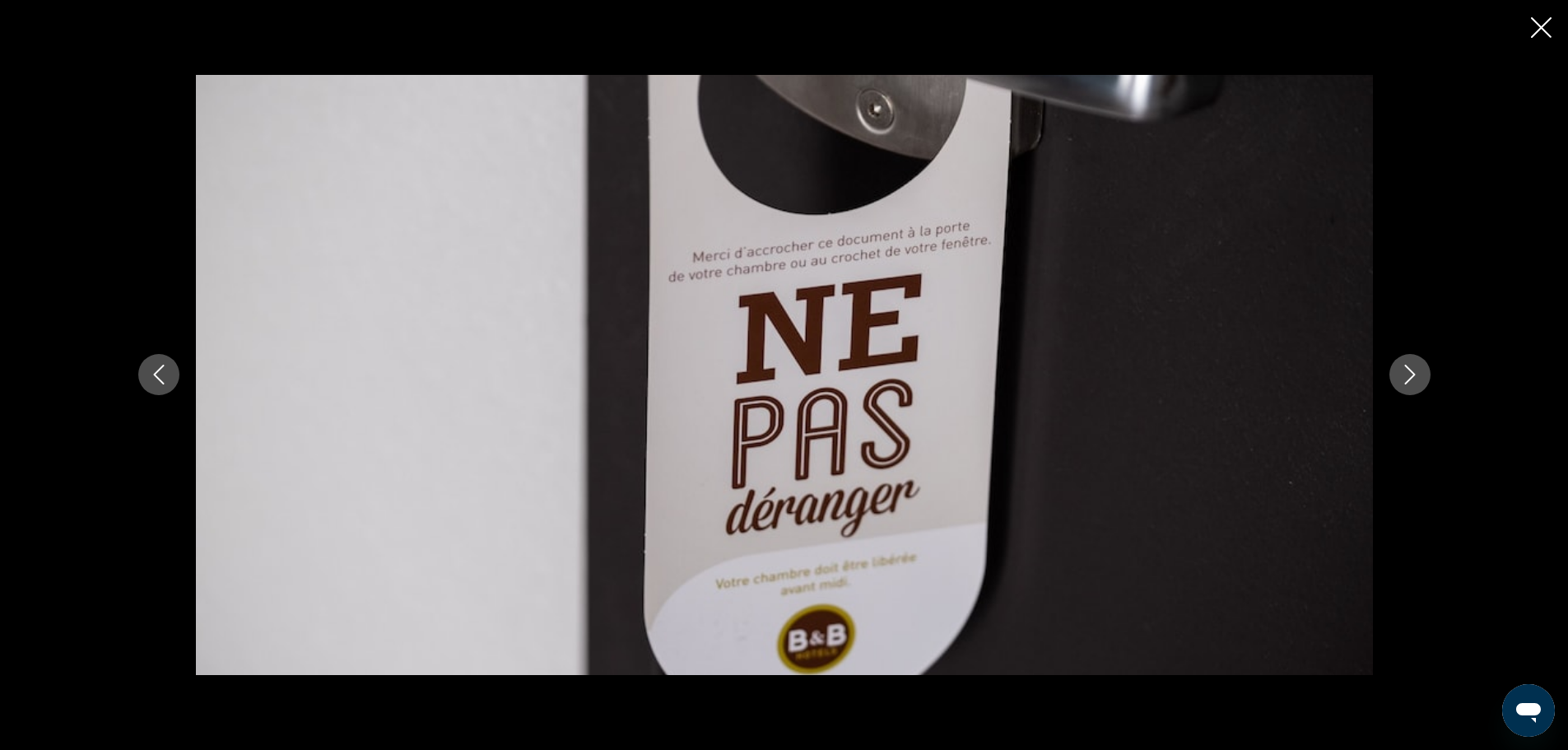
click at [1542, 30] on icon "Close slideshow" at bounding box center [1541, 27] width 20 height 20
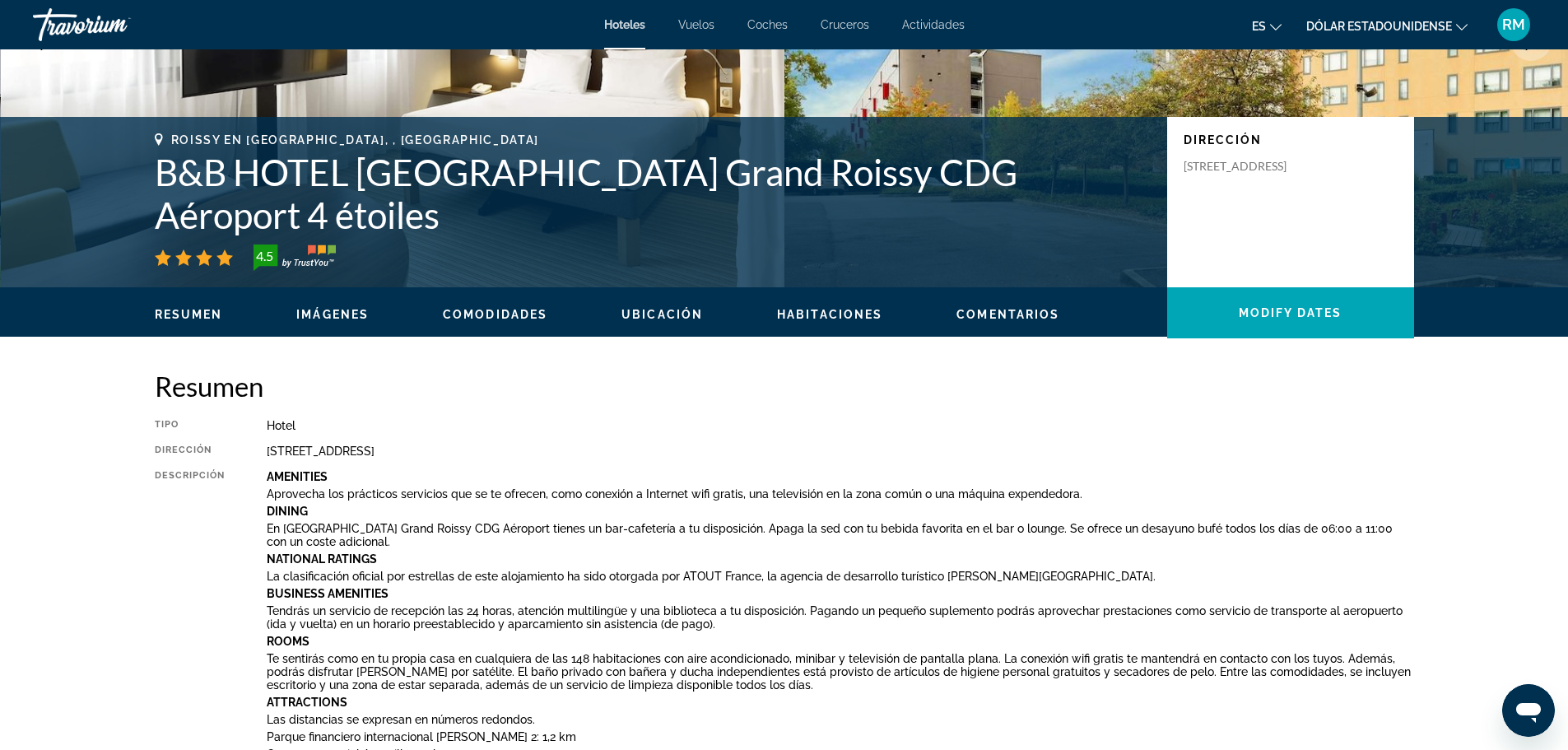
scroll to position [0, 0]
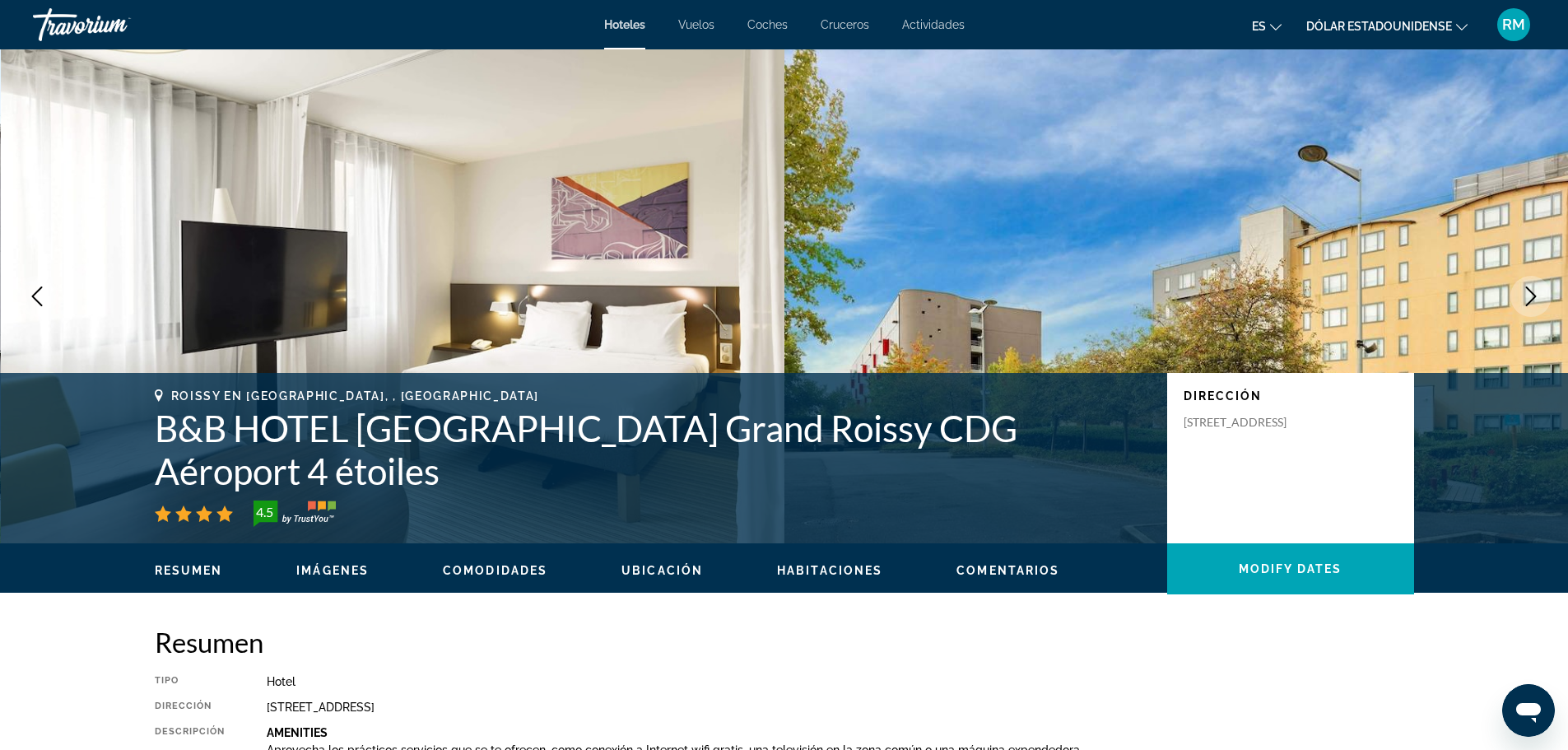
click at [43, 290] on icon "Previous image" at bounding box center [37, 296] width 19 height 19
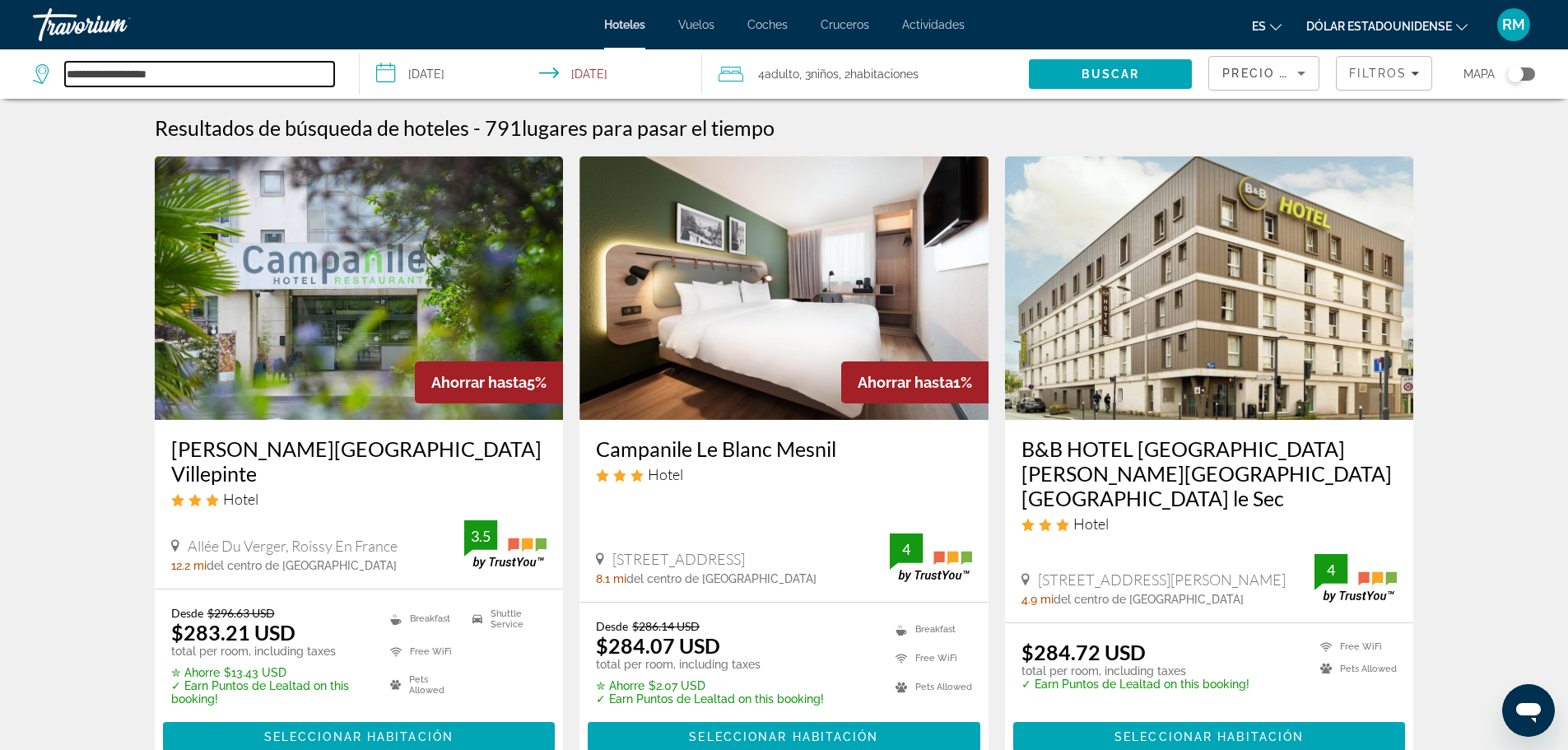
click at [95, 73] on input "**********" at bounding box center [199, 74] width 269 height 25
drag, startPoint x: 251, startPoint y: 65, endPoint x: 11, endPoint y: 92, distance: 241.5
click at [11, 92] on app-destination-search "**********" at bounding box center [180, 74] width 360 height 50
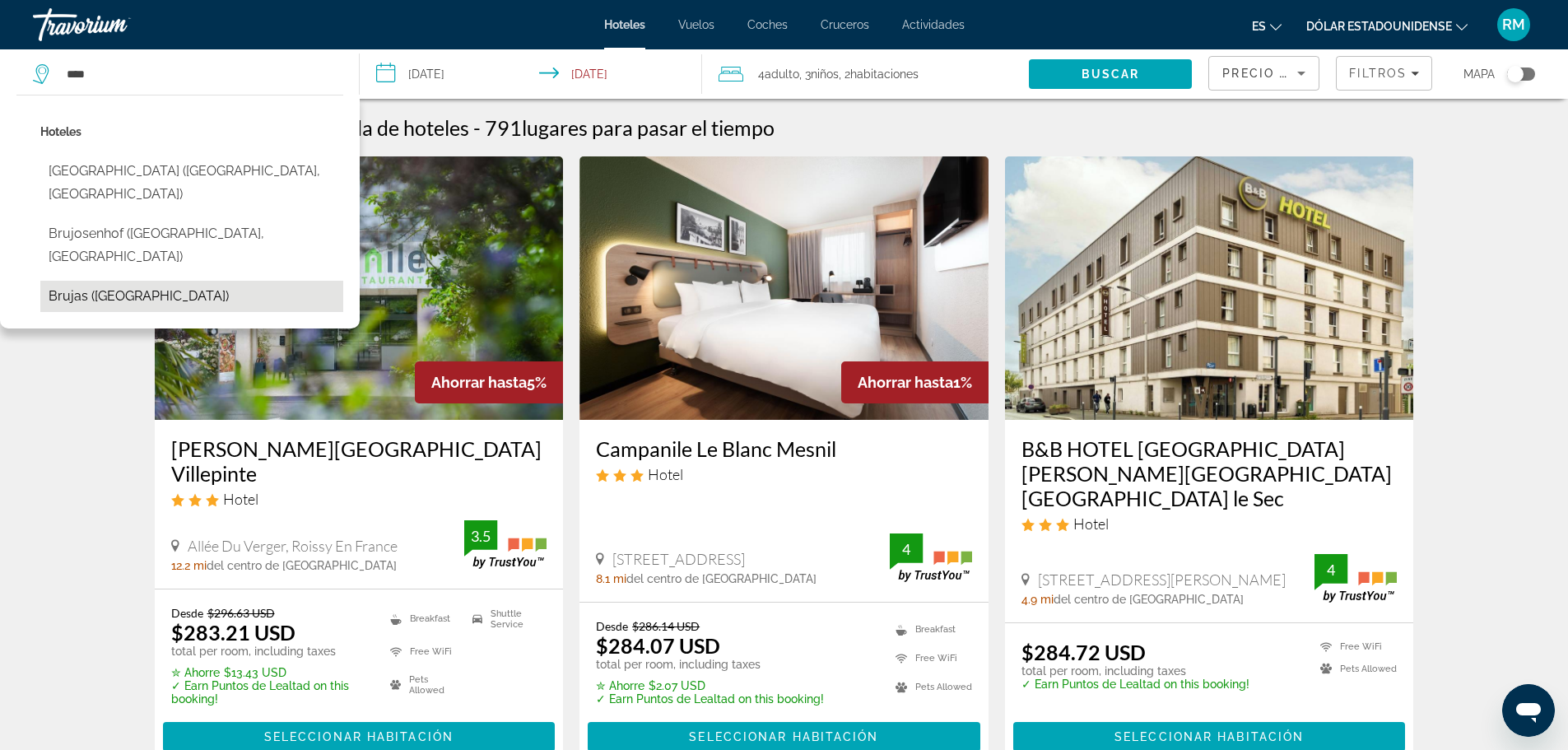
click at [97, 281] on button "Brujas ([GEOGRAPHIC_DATA])" at bounding box center [192, 296] width 303 height 31
type input "**********"
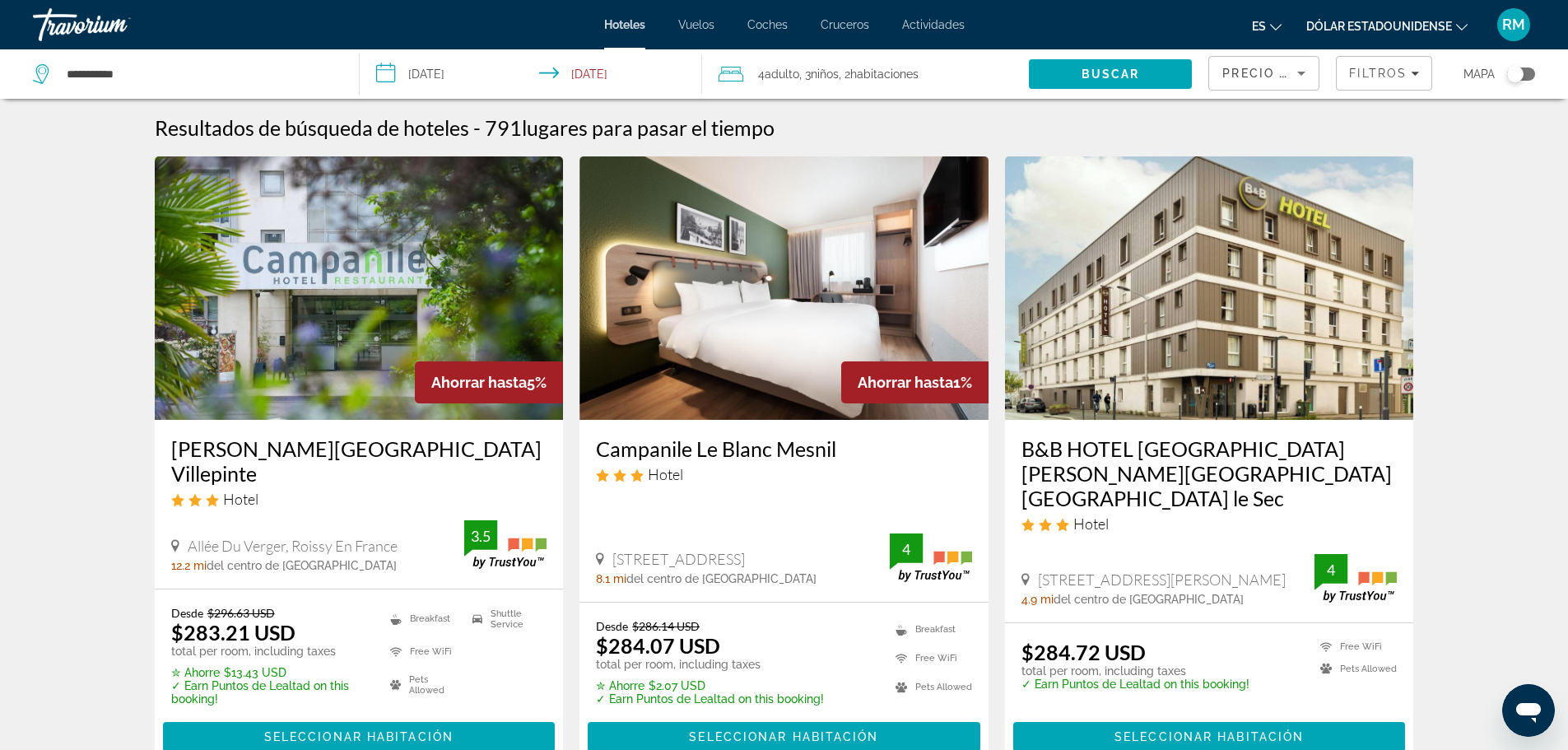
click at [464, 75] on input "**********" at bounding box center [534, 76] width 350 height 54
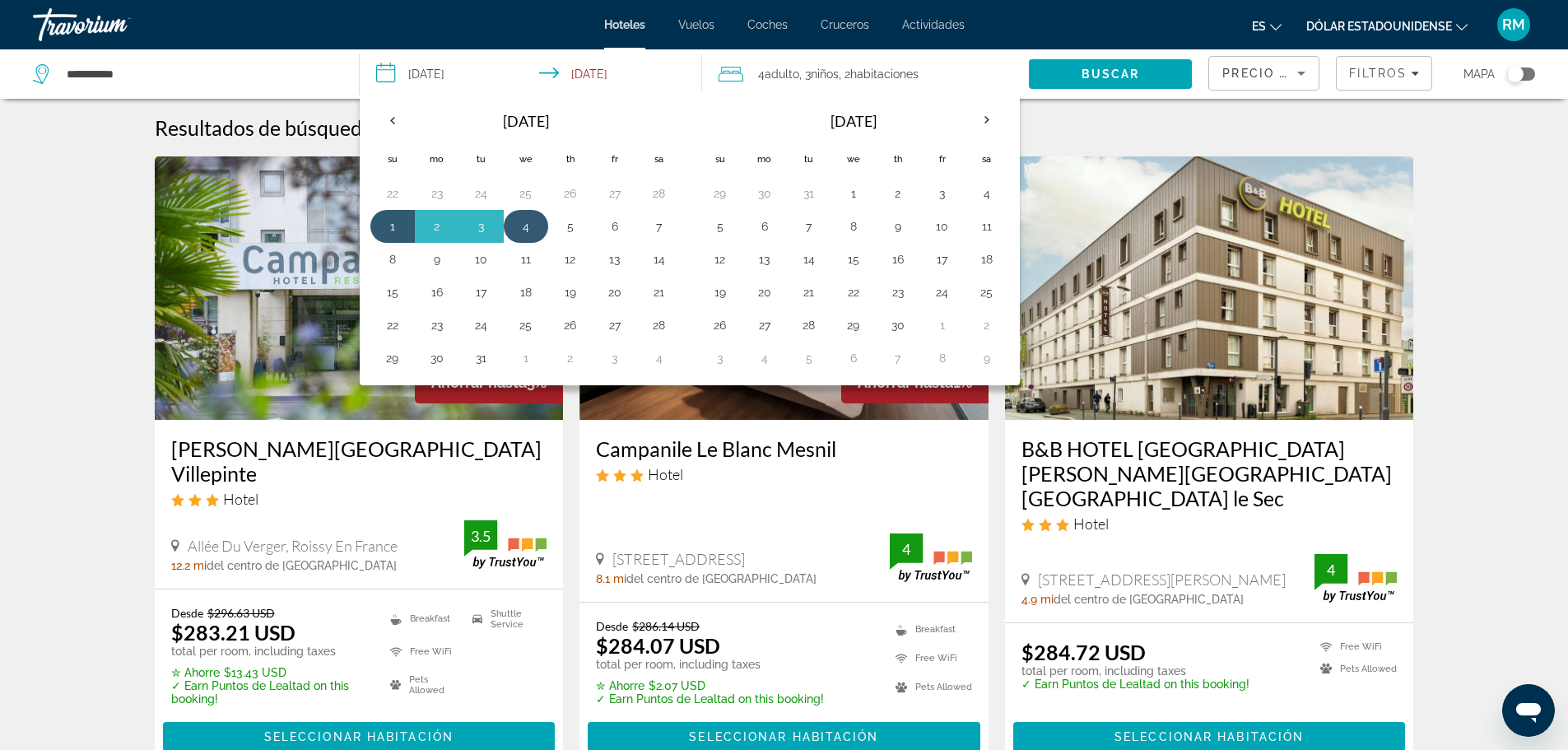
click at [531, 227] on button "4" at bounding box center [526, 227] width 27 height 23
click at [617, 225] on button "6" at bounding box center [615, 227] width 27 height 23
type input "**********"
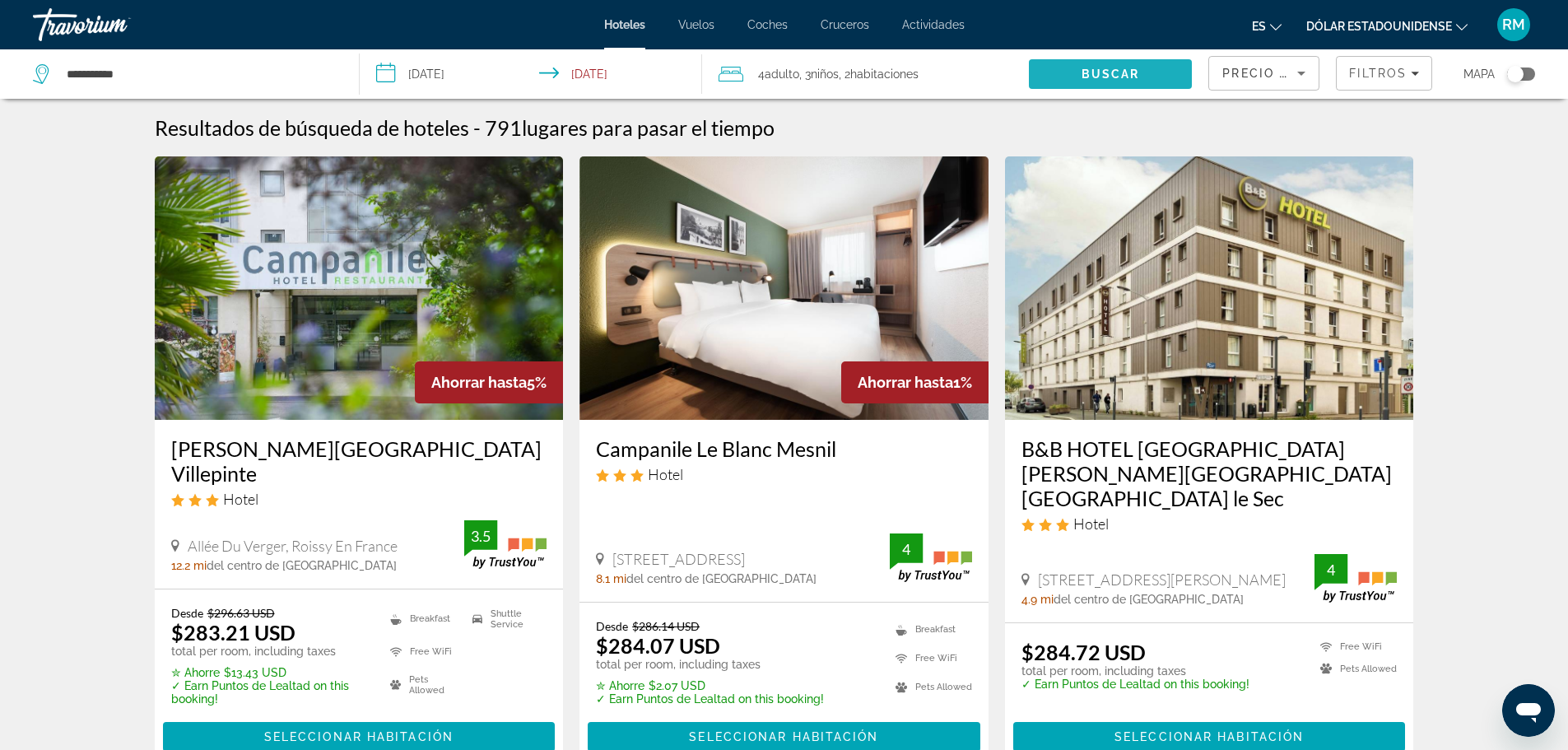
click at [1080, 71] on span "Search" at bounding box center [1111, 73] width 163 height 40
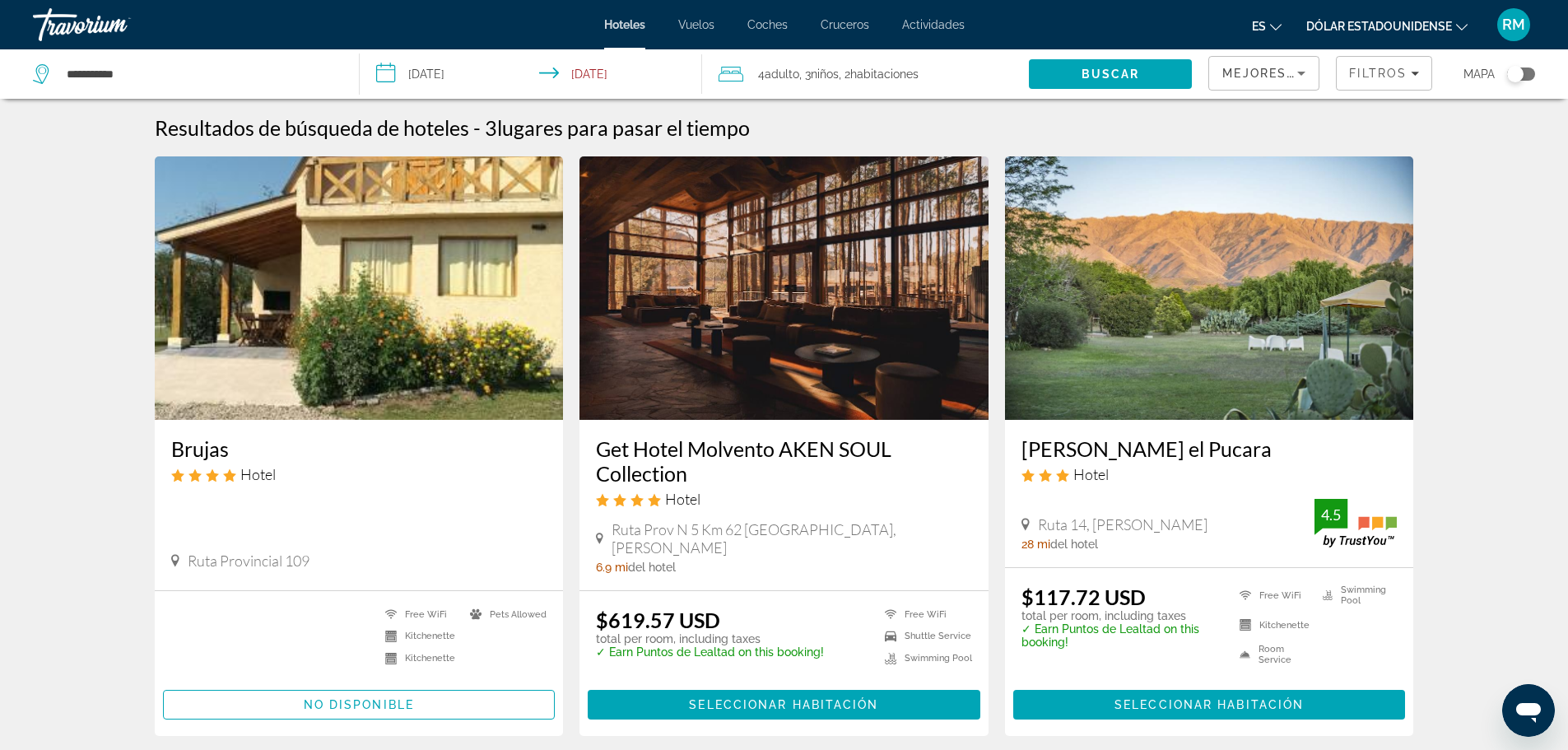
click at [771, 236] on img "Contenido principal" at bounding box center [784, 288] width 409 height 263
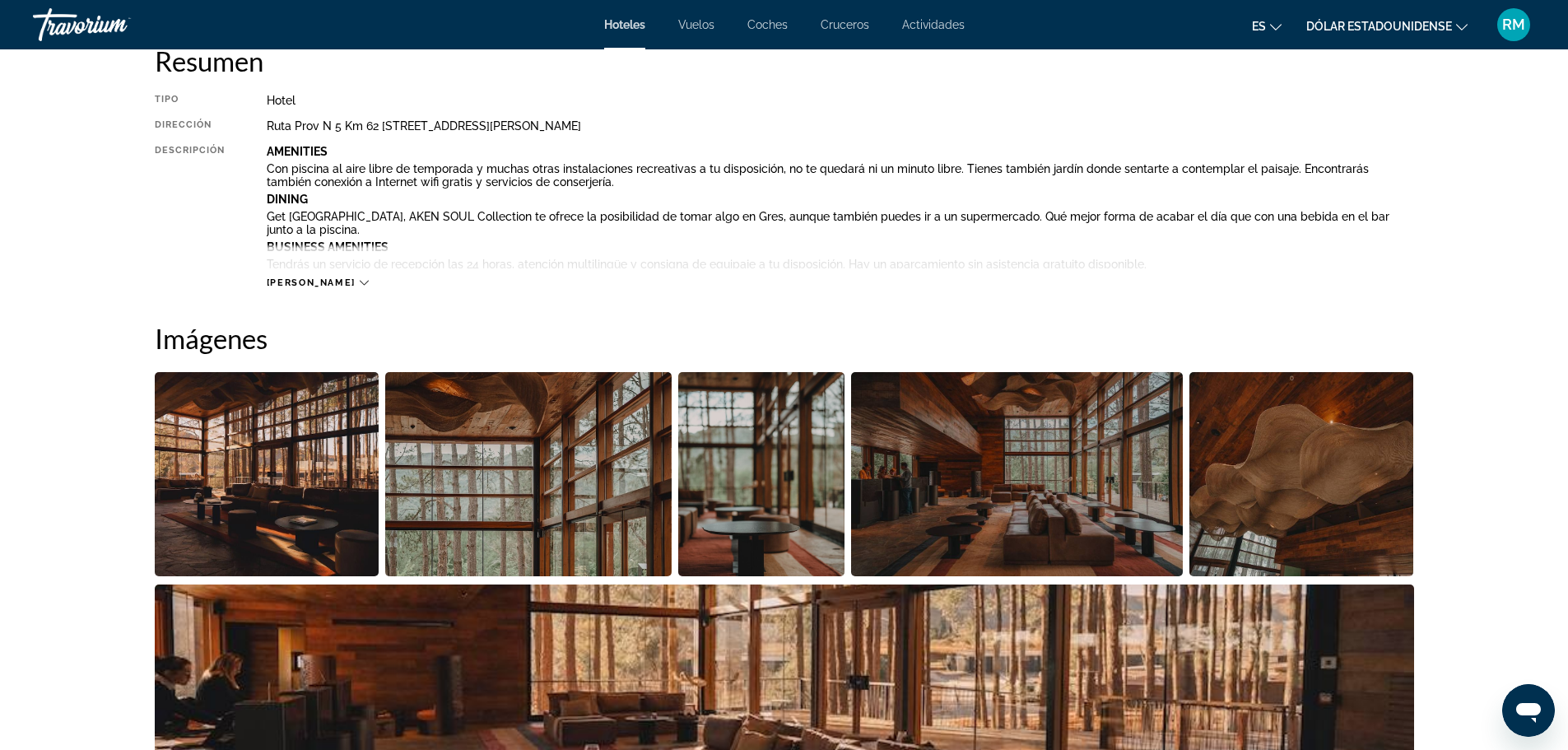
scroll to position [823, 0]
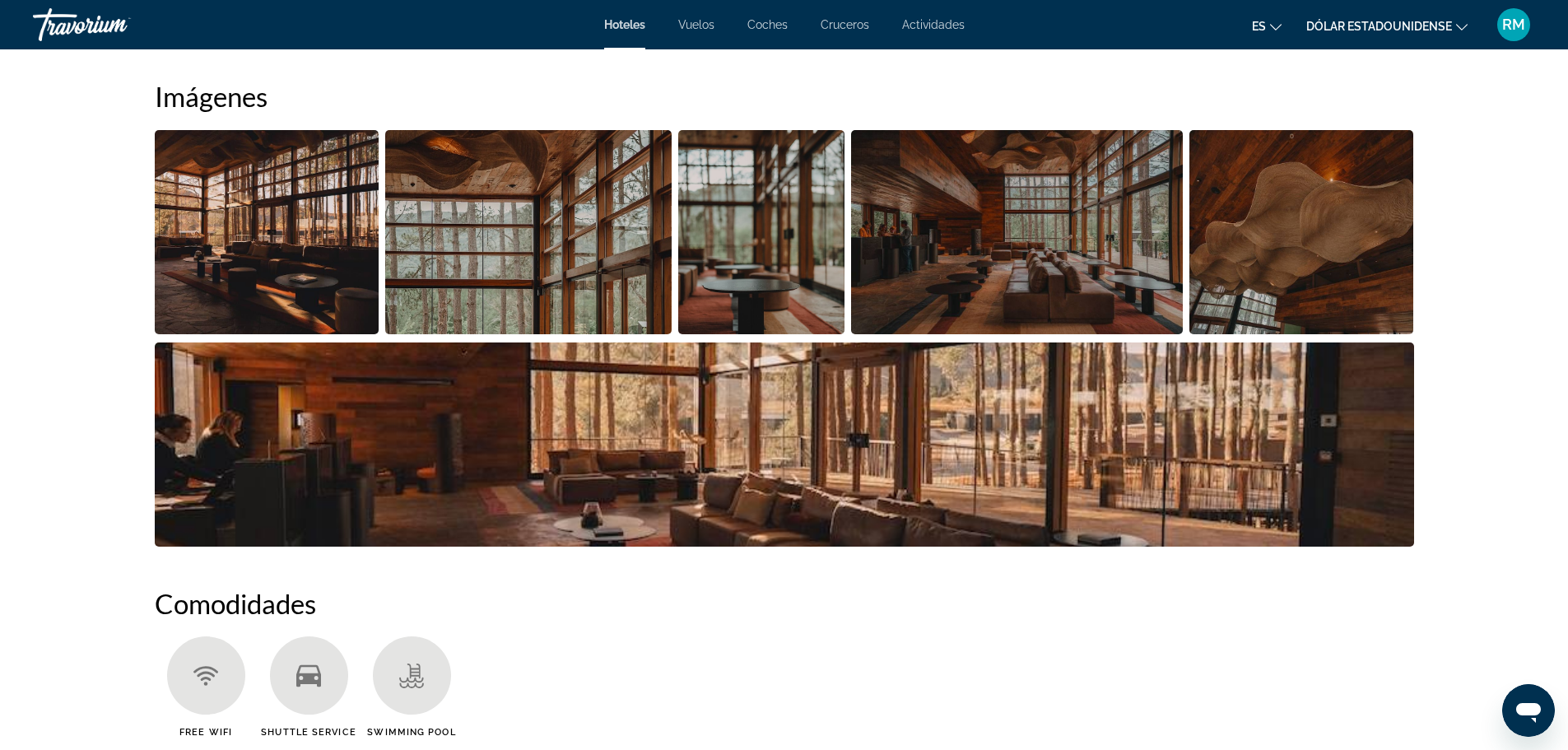
click at [280, 238] on img "Open full-screen image slider" at bounding box center [268, 232] width 225 height 204
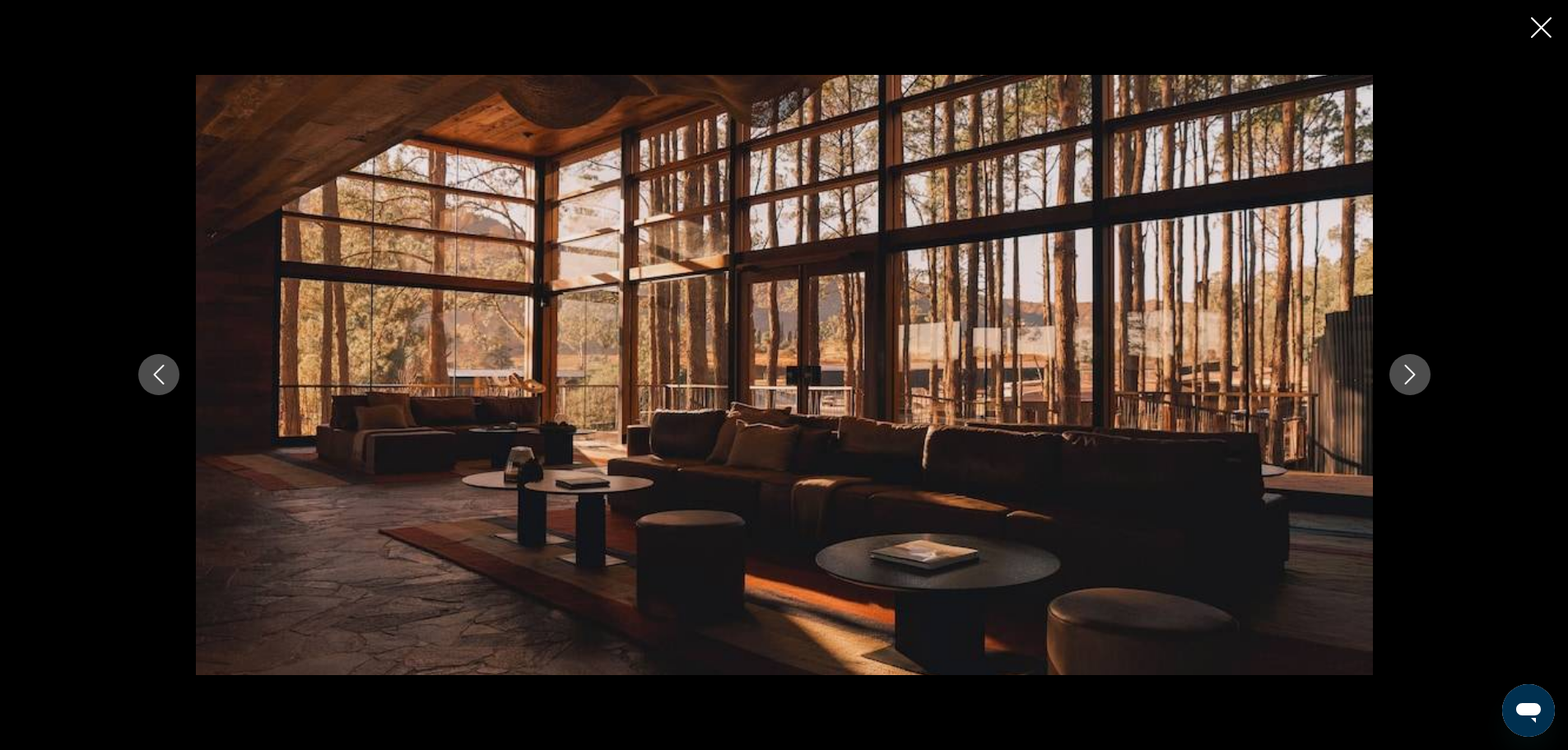
click at [1409, 369] on icon "Next image" at bounding box center [1409, 375] width 11 height 19
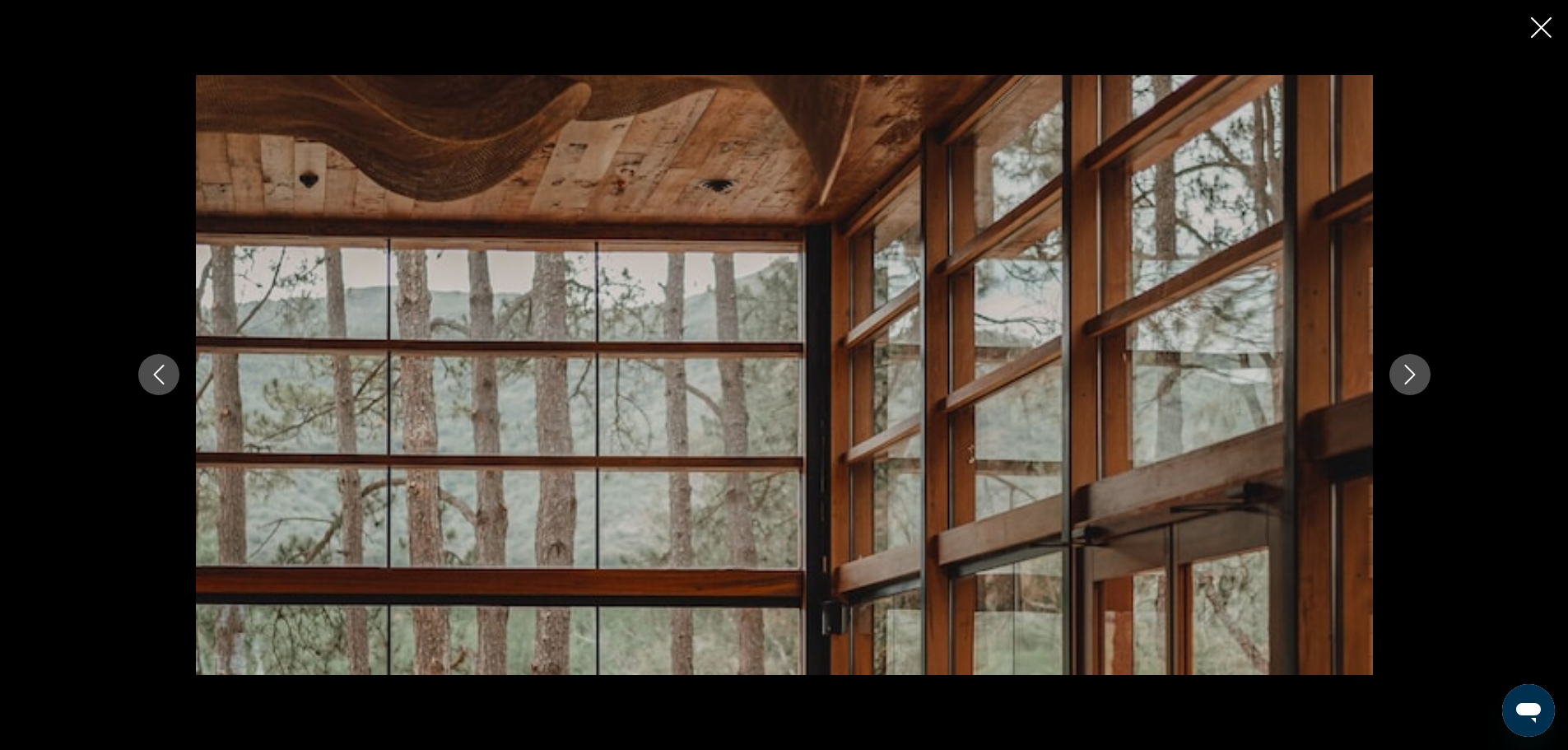
click at [1401, 374] on icon "Next image" at bounding box center [1410, 375] width 19 height 19
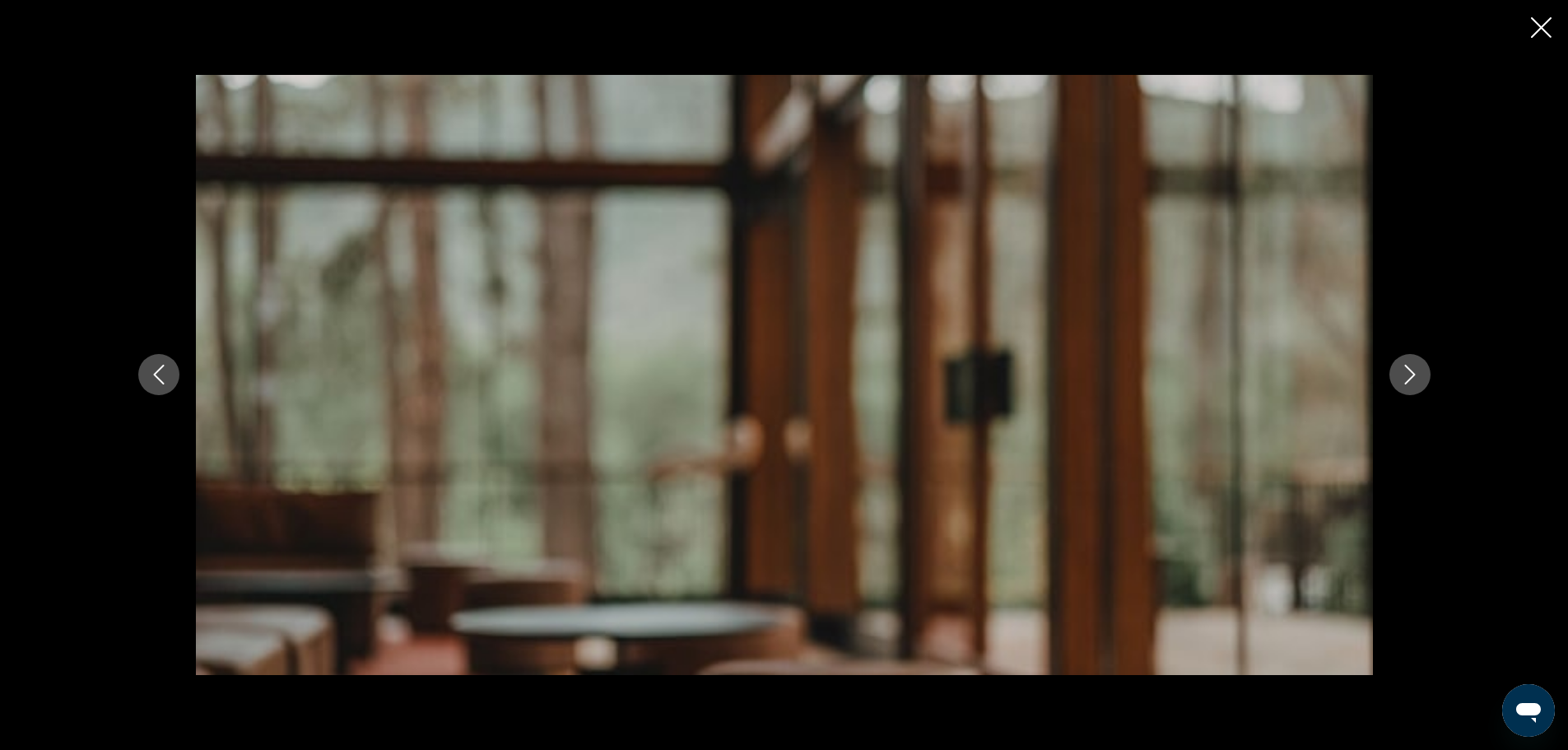
click at [1414, 368] on icon "Next image" at bounding box center [1410, 375] width 19 height 19
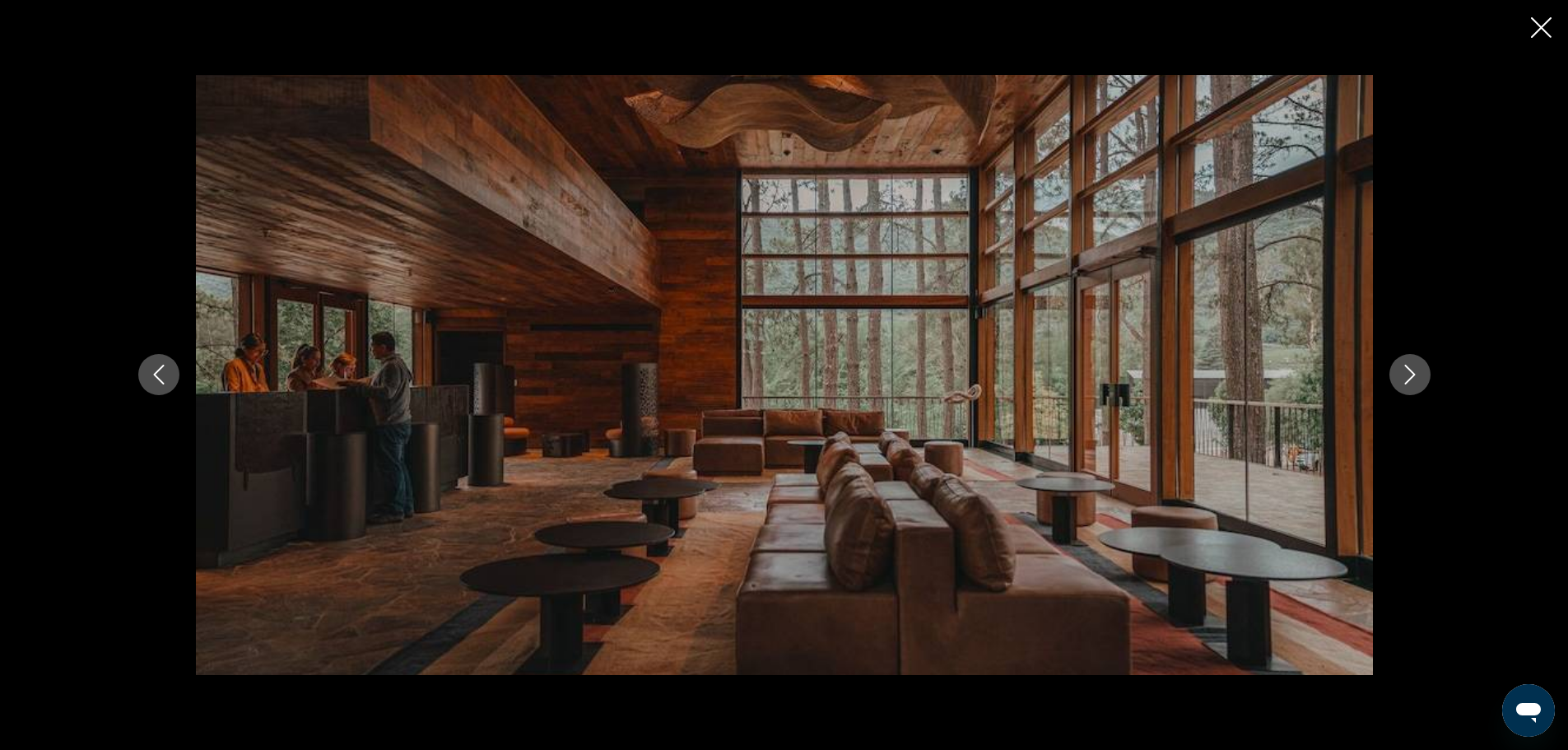
click at [1413, 371] on icon "Next image" at bounding box center [1410, 375] width 19 height 19
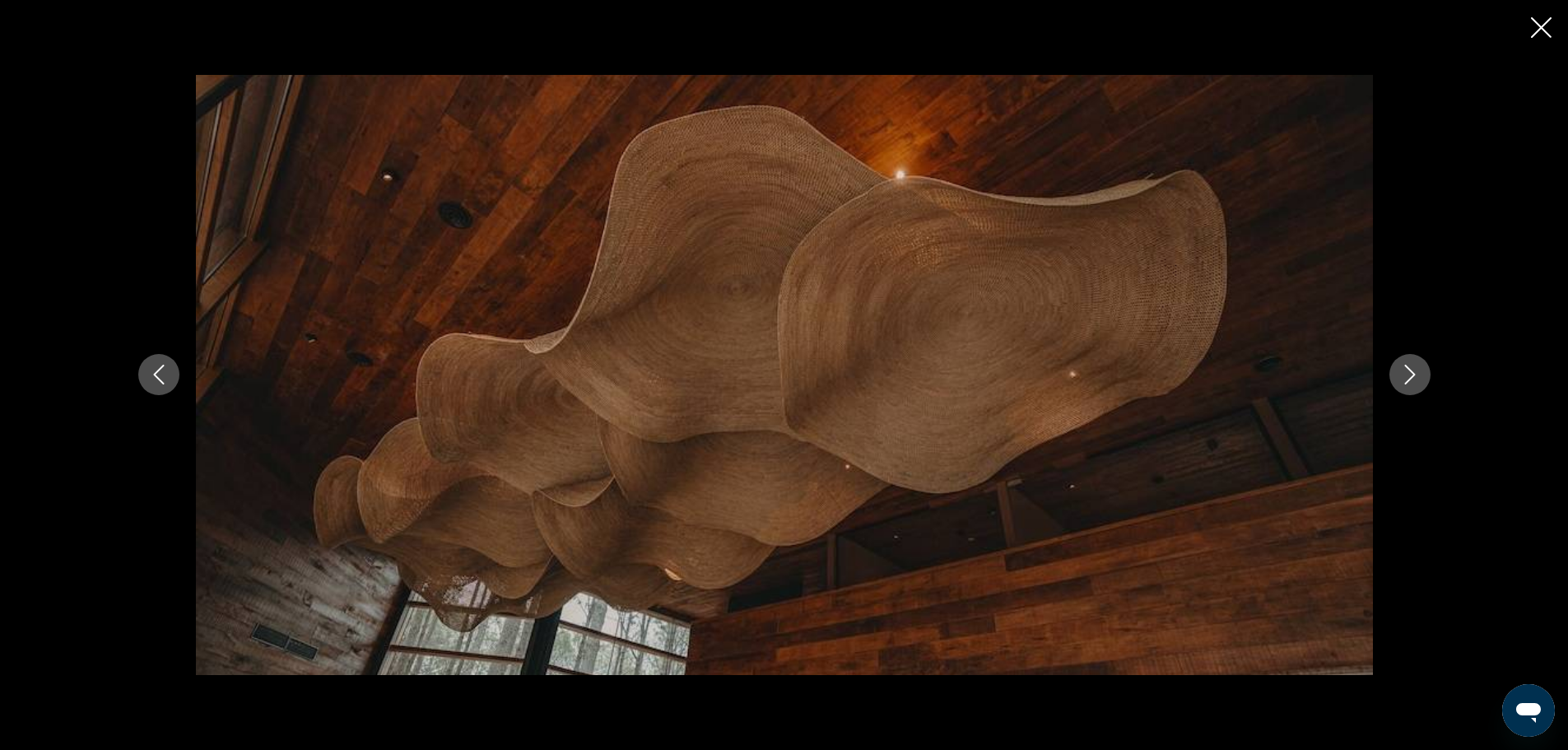
click at [1412, 371] on icon "Next image" at bounding box center [1410, 375] width 19 height 19
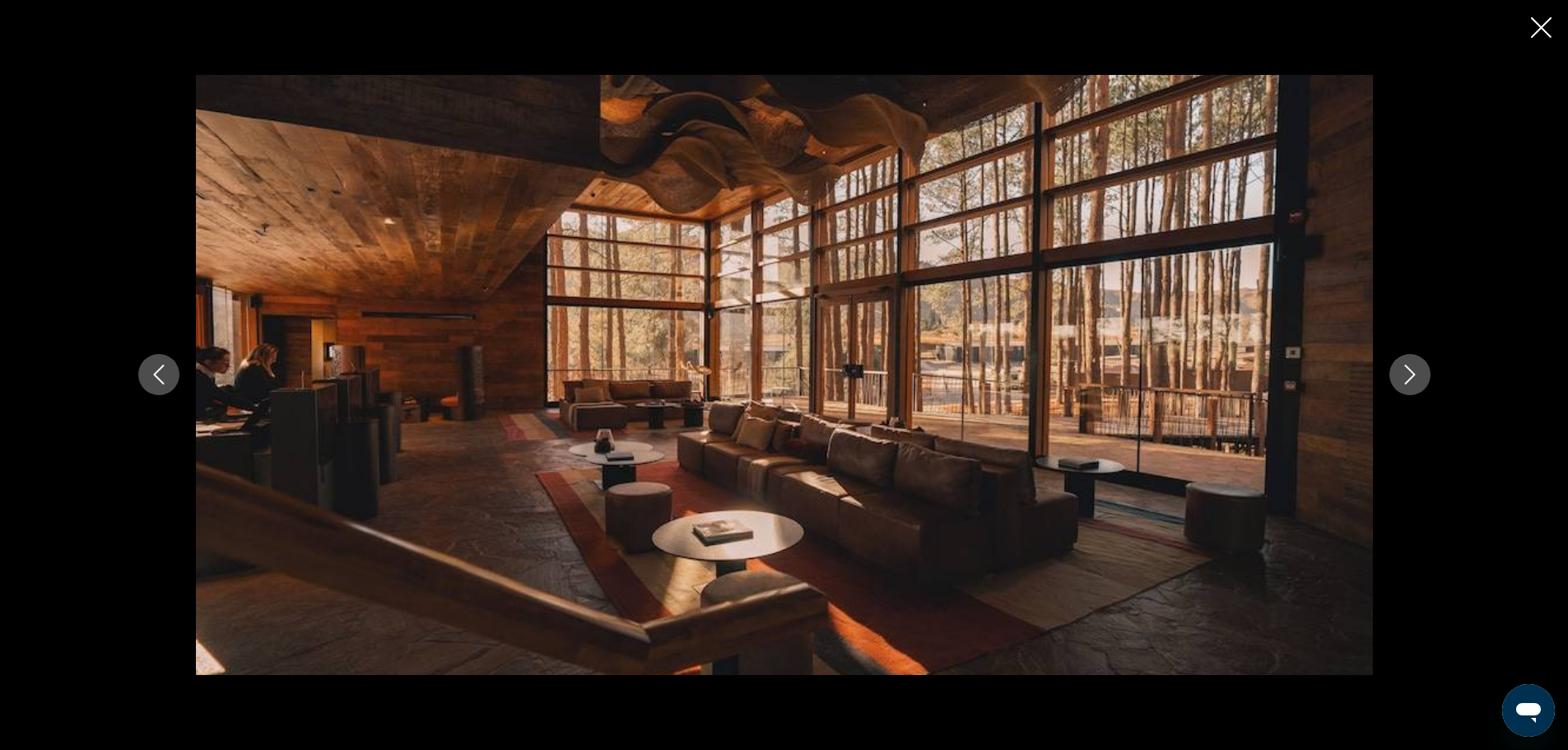
click at [1412, 371] on icon "Next image" at bounding box center [1410, 375] width 19 height 19
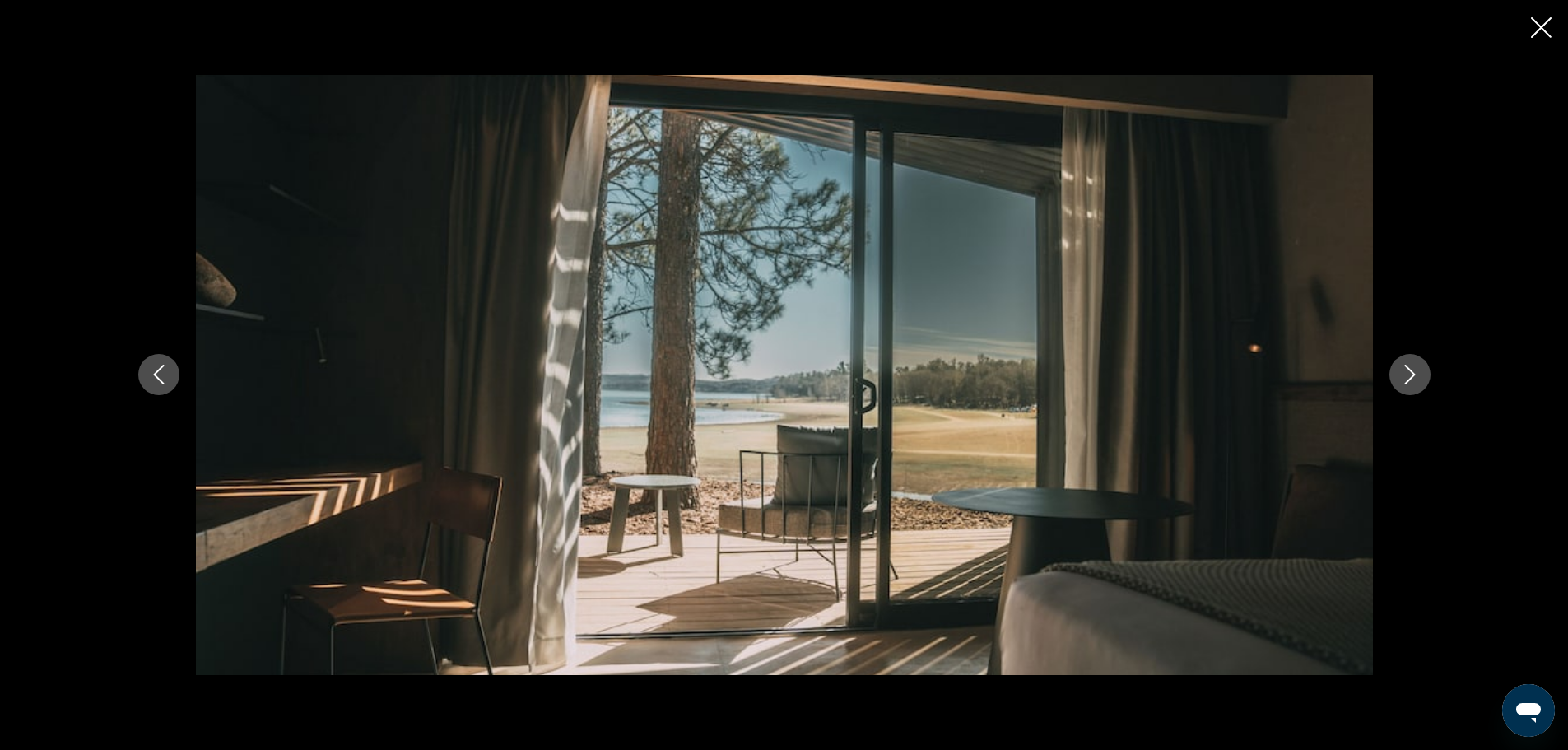
click at [1412, 371] on icon "Next image" at bounding box center [1410, 375] width 19 height 19
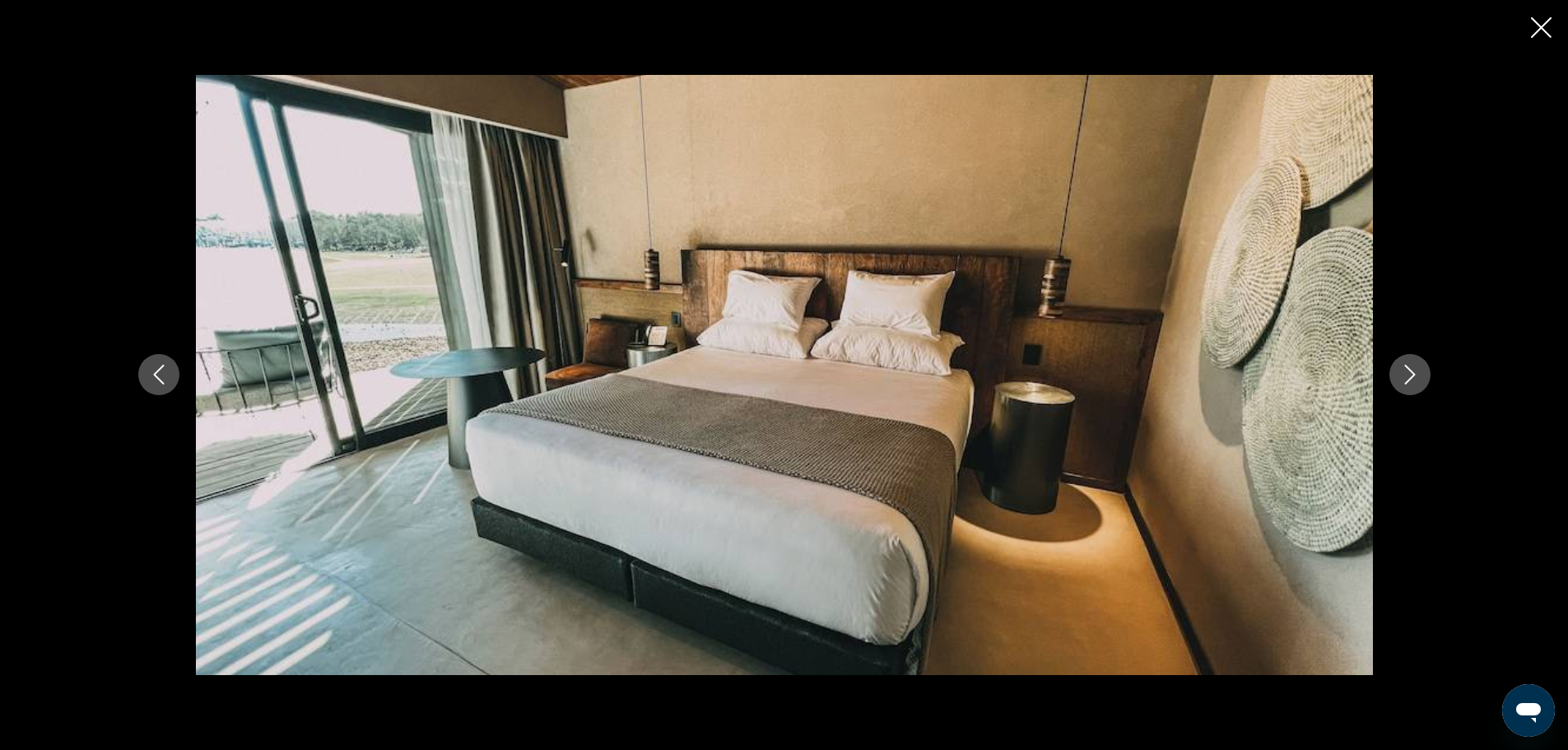
click at [1412, 371] on icon "Next image" at bounding box center [1410, 375] width 19 height 19
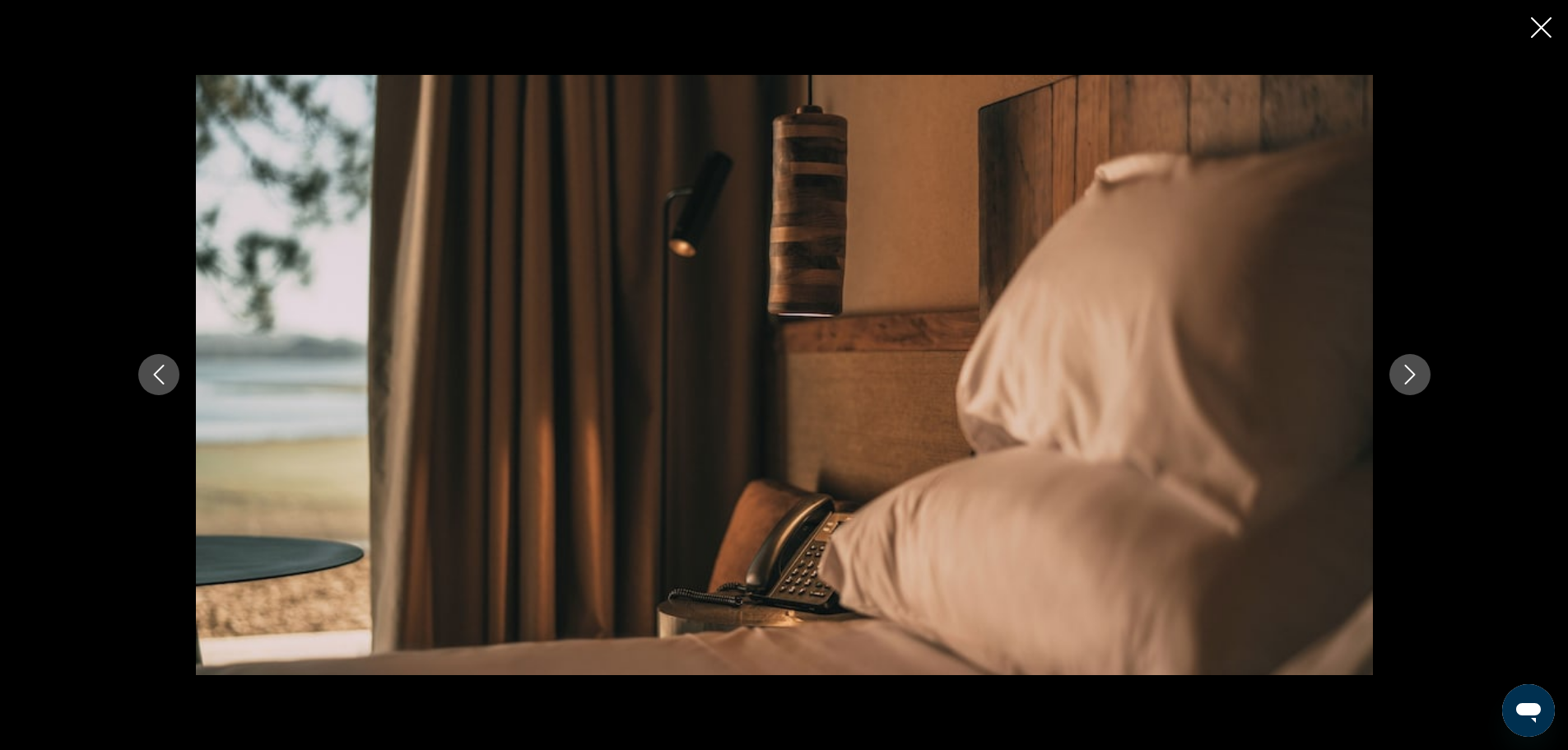
click at [1411, 371] on icon "Next image" at bounding box center [1409, 375] width 11 height 19
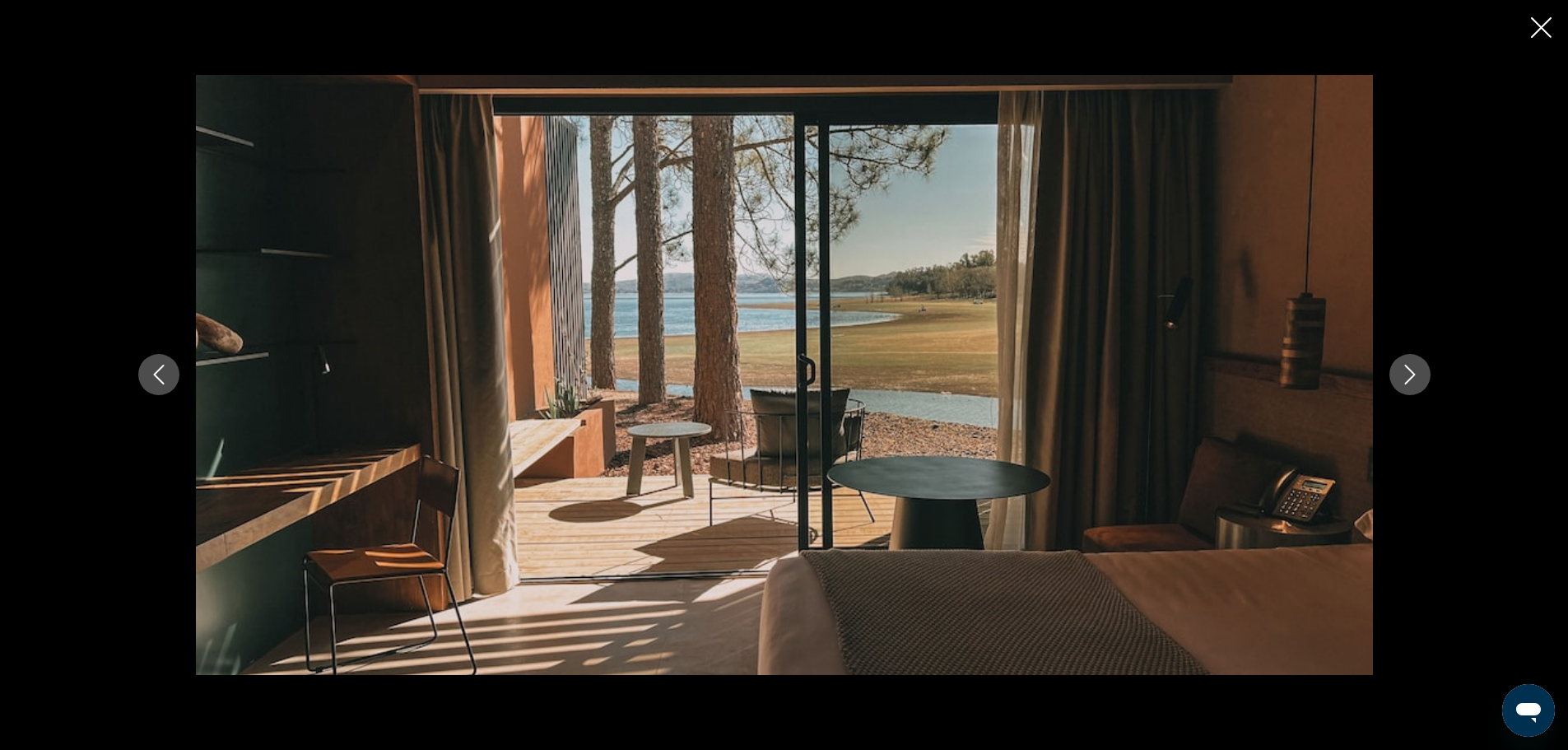
click at [1411, 371] on icon "Next image" at bounding box center [1409, 375] width 11 height 19
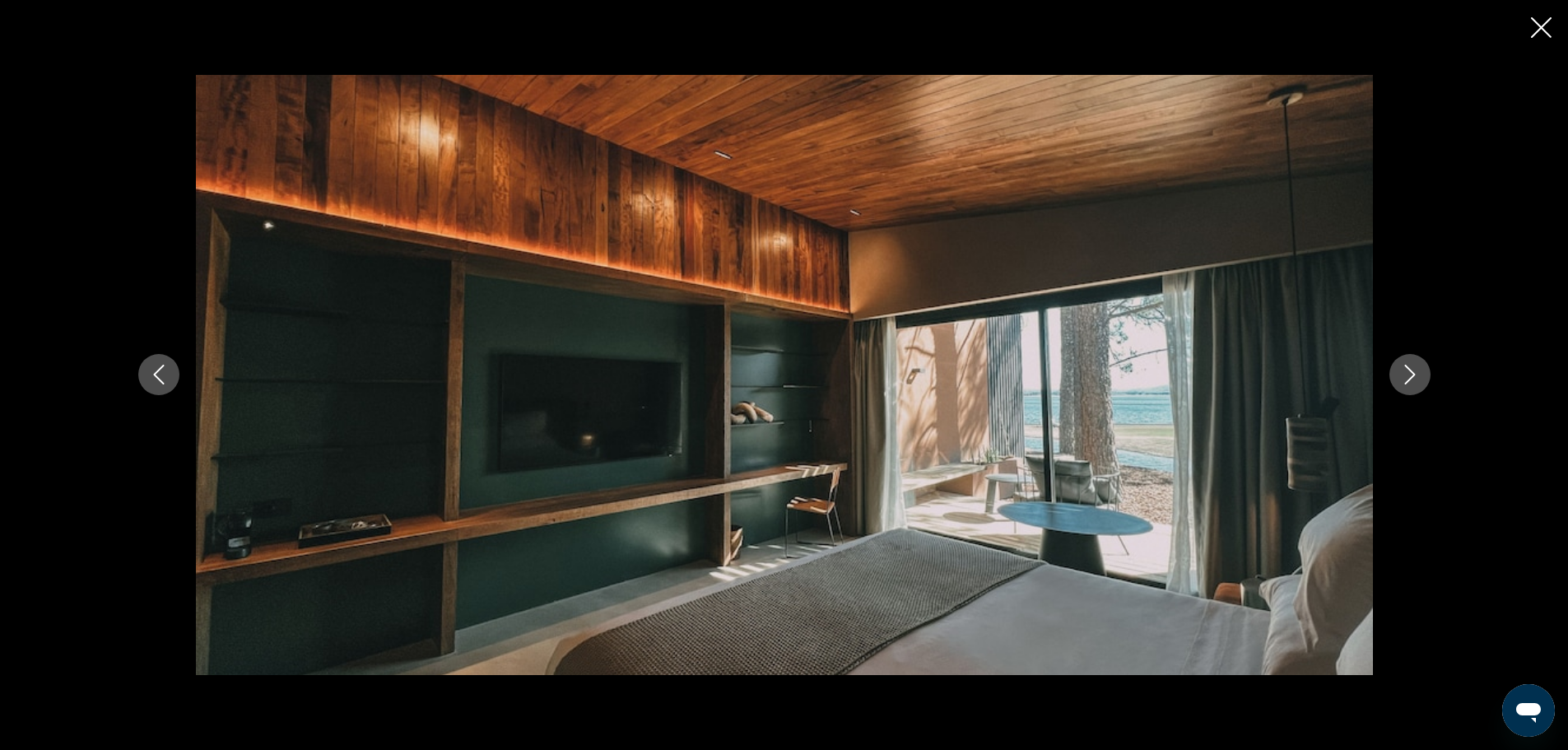
click at [1411, 371] on icon "Next image" at bounding box center [1409, 375] width 11 height 19
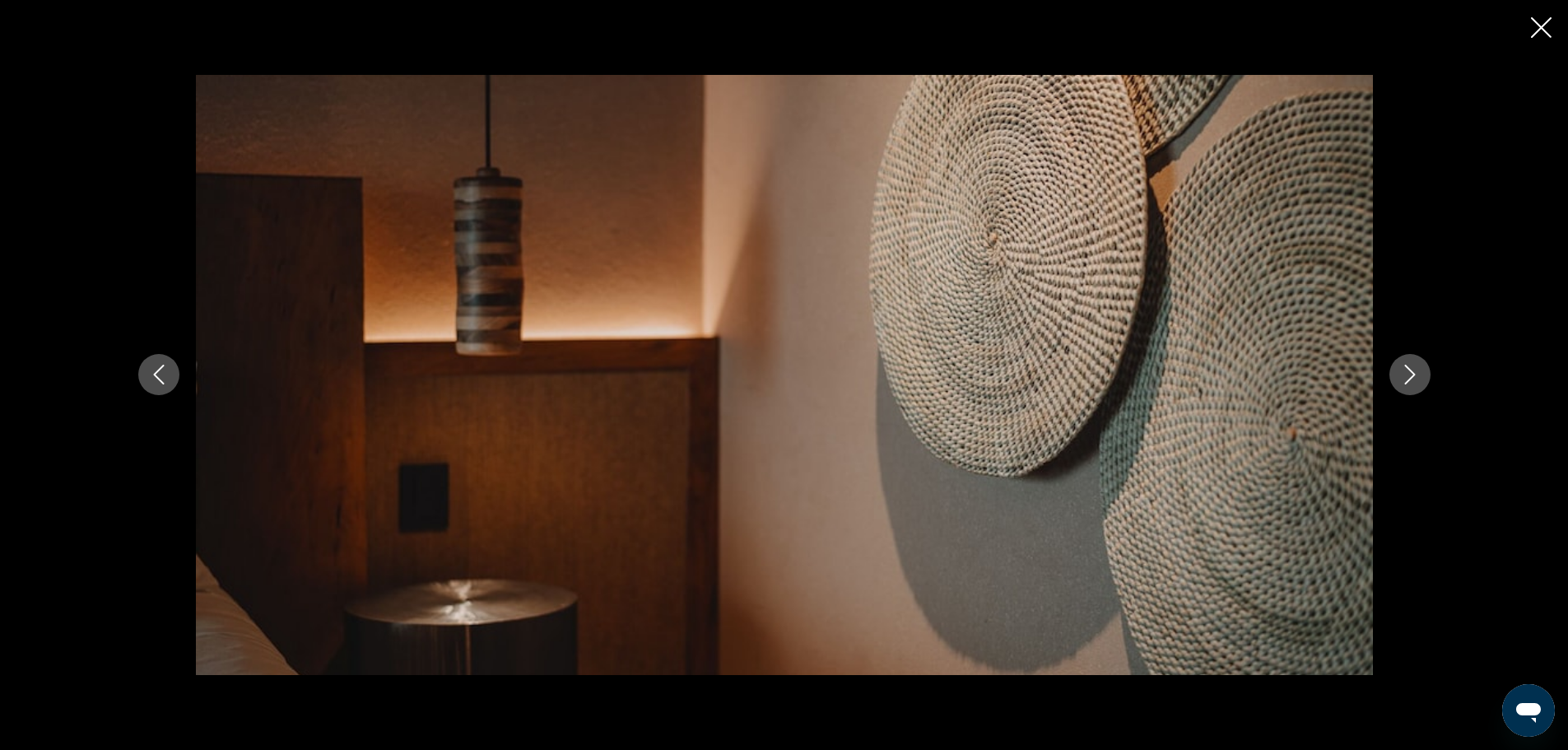
click at [1411, 371] on icon "Next image" at bounding box center [1409, 375] width 11 height 19
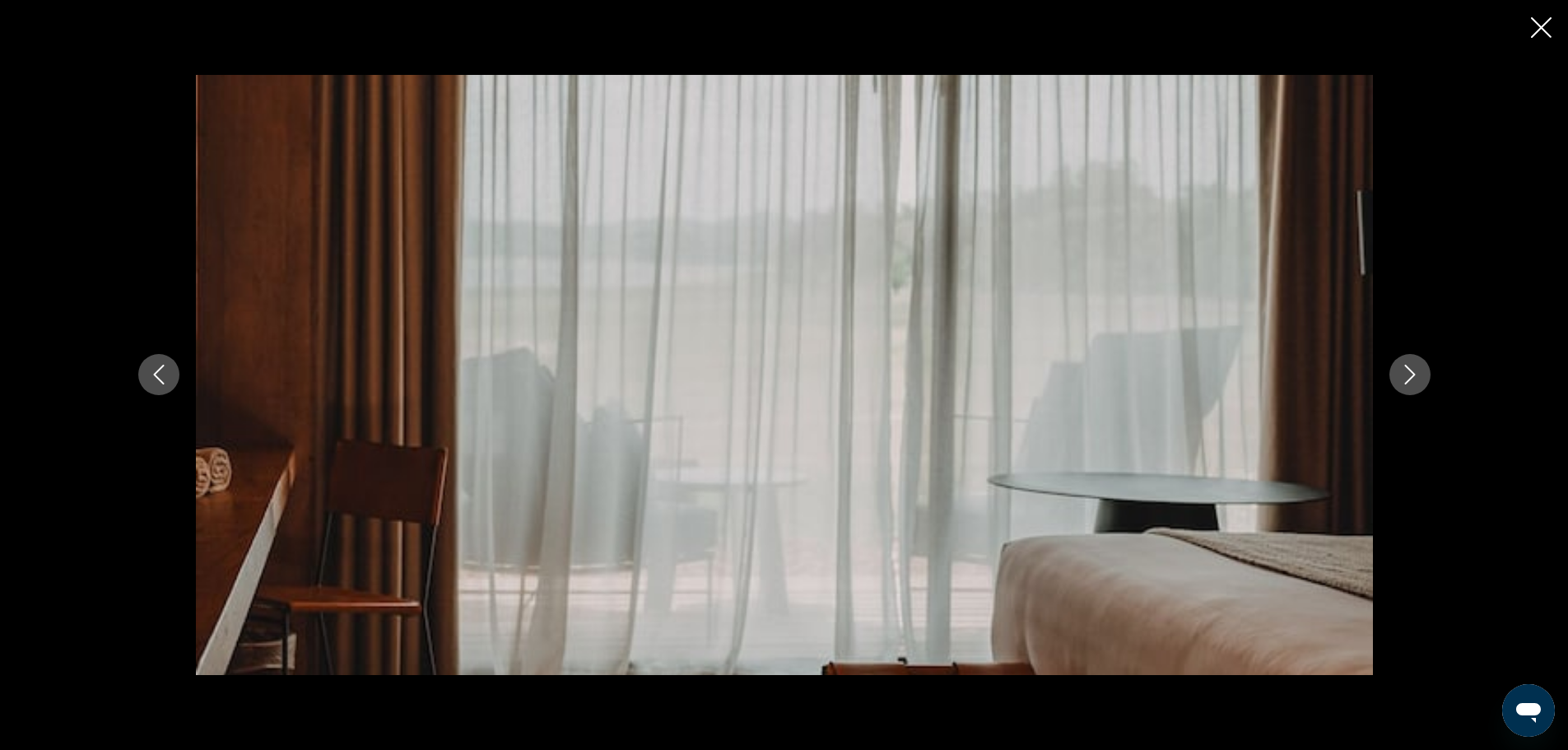
click at [1410, 371] on icon "Next image" at bounding box center [1409, 375] width 11 height 19
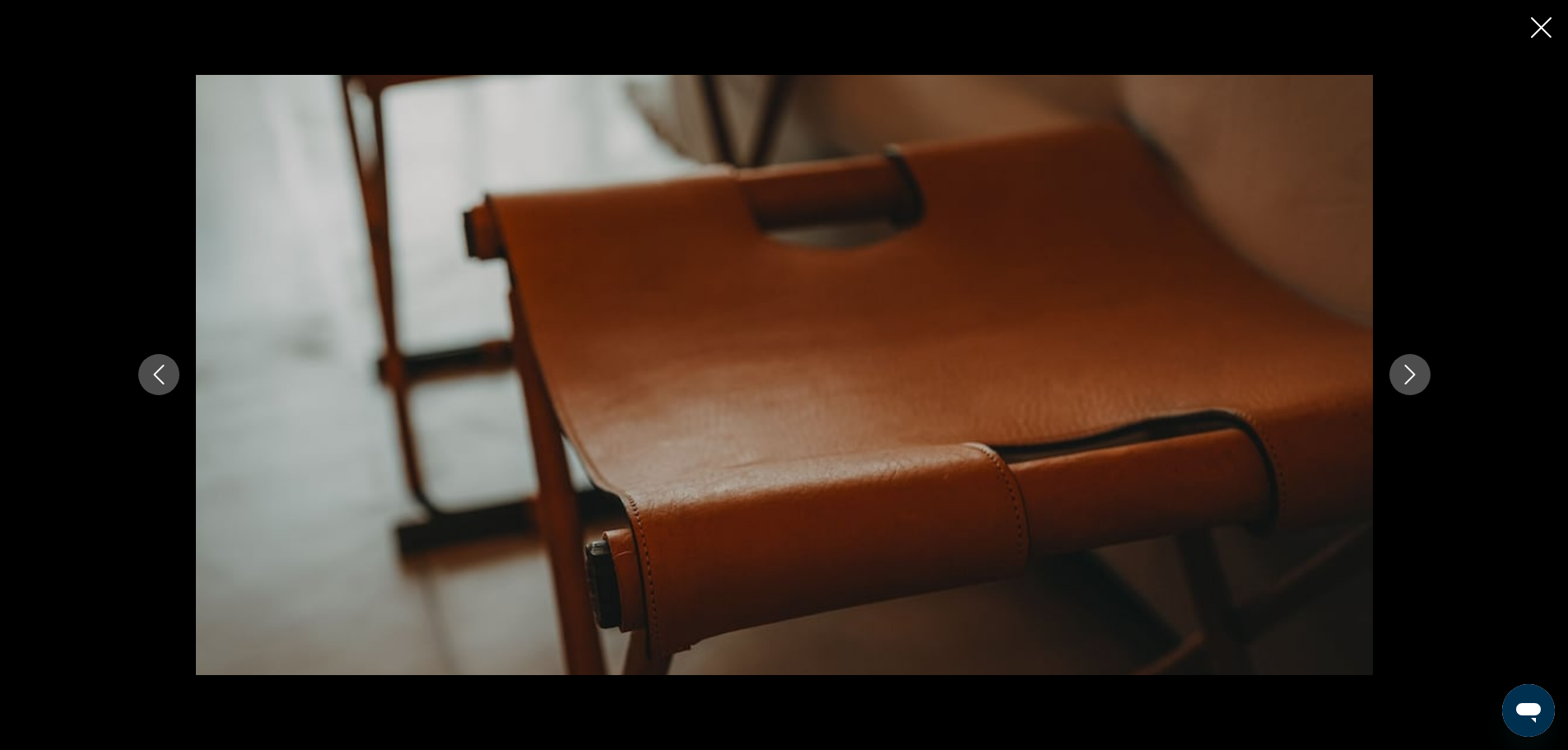
click at [1410, 371] on icon "Next image" at bounding box center [1409, 375] width 11 height 19
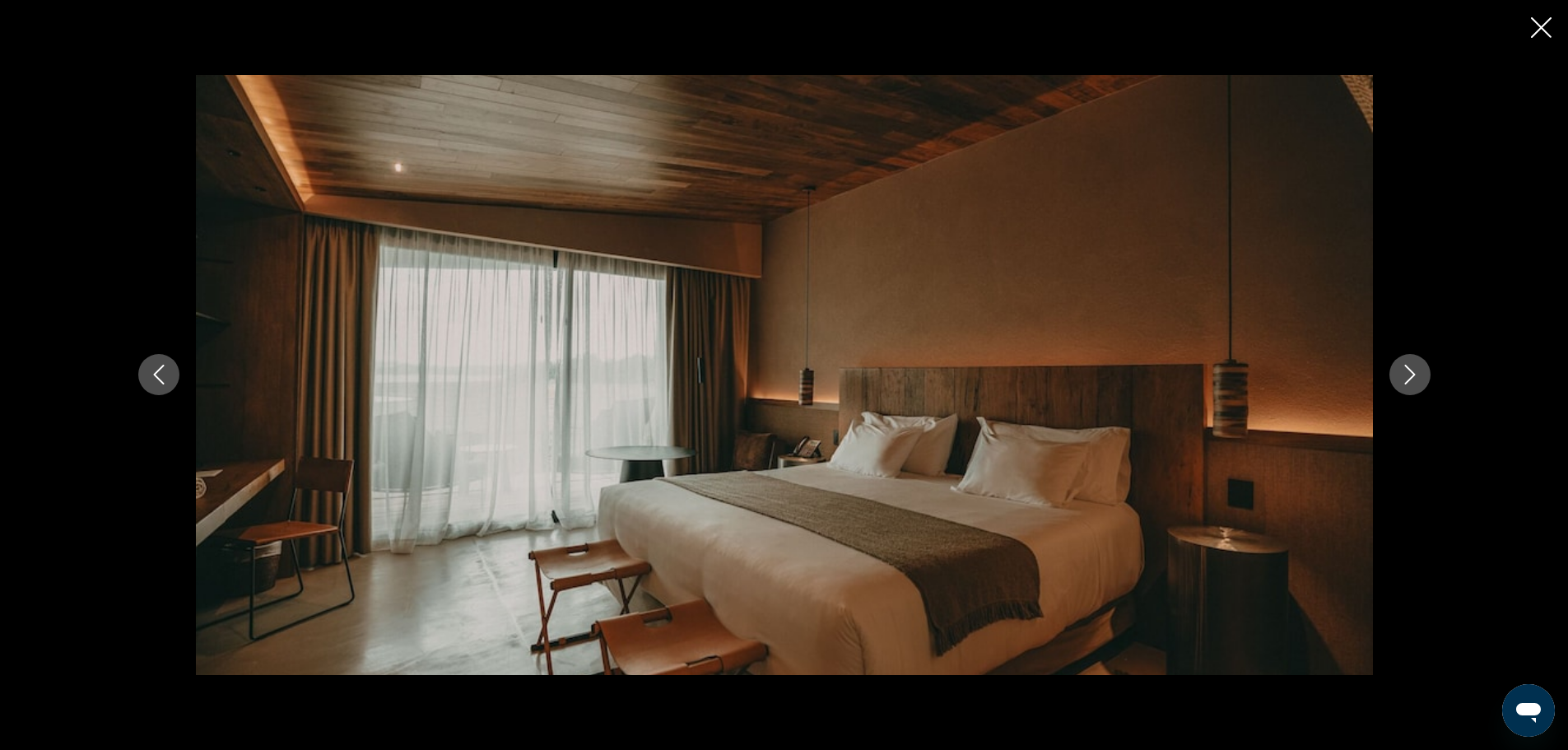
click at [1410, 371] on icon "Next image" at bounding box center [1409, 375] width 11 height 19
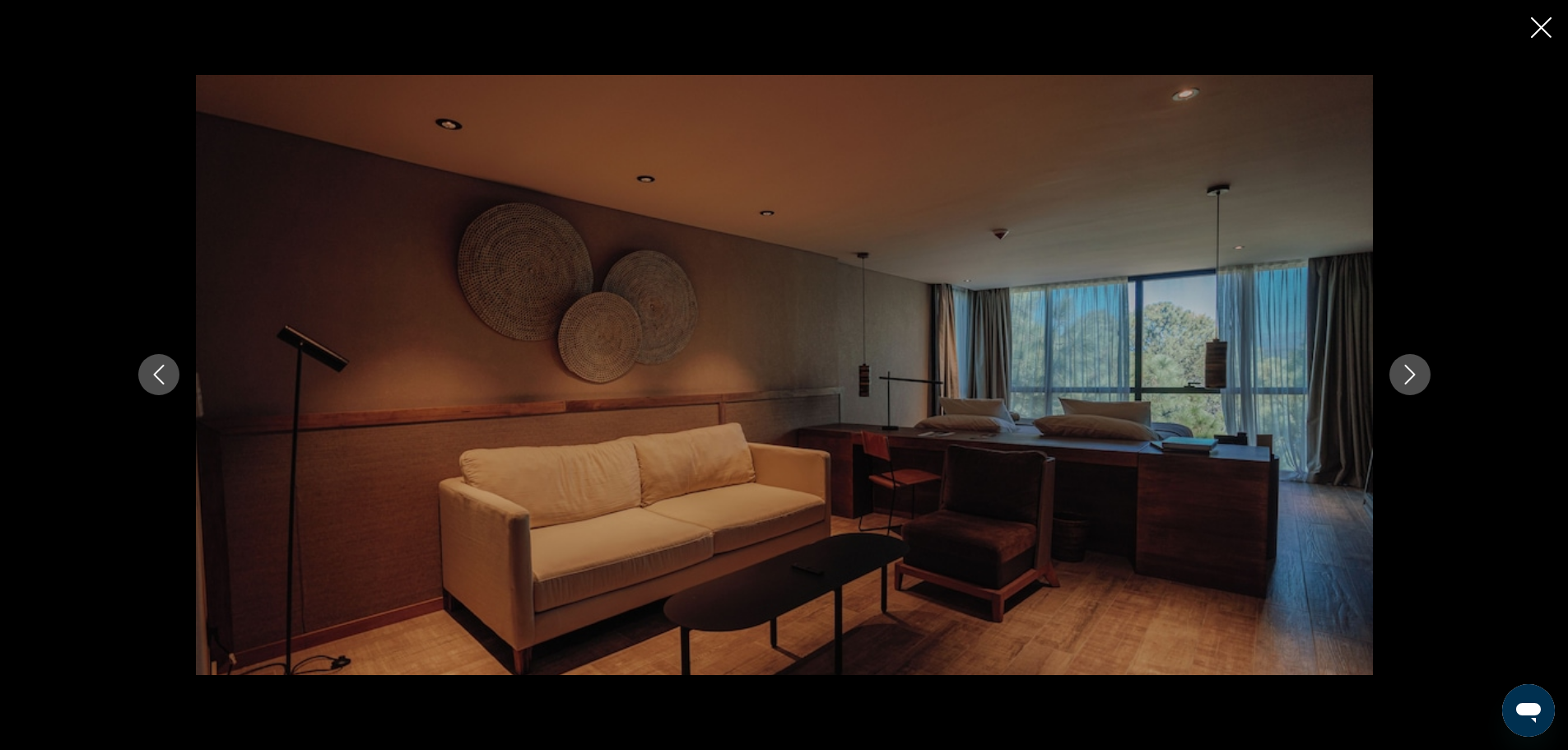
click at [1410, 371] on icon "Next image" at bounding box center [1409, 375] width 11 height 19
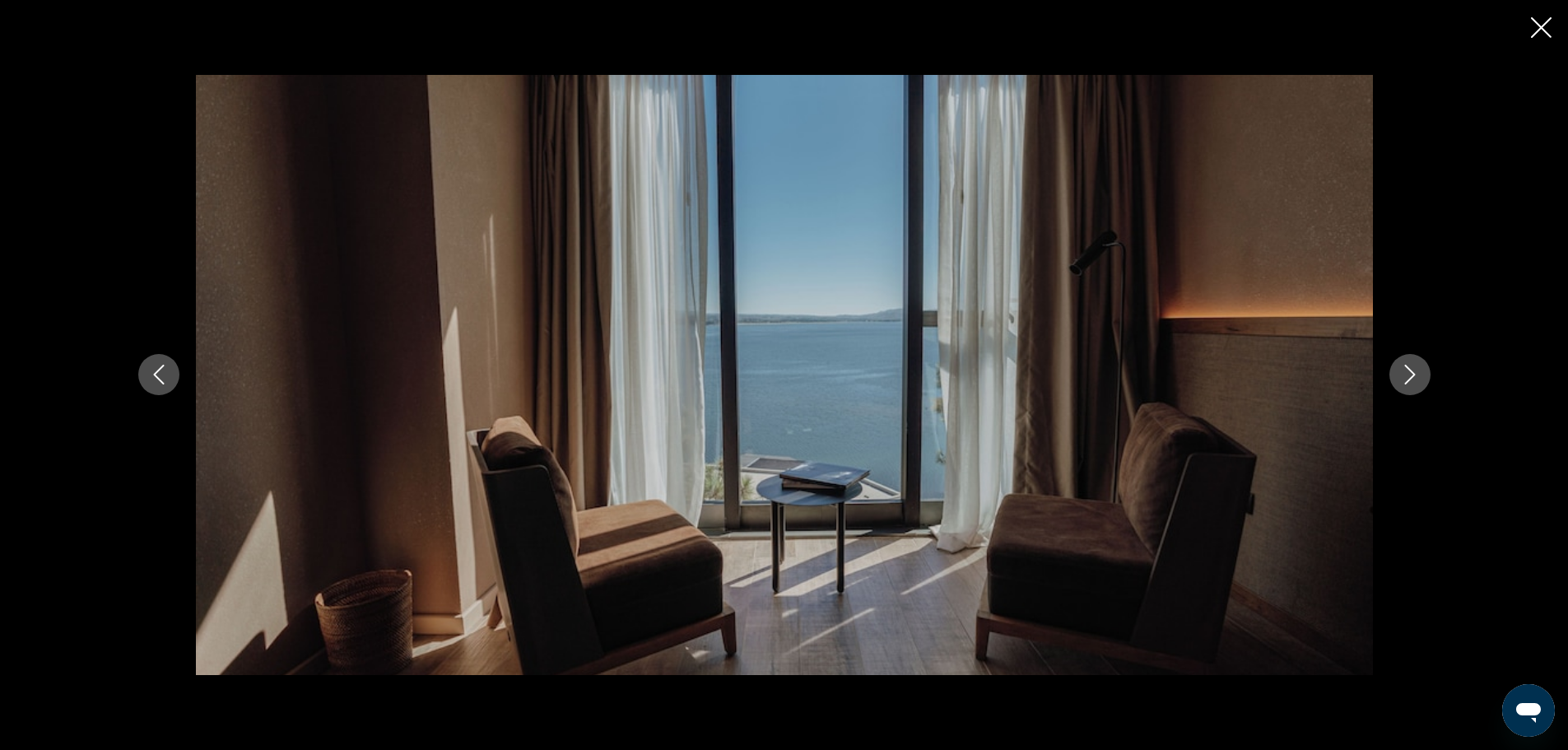
click at [1410, 371] on icon "Next image" at bounding box center [1409, 375] width 11 height 19
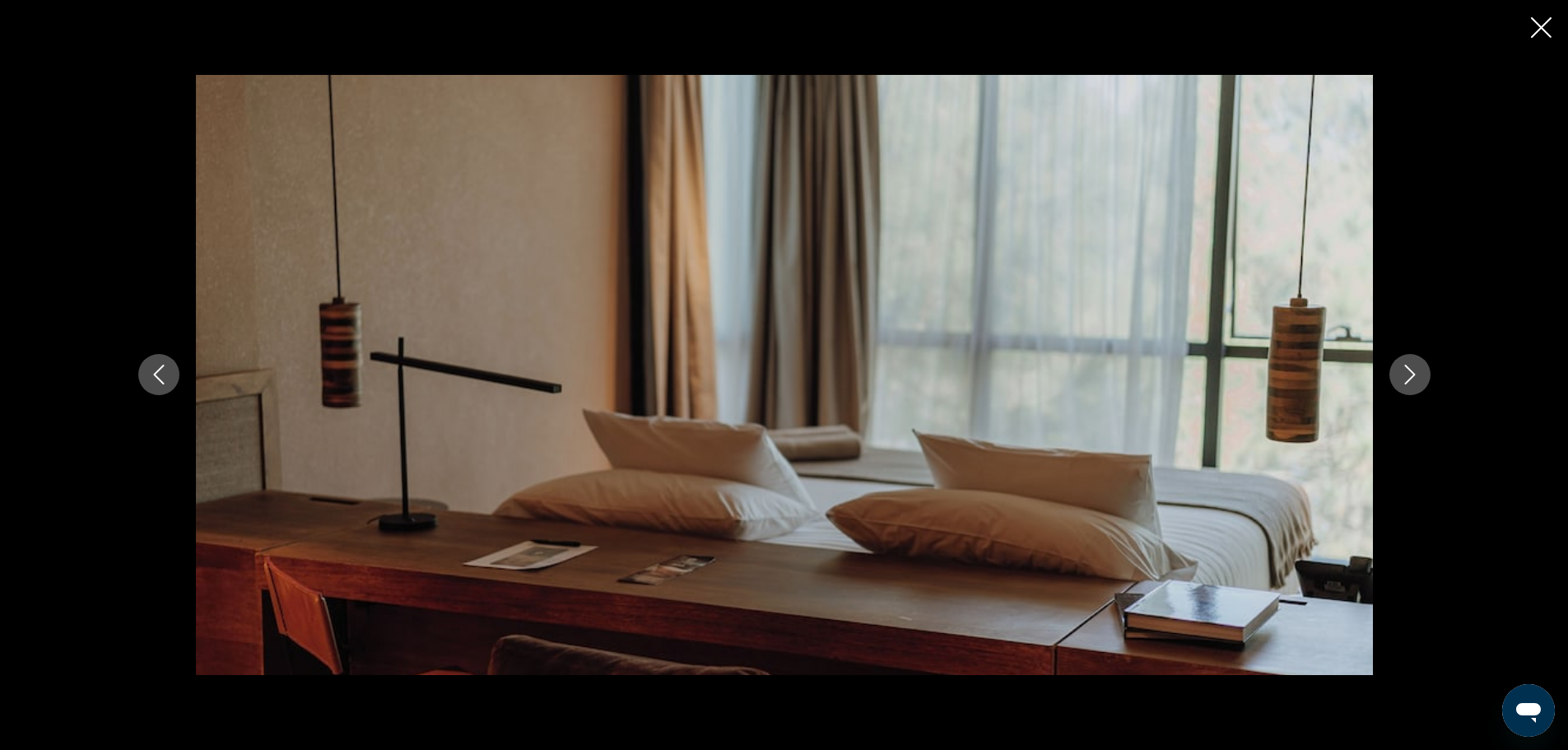
click at [1410, 371] on icon "Next image" at bounding box center [1409, 375] width 11 height 19
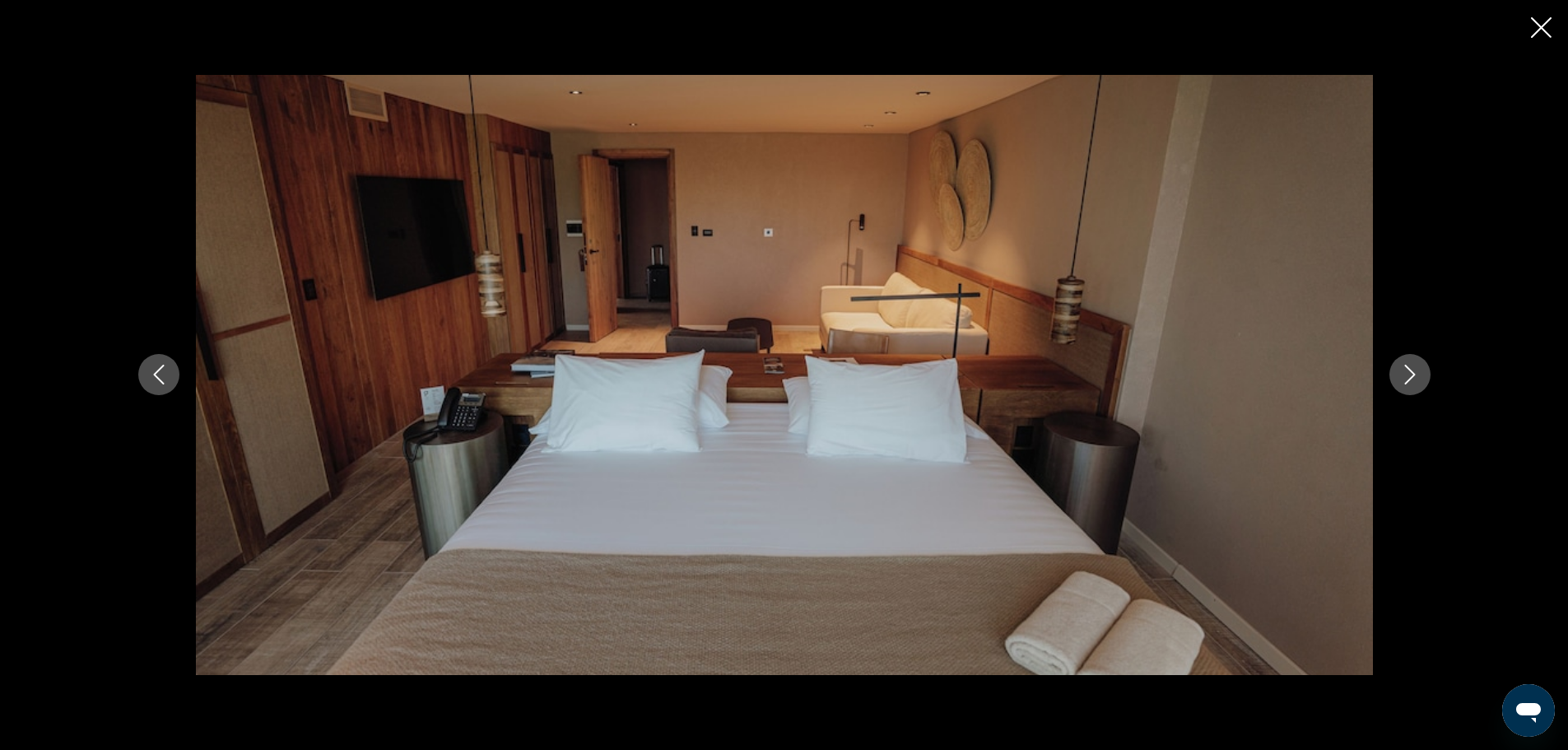
click at [1410, 371] on icon "Next image" at bounding box center [1409, 375] width 11 height 19
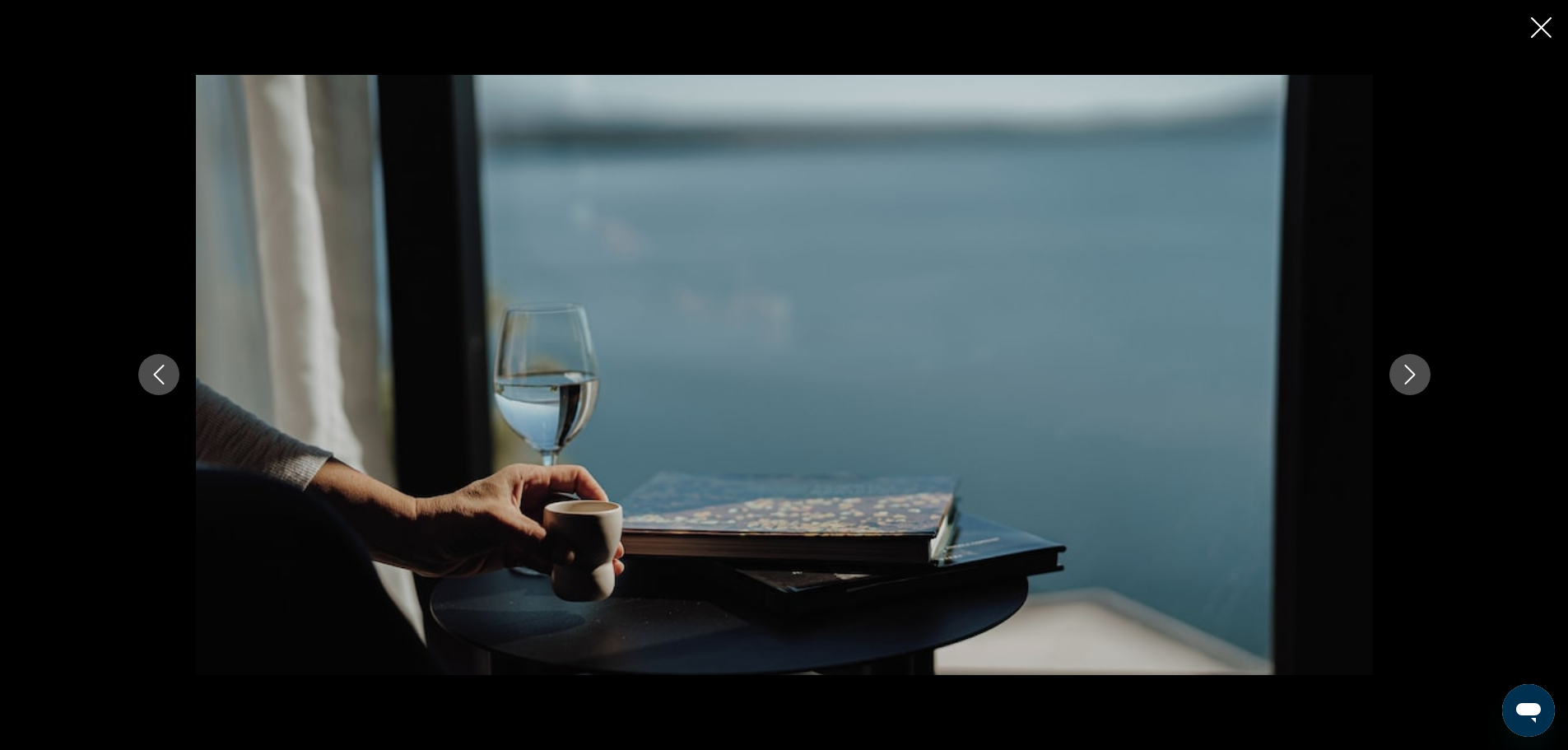
click at [1409, 371] on icon "Next image" at bounding box center [1410, 375] width 19 height 19
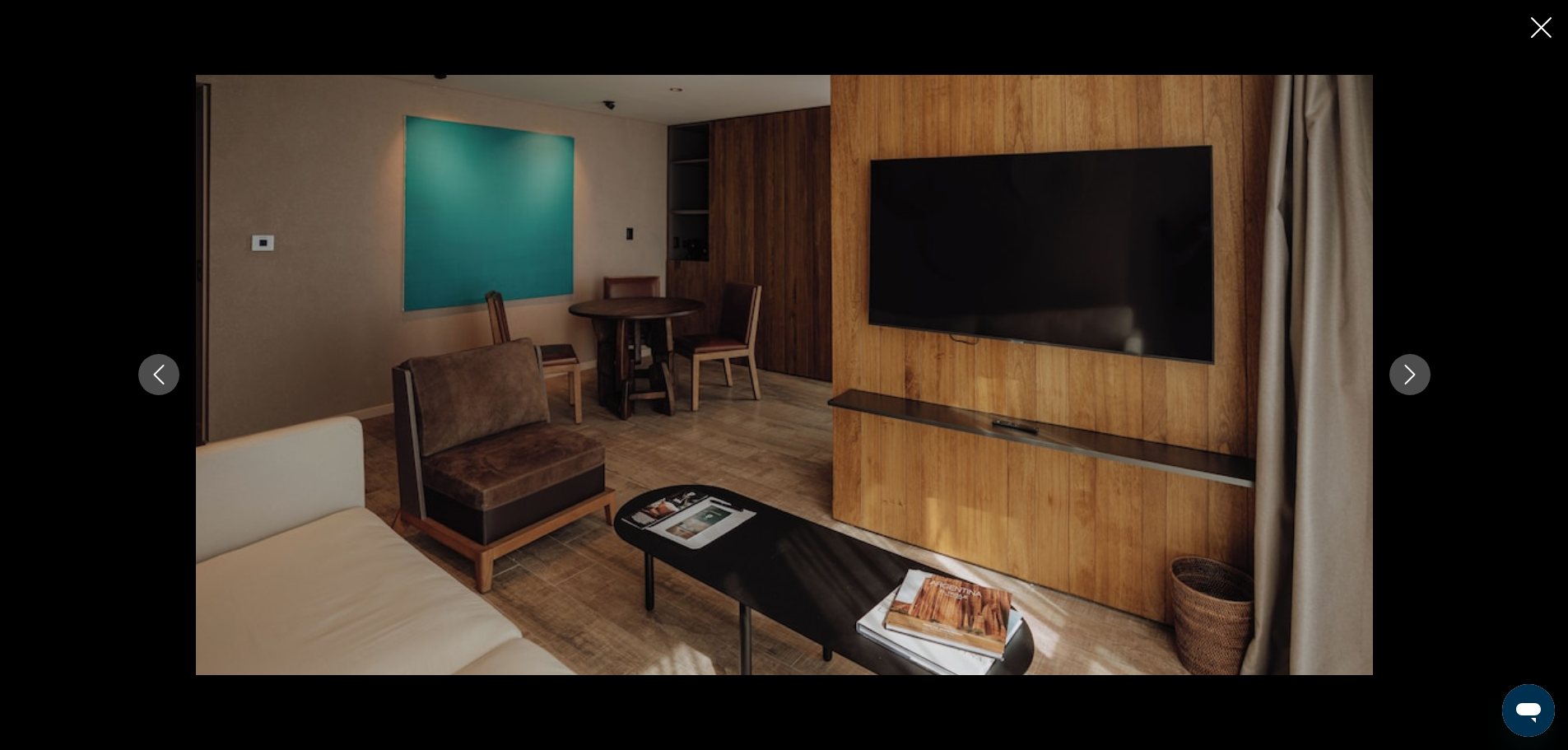
click at [1409, 371] on icon "Next image" at bounding box center [1410, 375] width 19 height 19
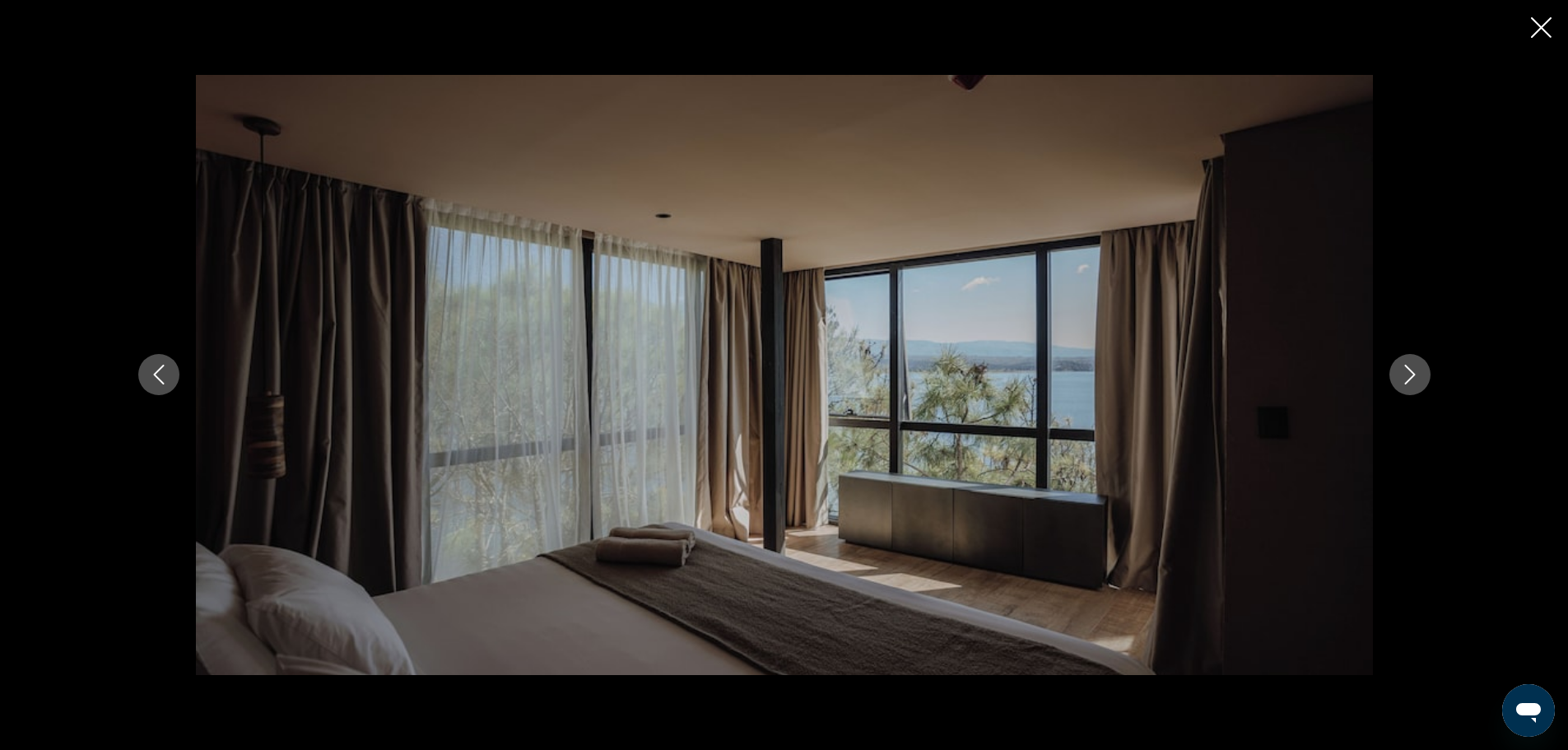
click at [1409, 371] on icon "Next image" at bounding box center [1410, 375] width 19 height 19
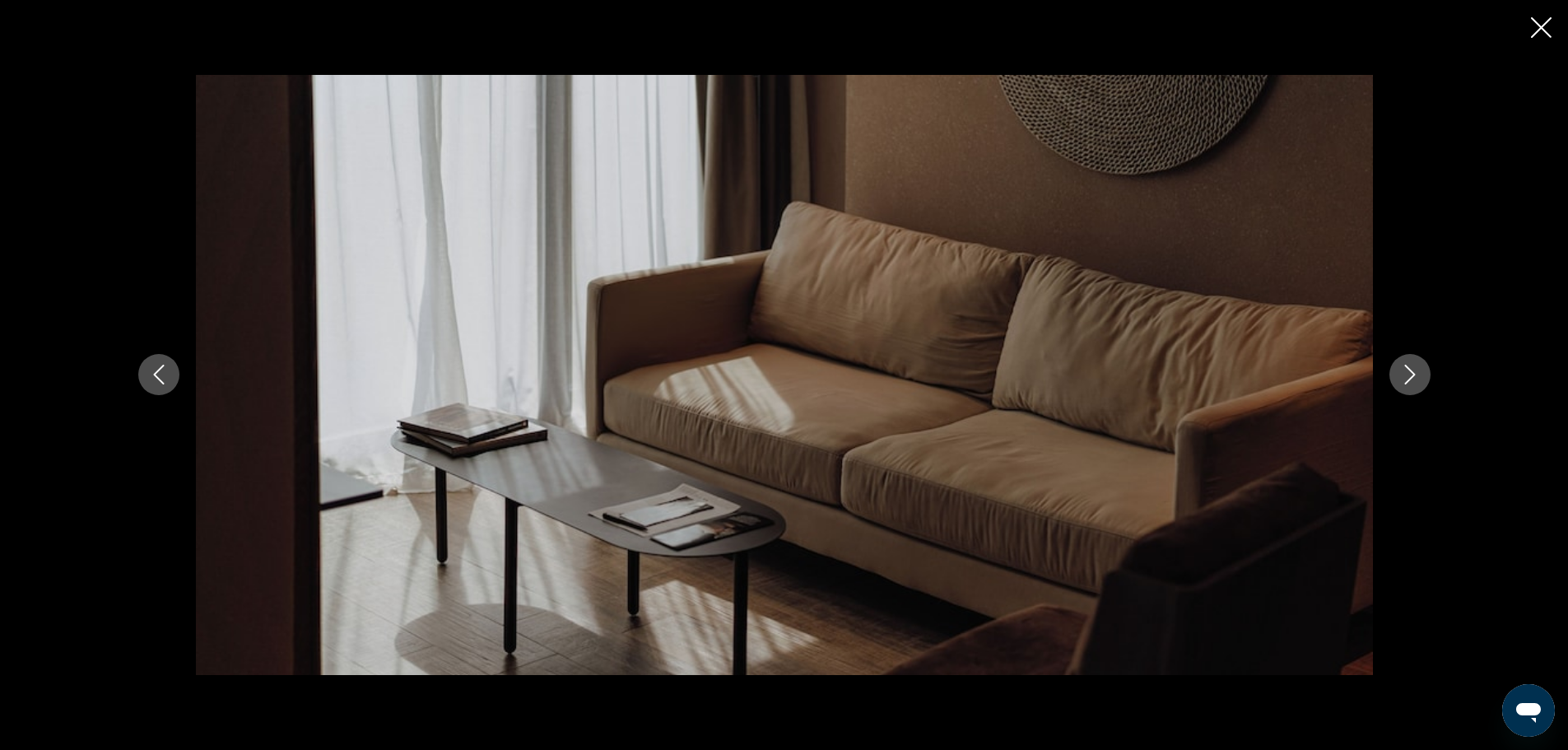
click at [1409, 371] on icon "Next image" at bounding box center [1410, 375] width 19 height 19
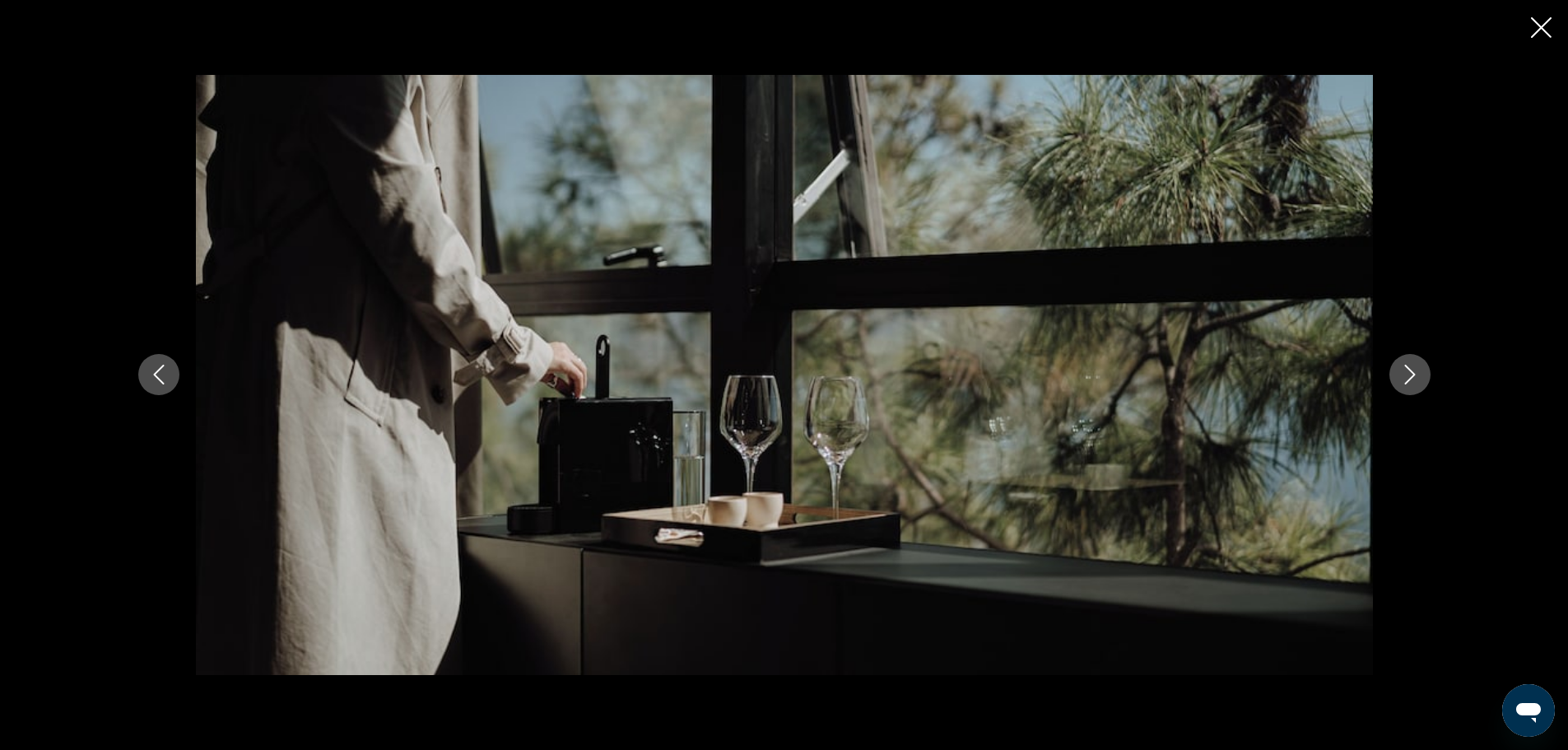
click at [1409, 371] on icon "Next image" at bounding box center [1410, 375] width 19 height 19
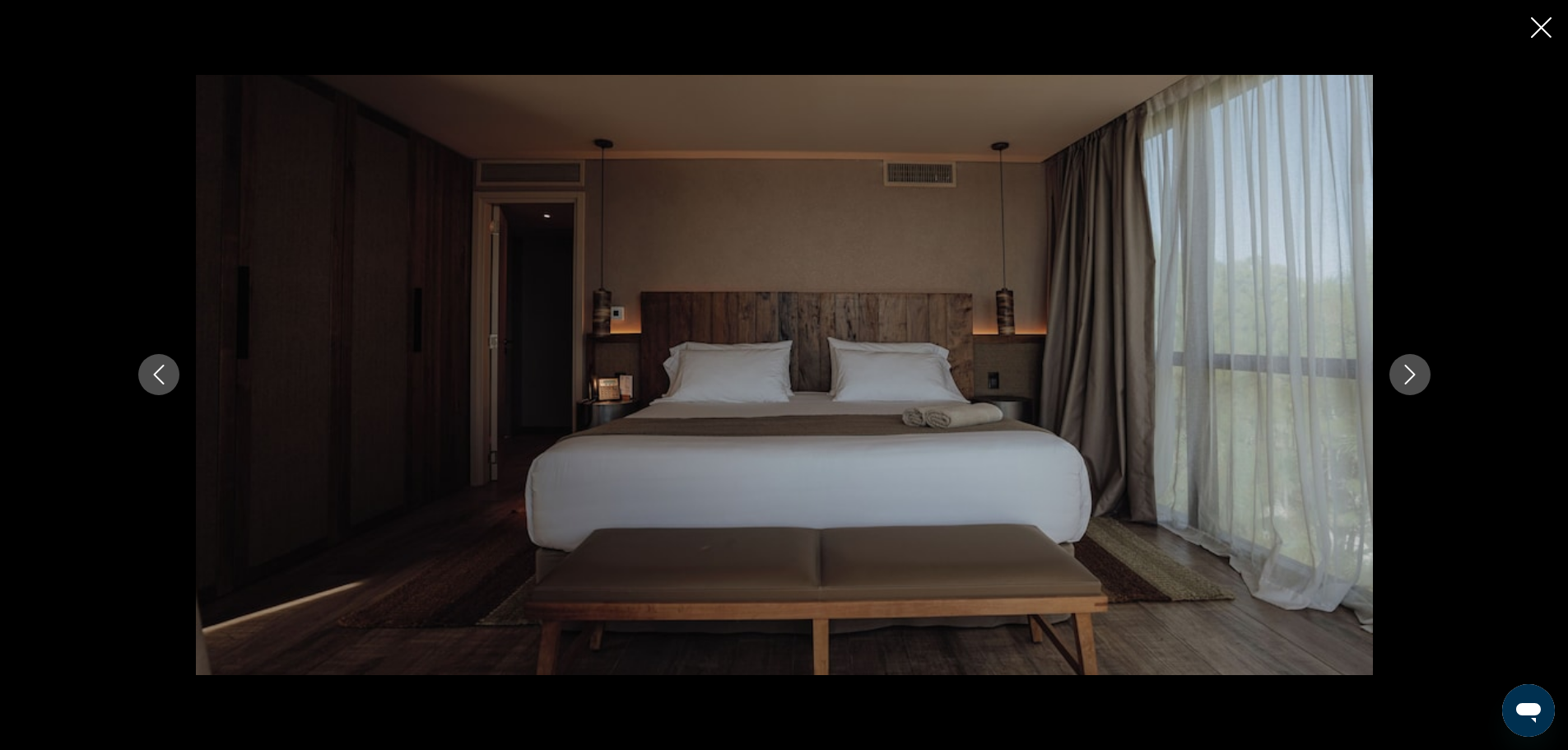
click at [1409, 371] on icon "Next image" at bounding box center [1410, 375] width 19 height 19
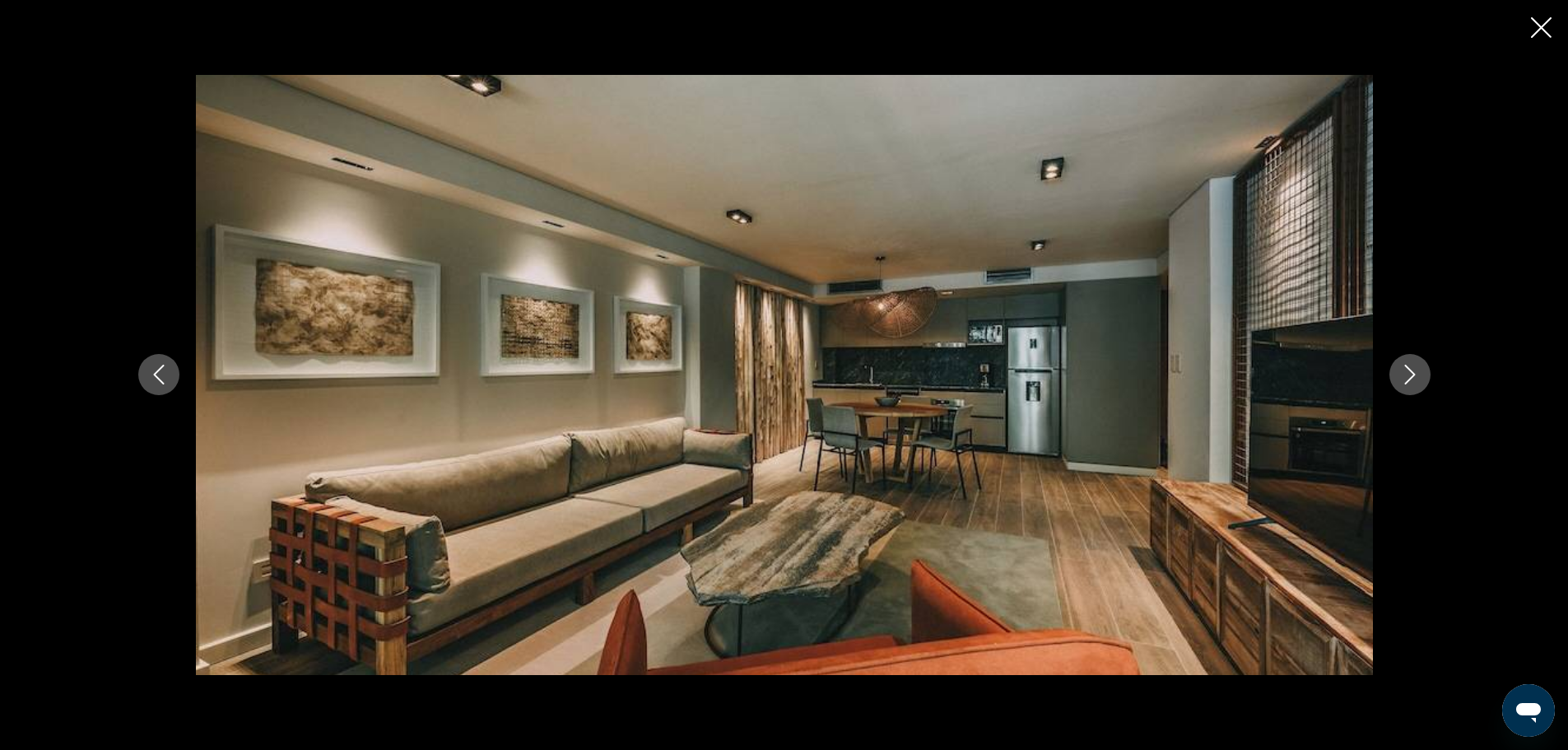
click at [1409, 371] on icon "Next image" at bounding box center [1410, 375] width 19 height 19
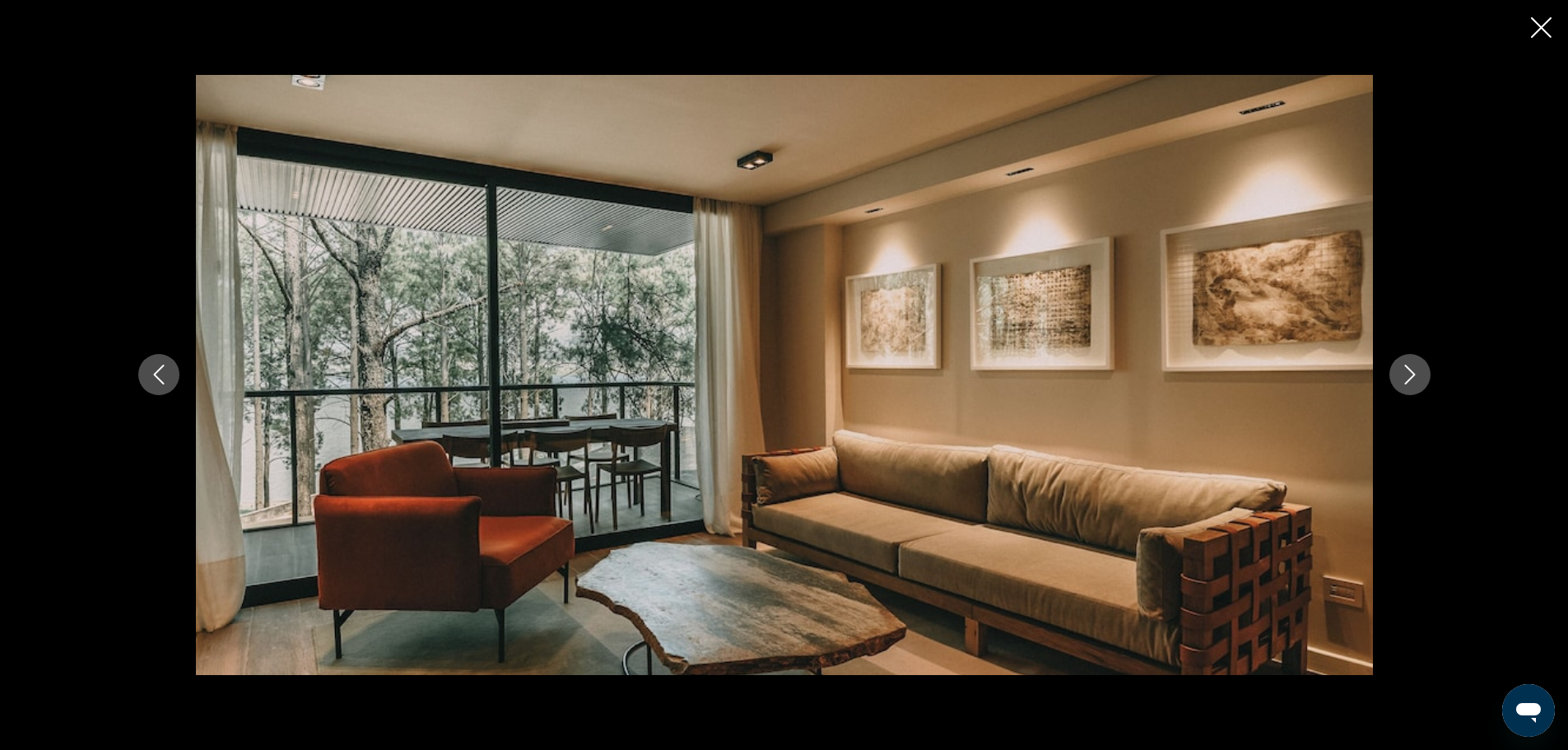
click at [1409, 371] on icon "Next image" at bounding box center [1410, 375] width 19 height 19
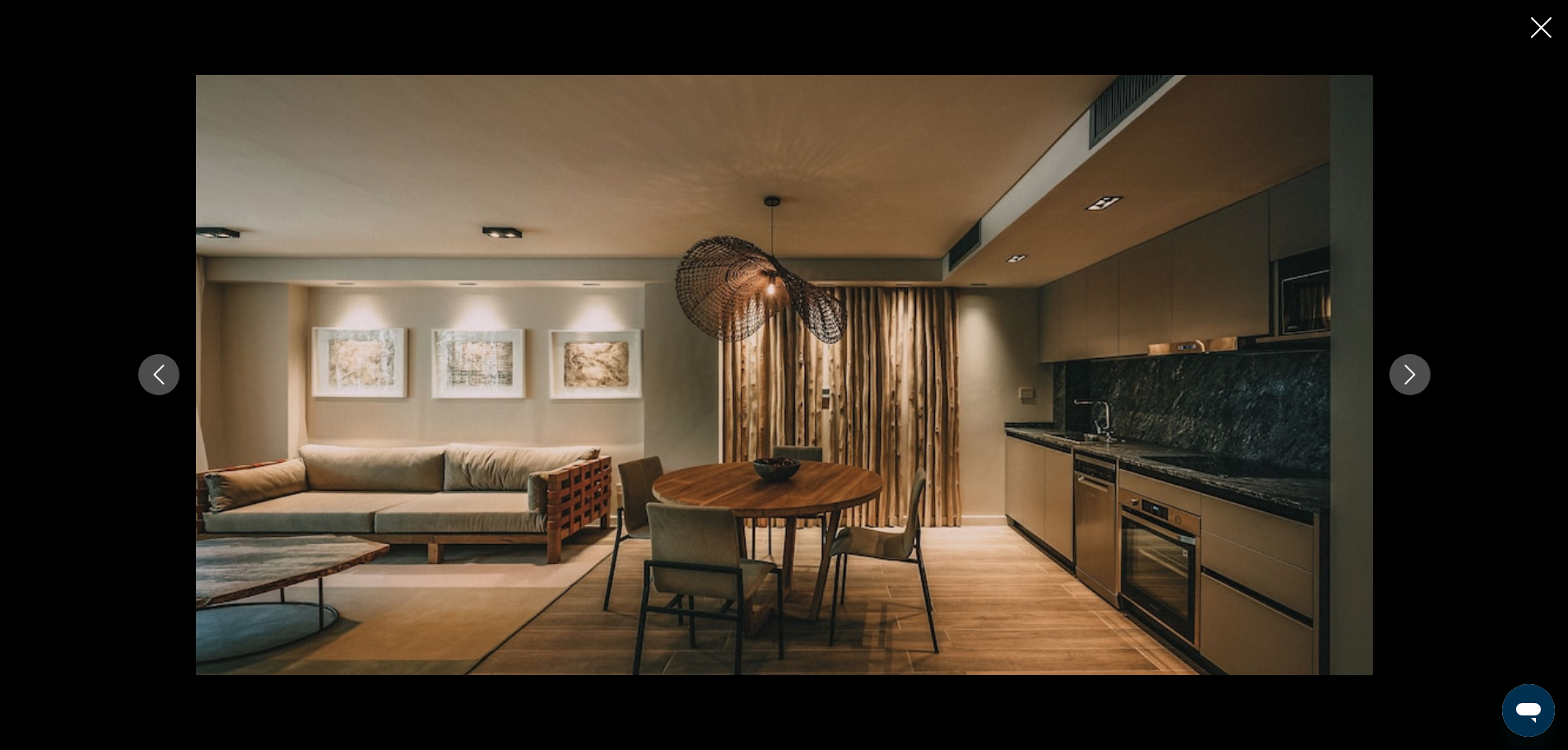
click at [1408, 371] on icon "Next image" at bounding box center [1410, 375] width 19 height 19
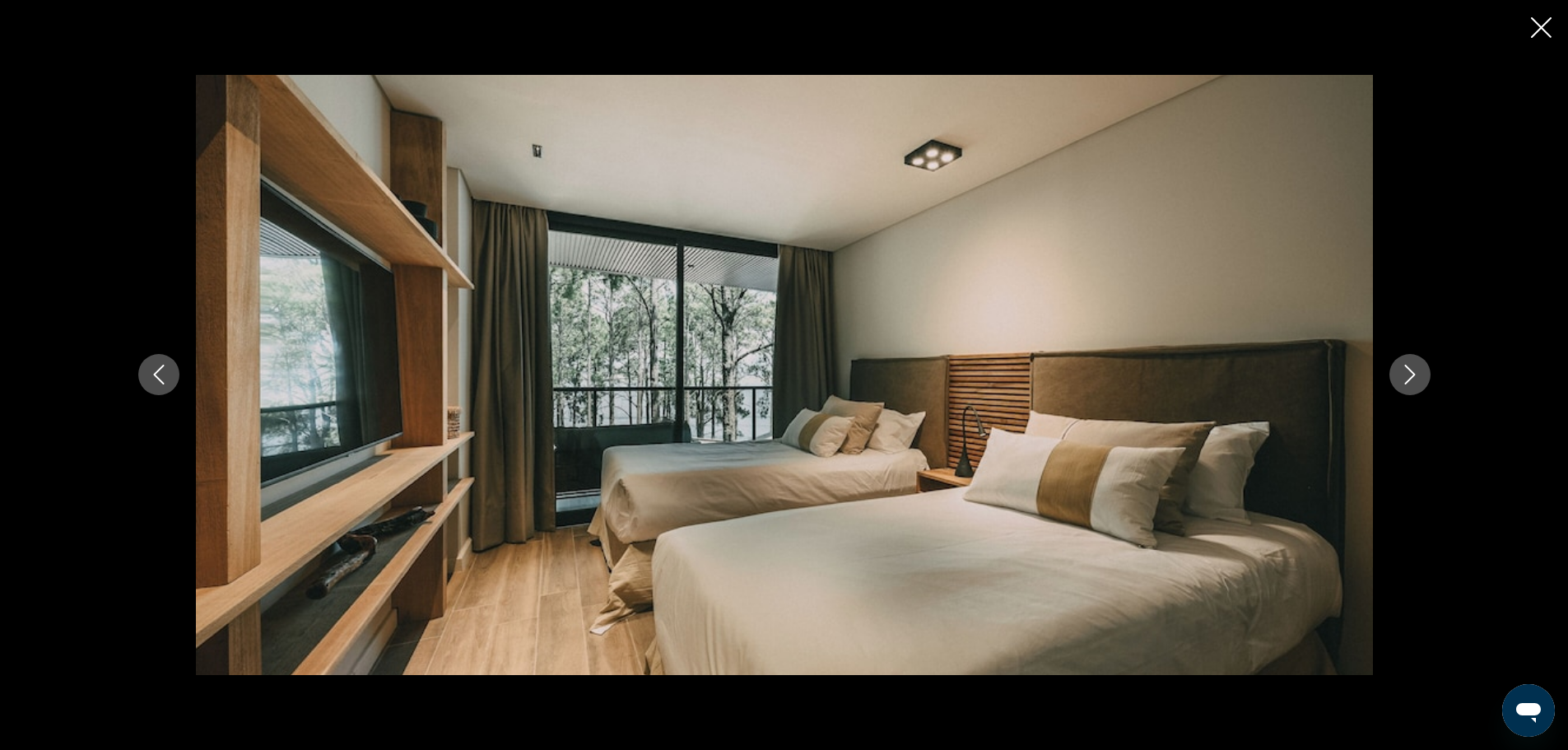
click at [1408, 371] on icon "Next image" at bounding box center [1410, 375] width 19 height 19
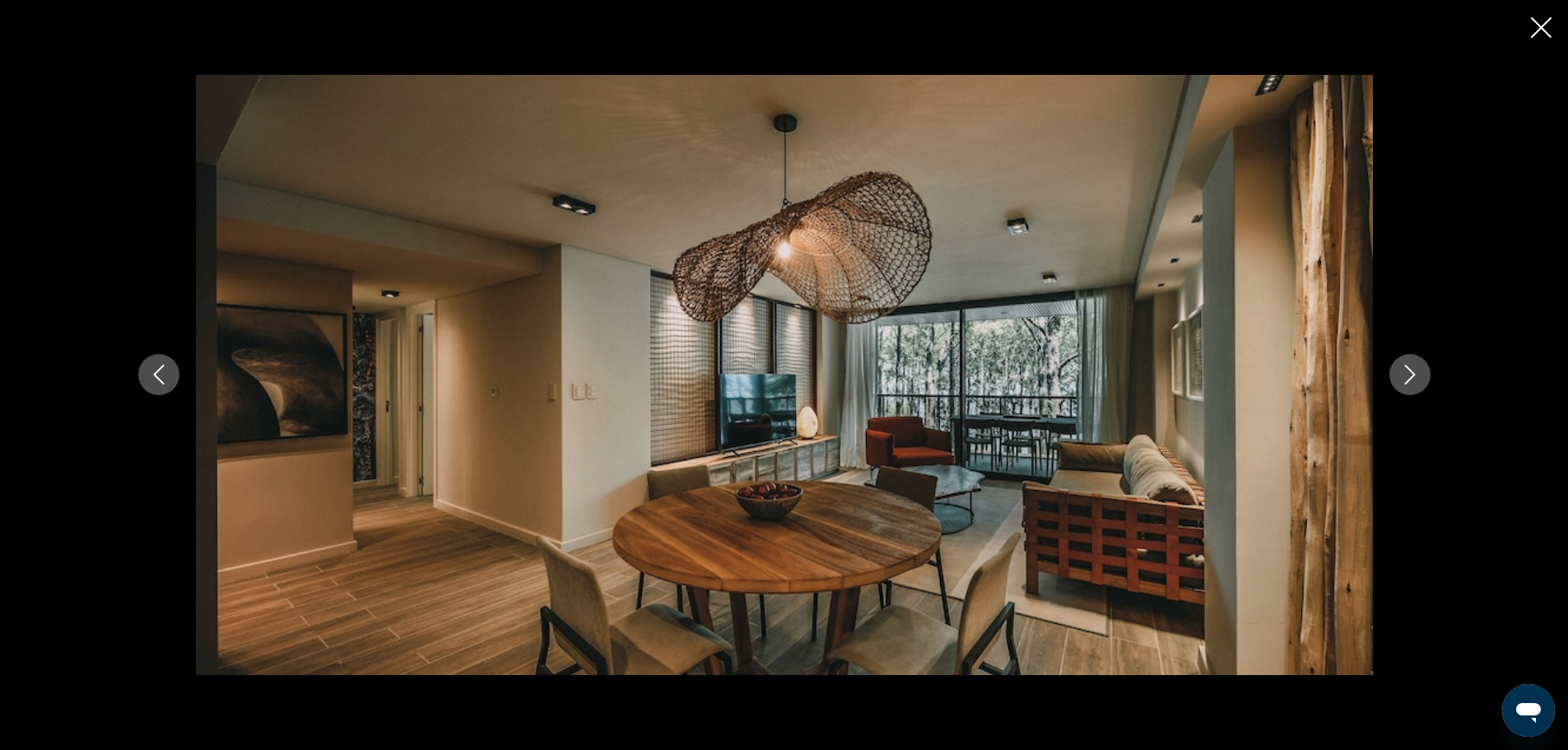
click at [1408, 371] on icon "Next image" at bounding box center [1410, 375] width 19 height 19
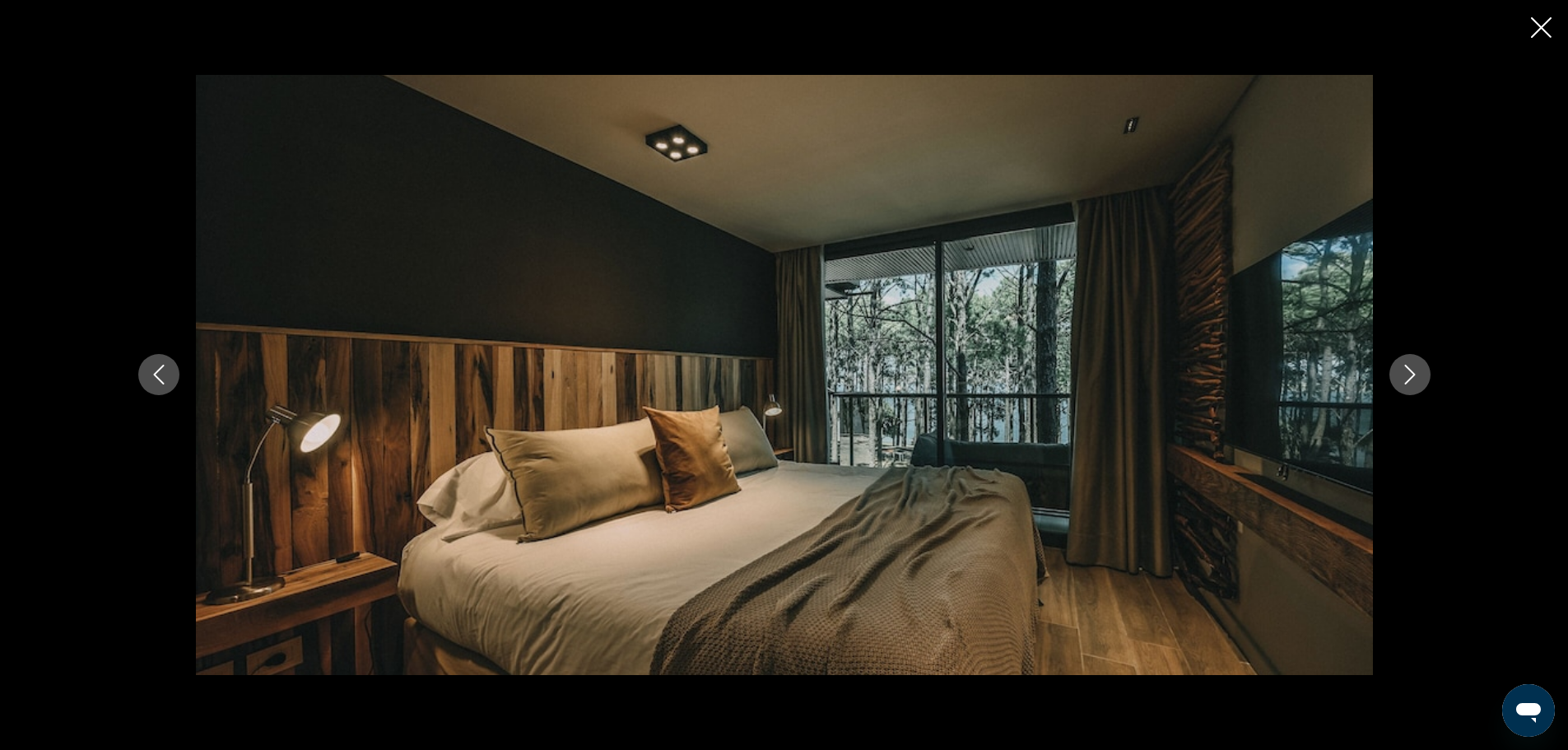
drag, startPoint x: 1413, startPoint y: 367, endPoint x: 1448, endPoint y: 215, distance: 156.0
click at [1414, 367] on icon "Next image" at bounding box center [1410, 375] width 19 height 19
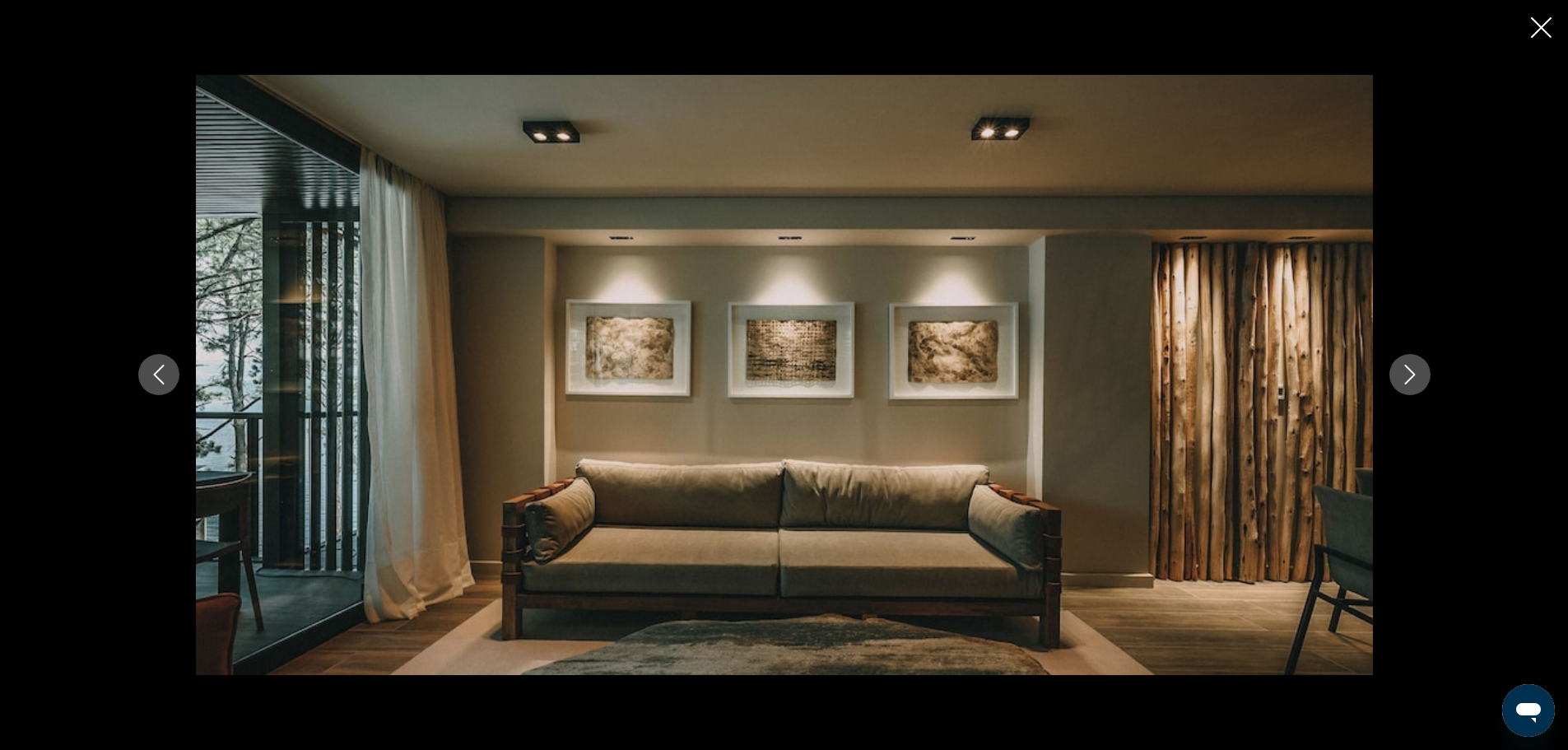
drag, startPoint x: 1543, startPoint y: 29, endPoint x: 957, endPoint y: 326, distance: 657.0
click at [1544, 29] on icon "Close slideshow" at bounding box center [1541, 27] width 20 height 20
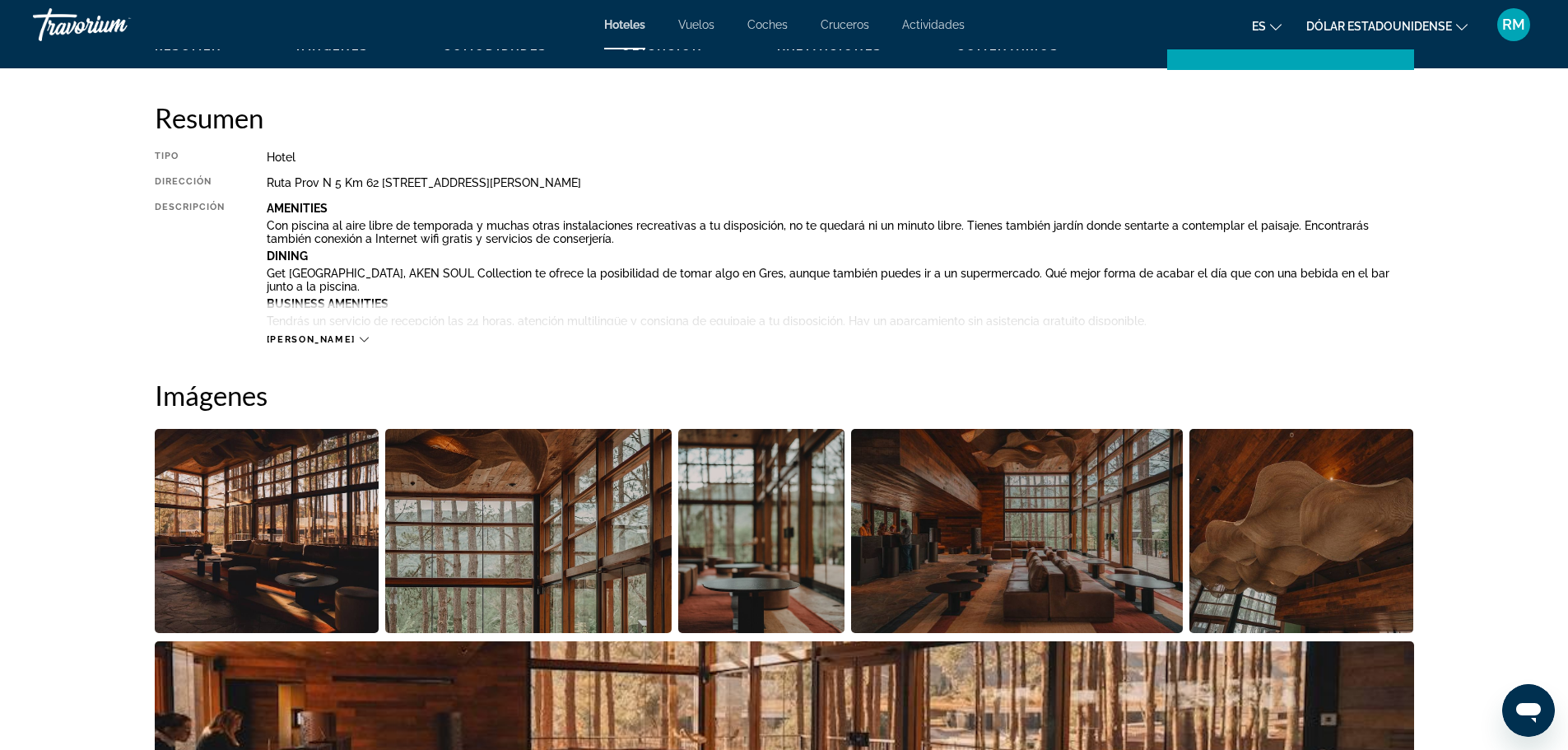
scroll to position [770, 0]
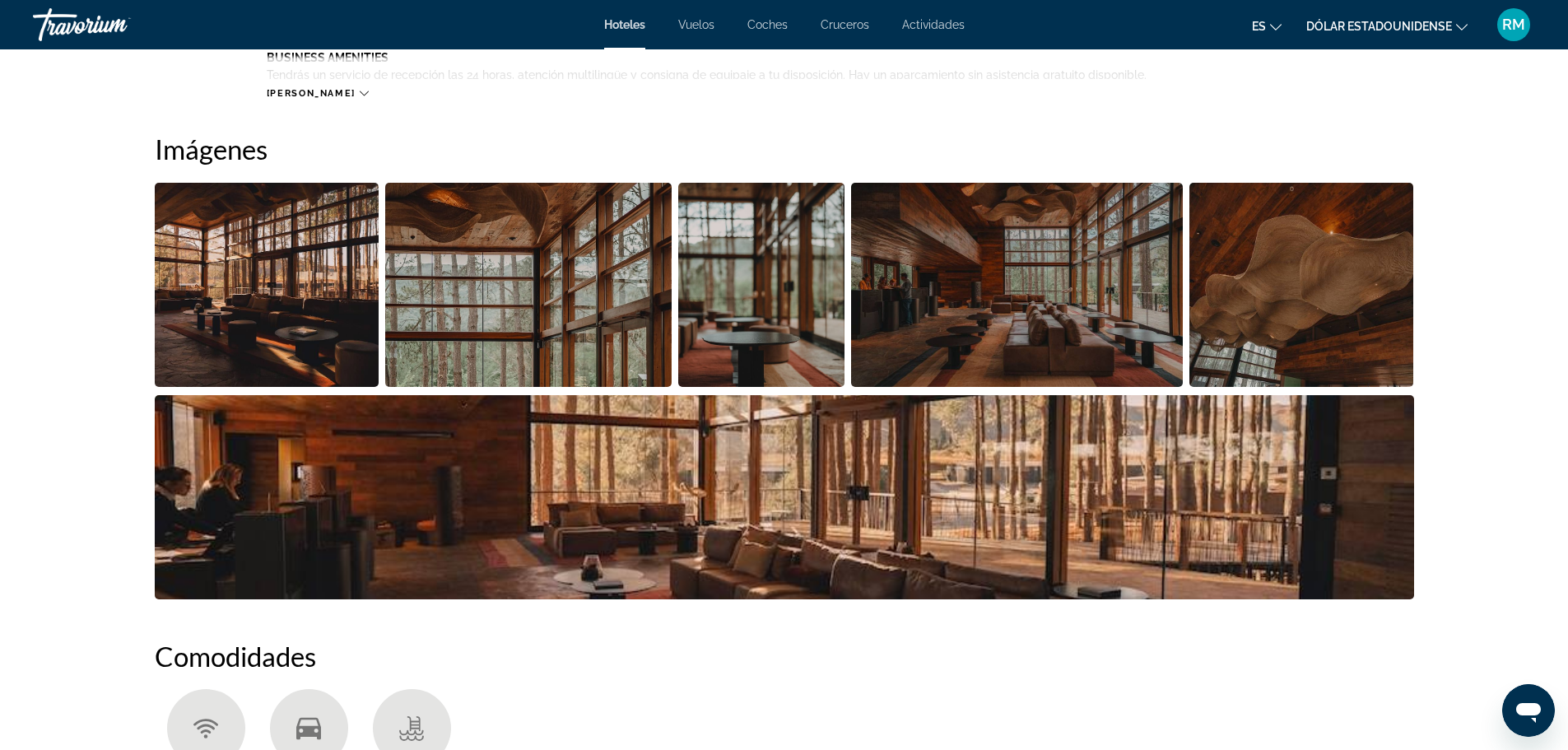
click at [360, 97] on icon "Contenido principal" at bounding box center [364, 93] width 9 height 9
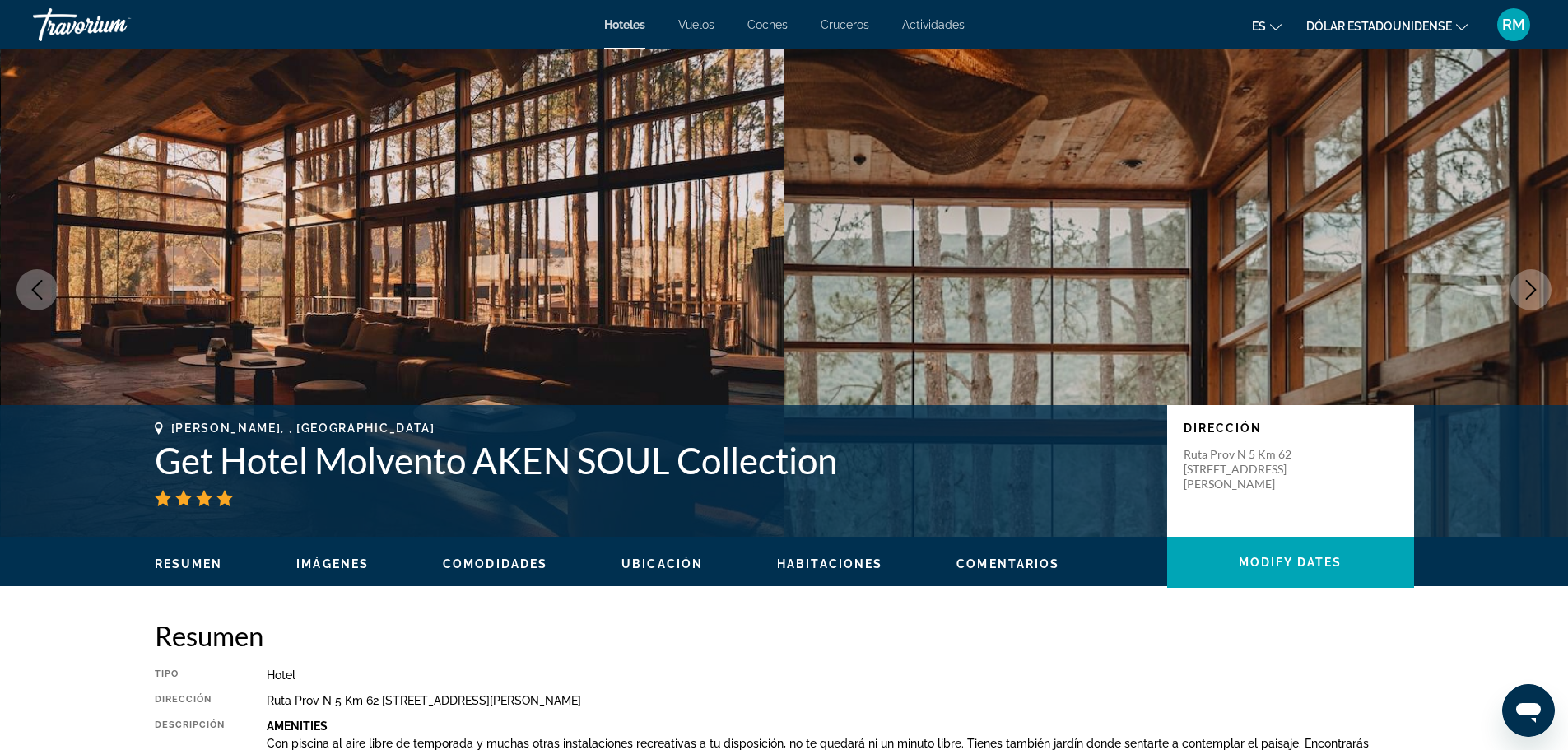
scroll to position [0, 0]
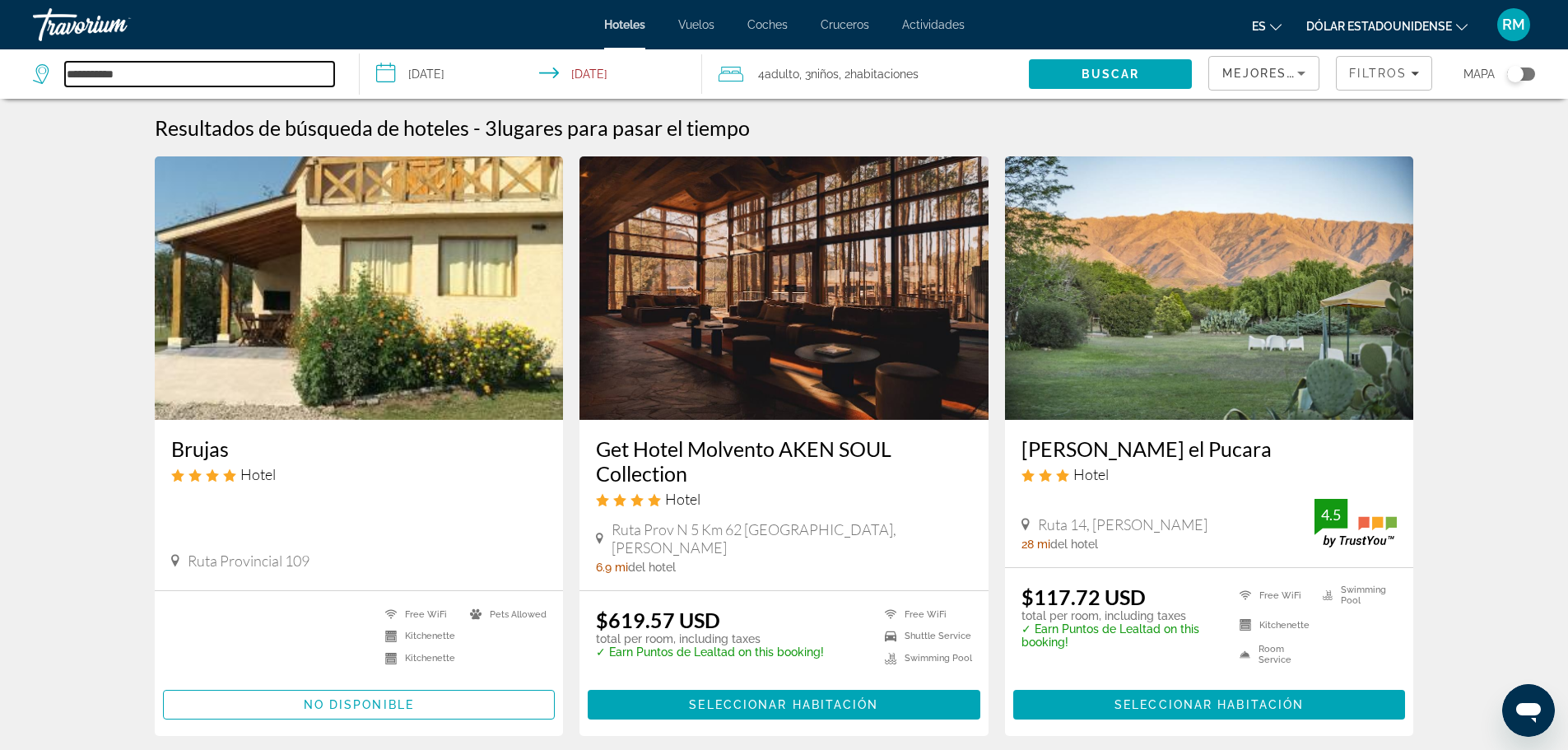
click at [103, 78] on input "**********" at bounding box center [199, 74] width 269 height 25
drag, startPoint x: 134, startPoint y: 75, endPoint x: 107, endPoint y: 74, distance: 27.0
click at [107, 74] on input "**********" at bounding box center [199, 74] width 269 height 25
click at [121, 69] on input "**********" at bounding box center [199, 74] width 269 height 25
drag, startPoint x: 120, startPoint y: 69, endPoint x: 108, endPoint y: 68, distance: 12.0
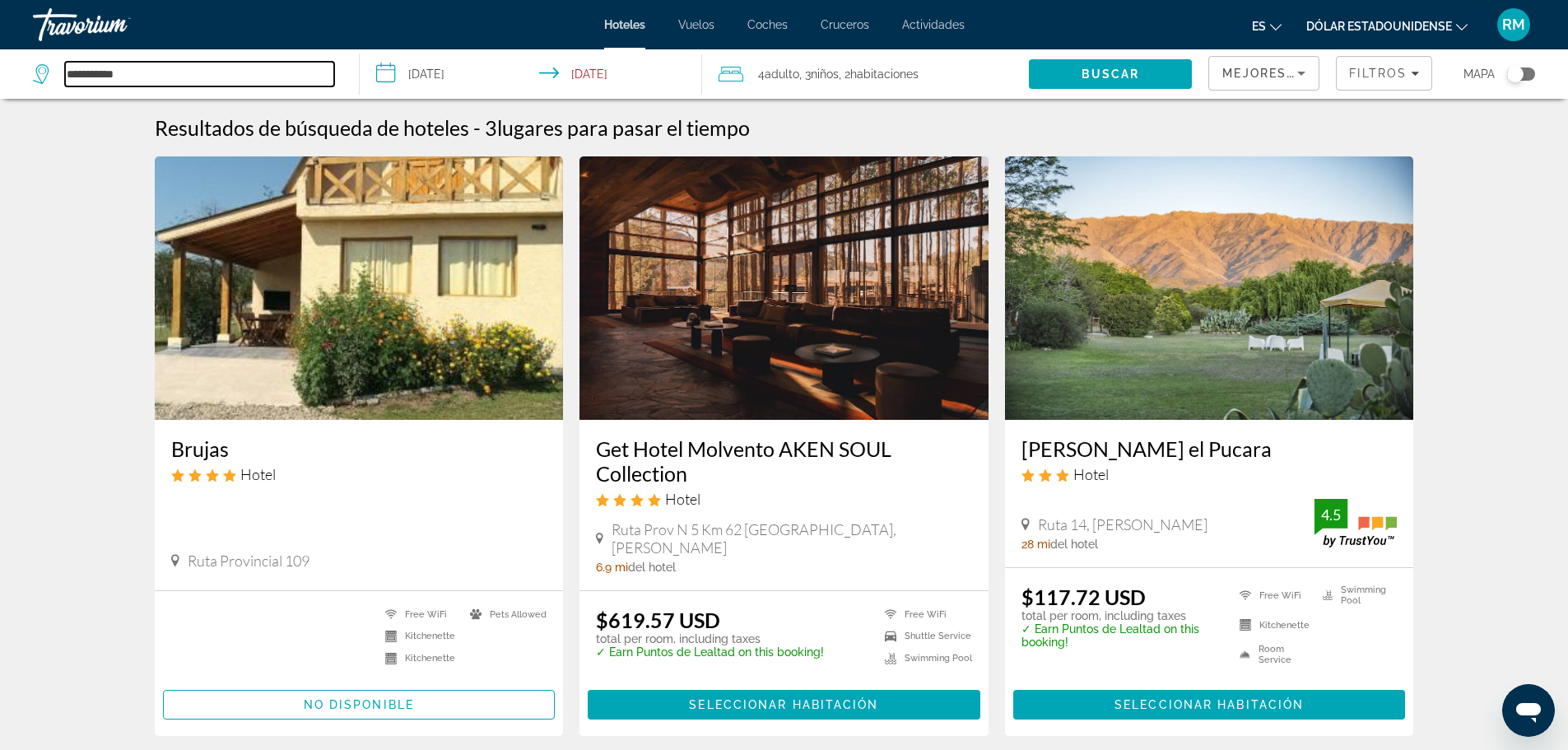
click at [108, 68] on input "**********" at bounding box center [199, 74] width 269 height 25
click at [120, 74] on input "**********" at bounding box center [199, 74] width 269 height 25
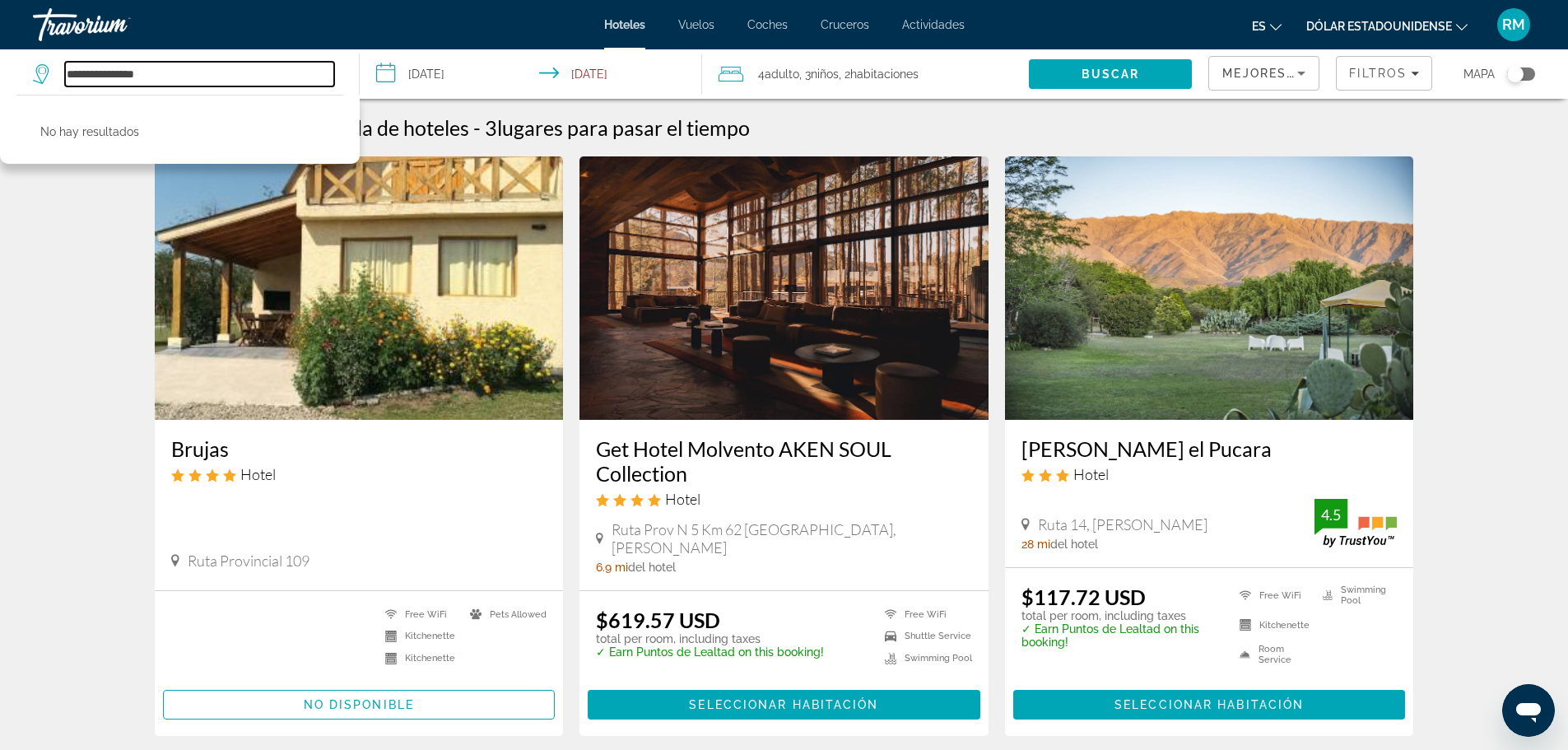
click at [209, 77] on input "**********" at bounding box center [199, 74] width 269 height 25
type input "**********"
drag, startPoint x: 225, startPoint y: 73, endPoint x: 0, endPoint y: 78, distance: 225.1
click at [0, 78] on app-destination-search "**********" at bounding box center [180, 74] width 360 height 50
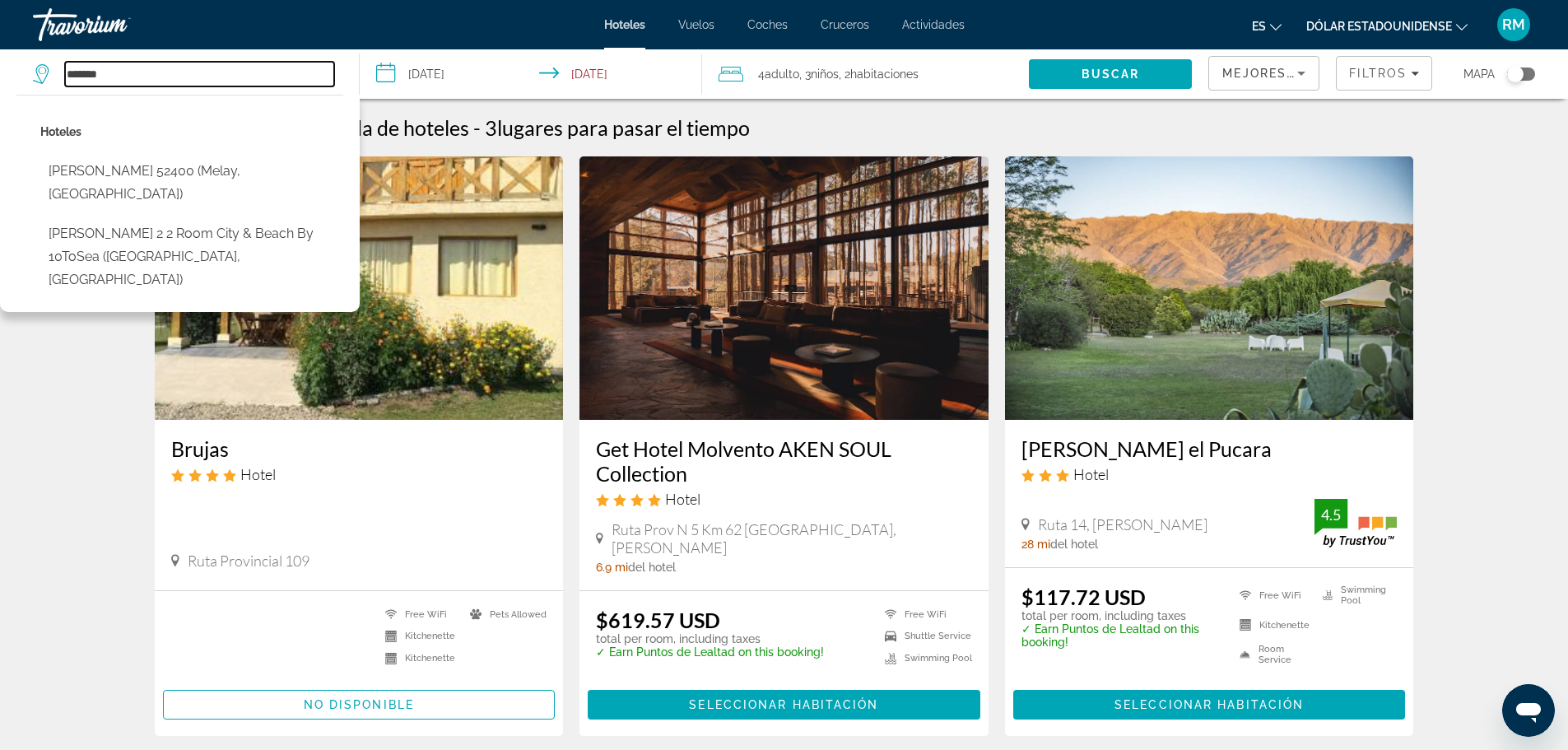
click at [167, 79] on input "*******" at bounding box center [199, 74] width 269 height 25
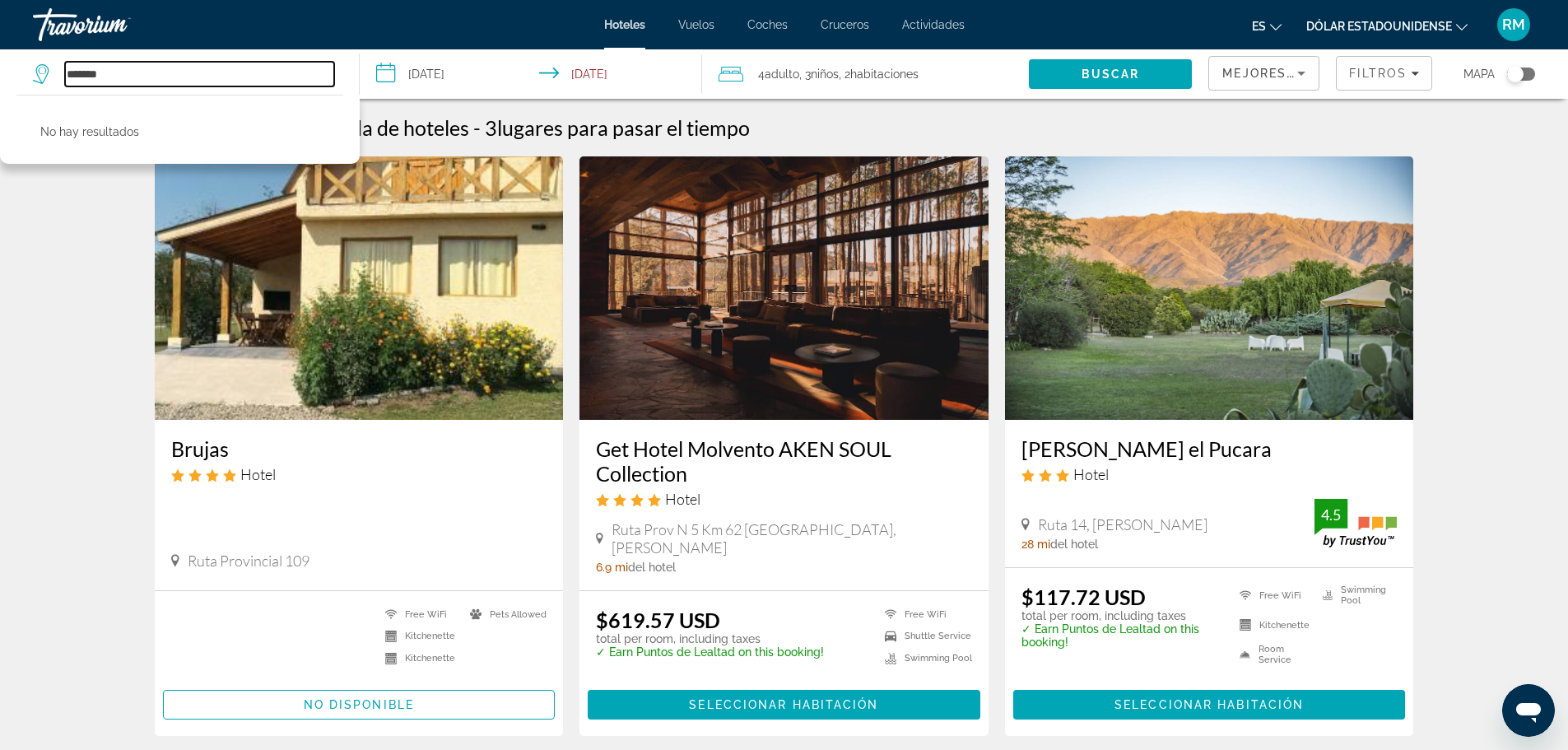
click at [98, 73] on input "*******" at bounding box center [199, 74] width 269 height 25
click at [148, 75] on input "*******" at bounding box center [199, 74] width 269 height 25
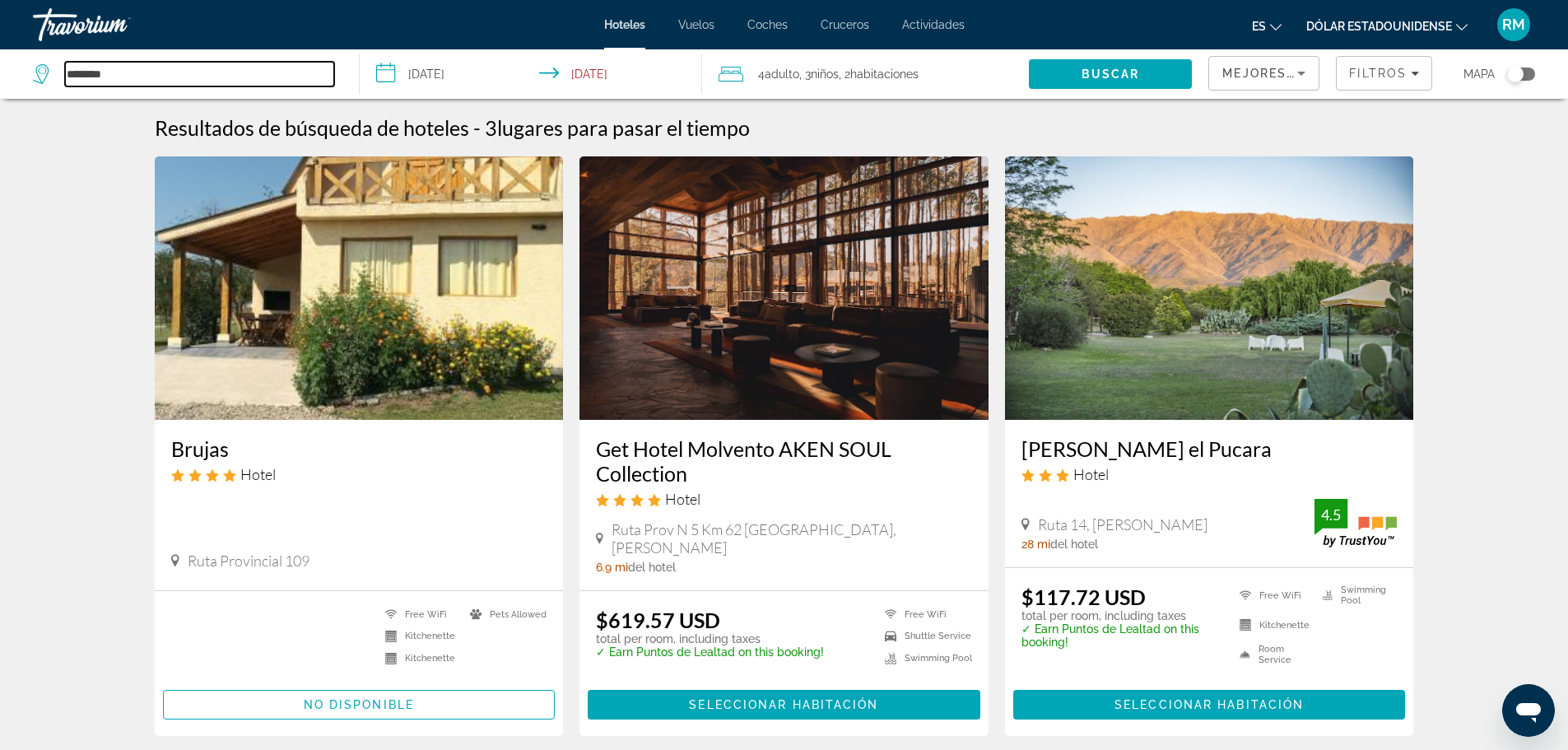
drag, startPoint x: 159, startPoint y: 83, endPoint x: 0, endPoint y: 66, distance: 159.9
click at [0, 66] on app-destination-search "*******" at bounding box center [180, 74] width 360 height 50
click at [41, 75] on icon "Search widget" at bounding box center [43, 73] width 19 height 19
click at [41, 73] on icon "Search widget" at bounding box center [42, 70] width 8 height 7
click at [126, 66] on input "*******" at bounding box center [199, 74] width 269 height 25
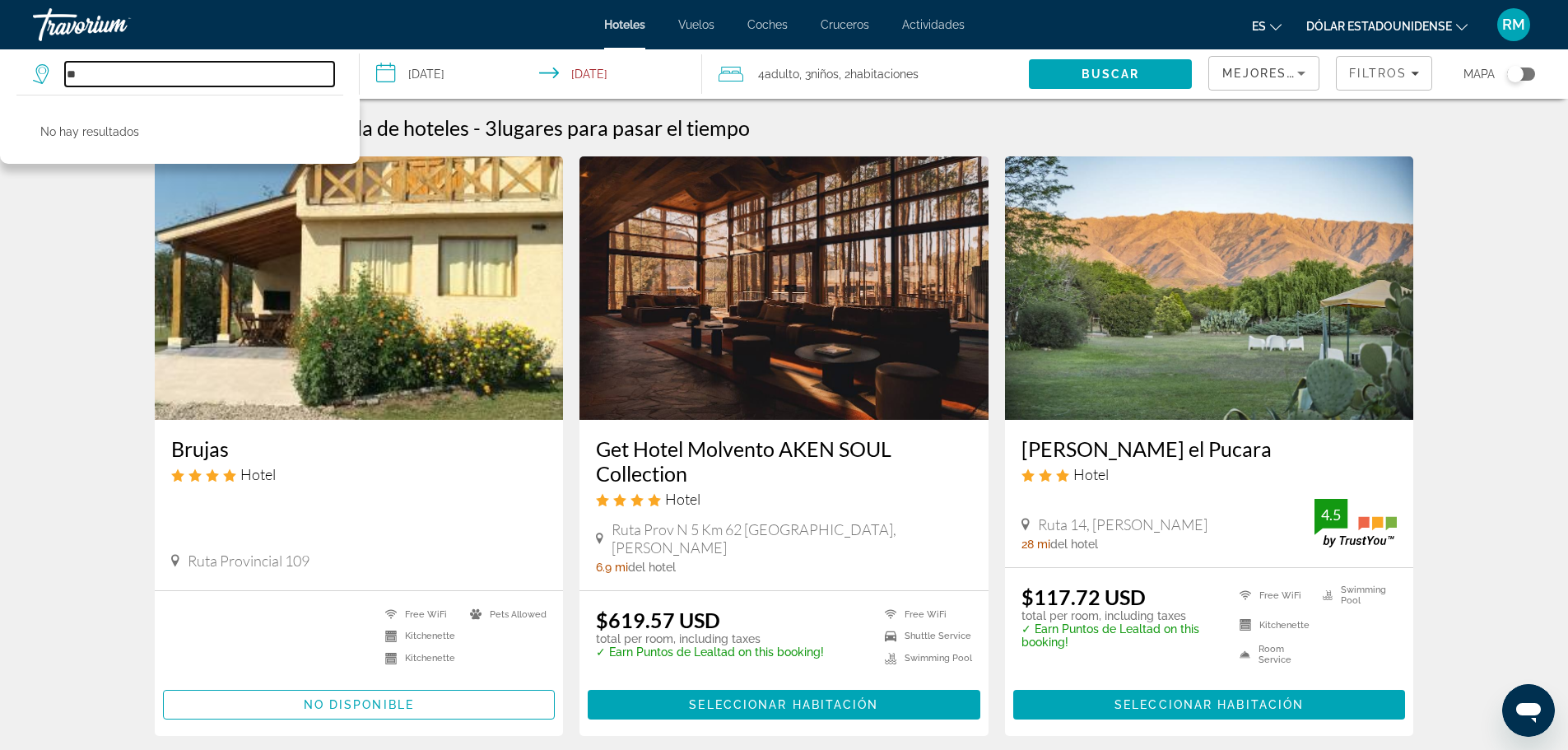
type input "*"
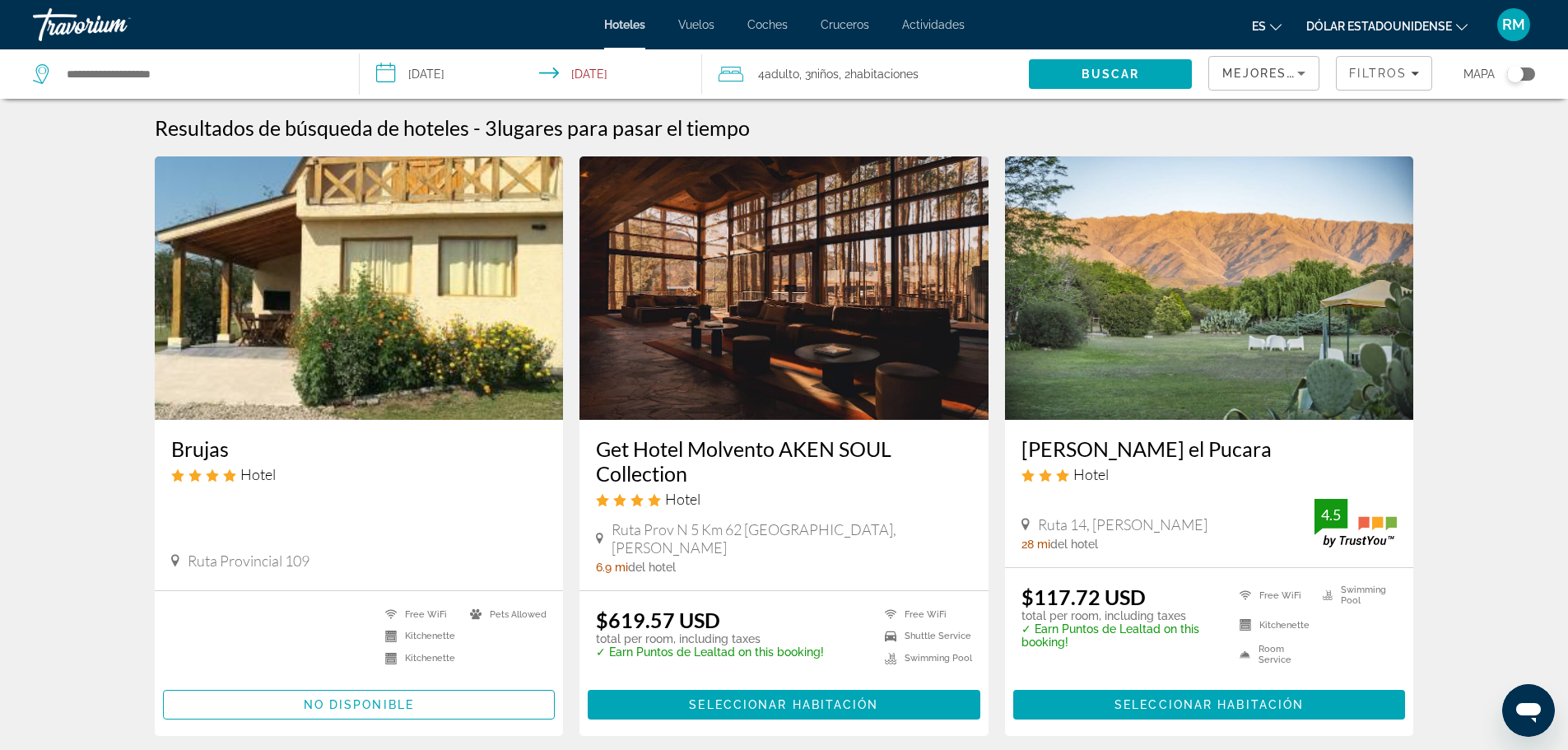
click at [1204, 319] on img "Contenido principal" at bounding box center [1210, 288] width 409 height 263
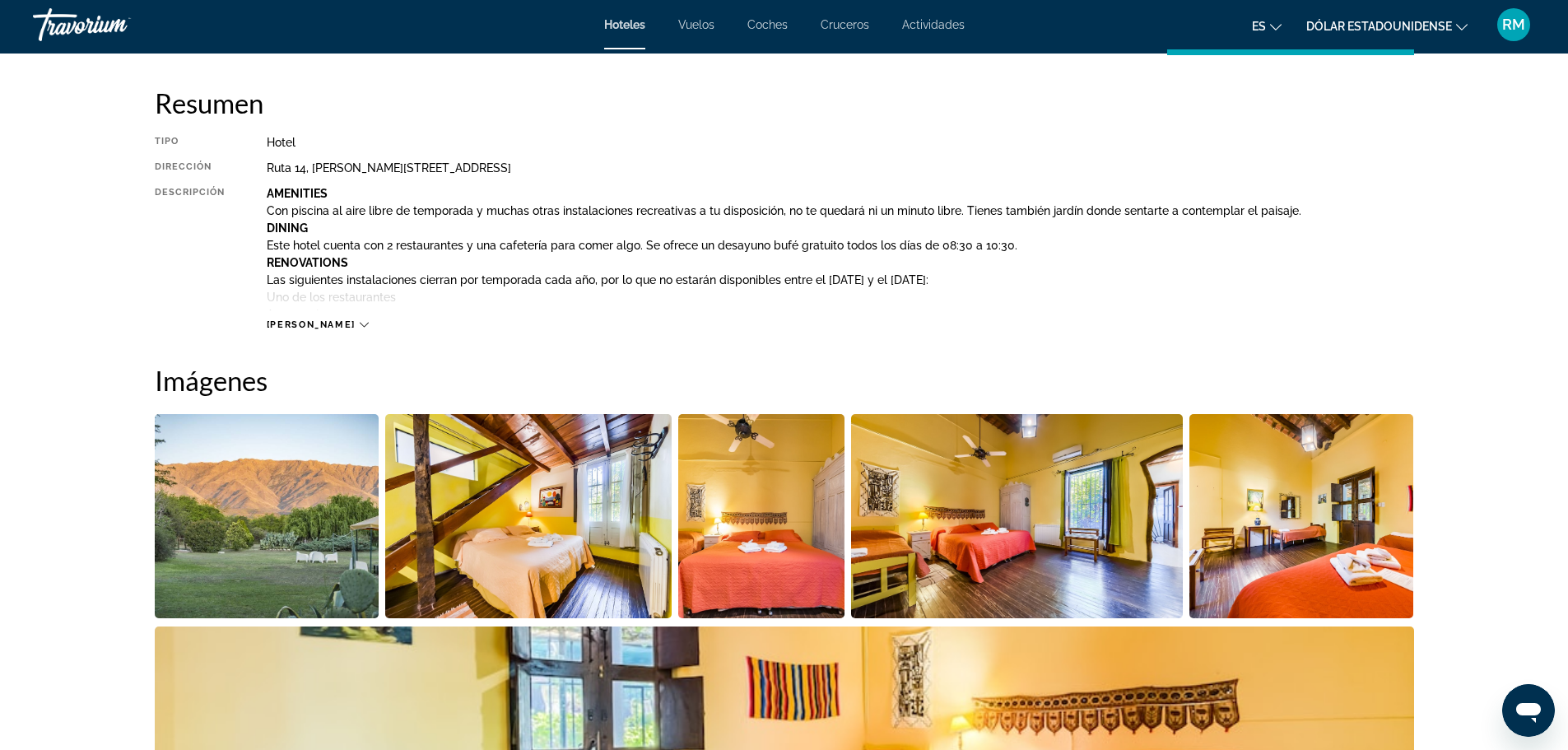
scroll to position [576, 0]
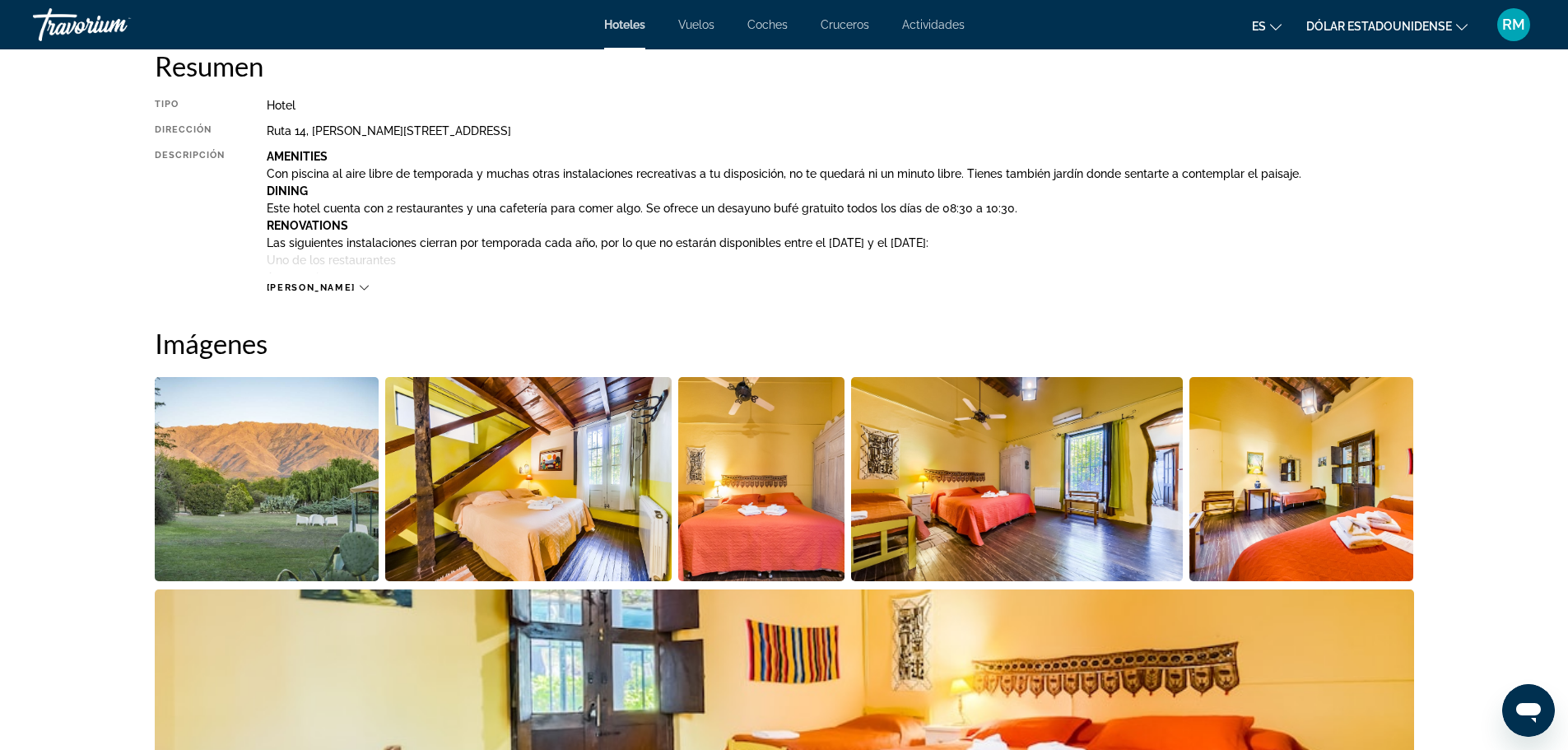
click at [360, 284] on icon "Contenido principal" at bounding box center [364, 288] width 9 height 9
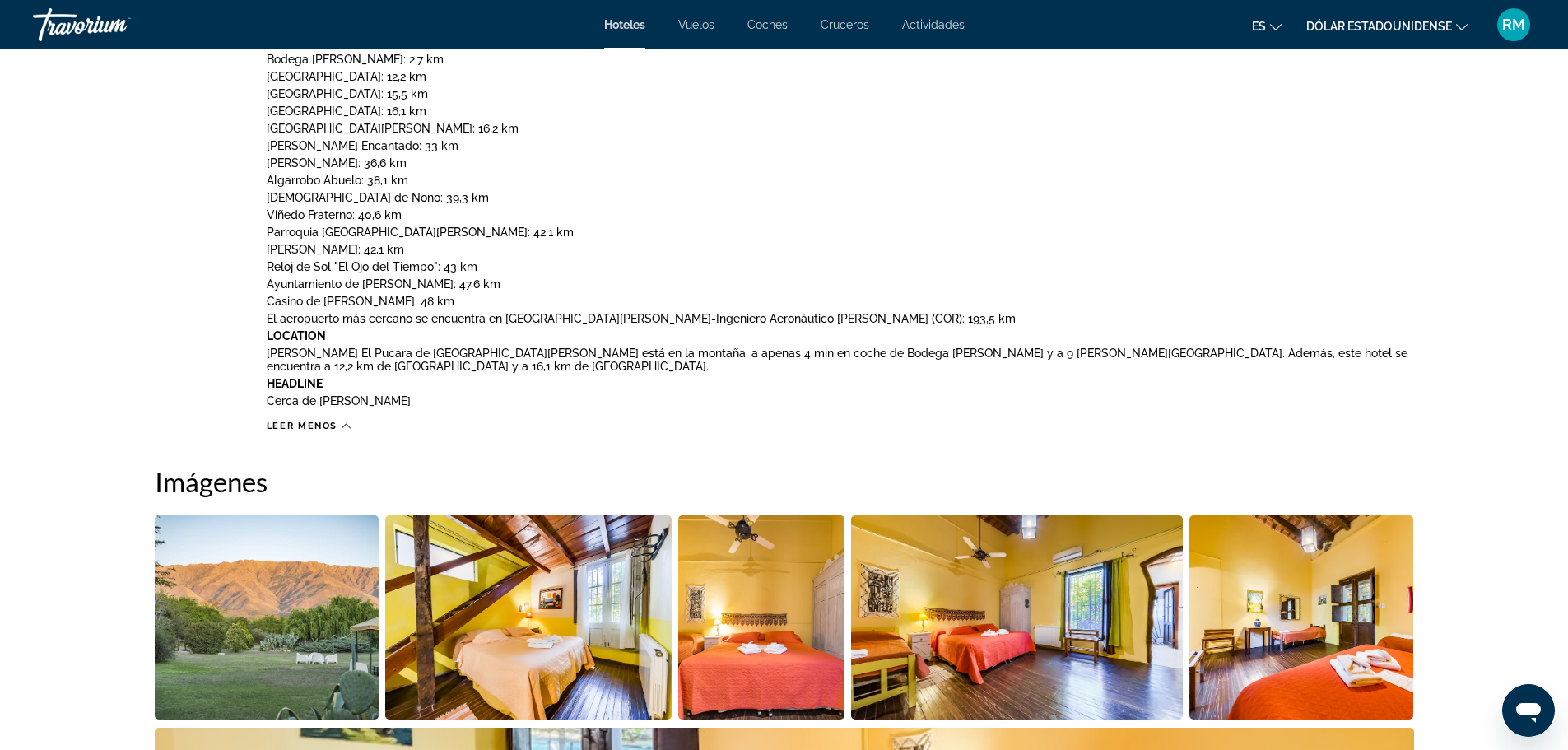
scroll to position [1152, 0]
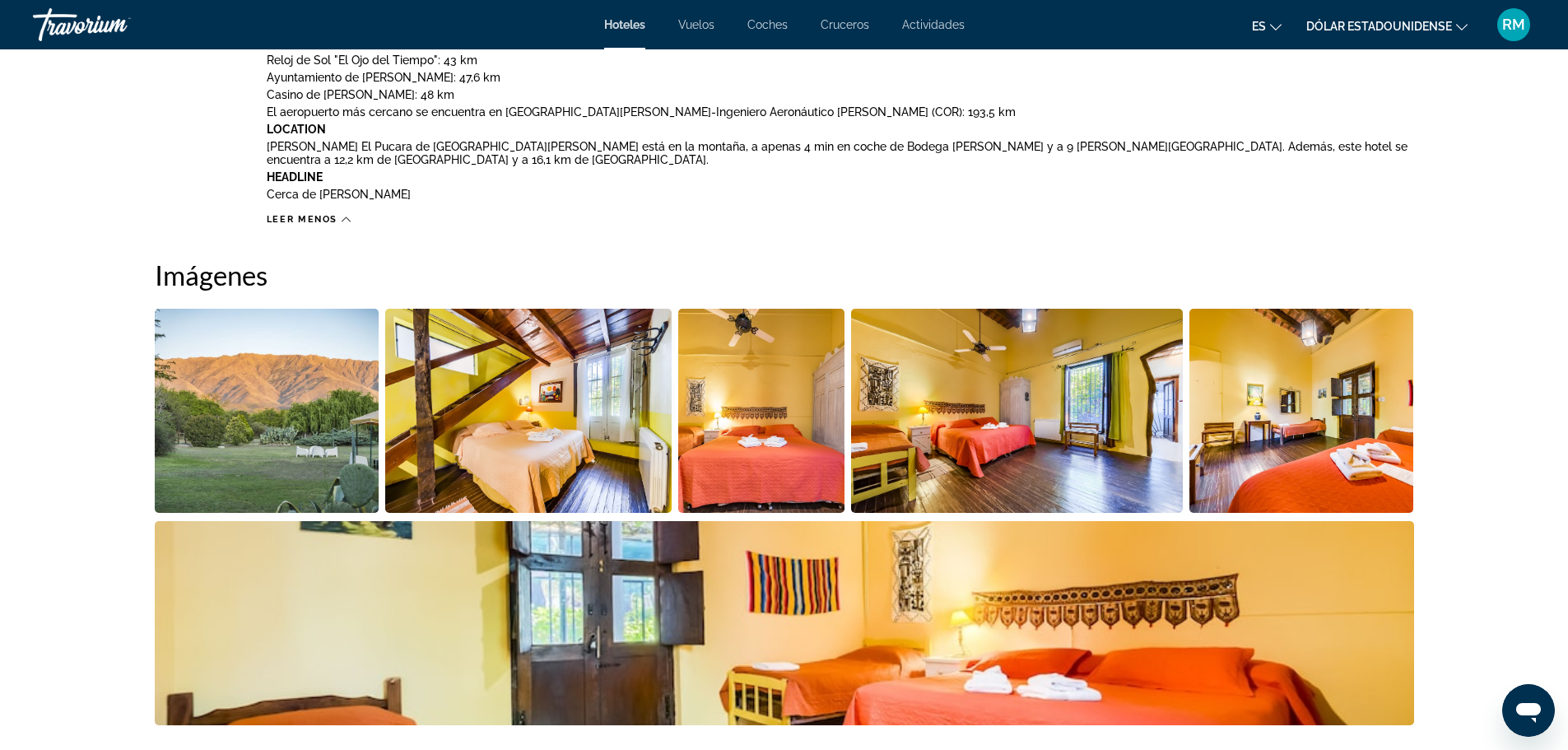
click at [288, 468] on img "Open full-screen image slider" at bounding box center [268, 410] width 225 height 204
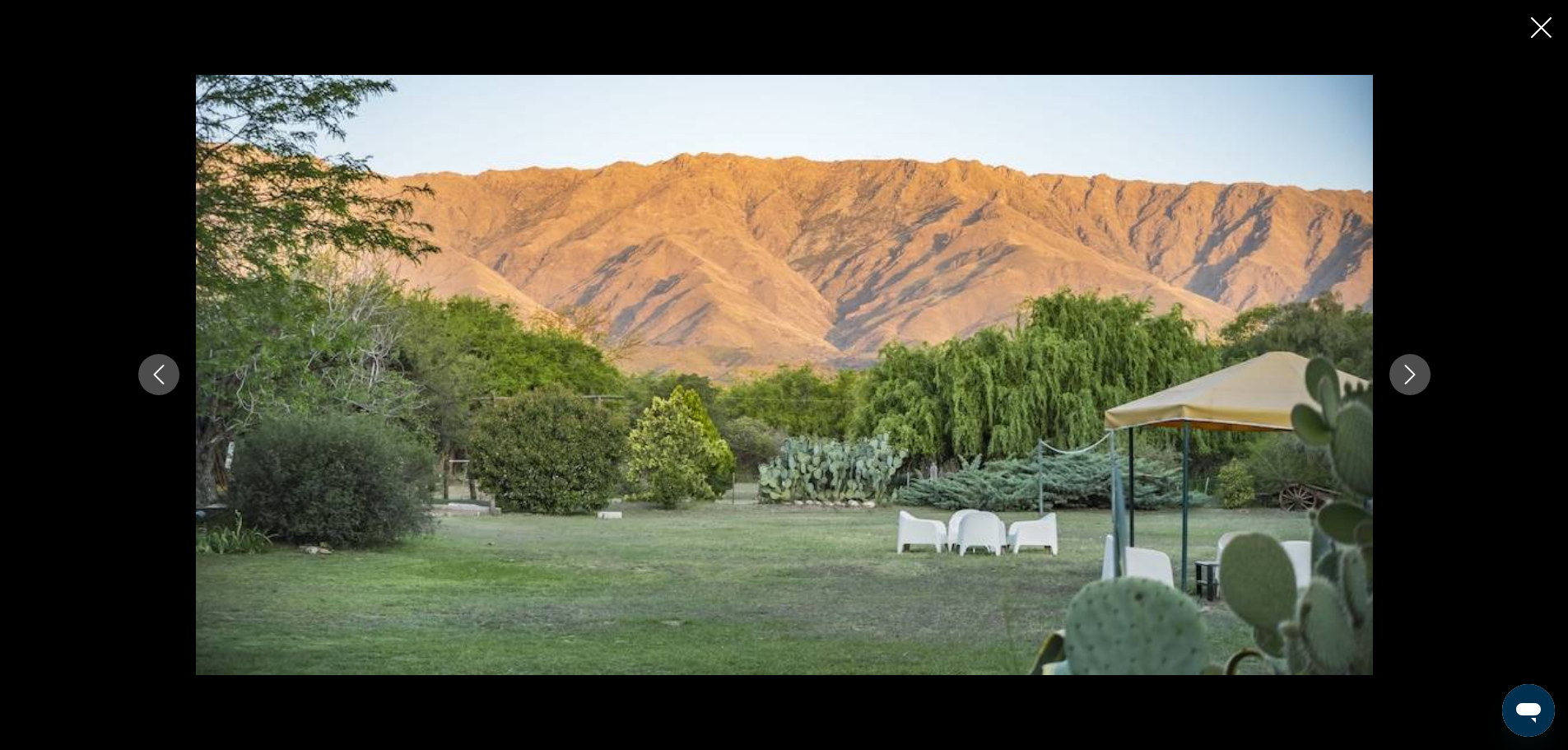
click at [1422, 384] on button "Next image" at bounding box center [1410, 375] width 41 height 41
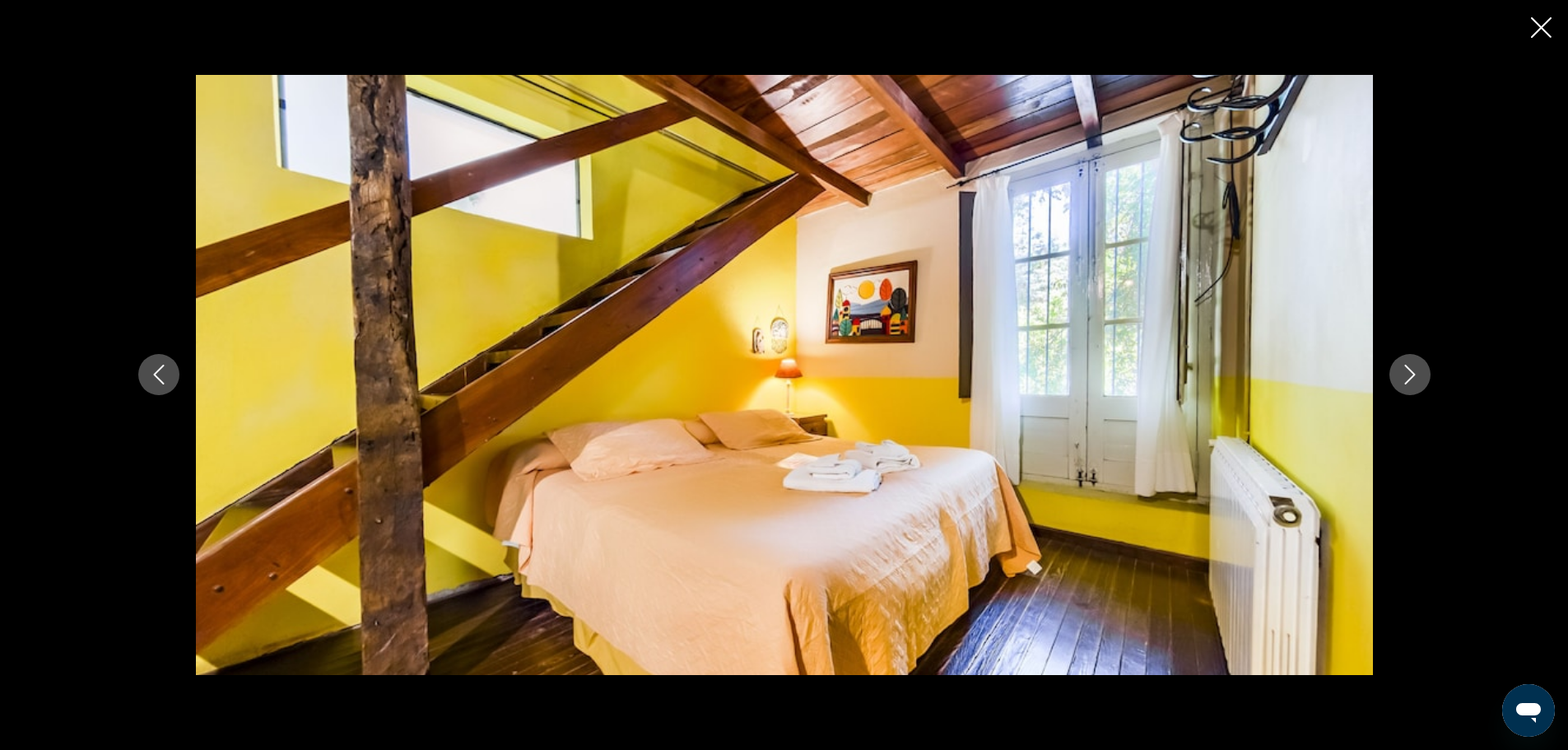
click at [1408, 377] on icon "Next image" at bounding box center [1410, 375] width 19 height 19
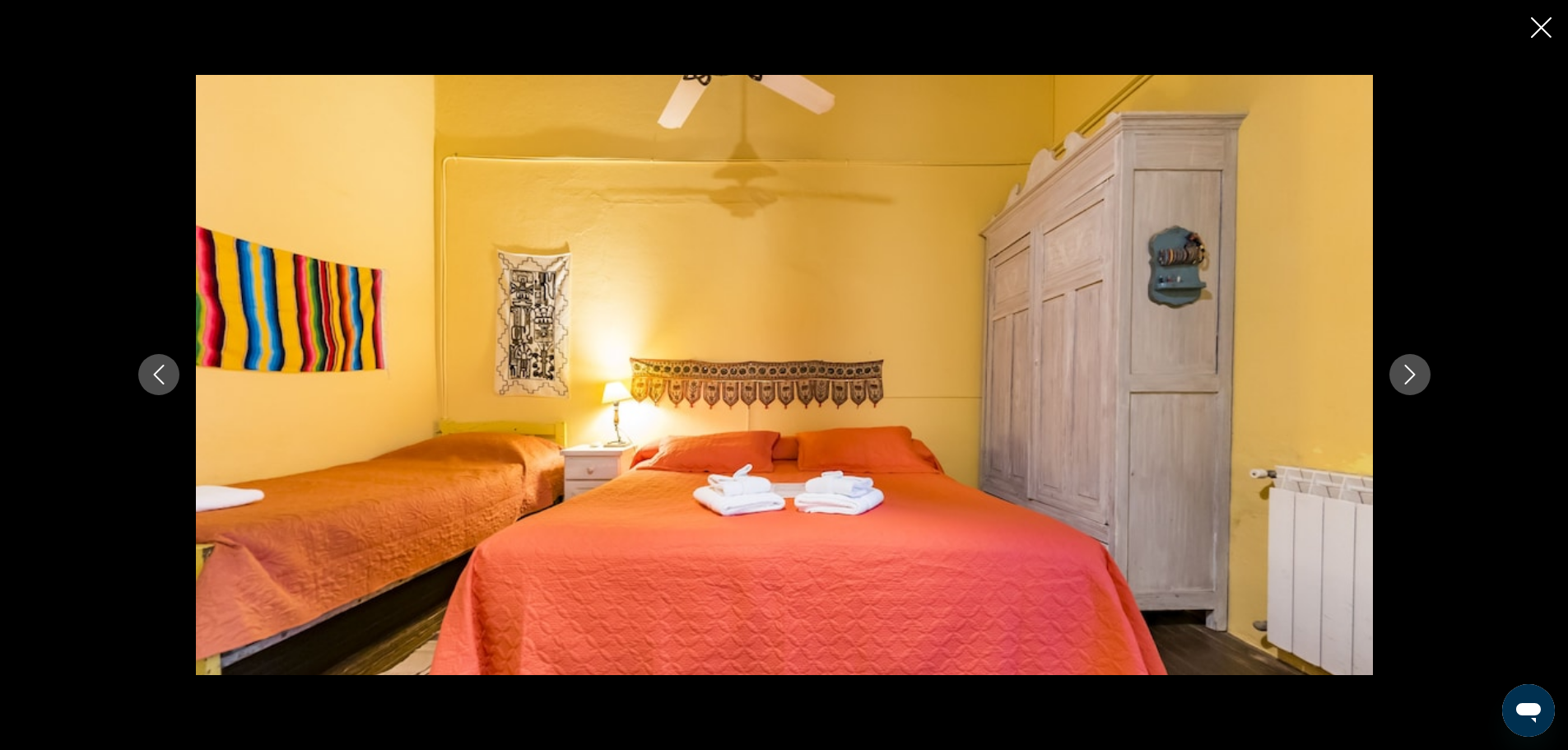
click at [1408, 377] on icon "Next image" at bounding box center [1410, 375] width 19 height 19
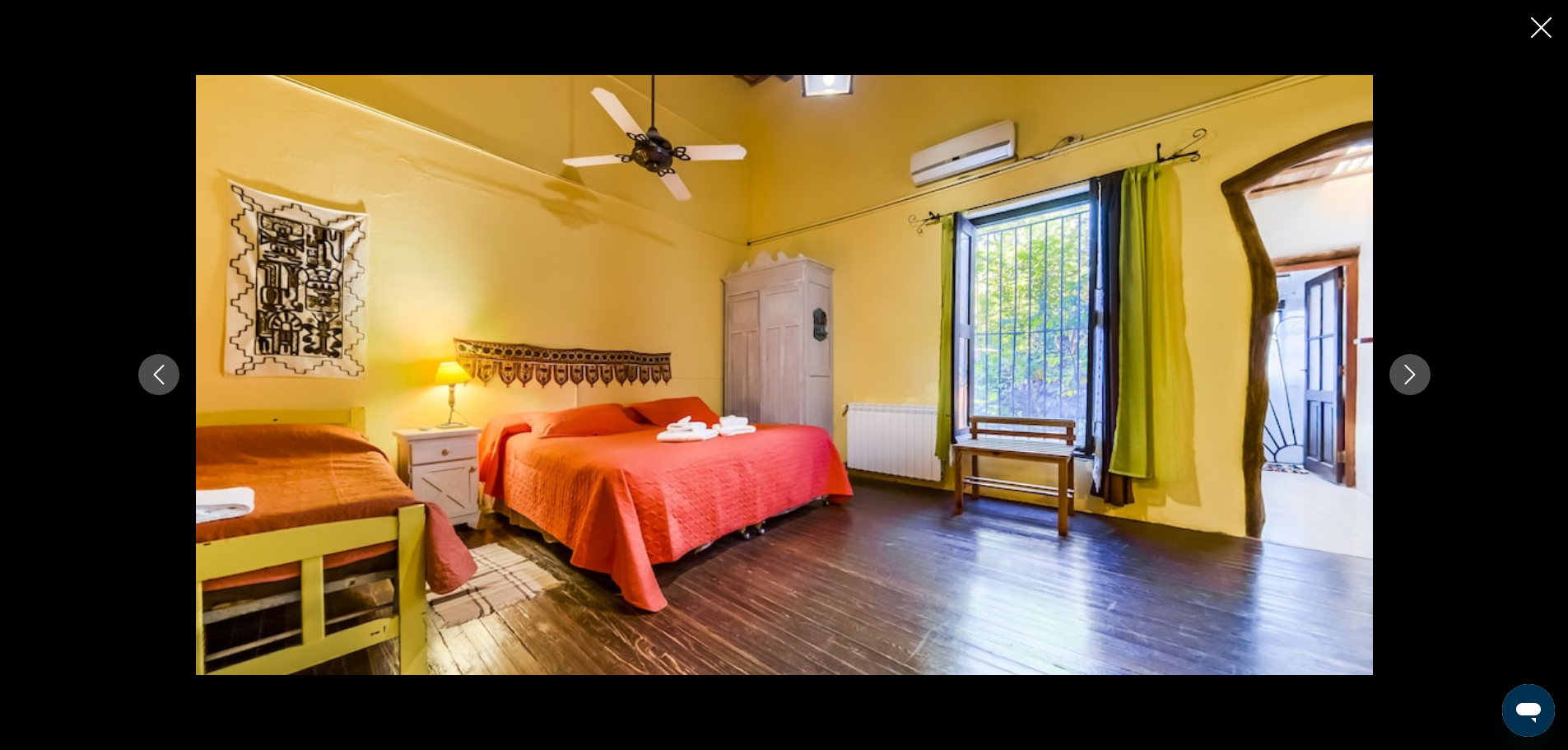
click at [1406, 379] on icon "Next image" at bounding box center [1410, 375] width 19 height 19
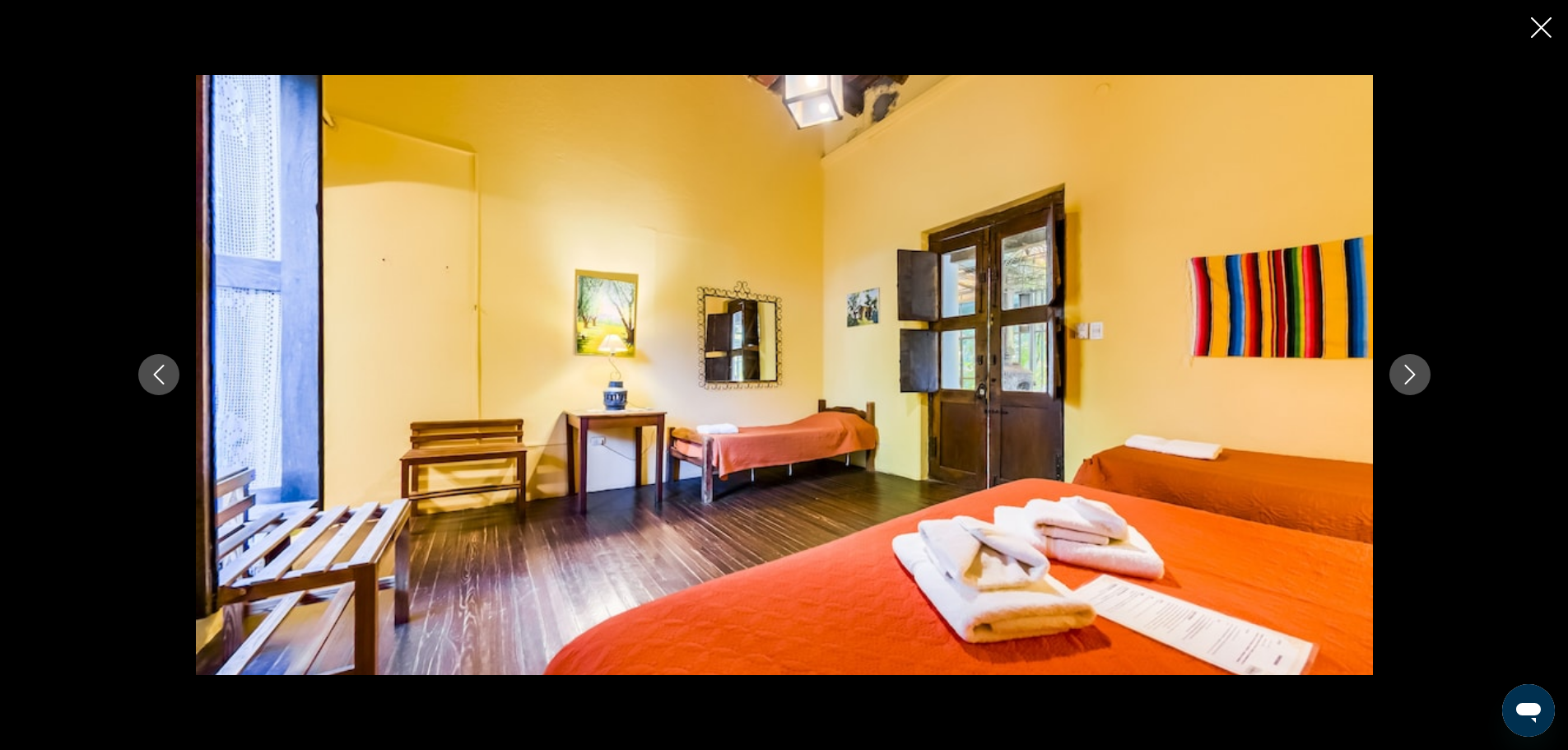
click at [1406, 379] on icon "Next image" at bounding box center [1410, 375] width 19 height 19
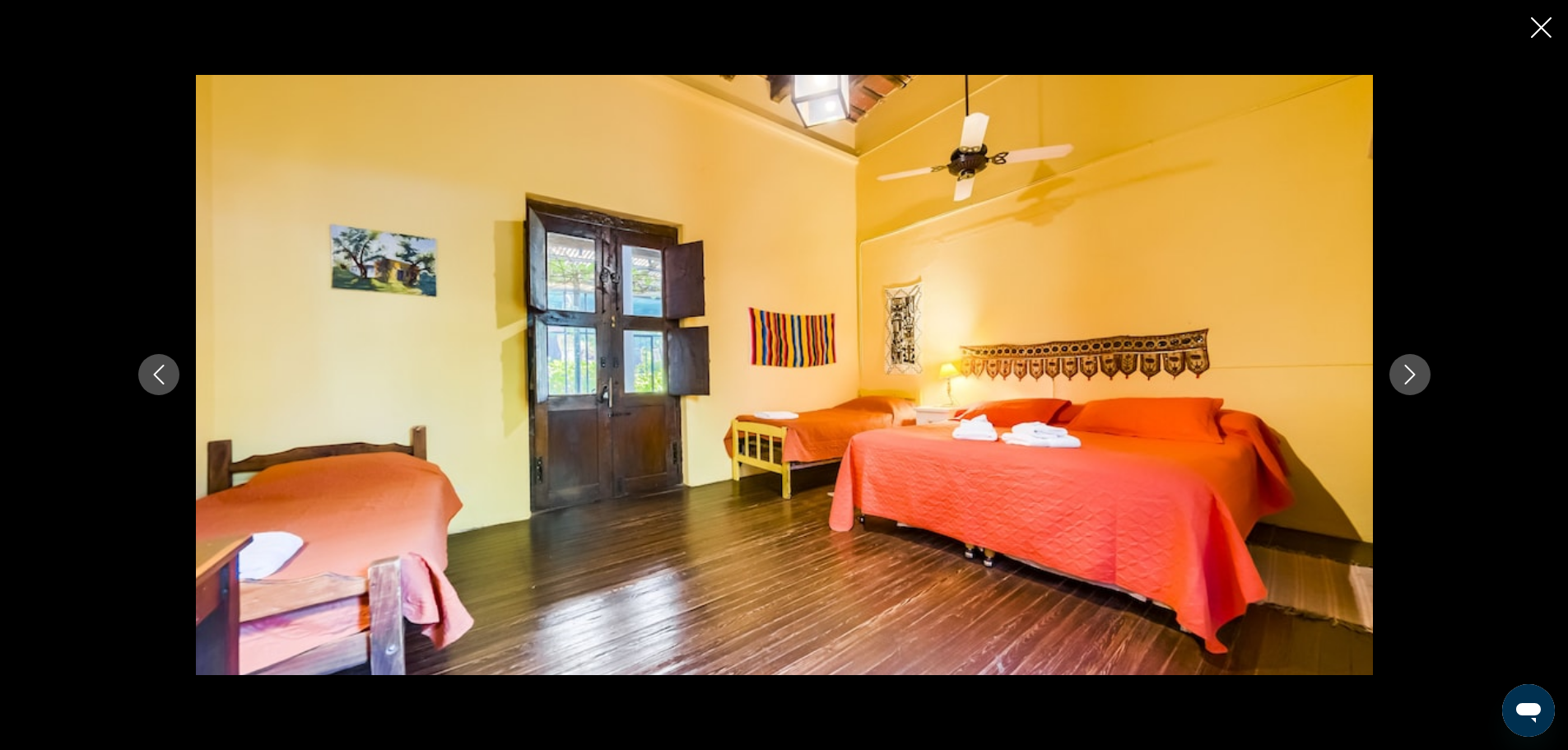
click at [1406, 379] on icon "Next image" at bounding box center [1410, 375] width 19 height 19
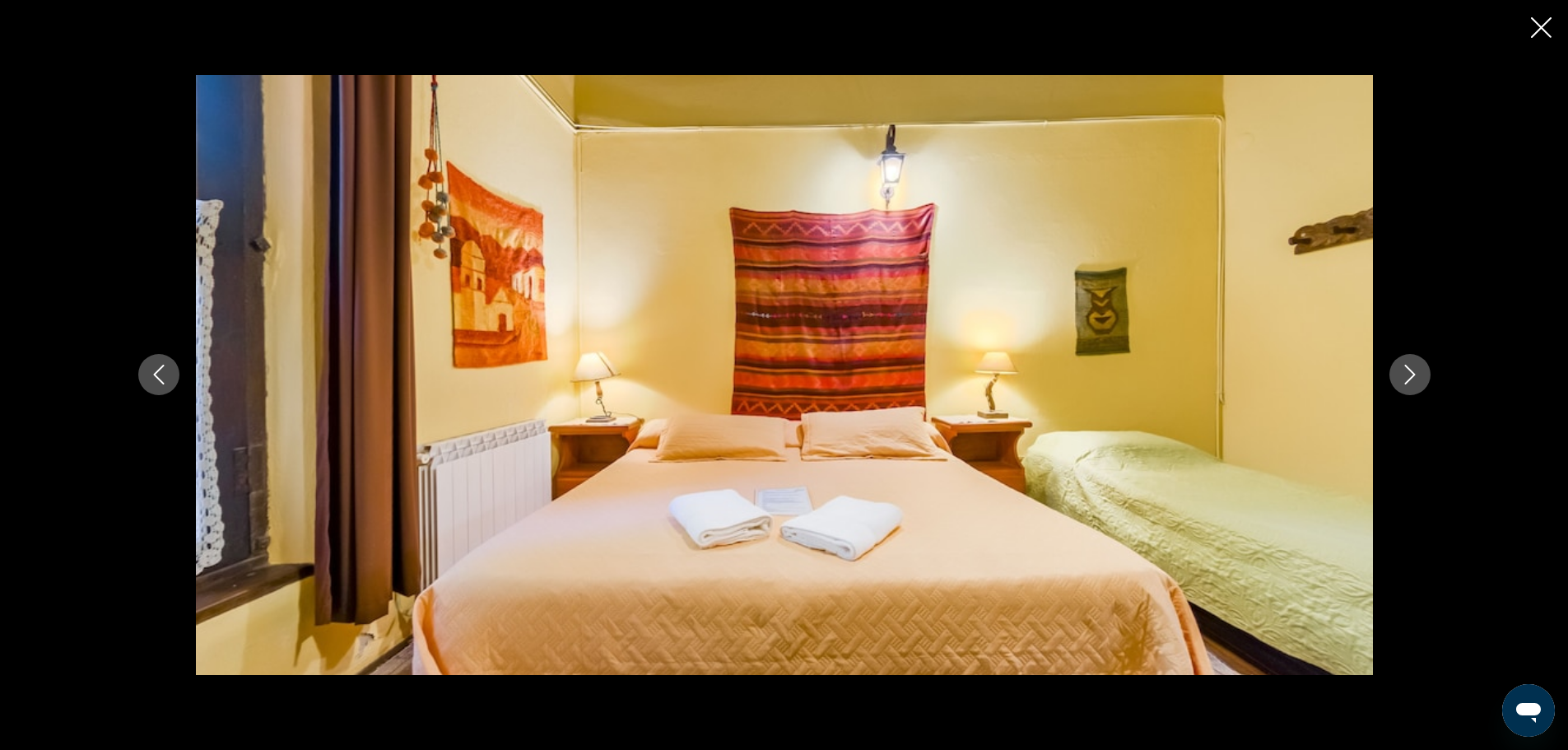
click at [1406, 379] on icon "Next image" at bounding box center [1410, 375] width 19 height 19
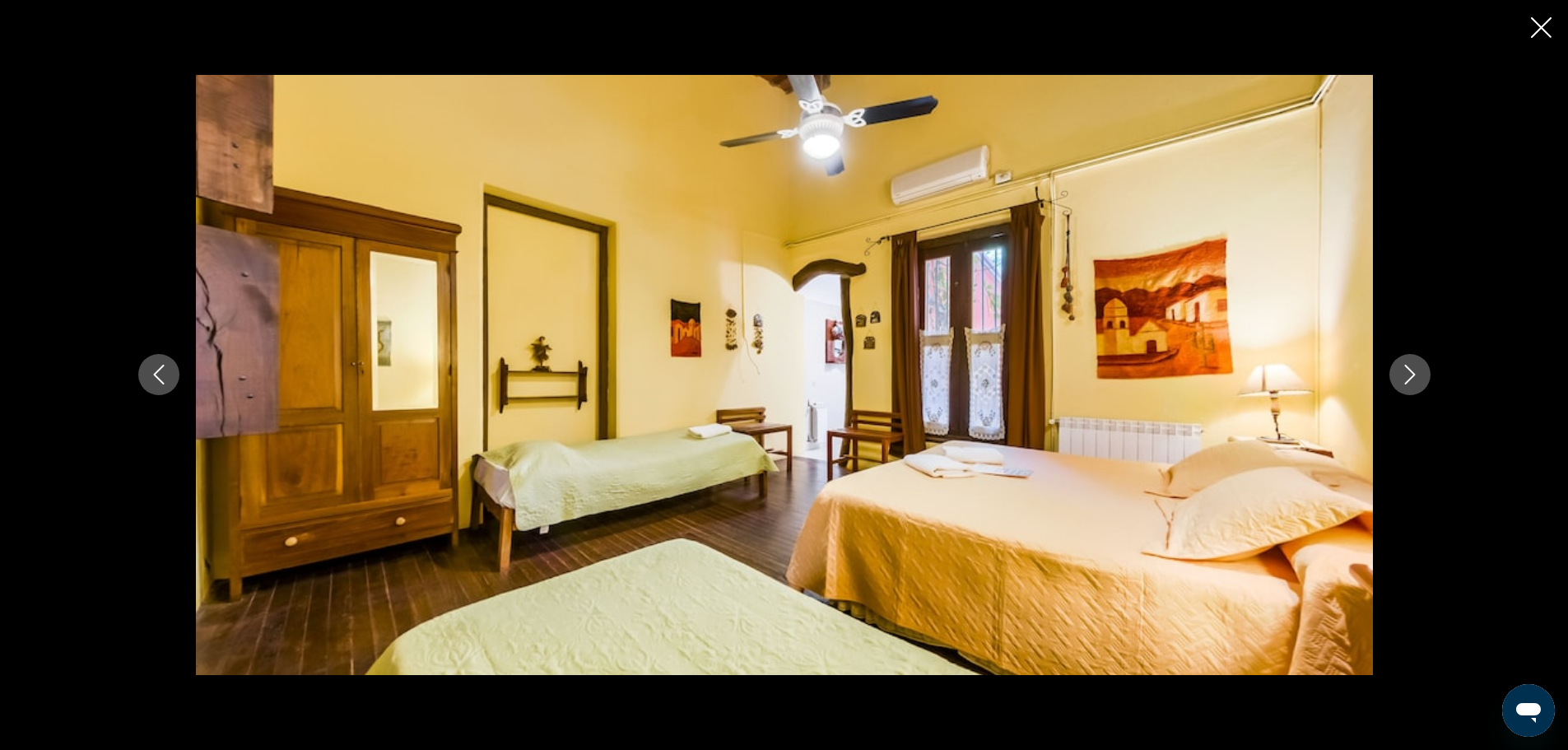
click at [1406, 379] on icon "Next image" at bounding box center [1410, 375] width 19 height 19
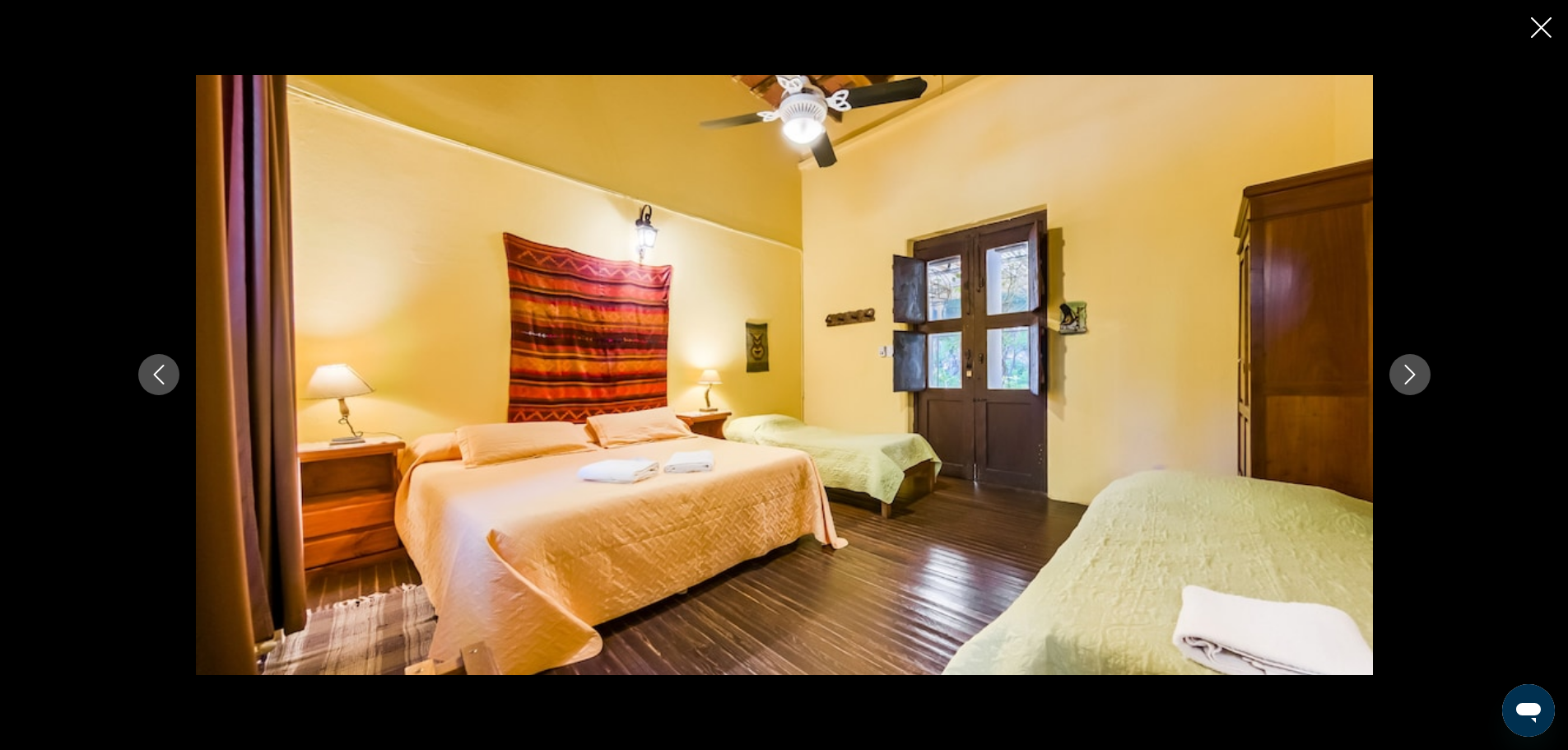
click at [1406, 379] on icon "Next image" at bounding box center [1410, 375] width 19 height 19
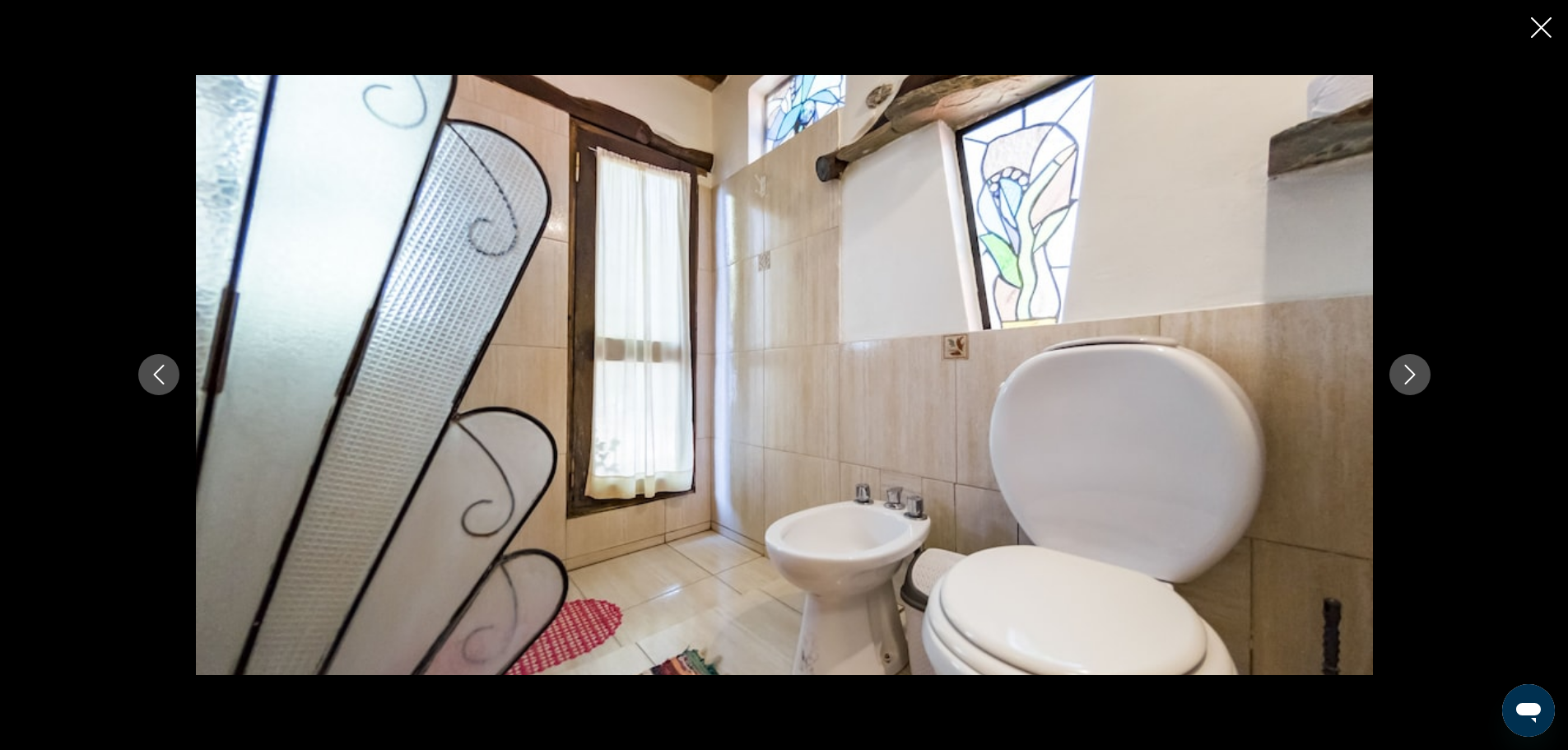
click at [1406, 379] on icon "Next image" at bounding box center [1410, 375] width 19 height 19
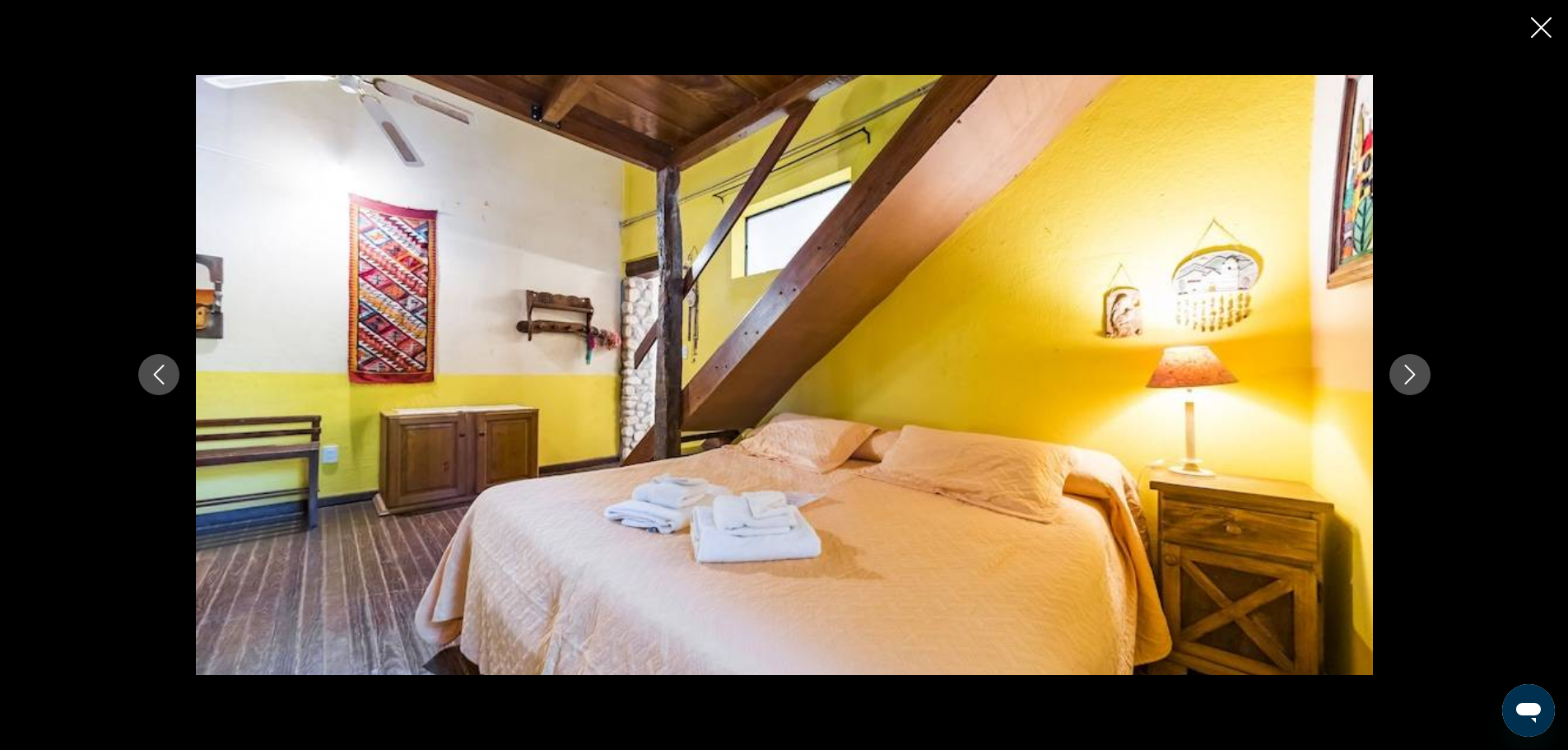
click at [1406, 379] on icon "Next image" at bounding box center [1410, 375] width 19 height 19
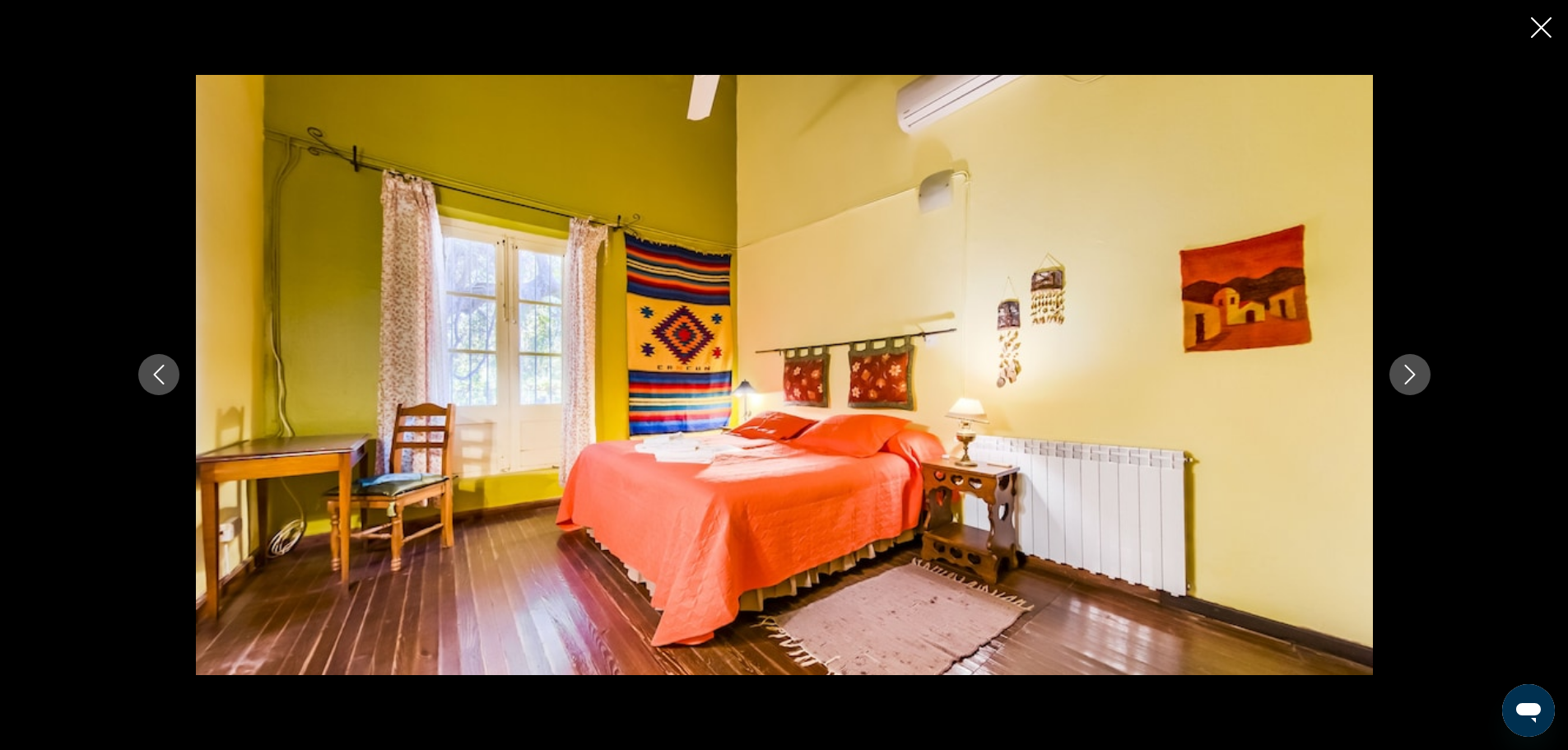
click at [1406, 379] on icon "Next image" at bounding box center [1410, 375] width 19 height 19
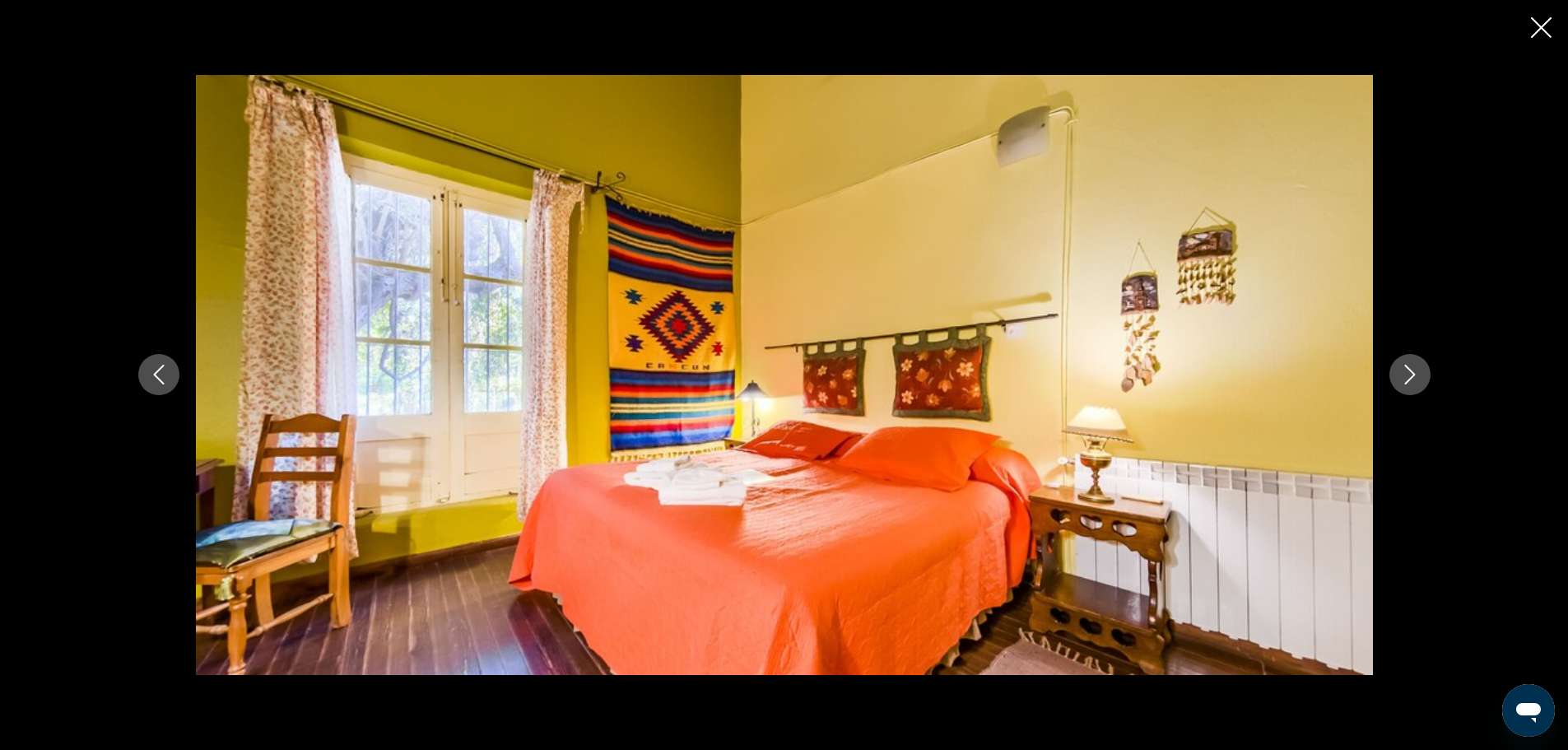
click at [1406, 379] on icon "Next image" at bounding box center [1410, 375] width 19 height 19
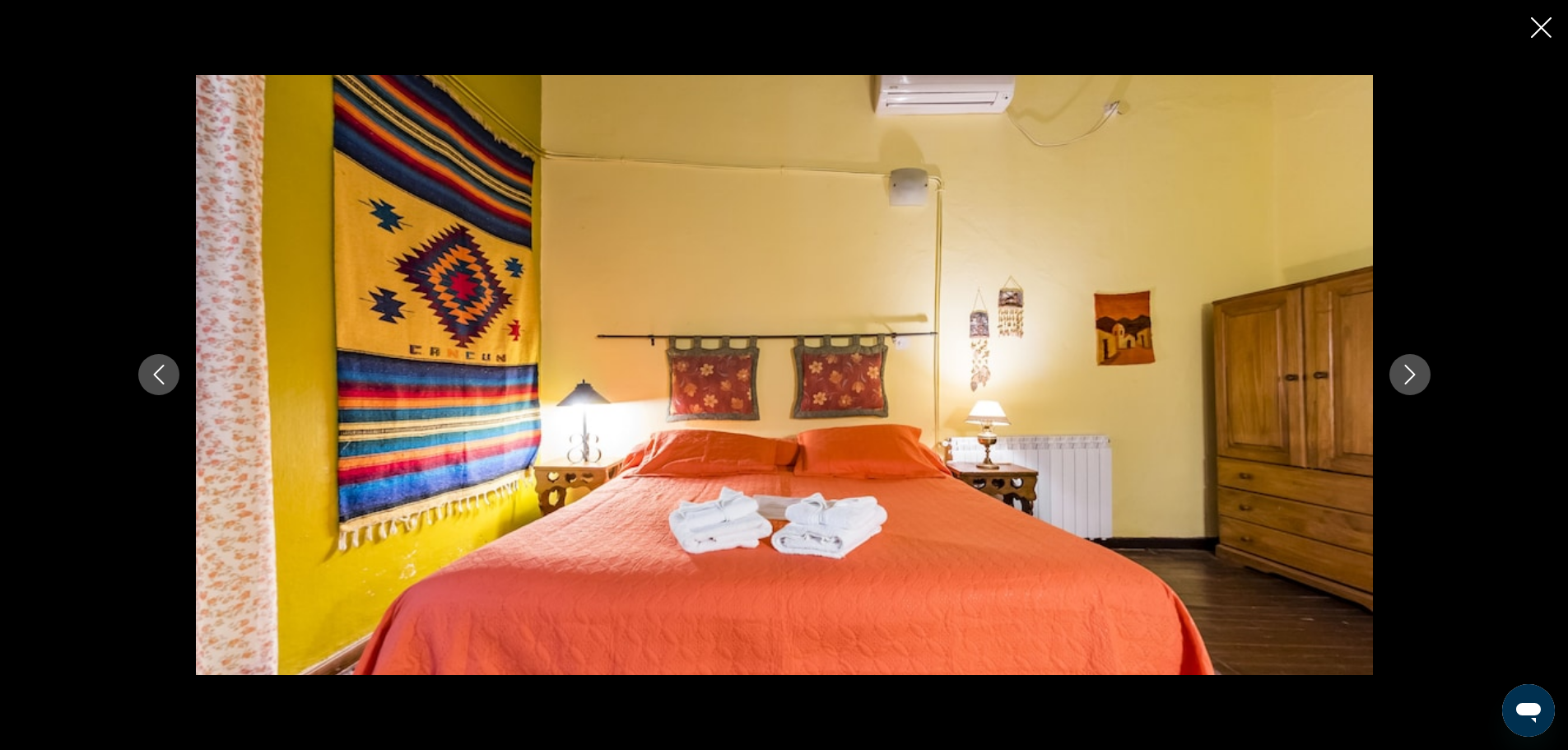
click at [1406, 380] on icon "Next image" at bounding box center [1410, 375] width 19 height 19
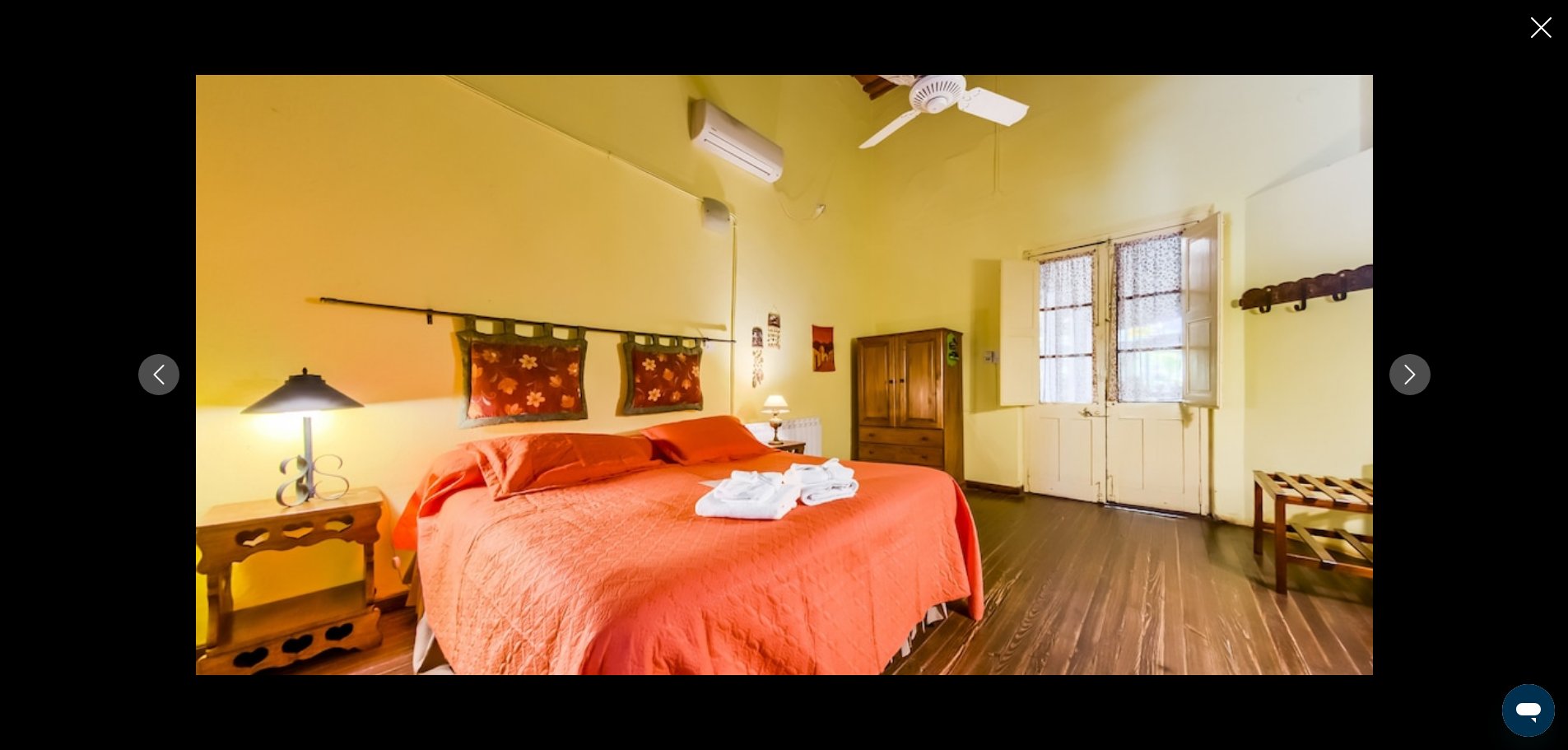
click at [1406, 380] on icon "Next image" at bounding box center [1410, 375] width 19 height 19
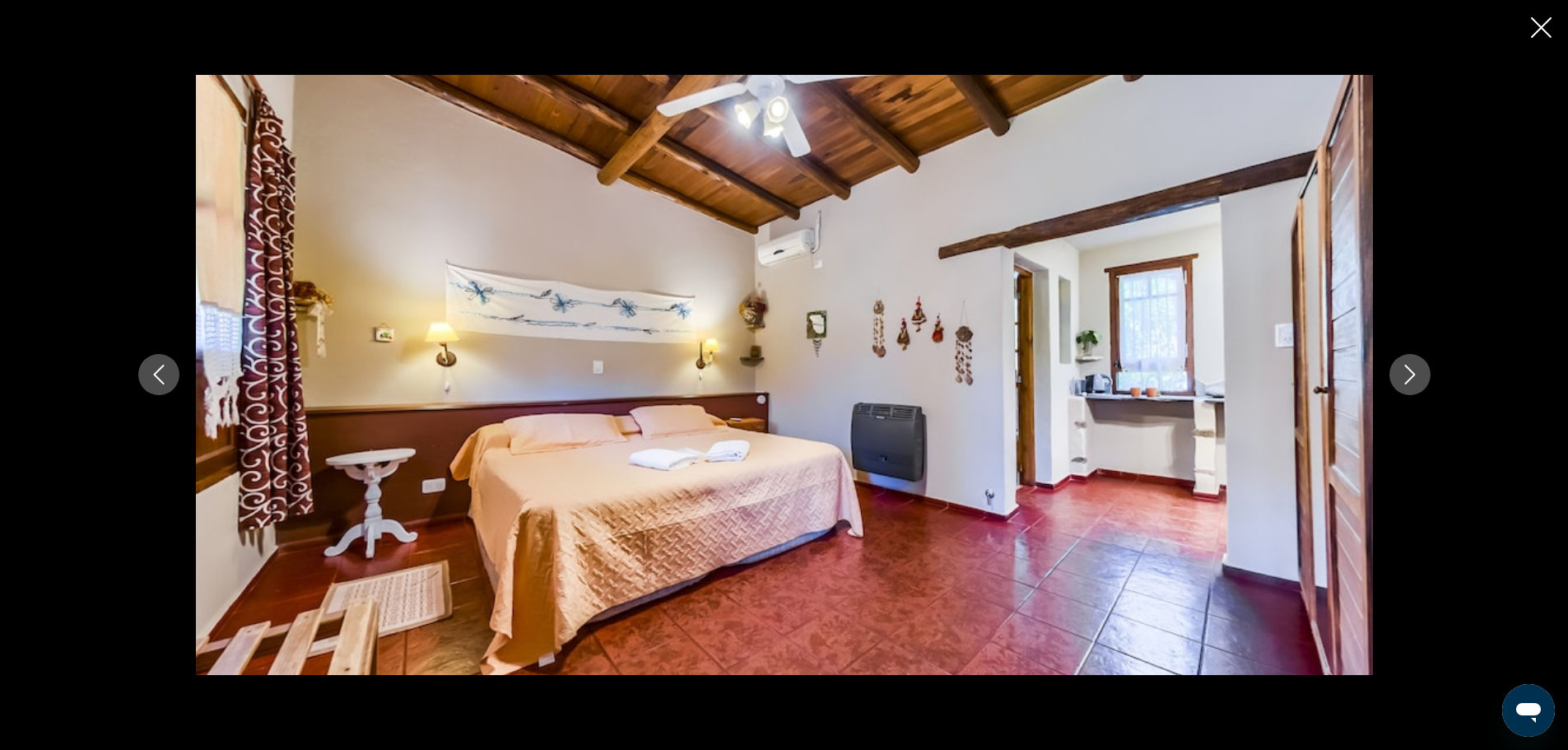
click at [1406, 384] on icon "Next image" at bounding box center [1410, 375] width 19 height 19
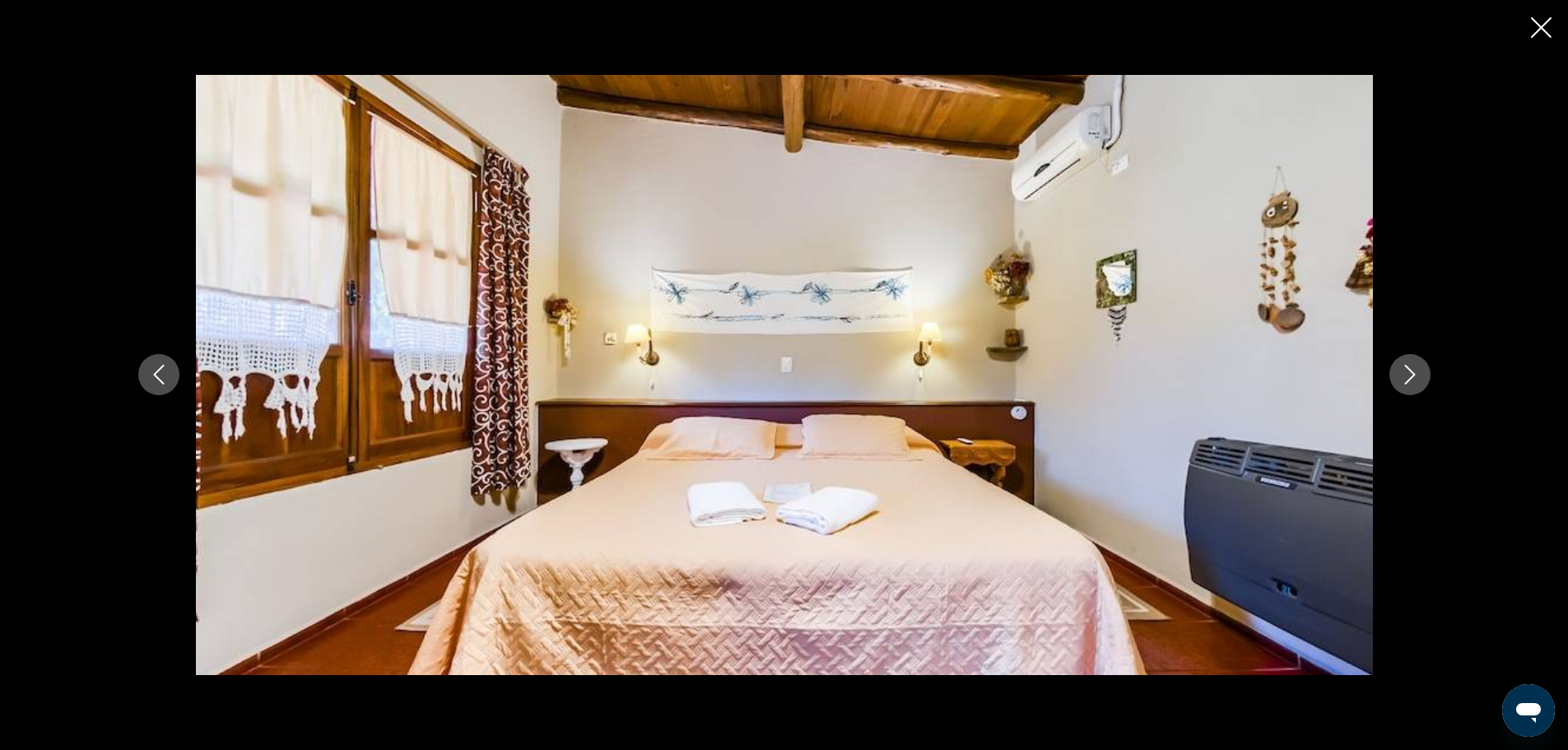
click at [1405, 383] on icon "Next image" at bounding box center [1409, 375] width 11 height 19
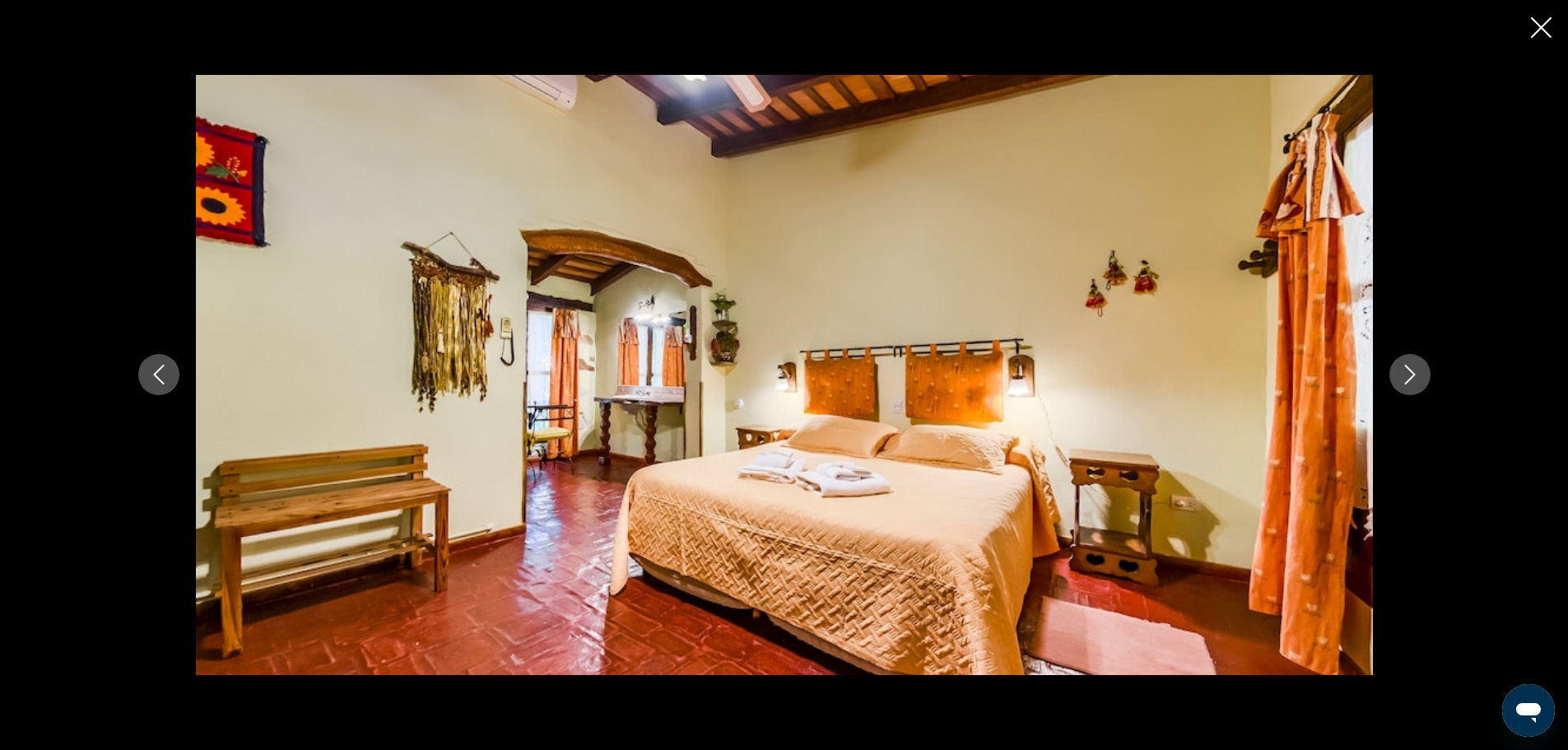
click at [1405, 383] on icon "Next image" at bounding box center [1409, 375] width 11 height 19
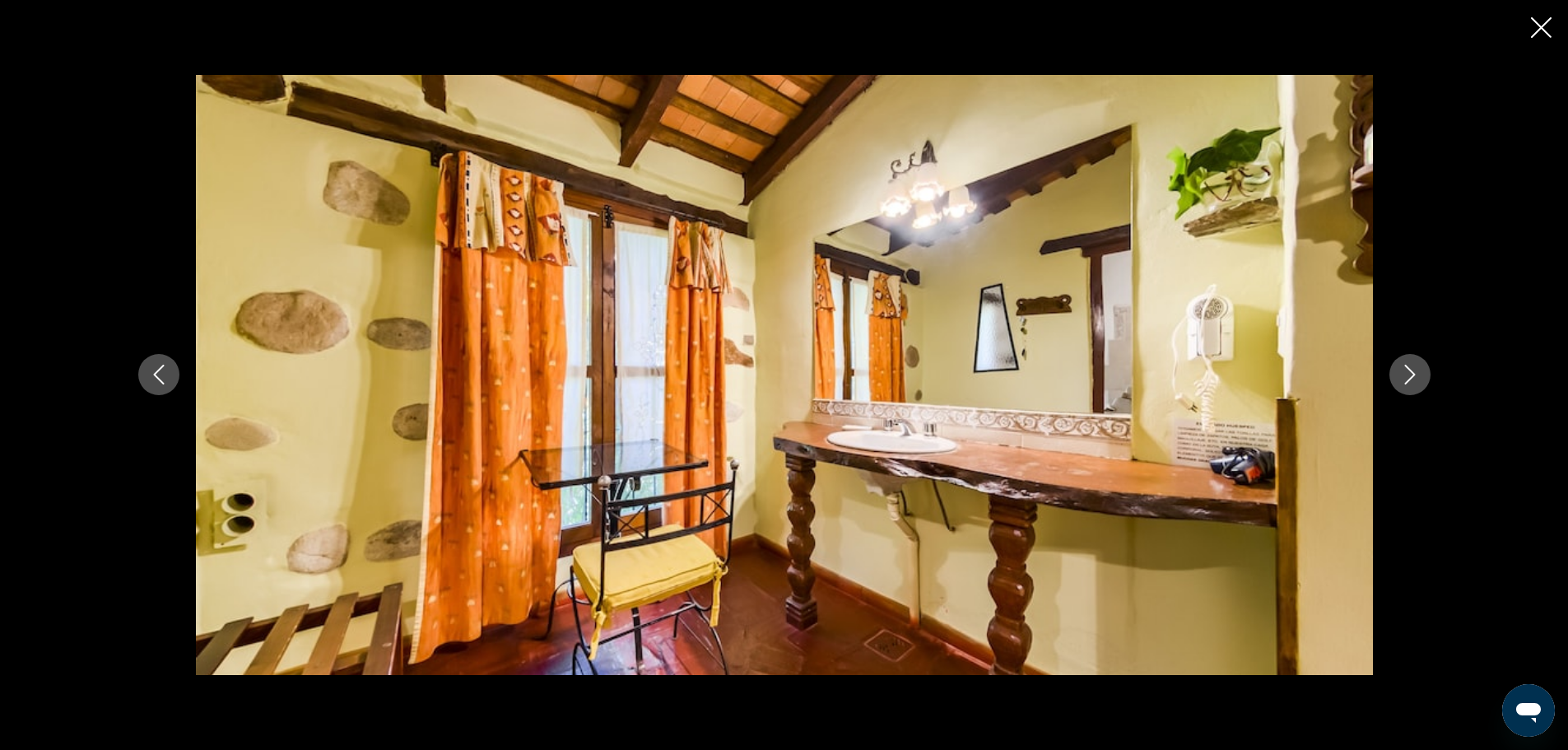
click at [1405, 383] on icon "Next image" at bounding box center [1409, 375] width 11 height 19
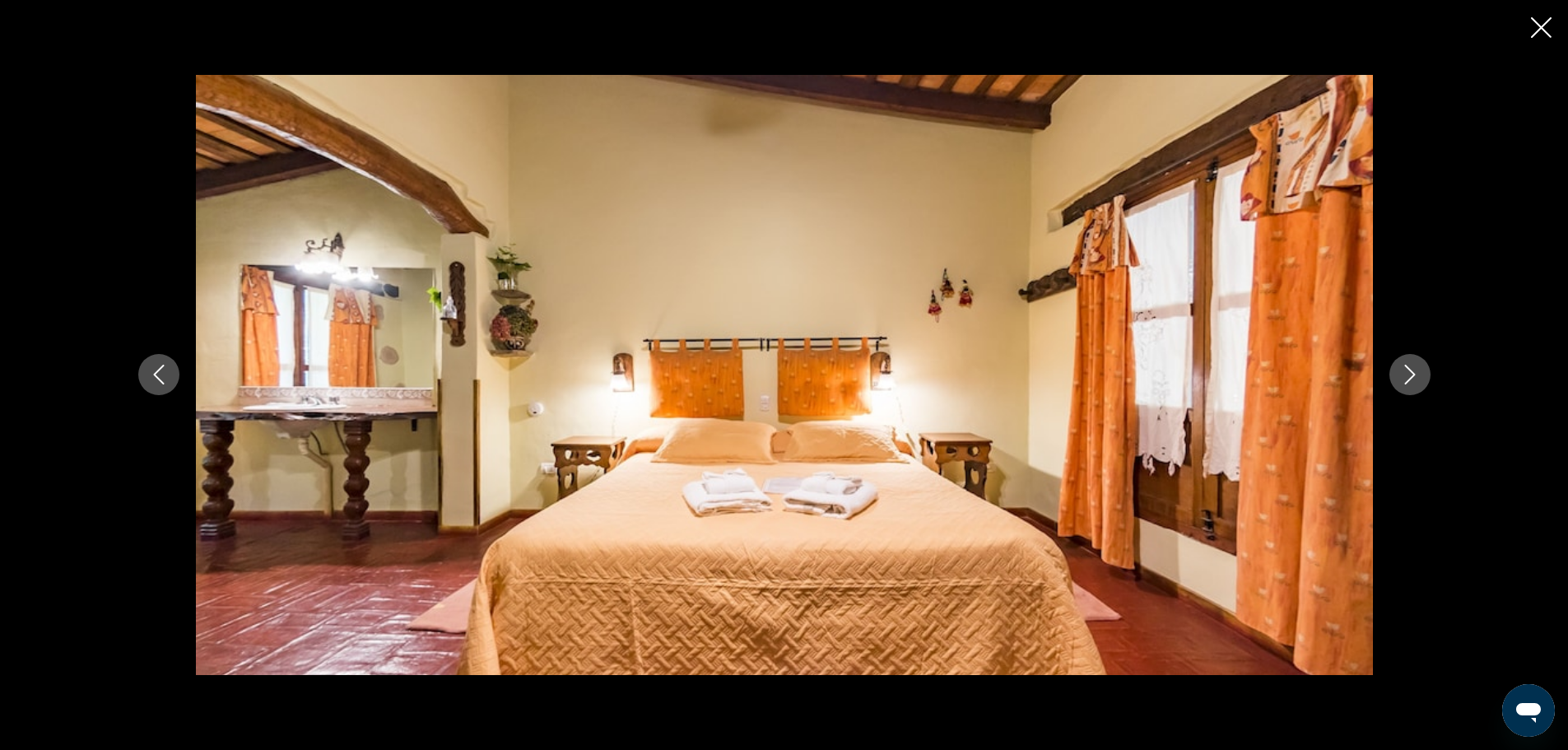
click at [1420, 376] on button "Next image" at bounding box center [1410, 375] width 41 height 41
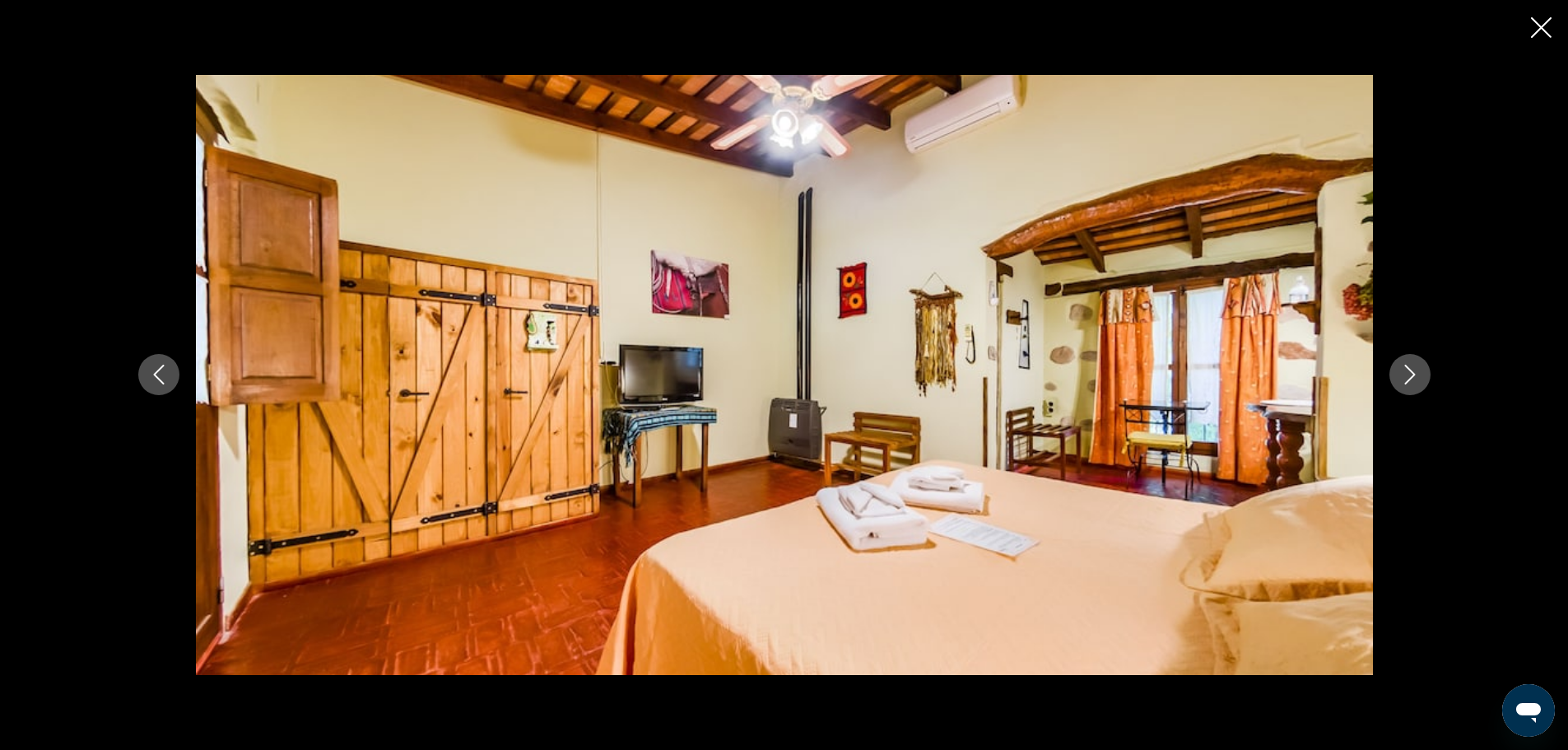
click at [1422, 373] on button "Next image" at bounding box center [1410, 375] width 41 height 41
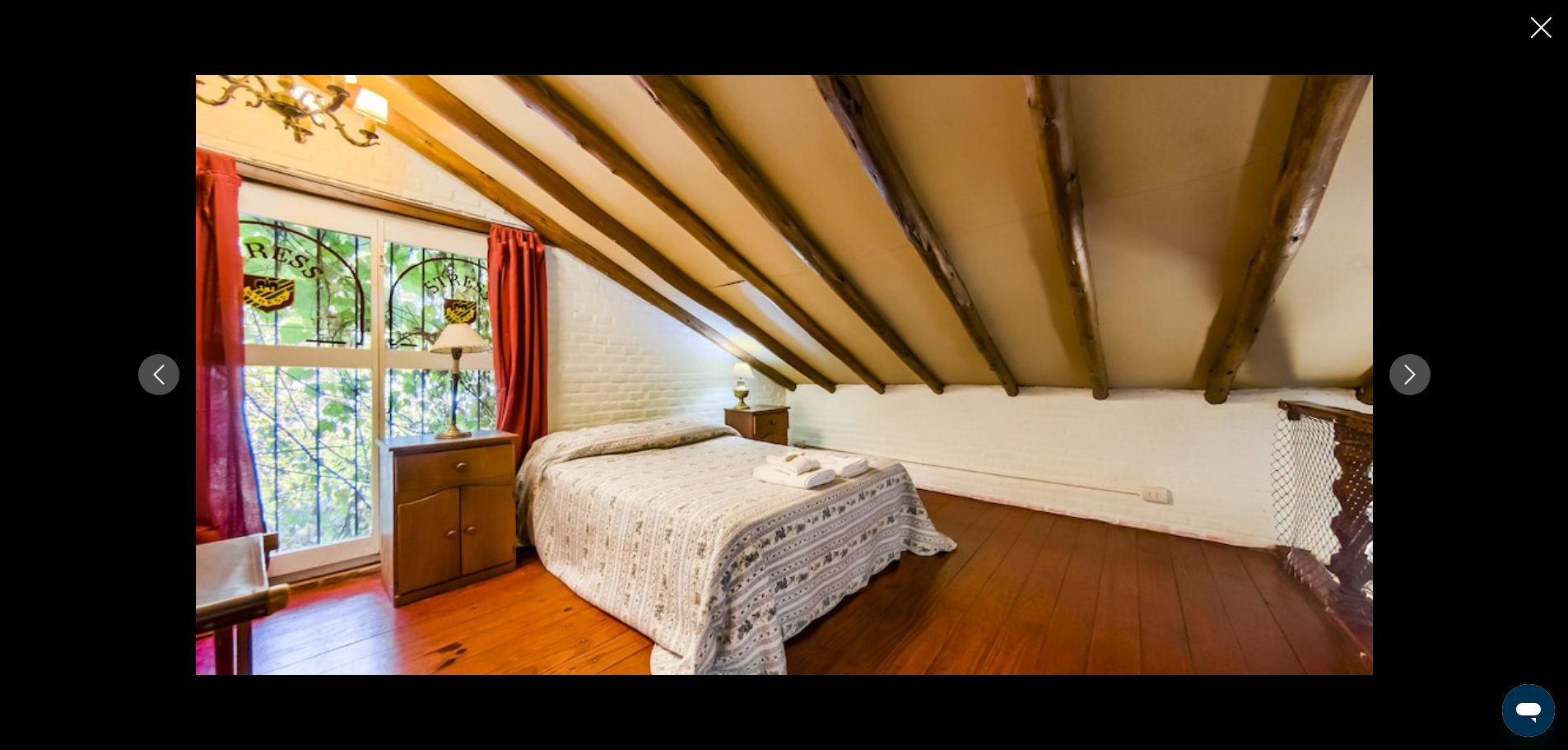
click at [1418, 374] on icon "Next image" at bounding box center [1410, 375] width 19 height 19
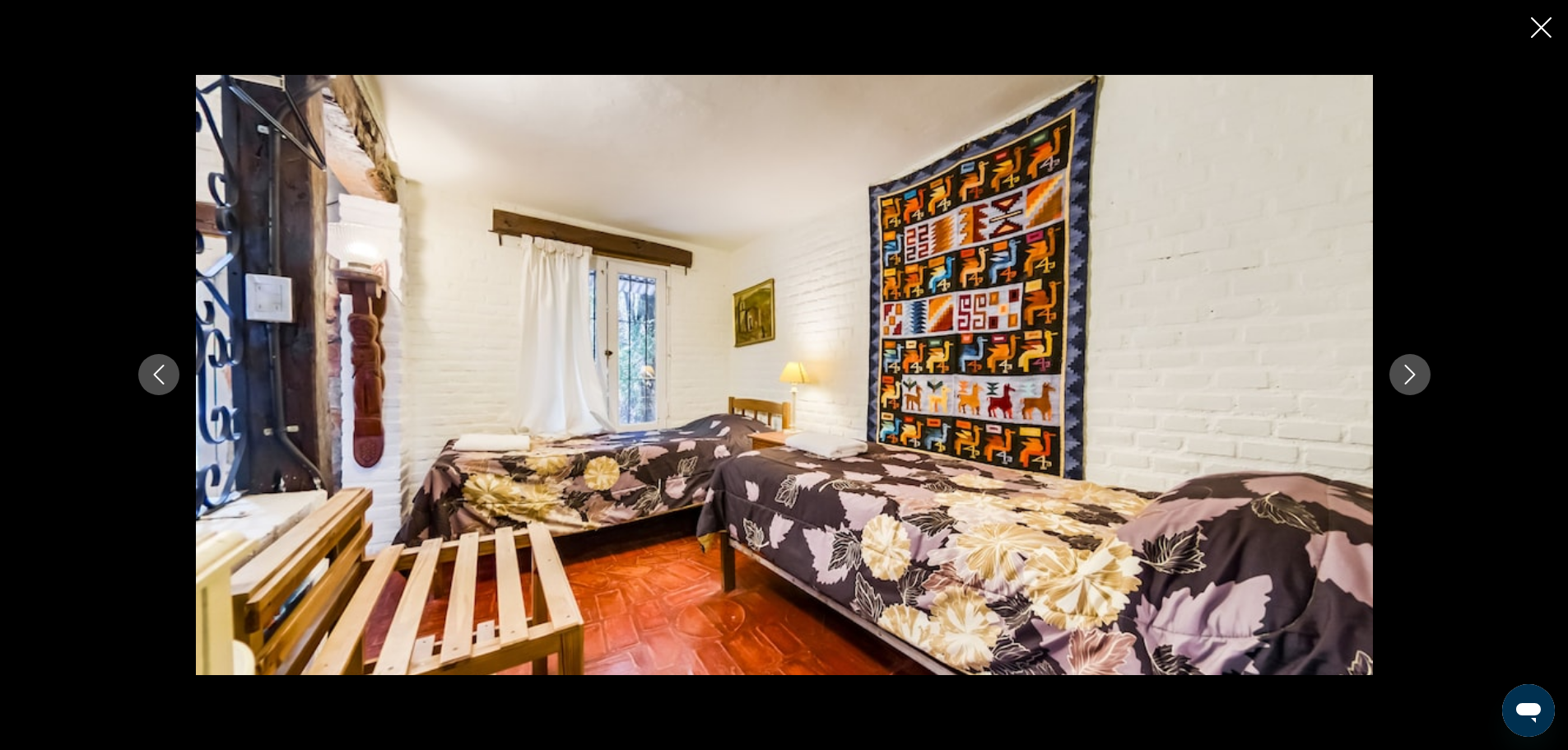
click at [1418, 375] on icon "Next image" at bounding box center [1410, 375] width 19 height 19
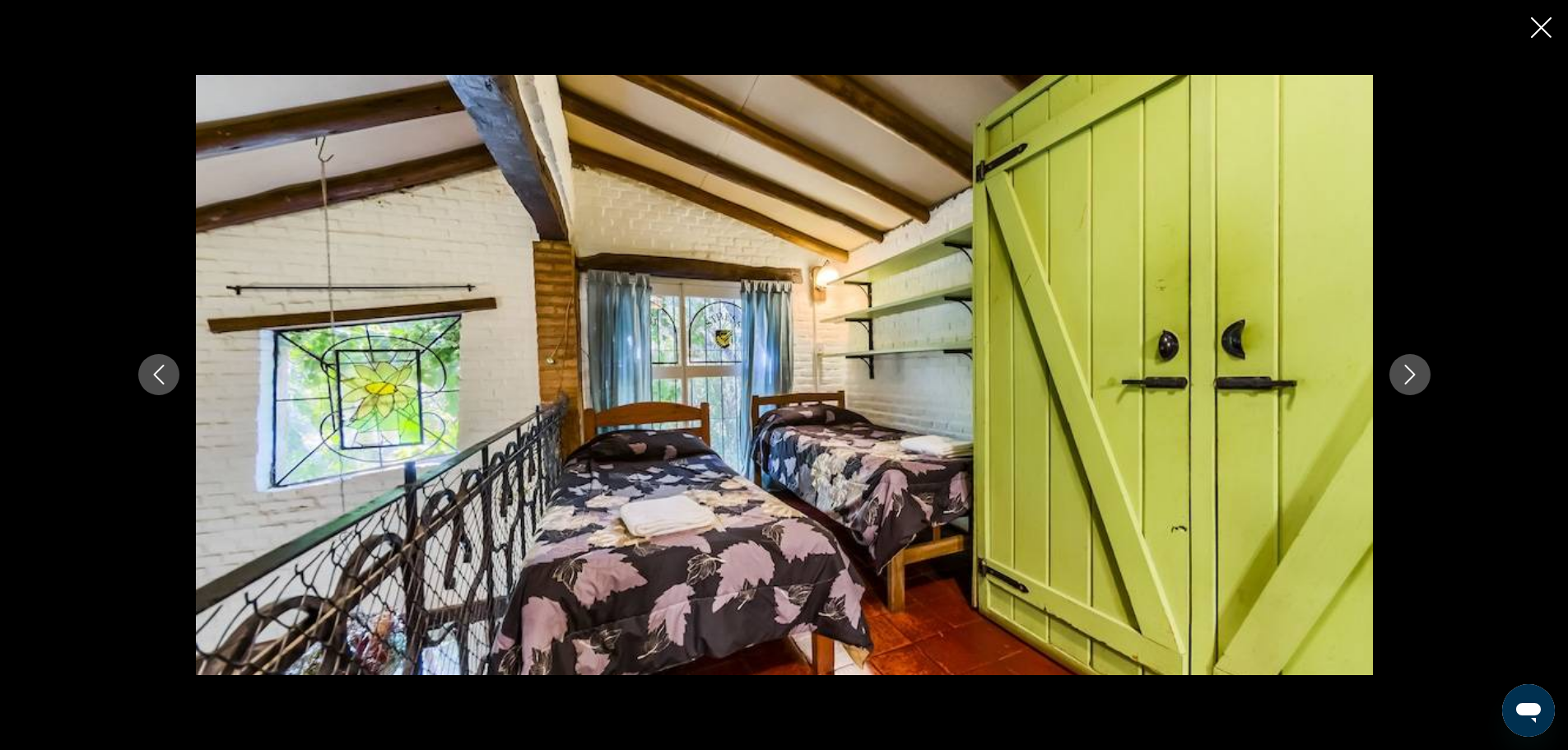
click at [1418, 375] on icon "Next image" at bounding box center [1410, 375] width 19 height 19
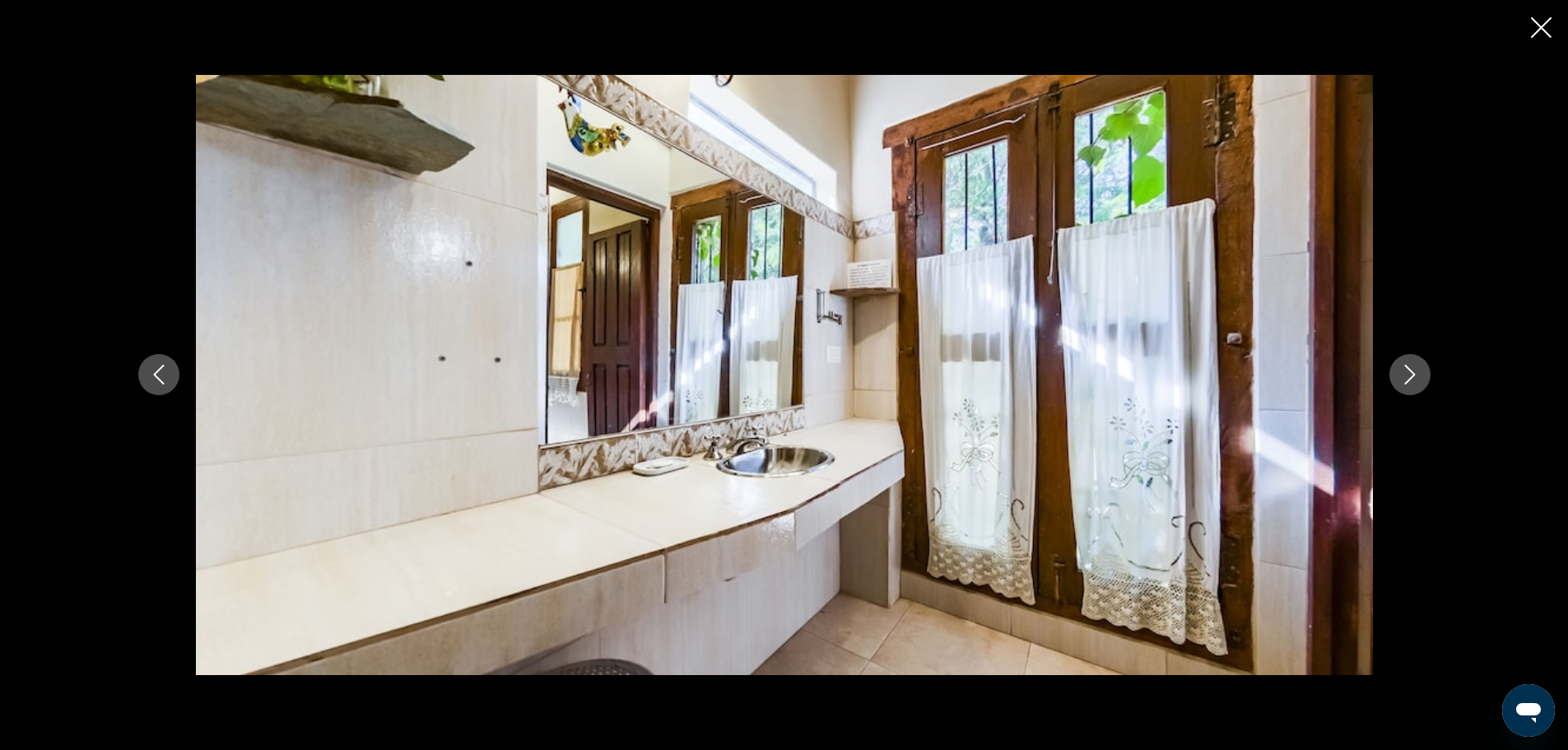
click at [1418, 375] on icon "Next image" at bounding box center [1410, 375] width 19 height 19
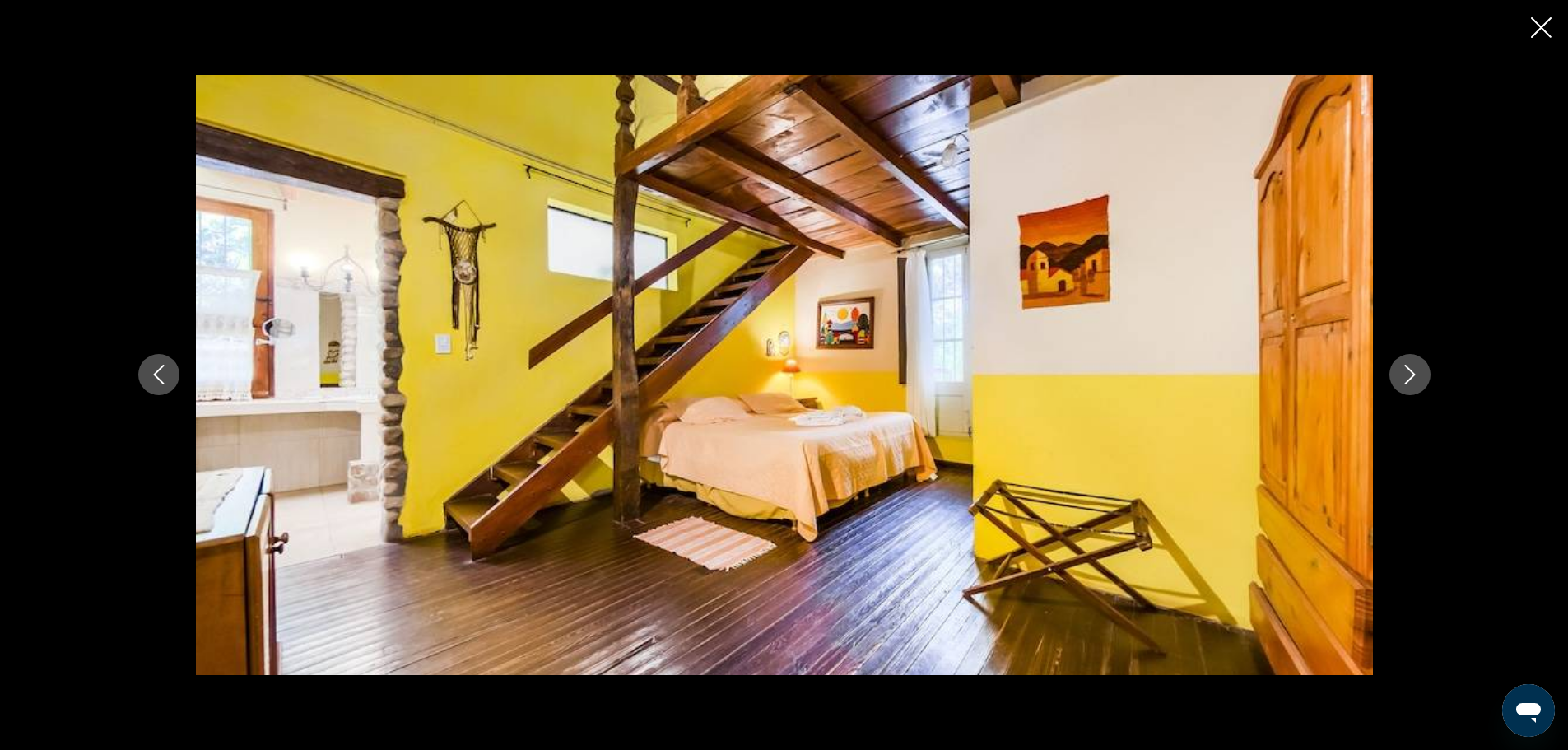
click at [1418, 375] on icon "Next image" at bounding box center [1410, 375] width 19 height 19
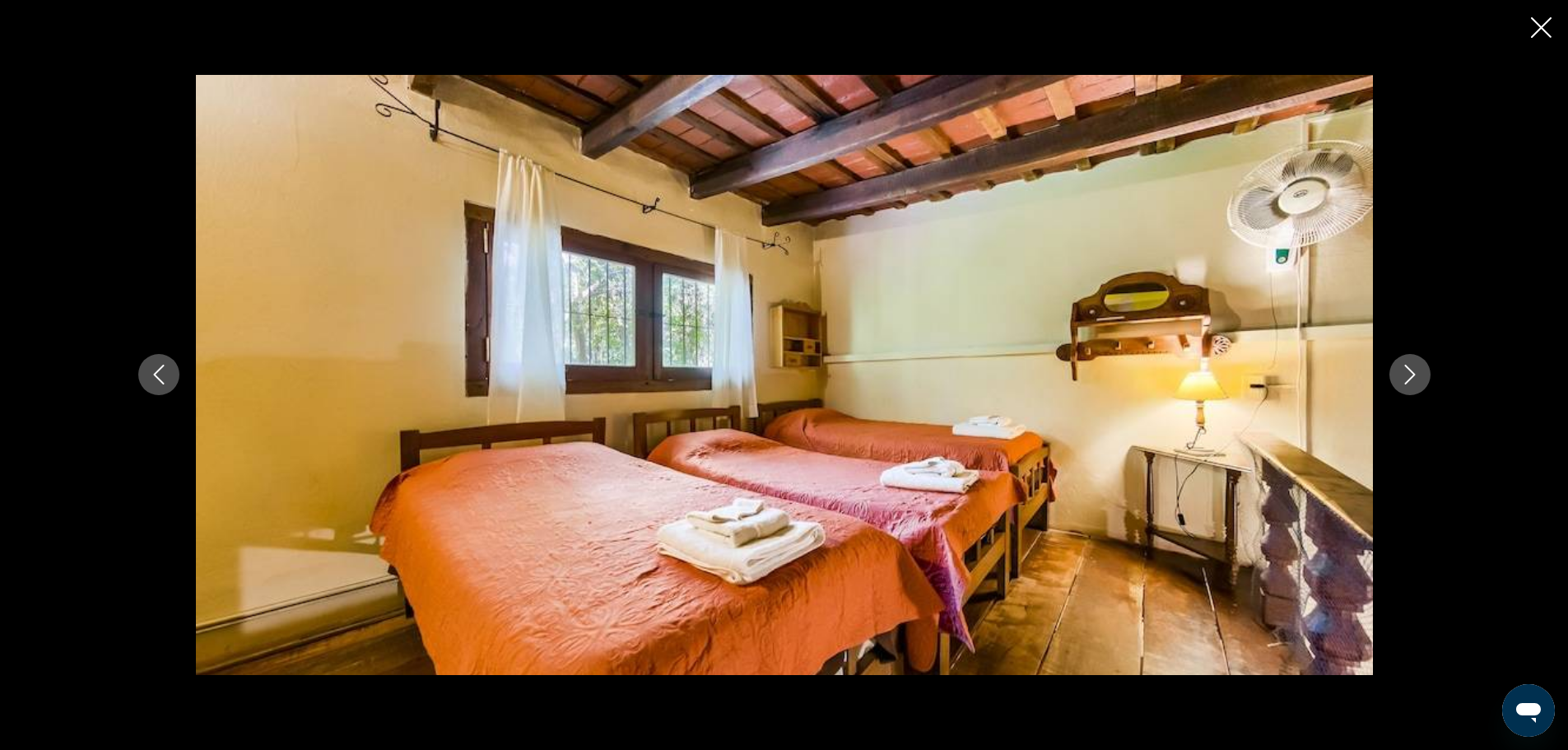
click at [1418, 375] on icon "Next image" at bounding box center [1410, 375] width 19 height 19
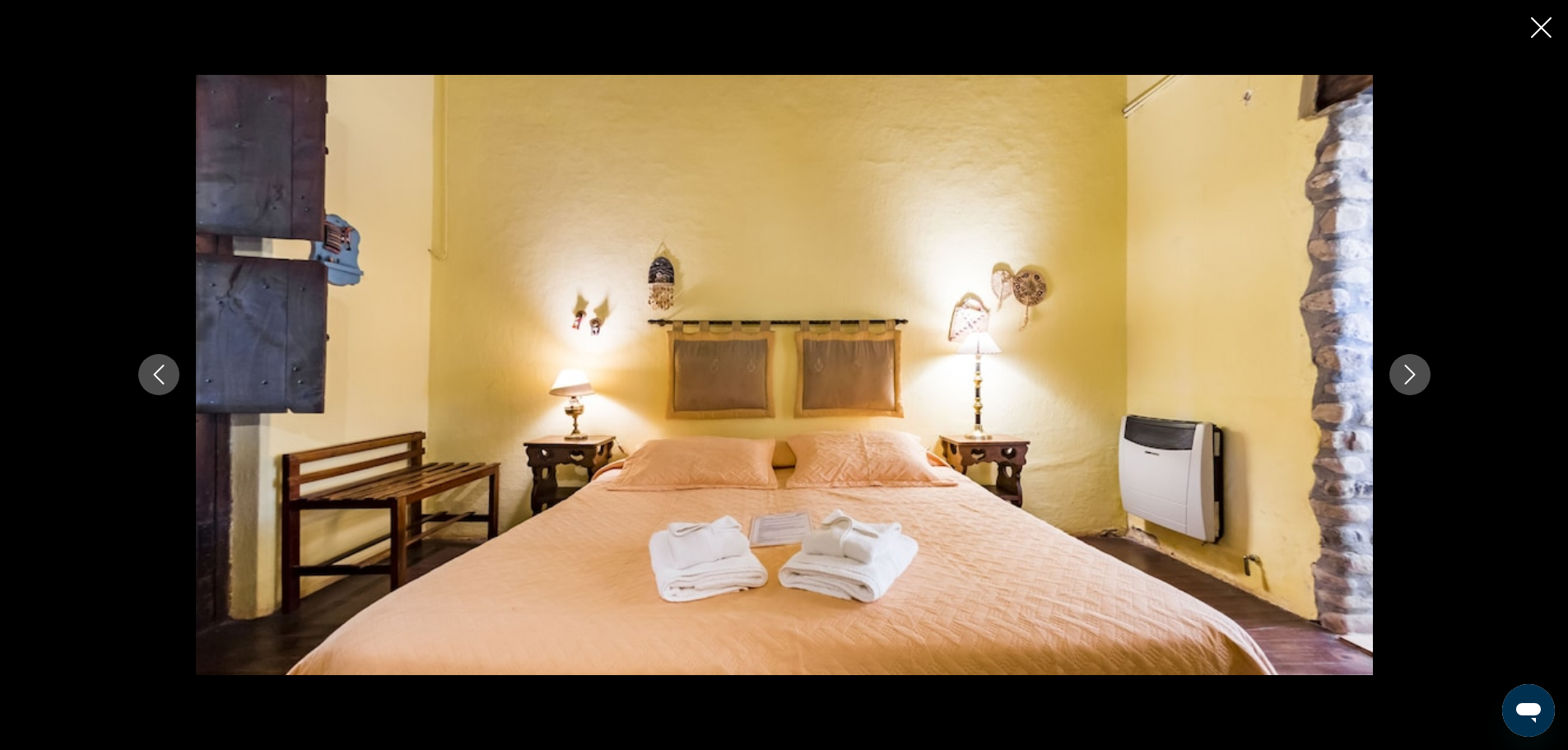
click at [1418, 375] on icon "Next image" at bounding box center [1410, 375] width 19 height 19
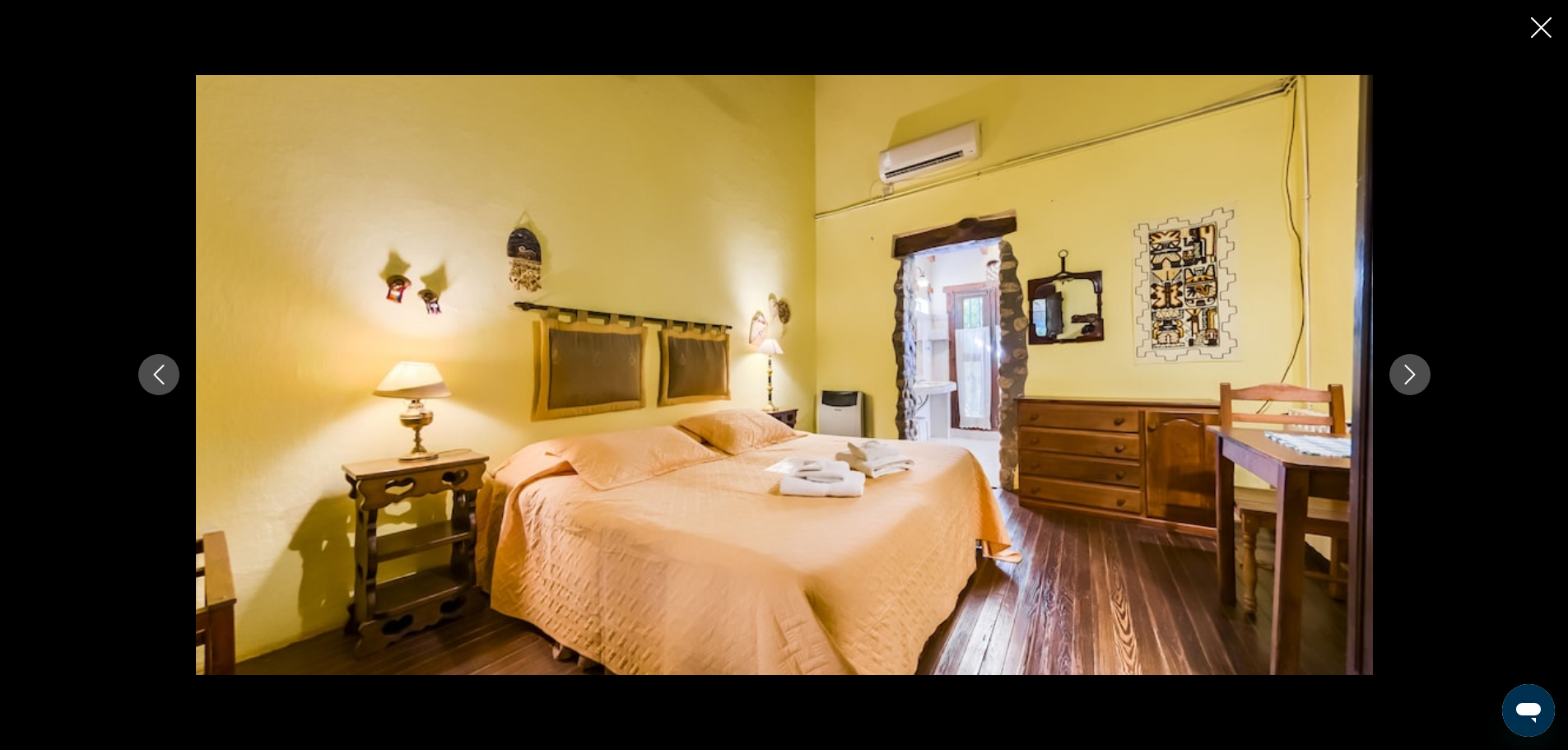
click at [1418, 375] on icon "Next image" at bounding box center [1410, 375] width 19 height 19
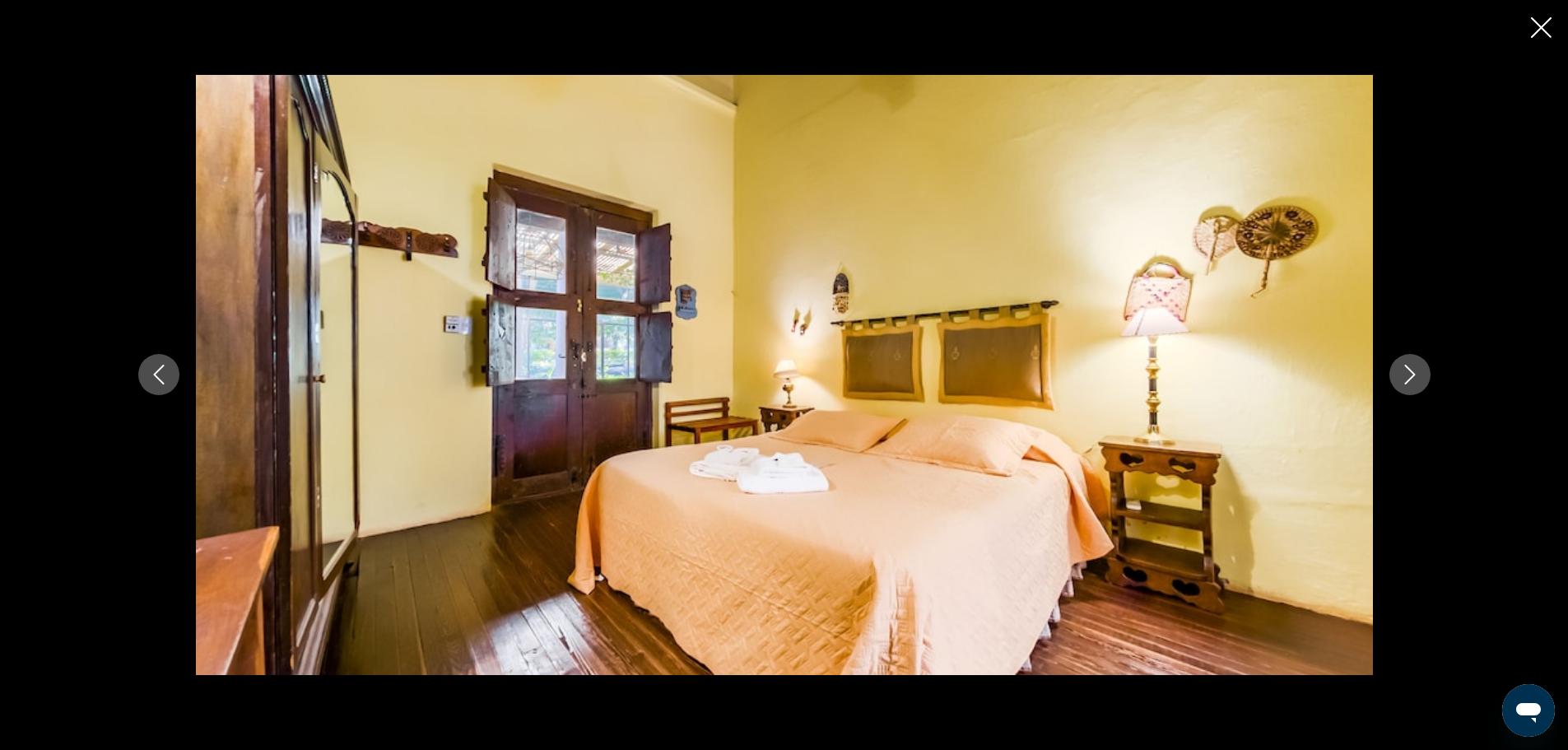
click at [1418, 375] on icon "Next image" at bounding box center [1410, 375] width 19 height 19
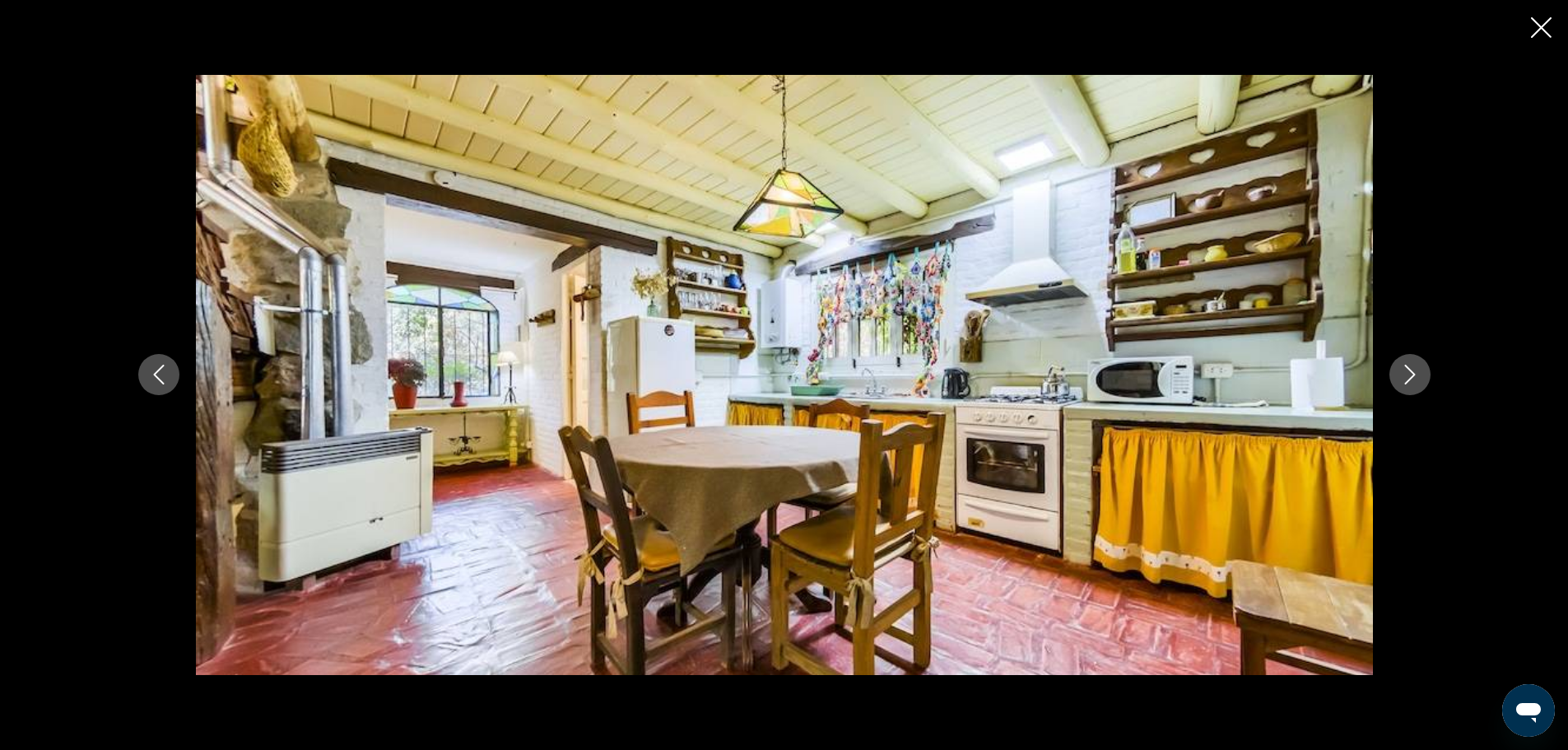
click at [1418, 375] on icon "Next image" at bounding box center [1410, 375] width 19 height 19
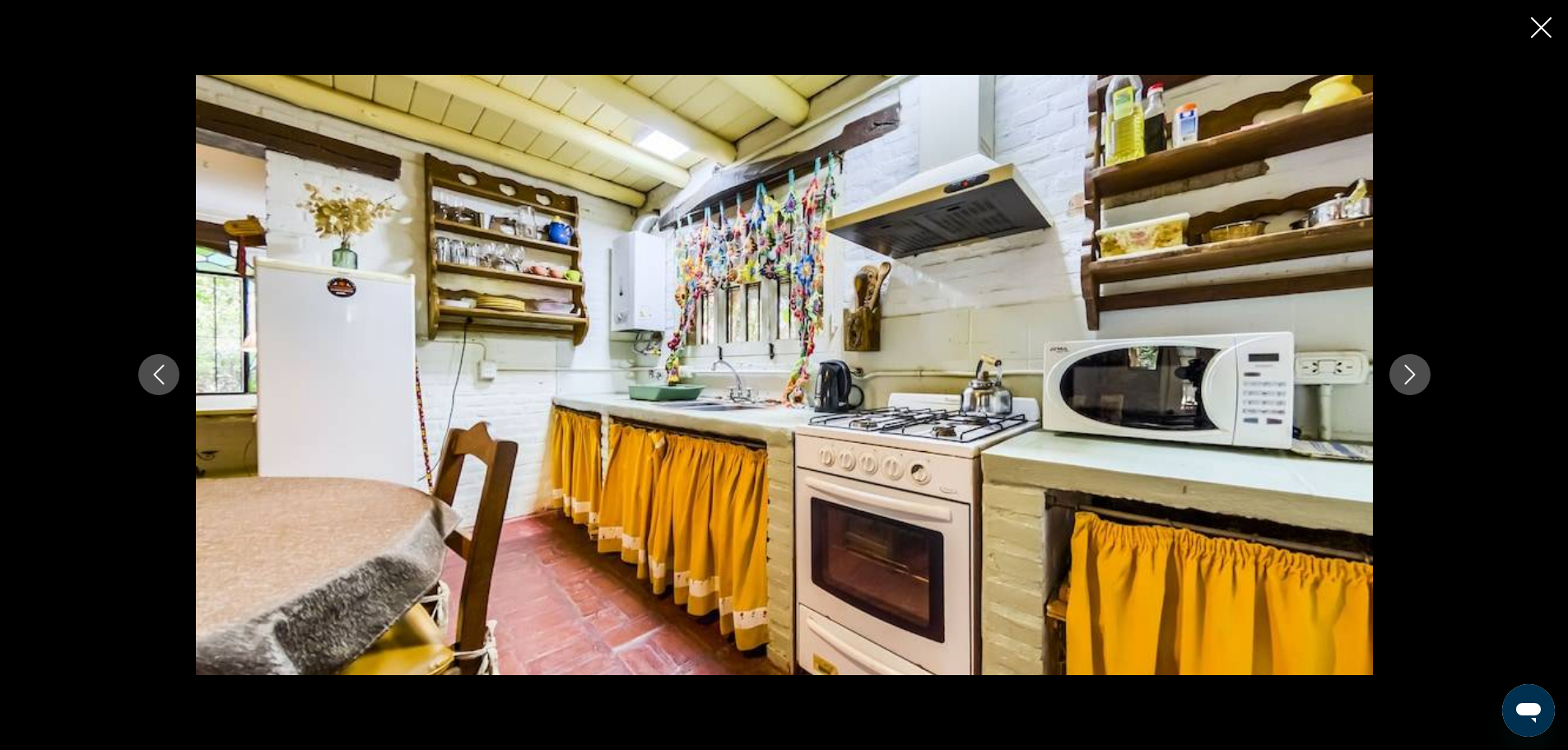
click at [1418, 375] on icon "Next image" at bounding box center [1410, 375] width 19 height 19
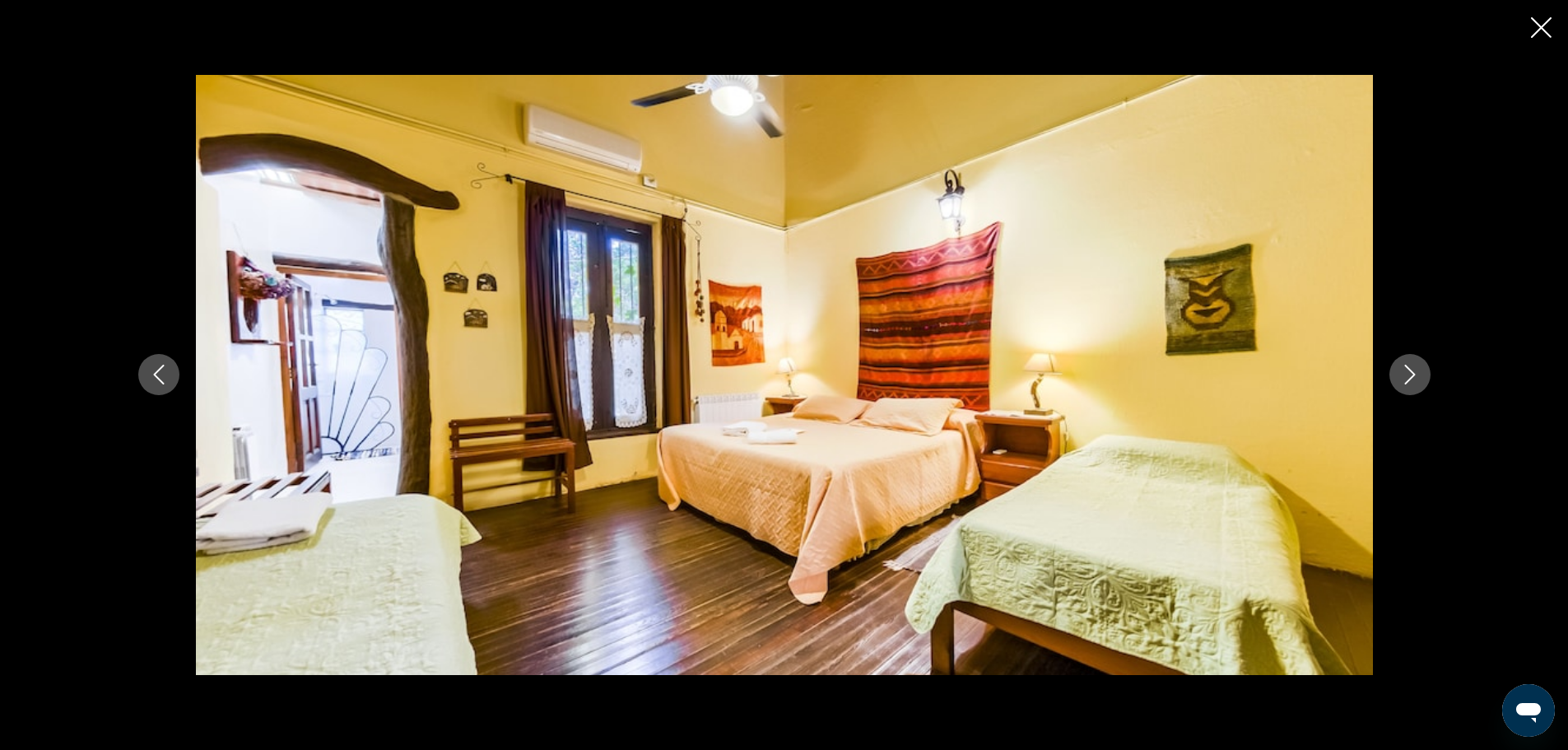
click at [1418, 375] on icon "Next image" at bounding box center [1410, 375] width 19 height 19
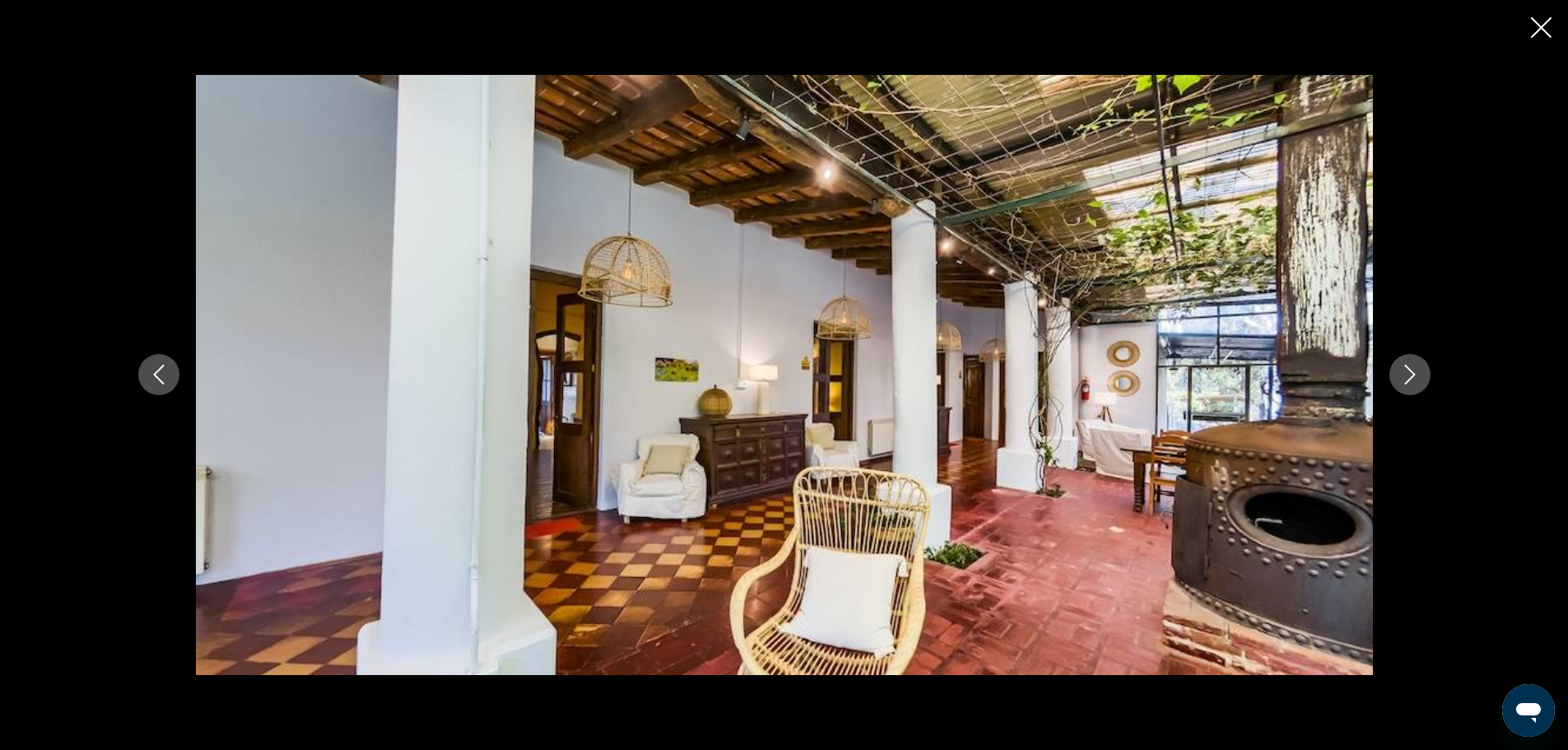
click at [1418, 376] on icon "Next image" at bounding box center [1410, 375] width 19 height 19
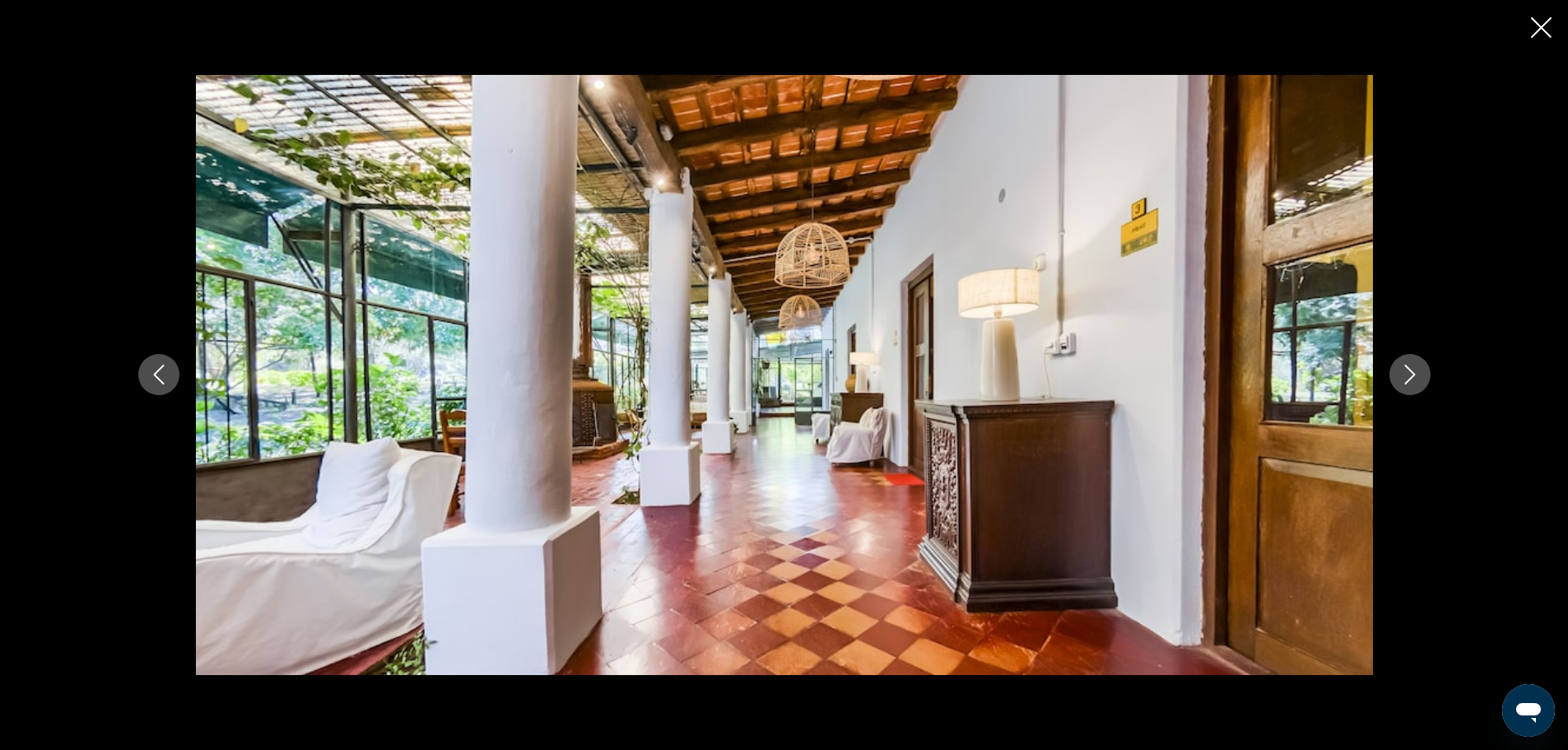
click at [1418, 377] on icon "Next image" at bounding box center [1410, 375] width 19 height 19
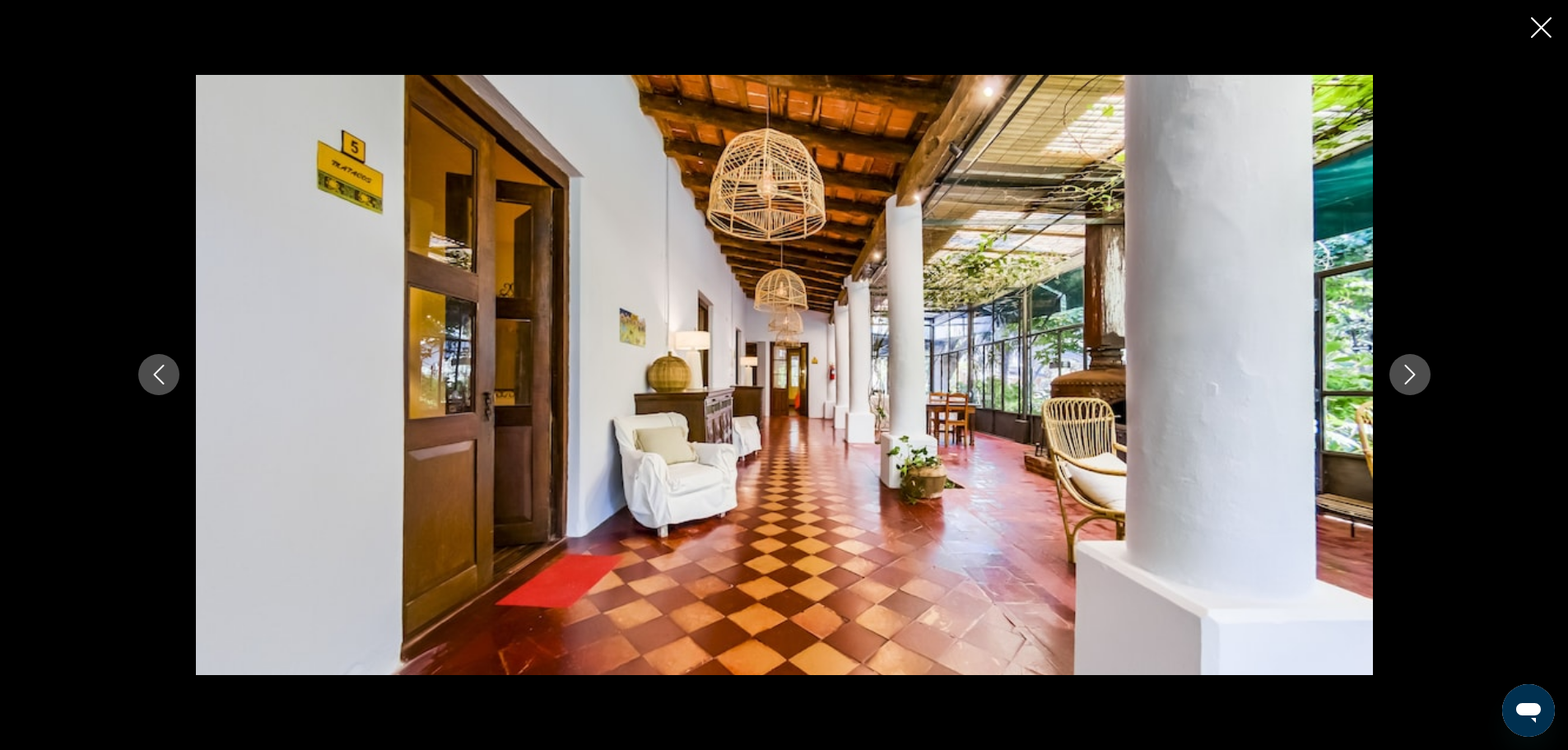
click at [1418, 377] on icon "Next image" at bounding box center [1410, 375] width 19 height 19
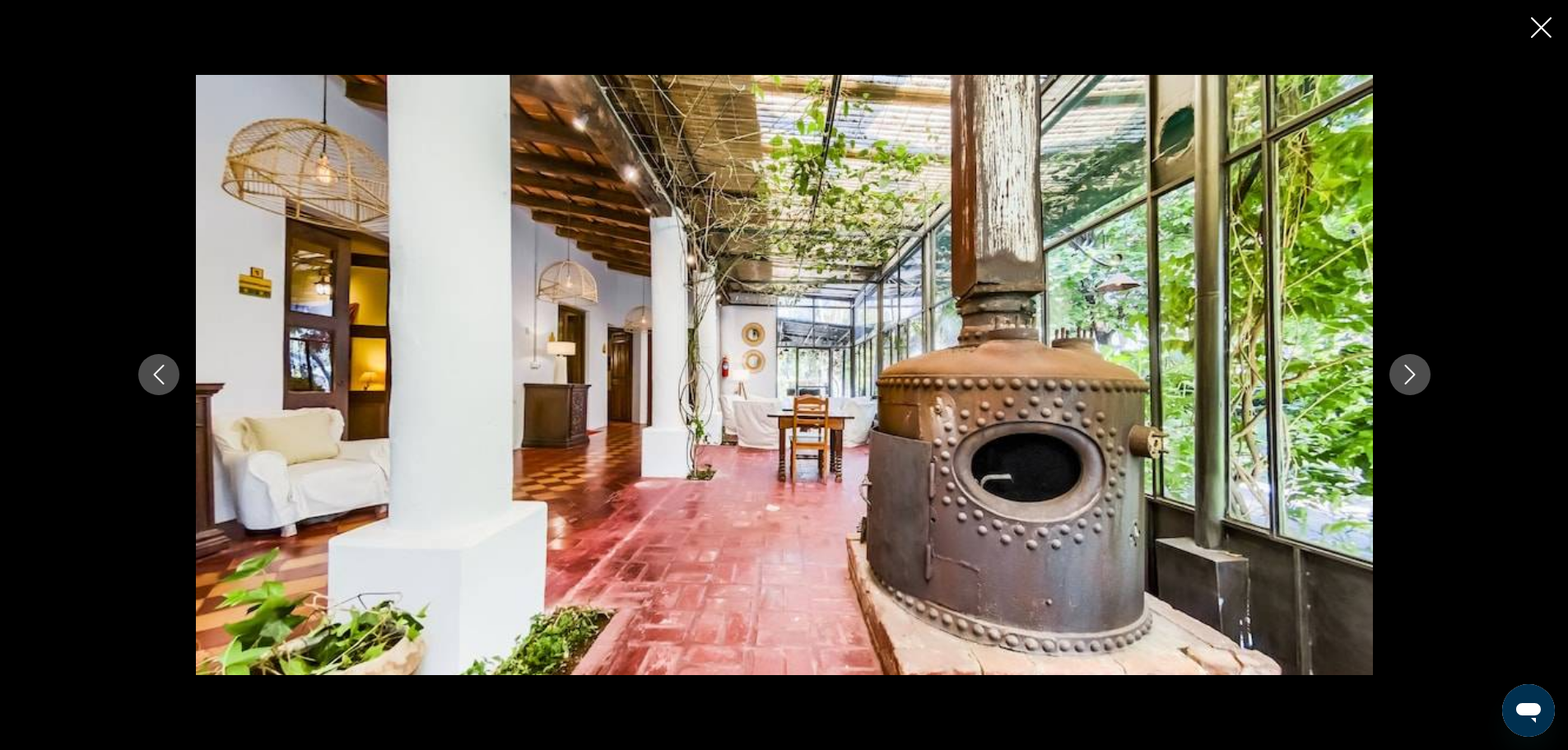
click at [1418, 377] on icon "Next image" at bounding box center [1410, 375] width 19 height 19
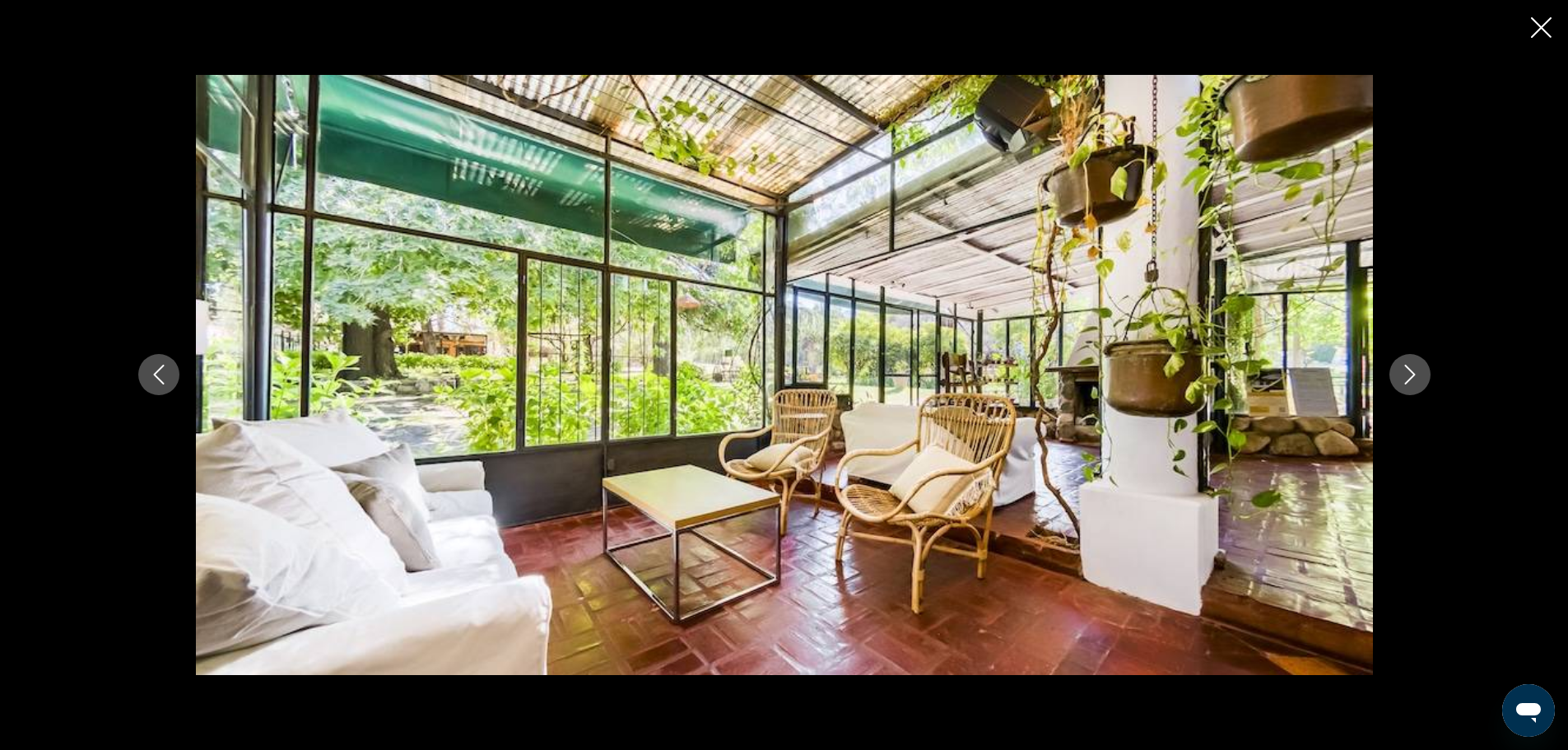
click at [1418, 377] on icon "Next image" at bounding box center [1410, 375] width 19 height 19
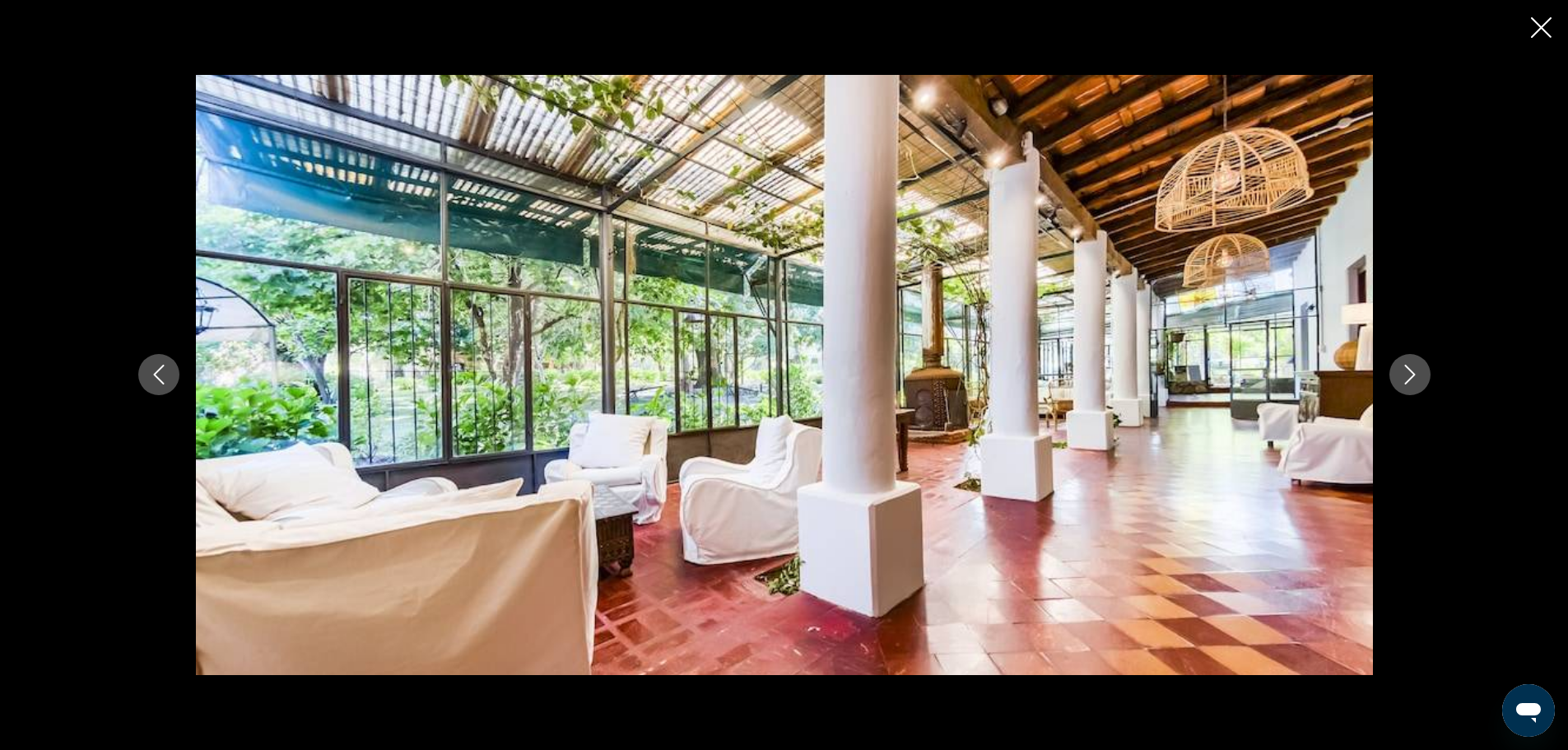
click at [1418, 377] on icon "Next image" at bounding box center [1410, 375] width 19 height 19
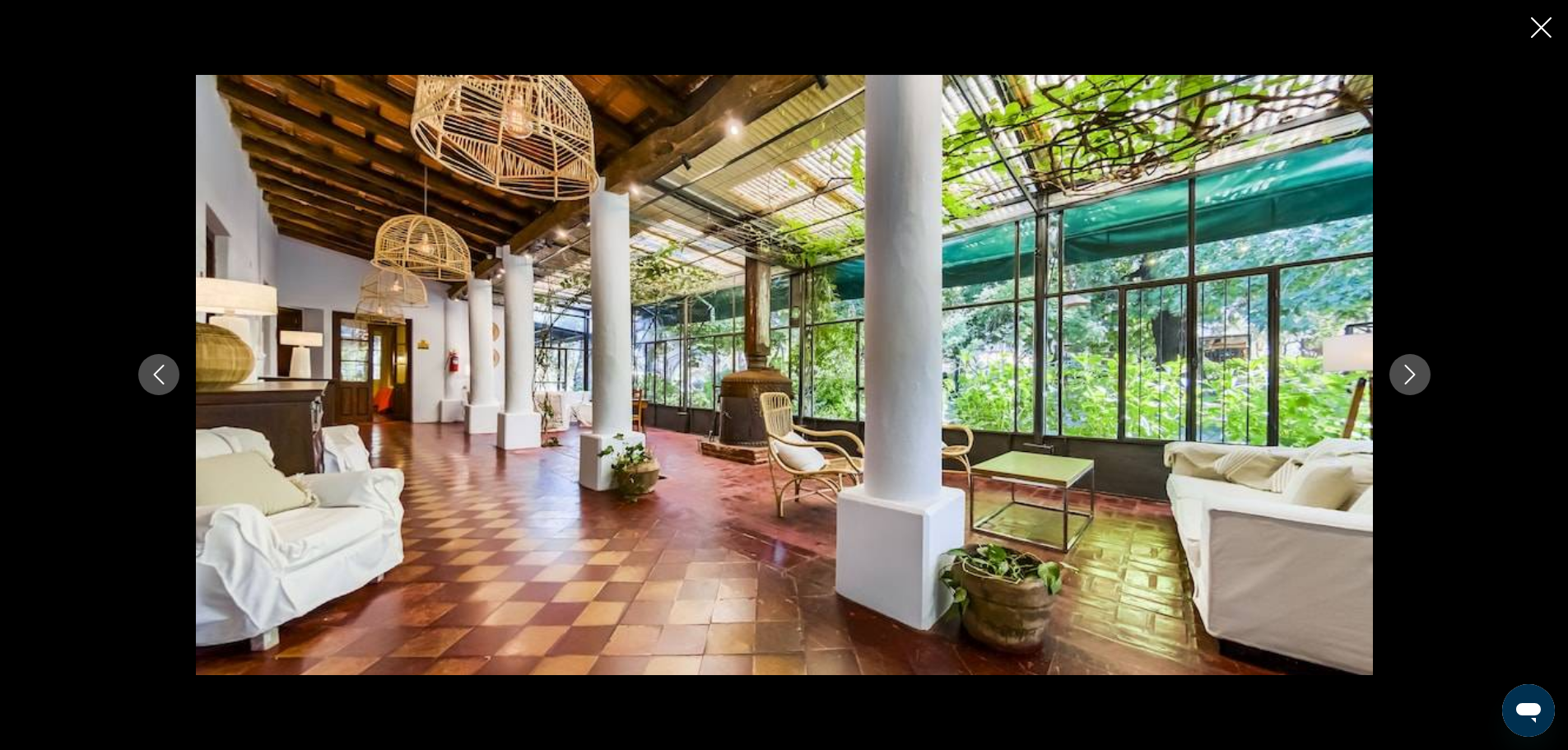
click at [1418, 378] on icon "Next image" at bounding box center [1410, 375] width 19 height 19
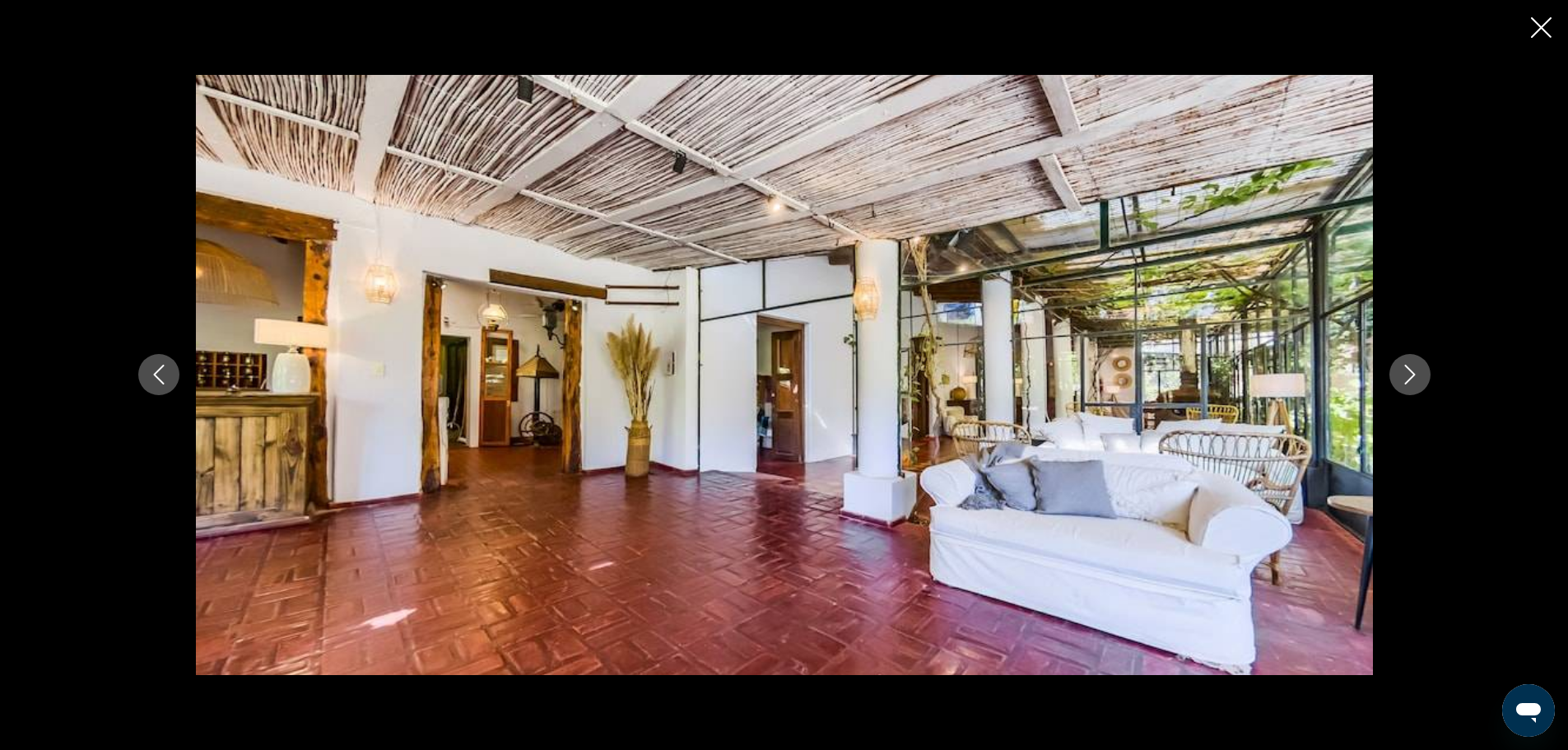
click at [1418, 378] on icon "Next image" at bounding box center [1410, 375] width 19 height 19
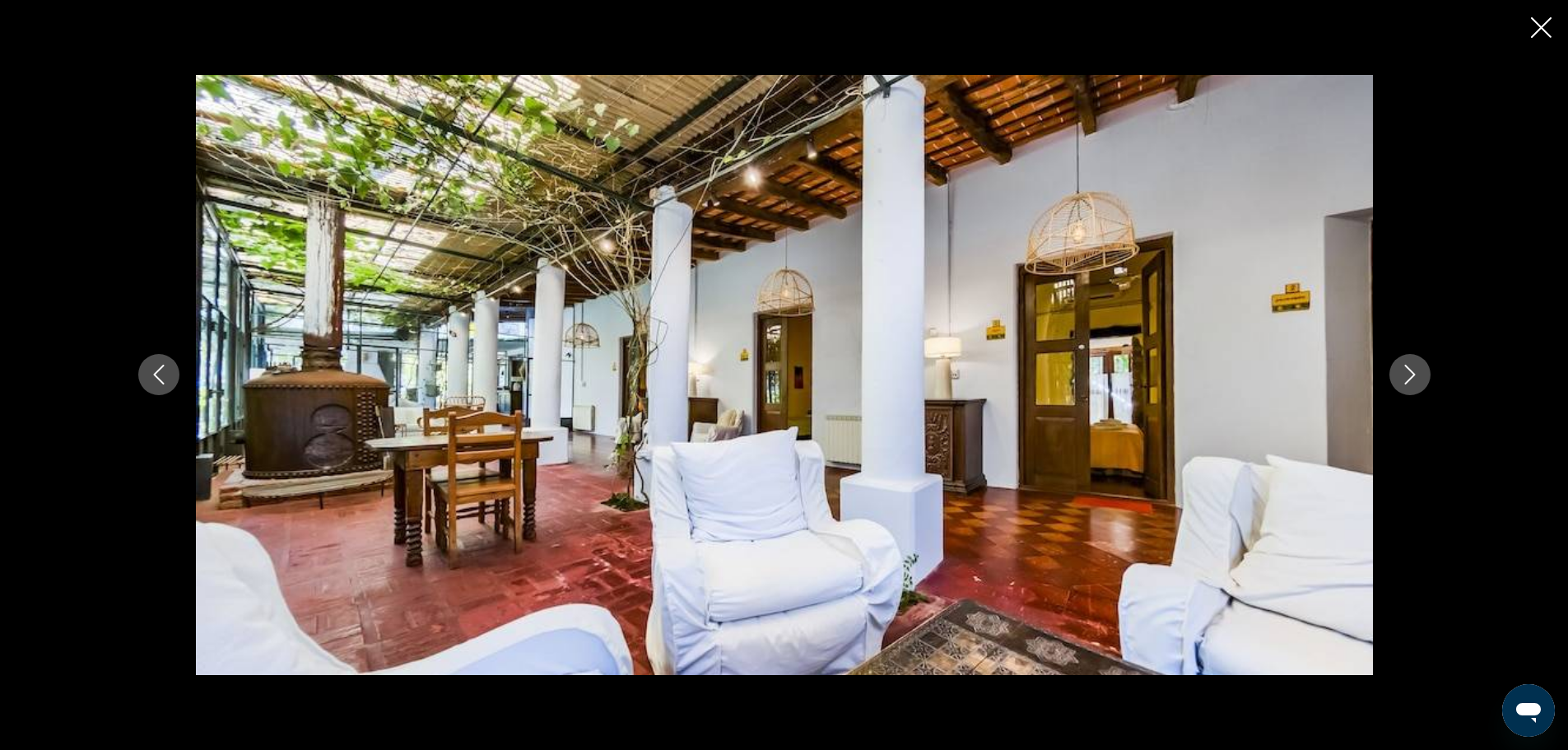
click at [1541, 33] on icon "Close slideshow" at bounding box center [1541, 27] width 20 height 20
